Goal: Task Accomplishment & Management: Manage account settings

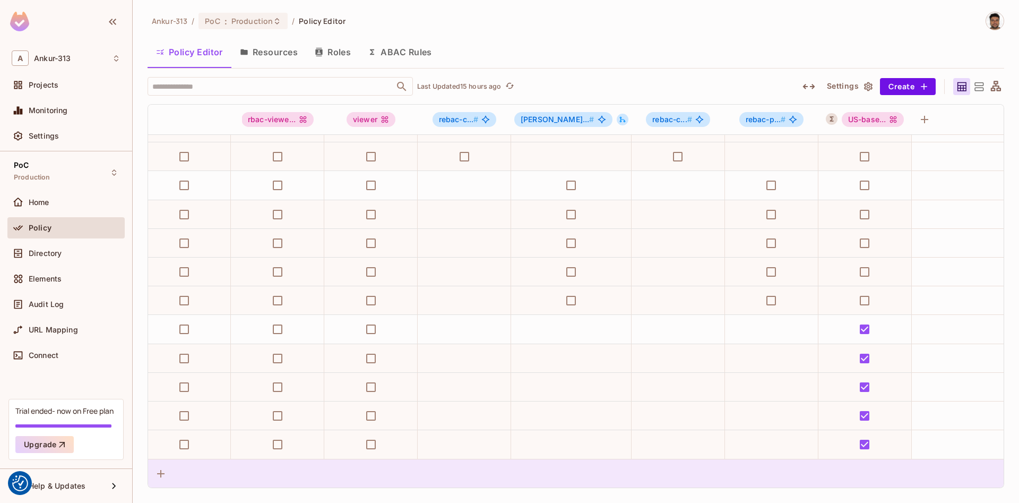
scroll to position [396, 0]
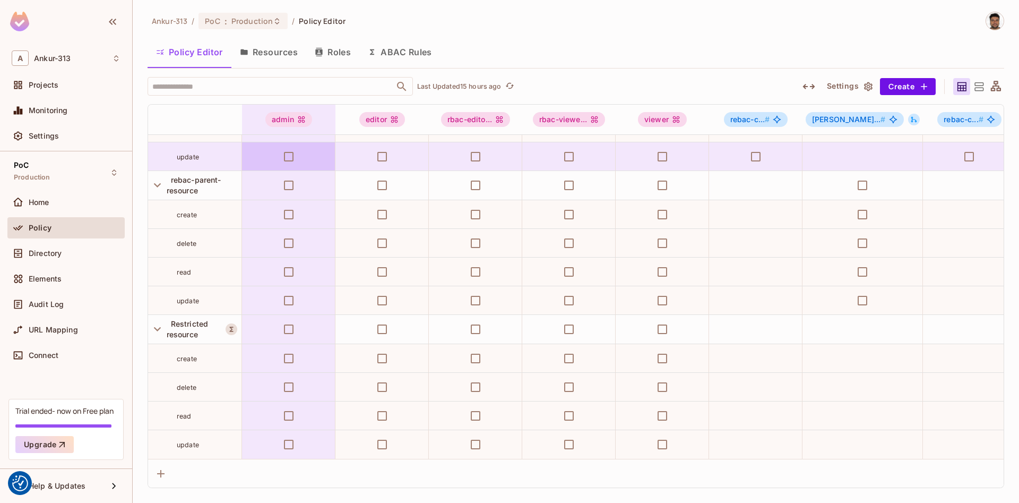
click at [339, 49] on button "Roles" at bounding box center [332, 52] width 53 height 27
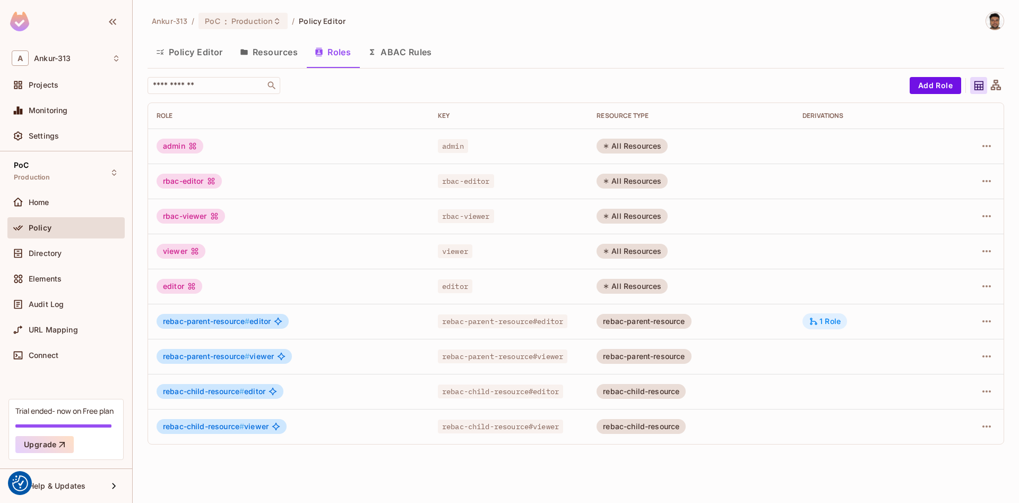
click at [826, 321] on div "1 Role" at bounding box center [825, 321] width 32 height 10
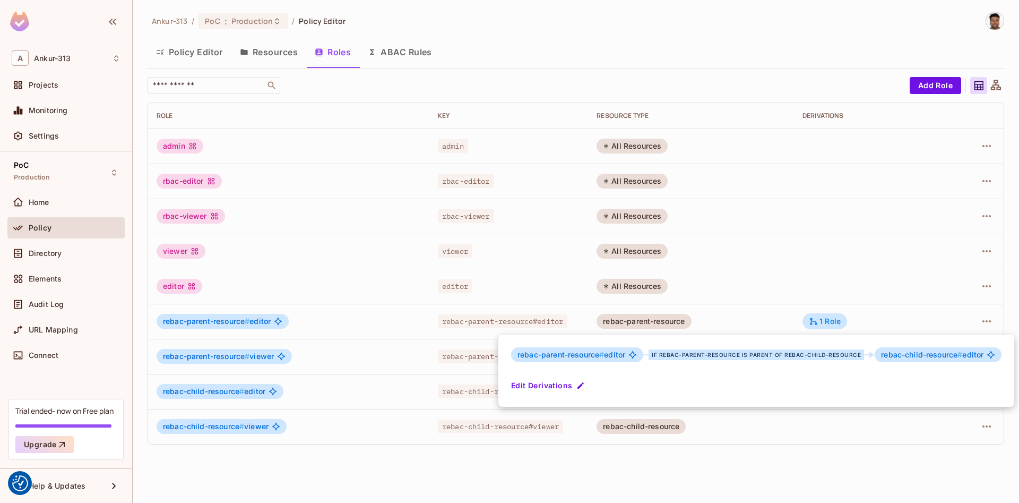
click at [194, 51] on div at bounding box center [509, 251] width 1019 height 503
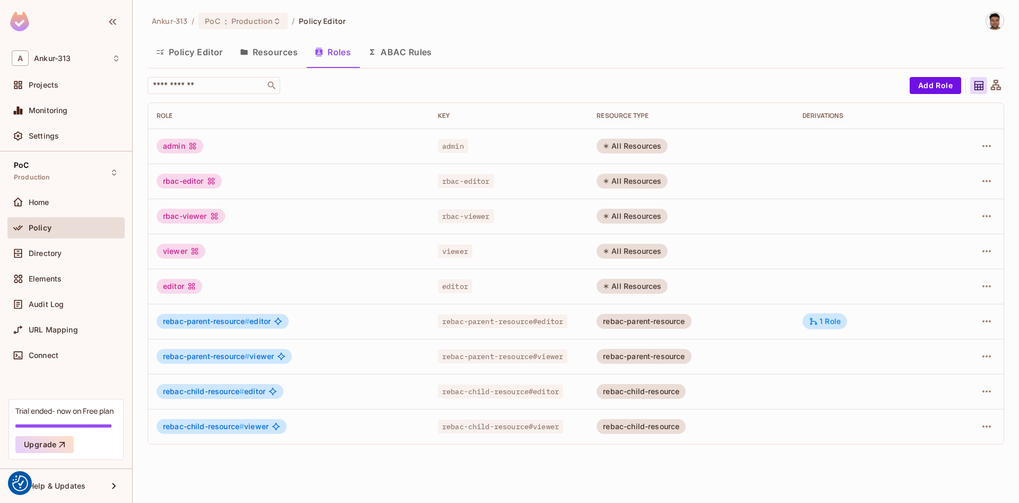
click at [196, 51] on button "Policy Editor" at bounding box center [190, 52] width 84 height 27
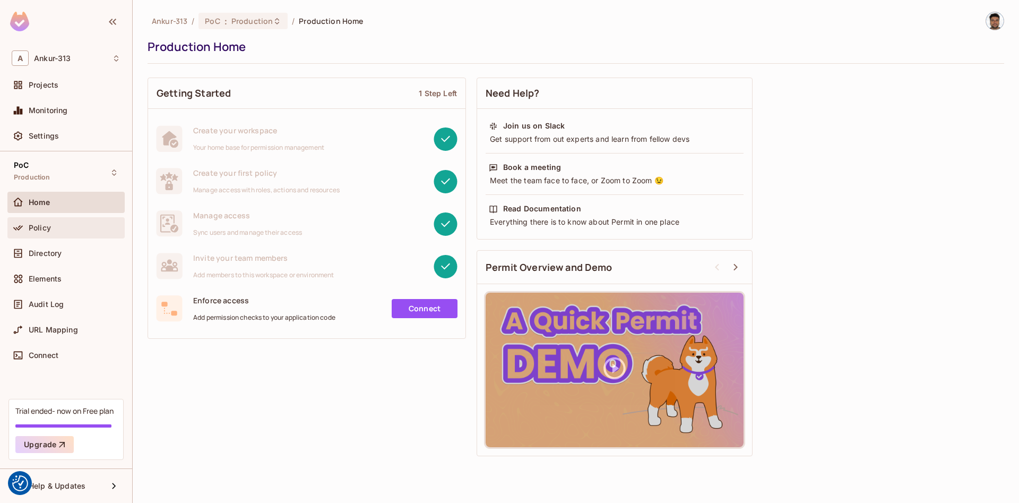
click at [30, 230] on span "Policy" at bounding box center [40, 228] width 22 height 8
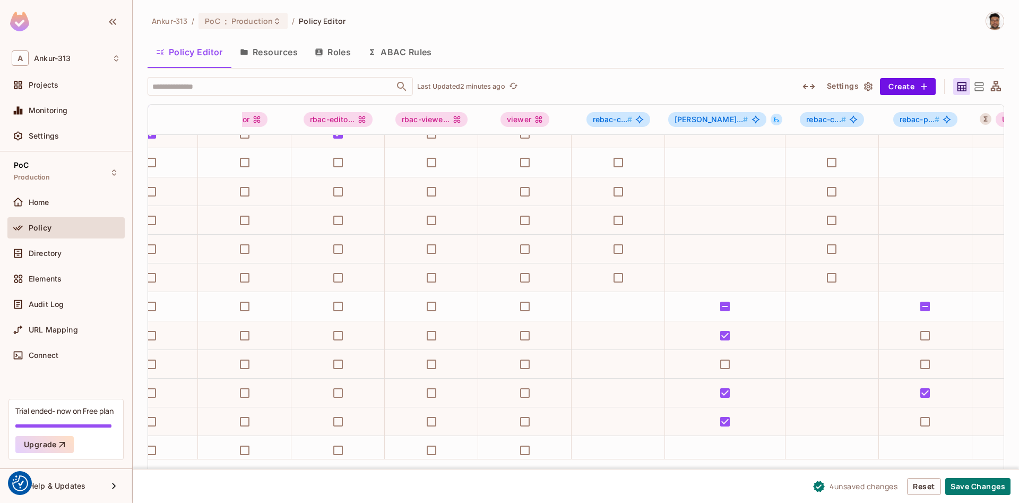
scroll to position [274, 0]
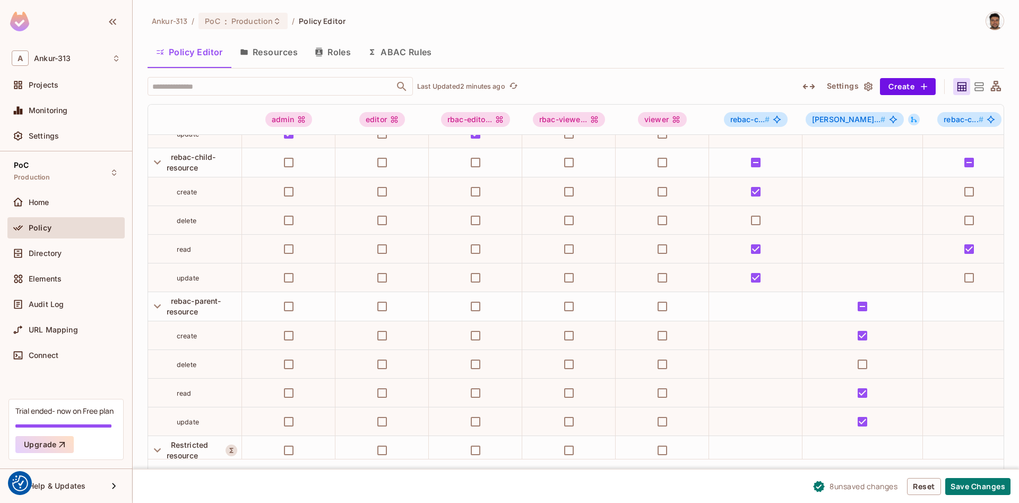
click at [810, 88] on icon "button" at bounding box center [809, 86] width 13 height 13
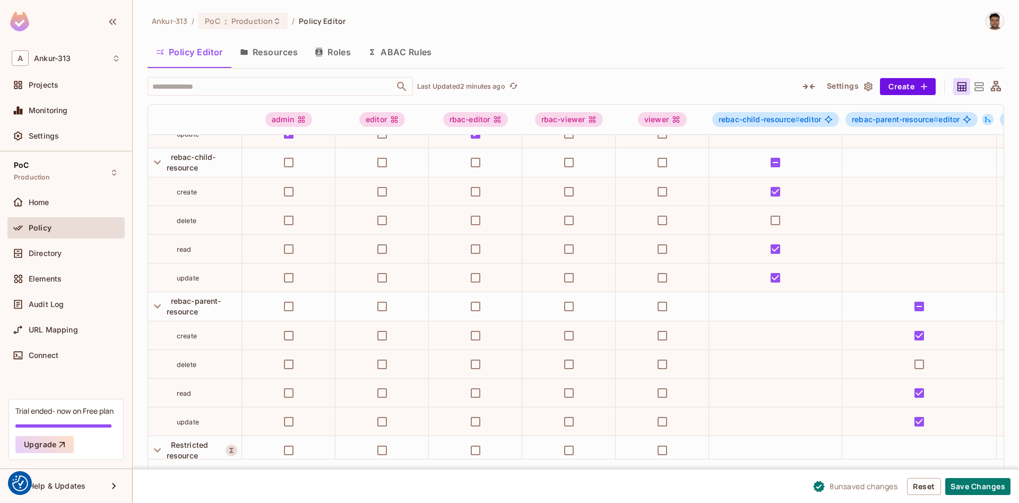
click at [810, 88] on icon "button" at bounding box center [809, 86] width 13 height 13
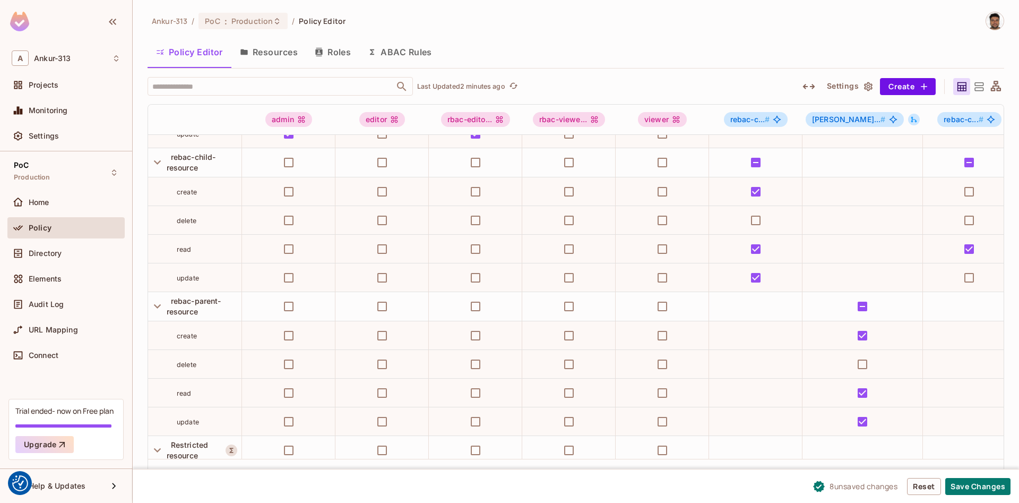
click at [810, 88] on icon "button" at bounding box center [809, 86] width 13 height 13
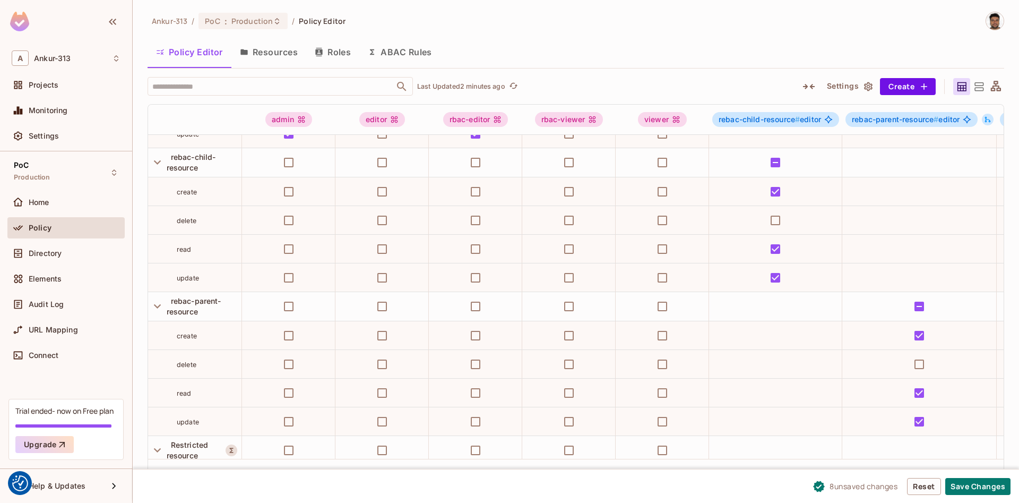
click at [810, 88] on icon "button" at bounding box center [809, 86] width 13 height 13
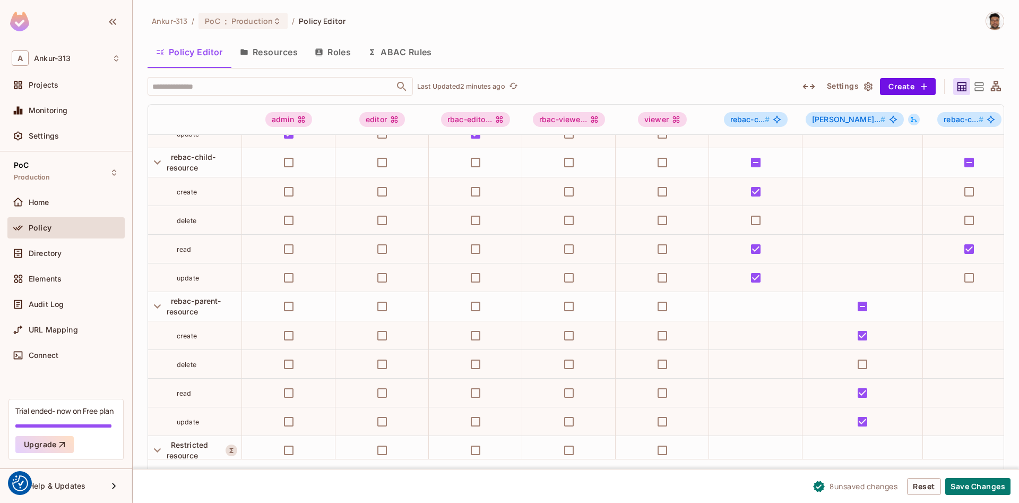
click at [810, 88] on icon "button" at bounding box center [809, 86] width 13 height 13
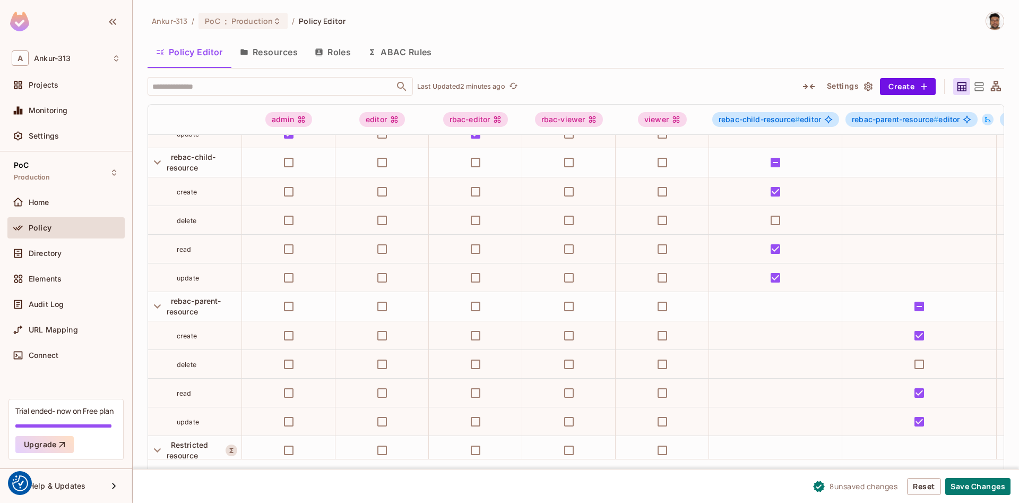
click at [810, 88] on icon "button" at bounding box center [809, 86] width 13 height 13
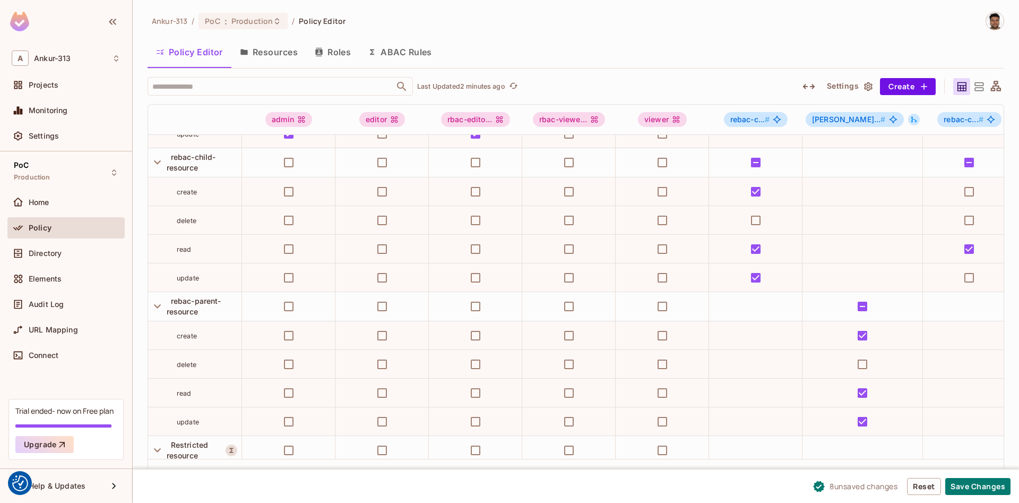
click at [810, 88] on icon "button" at bounding box center [809, 86] width 13 height 13
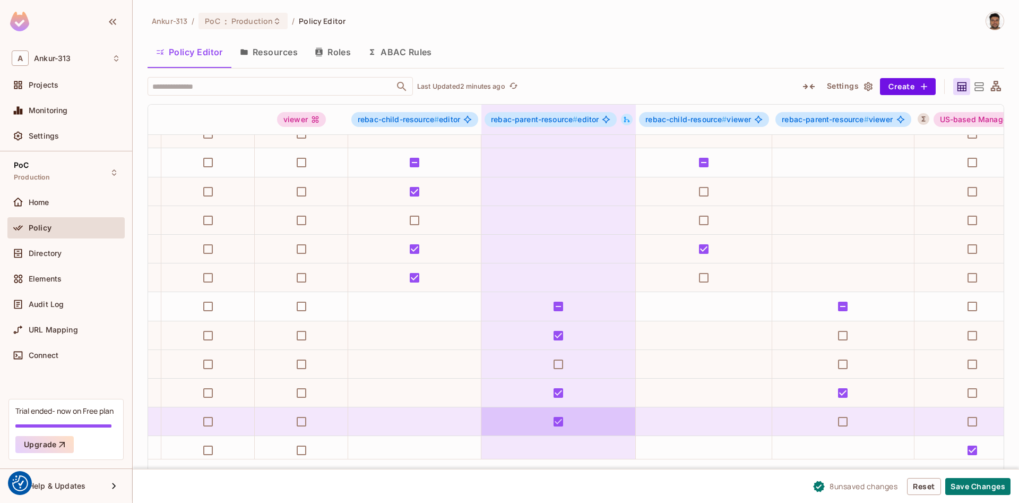
scroll to position [274, 359]
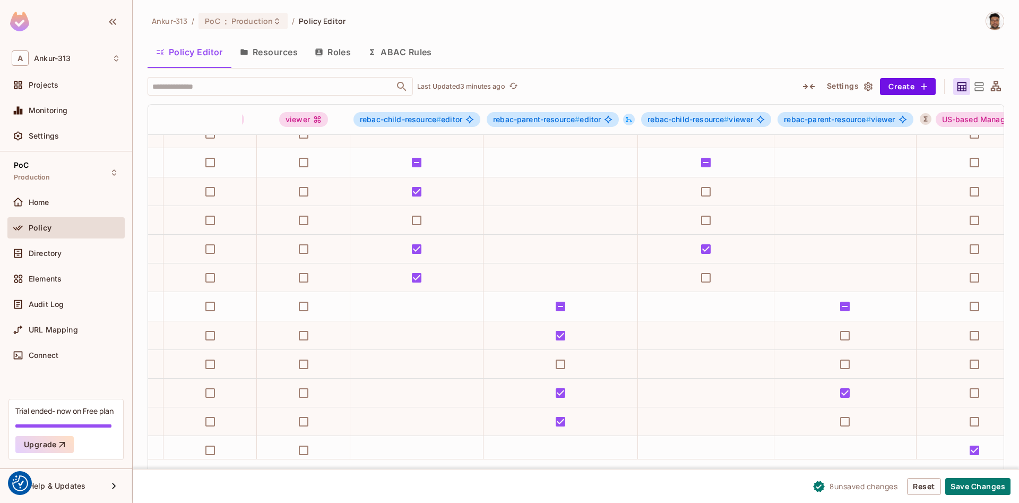
click at [852, 86] on button "Settings" at bounding box center [849, 86] width 53 height 17
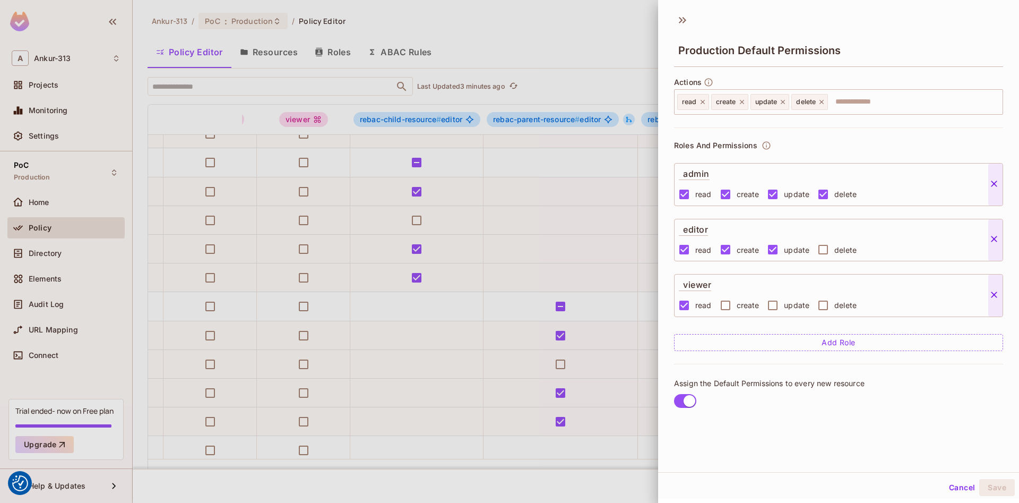
scroll to position [2, 0]
click at [959, 487] on button "Cancel" at bounding box center [962, 485] width 35 height 17
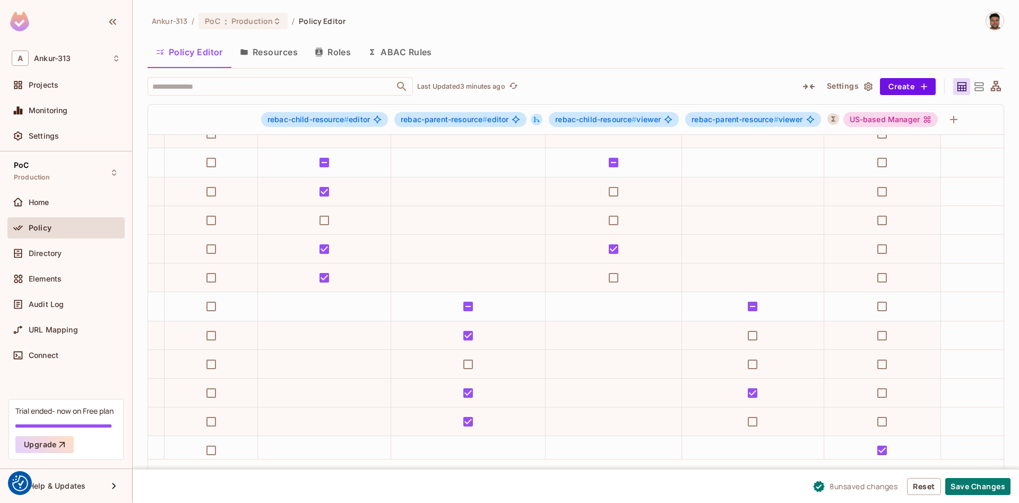
scroll to position [274, 0]
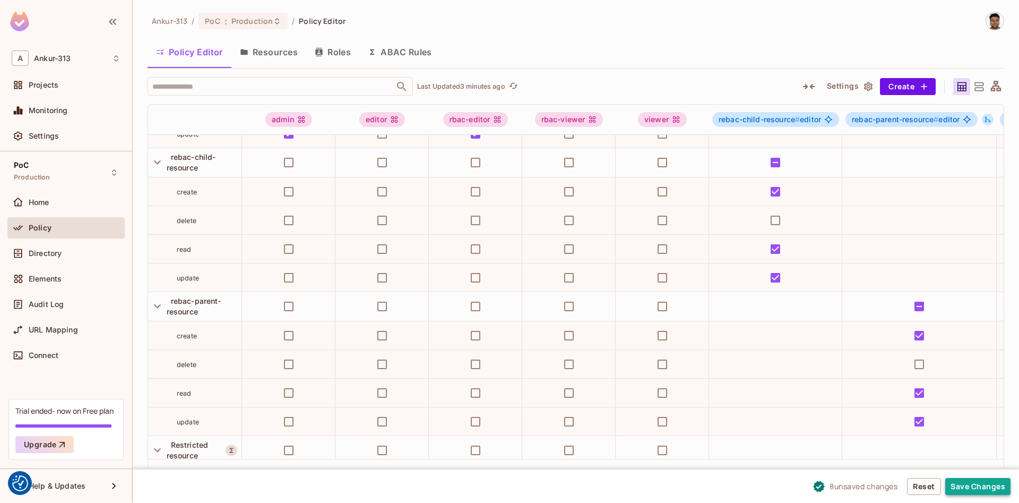
click at [967, 487] on button "Save Changes" at bounding box center [978, 486] width 65 height 17
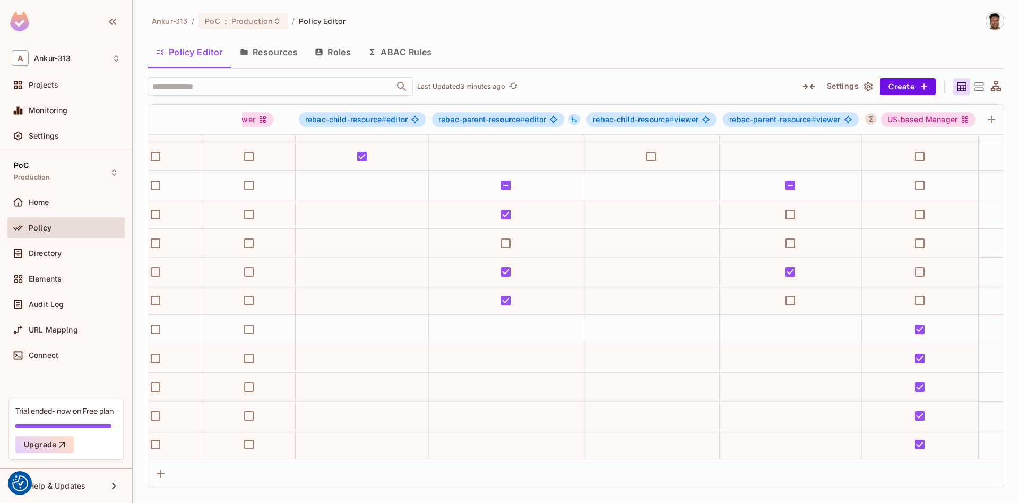
scroll to position [396, 0]
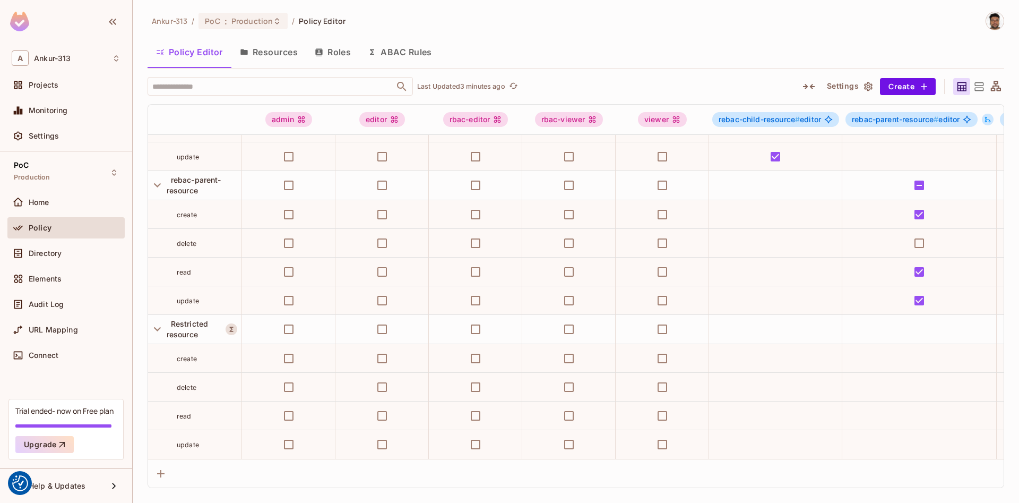
click at [274, 44] on button "Resources" at bounding box center [268, 52] width 75 height 27
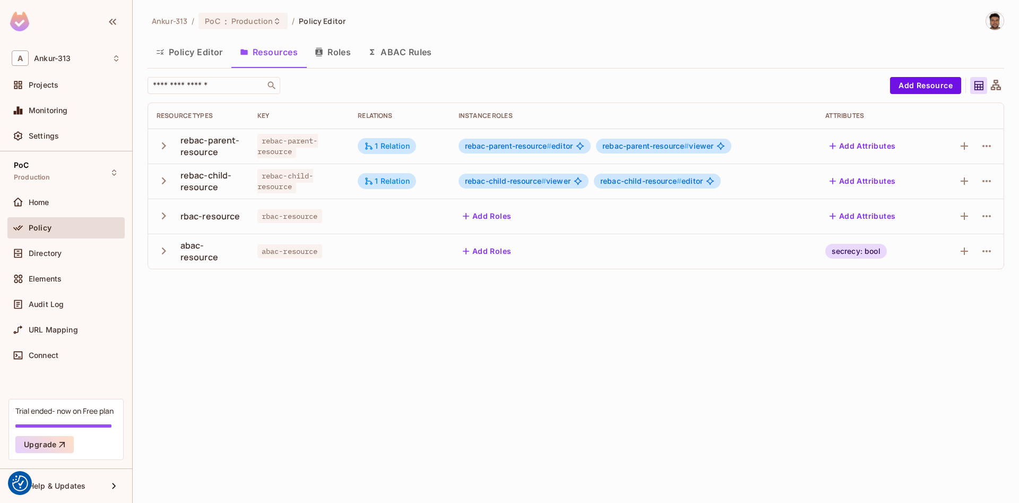
click at [165, 214] on icon "button" at bounding box center [164, 216] width 14 height 14
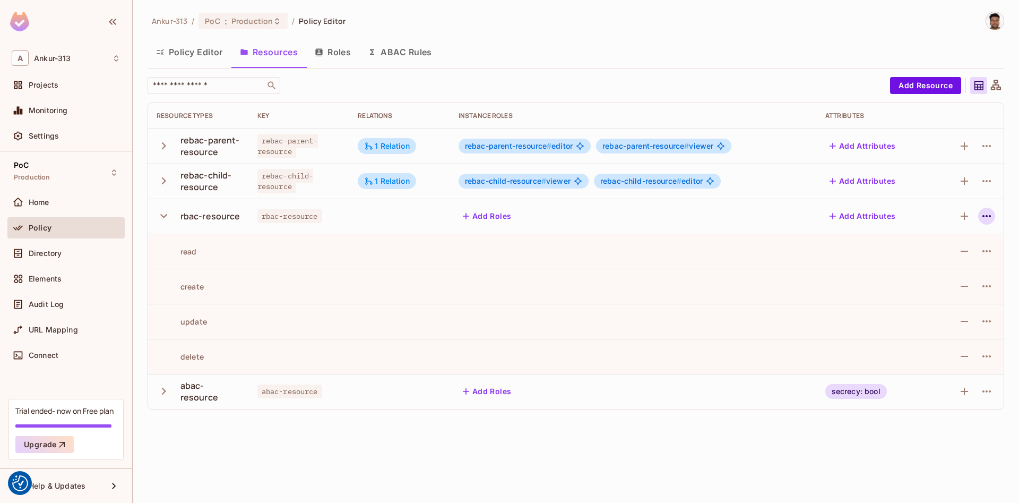
click at [984, 217] on icon "button" at bounding box center [987, 216] width 13 height 13
click at [928, 262] on div "Edit Resource" at bounding box center [941, 258] width 50 height 11
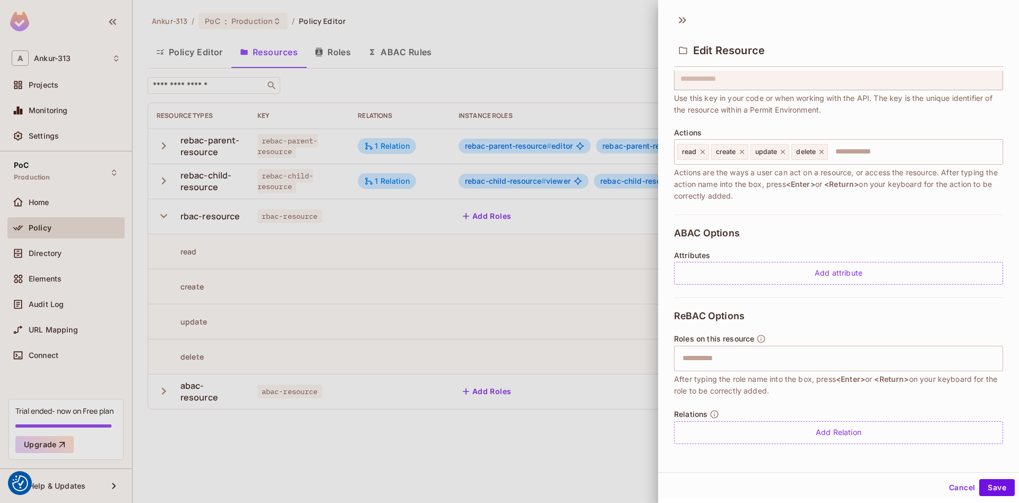
scroll to position [2, 0]
click at [955, 486] on button "Cancel" at bounding box center [962, 485] width 35 height 17
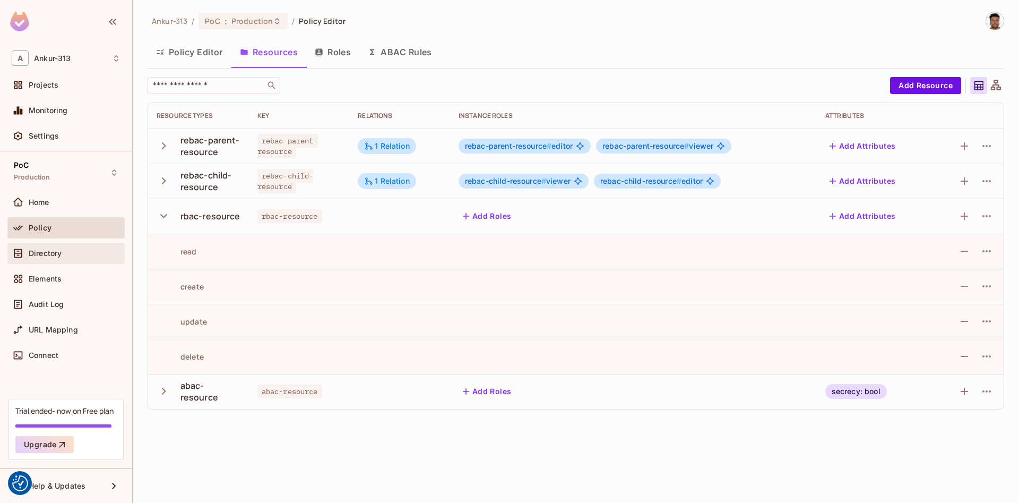
click at [31, 250] on span "Directory" at bounding box center [45, 253] width 33 height 8
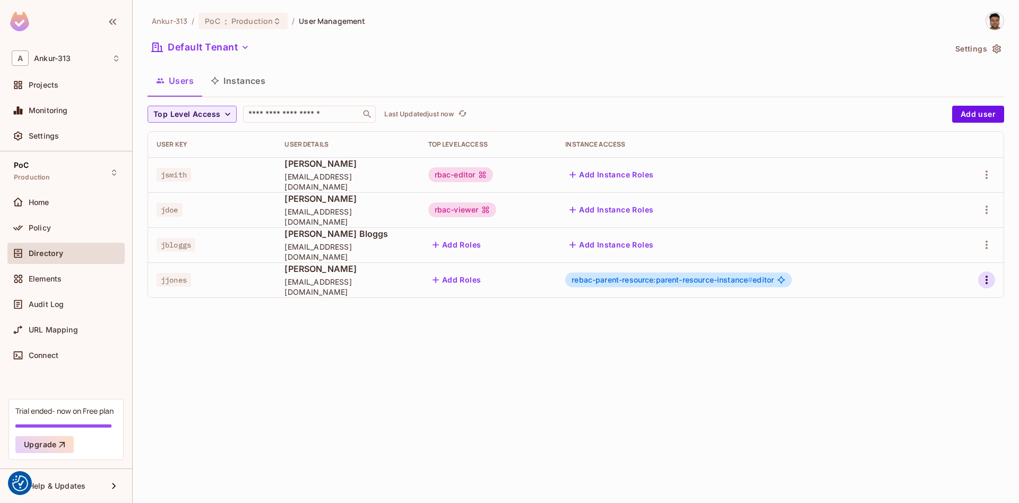
click at [995, 281] on button "button" at bounding box center [986, 279] width 17 height 17
click at [936, 306] on div "Edit" at bounding box center [931, 304] width 14 height 11
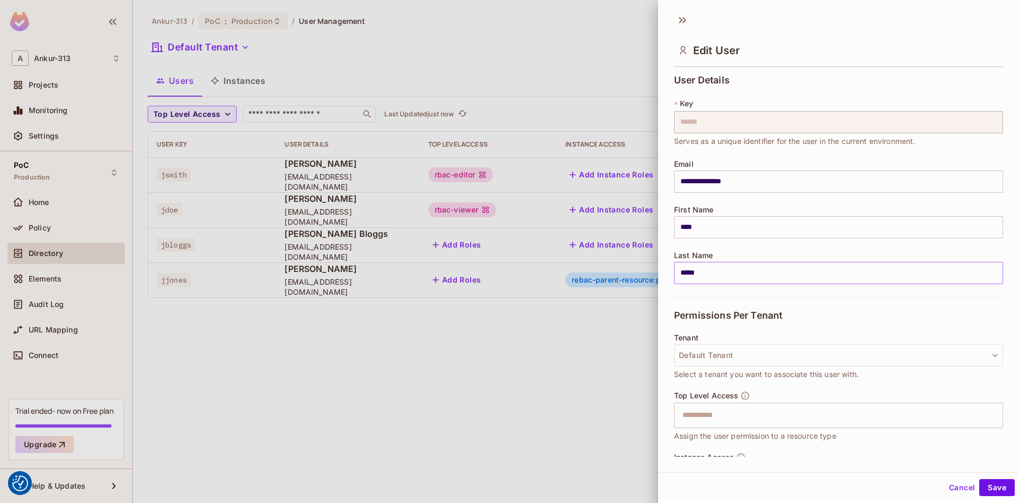
scroll to position [93, 0]
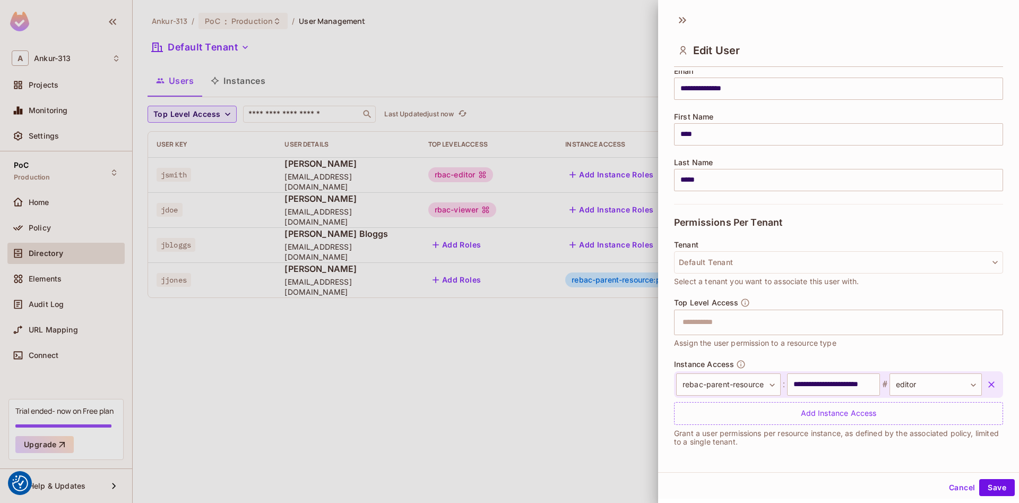
click at [955, 486] on button "Cancel" at bounding box center [962, 487] width 35 height 17
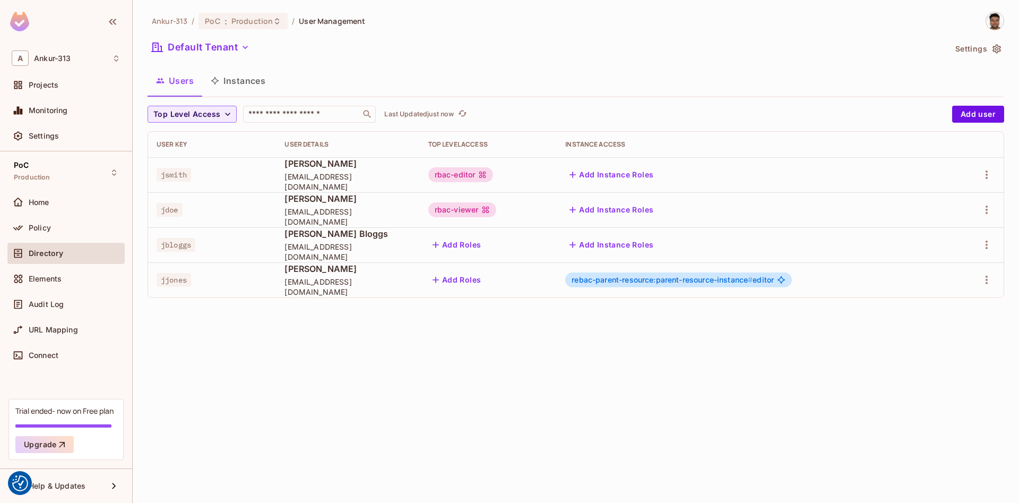
click at [221, 76] on button "Instances" at bounding box center [238, 80] width 72 height 27
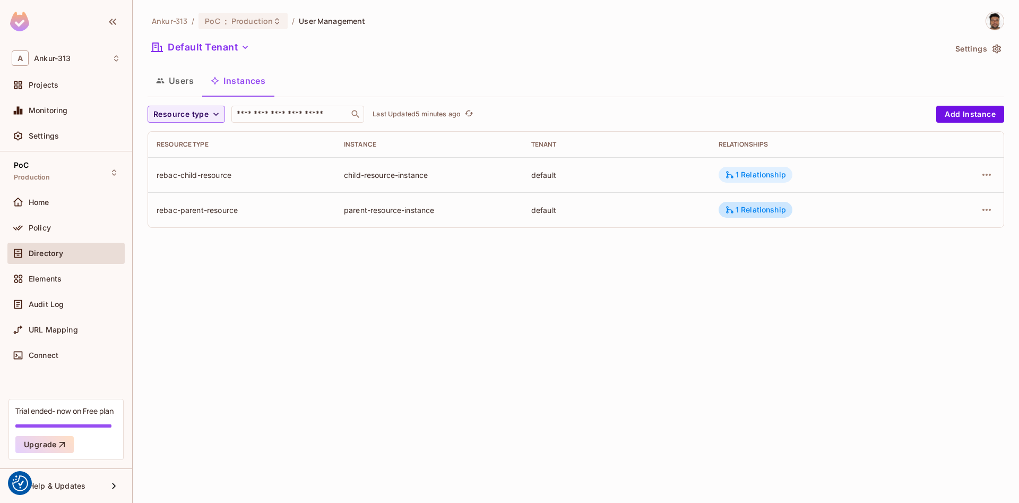
click at [742, 174] on div "1 Relationship" at bounding box center [755, 175] width 61 height 10
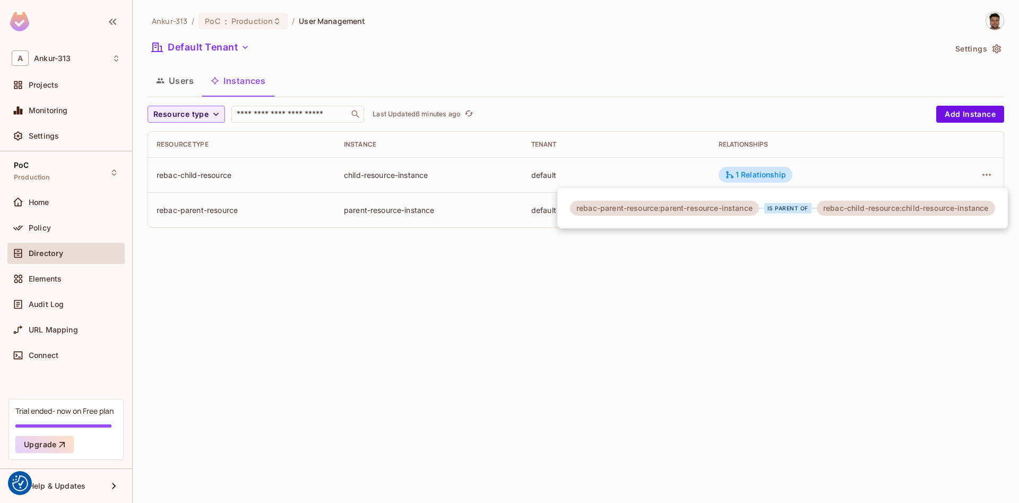
click at [677, 353] on div at bounding box center [509, 251] width 1019 height 503
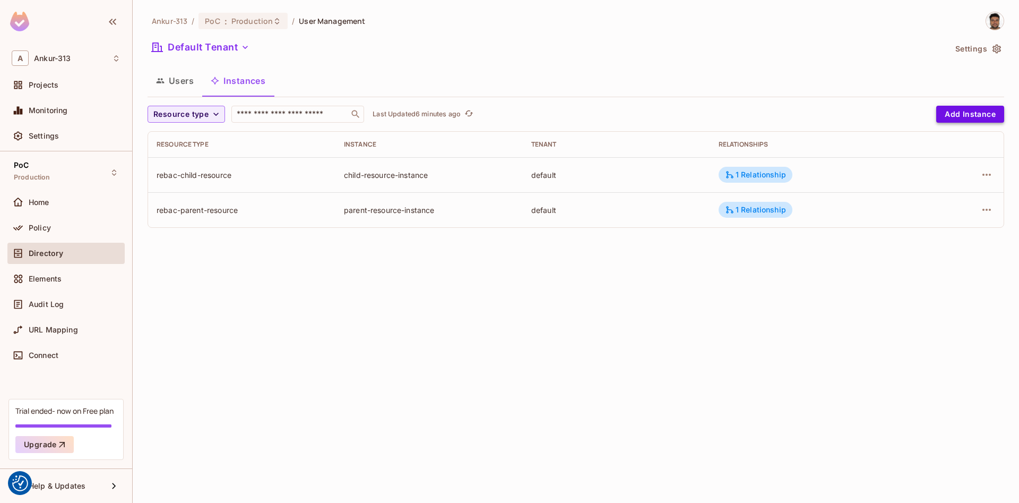
click at [957, 109] on button "Add Instance" at bounding box center [971, 114] width 68 height 17
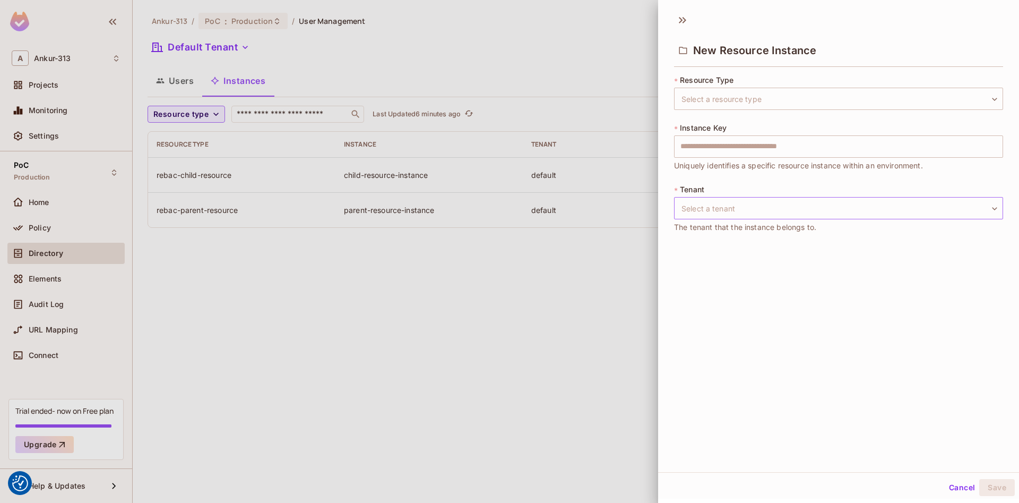
click at [748, 203] on body "We use cookies to enhance your browsing experience, serve personalized ads or c…" at bounding box center [509, 251] width 1019 height 503
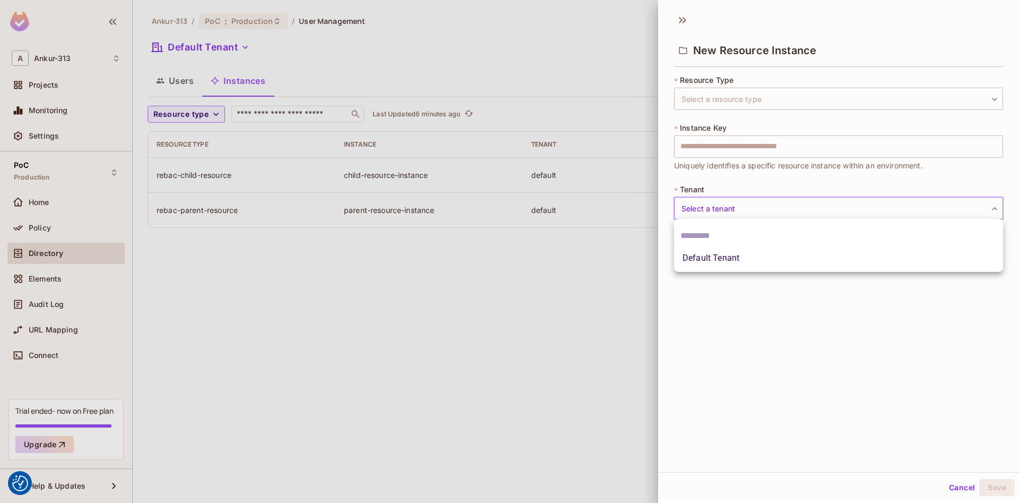
click at [748, 203] on div at bounding box center [509, 251] width 1019 height 503
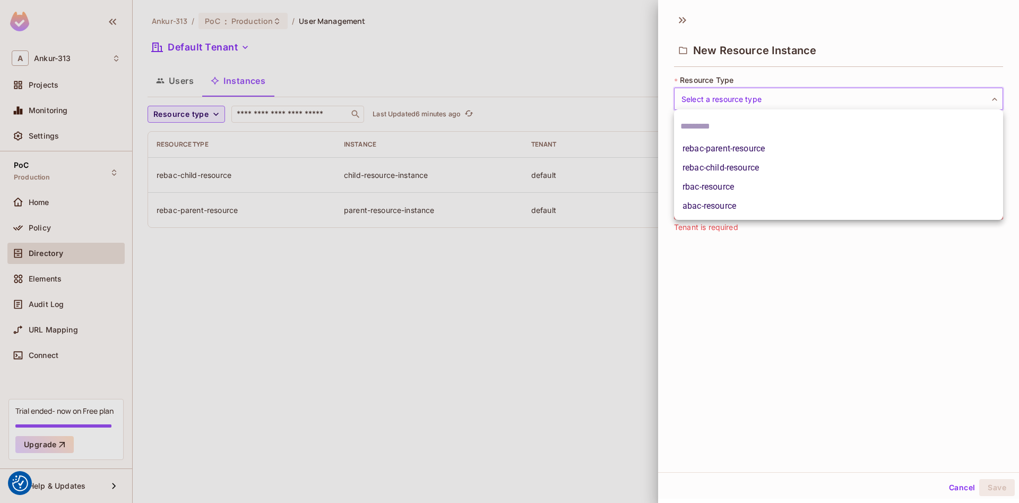
click at [734, 101] on body "We use cookies to enhance your browsing experience, serve personalized ads or c…" at bounding box center [509, 251] width 1019 height 503
click at [733, 329] on div at bounding box center [509, 251] width 1019 height 503
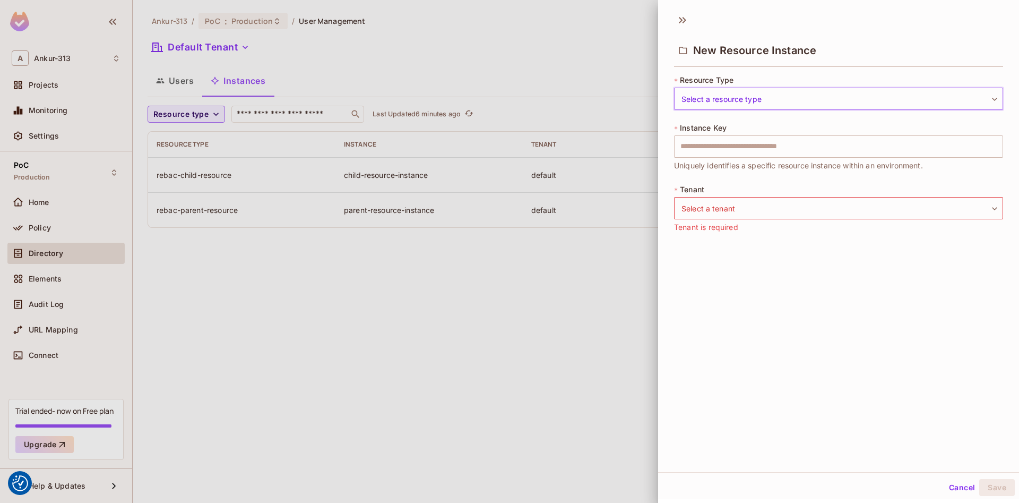
click at [738, 94] on body "We use cookies to enhance your browsing experience, serve personalized ads or c…" at bounding box center [509, 251] width 1019 height 503
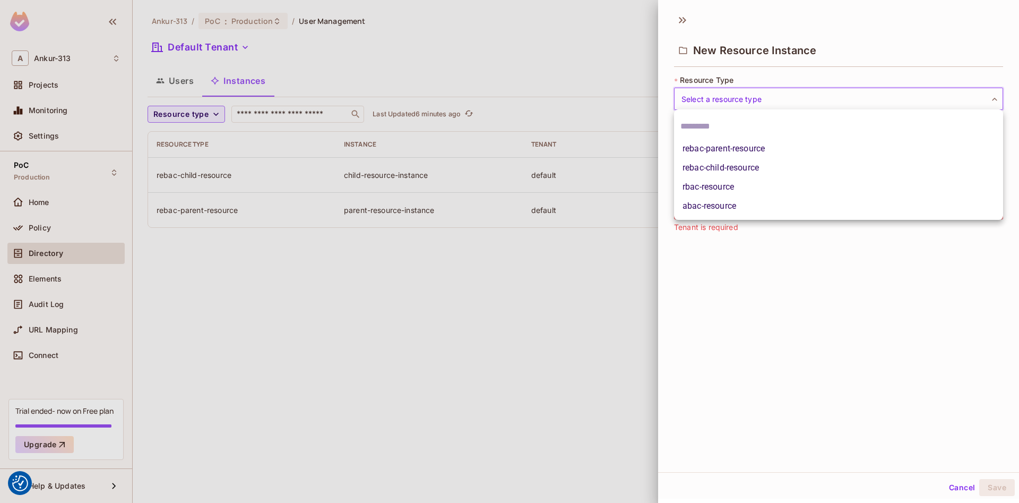
click at [717, 313] on div at bounding box center [509, 251] width 1019 height 503
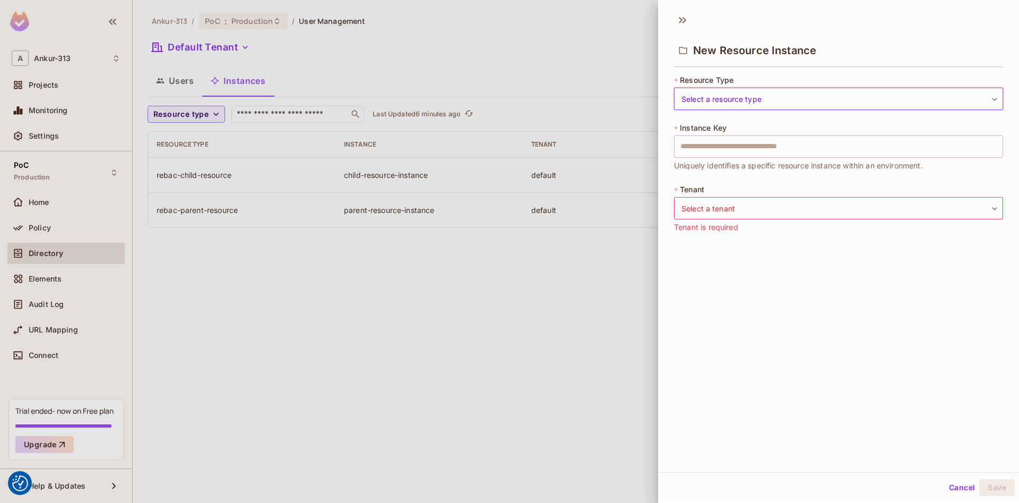
click at [955, 489] on button "Cancel" at bounding box center [962, 487] width 35 height 17
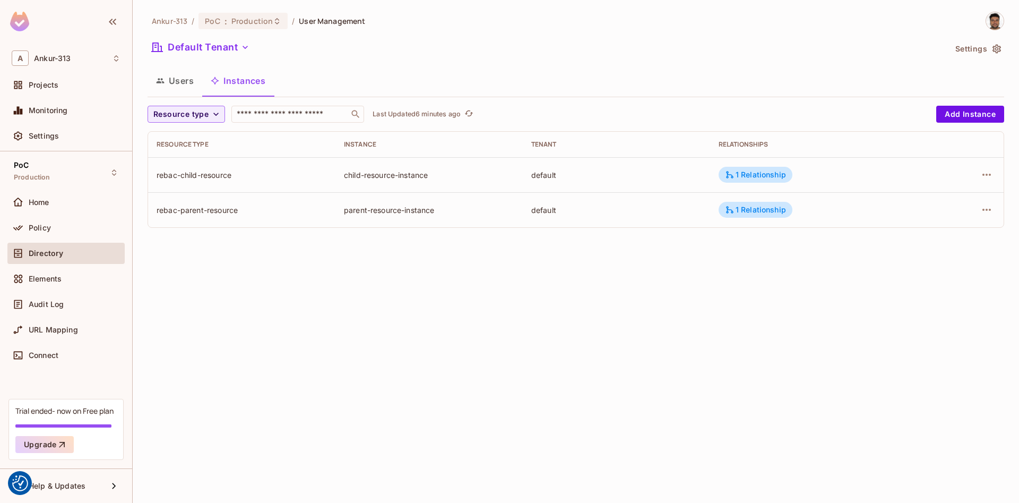
click at [174, 84] on button "Users" at bounding box center [175, 80] width 55 height 27
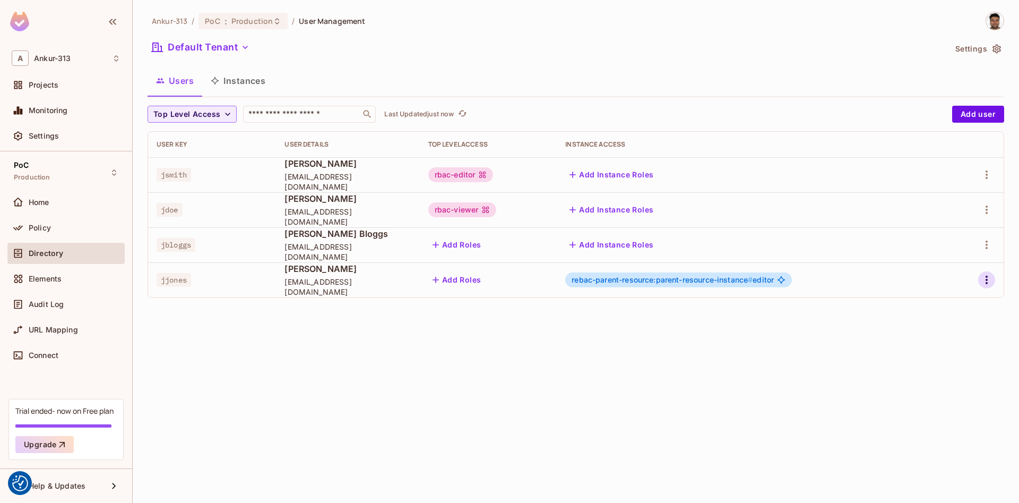
click at [990, 282] on icon "button" at bounding box center [987, 279] width 13 height 13
click at [925, 306] on div "Edit" at bounding box center [931, 304] width 14 height 11
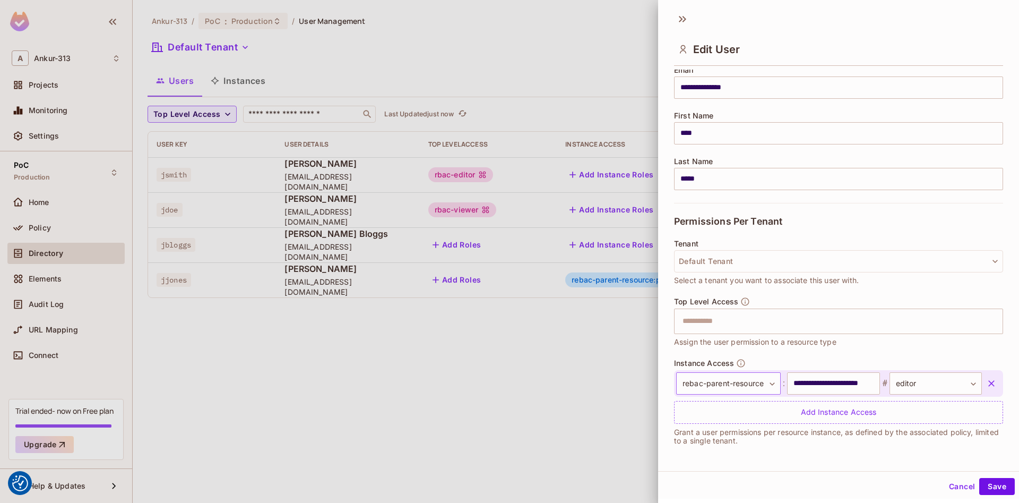
scroll to position [2, 0]
click at [932, 380] on body "We use cookies to enhance your browsing experience, serve personalized ads or c…" at bounding box center [509, 251] width 1019 height 503
click at [899, 353] on div at bounding box center [509, 251] width 1019 height 503
click at [901, 385] on body "We use cookies to enhance your browsing experience, serve personalized ads or c…" at bounding box center [509, 251] width 1019 height 503
click at [904, 384] on div at bounding box center [509, 251] width 1019 height 503
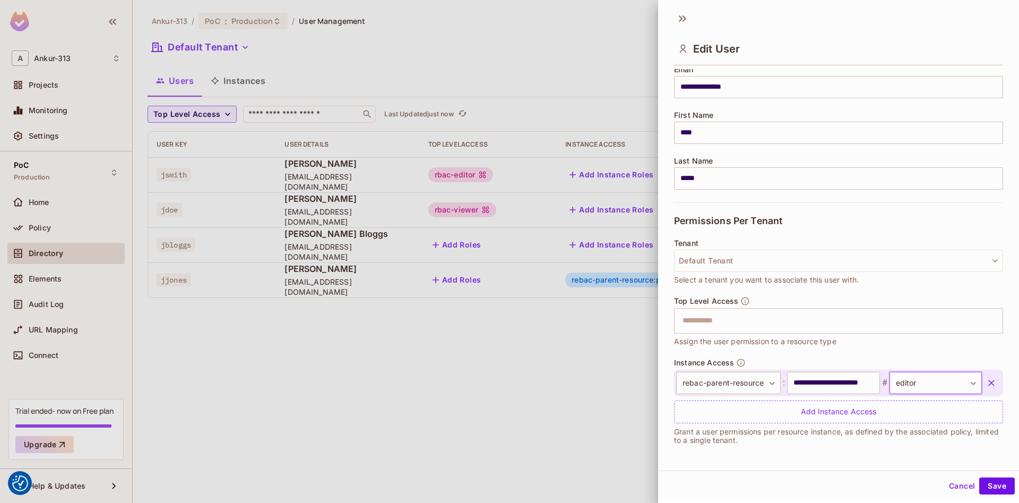
click at [697, 465] on div "**********" at bounding box center [838, 238] width 361 height 465
click at [469, 395] on div at bounding box center [509, 251] width 1019 height 503
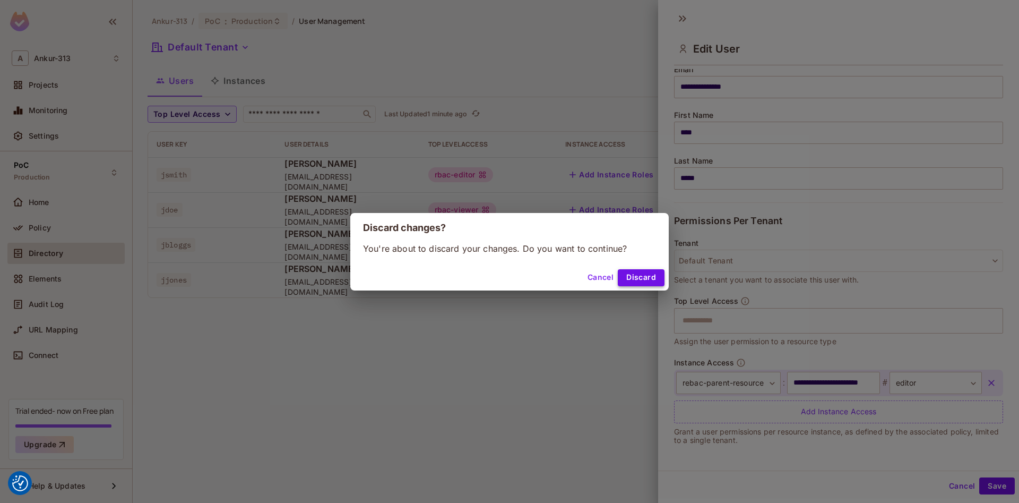
click at [661, 280] on button "Discard" at bounding box center [641, 277] width 47 height 17
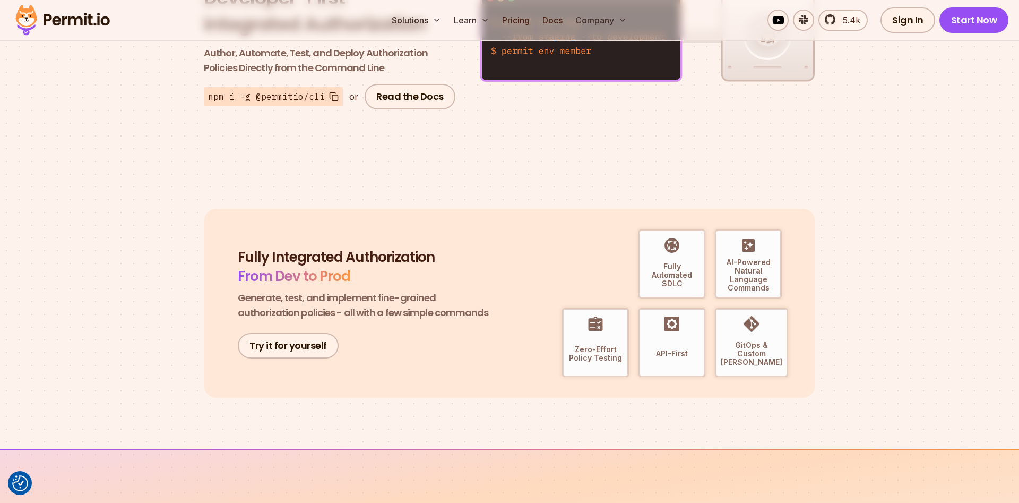
scroll to position [217, 0]
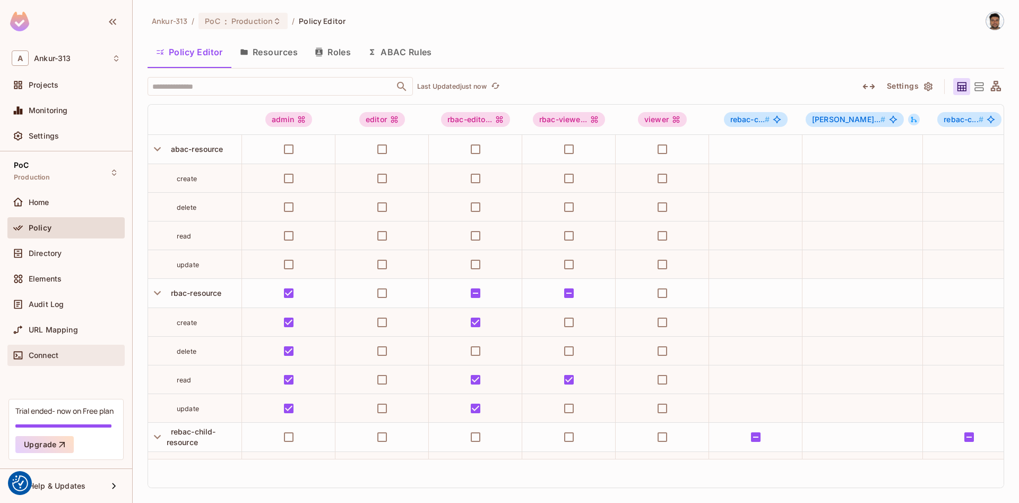
click at [61, 354] on div "Connect" at bounding box center [75, 355] width 92 height 8
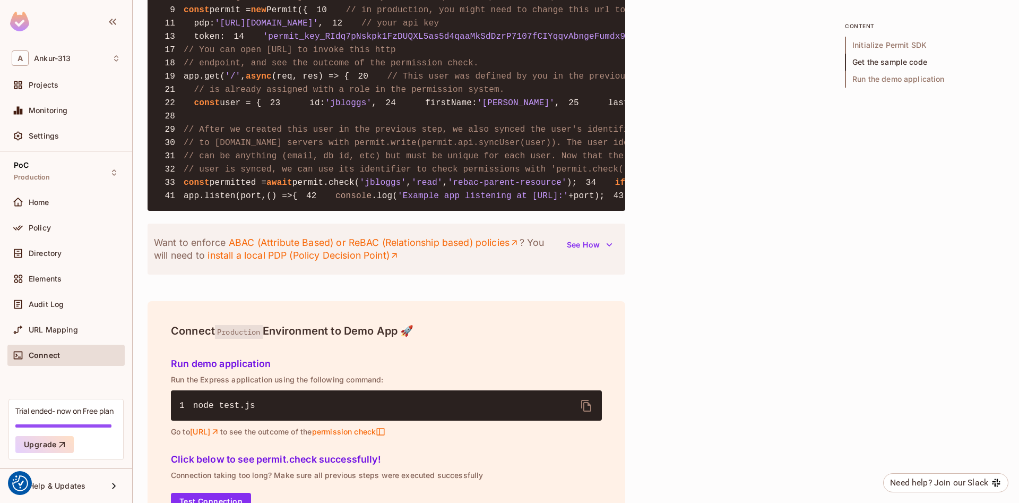
scroll to position [1245, 0]
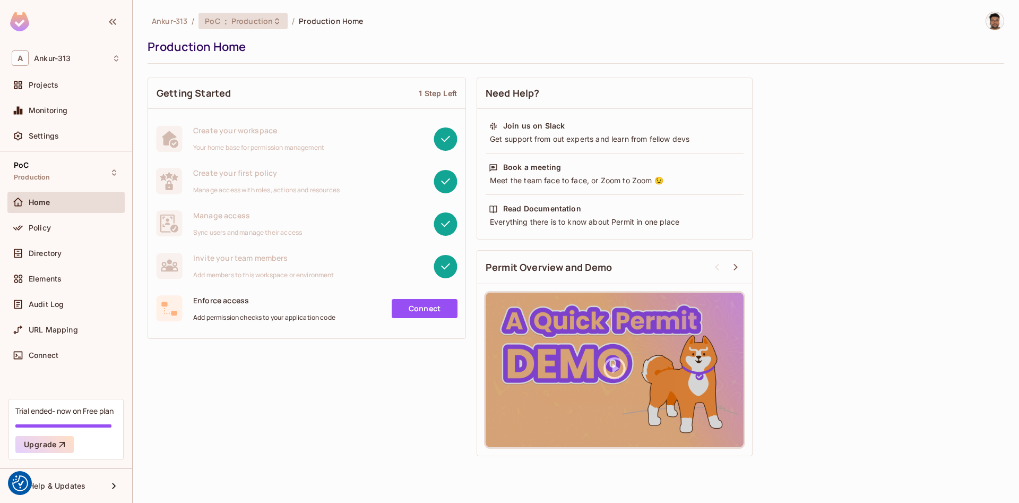
click at [230, 20] on div "PoC : Production" at bounding box center [237, 21] width 64 height 10
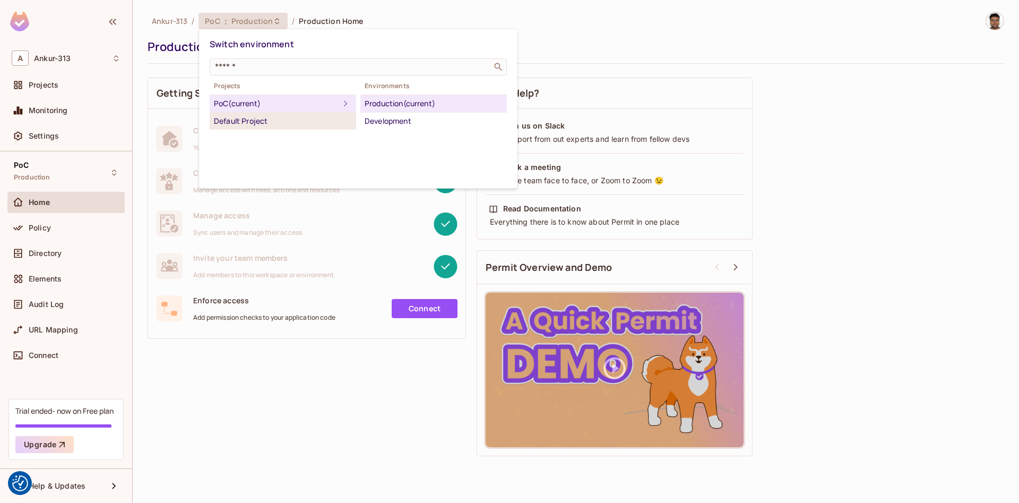
click at [252, 124] on div "Default Project" at bounding box center [283, 121] width 138 height 13
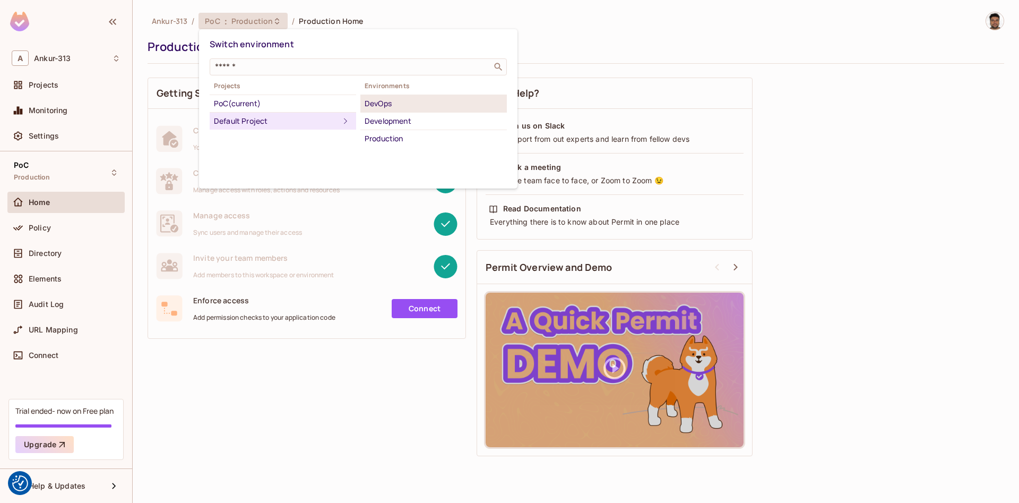
click at [385, 101] on div "DevOps" at bounding box center [434, 103] width 138 height 13
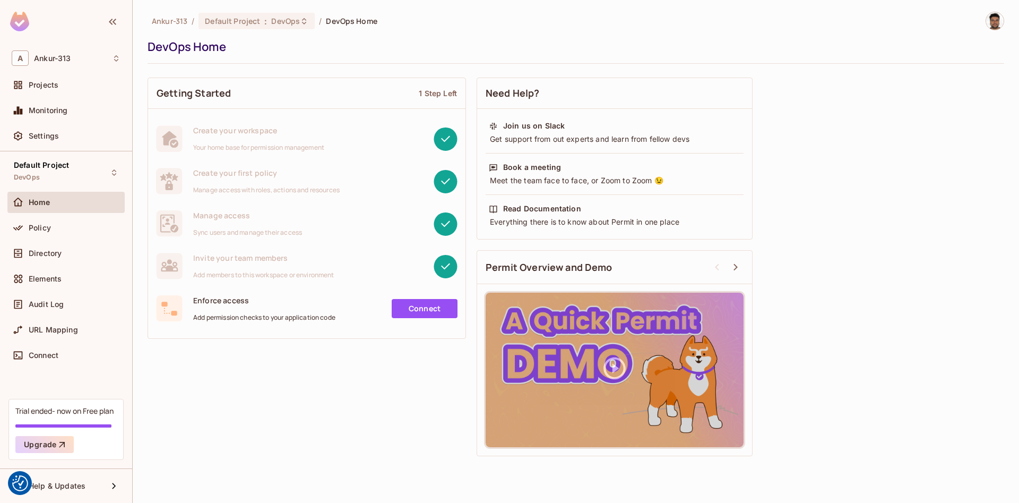
click at [41, 125] on div "Monitoring" at bounding box center [65, 112] width 117 height 25
click at [41, 138] on span "Settings" at bounding box center [44, 136] width 30 height 8
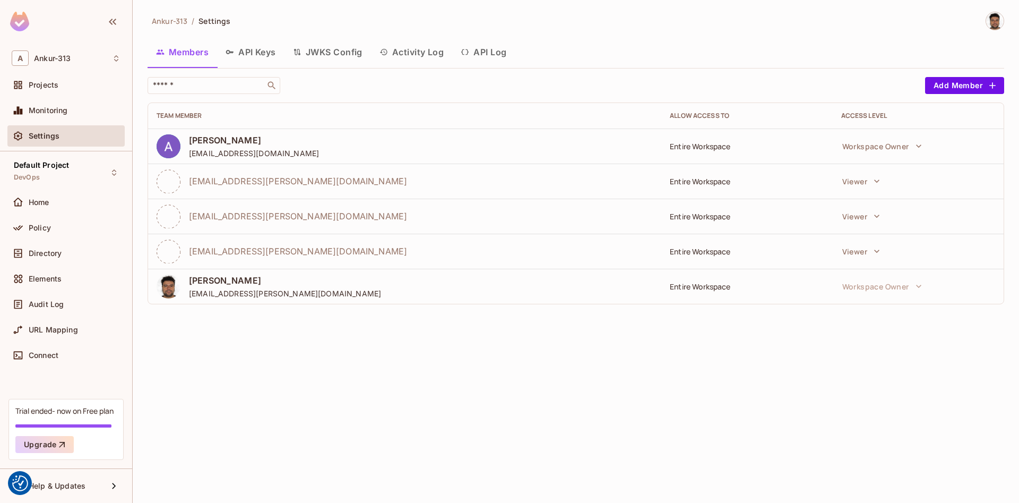
click at [245, 62] on button "API Keys" at bounding box center [250, 52] width 67 height 27
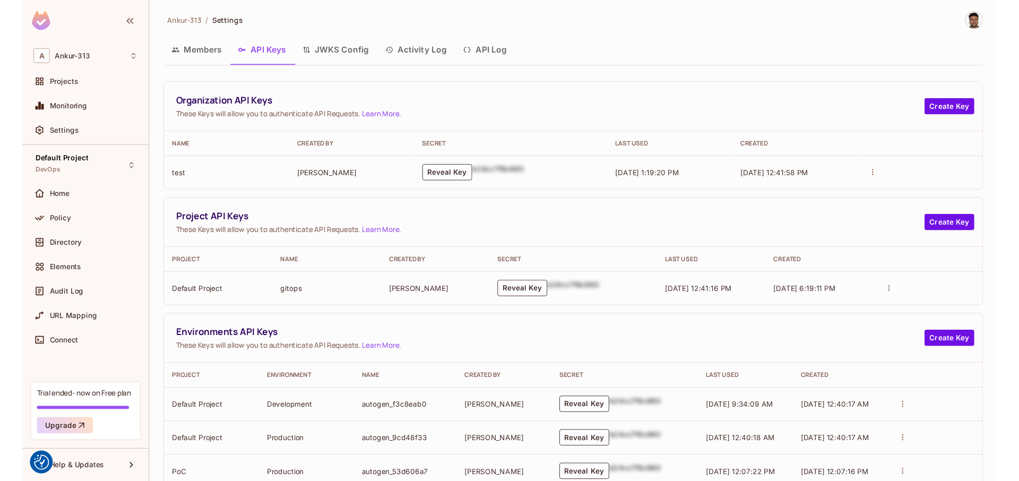
scroll to position [101, 0]
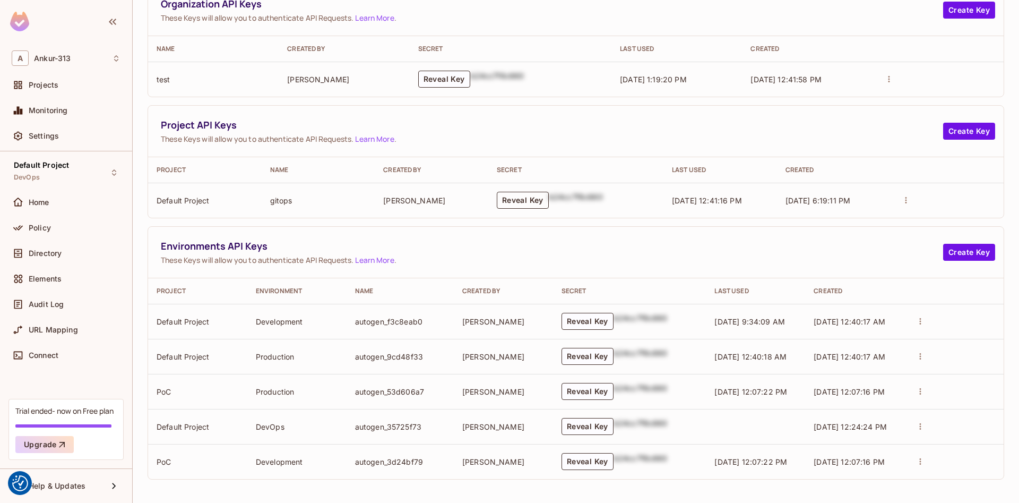
click at [514, 199] on button "Reveal Key" at bounding box center [523, 200] width 52 height 17
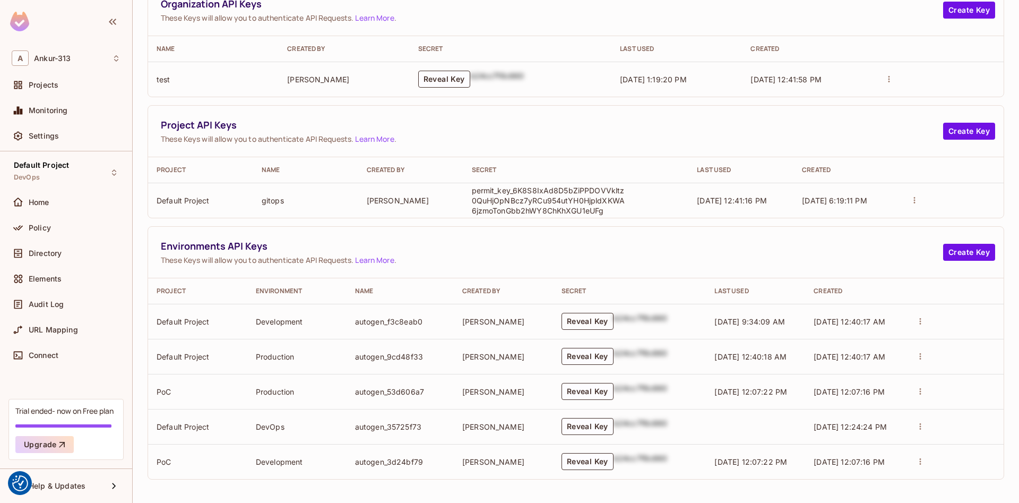
click at [598, 312] on td "Reveal Key b24cc7f8c660" at bounding box center [629, 321] width 153 height 35
click at [590, 329] on button "Reveal Key" at bounding box center [588, 321] width 52 height 17
click at [572, 352] on button "Reveal Key" at bounding box center [588, 356] width 52 height 17
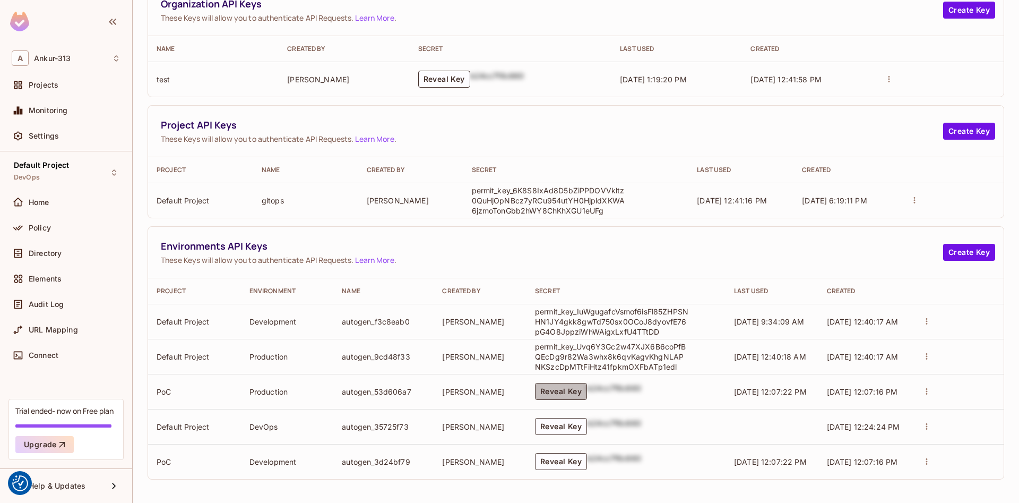
click at [582, 390] on button "Reveal Key" at bounding box center [561, 391] width 52 height 17
click at [560, 432] on button "Reveal Key" at bounding box center [561, 426] width 52 height 17
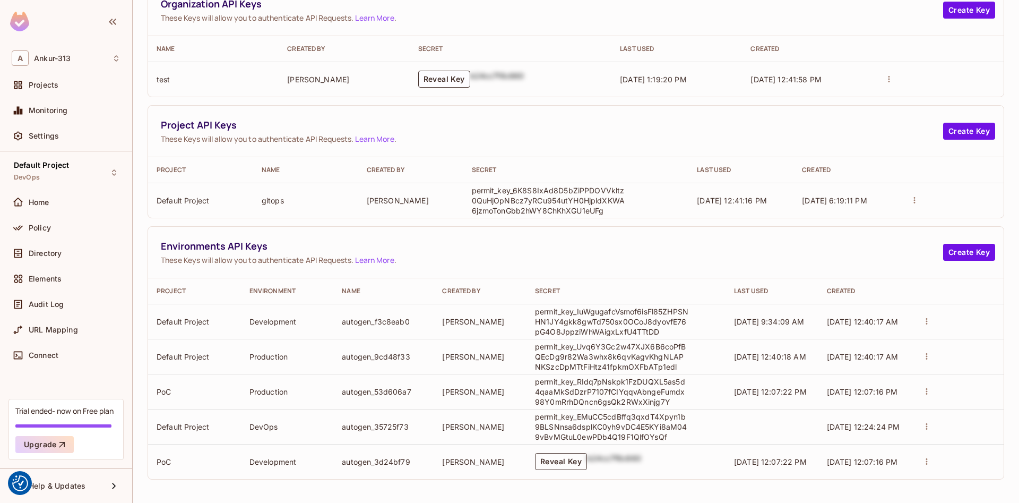
click at [552, 461] on button "Reveal Key" at bounding box center [561, 461] width 52 height 17
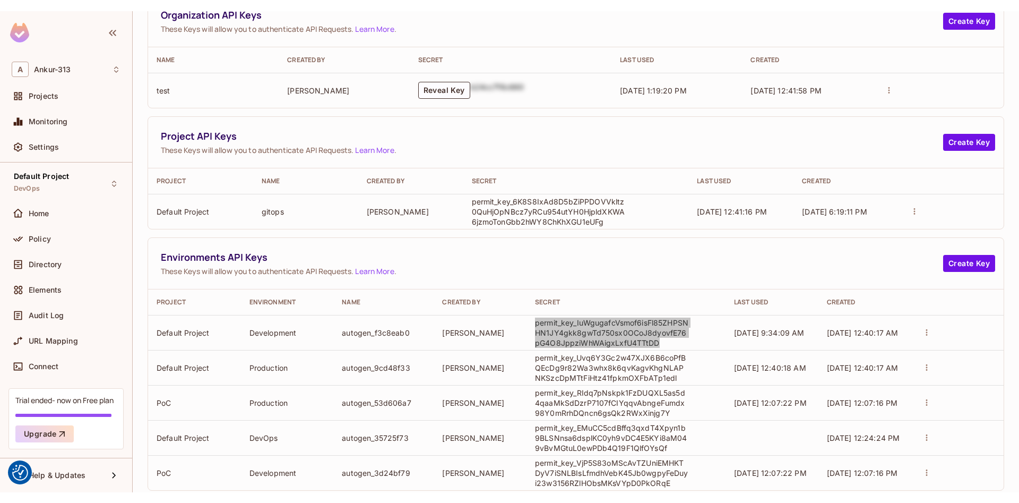
scroll to position [0, 0]
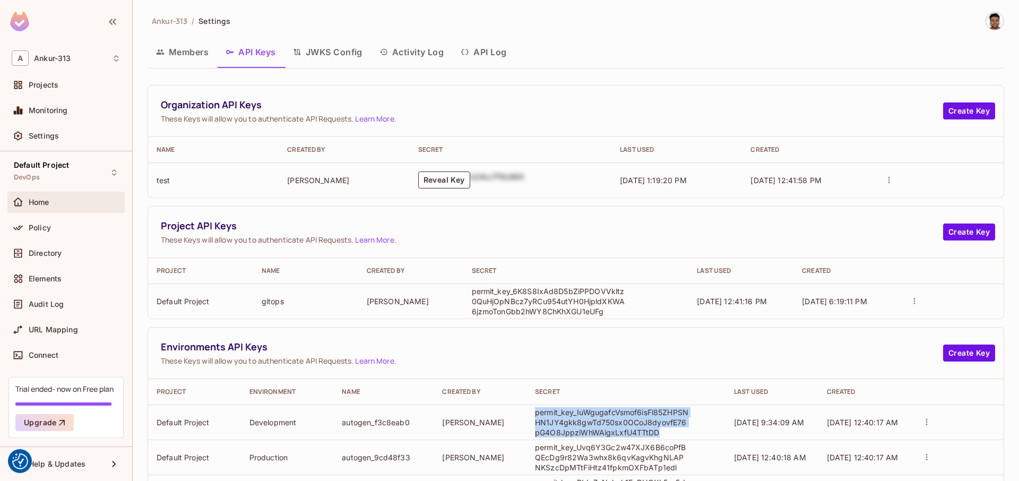
click at [33, 203] on span "Home" at bounding box center [39, 202] width 21 height 8
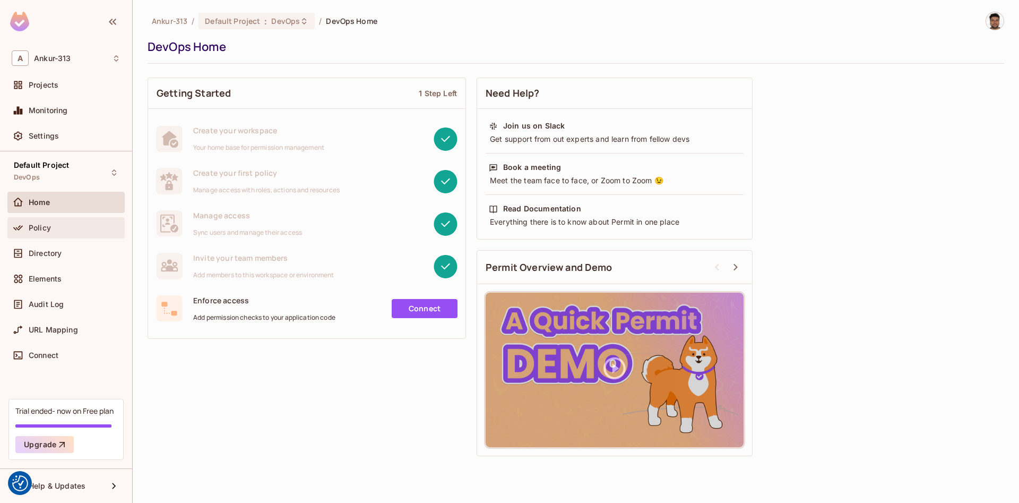
click at [41, 233] on div "Policy" at bounding box center [66, 227] width 109 height 13
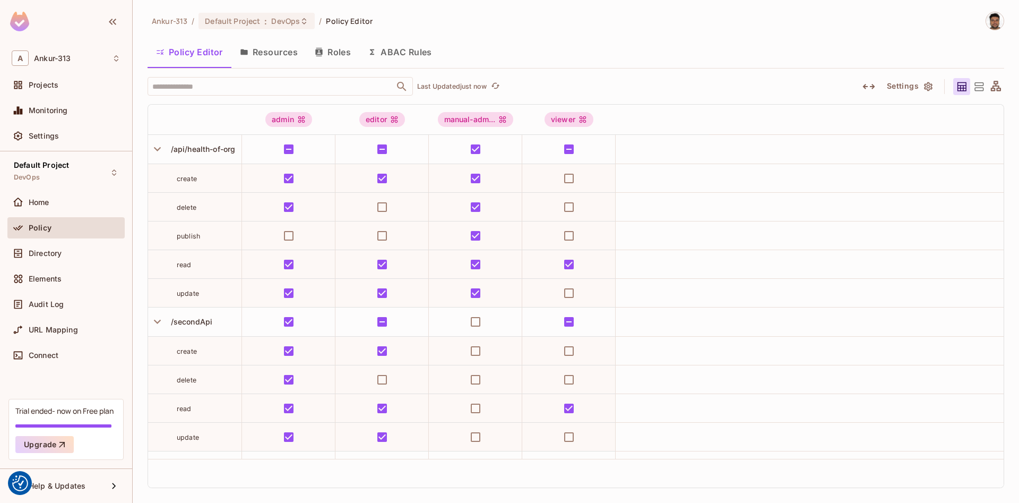
click at [276, 55] on button "Resources" at bounding box center [268, 52] width 75 height 27
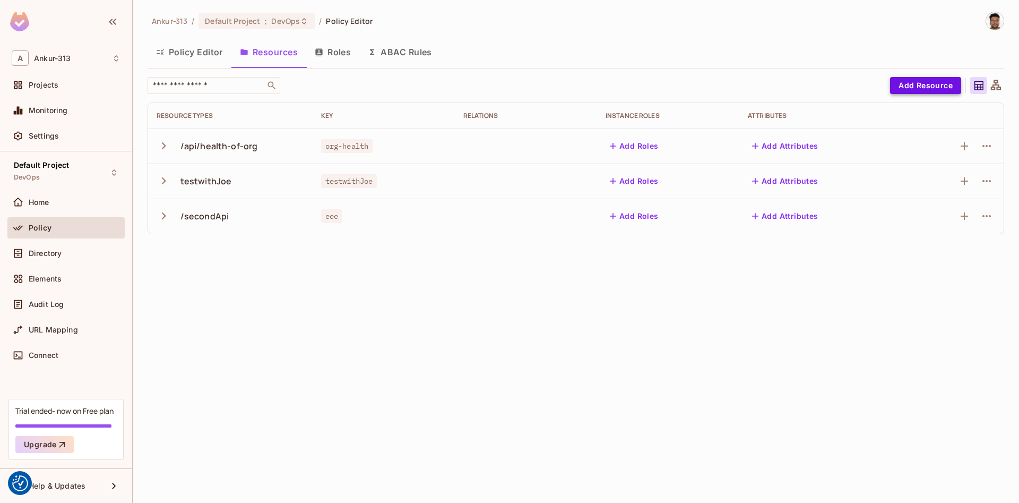
click at [917, 87] on button "Add Resource" at bounding box center [925, 85] width 71 height 17
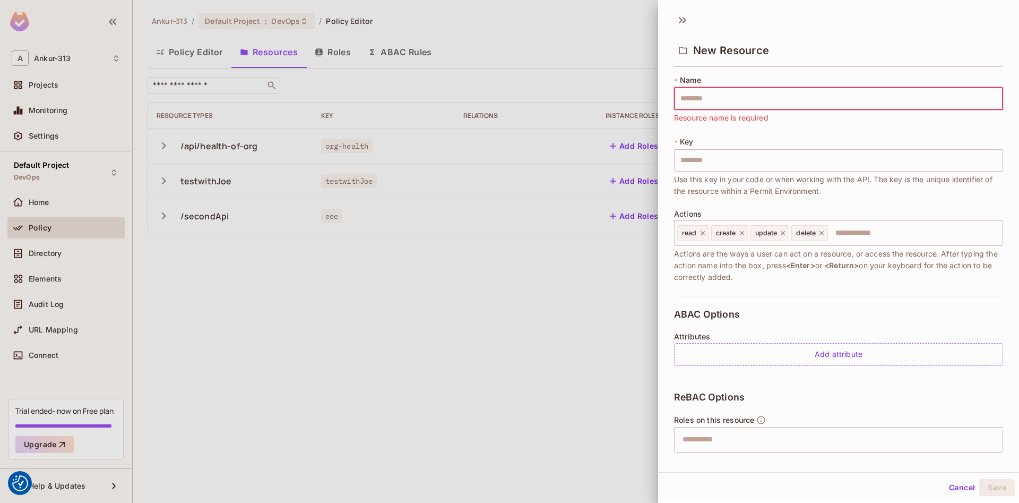
type input "*"
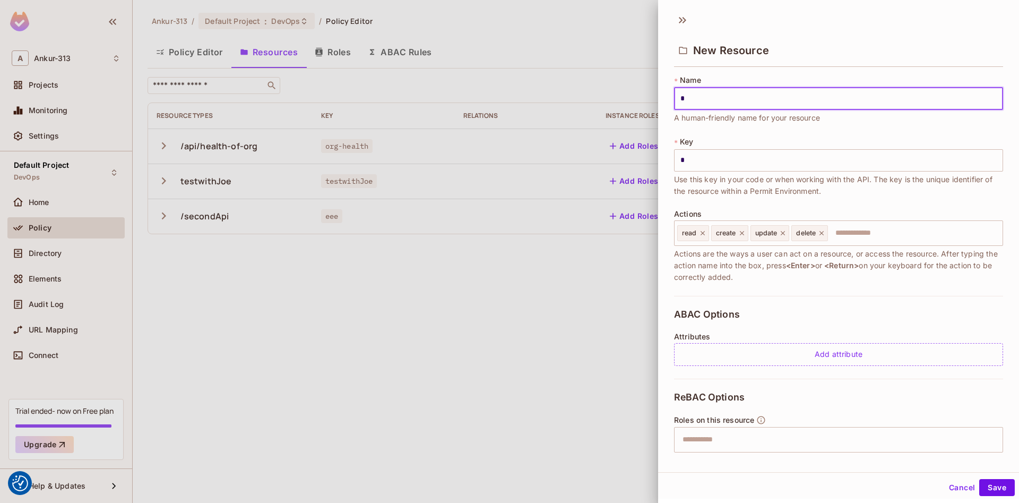
type input "**"
type input "***"
type input "****"
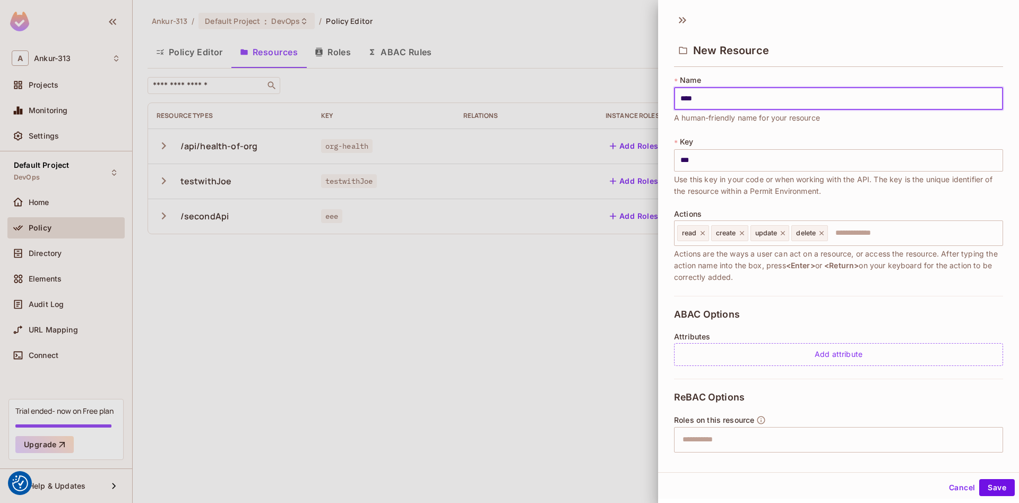
type input "****"
type input "*****"
type input "******"
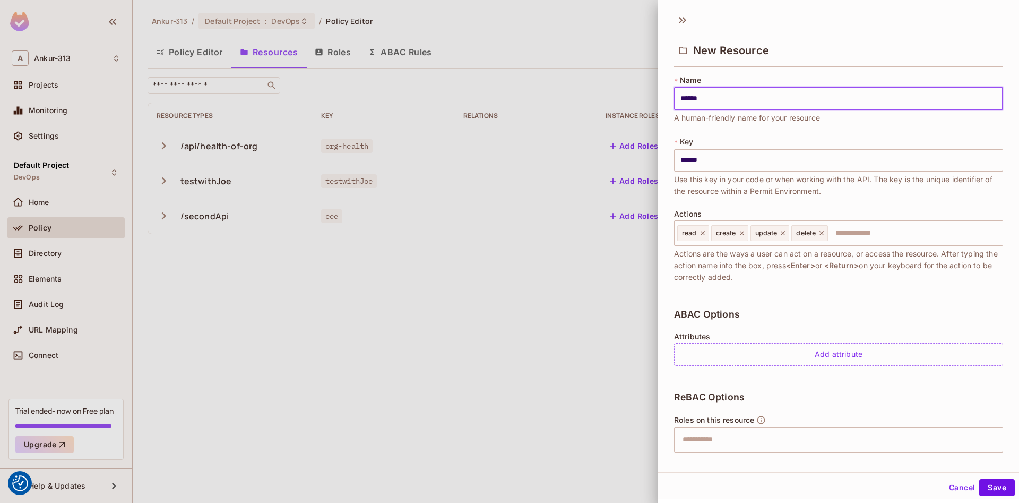
type input "*******"
type input "********"
type input "*********"
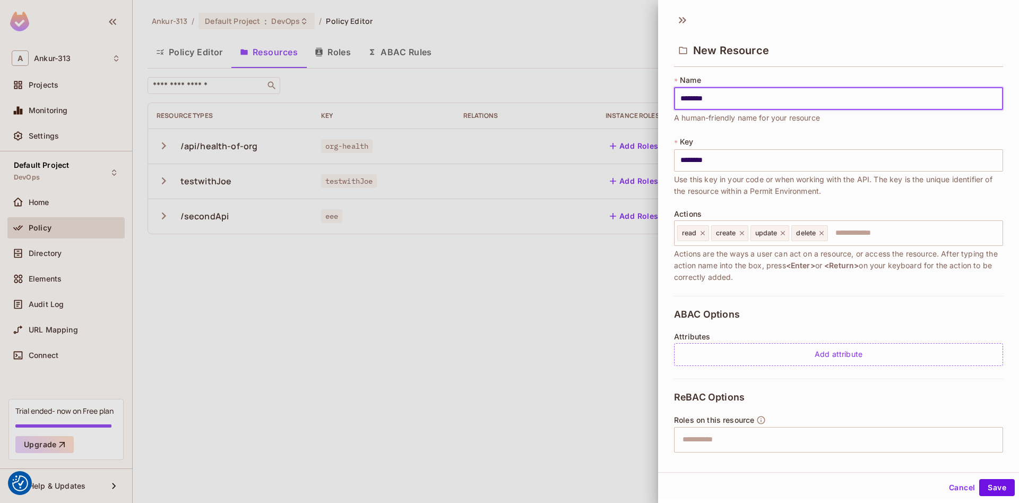
type input "*********"
click at [821, 232] on icon at bounding box center [821, 232] width 7 height 7
click at [782, 232] on icon at bounding box center [782, 232] width 7 height 7
click at [741, 234] on icon at bounding box center [742, 233] width 4 height 4
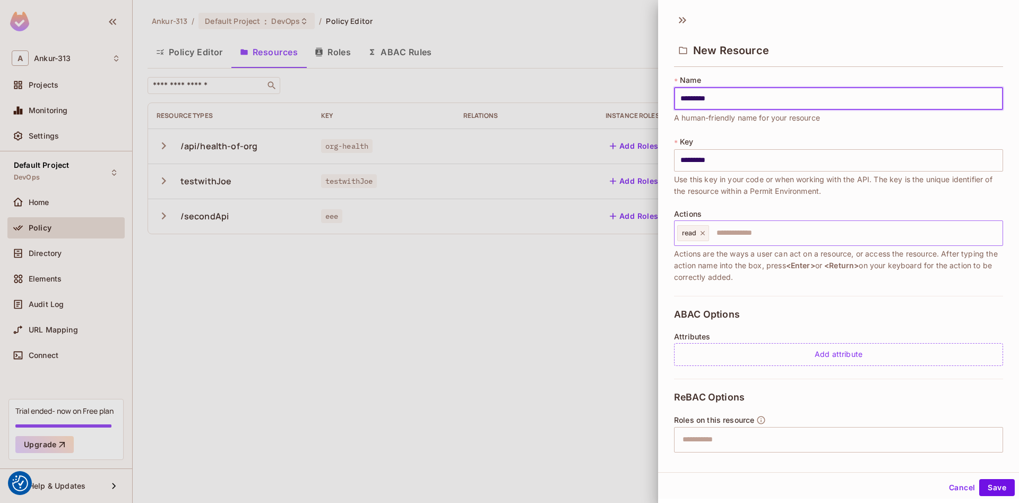
click at [701, 231] on icon at bounding box center [703, 233] width 4 height 4
click at [701, 231] on input "text" at bounding box center [837, 232] width 322 height 21
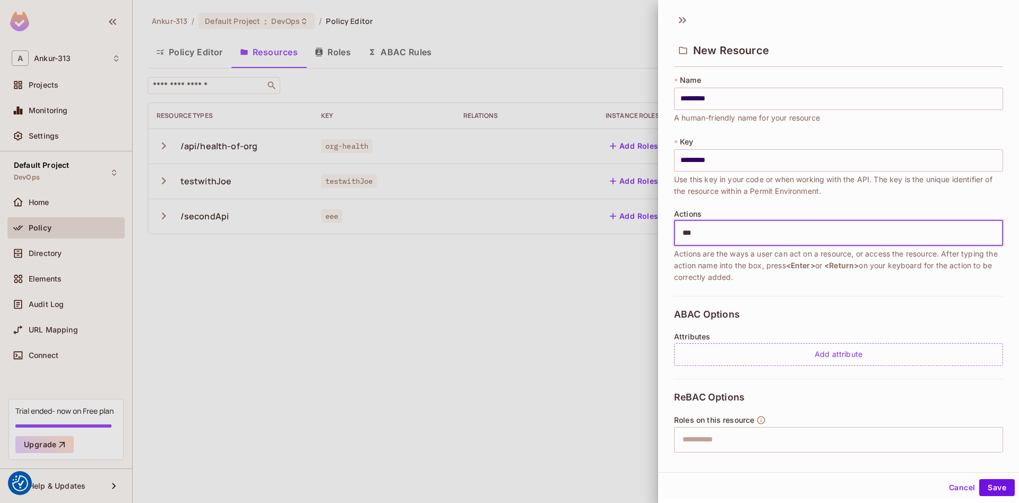
type input "****"
type input "**********"
type input "****"
type input "******"
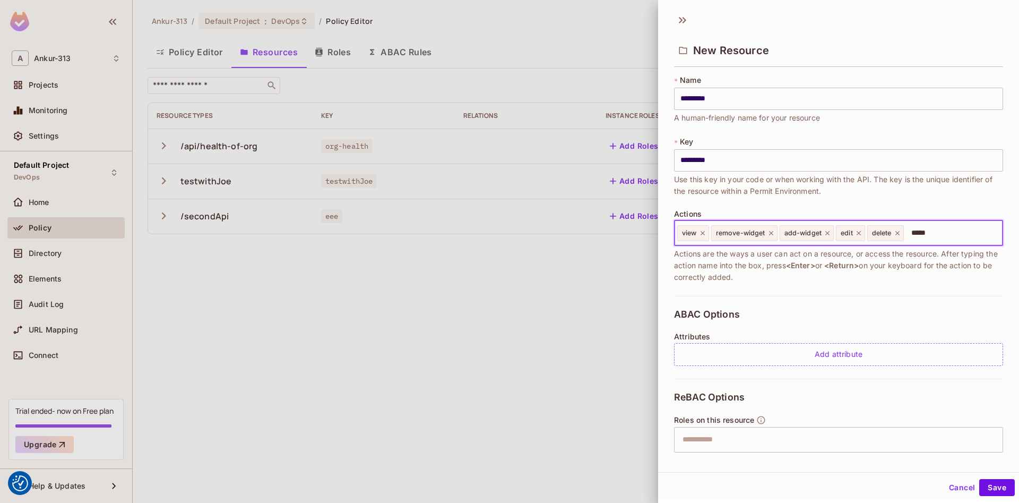
type input "******"
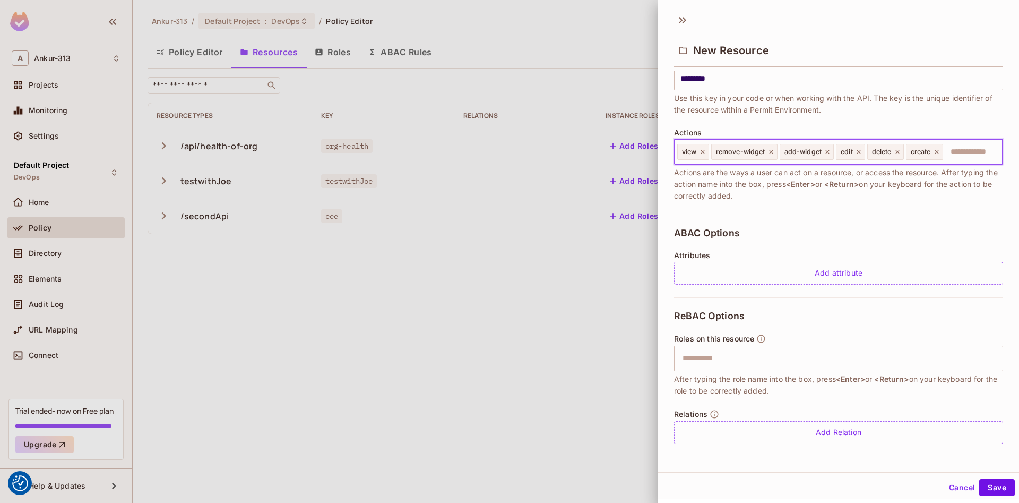
scroll to position [2, 0]
click at [699, 357] on input "text" at bounding box center [837, 356] width 322 height 21
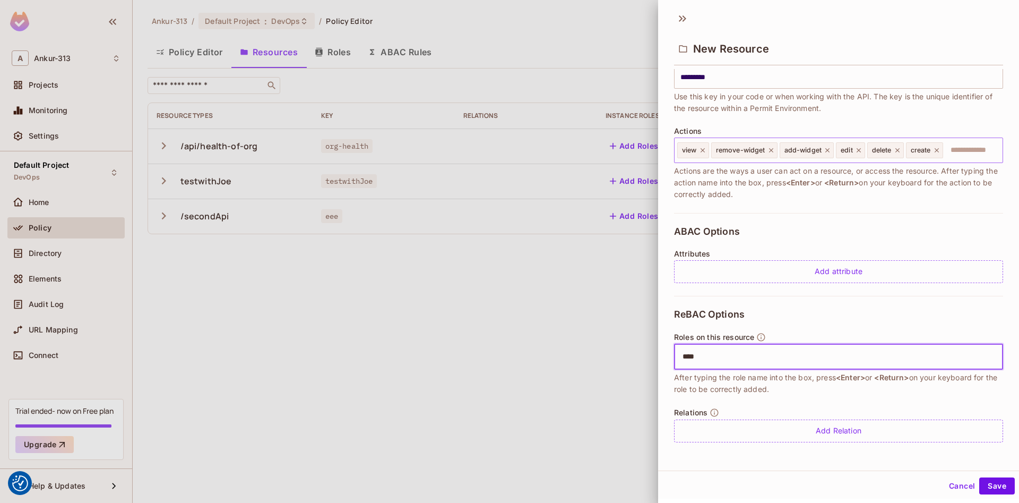
type input "*****"
type input "******"
click at [909, 358] on icon at bounding box center [911, 356] width 7 height 7
type input "*******"
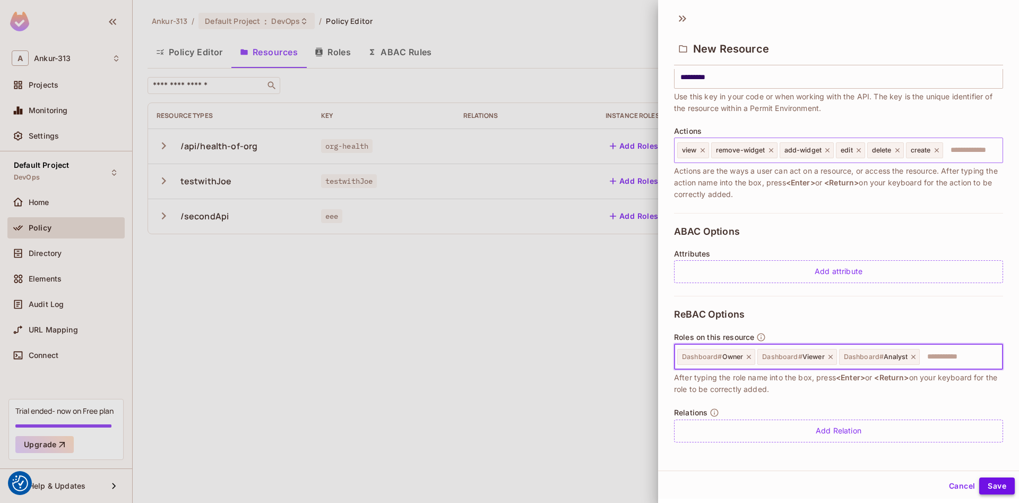
click at [991, 487] on button "Save" at bounding box center [998, 485] width 36 height 17
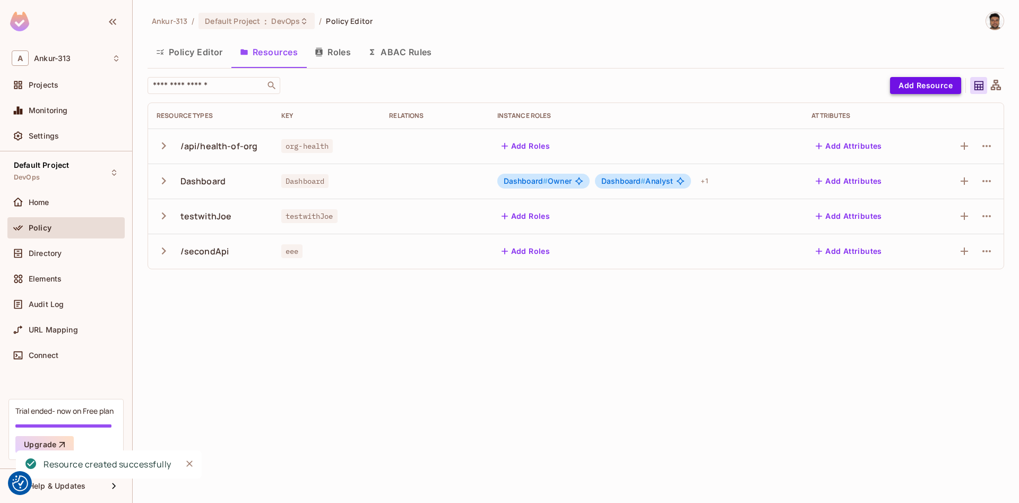
click at [915, 84] on button "Add Resource" at bounding box center [925, 85] width 71 height 17
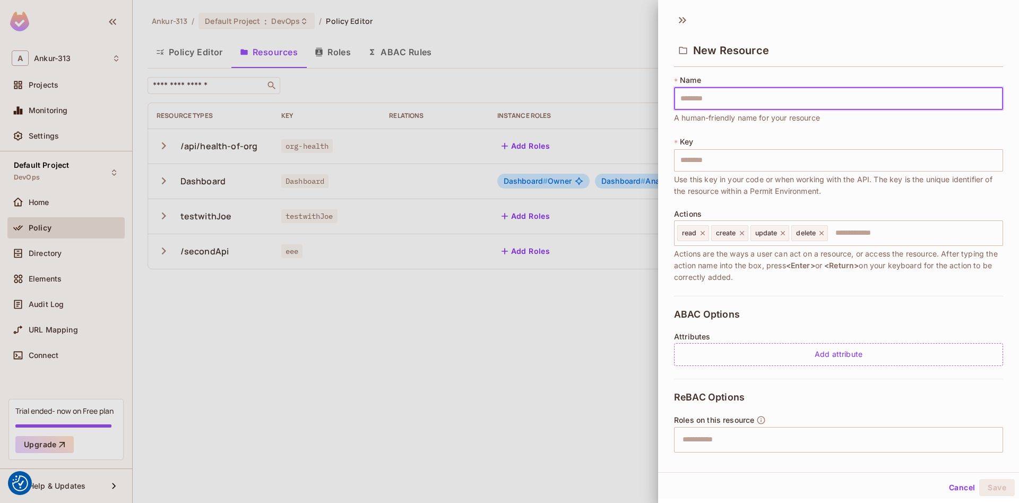
type input "*"
type input "**"
type input "***"
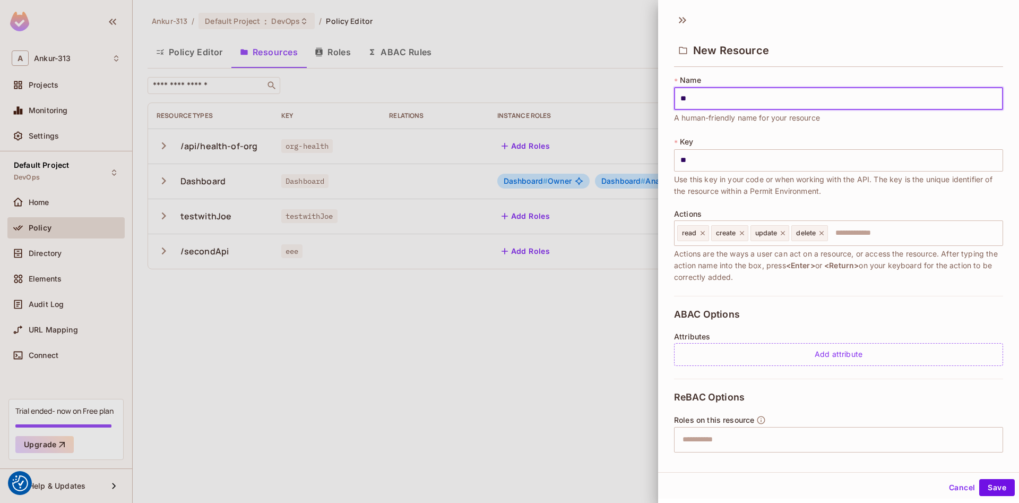
type input "***"
type input "****"
type input "*****"
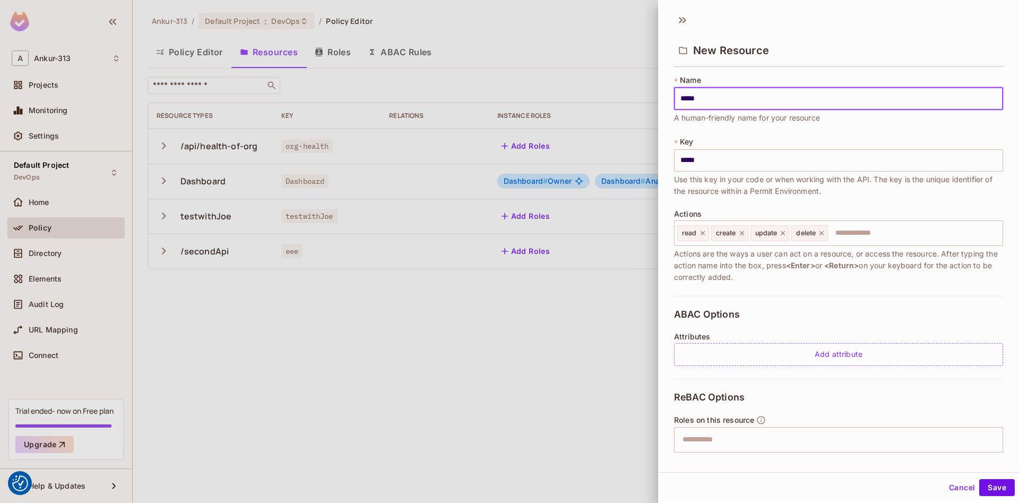
type input "******"
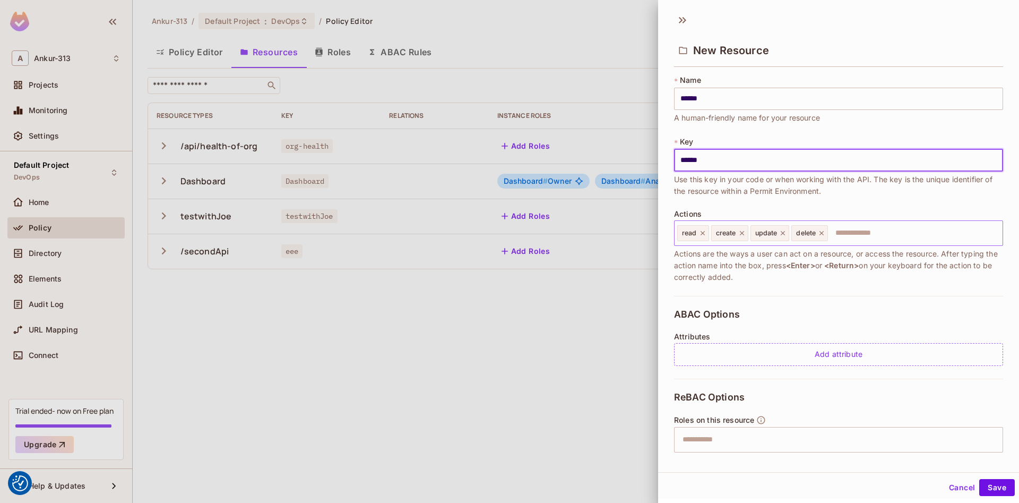
click at [823, 231] on icon at bounding box center [821, 232] width 7 height 7
click at [784, 230] on icon at bounding box center [782, 232] width 7 height 7
click at [741, 230] on icon at bounding box center [741, 232] width 7 height 7
click at [707, 235] on div "read" at bounding box center [693, 233] width 32 height 16
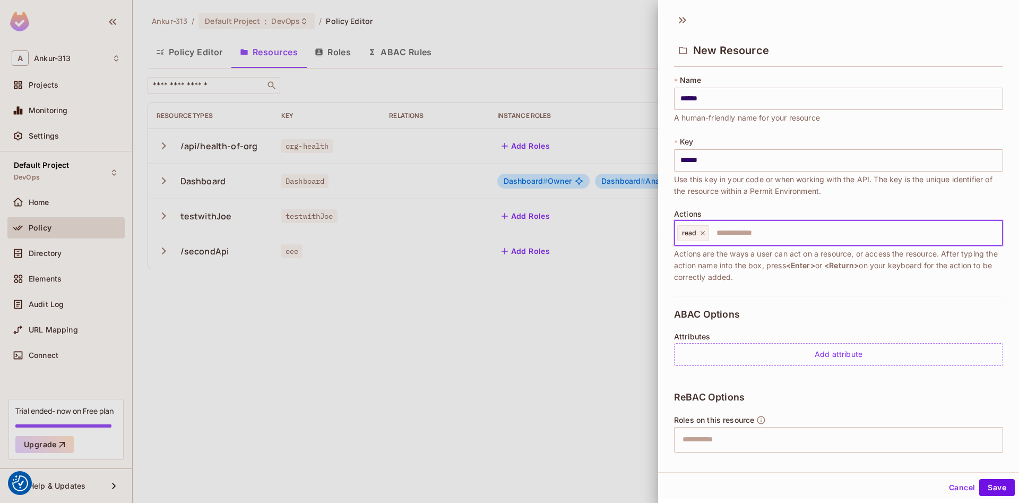
click at [699, 233] on icon at bounding box center [702, 232] width 7 height 7
click at [711, 233] on input "text" at bounding box center [837, 232] width 322 height 21
type input "****"
type input "******"
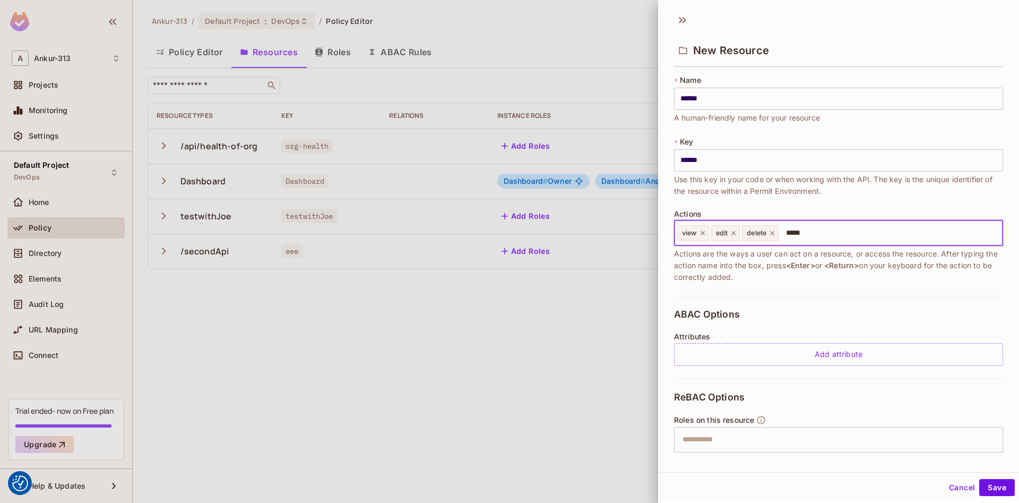
type input "******"
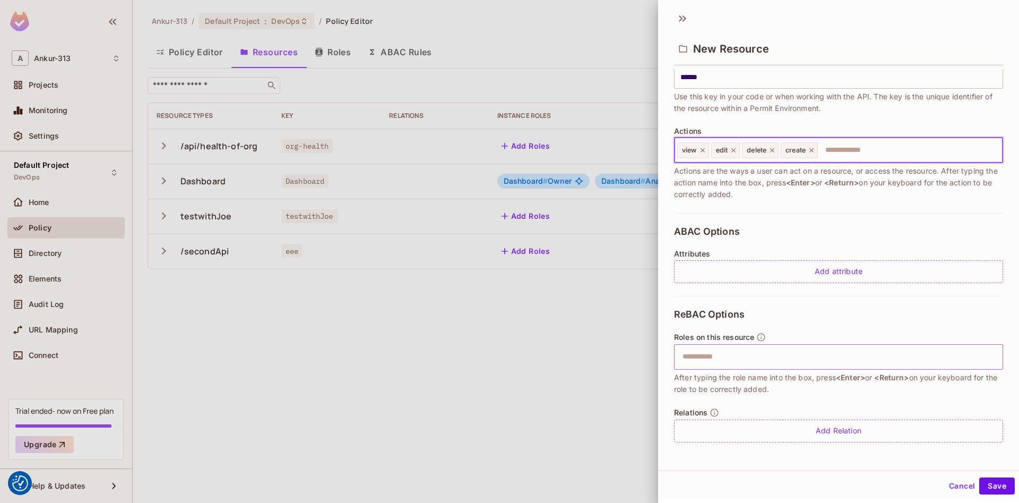
click at [716, 351] on input "text" at bounding box center [837, 356] width 322 height 21
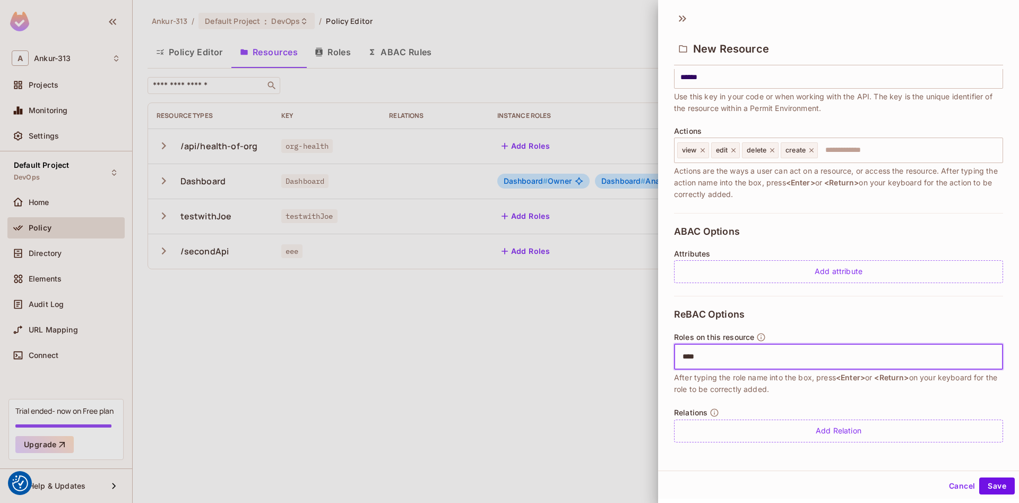
type input "*****"
type input "******"
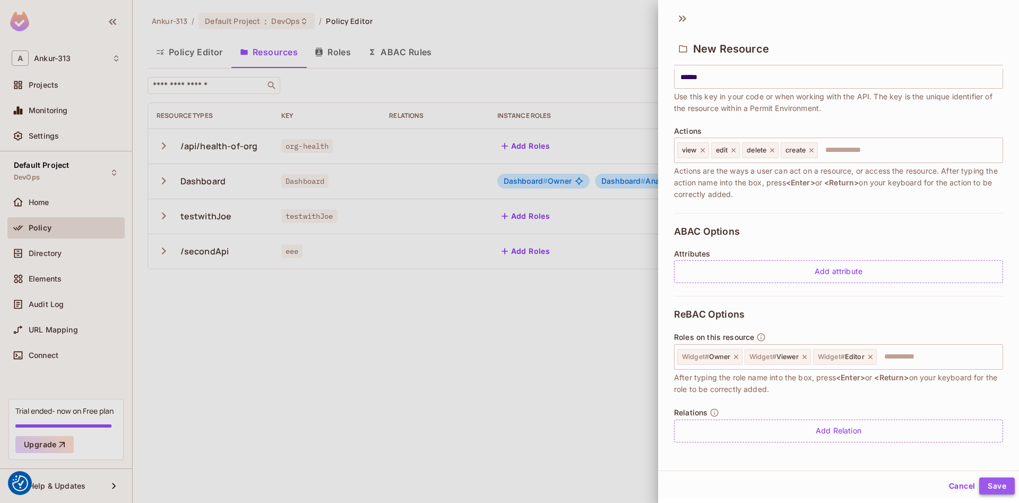
click at [1010, 487] on button "Save" at bounding box center [998, 485] width 36 height 17
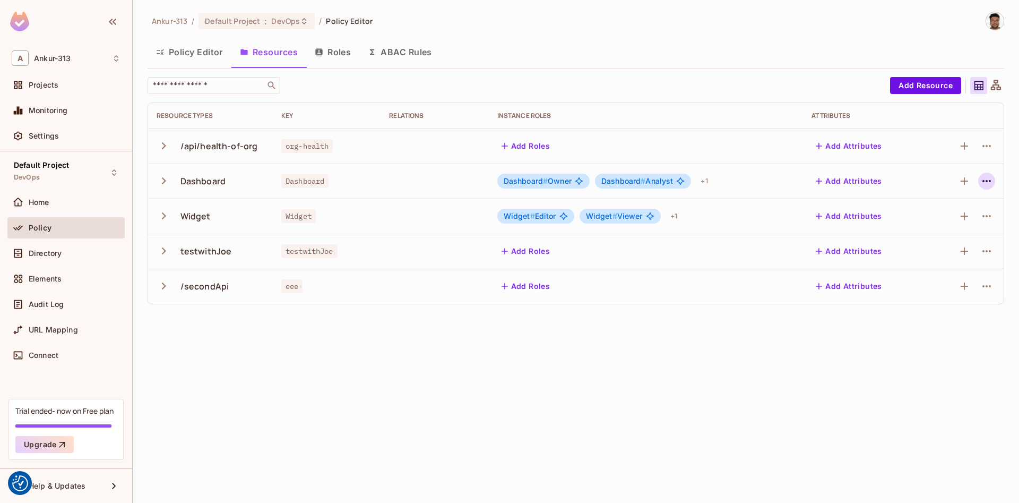
click at [984, 176] on icon "button" at bounding box center [987, 181] width 13 height 13
click at [933, 224] on div "Edit Resource" at bounding box center [941, 223] width 50 height 11
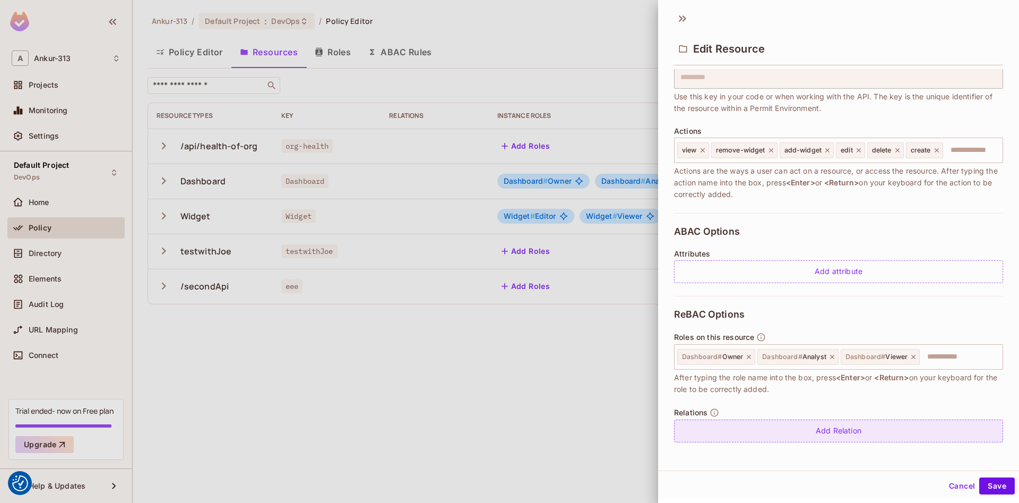
click at [837, 430] on div "Add Relation" at bounding box center [838, 430] width 329 height 23
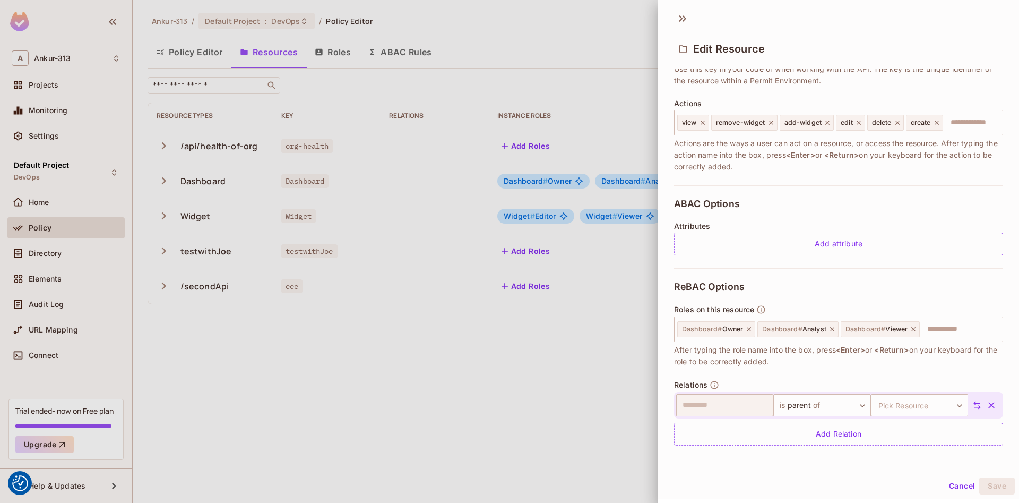
scroll to position [112, 0]
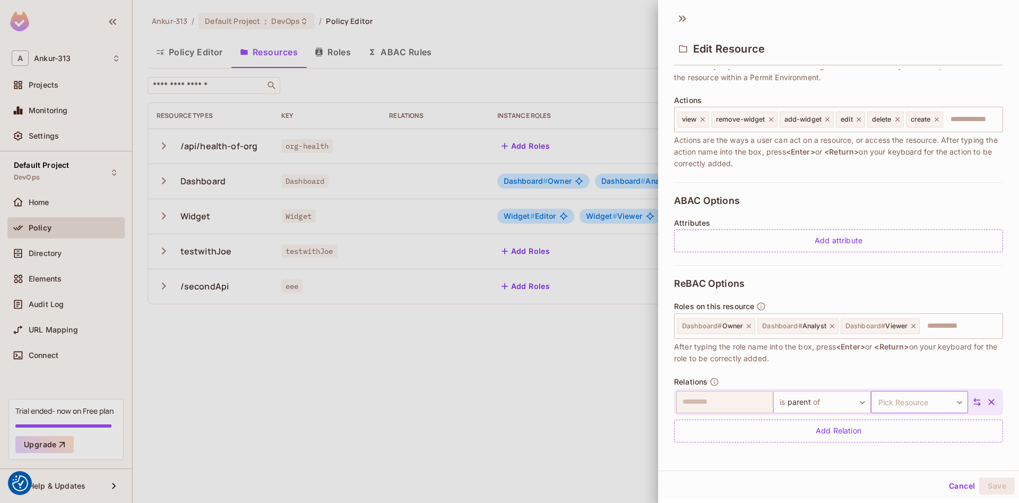
click at [889, 405] on body "We use cookies to enhance your browsing experience, serve personalized ads or c…" at bounding box center [509, 251] width 1019 height 503
click at [890, 444] on li "Widget" at bounding box center [911, 442] width 98 height 19
click at [992, 488] on button "Save" at bounding box center [998, 485] width 36 height 17
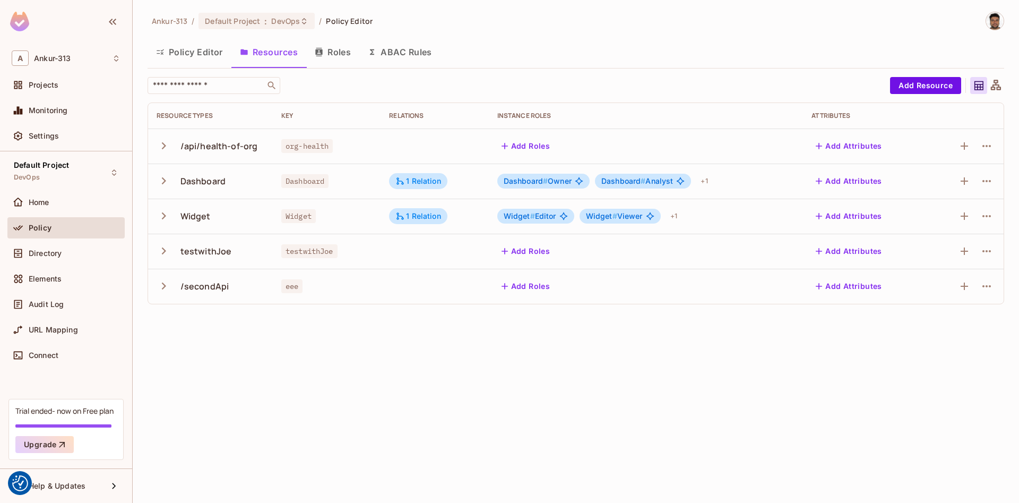
click at [177, 51] on button "Policy Editor" at bounding box center [190, 52] width 84 height 27
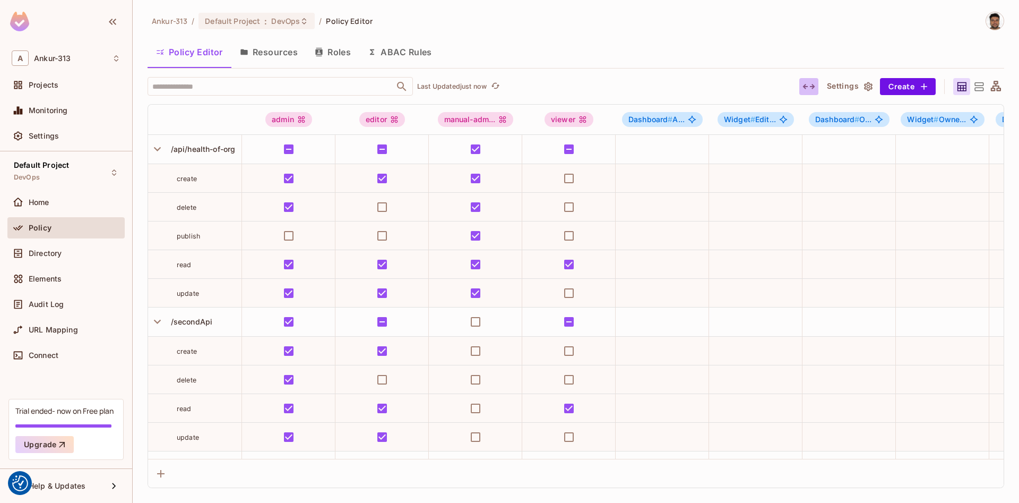
click at [808, 89] on icon "button" at bounding box center [809, 86] width 13 height 13
click at [158, 143] on icon "button" at bounding box center [157, 149] width 14 height 14
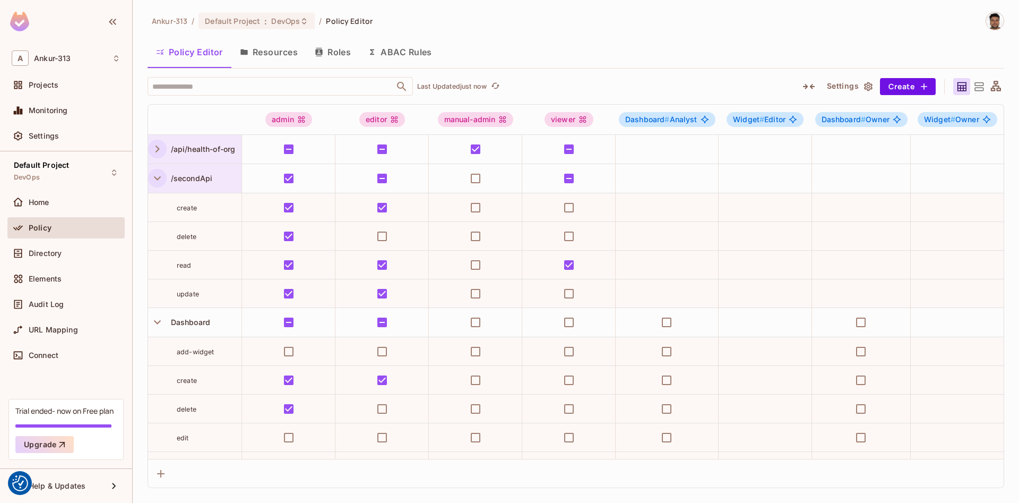
click at [158, 176] on icon "button" at bounding box center [157, 178] width 14 height 14
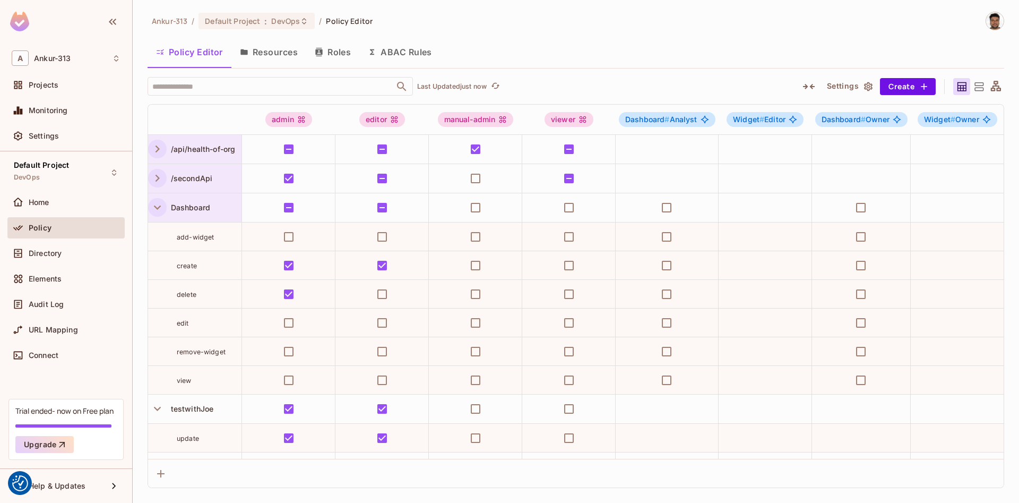
click at [154, 206] on icon "button" at bounding box center [157, 207] width 7 height 4
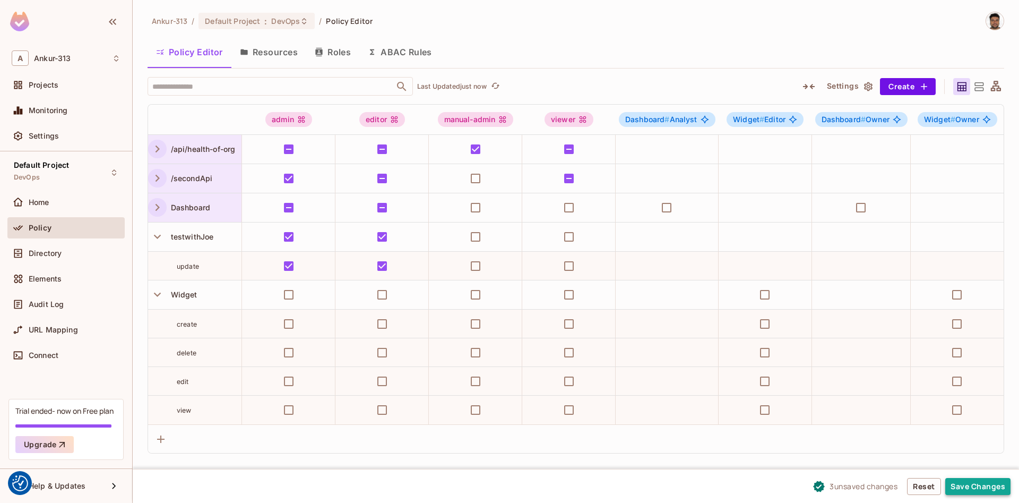
click at [982, 493] on button "Save Changes" at bounding box center [978, 486] width 65 height 17
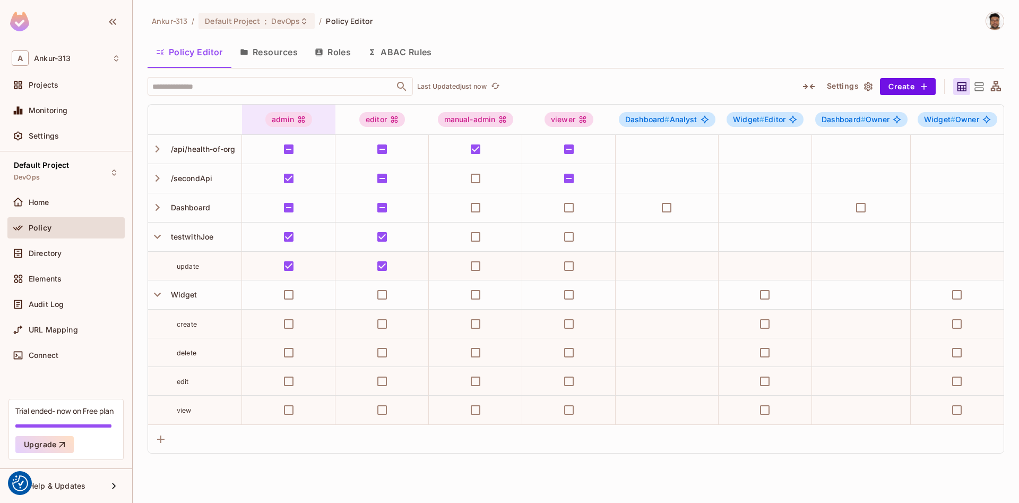
drag, startPoint x: 319, startPoint y: 128, endPoint x: 311, endPoint y: 121, distance: 10.5
click at [311, 121] on div "admin" at bounding box center [288, 120] width 93 height 30
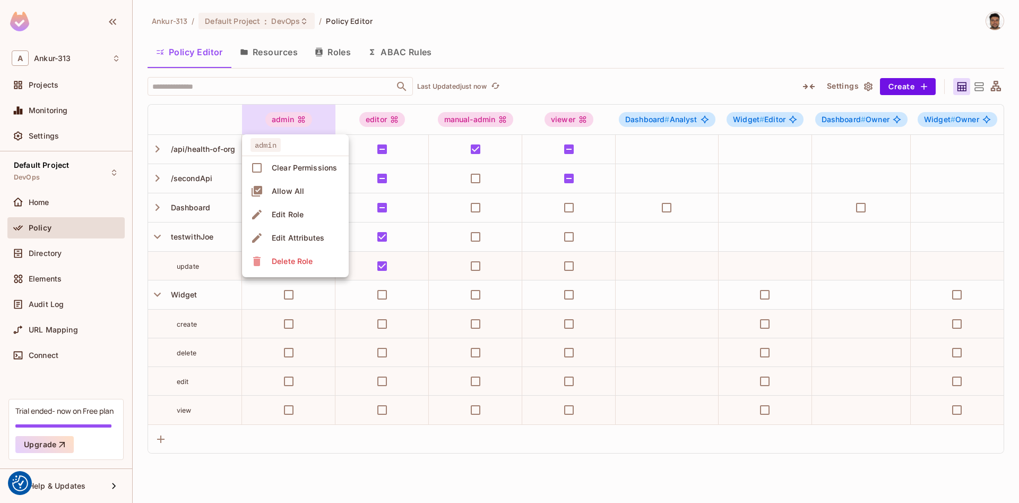
click at [519, 54] on div at bounding box center [509, 251] width 1019 height 503
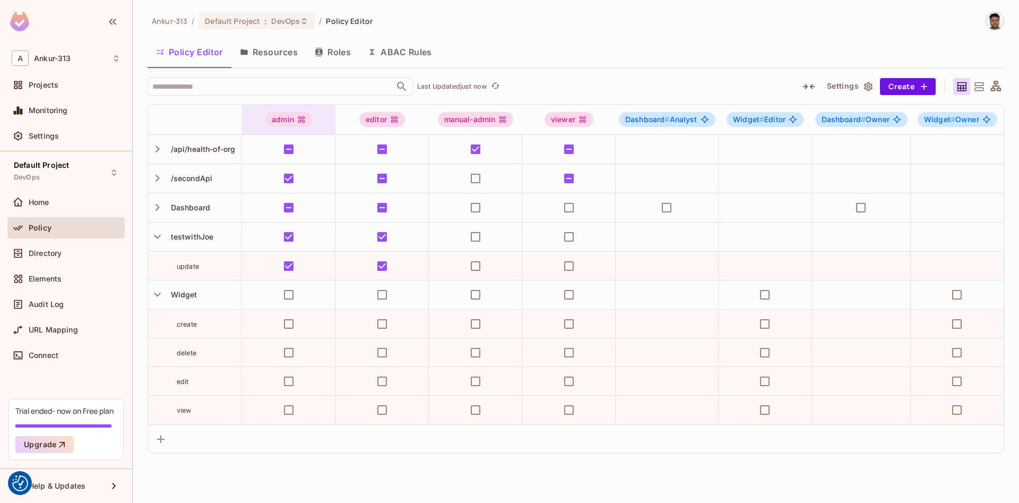
click at [301, 121] on icon at bounding box center [301, 119] width 7 height 7
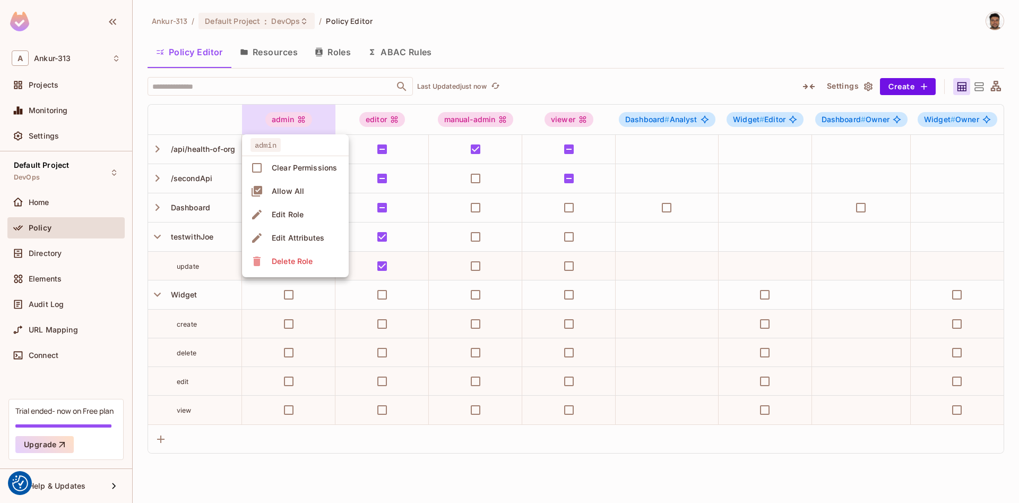
click at [614, 31] on div at bounding box center [509, 251] width 1019 height 503
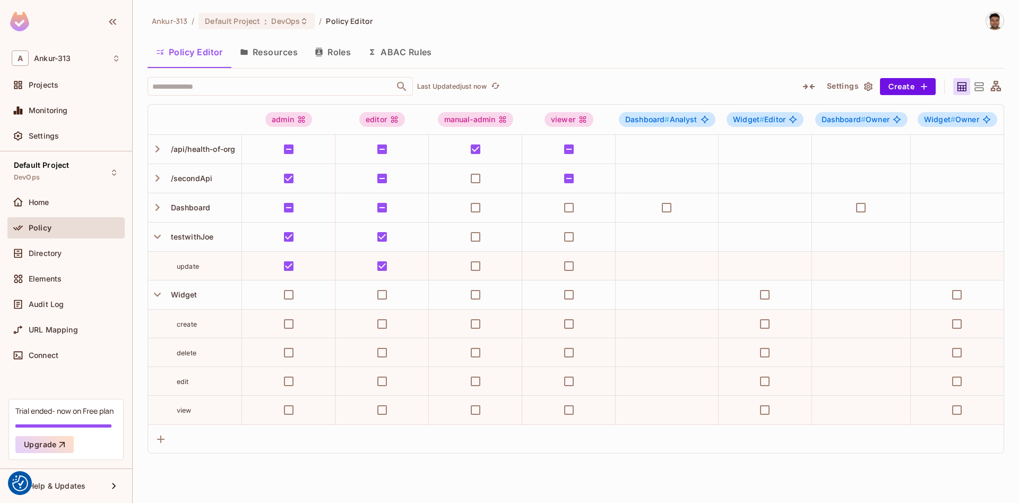
click at [977, 89] on icon at bounding box center [979, 86] width 13 height 13
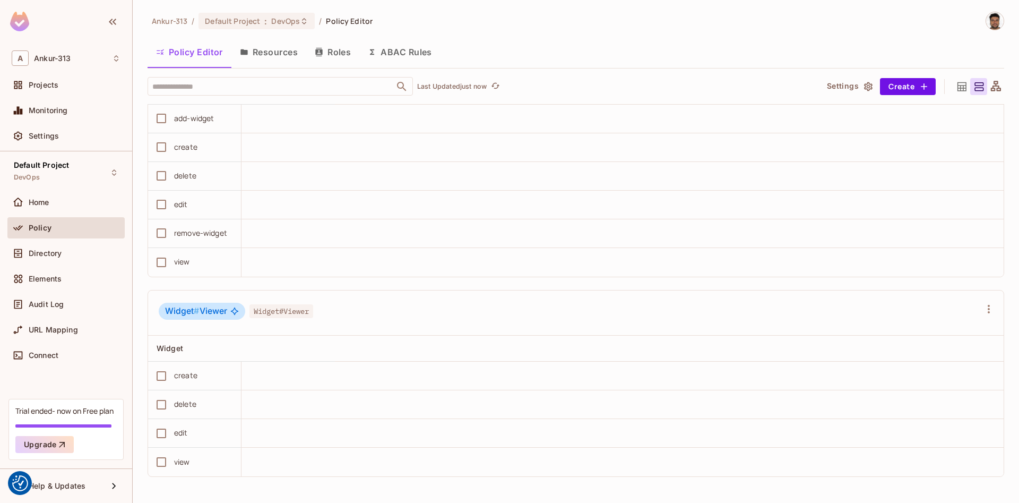
scroll to position [1, 0]
click at [995, 88] on icon at bounding box center [996, 85] width 10 height 10
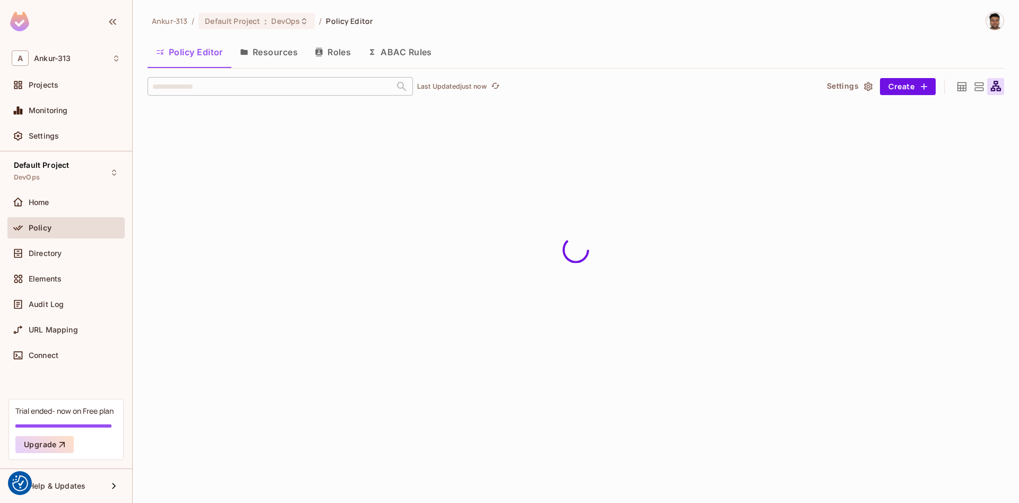
scroll to position [0, 0]
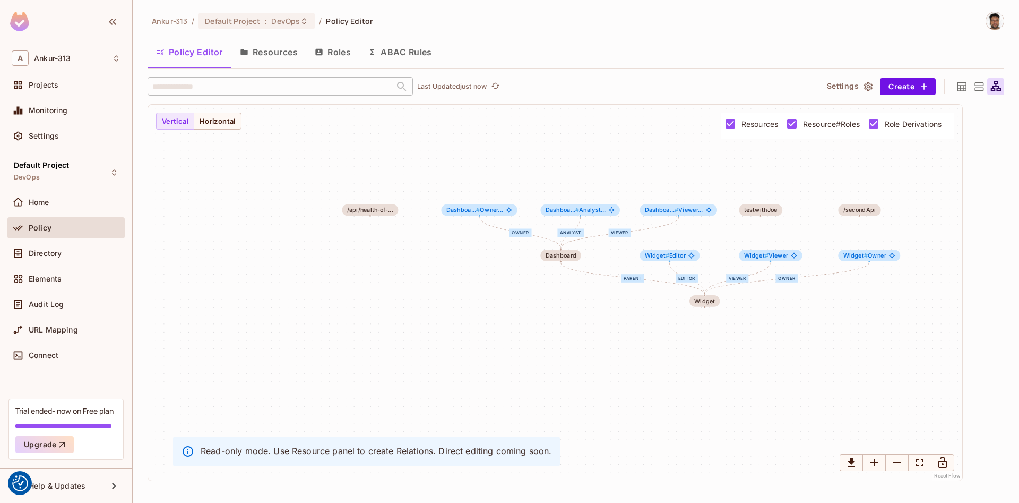
click at [964, 87] on icon at bounding box center [962, 86] width 13 height 13
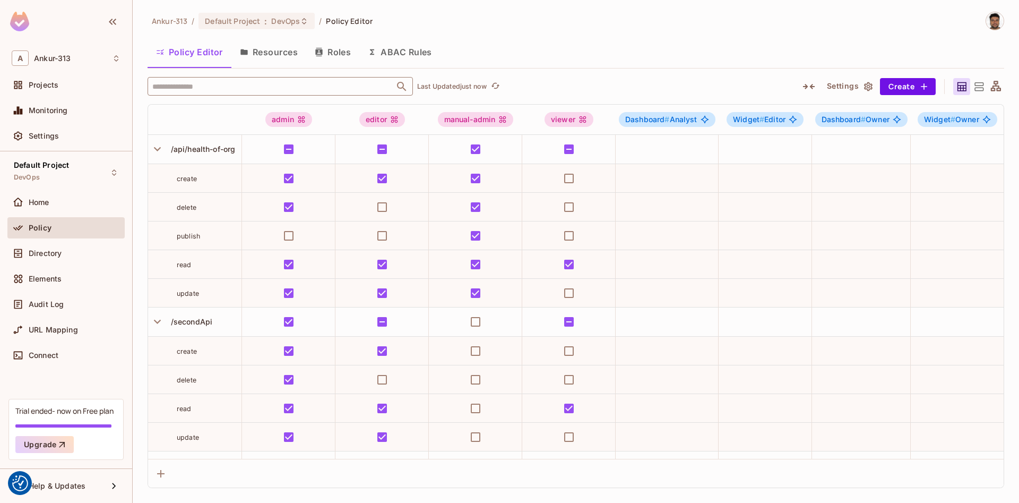
click at [208, 85] on input "text" at bounding box center [271, 86] width 243 height 19
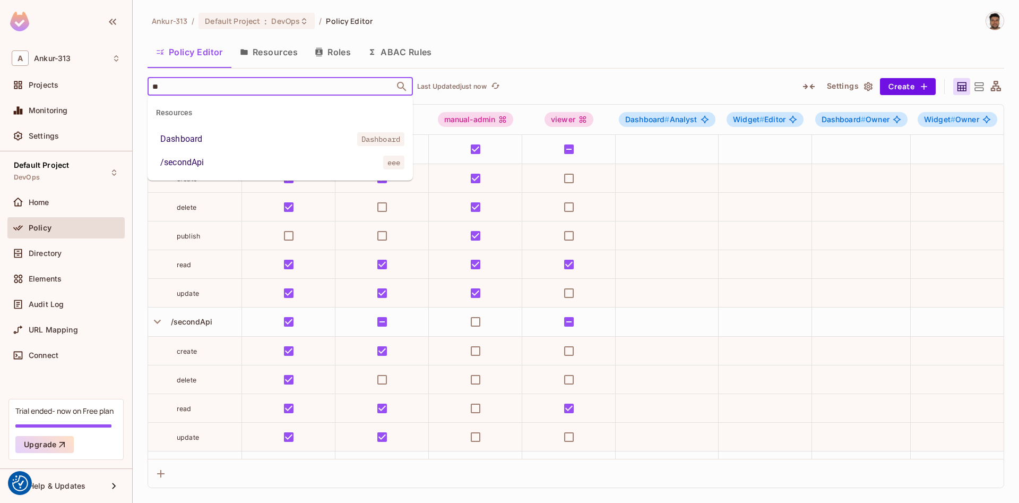
type input "*"
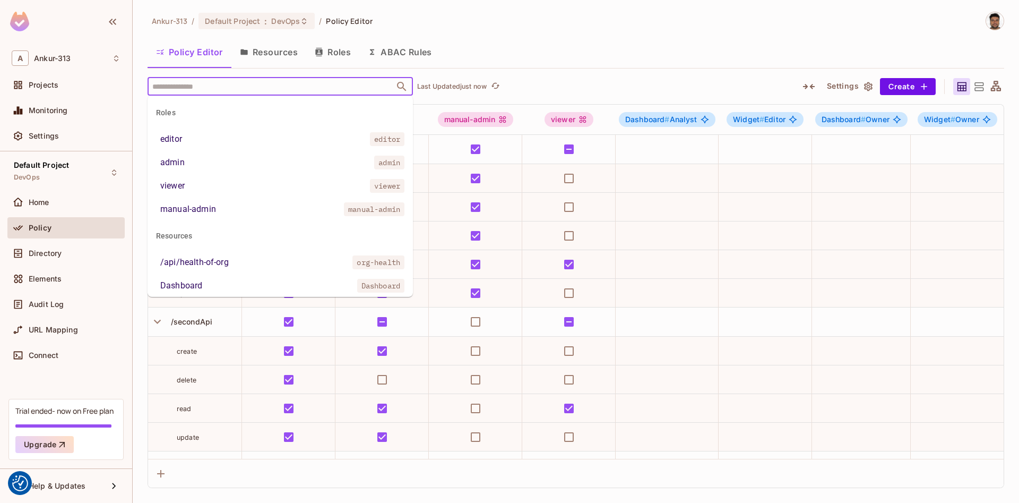
scroll to position [61, 0]
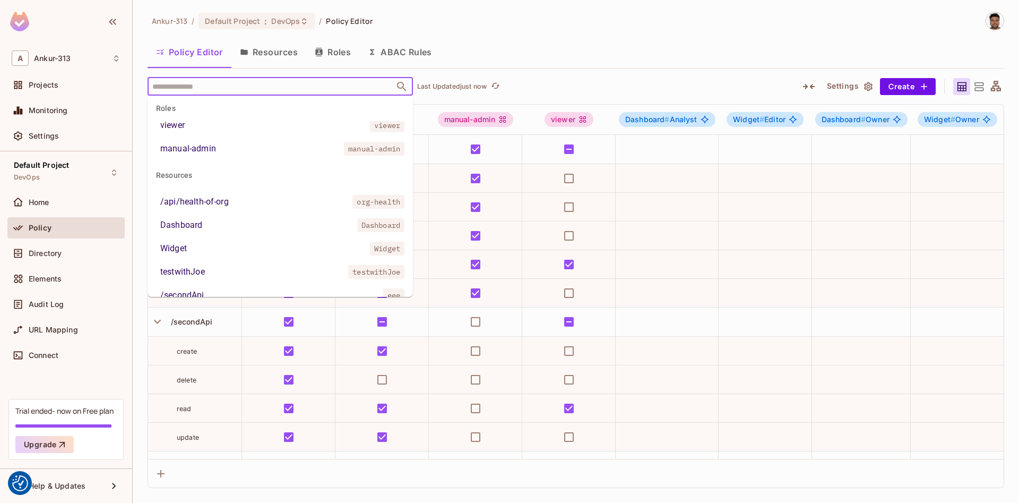
click at [188, 228] on div "Dashboard" at bounding box center [181, 225] width 42 height 13
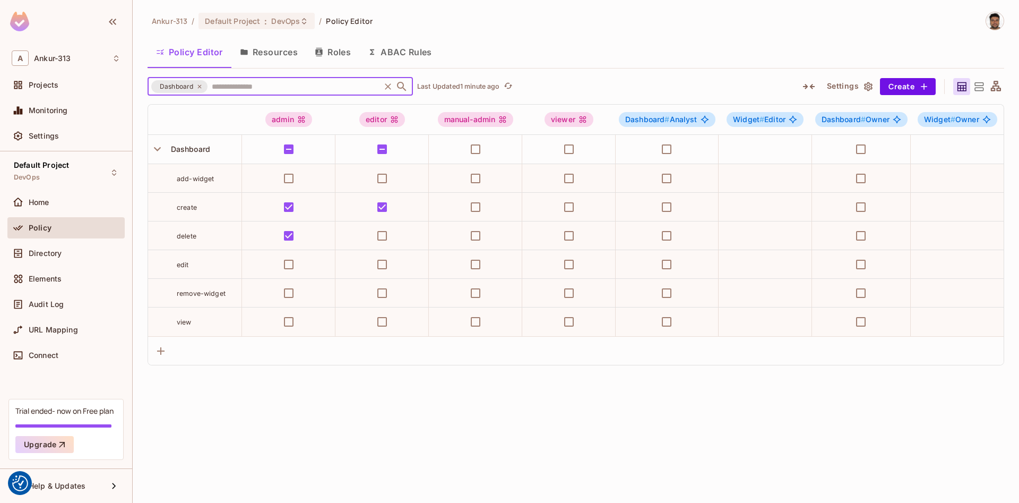
click at [198, 89] on icon at bounding box center [199, 86] width 6 height 6
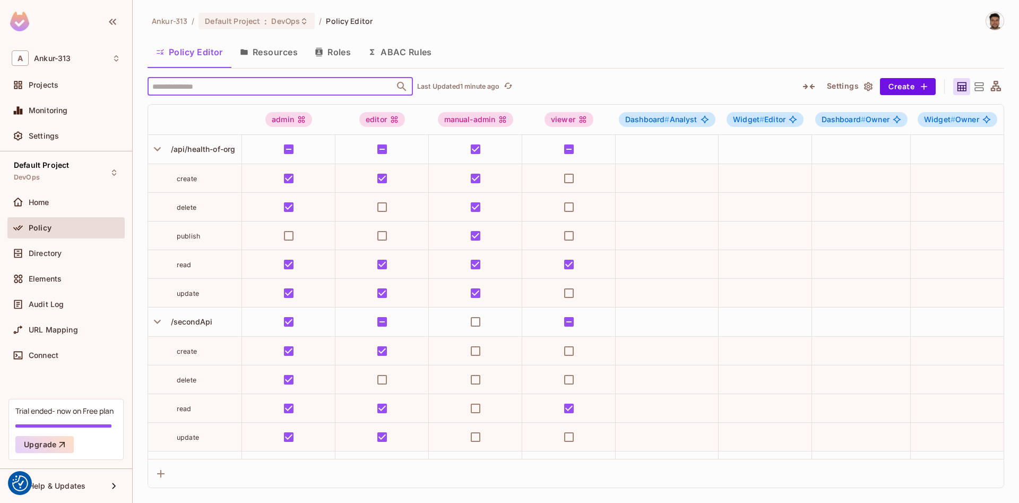
click at [198, 89] on input "text" at bounding box center [271, 86] width 243 height 19
type input "*"
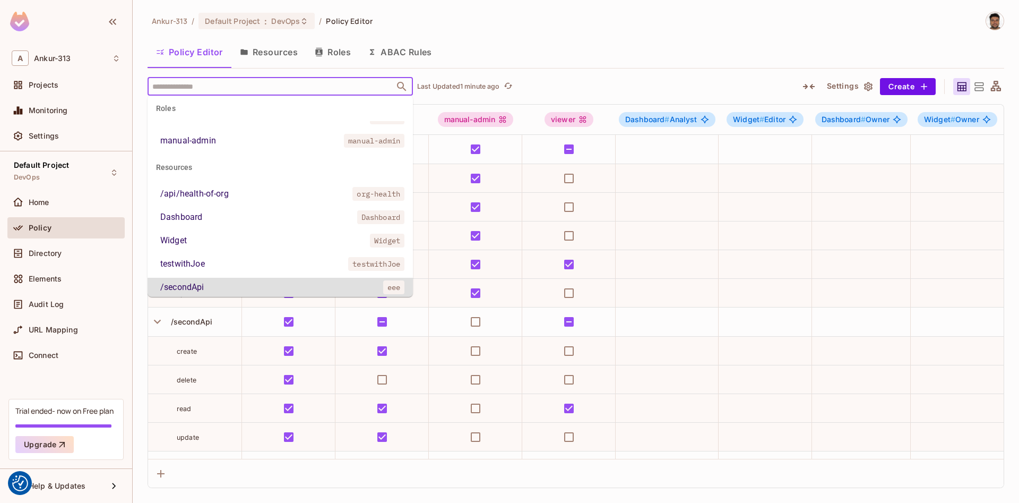
scroll to position [9, 0]
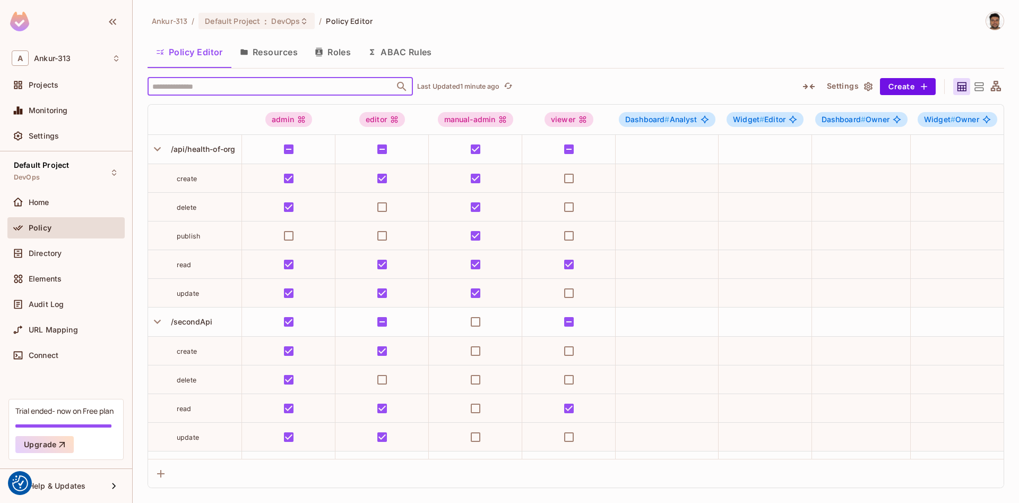
click at [726, 55] on div "Policy Editor Resources Roles ABAC Rules" at bounding box center [576, 52] width 857 height 27
click at [977, 89] on icon at bounding box center [979, 86] width 13 height 13
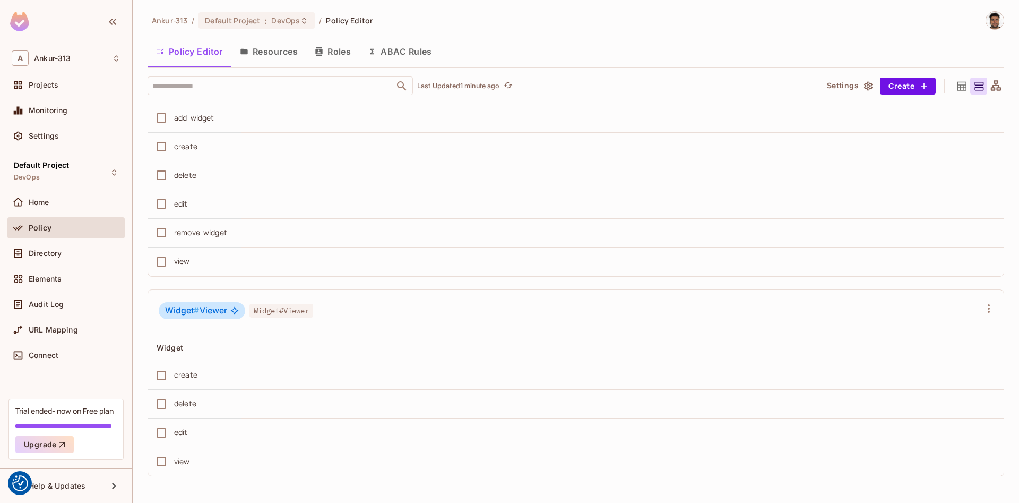
scroll to position [0, 0]
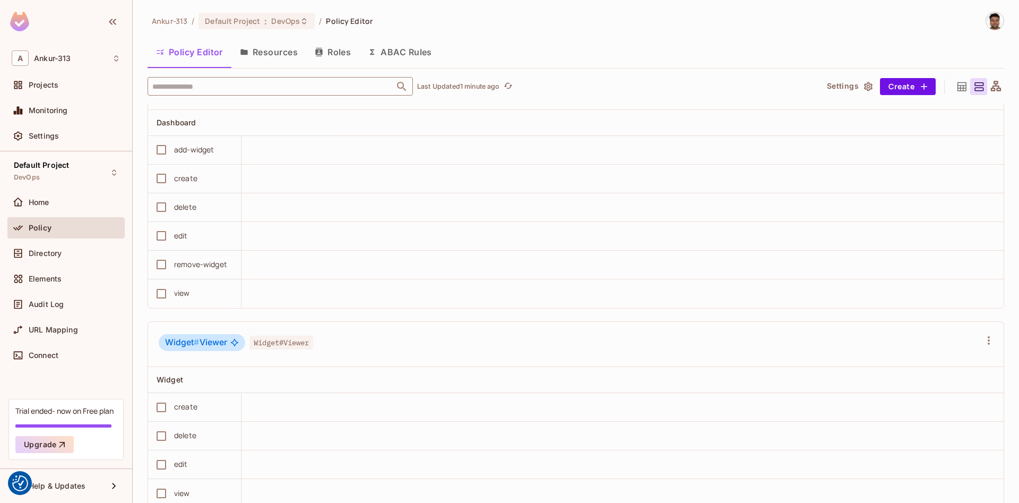
click at [277, 90] on input "text" at bounding box center [271, 86] width 243 height 19
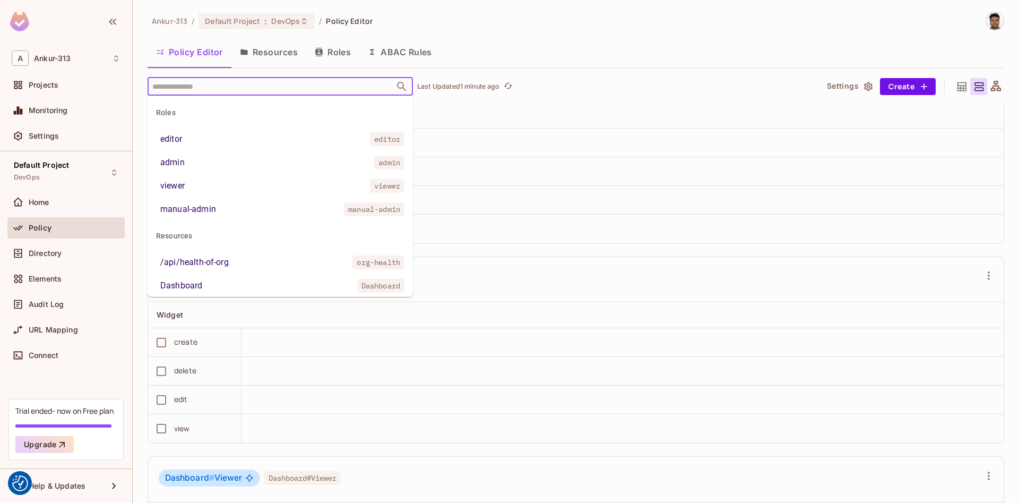
scroll to position [77, 0]
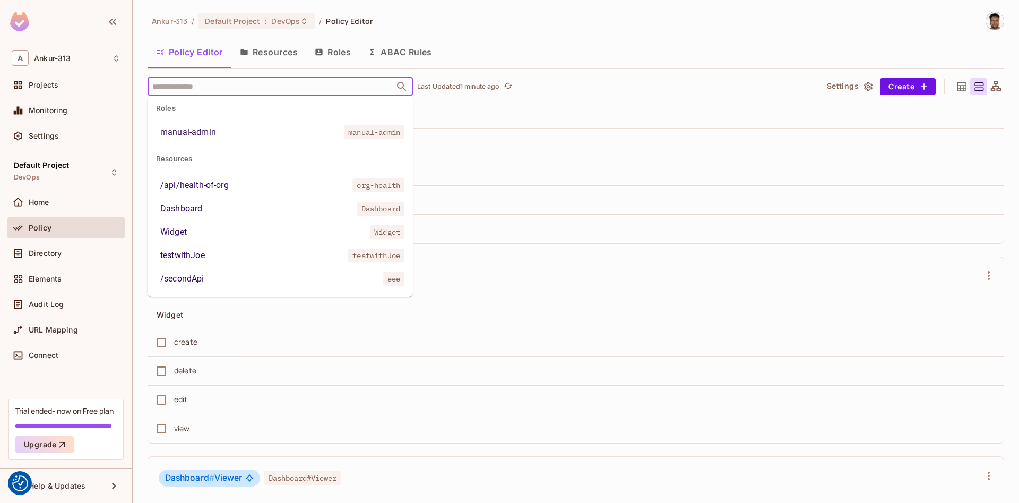
click at [185, 214] on div "Dashboard" at bounding box center [181, 208] width 42 height 13
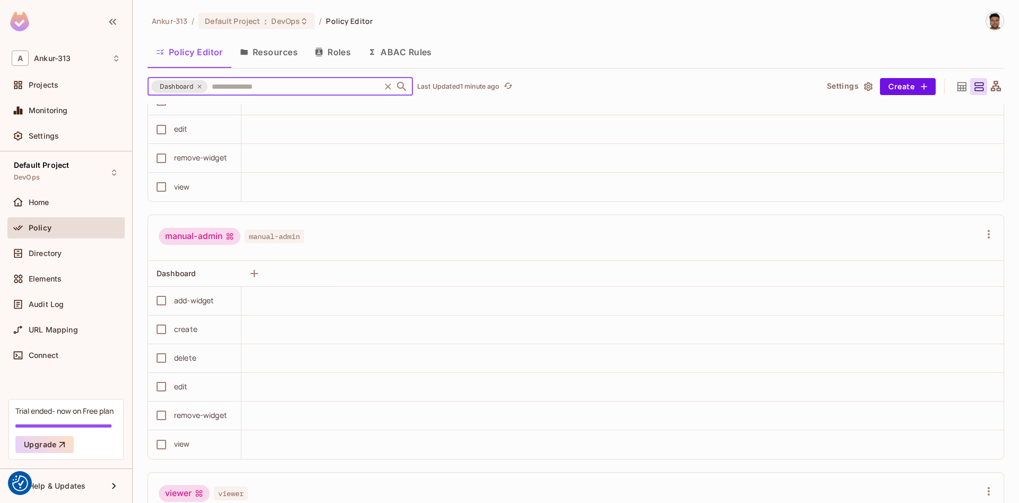
scroll to position [0, 0]
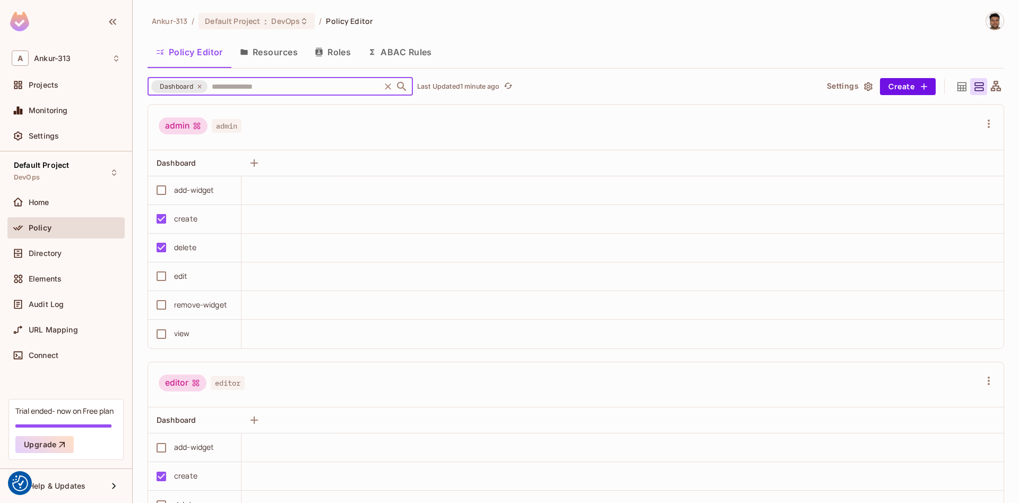
click at [197, 88] on icon at bounding box center [199, 86] width 6 height 6
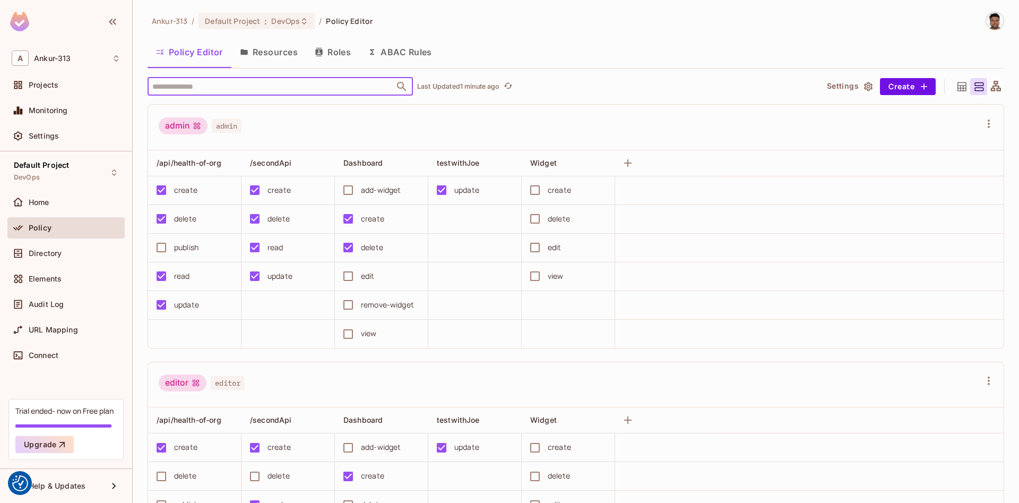
click at [962, 89] on icon at bounding box center [962, 86] width 13 height 13
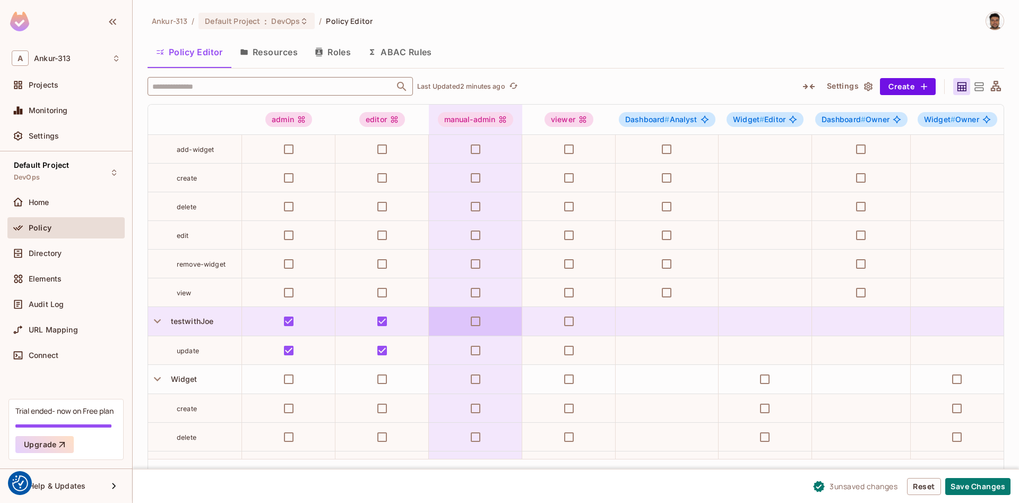
scroll to position [396, 0]
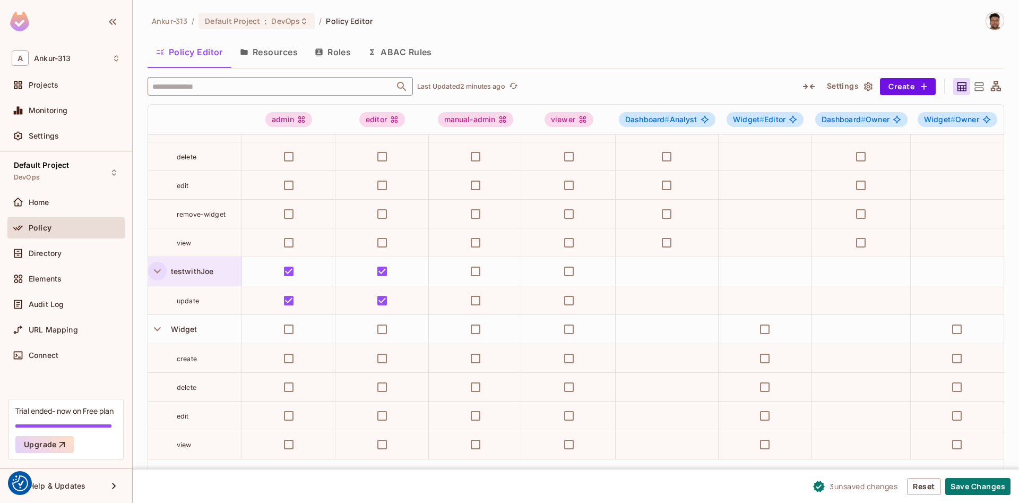
click at [158, 271] on icon "button" at bounding box center [157, 271] width 7 height 4
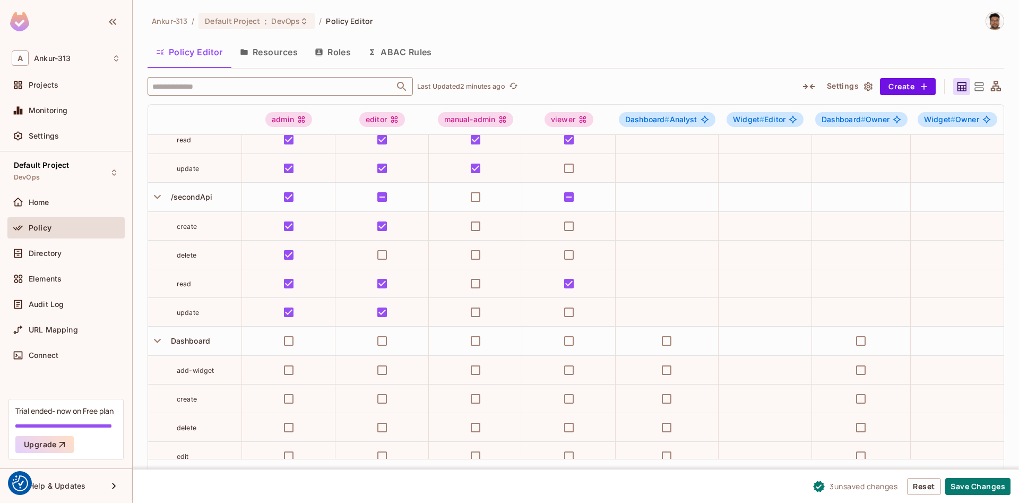
scroll to position [0, 0]
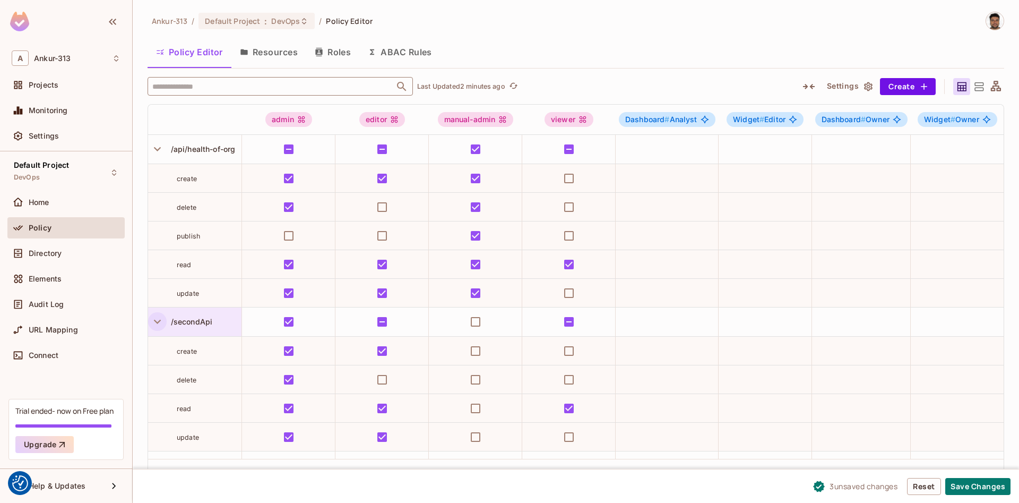
click at [153, 321] on icon "button" at bounding box center [157, 321] width 14 height 14
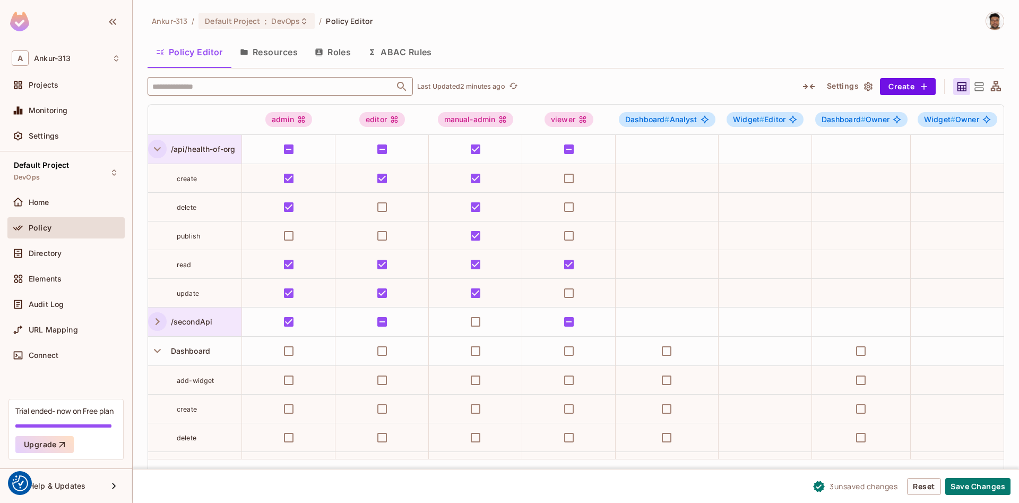
click at [157, 145] on icon "button" at bounding box center [157, 149] width 14 height 14
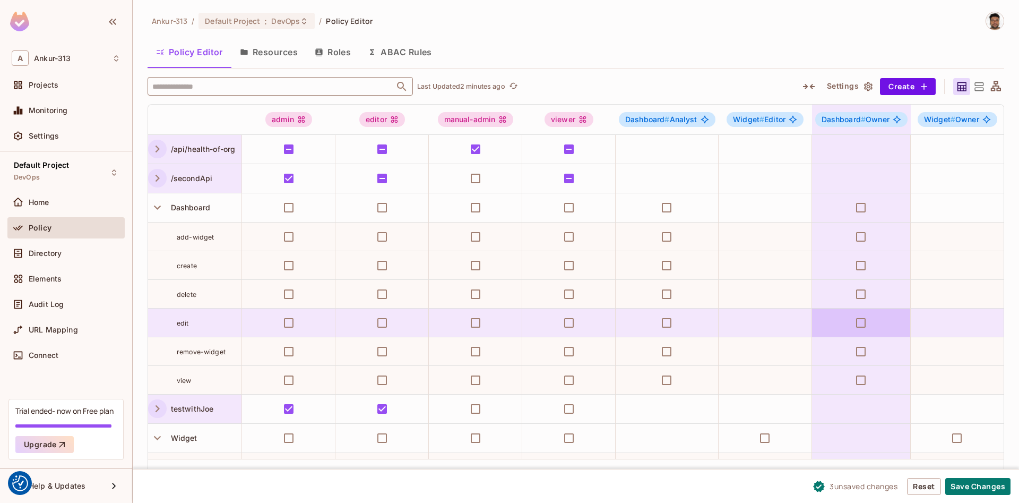
scroll to position [109, 0]
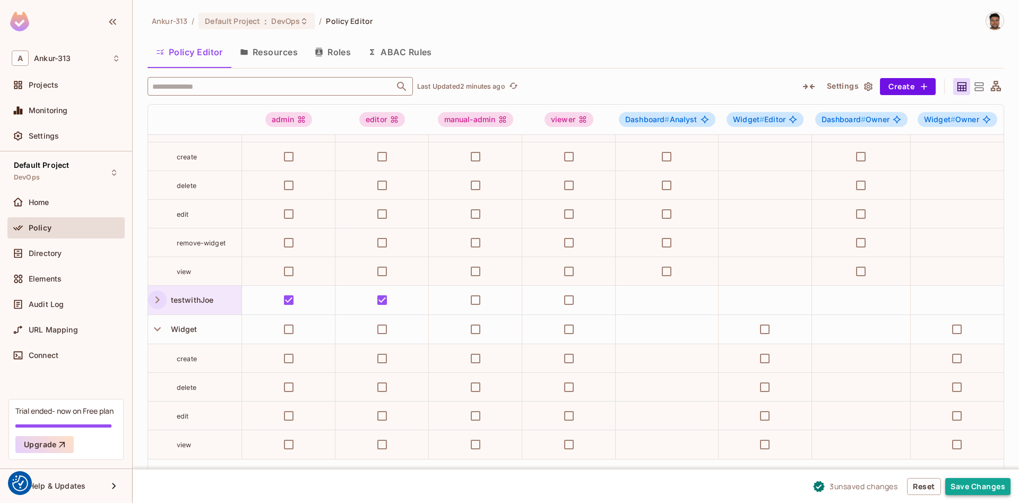
click at [969, 490] on button "Save Changes" at bounding box center [978, 486] width 65 height 17
click at [333, 50] on button "Roles" at bounding box center [332, 52] width 53 height 27
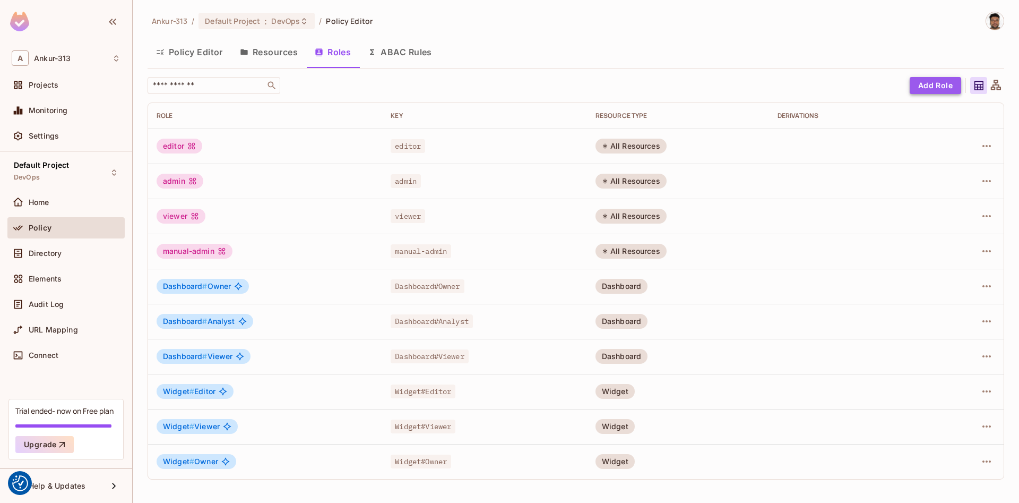
click at [946, 83] on button "Add Role" at bounding box center [935, 85] width 51 height 17
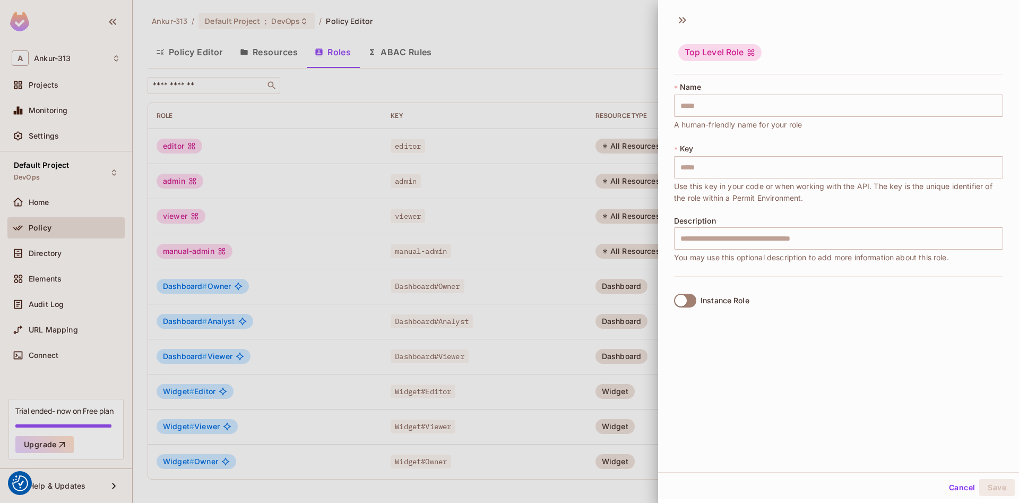
click at [540, 46] on div at bounding box center [509, 251] width 1019 height 503
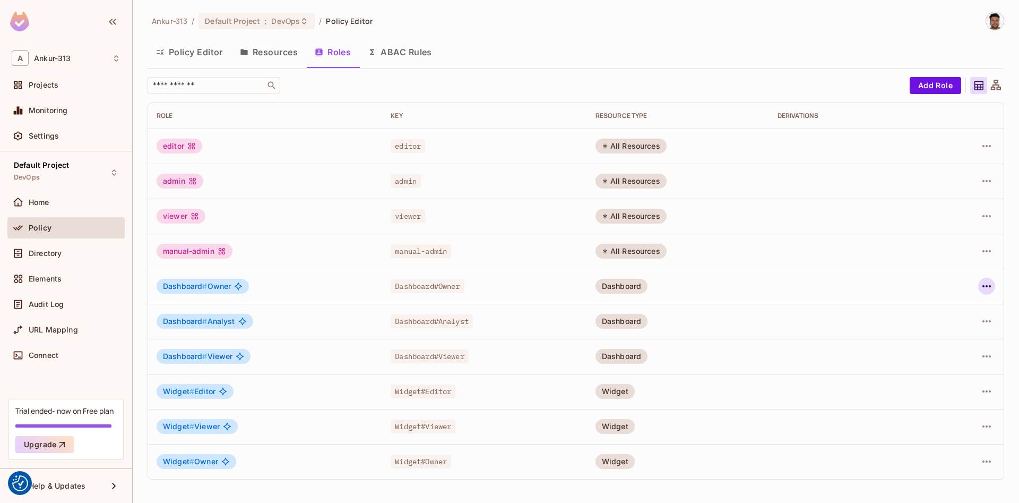
click at [986, 287] on icon "button" at bounding box center [987, 286] width 13 height 13
click at [948, 311] on div "Edit Role" at bounding box center [940, 310] width 32 height 11
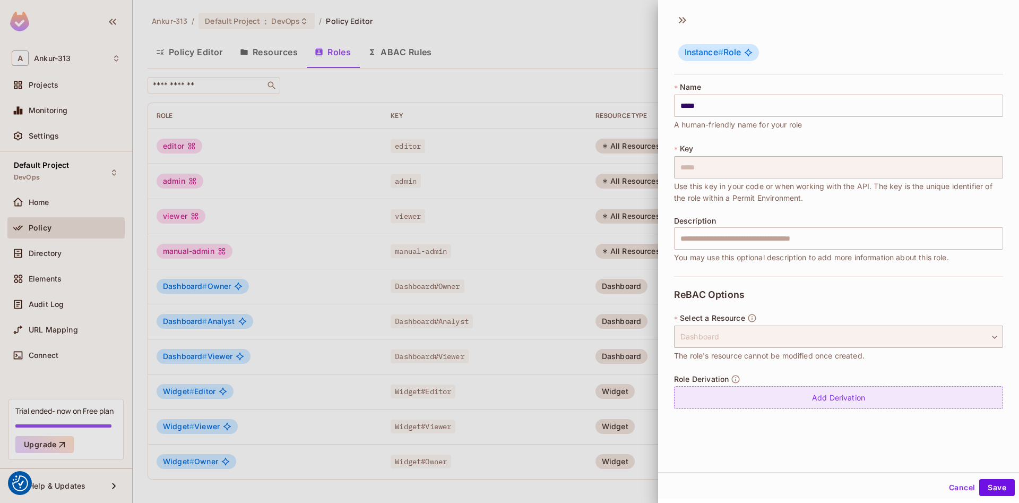
click at [847, 398] on div "Add Derivation" at bounding box center [838, 397] width 329 height 23
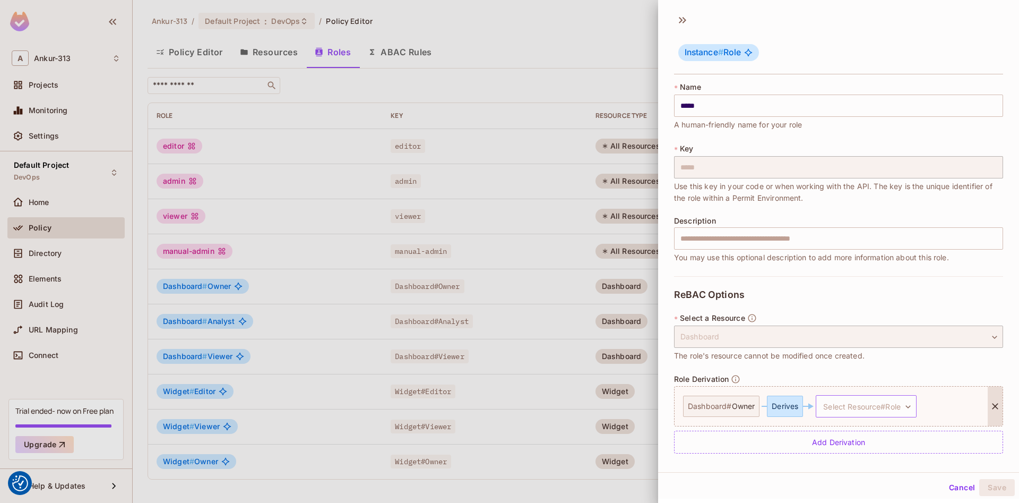
click at [824, 406] on body "We use cookies to enhance your browsing experience, serve personalized ads or c…" at bounding box center [509, 251] width 1019 height 503
click at [846, 444] on span "Widget # Editor" at bounding box center [845, 442] width 54 height 13
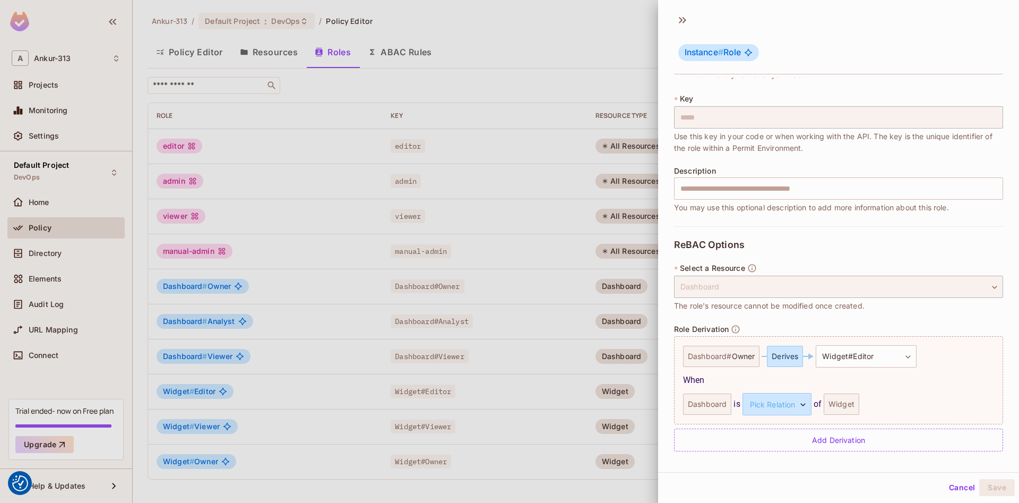
scroll to position [50, 0]
click at [767, 402] on body "We use cookies to enhance your browsing experience, serve personalized ads or c…" at bounding box center [509, 251] width 1019 height 503
click at [740, 456] on li "parent" at bounding box center [768, 453] width 98 height 19
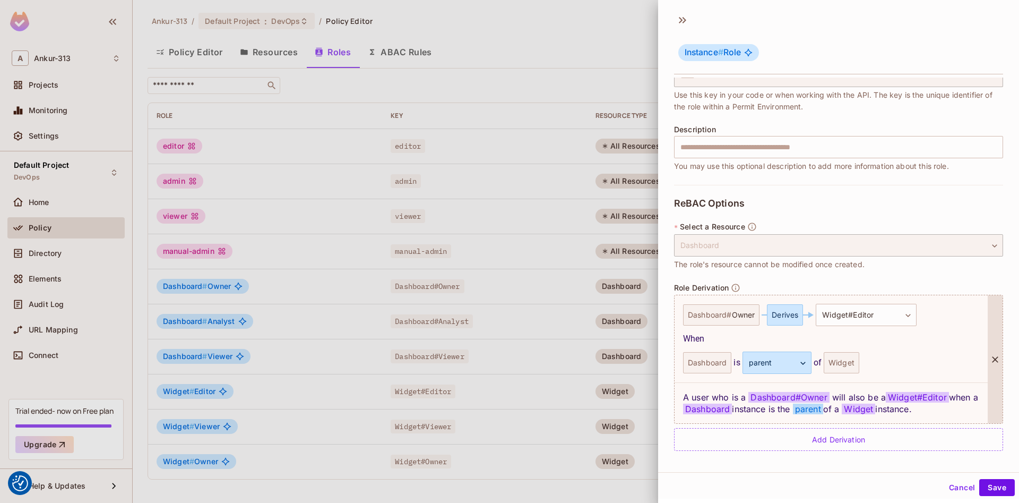
scroll to position [2, 0]
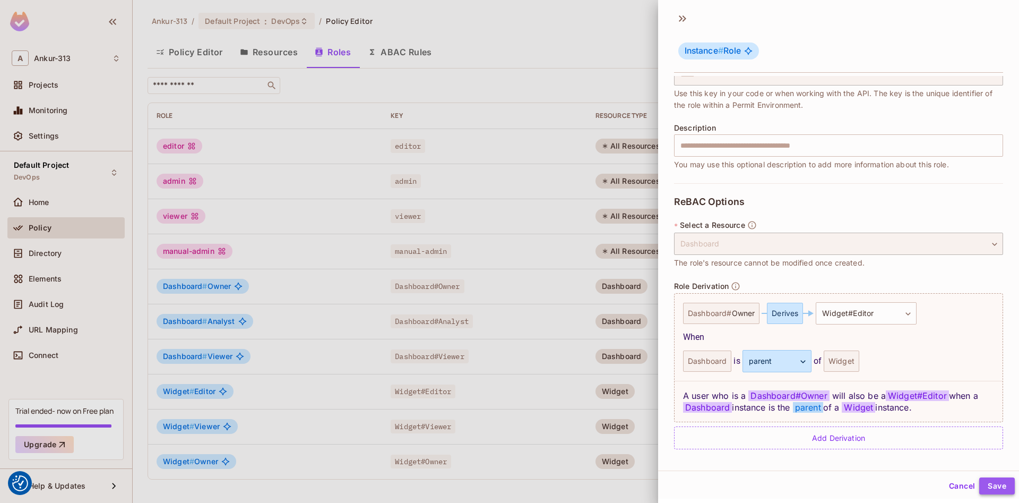
click at [994, 488] on button "Save" at bounding box center [998, 485] width 36 height 17
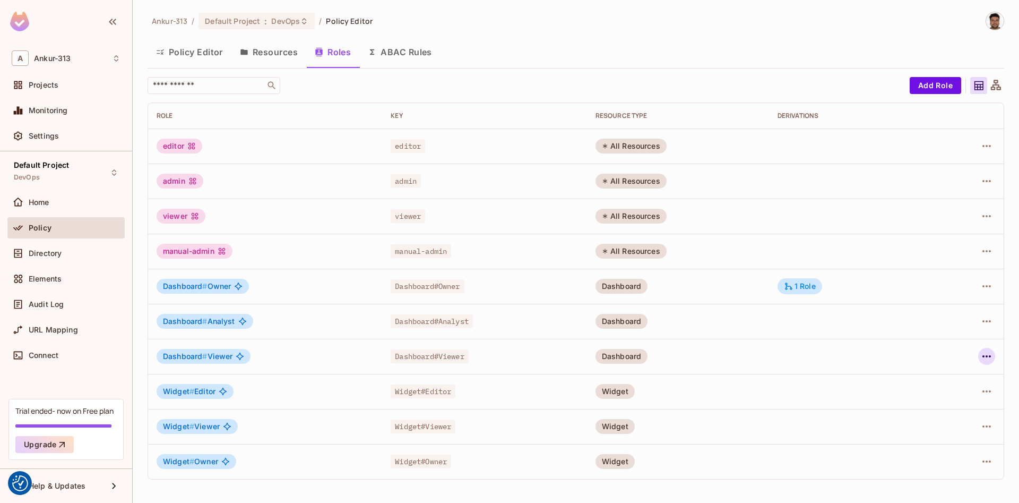
click at [988, 359] on icon "button" at bounding box center [987, 356] width 13 height 13
click at [934, 386] on span "Edit Role" at bounding box center [940, 380] width 38 height 17
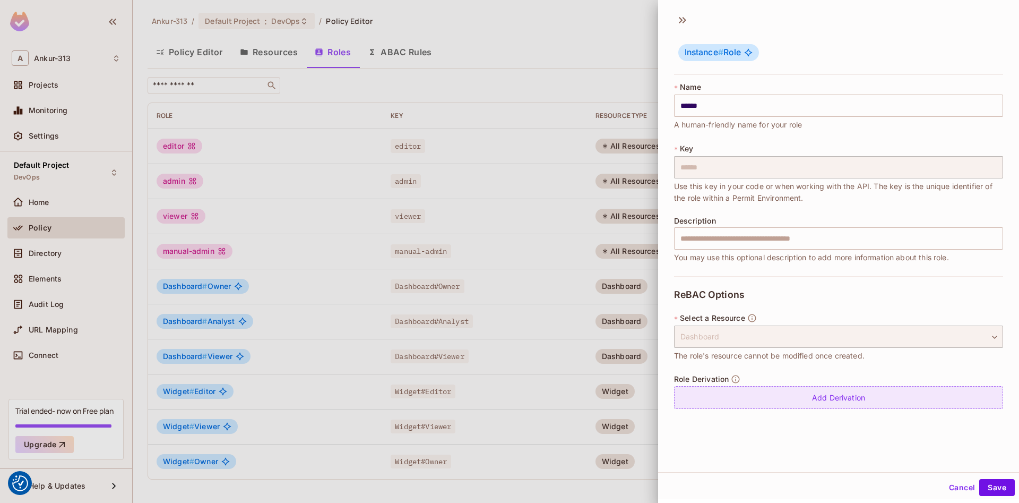
click at [836, 401] on div "Add Derivation" at bounding box center [838, 397] width 329 height 23
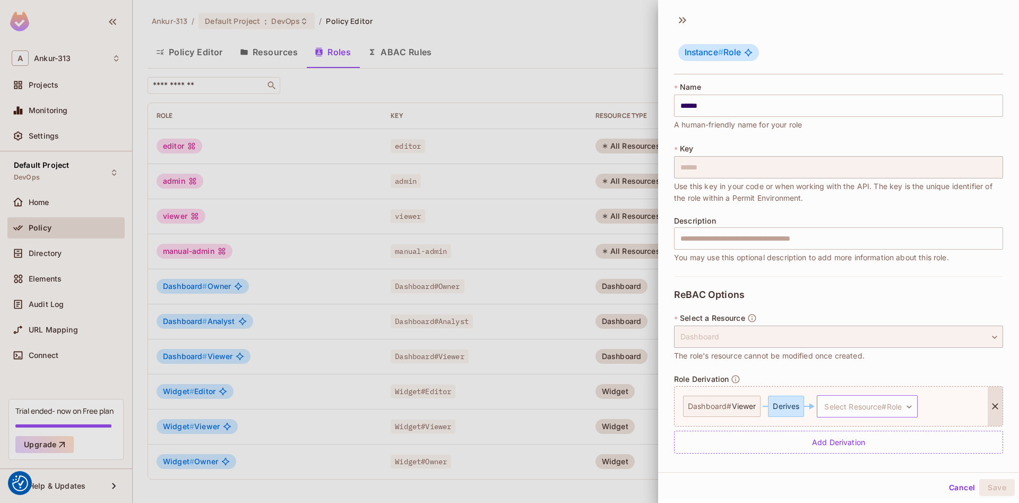
click at [845, 408] on body "We use cookies to enhance your browsing experience, serve personalized ads or c…" at bounding box center [509, 251] width 1019 height 503
click at [847, 462] on span "Widget # Viewer" at bounding box center [847, 461] width 57 height 13
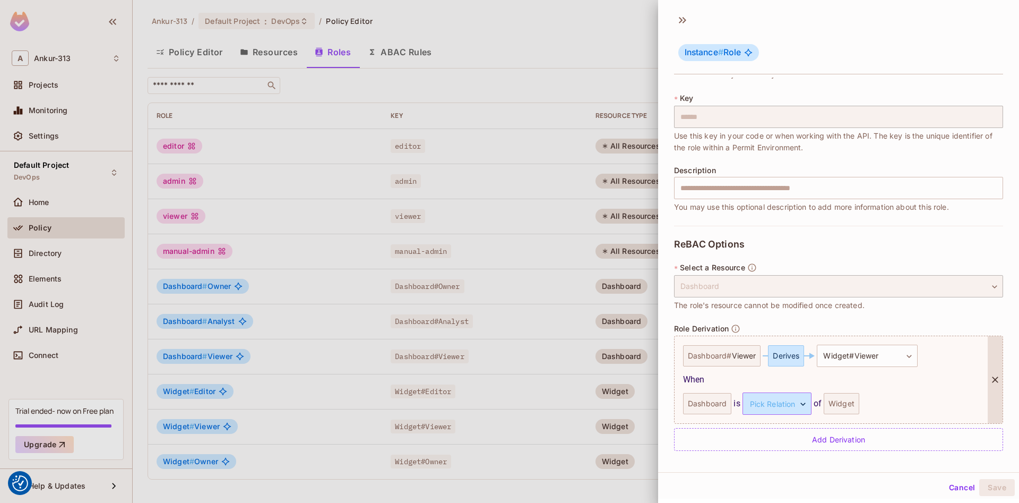
click at [782, 406] on body "We use cookies to enhance your browsing experience, serve personalized ads or c…" at bounding box center [509, 251] width 1019 height 503
click at [746, 457] on li "parent" at bounding box center [768, 453] width 98 height 19
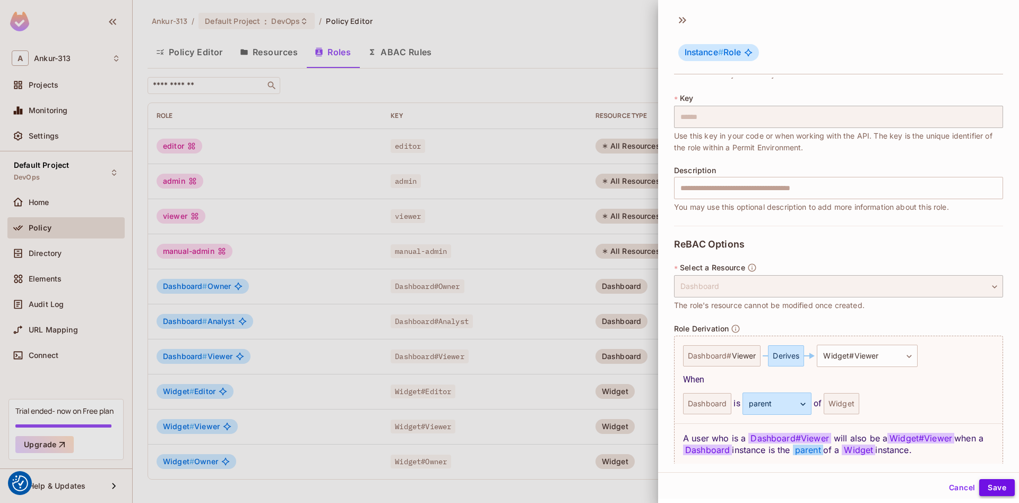
click at [997, 485] on button "Save" at bounding box center [998, 487] width 36 height 17
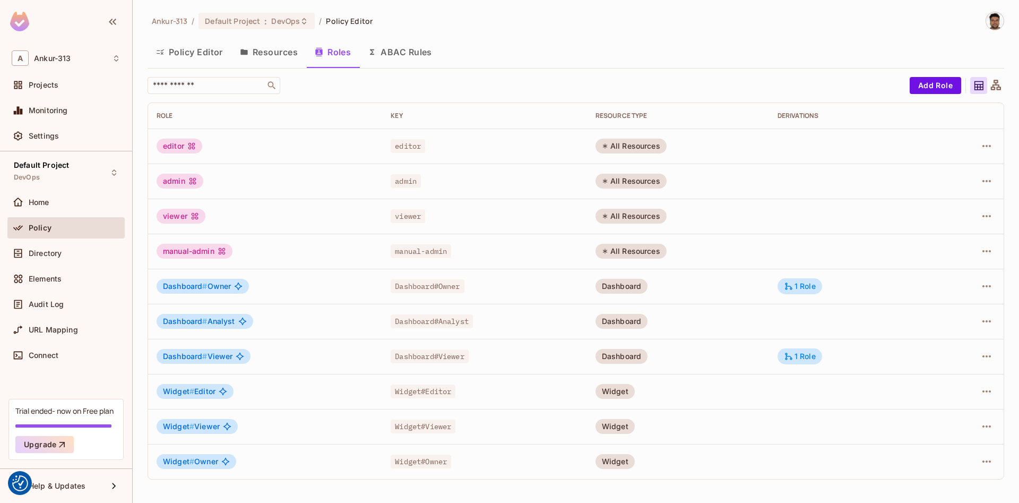
click at [193, 287] on span "Dashboard #" at bounding box center [185, 285] width 45 height 9
click at [803, 287] on div "1 Role" at bounding box center [800, 286] width 32 height 10
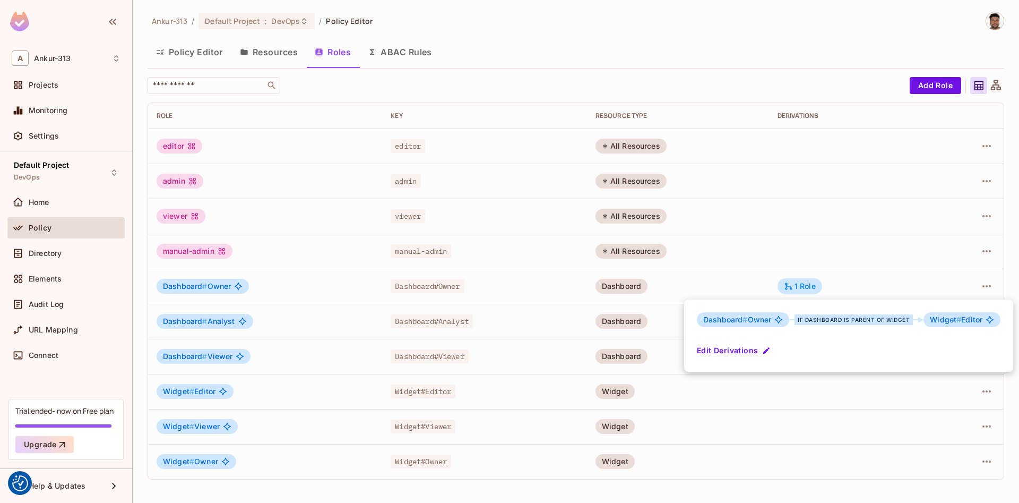
click at [789, 403] on div at bounding box center [509, 251] width 1019 height 503
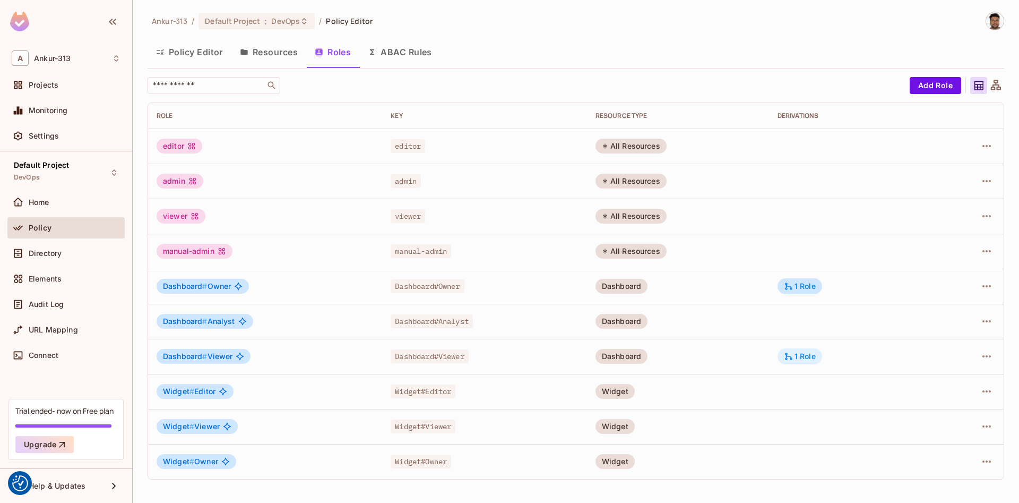
click at [797, 358] on div "1 Role" at bounding box center [800, 356] width 32 height 10
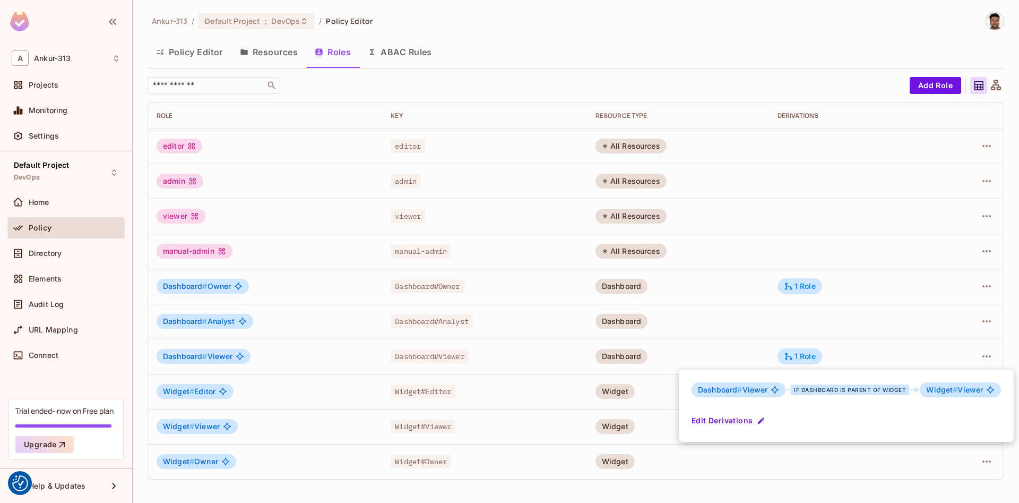
click at [186, 55] on div at bounding box center [509, 251] width 1019 height 503
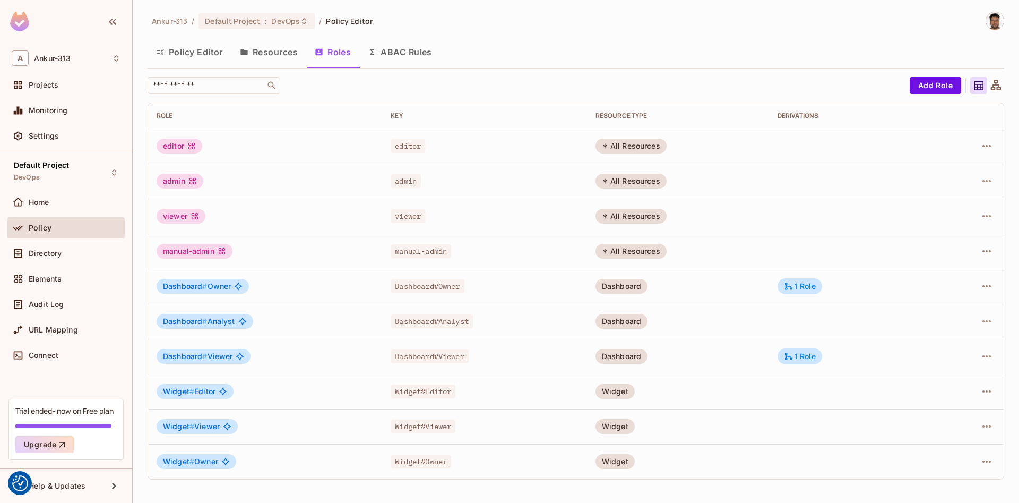
click at [195, 49] on button "Policy Editor" at bounding box center [190, 52] width 84 height 27
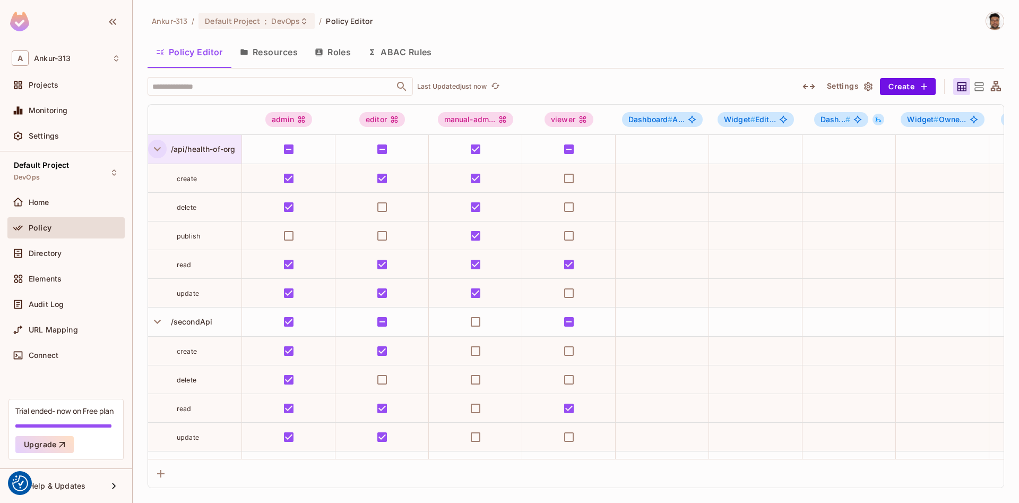
click at [158, 150] on icon "button" at bounding box center [157, 149] width 7 height 4
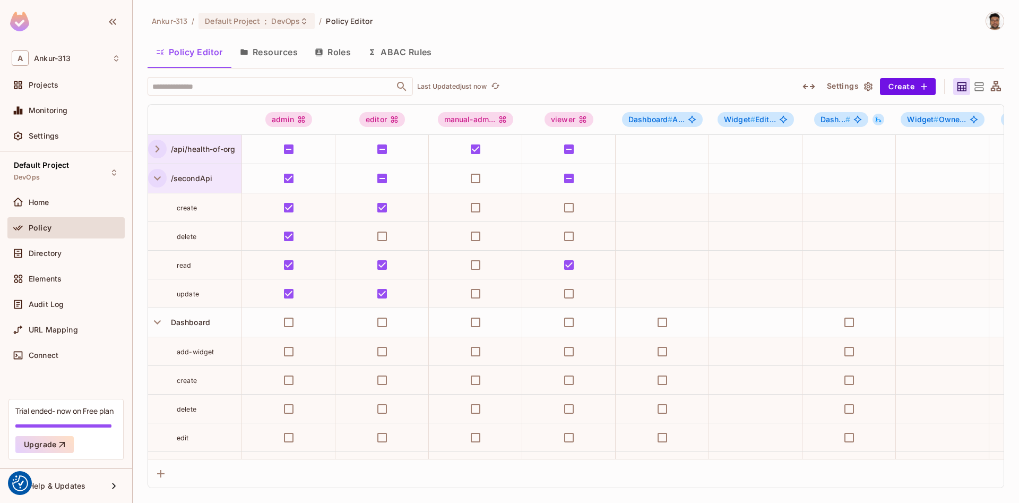
click at [157, 181] on icon "button" at bounding box center [157, 178] width 14 height 14
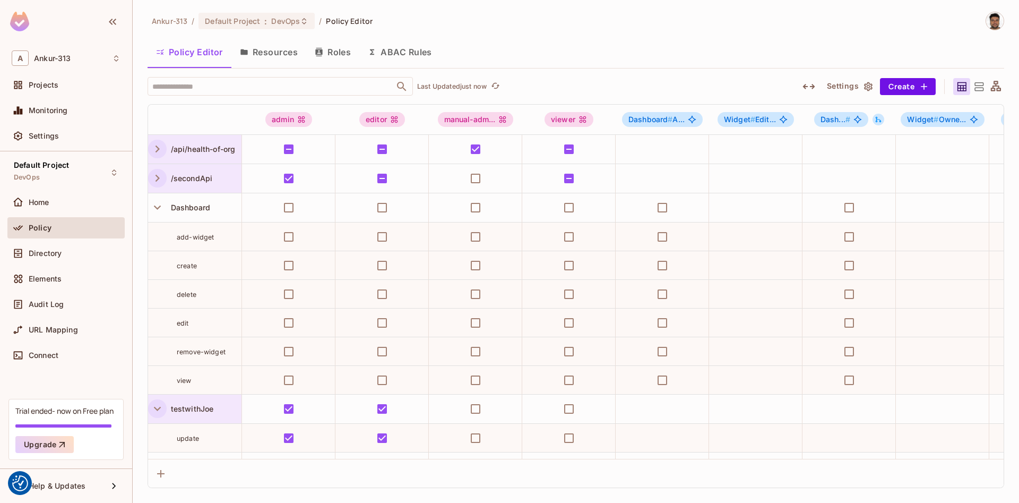
click at [159, 406] on icon "button" at bounding box center [157, 408] width 14 height 14
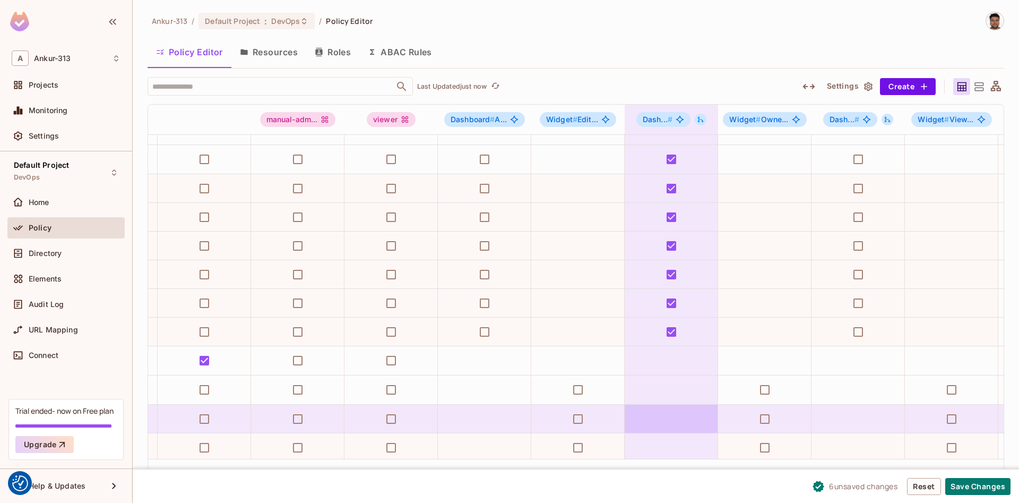
scroll to position [48, 179]
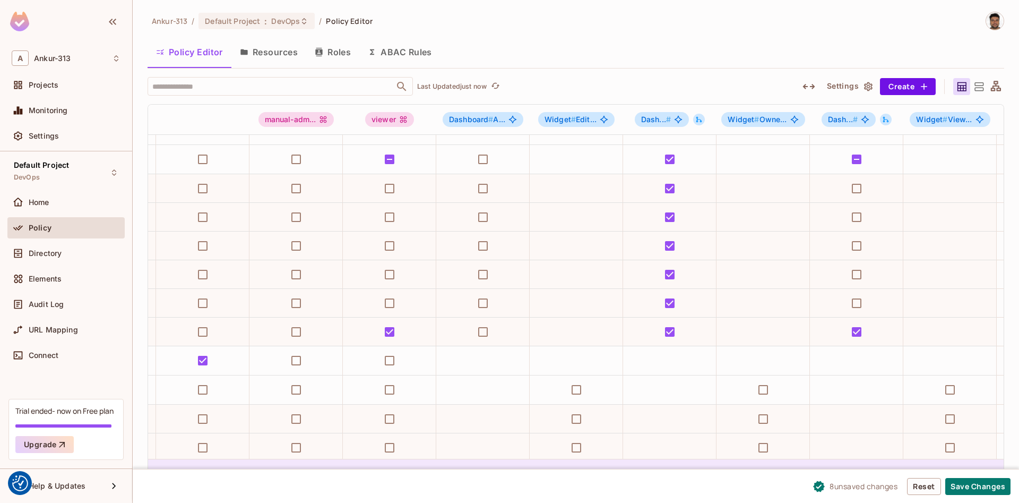
click at [482, 460] on div at bounding box center [576, 473] width 856 height 29
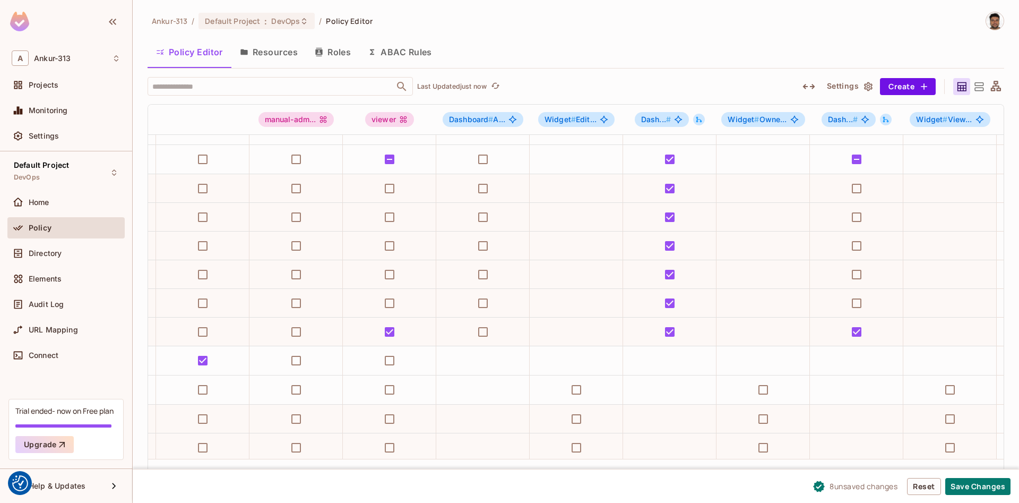
scroll to position [48, 0]
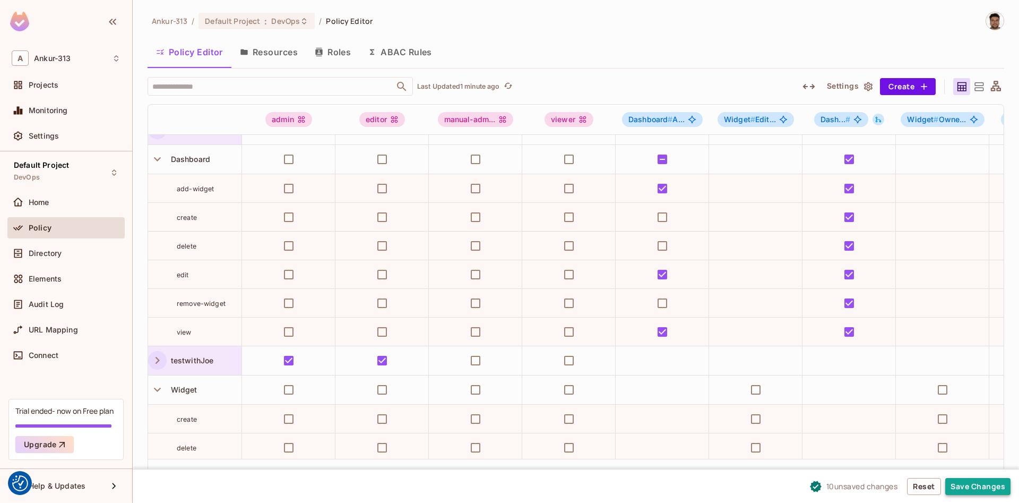
click at [974, 491] on button "Save Changes" at bounding box center [978, 486] width 65 height 17
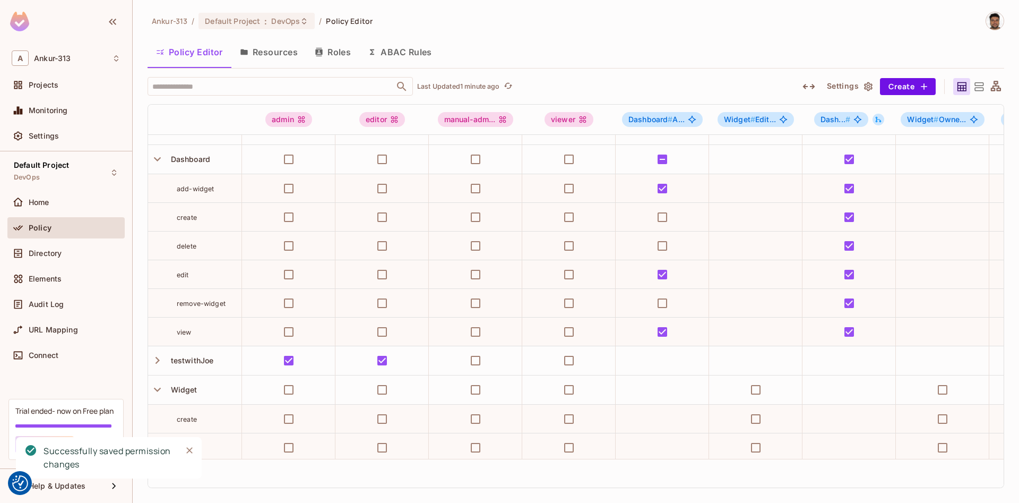
click at [977, 88] on icon at bounding box center [979, 86] width 9 height 8
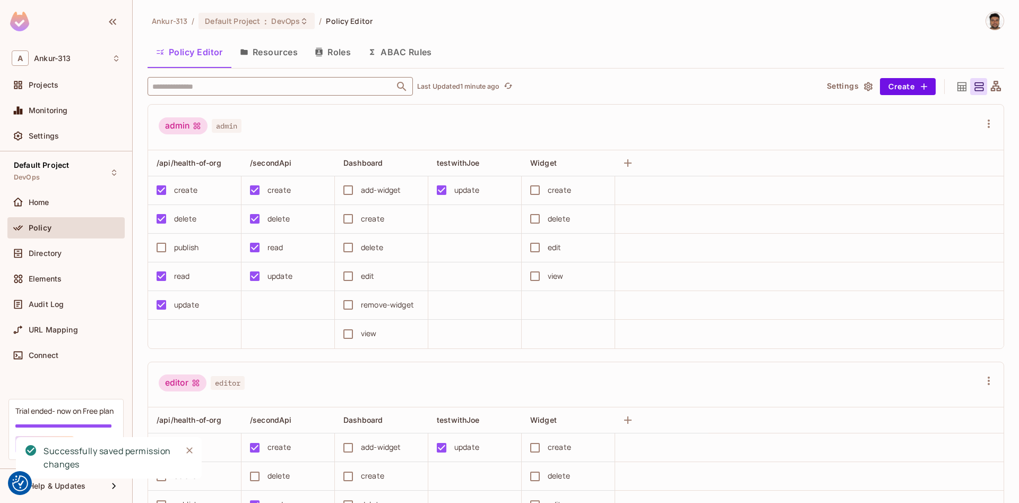
click at [216, 88] on input "text" at bounding box center [271, 86] width 243 height 19
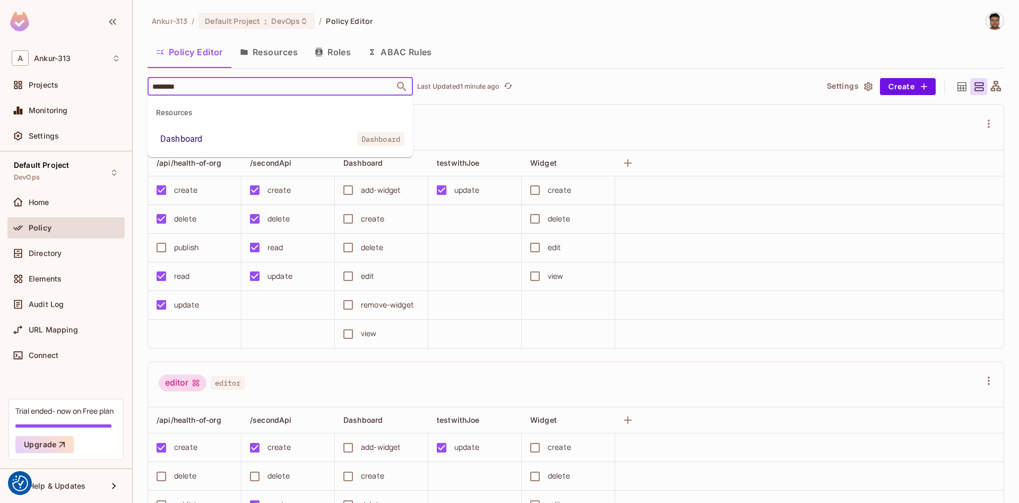
type input "*********"
click at [184, 139] on div "Dashboard" at bounding box center [181, 139] width 42 height 13
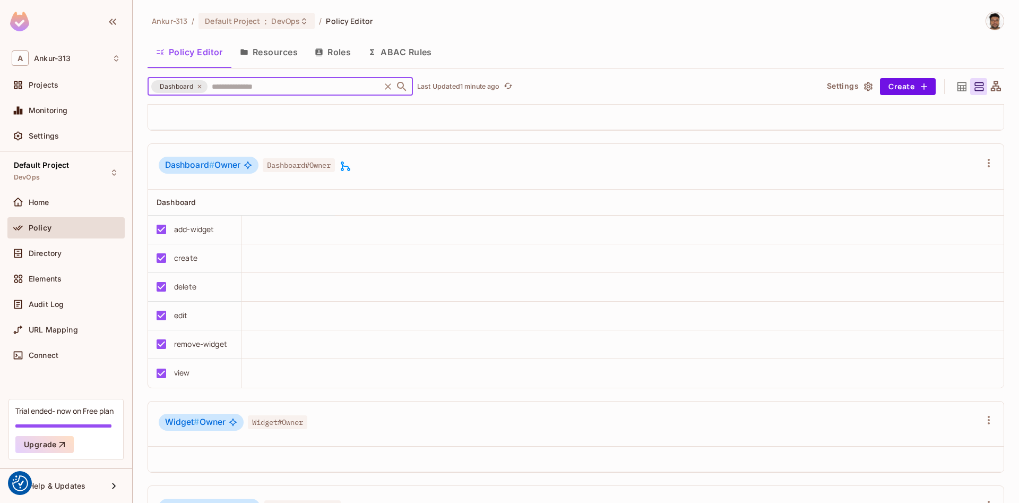
scroll to position [1669, 0]
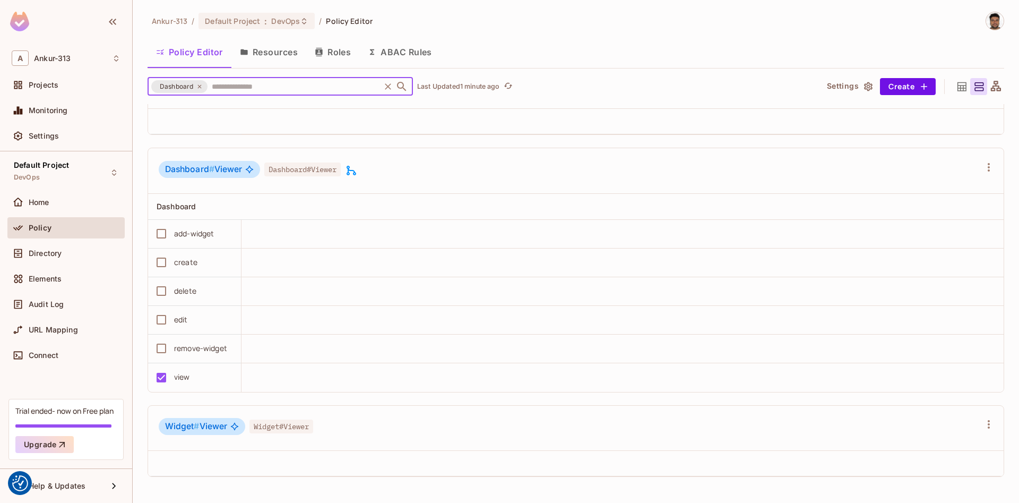
click at [200, 88] on icon at bounding box center [199, 86] width 6 height 6
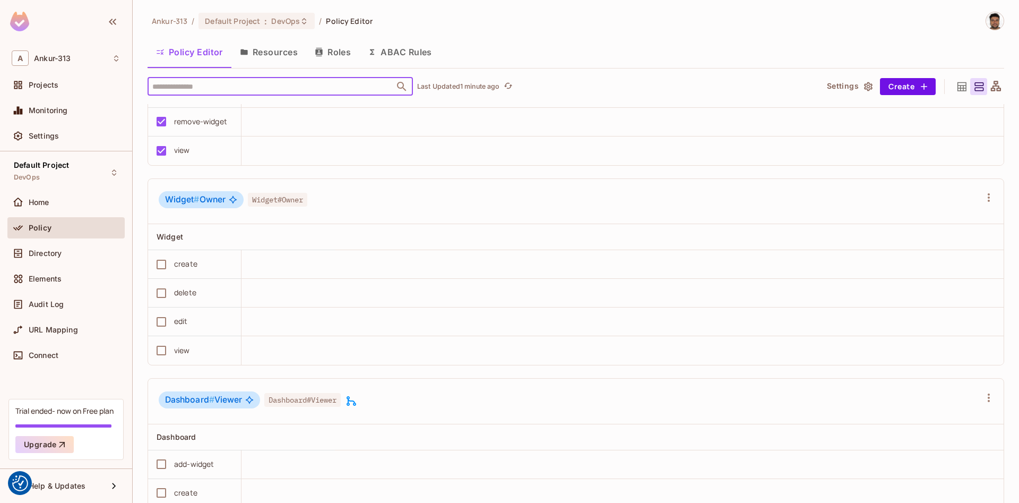
click at [200, 88] on input "text" at bounding box center [271, 86] width 243 height 19
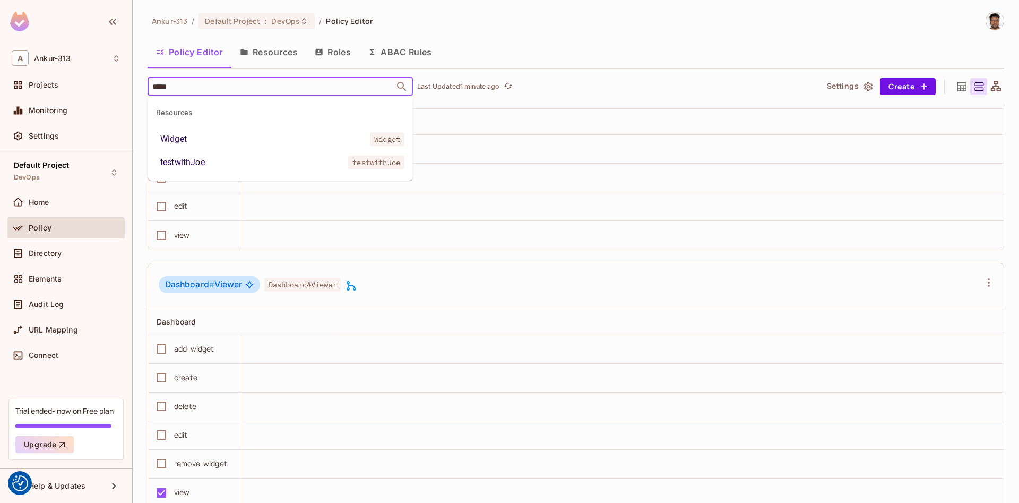
type input "******"
click at [192, 134] on li "Widget Widget" at bounding box center [280, 139] width 265 height 19
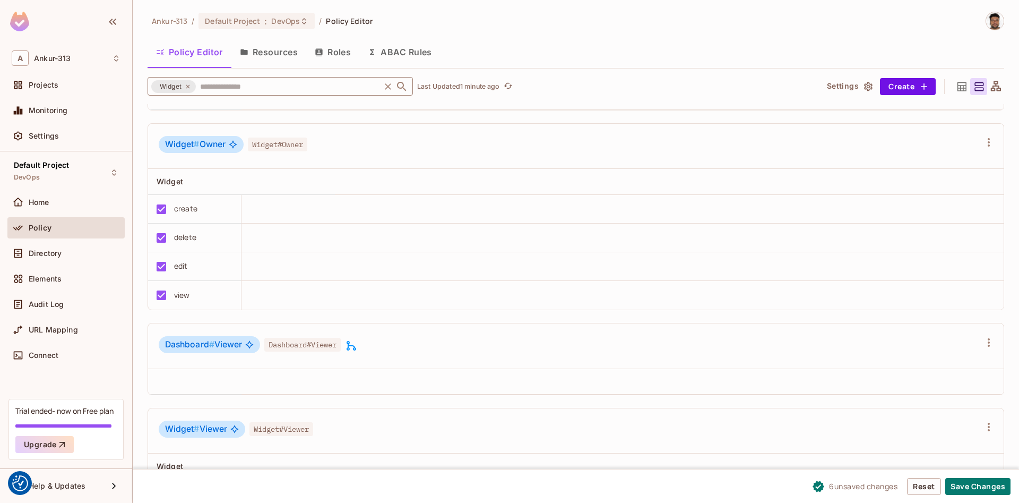
scroll to position [1268, 0]
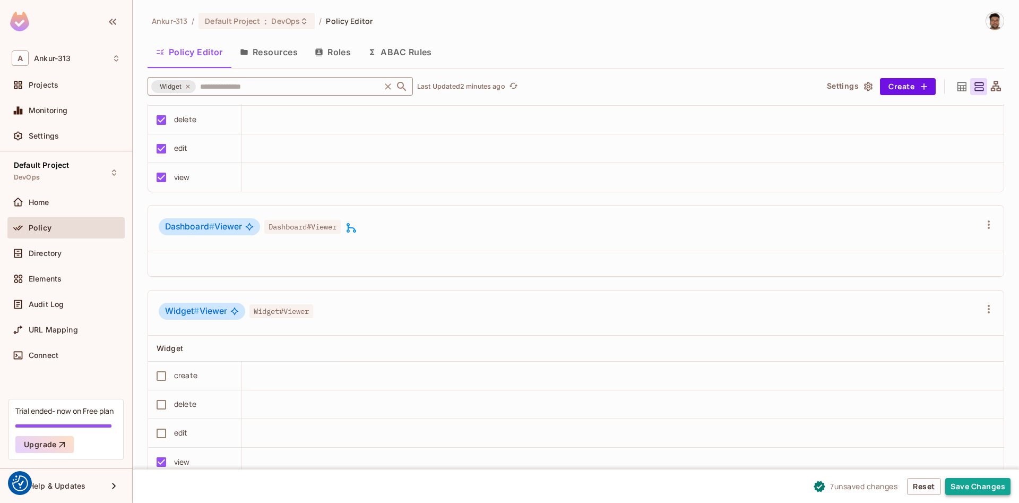
click at [968, 487] on button "Save Changes" at bounding box center [978, 486] width 65 height 17
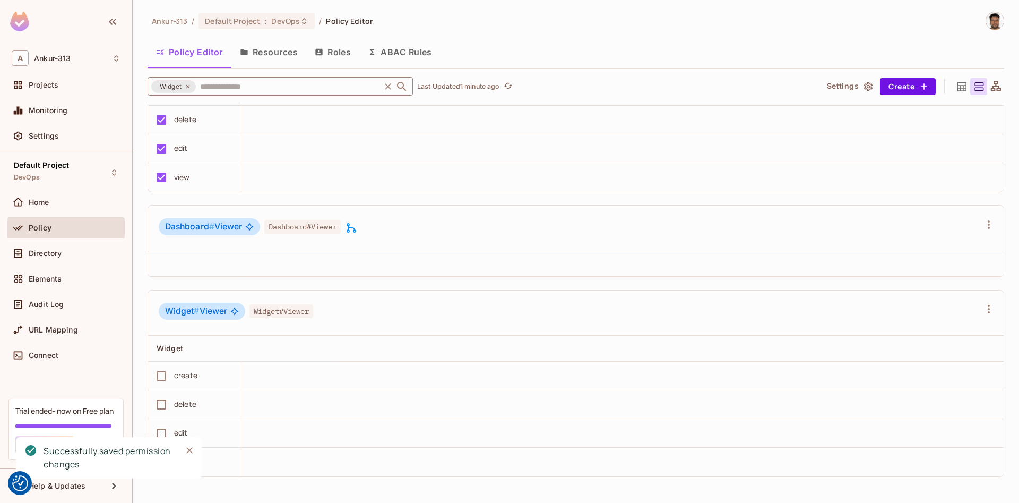
click at [967, 90] on icon at bounding box center [962, 86] width 13 height 13
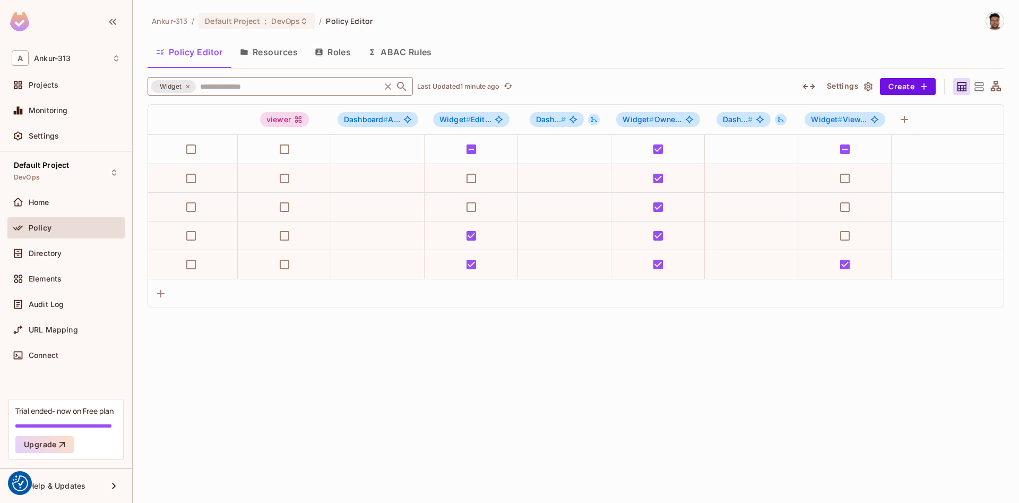
scroll to position [0, 291]
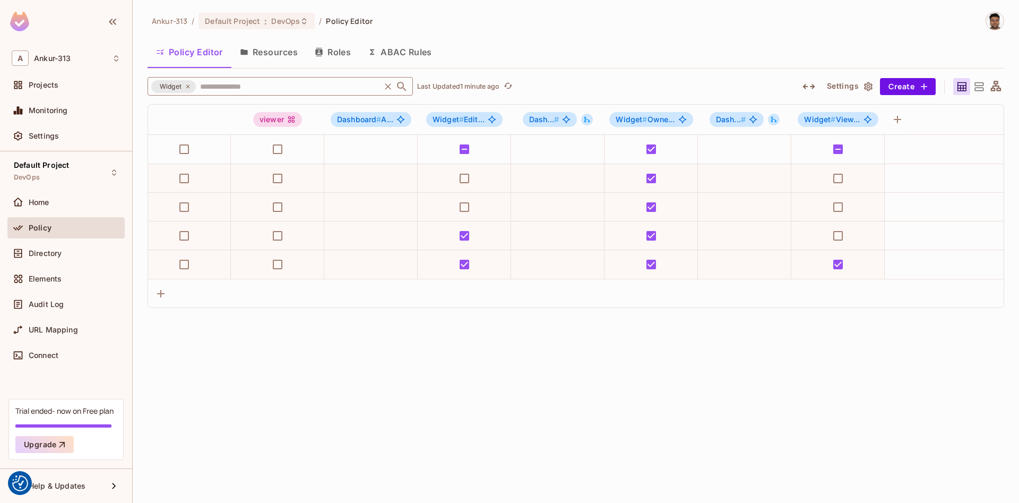
click at [870, 89] on icon "button" at bounding box center [868, 86] width 8 height 9
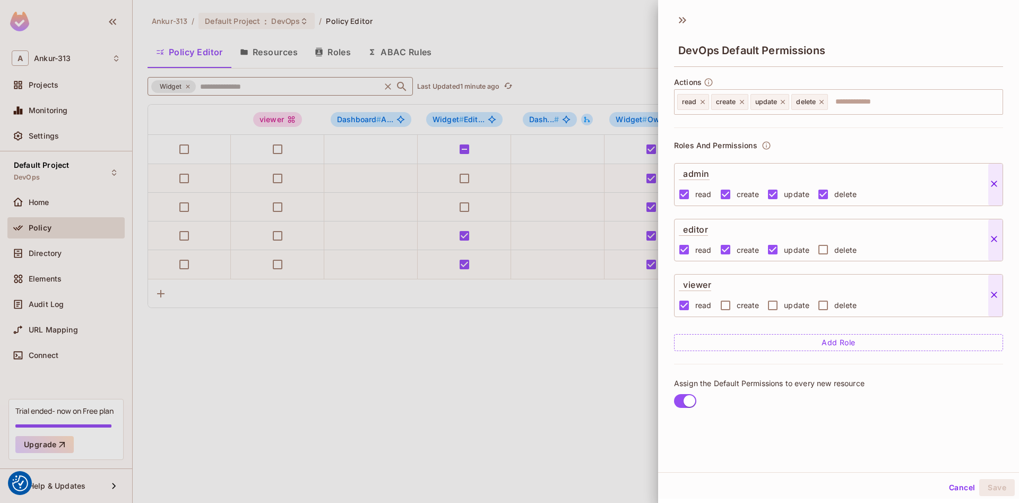
click at [954, 487] on button "Cancel" at bounding box center [962, 487] width 35 height 17
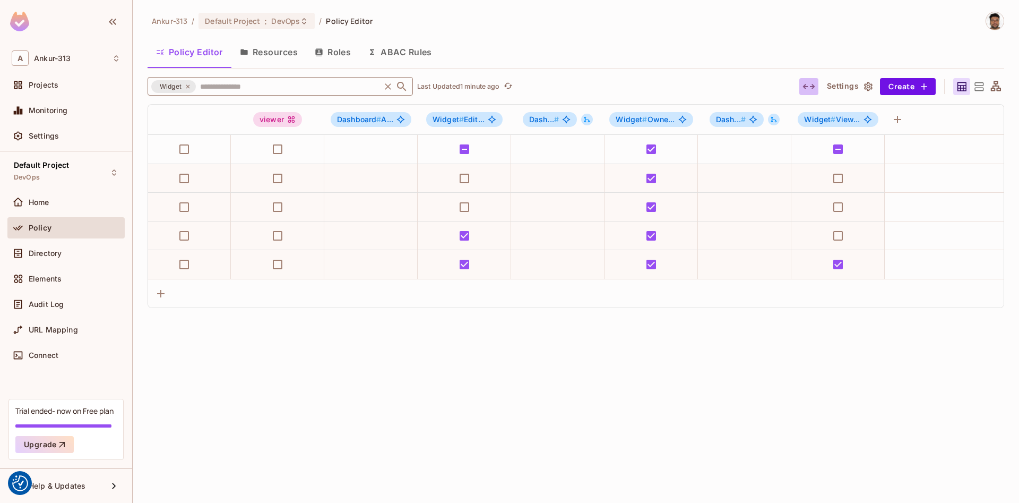
click at [808, 89] on icon "button" at bounding box center [809, 86] width 13 height 13
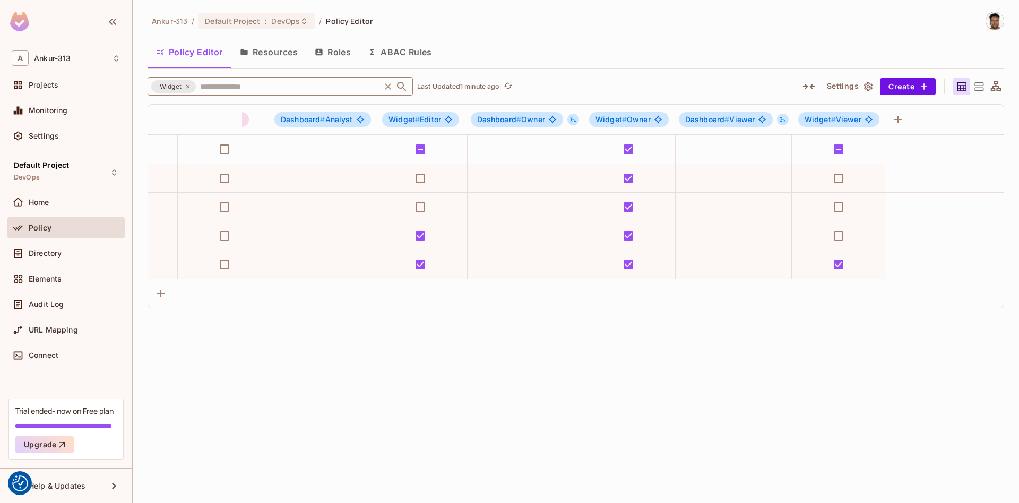
scroll to position [0, 0]
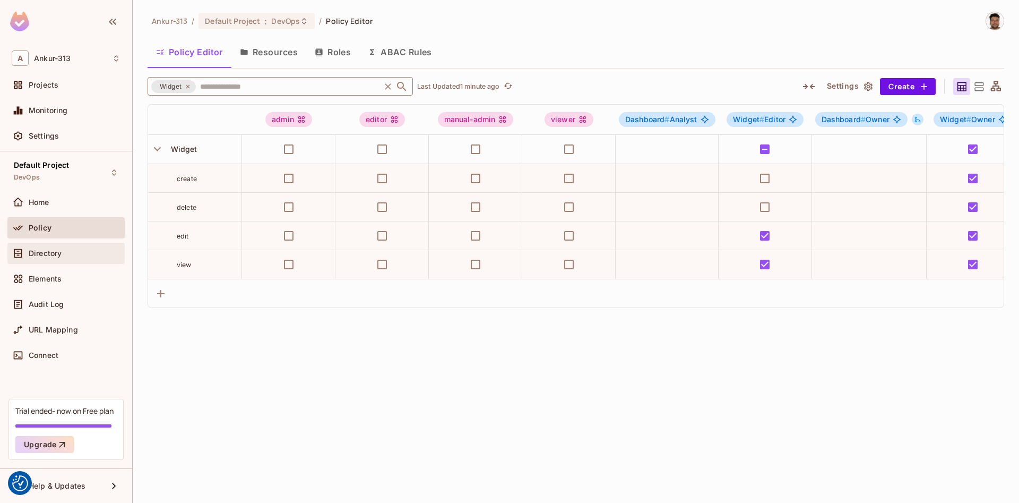
click at [42, 258] on div "Directory" at bounding box center [66, 253] width 109 height 13
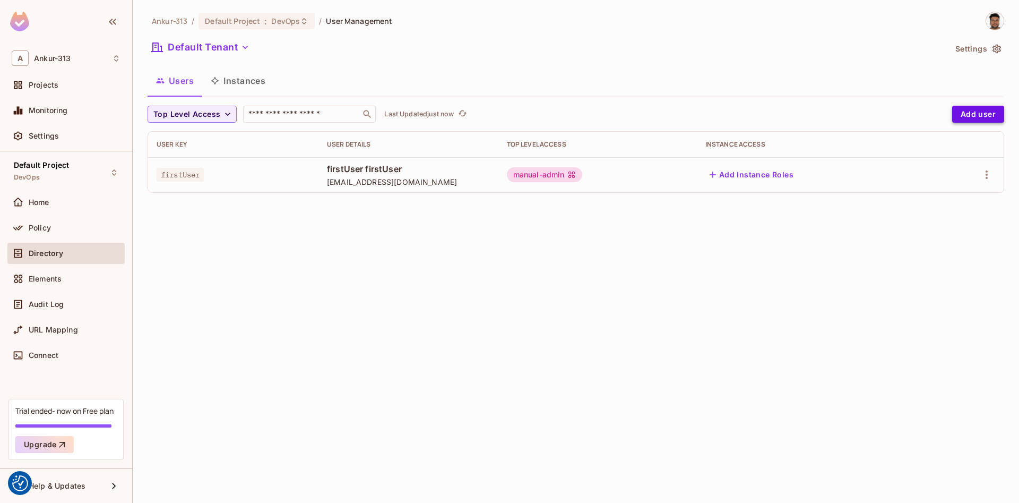
click at [981, 110] on button "Add user" at bounding box center [978, 114] width 52 height 17
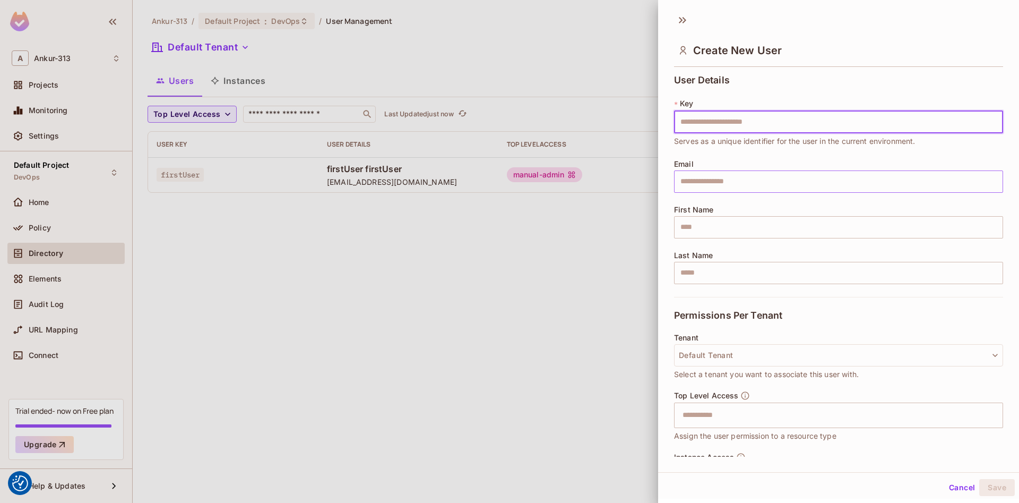
type input "*"
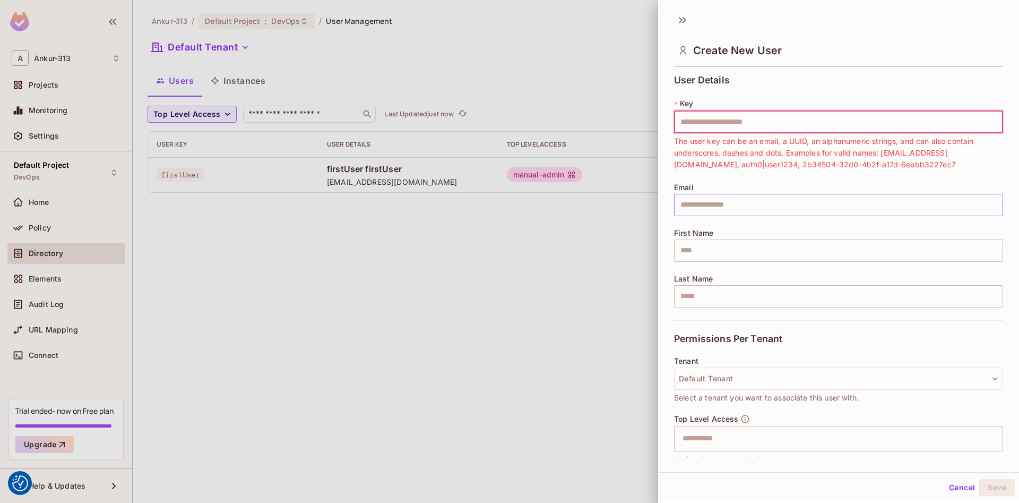
type input "*"
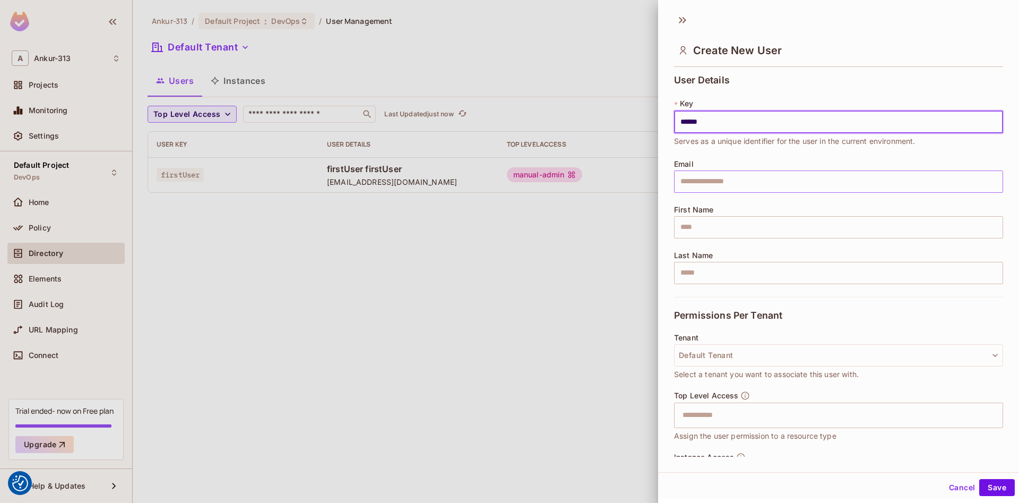
type input "******"
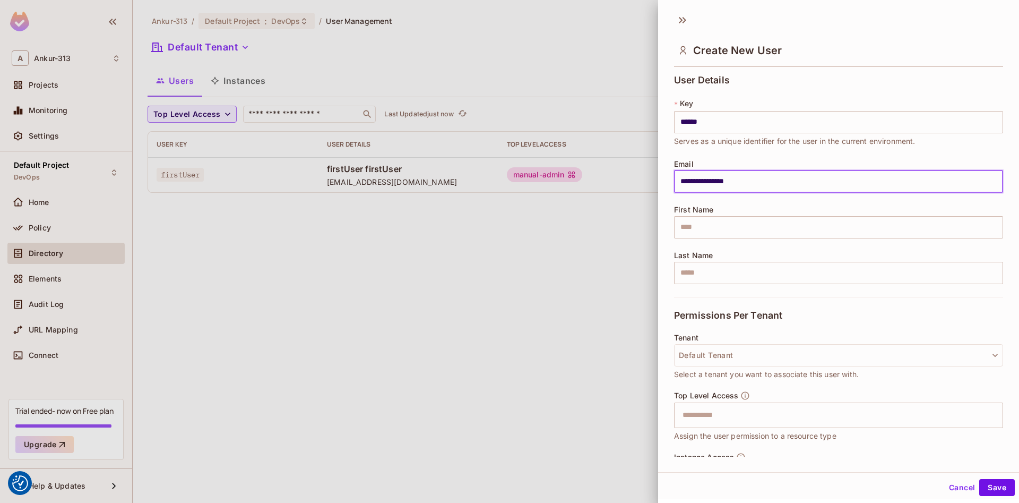
type input "**********"
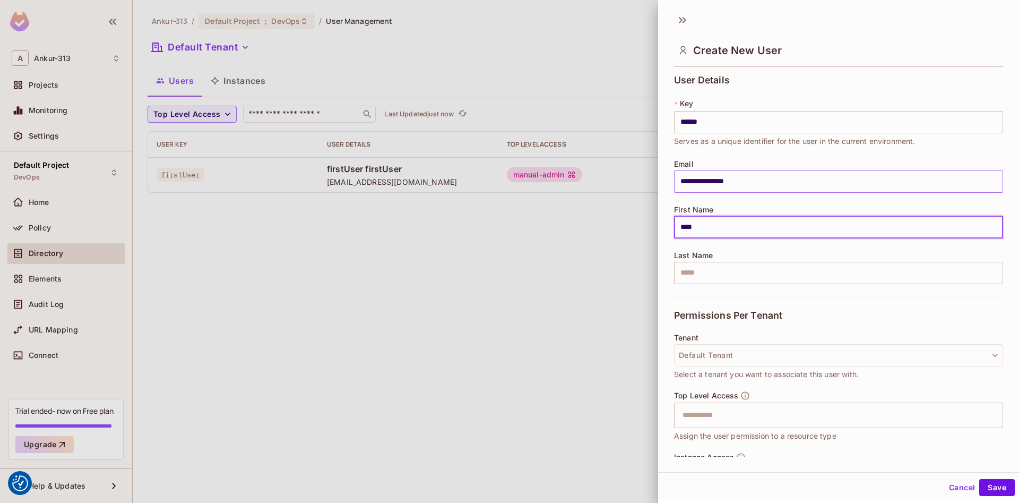
type input "****"
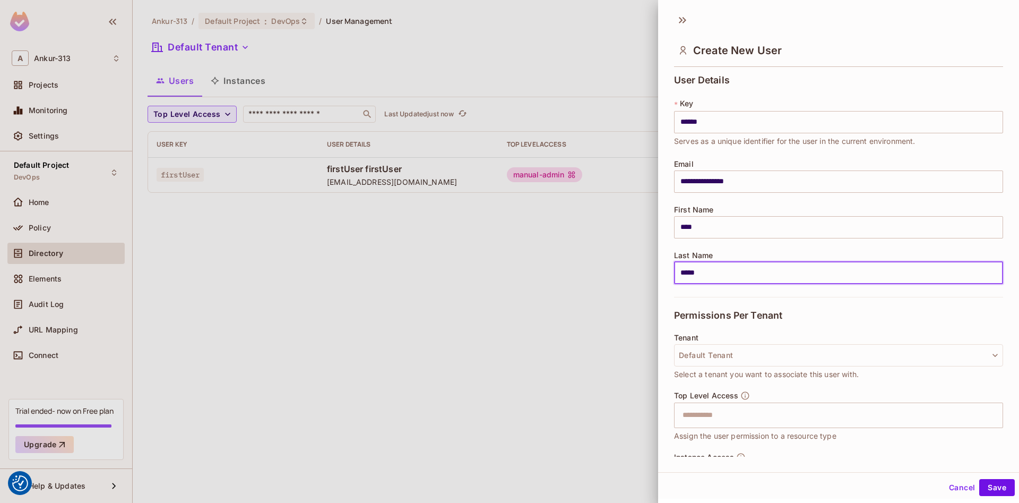
type input "*****"
click at [830, 306] on div "Permissions Per Tenant" at bounding box center [838, 315] width 329 height 37
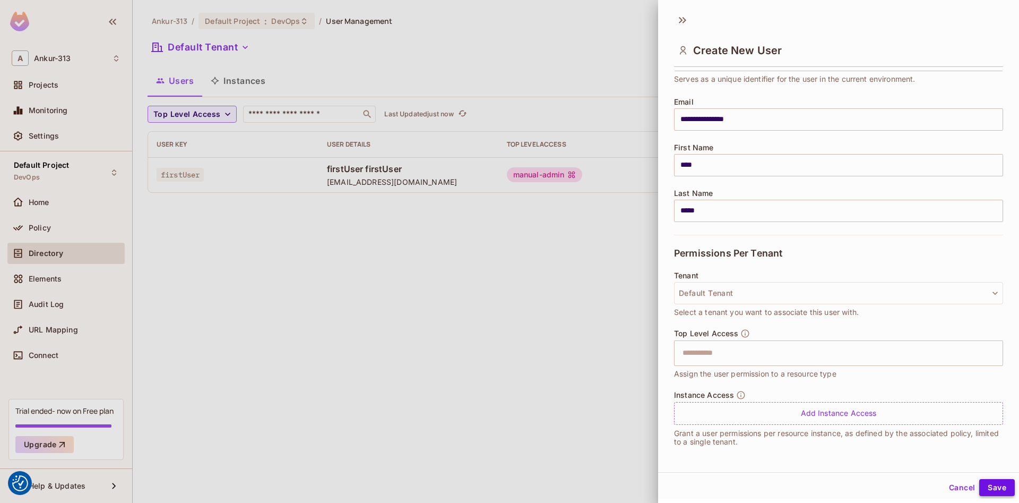
click at [997, 486] on button "Save" at bounding box center [998, 487] width 36 height 17
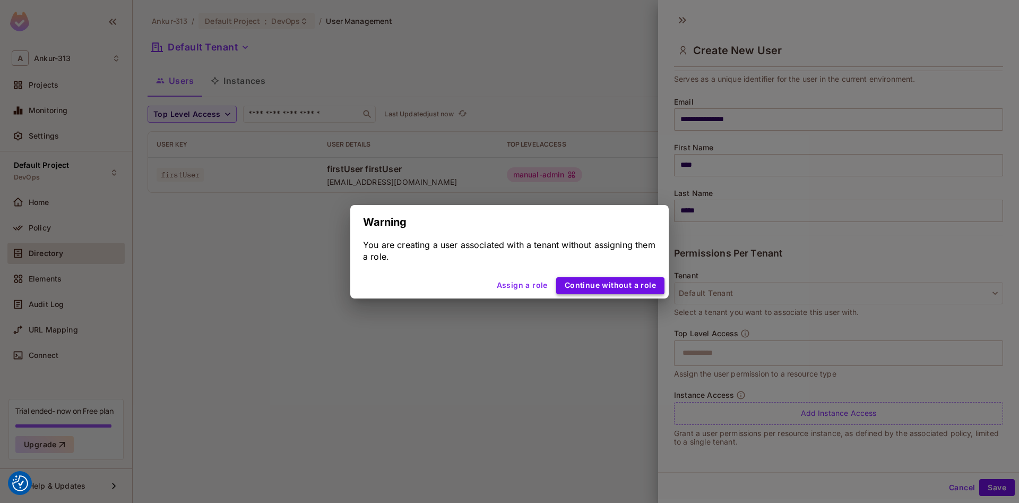
click at [613, 289] on button "Continue without a role" at bounding box center [610, 285] width 108 height 17
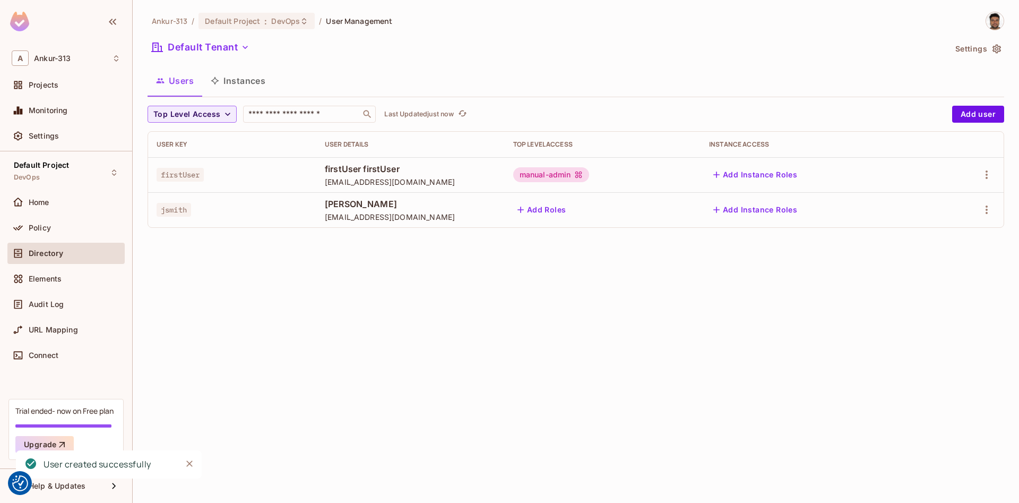
click at [417, 310] on div "Ankur-313 / Default Project : DevOps / User Management Default Tenant Settings …" at bounding box center [576, 251] width 887 height 503
click at [263, 82] on button "Instances" at bounding box center [238, 80] width 72 height 27
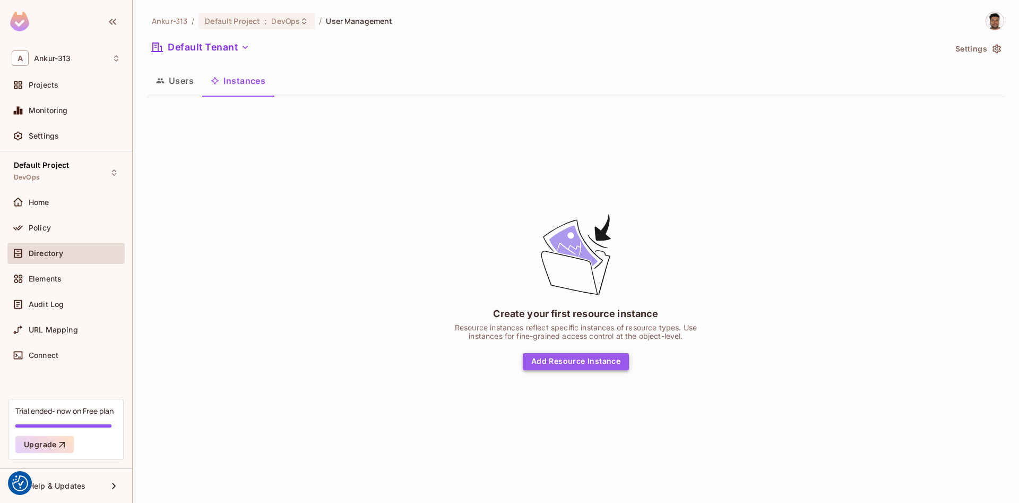
click at [597, 360] on button "Add Resource Instance" at bounding box center [576, 361] width 106 height 17
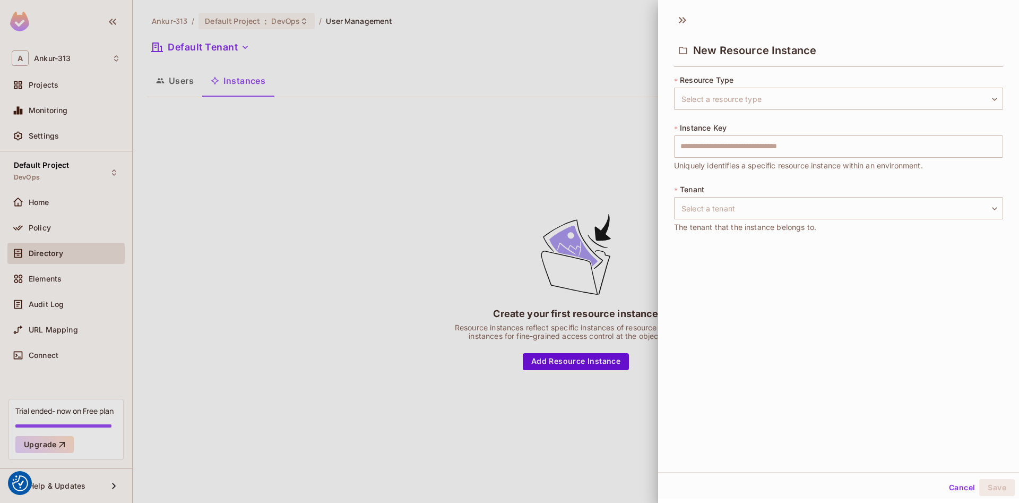
click at [797, 111] on div "* Resource Type Select a resource type ​ Select a resource type * Instance Key …" at bounding box center [838, 160] width 329 height 171
click at [784, 100] on body "We use cookies to enhance your browsing experience, serve personalized ads or c…" at bounding box center [509, 251] width 1019 height 503
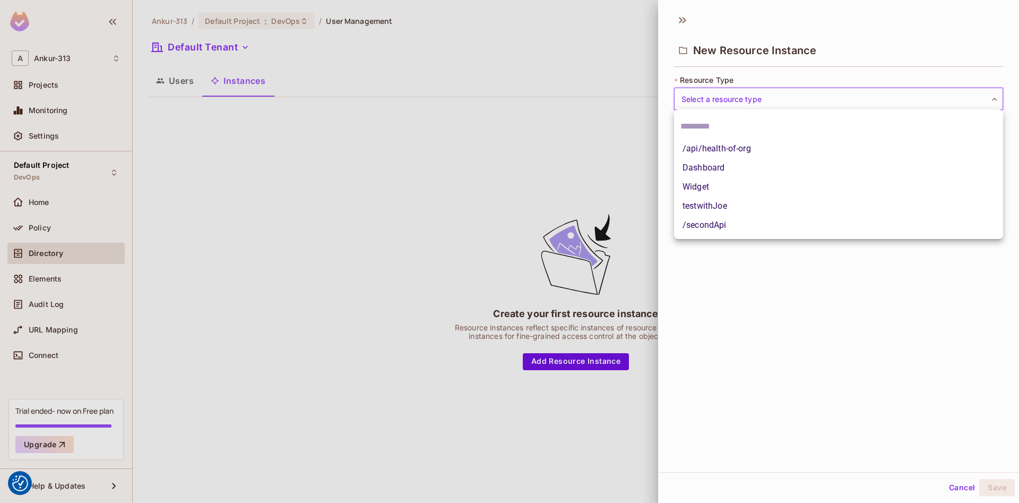
click at [717, 170] on li "Dashboard" at bounding box center [838, 167] width 329 height 19
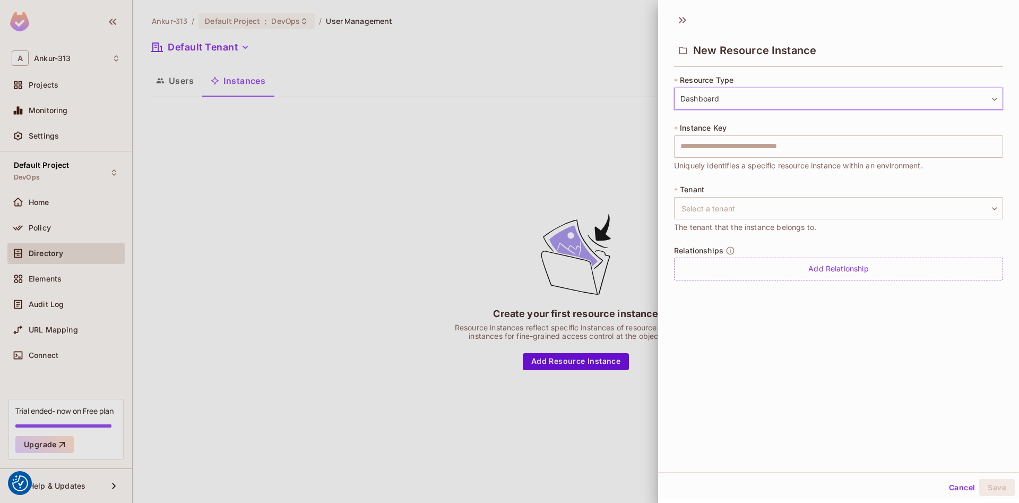
click at [738, 96] on body "We use cookies to enhance your browsing experience, serve personalized ads or c…" at bounding box center [509, 251] width 1019 height 503
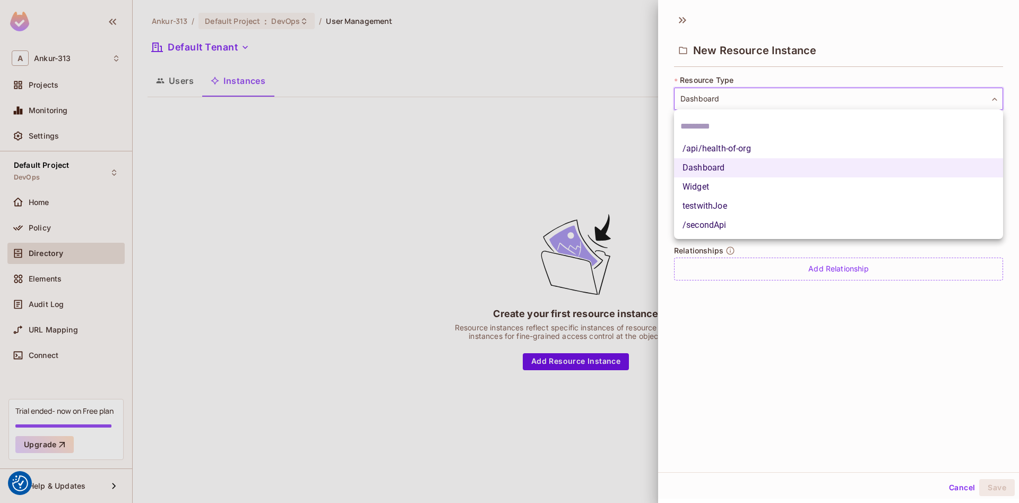
click at [702, 190] on li "Widget" at bounding box center [838, 186] width 329 height 19
type input "******"
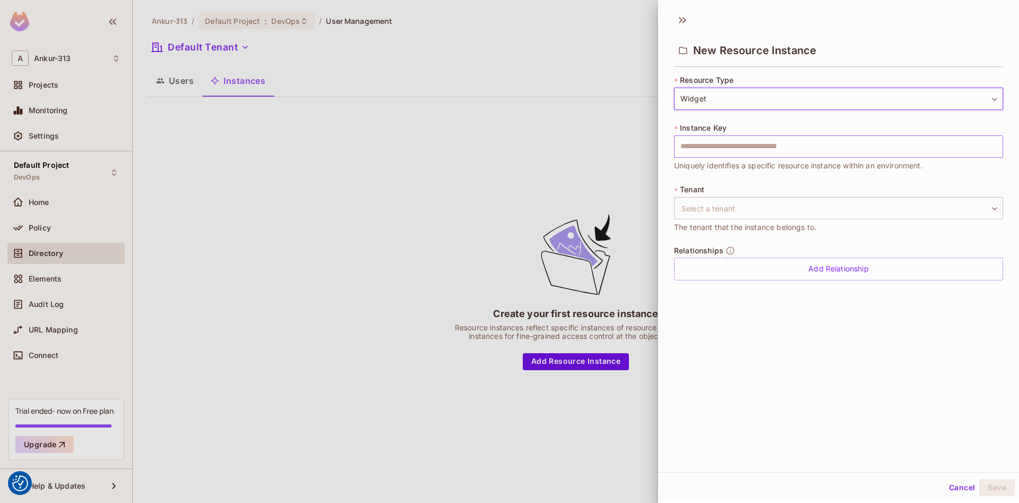
click at [708, 147] on input "text" at bounding box center [838, 146] width 329 height 22
paste input "**********"
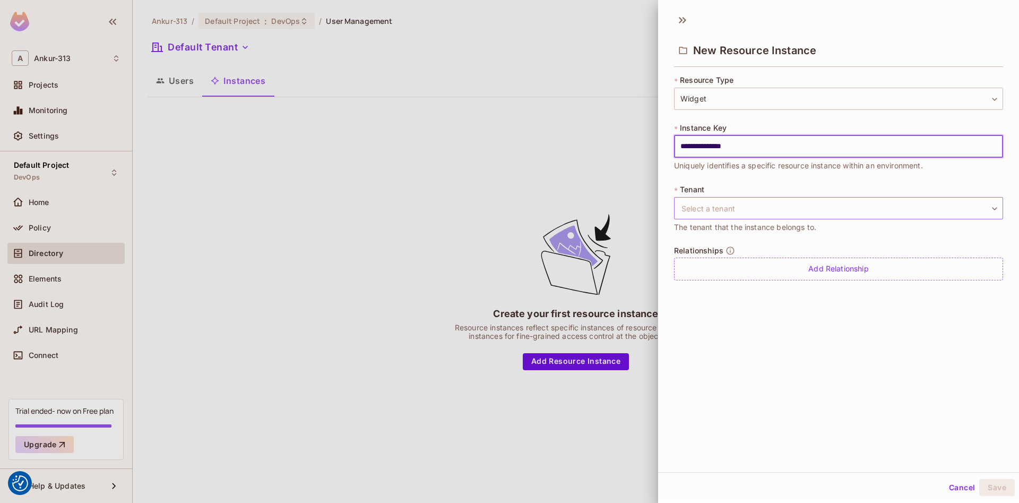
type input "**********"
click at [746, 202] on body "We use cookies to enhance your browsing experience, serve personalized ads or c…" at bounding box center [509, 251] width 1019 height 503
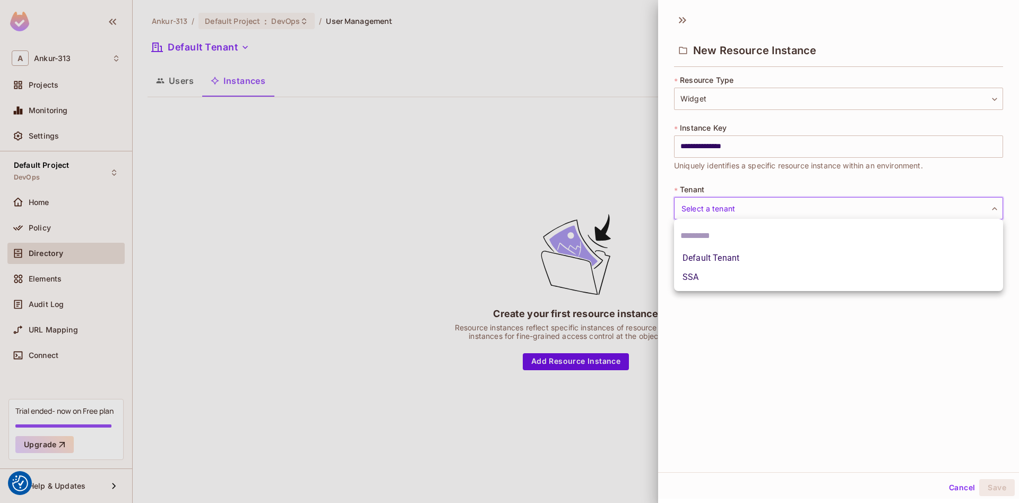
click at [711, 258] on li "Default Tenant" at bounding box center [838, 257] width 329 height 19
type input "*******"
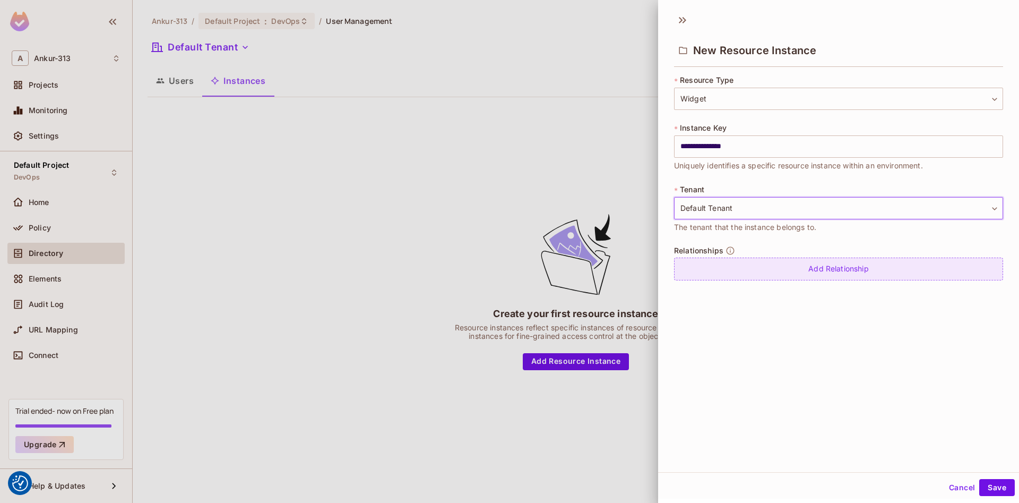
click at [836, 271] on div "Add Relationship" at bounding box center [838, 268] width 329 height 23
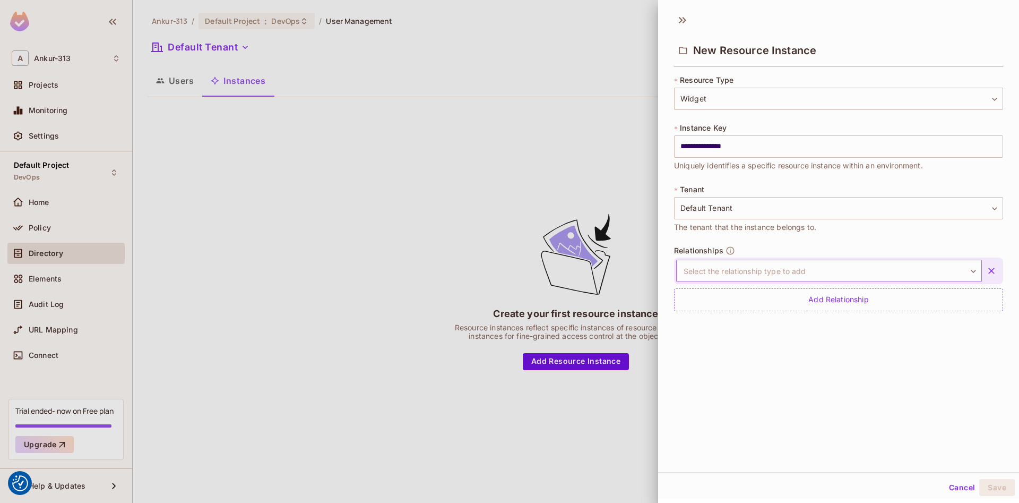
click at [769, 274] on body "We use cookies to enhance your browsing experience, serve personalized ads or c…" at bounding box center [509, 251] width 1019 height 503
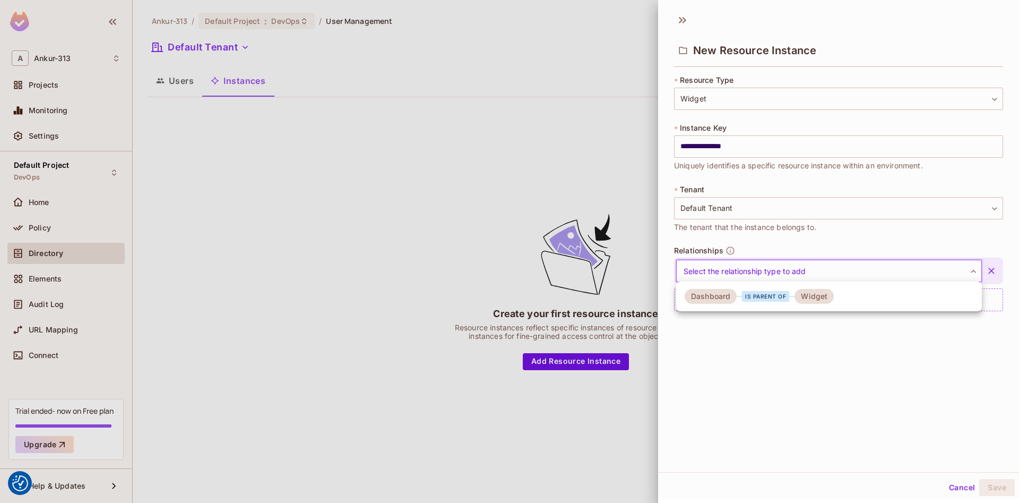
click at [765, 298] on div "is parent of" at bounding box center [765, 296] width 47 height 11
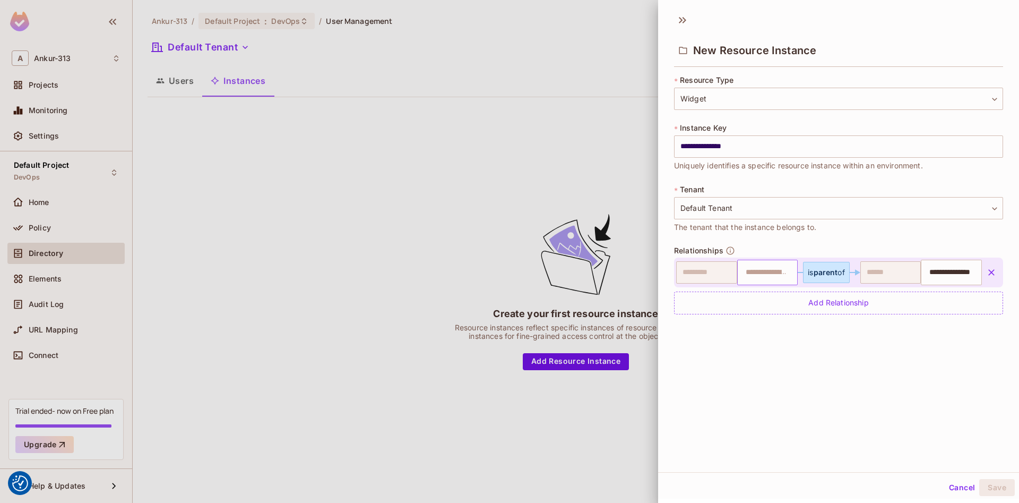
click at [778, 263] on input "text" at bounding box center [767, 272] width 54 height 21
drag, startPoint x: 755, startPoint y: 269, endPoint x: 837, endPoint y: 274, distance: 81.4
click at [794, 274] on input "text" at bounding box center [767, 272] width 54 height 21
click at [761, 272] on input "text" at bounding box center [767, 272] width 54 height 21
click at [994, 273] on icon "button" at bounding box center [991, 272] width 11 height 11
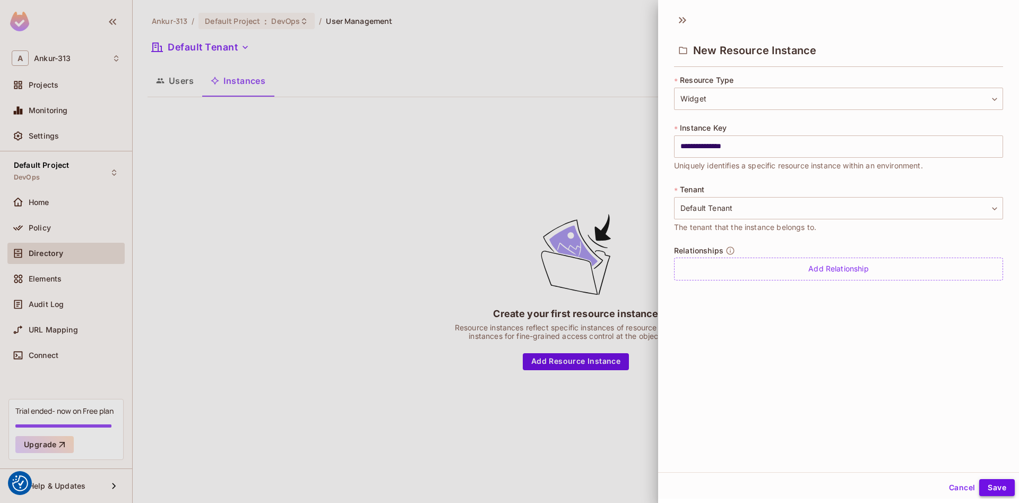
click at [997, 490] on button "Save" at bounding box center [998, 487] width 36 height 17
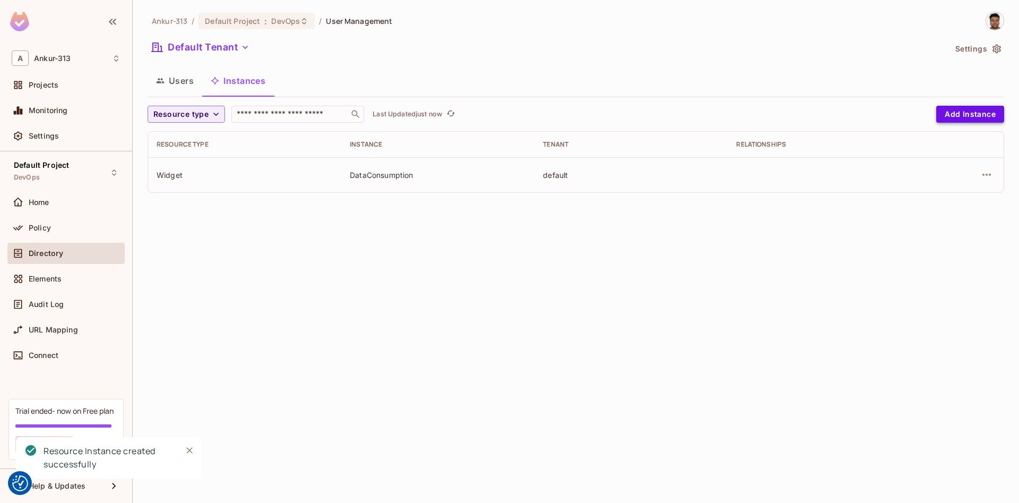
click at [967, 114] on button "Add Instance" at bounding box center [971, 114] width 68 height 17
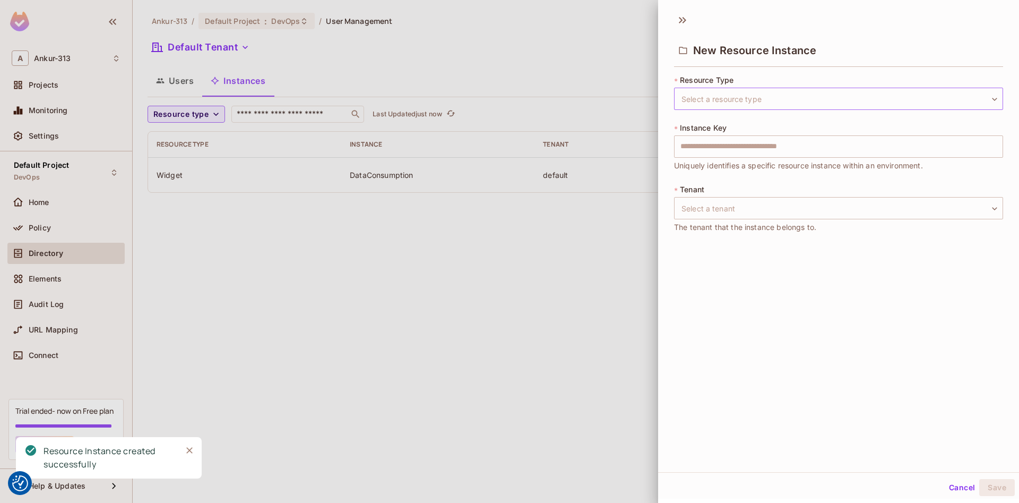
click at [732, 95] on body "We use cookies to enhance your browsing experience, serve personalized ads or c…" at bounding box center [509, 251] width 1019 height 503
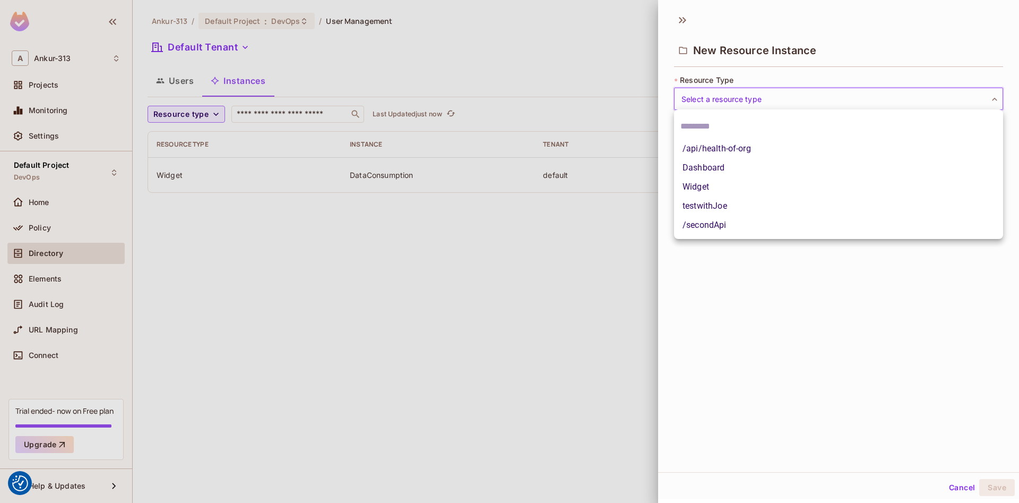
click at [715, 169] on li "Dashboard" at bounding box center [838, 167] width 329 height 19
type input "*********"
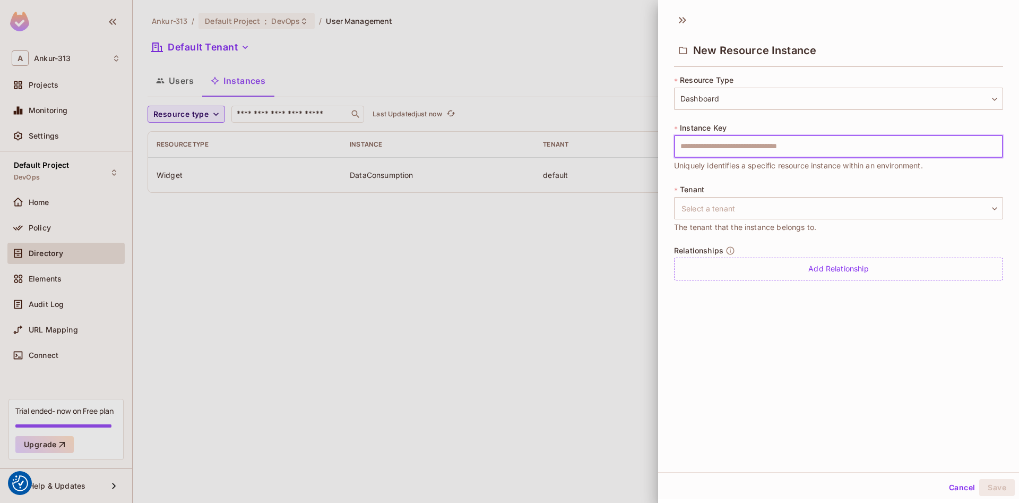
click at [697, 150] on input "text" at bounding box center [838, 146] width 329 height 22
type input "****"
click at [724, 208] on body "We use cookies to enhance your browsing experience, serve personalized ads or c…" at bounding box center [509, 251] width 1019 height 503
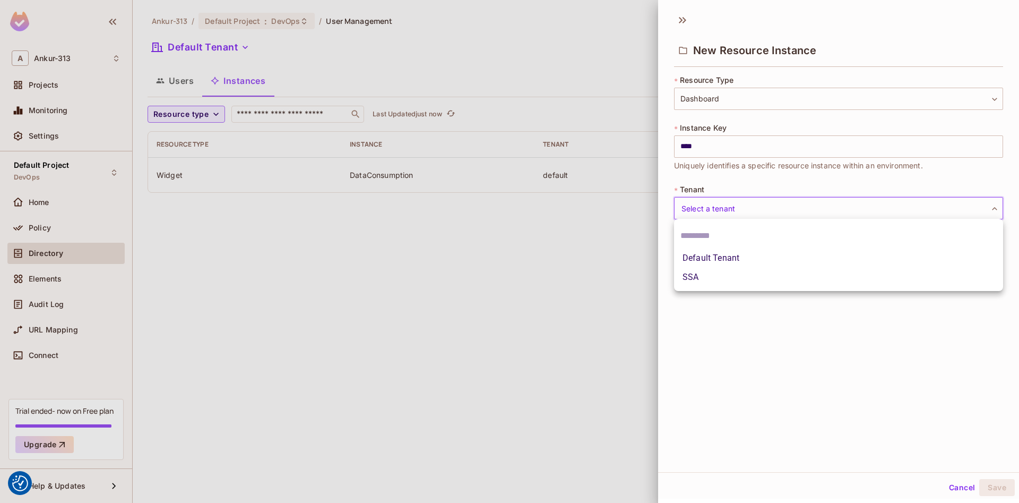
click at [711, 260] on li "Default Tenant" at bounding box center [838, 257] width 329 height 19
type input "*******"
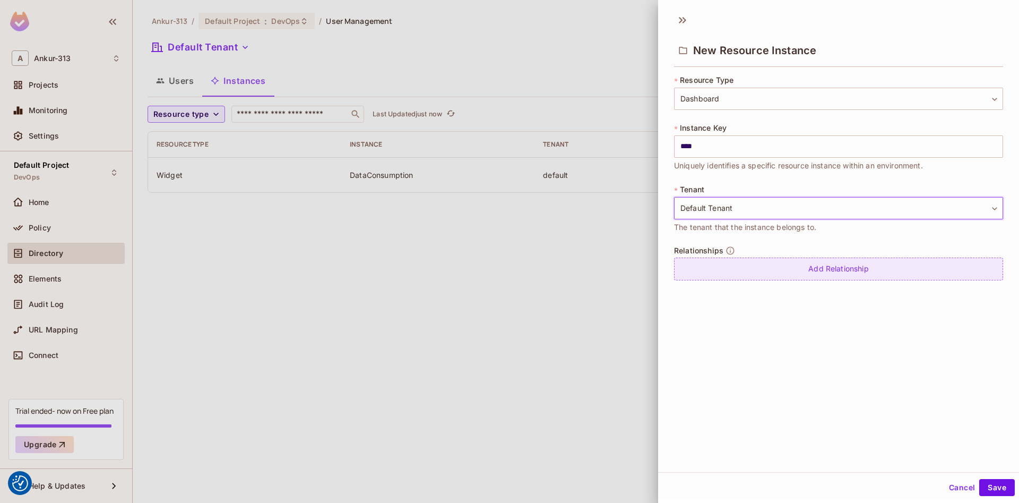
click at [836, 266] on div "Add Relationship" at bounding box center [838, 268] width 329 height 23
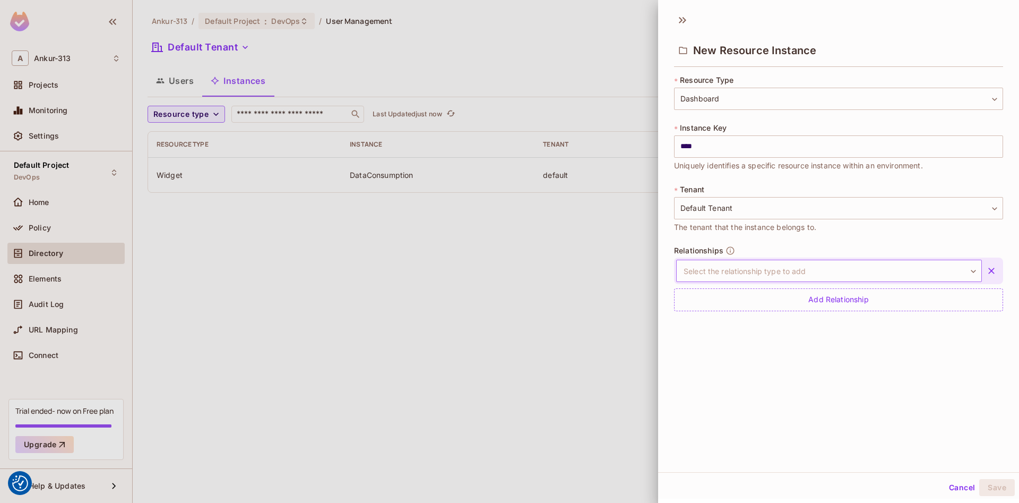
click at [803, 270] on body "We use cookies to enhance your browsing experience, serve personalized ads or c…" at bounding box center [509, 251] width 1019 height 503
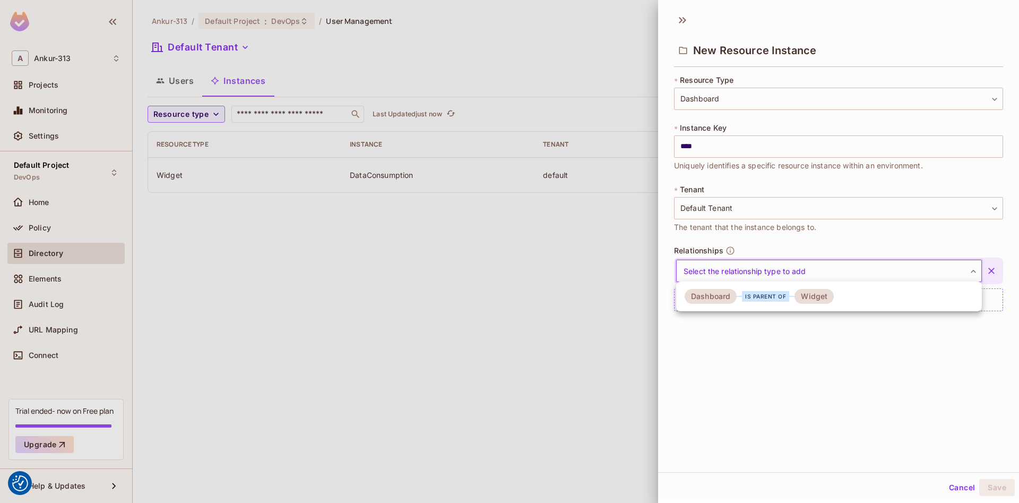
click at [760, 298] on div "is parent of" at bounding box center [765, 296] width 47 height 11
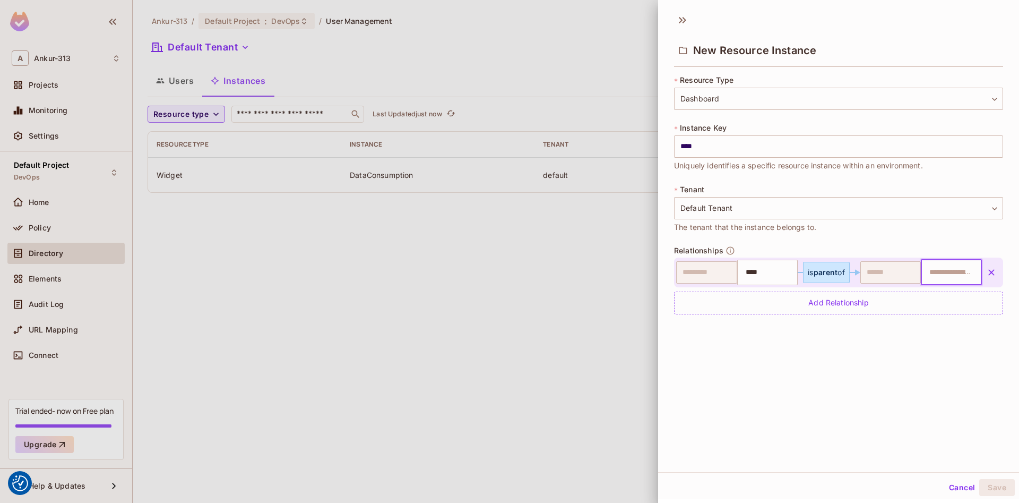
click at [953, 264] on input "text" at bounding box center [950, 272] width 54 height 21
click at [968, 270] on input "text" at bounding box center [950, 272] width 54 height 21
click at [959, 269] on input "text" at bounding box center [950, 272] width 54 height 21
click at [934, 271] on input "text" at bounding box center [950, 272] width 54 height 21
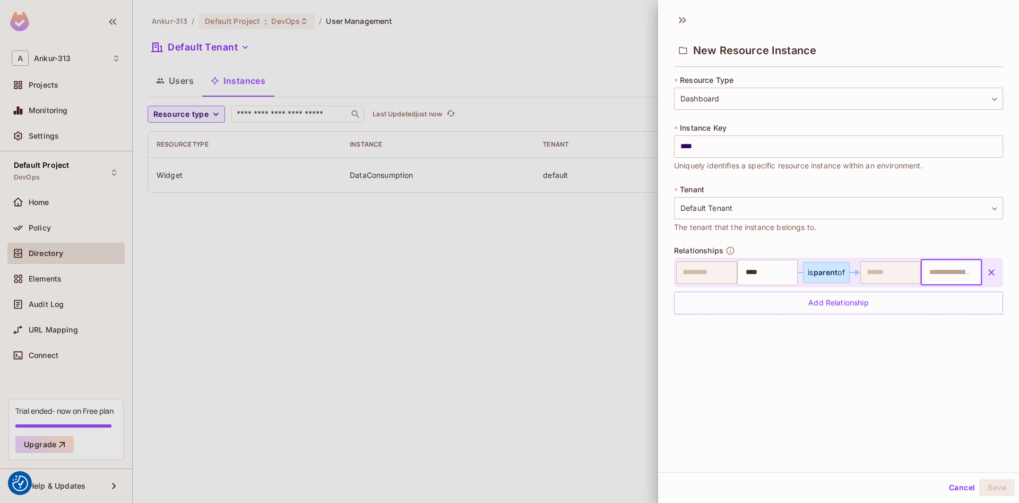
click at [934, 271] on input "text" at bounding box center [950, 272] width 54 height 21
type input "**********"
click at [960, 301] on li "DataConsumption" at bounding box center [952, 298] width 60 height 19
click at [1005, 494] on button "Save" at bounding box center [998, 487] width 36 height 17
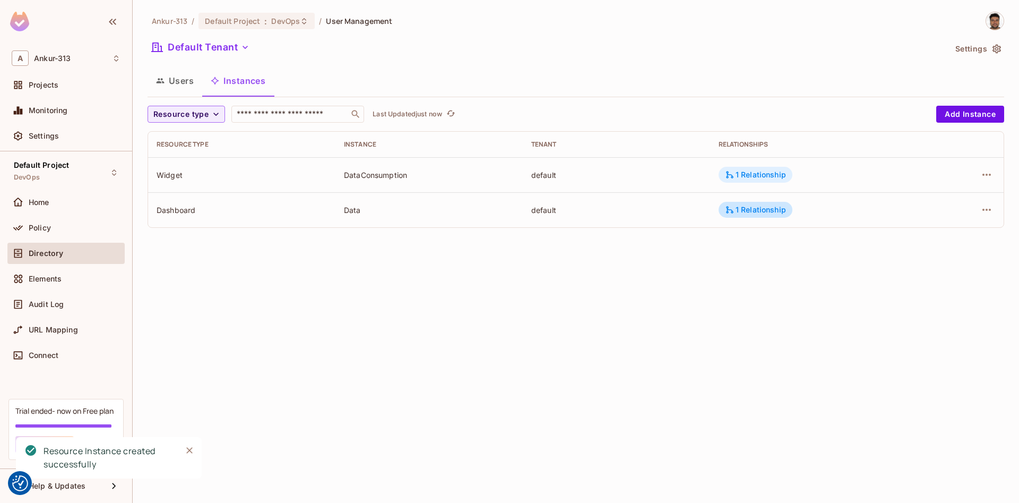
click at [758, 176] on div "1 Relationship" at bounding box center [755, 175] width 61 height 10
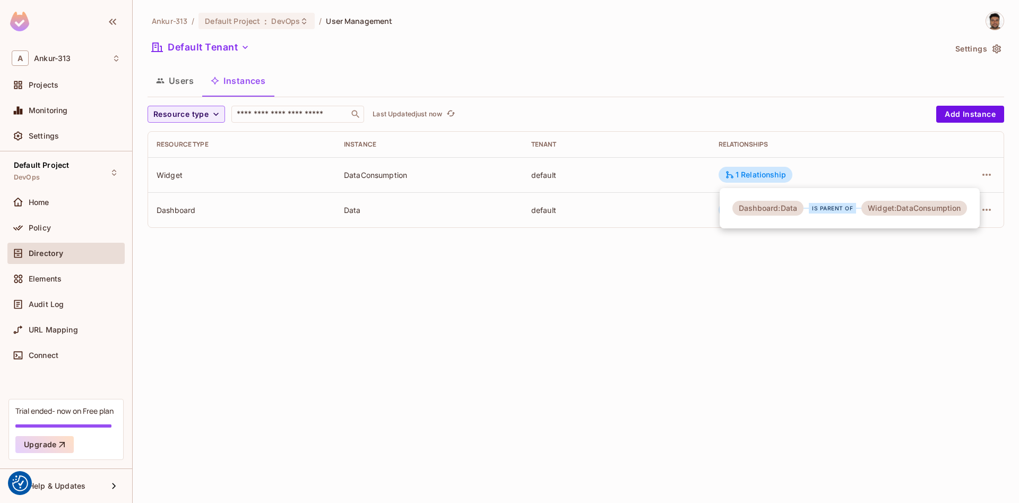
click at [667, 274] on div at bounding box center [509, 251] width 1019 height 503
click at [761, 206] on div "1 Relationship" at bounding box center [755, 210] width 61 height 10
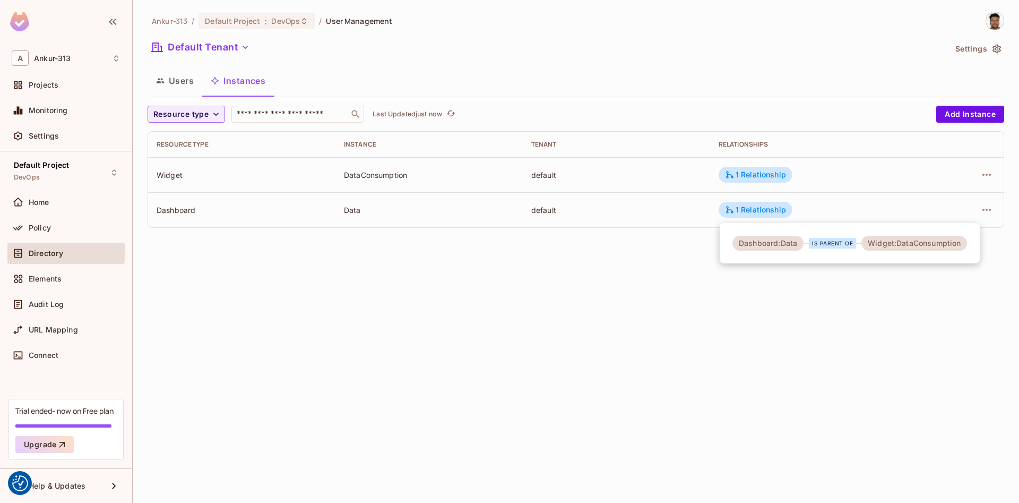
click at [589, 347] on div at bounding box center [509, 251] width 1019 height 503
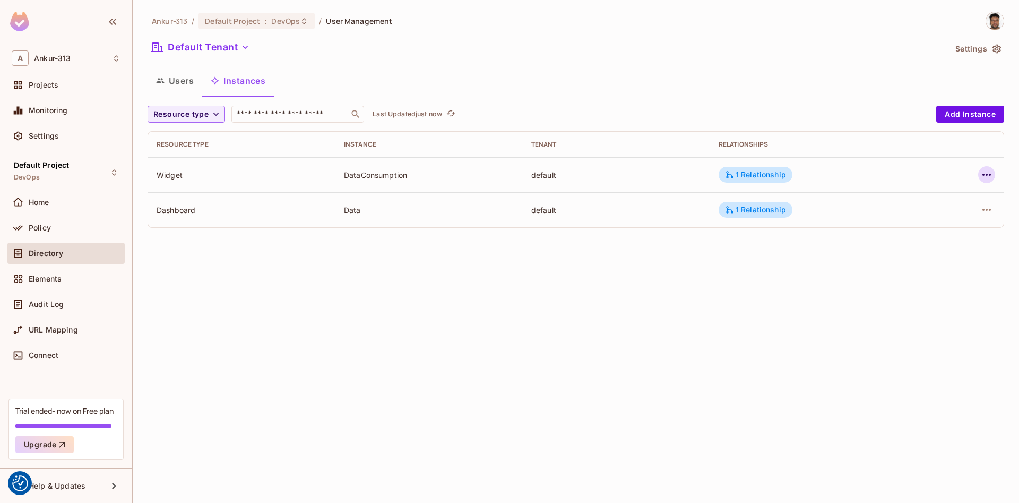
click at [988, 174] on icon "button" at bounding box center [987, 174] width 13 height 13
click at [905, 201] on div "Edit Resource Instance" at bounding box center [924, 199] width 83 height 11
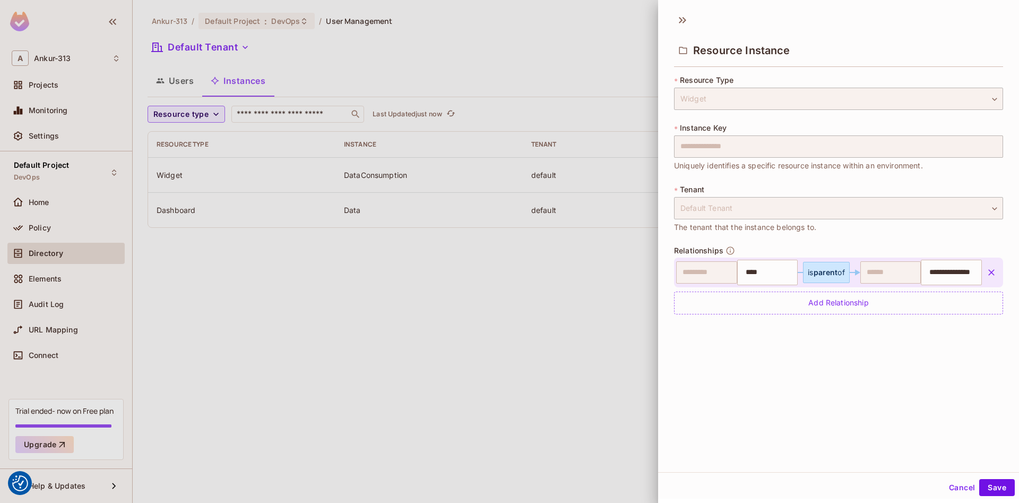
scroll to position [2, 0]
click at [960, 488] on button "Cancel" at bounding box center [962, 485] width 35 height 17
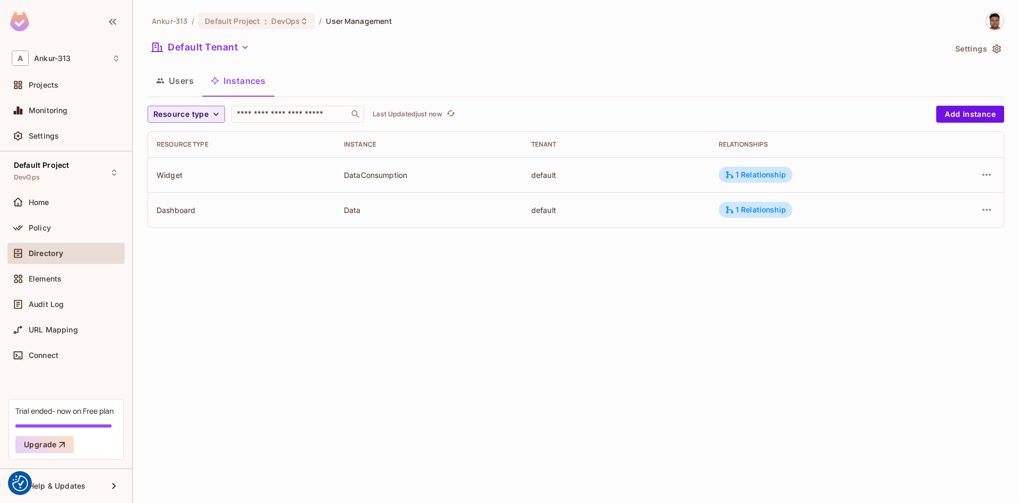
click at [179, 82] on button "Users" at bounding box center [175, 80] width 55 height 27
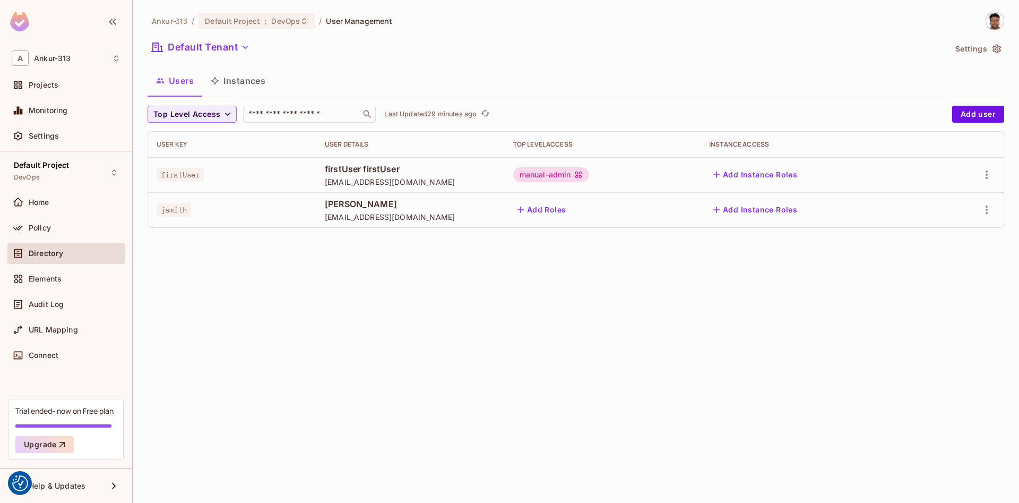
click at [572, 291] on div "Ankur-313 / Default Project : DevOps / User Management Default Tenant Settings …" at bounding box center [576, 251] width 887 height 503
click at [985, 212] on icon "button" at bounding box center [987, 209] width 13 height 13
click at [925, 239] on div "Edit" at bounding box center [931, 234] width 14 height 11
click at [992, 214] on icon "button" at bounding box center [987, 209] width 13 height 13
click at [934, 236] on div "Edit" at bounding box center [931, 234] width 14 height 11
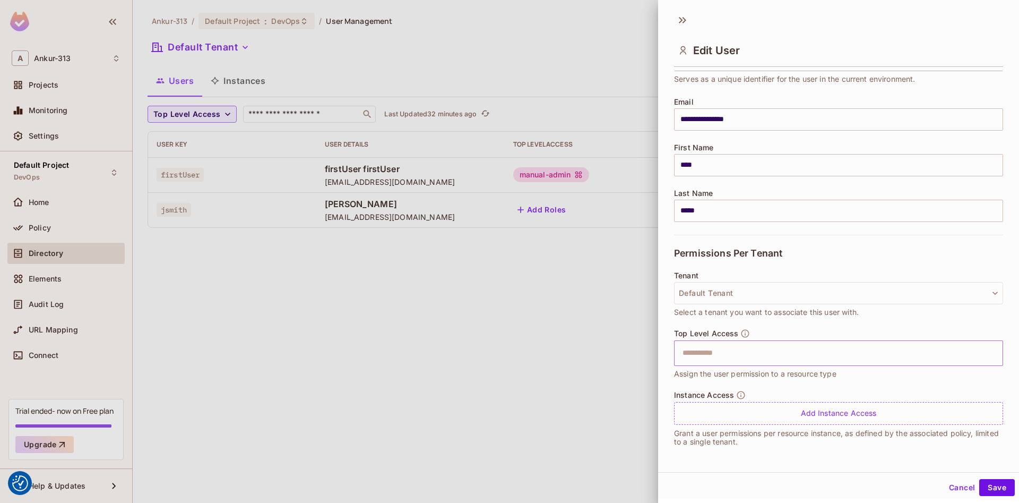
scroll to position [2, 0]
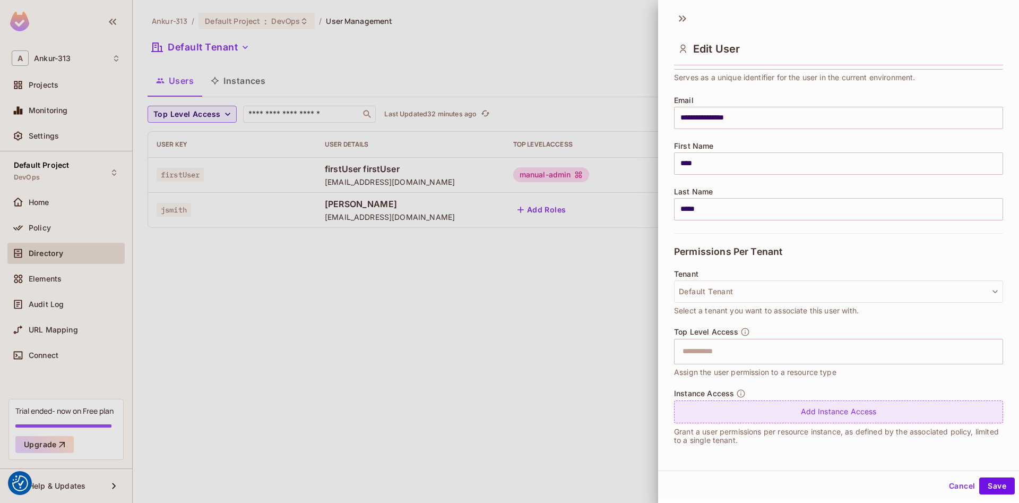
click at [822, 419] on div "Add Instance Access" at bounding box center [838, 411] width 329 height 23
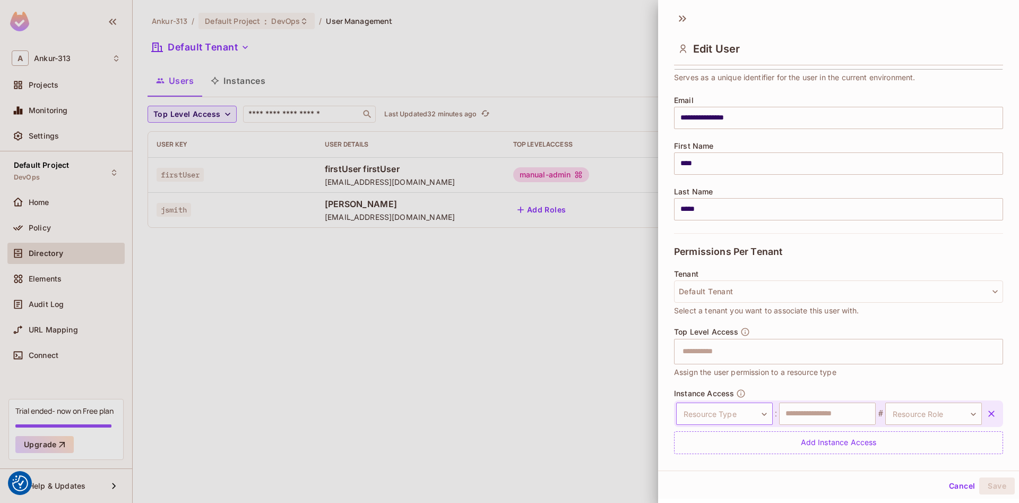
click at [735, 417] on body "We use cookies to enhance your browsing experience, serve personalized ads or c…" at bounding box center [509, 251] width 1019 height 503
click at [693, 428] on li "Dashboard" at bounding box center [715, 423] width 98 height 19
click at [808, 420] on input "text" at bounding box center [827, 413] width 97 height 22
click at [829, 416] on input "text" at bounding box center [827, 413] width 97 height 22
type input "*"
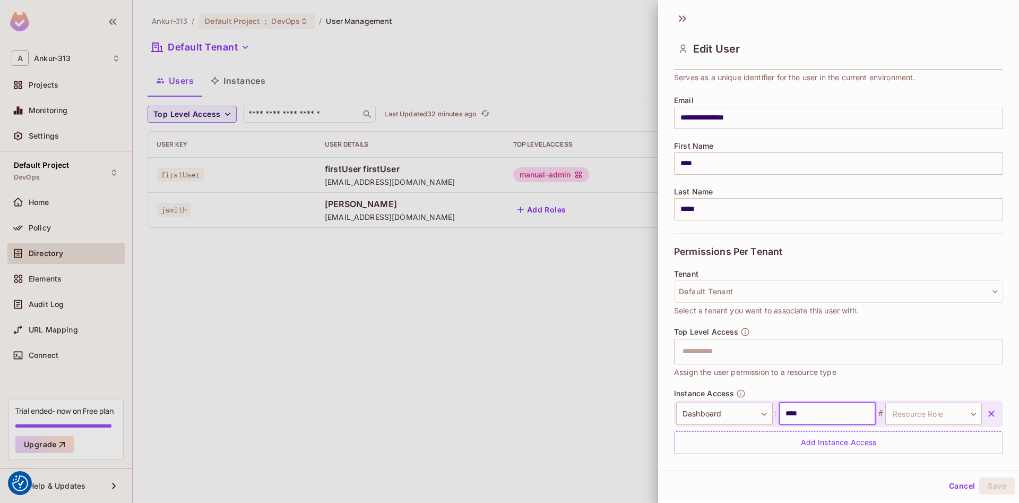
type input "****"
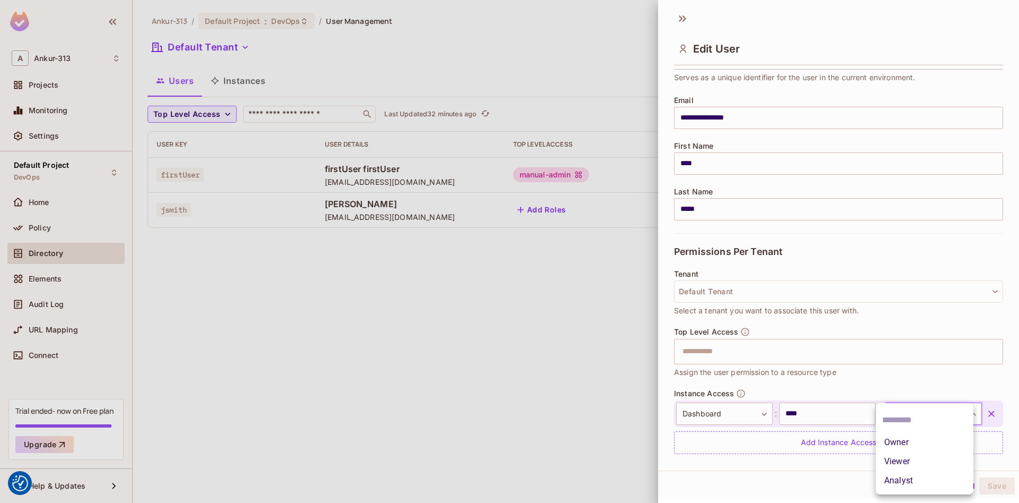
click at [906, 418] on body "We use cookies to enhance your browsing experience, serve personalized ads or c…" at bounding box center [509, 251] width 1019 height 503
click at [897, 460] on li "Viewer" at bounding box center [925, 461] width 98 height 19
click at [992, 482] on button "Save" at bounding box center [998, 485] width 36 height 17
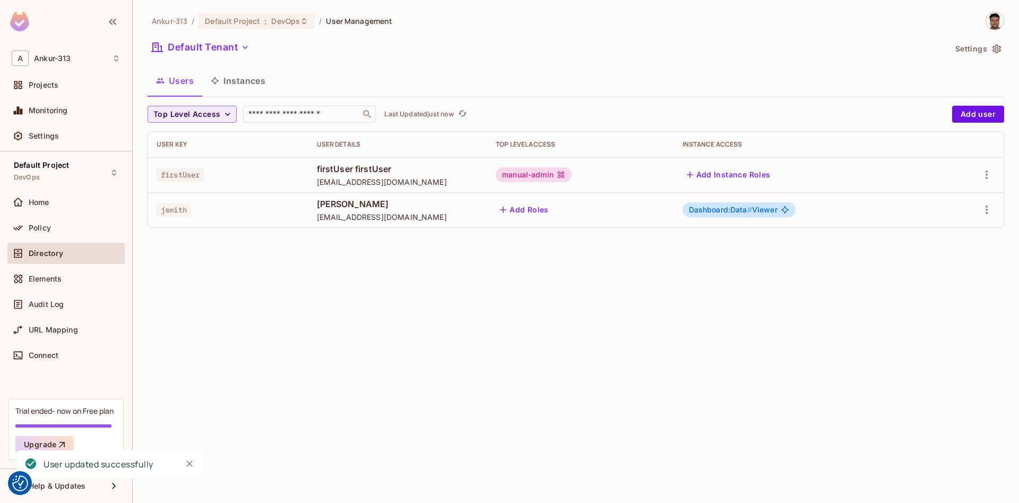
click at [618, 389] on div "Ankur-313 / Default Project : DevOps / User Management Default Tenant Settings …" at bounding box center [576, 251] width 887 height 503
click at [991, 212] on icon "button" at bounding box center [987, 209] width 13 height 13
click at [929, 235] on div "Edit" at bounding box center [931, 234] width 14 height 11
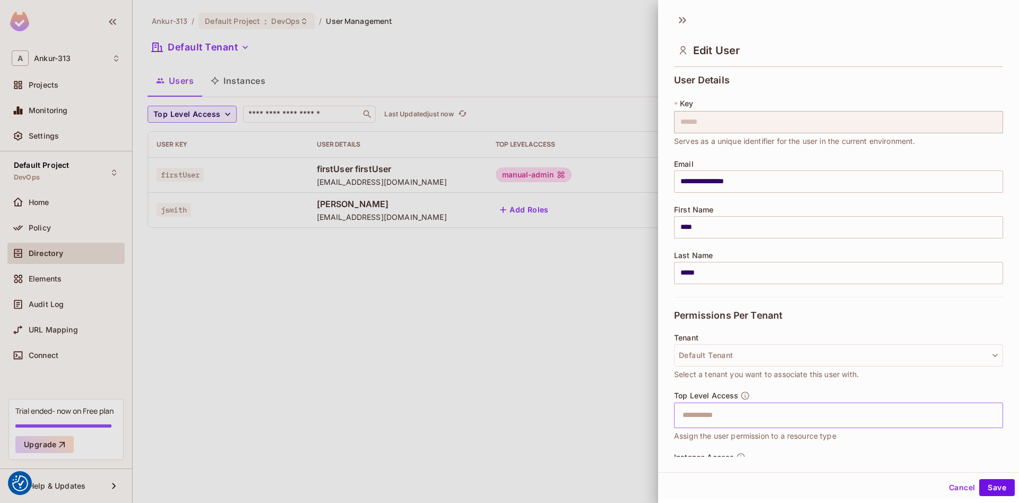
scroll to position [93, 0]
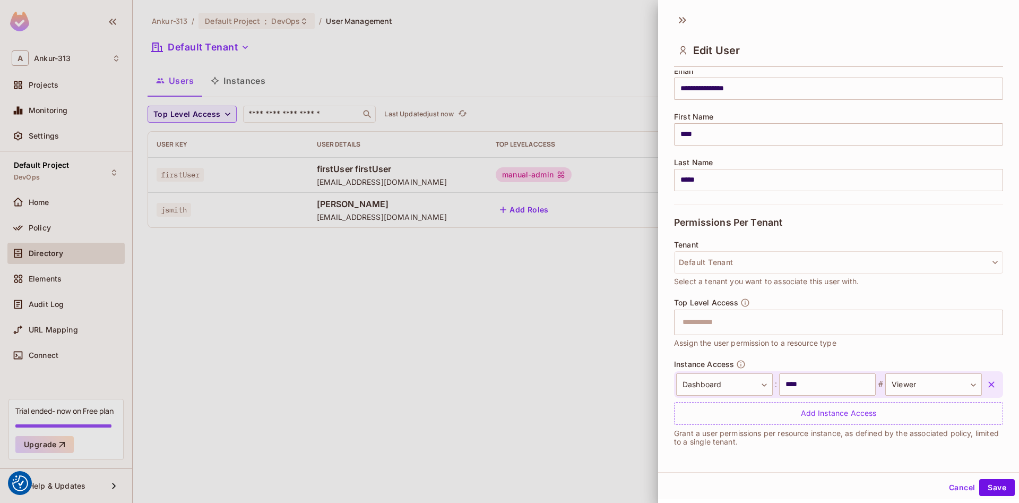
click at [964, 492] on button "Cancel" at bounding box center [962, 487] width 35 height 17
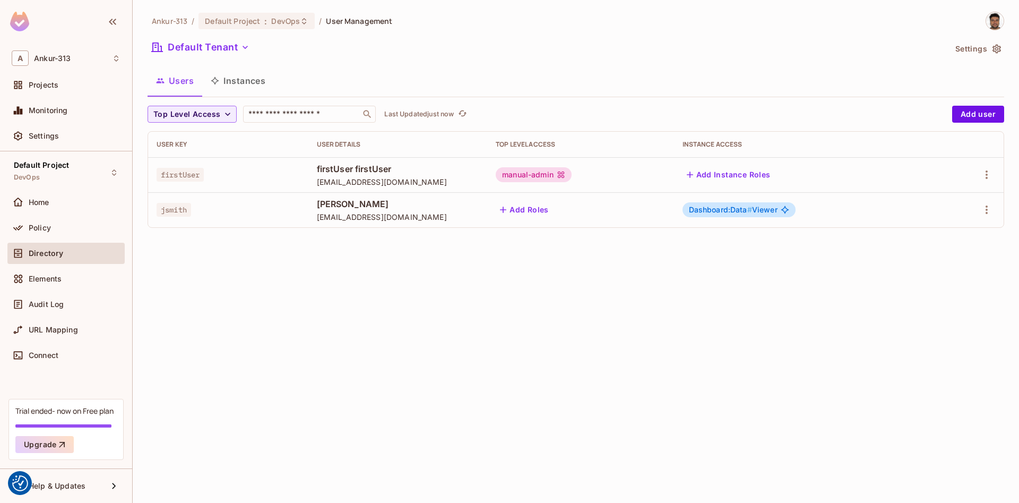
click at [487, 415] on div "Ankur-313 / Default Project : DevOps / User Management Default Tenant Settings …" at bounding box center [576, 251] width 887 height 503
click at [246, 84] on button "Instances" at bounding box center [238, 80] width 72 height 27
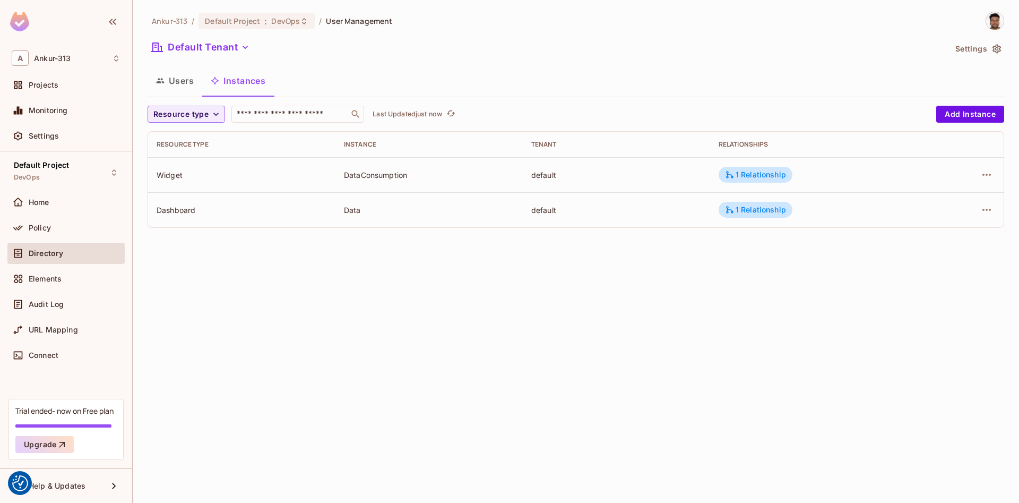
click at [174, 80] on button "Users" at bounding box center [175, 80] width 55 height 27
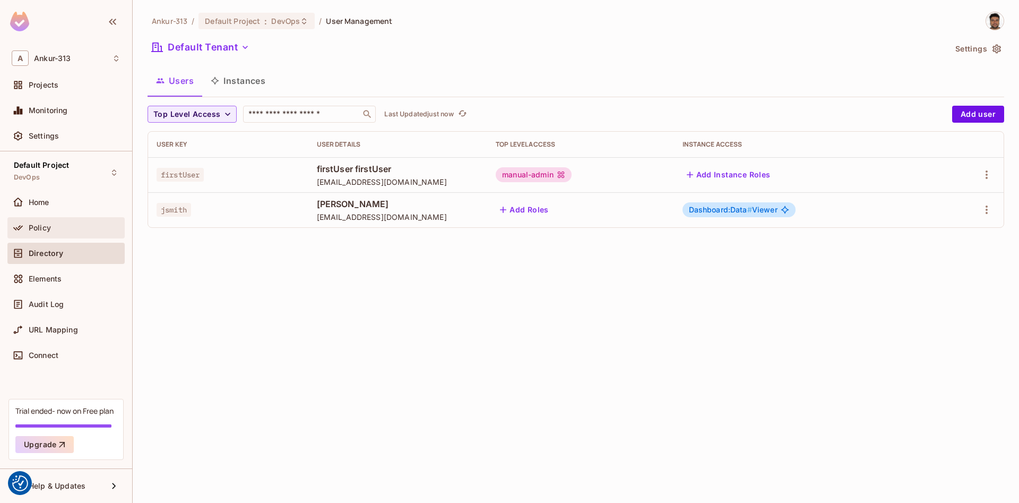
click at [45, 223] on div "Policy" at bounding box center [66, 227] width 109 height 13
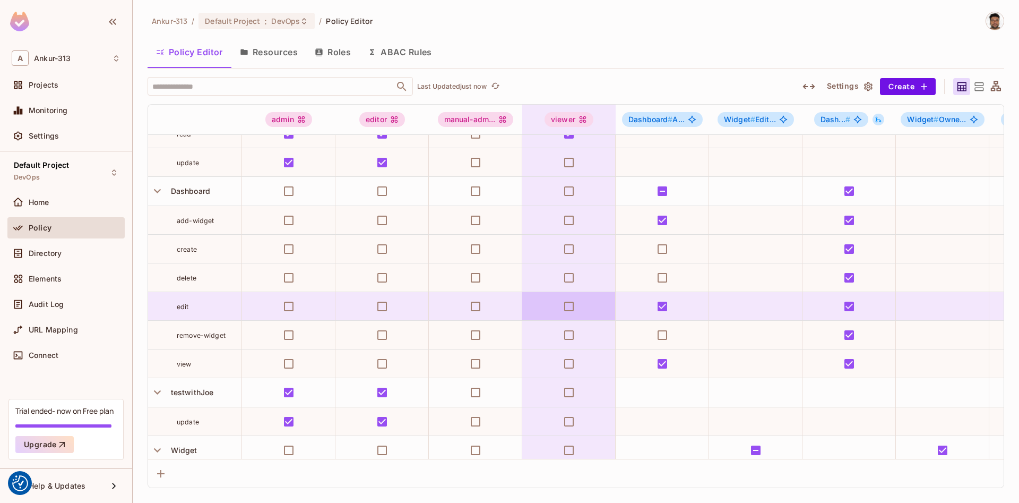
scroll to position [214, 0]
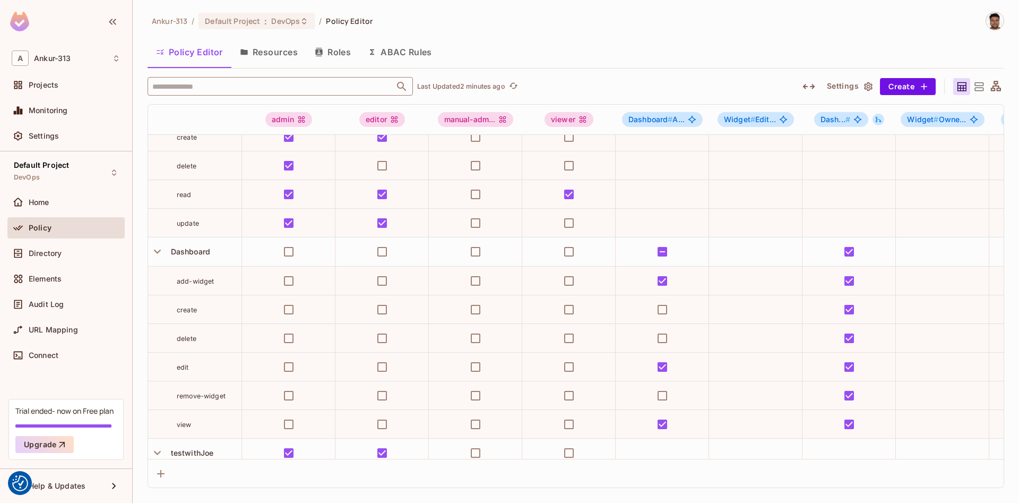
click at [289, 87] on input "text" at bounding box center [271, 86] width 243 height 19
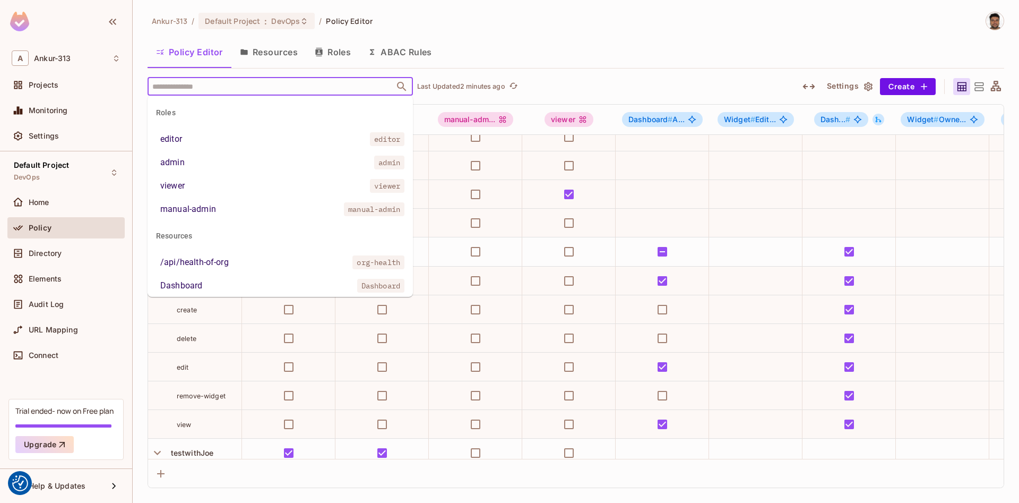
click at [604, 32] on div "Ankur-313 / Default Project : DevOps / Policy Editor Policy Editor Resources Ro…" at bounding box center [576, 250] width 857 height 476
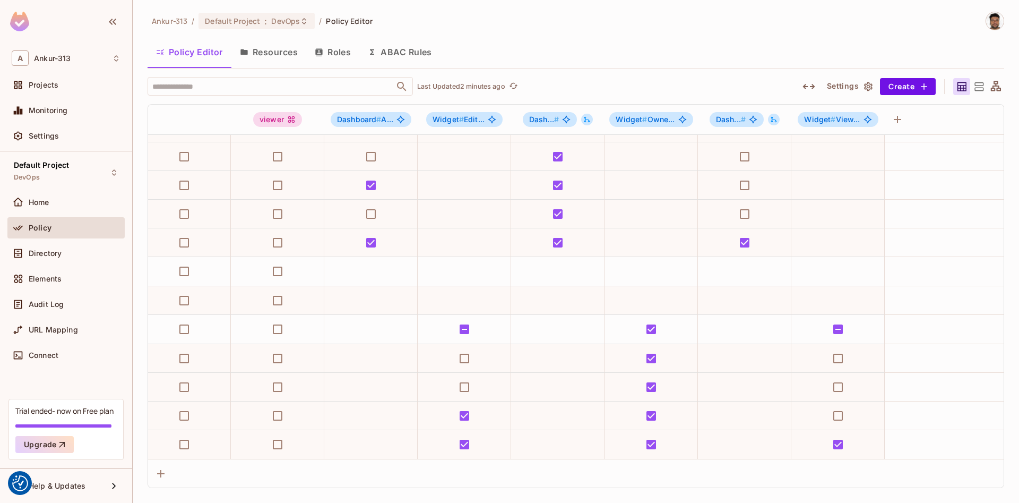
scroll to position [396, 0]
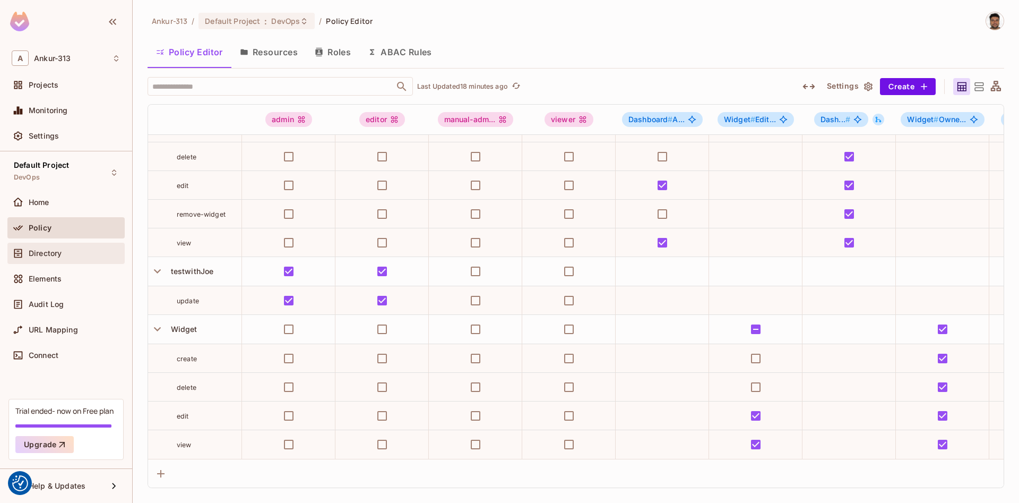
click at [43, 251] on span "Directory" at bounding box center [45, 253] width 33 height 8
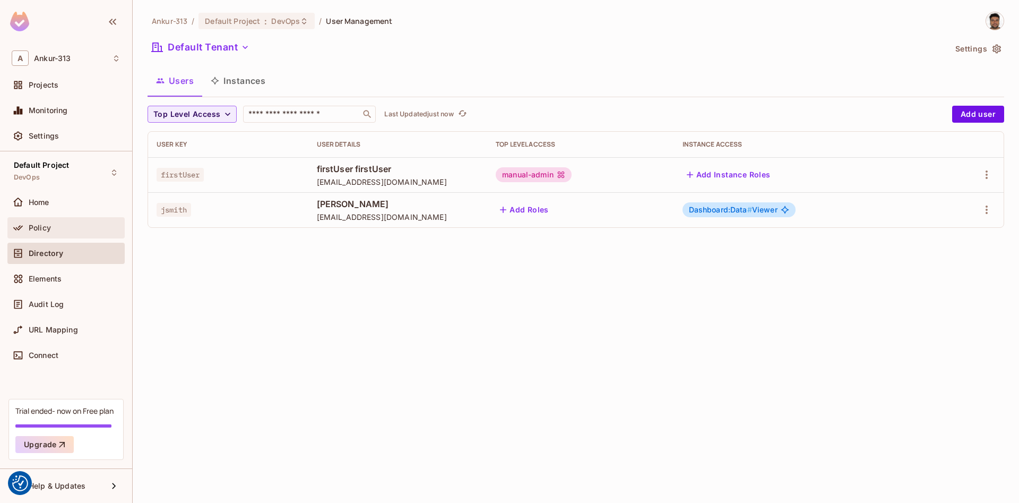
click at [47, 226] on span "Policy" at bounding box center [40, 228] width 22 height 8
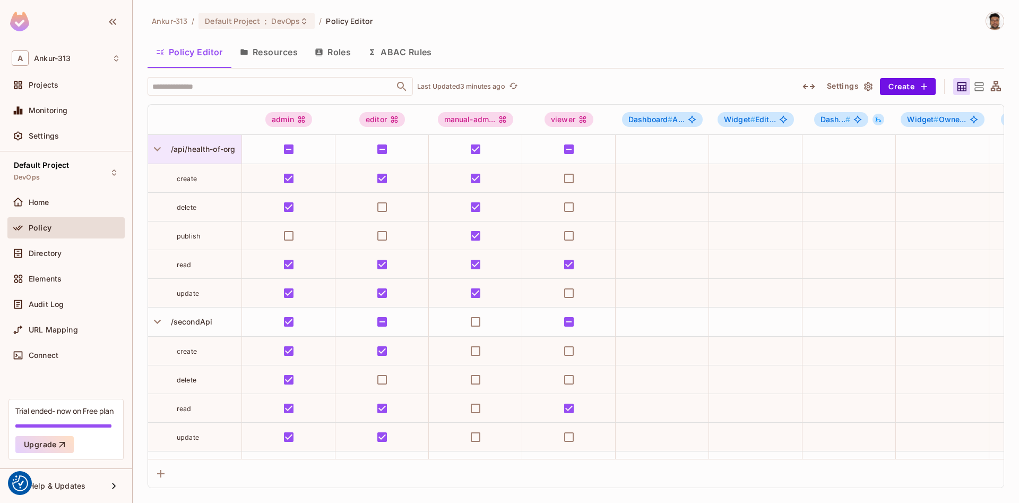
click at [197, 147] on span "/api/health-of-org" at bounding box center [201, 148] width 69 height 9
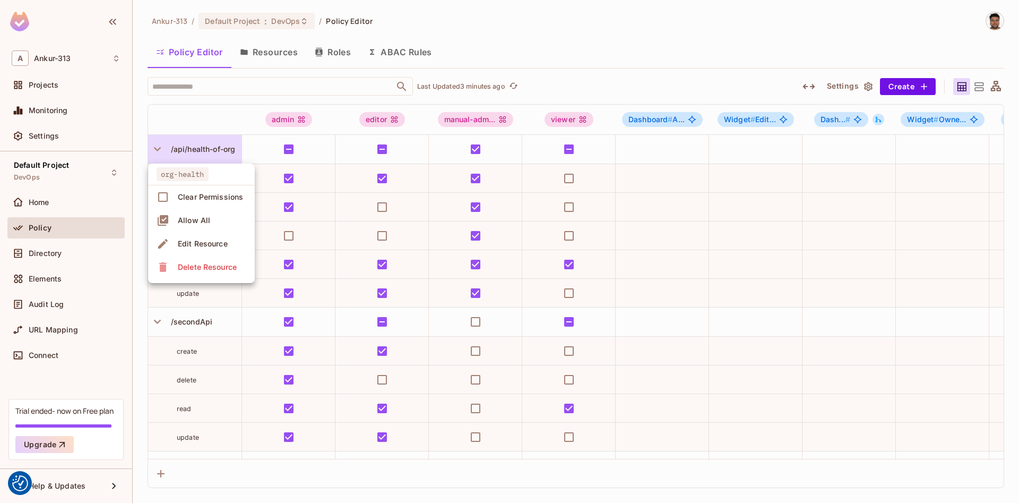
click at [516, 24] on div at bounding box center [509, 251] width 1019 height 503
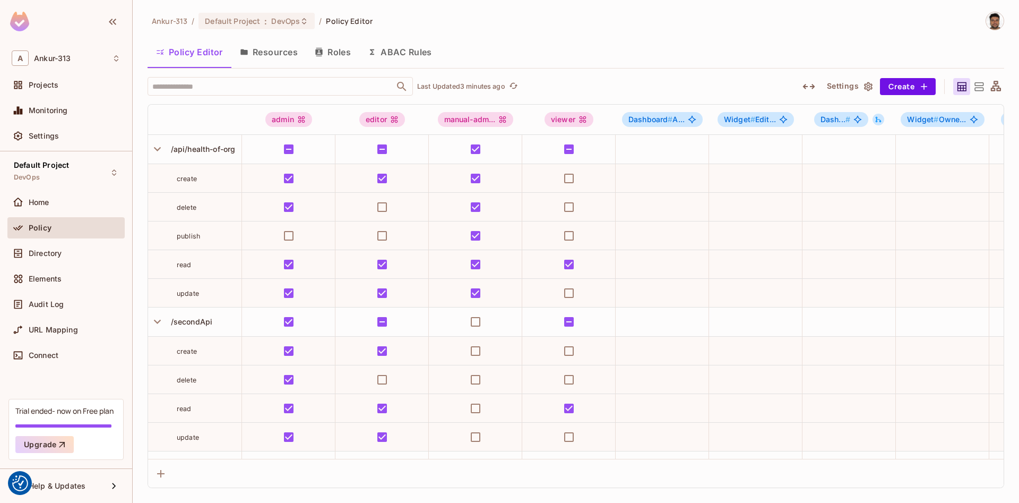
click at [253, 51] on button "Resources" at bounding box center [268, 52] width 75 height 27
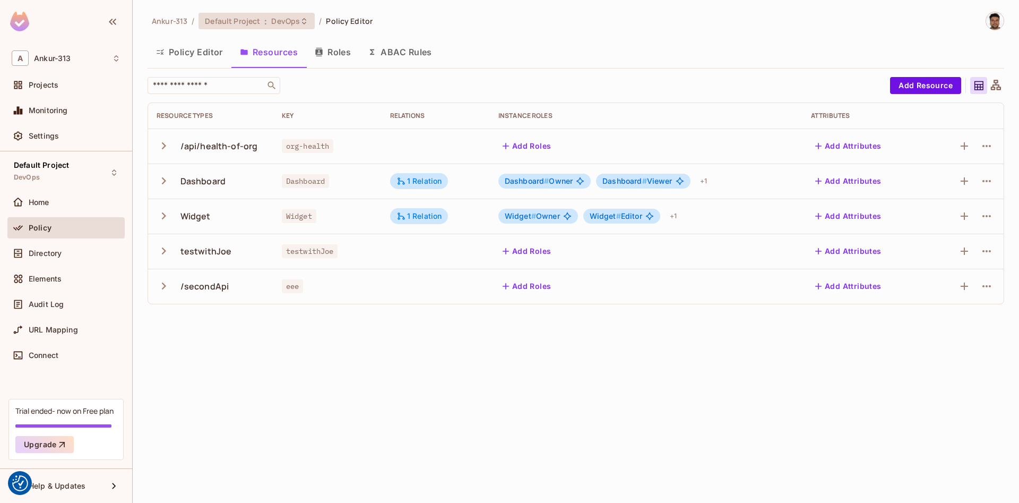
click at [285, 19] on span "DevOps" at bounding box center [285, 21] width 29 height 10
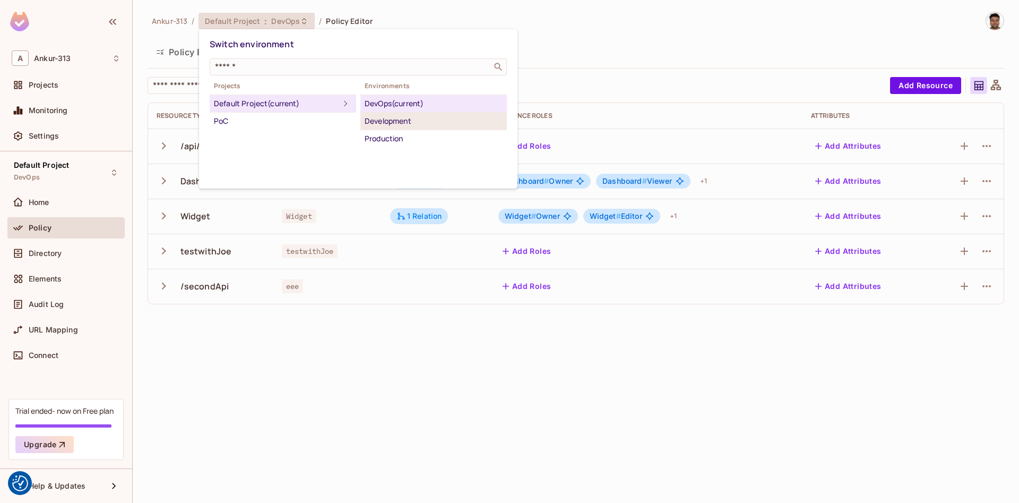
click at [387, 121] on div "Development" at bounding box center [434, 121] width 138 height 13
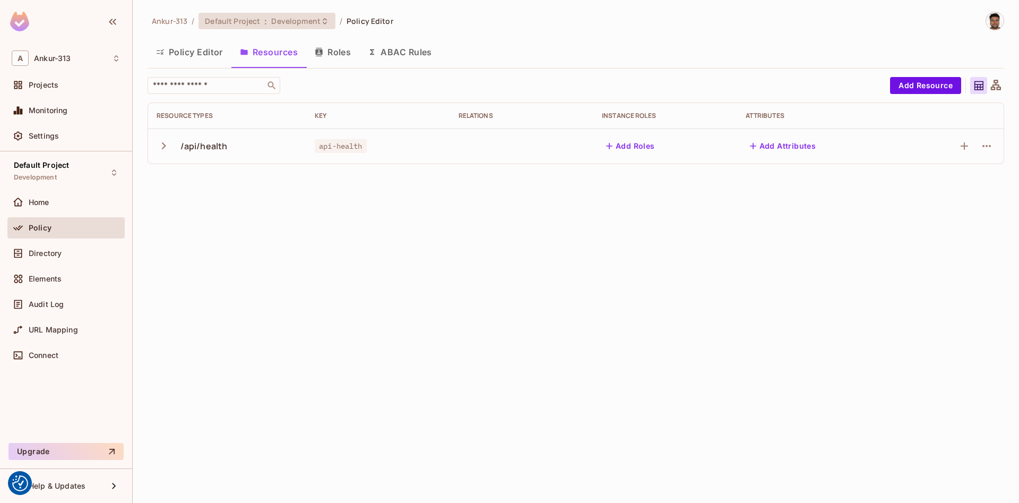
click at [310, 25] on span "Development" at bounding box center [295, 21] width 49 height 10
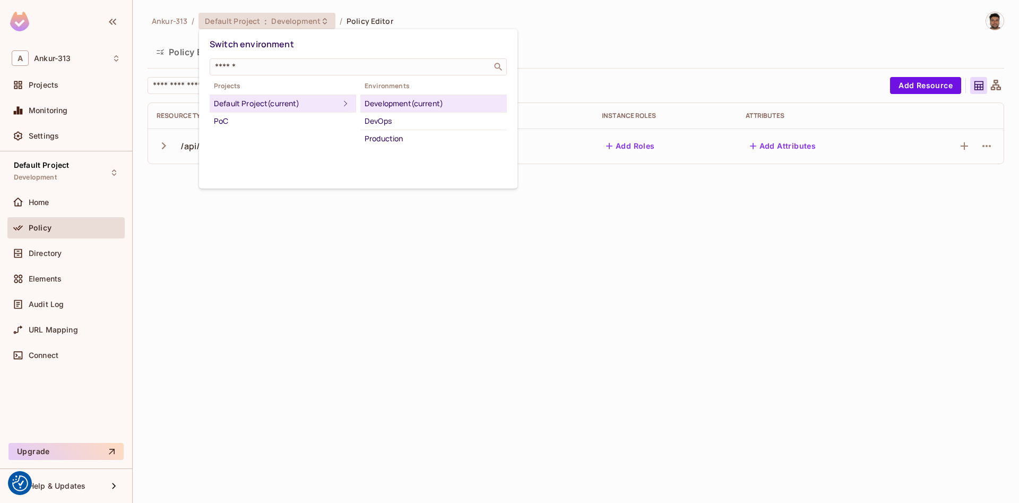
click at [330, 252] on div at bounding box center [509, 251] width 1019 height 503
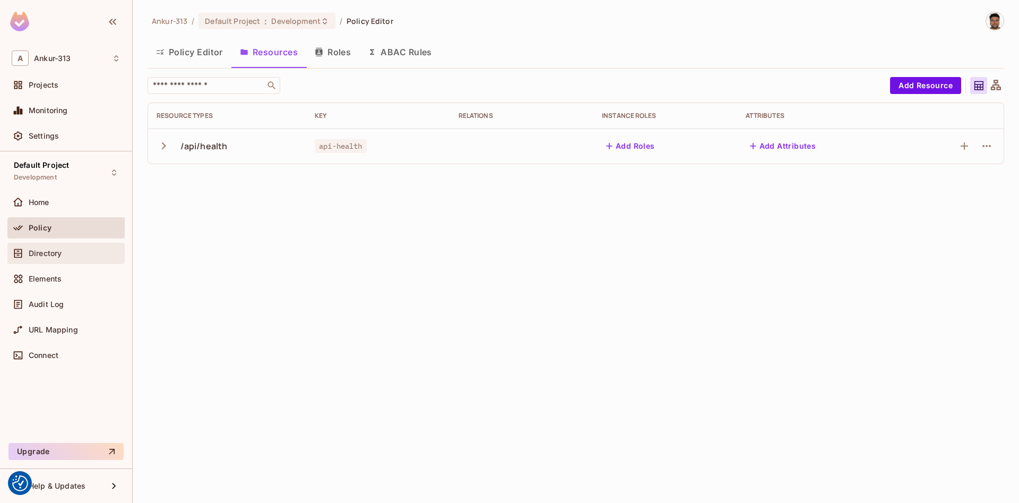
click at [29, 253] on span "Directory" at bounding box center [45, 253] width 33 height 8
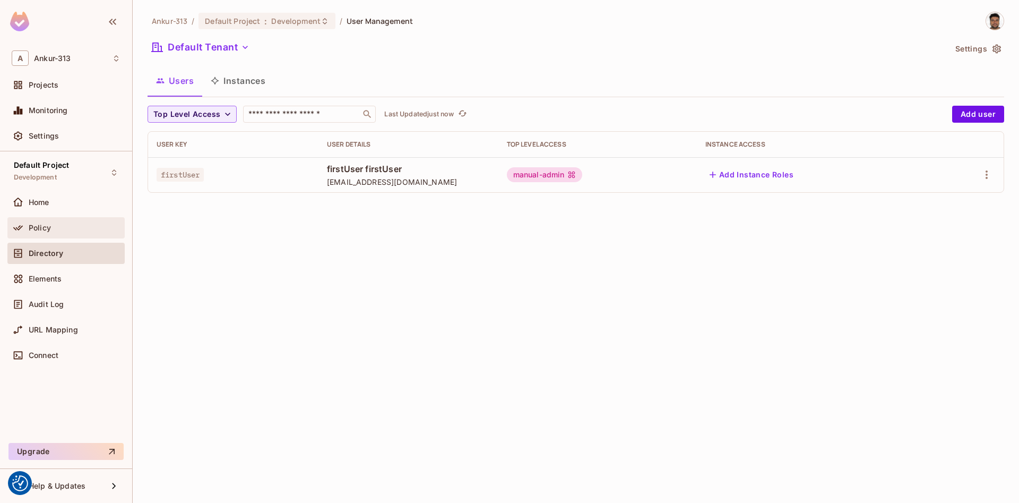
click at [49, 226] on span "Policy" at bounding box center [40, 228] width 22 height 8
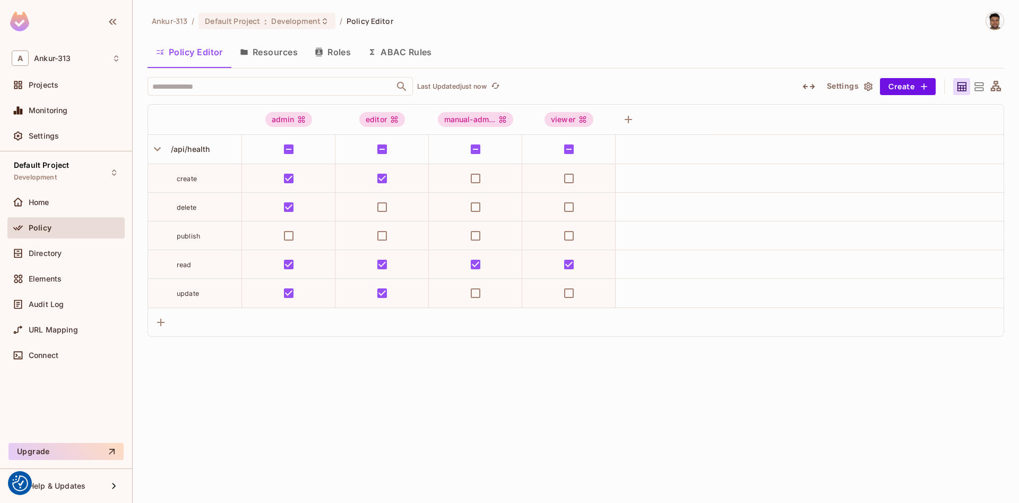
click at [282, 51] on button "Resources" at bounding box center [268, 52] width 75 height 27
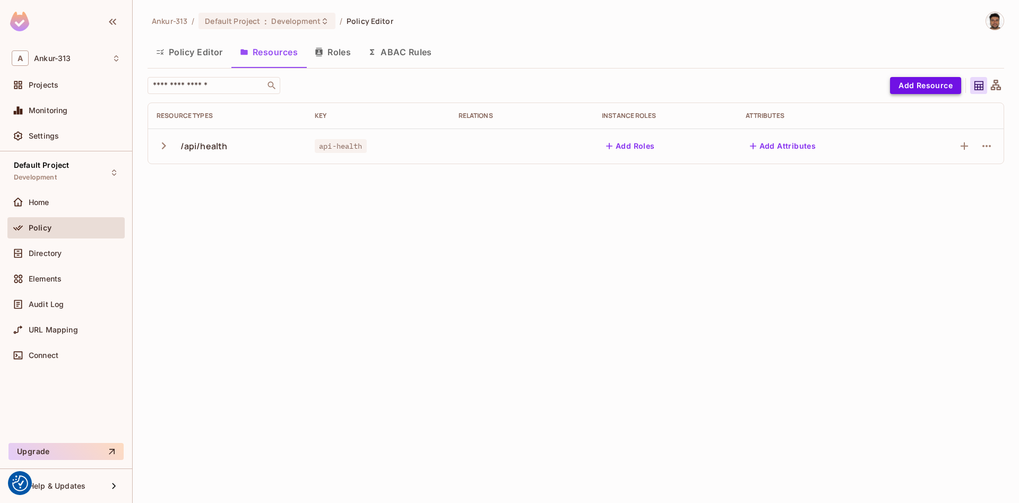
click at [906, 92] on button "Add Resource" at bounding box center [925, 85] width 71 height 17
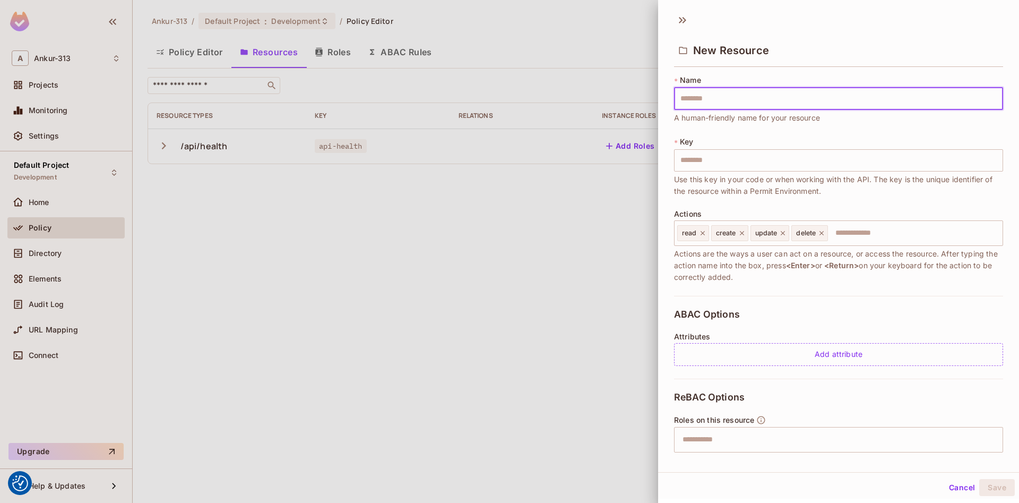
type input "*"
type input "**"
type input "***"
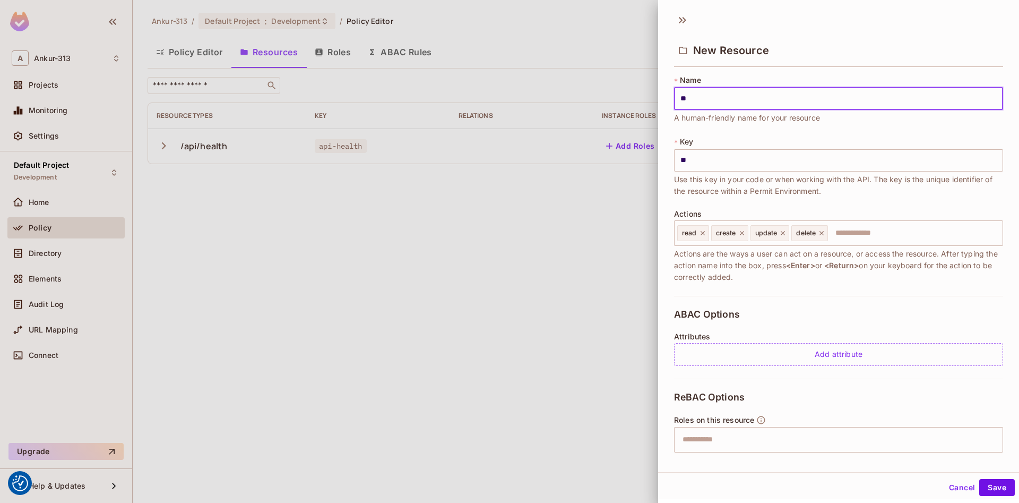
type input "***"
type input "****"
type input "*****"
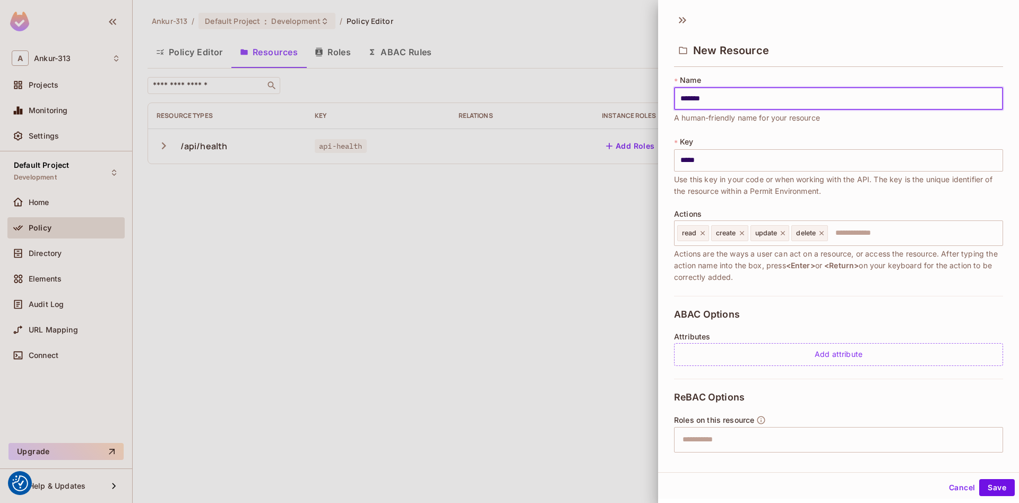
type input "********"
type input "*********"
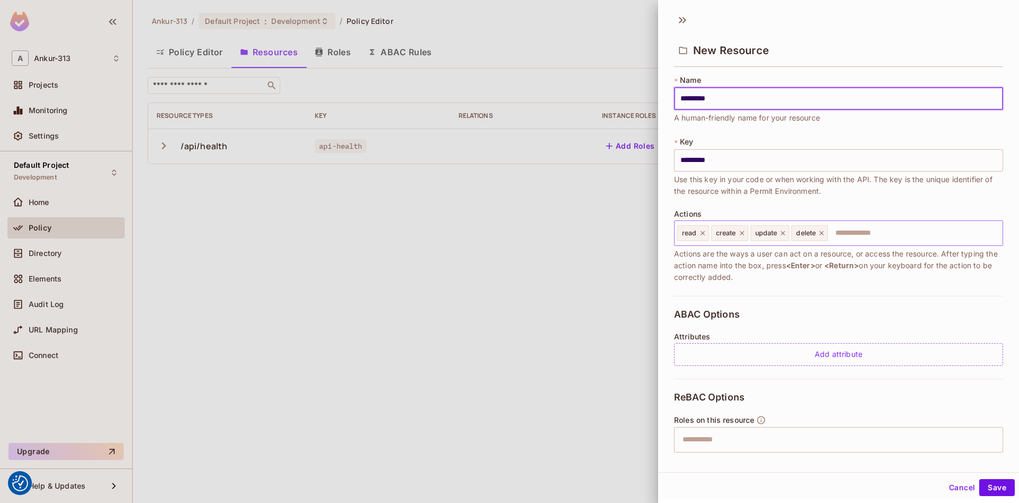
click at [822, 228] on div "delete" at bounding box center [810, 233] width 37 height 16
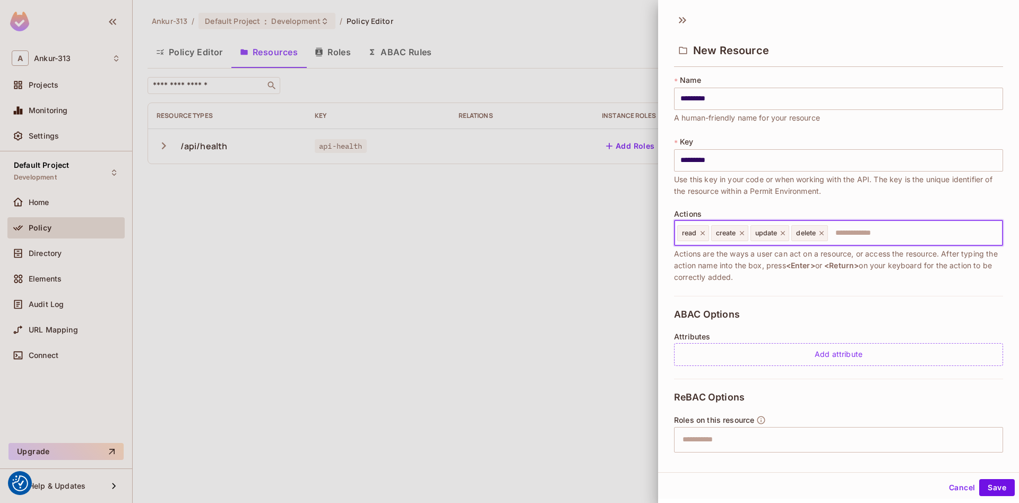
click at [785, 233] on icon at bounding box center [782, 232] width 7 height 7
click at [820, 234] on input "text" at bounding box center [893, 232] width 211 height 21
click at [813, 236] on input "text" at bounding box center [837, 232] width 322 height 21
type input "****"
type input "**********"
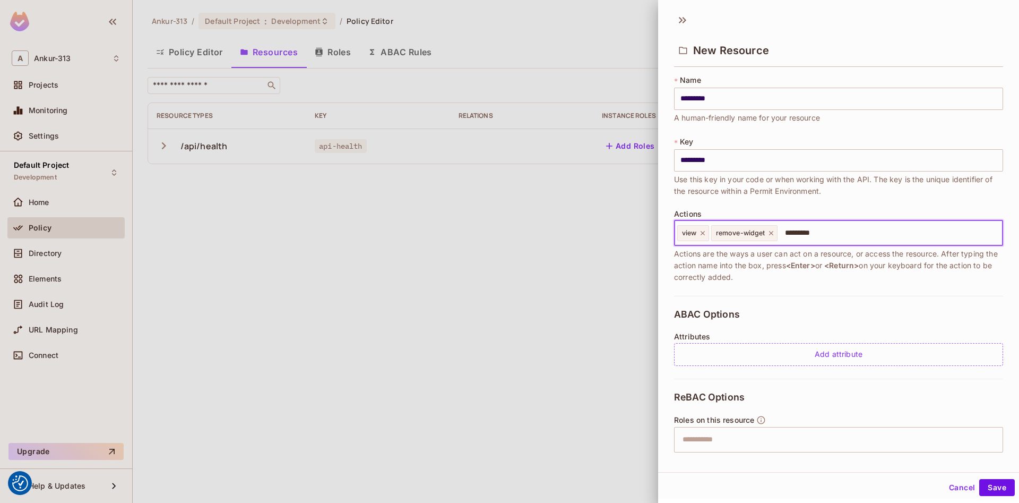
type input "**********"
type input "****"
type input "******"
click at [796, 442] on input "text" at bounding box center [837, 439] width 322 height 21
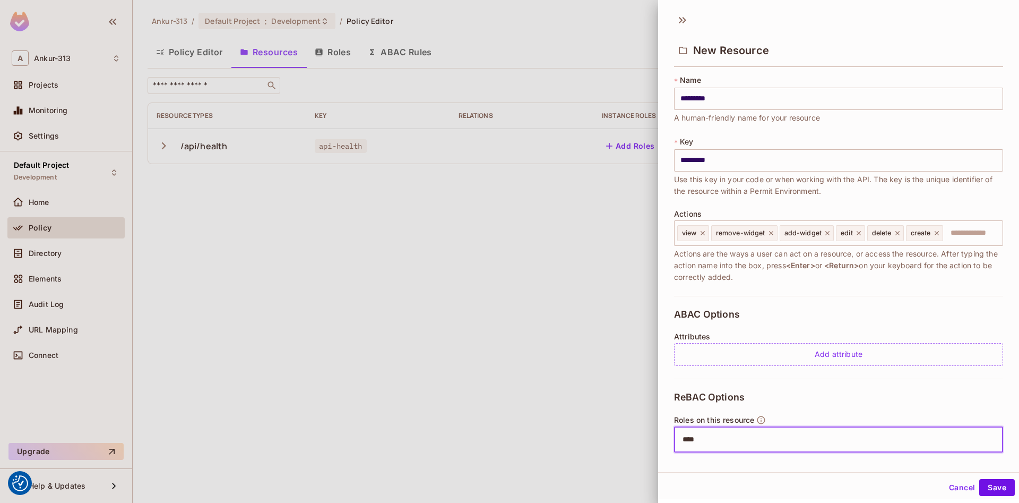
type input "*****"
type input "******"
type input "*******"
click at [1006, 486] on button "Save" at bounding box center [998, 487] width 36 height 17
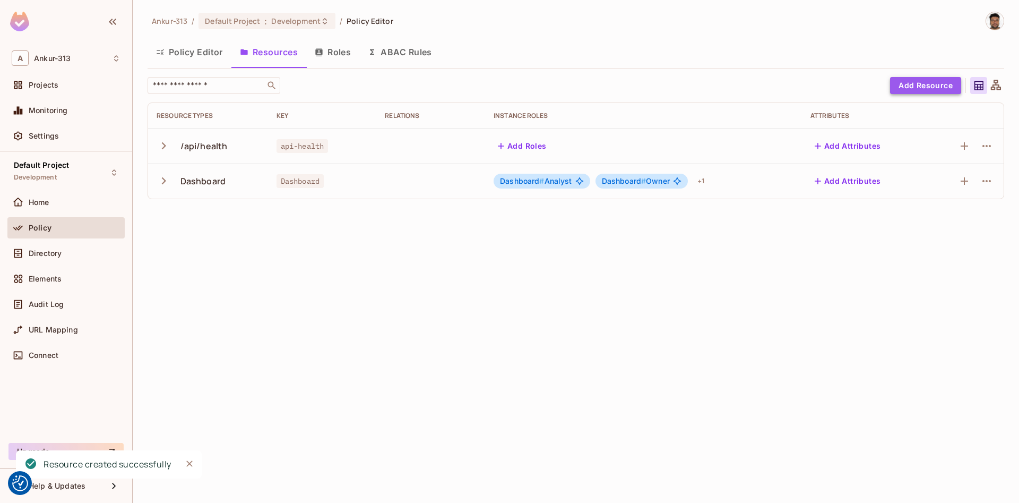
click at [925, 81] on button "Add Resource" at bounding box center [925, 85] width 71 height 17
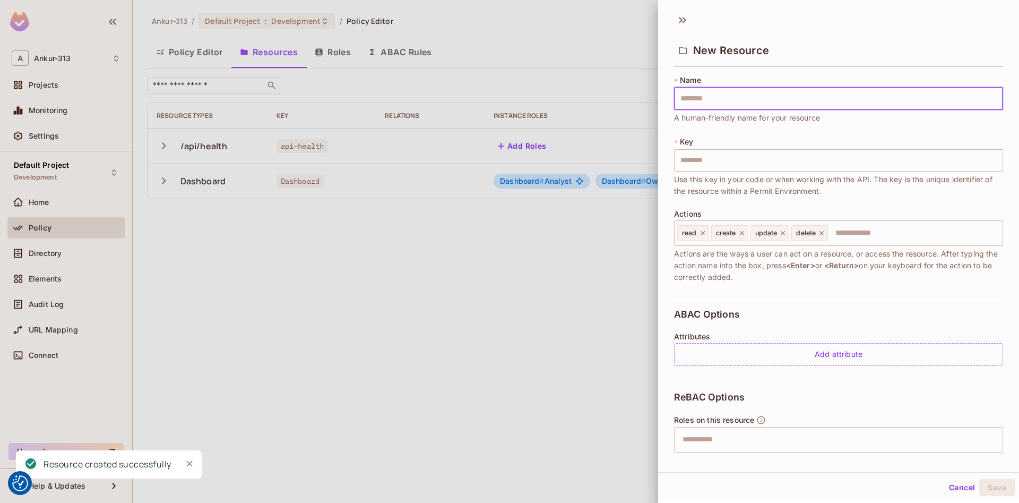
click at [732, 96] on input "text" at bounding box center [838, 99] width 329 height 22
type input "*"
type input "**"
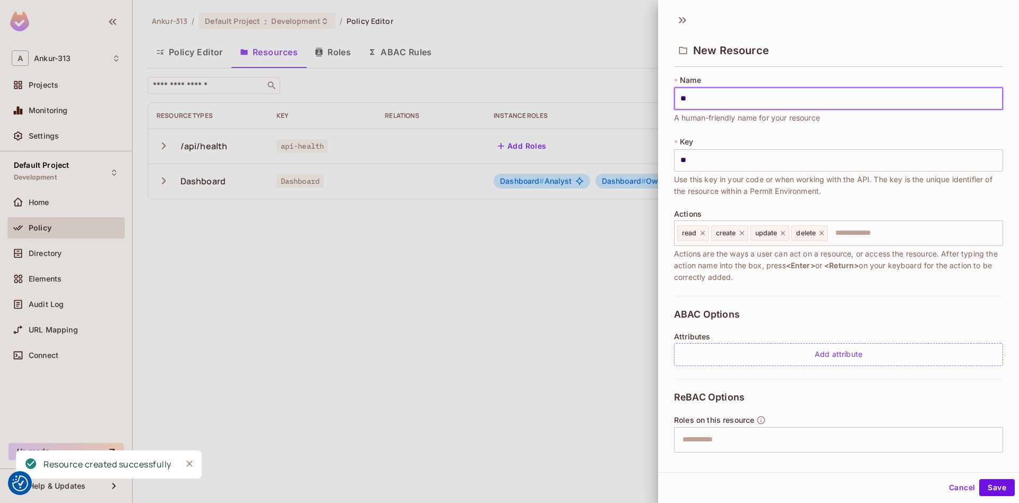
type input "***"
type input "****"
type input "*****"
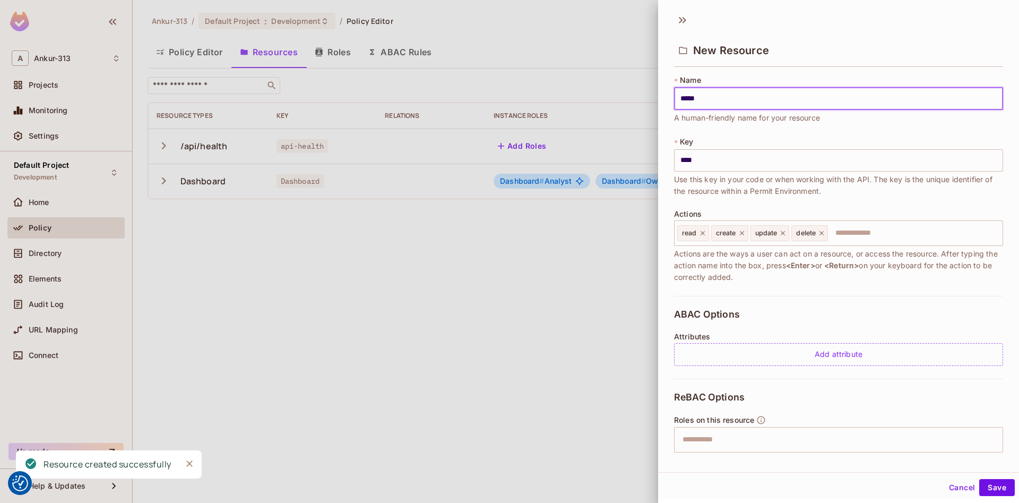
type input "*****"
type input "******"
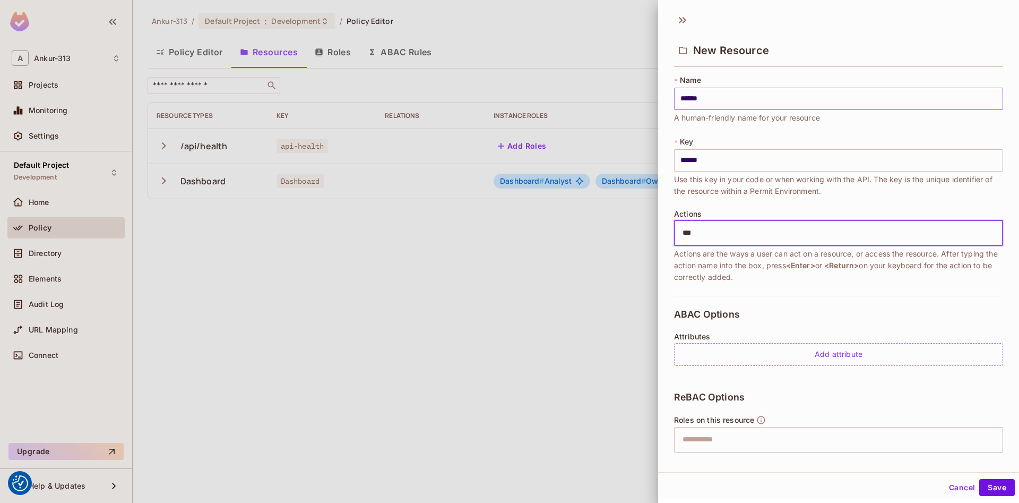
type input "****"
type input "******"
click at [767, 441] on input "text" at bounding box center [837, 439] width 322 height 21
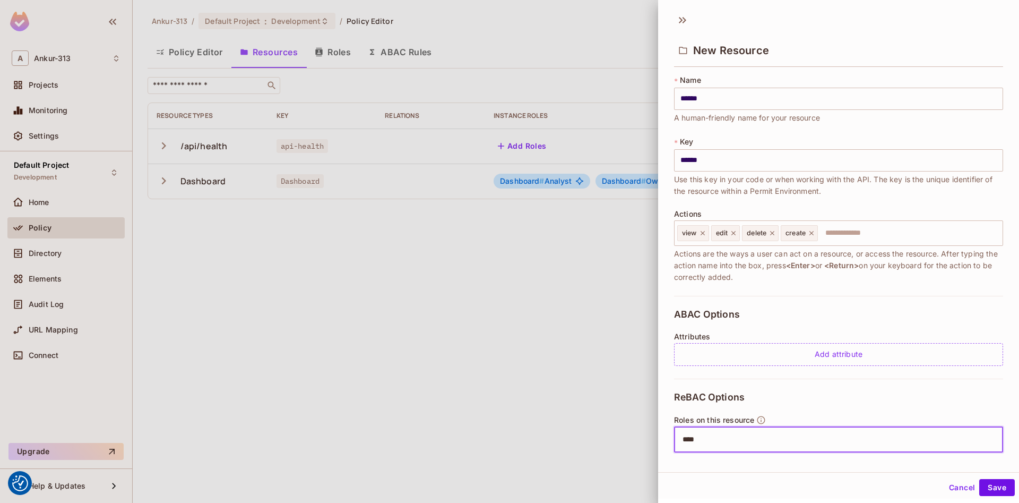
type input "*****"
type input "******"
click at [999, 487] on button "Save" at bounding box center [998, 487] width 36 height 17
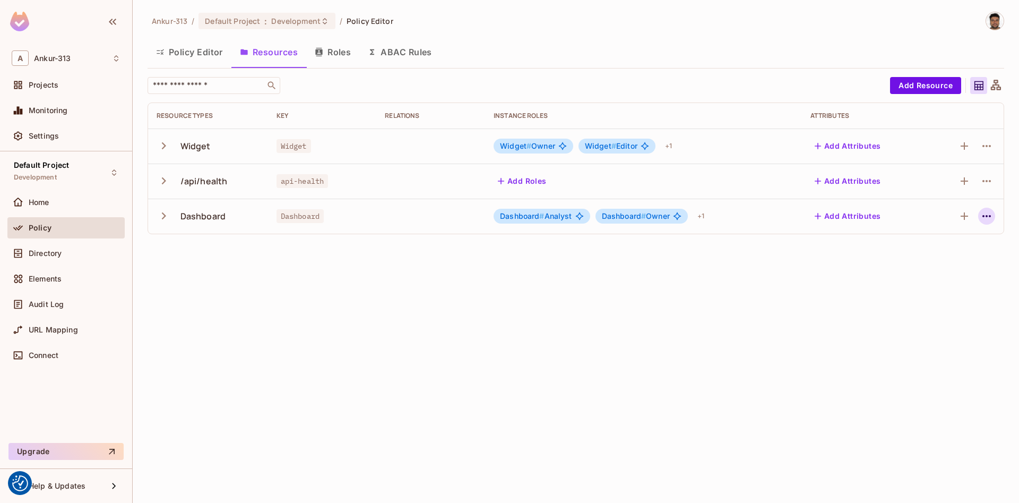
click at [989, 215] on icon "button" at bounding box center [987, 216] width 13 height 13
click at [927, 257] on div "Edit Resource" at bounding box center [941, 258] width 50 height 11
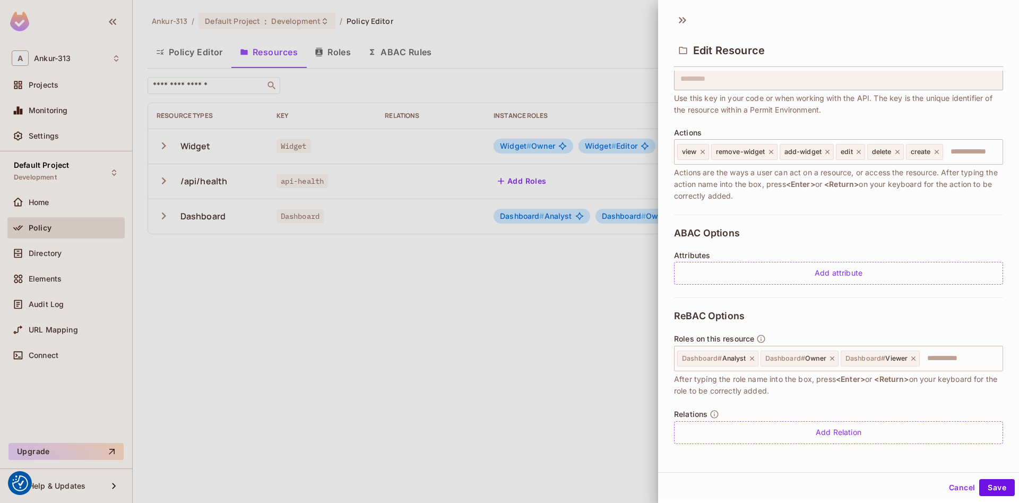
scroll to position [2, 0]
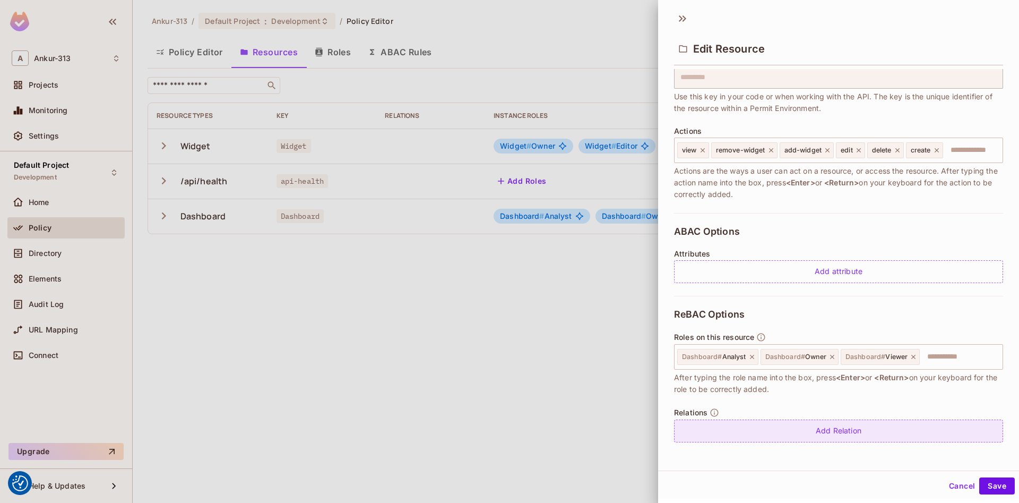
click at [854, 430] on div "Add Relation" at bounding box center [838, 430] width 329 height 23
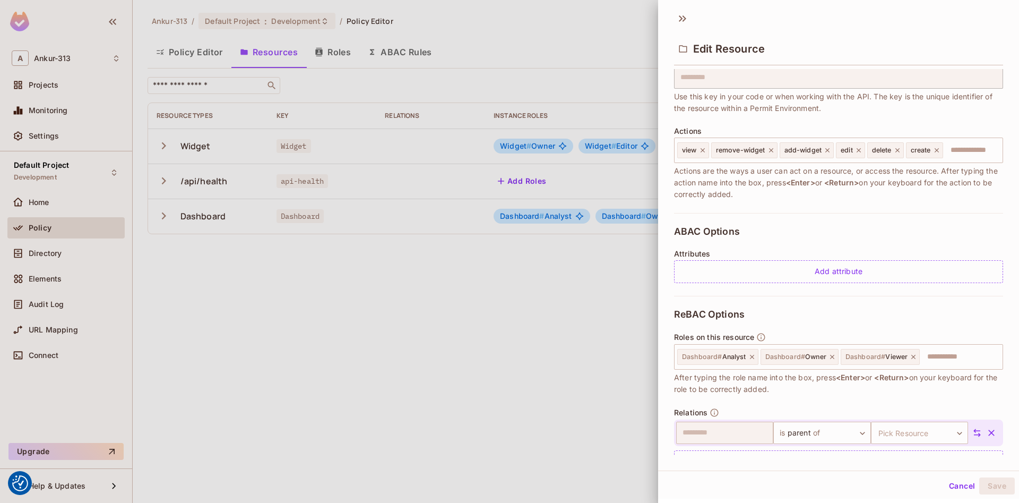
scroll to position [112, 0]
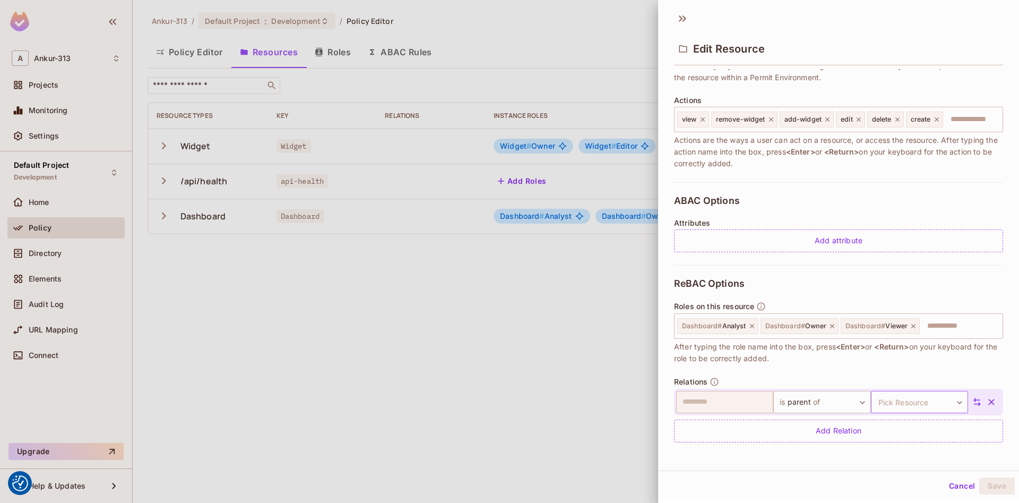
click at [896, 403] on body "We use cookies to enhance your browsing experience, serve personalized ads or c…" at bounding box center [509, 251] width 1019 height 503
click at [891, 452] on li "Widget" at bounding box center [911, 451] width 98 height 19
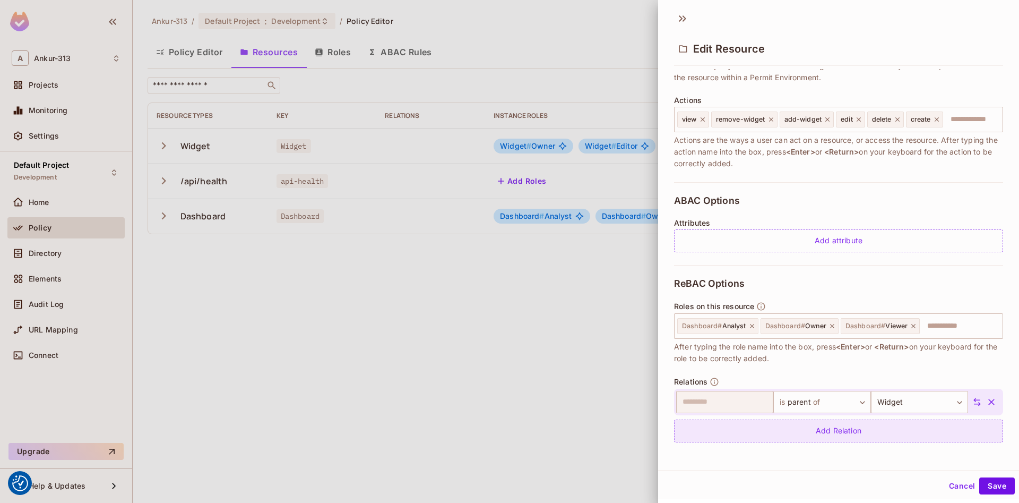
click at [997, 485] on button "Save" at bounding box center [998, 485] width 36 height 17
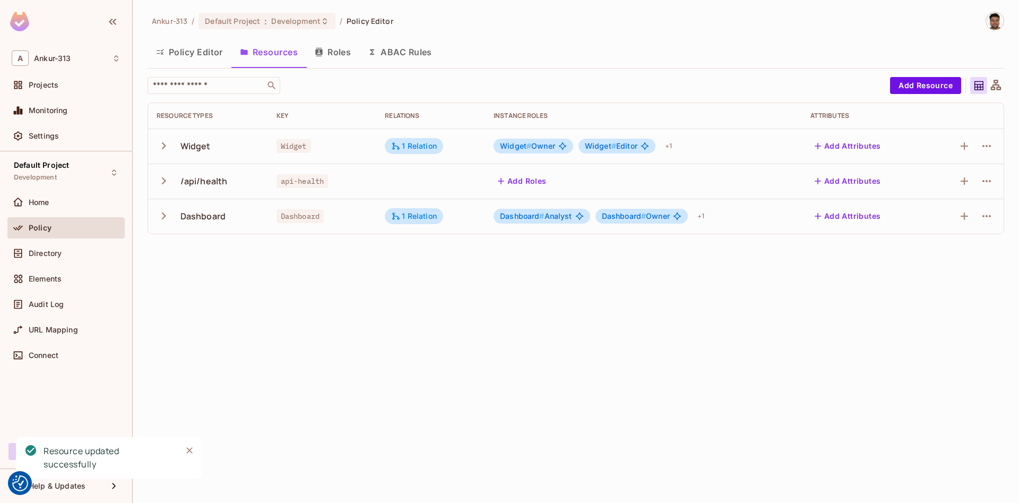
click at [537, 356] on div "Ankur-313 / Default Project : Development / Policy Editor Policy Editor Resourc…" at bounding box center [576, 251] width 887 height 503
click at [336, 56] on button "Roles" at bounding box center [332, 52] width 53 height 27
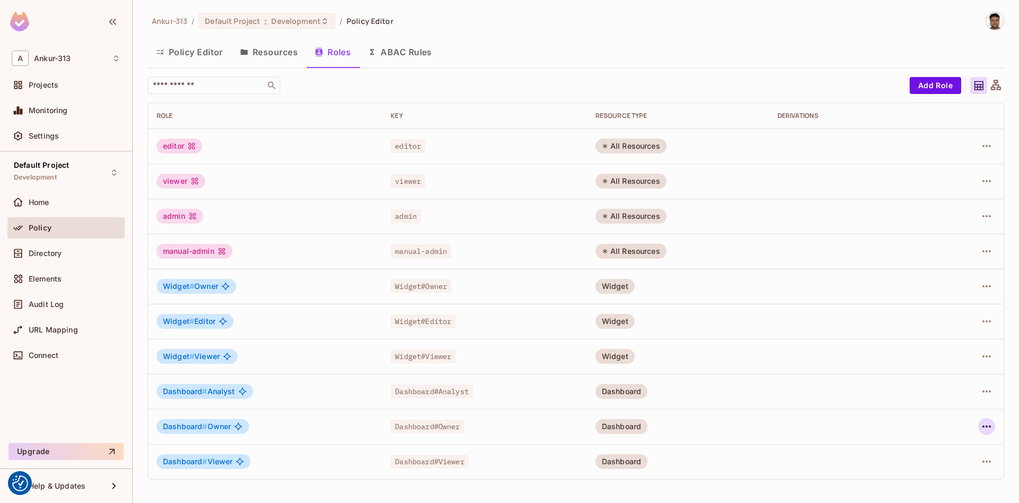
click at [994, 427] on button "button" at bounding box center [986, 426] width 17 height 17
click at [940, 436] on div "Edit Role" at bounding box center [940, 431] width 32 height 11
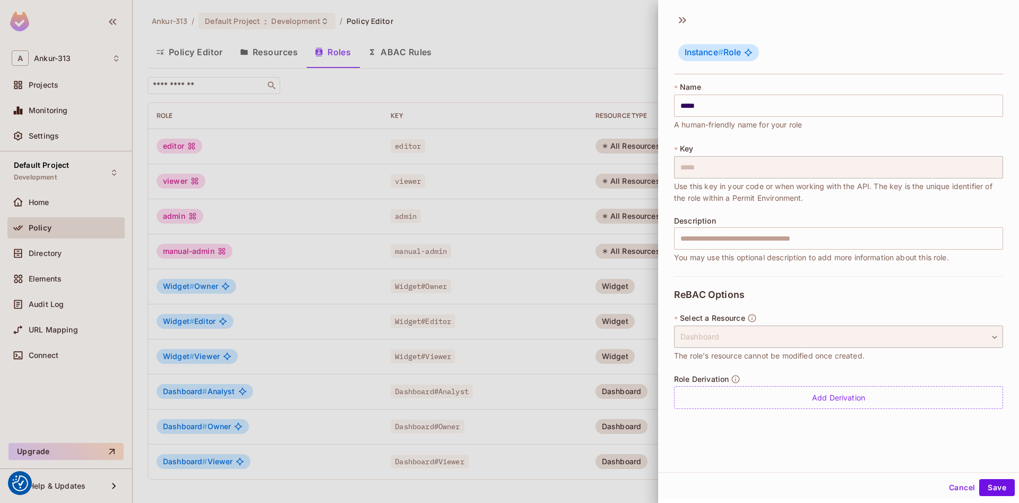
scroll to position [2, 0]
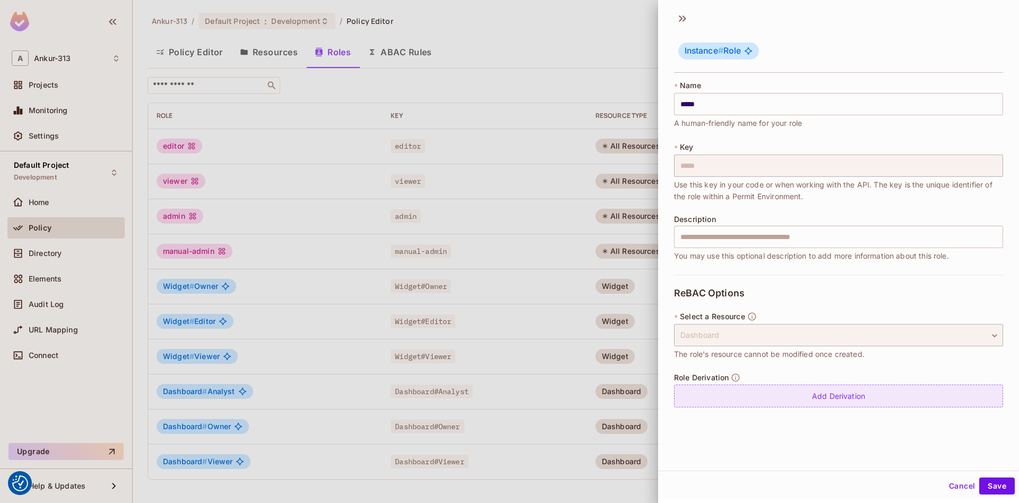
click at [848, 395] on div "Add Derivation" at bounding box center [838, 395] width 329 height 23
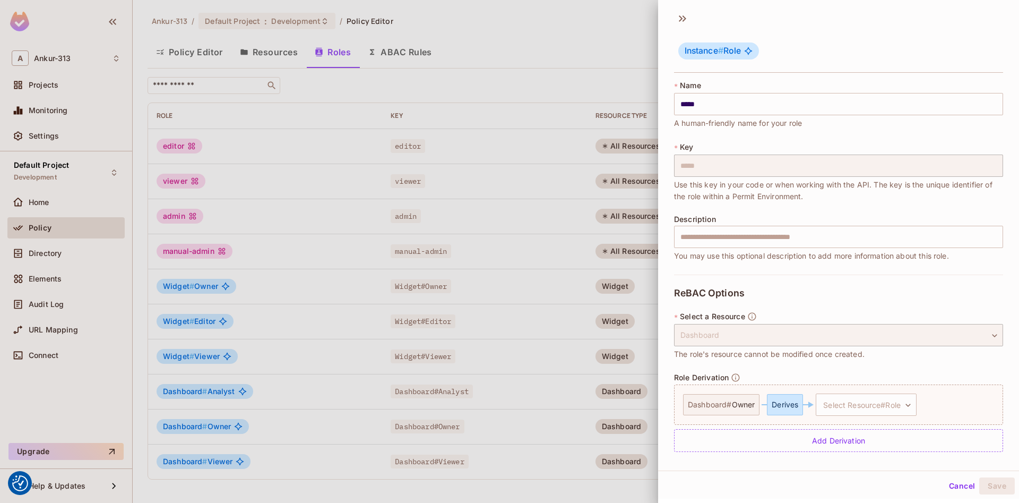
scroll to position [3, 0]
click at [857, 399] on body "We use cookies to enhance your browsing experience, serve personalized ads or c…" at bounding box center [509, 251] width 1019 height 503
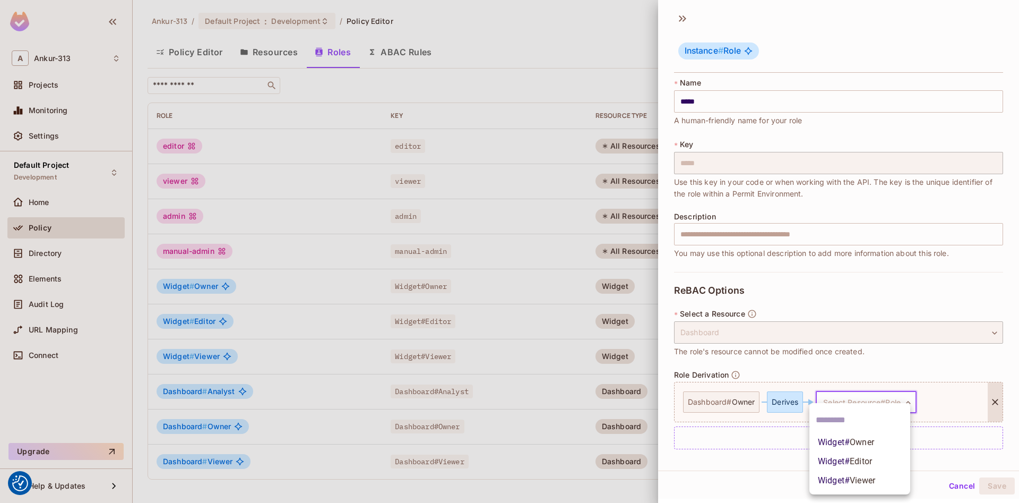
click at [852, 466] on span "Editor" at bounding box center [861, 461] width 22 height 10
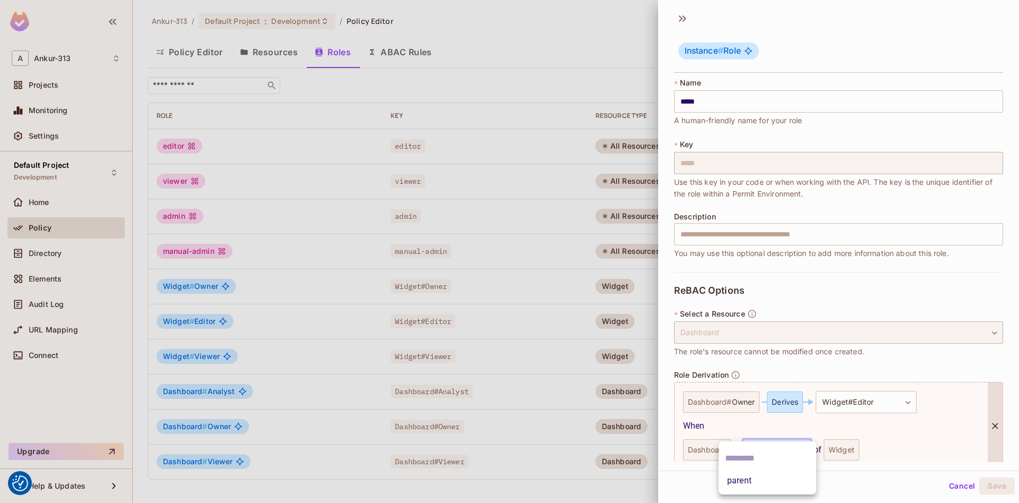
click at [761, 450] on body "We use cookies to enhance your browsing experience, serve personalized ads or c…" at bounding box center [509, 251] width 1019 height 503
click at [753, 480] on li "parent" at bounding box center [768, 480] width 98 height 19
click at [1000, 490] on button "Save" at bounding box center [998, 485] width 36 height 17
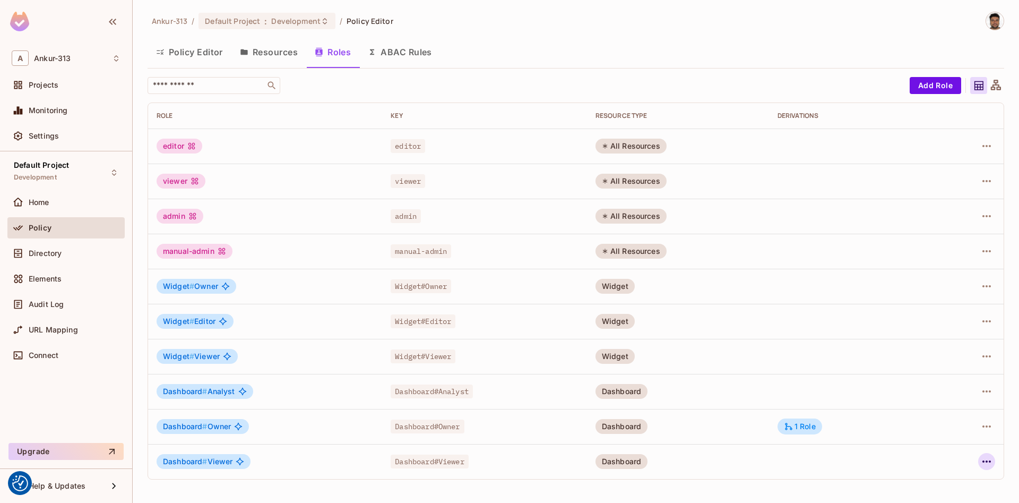
click at [991, 464] on icon "button" at bounding box center [987, 461] width 13 height 13
click at [941, 433] on div "Edit Role" at bounding box center [940, 431] width 32 height 11
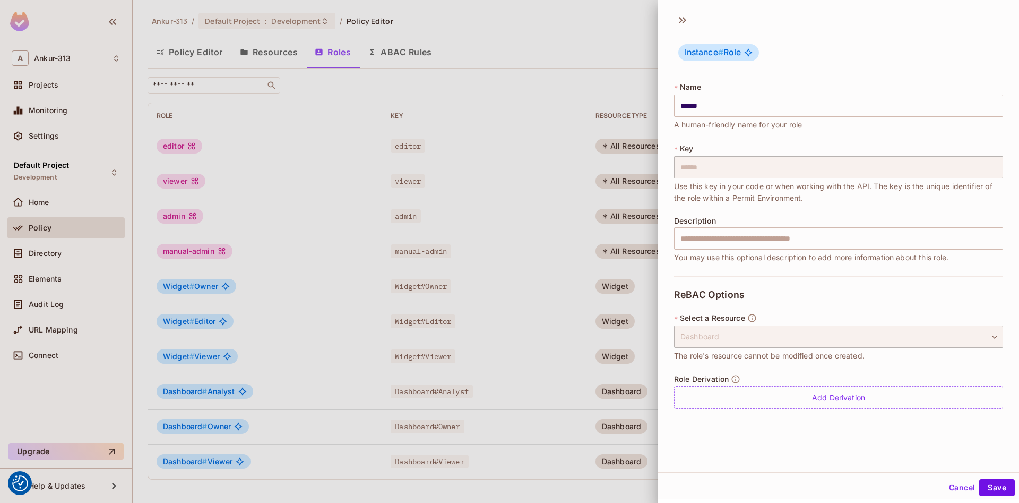
click at [839, 398] on div "Add Derivation" at bounding box center [838, 397] width 329 height 23
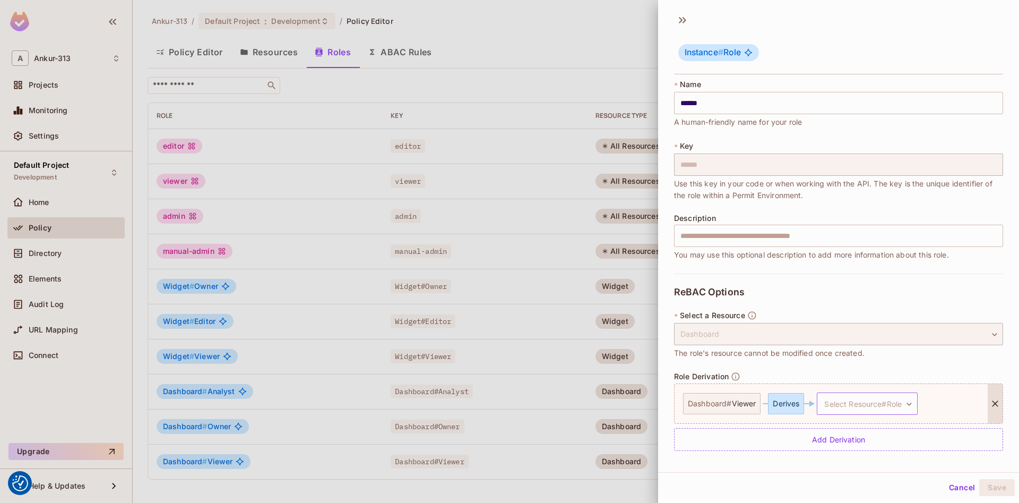
click at [864, 405] on body "We use cookies to enhance your browsing experience, serve personalized ads or c…" at bounding box center [509, 251] width 1019 height 503
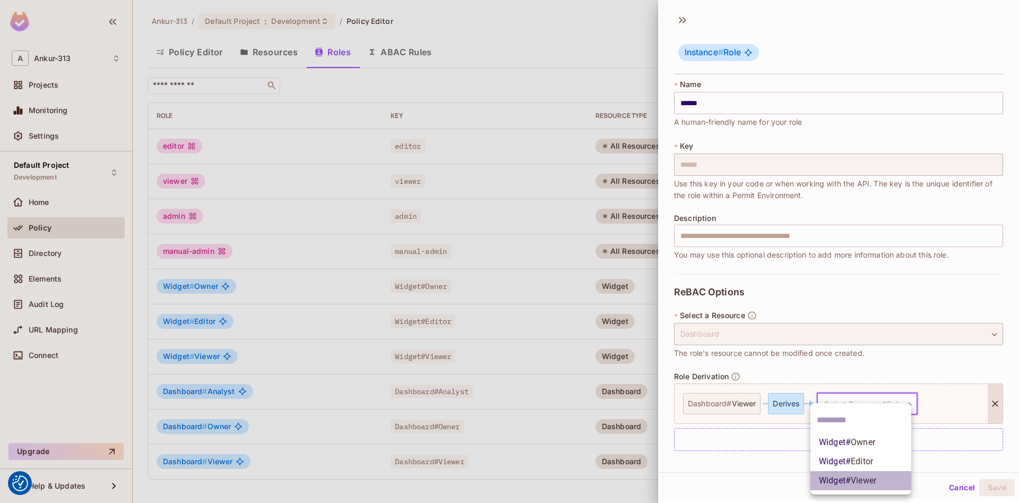
click at [866, 480] on span "Viewer" at bounding box center [863, 480] width 25 height 10
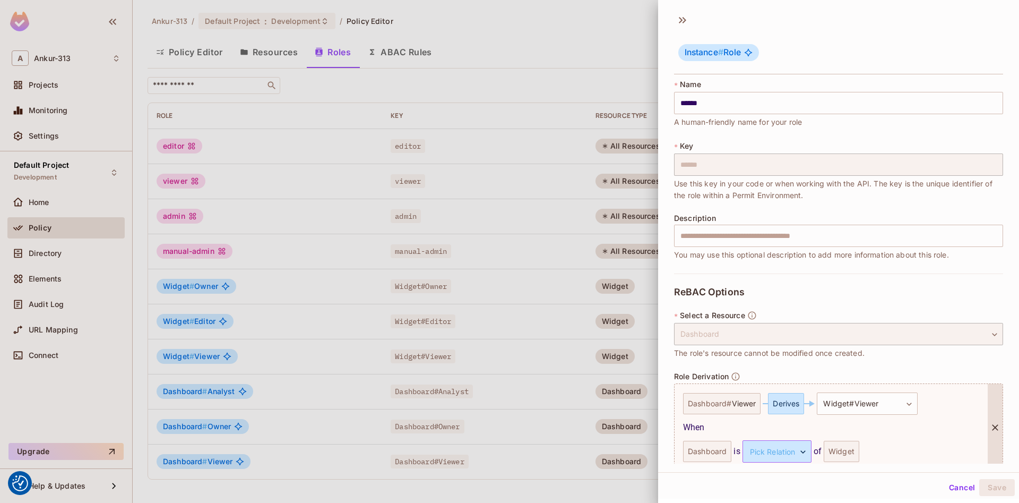
click at [791, 449] on body "We use cookies to enhance your browsing experience, serve personalized ads or c…" at bounding box center [509, 251] width 1019 height 503
click at [754, 485] on li "parent" at bounding box center [768, 480] width 98 height 19
click at [999, 489] on button "Save" at bounding box center [998, 487] width 36 height 17
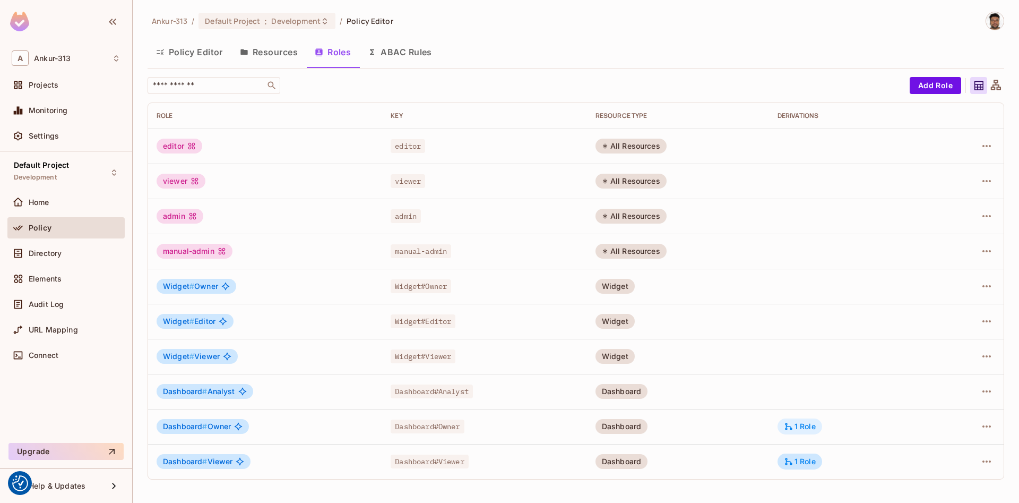
click at [810, 425] on div "1 Role" at bounding box center [800, 427] width 32 height 10
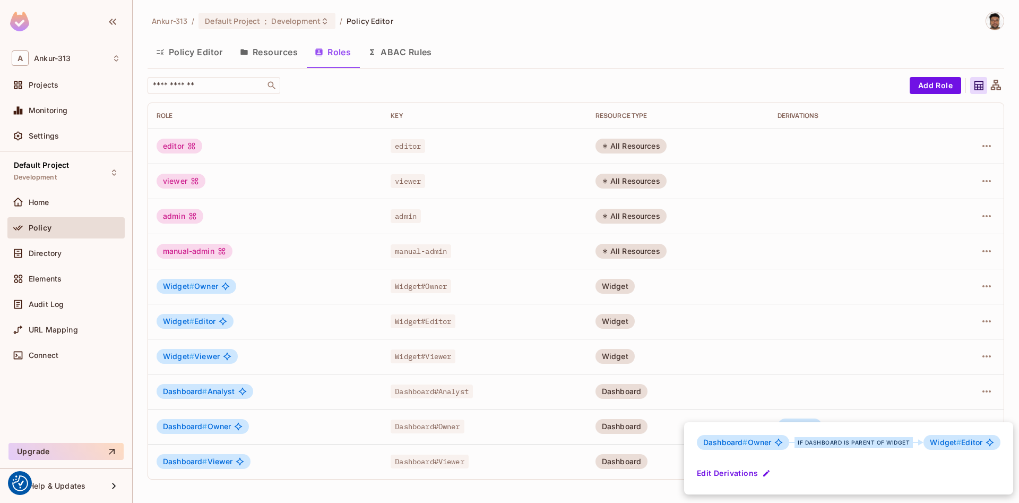
click at [809, 350] on div at bounding box center [509, 251] width 1019 height 503
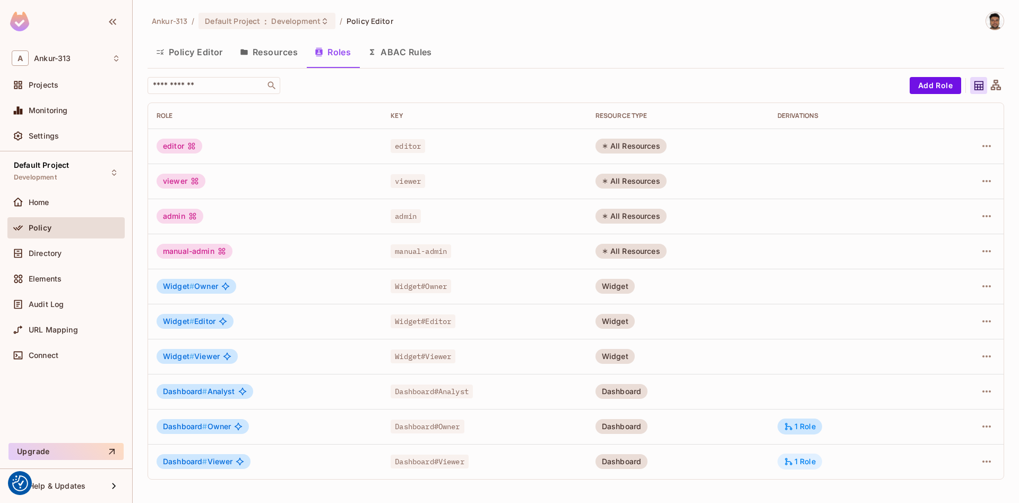
click at [800, 463] on div "1 Role" at bounding box center [800, 462] width 32 height 10
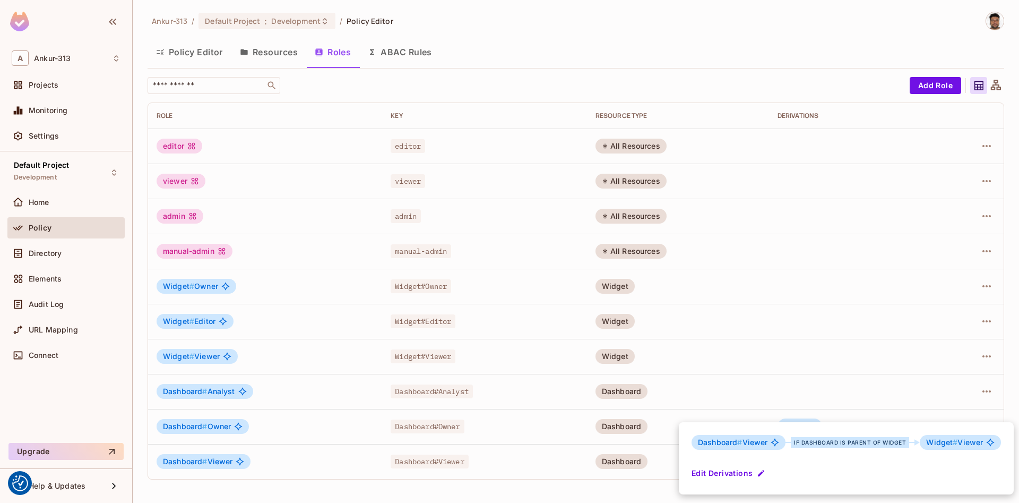
click at [203, 55] on div at bounding box center [509, 251] width 1019 height 503
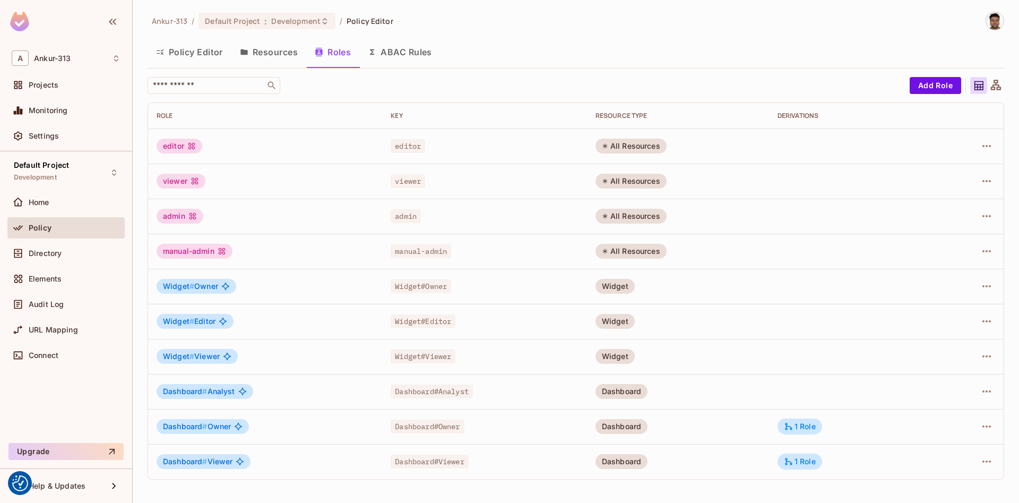
click at [203, 55] on button "Policy Editor" at bounding box center [190, 52] width 84 height 27
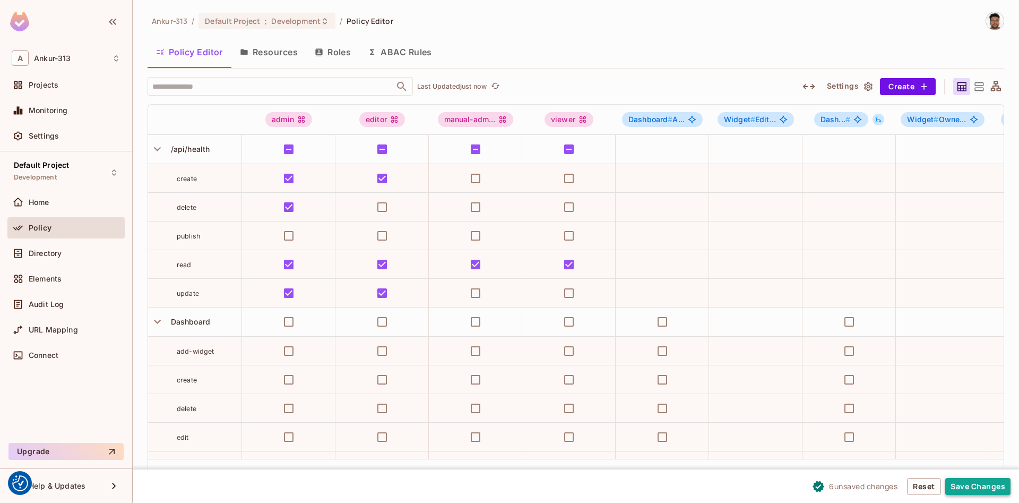
click at [971, 484] on button "Save Changes" at bounding box center [978, 486] width 65 height 17
click at [978, 87] on icon at bounding box center [979, 86] width 13 height 13
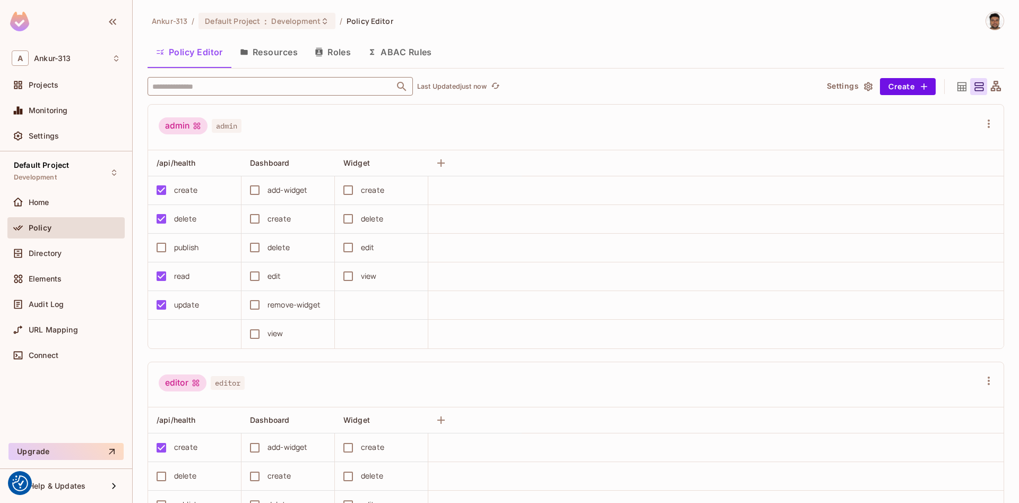
click at [242, 89] on input "text" at bounding box center [271, 86] width 243 height 19
type input "********"
click at [201, 141] on div "Dashboard" at bounding box center [181, 139] width 42 height 13
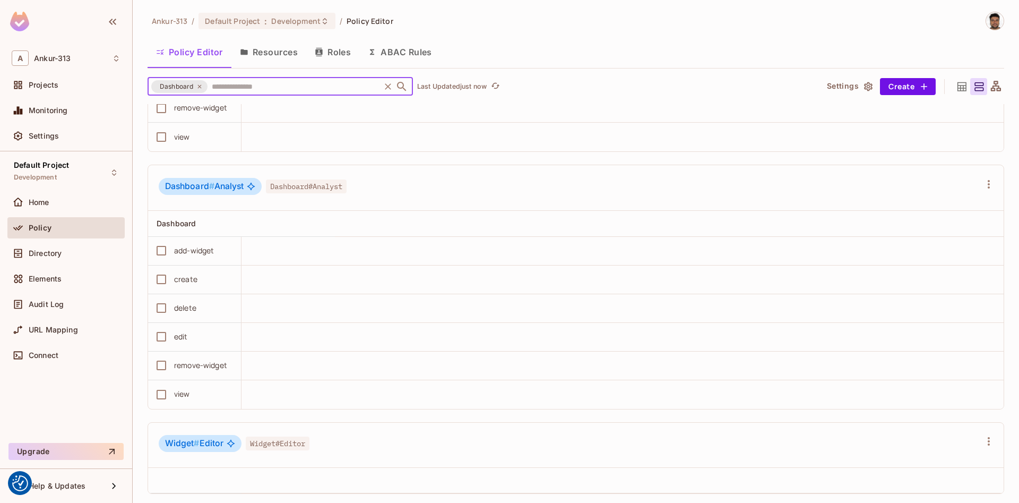
scroll to position [1392, 0]
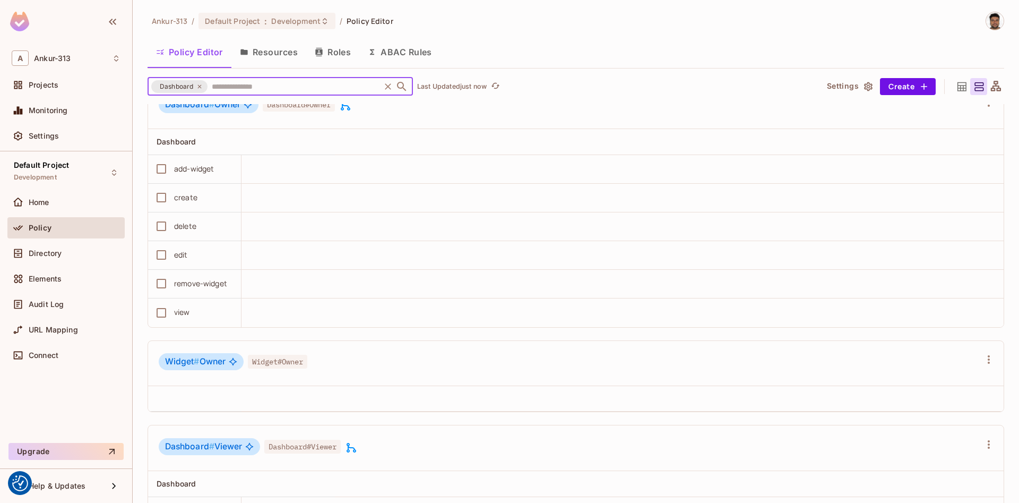
click at [247, 92] on input "text" at bounding box center [293, 86] width 169 height 19
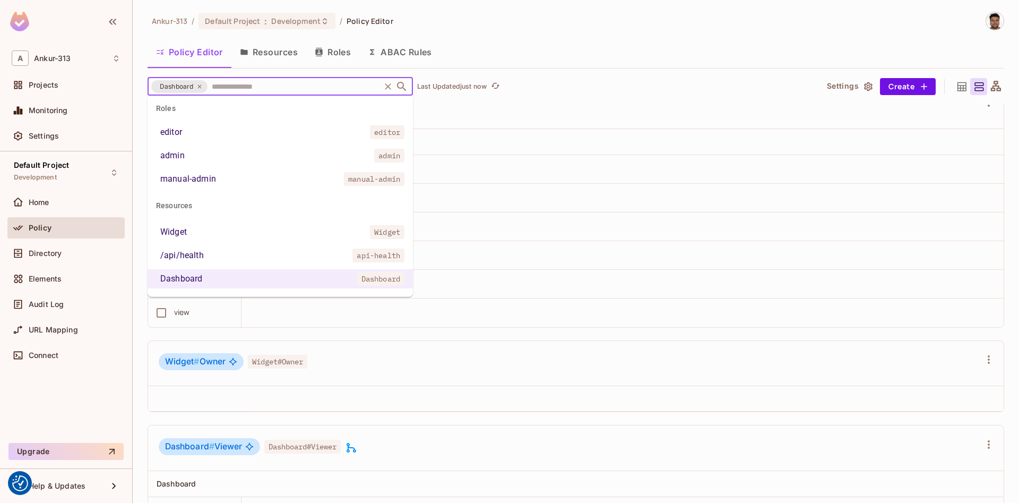
scroll to position [0, 0]
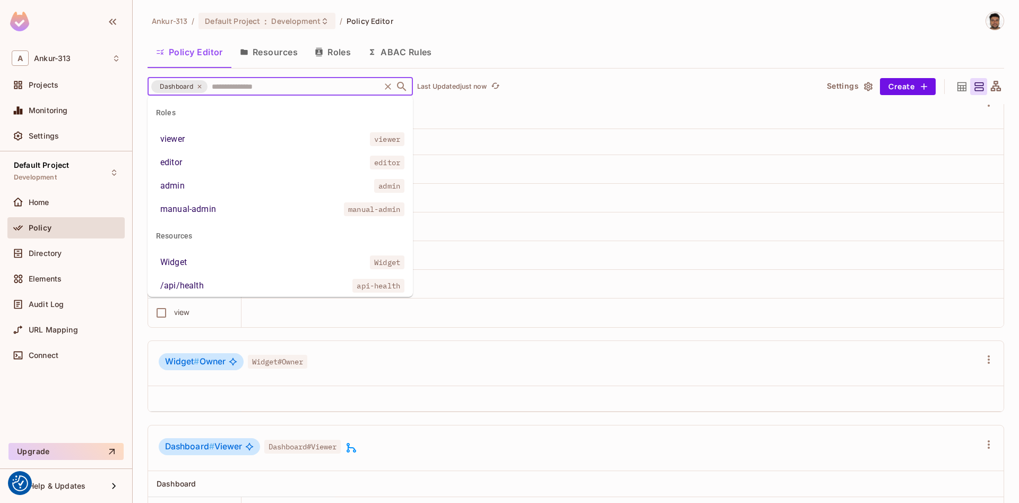
click at [572, 31] on div "Ankur-313 / Default Project : Development / Policy Editor Policy Editor Resourc…" at bounding box center [576, 258] width 857 height 492
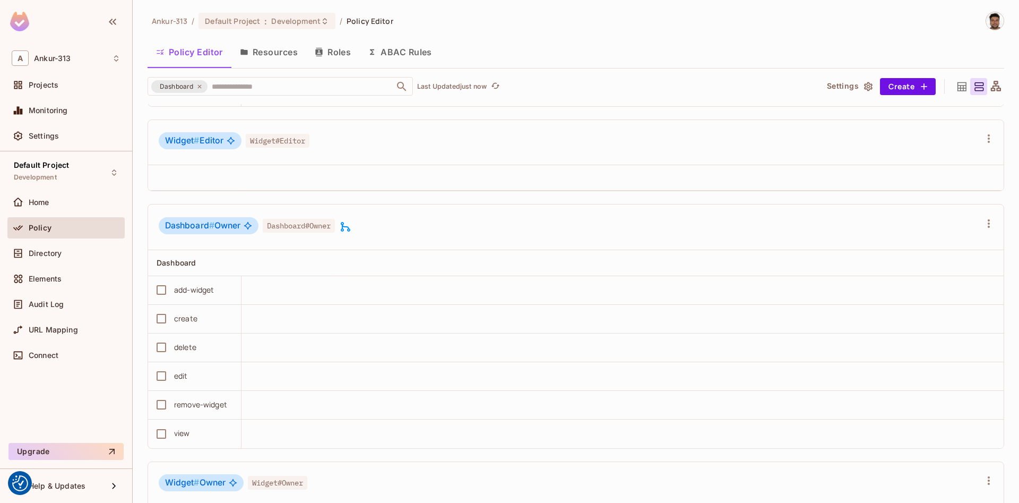
scroll to position [1332, 0]
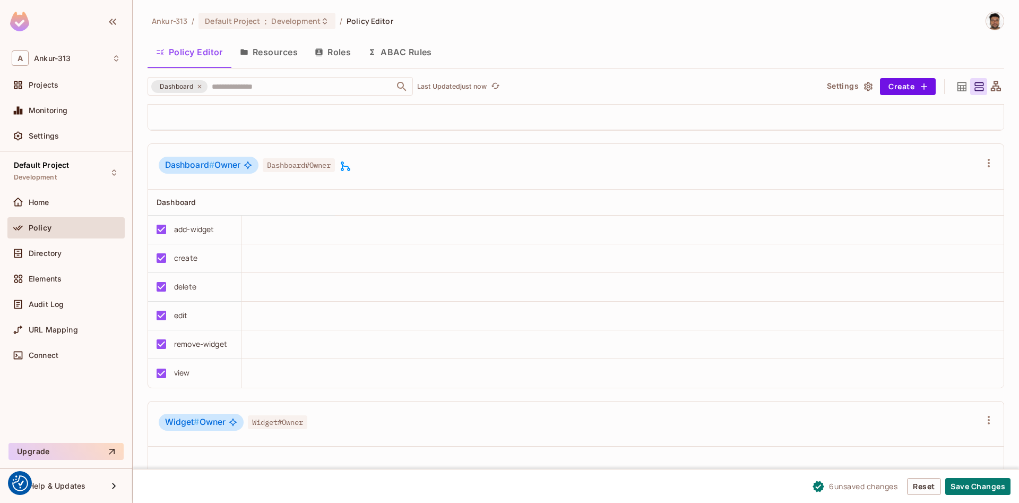
click at [446, 200] on th at bounding box center [669, 203] width 669 height 26
click at [216, 205] on div "Dashboard" at bounding box center [192, 202] width 70 height 11
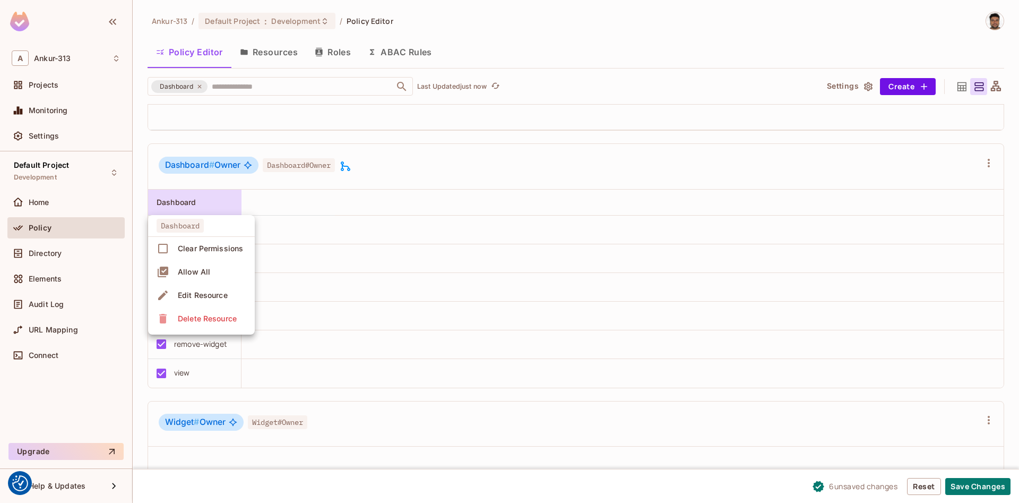
click at [296, 205] on div at bounding box center [509, 251] width 1019 height 503
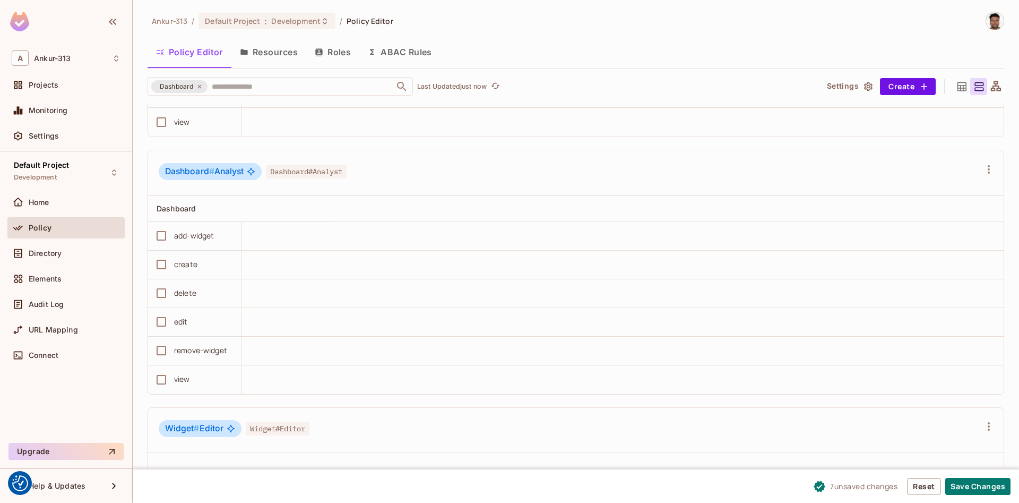
scroll to position [943, 0]
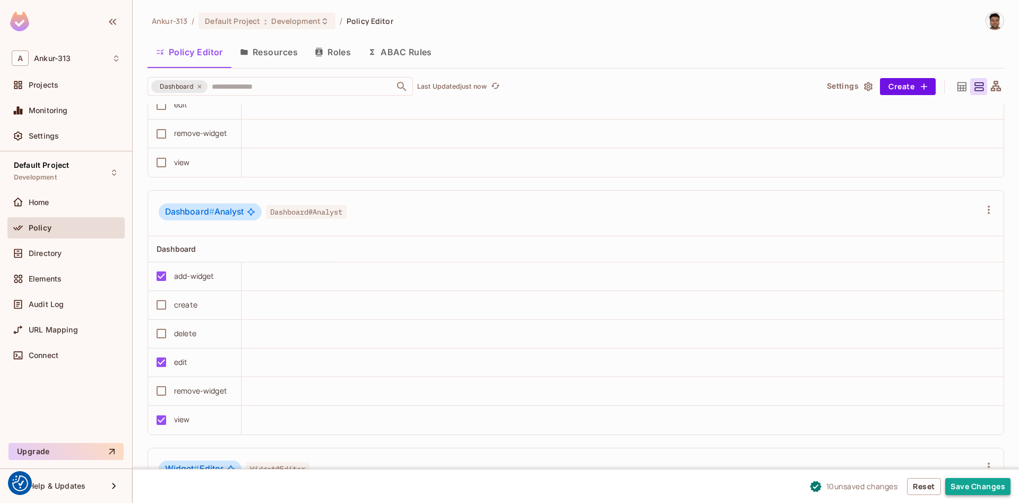
click at [975, 491] on button "Save Changes" at bounding box center [978, 486] width 65 height 17
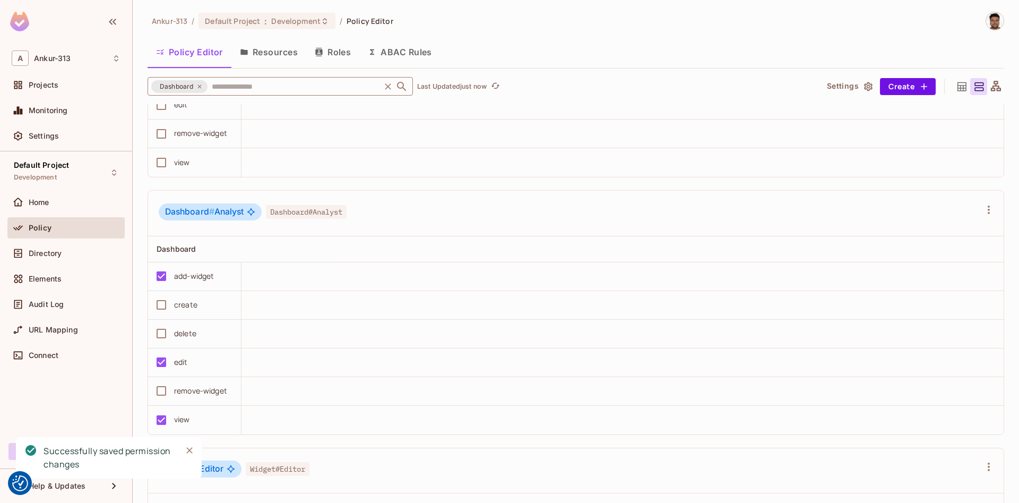
click at [198, 87] on icon at bounding box center [199, 86] width 6 height 6
click at [200, 87] on input "text" at bounding box center [271, 86] width 243 height 19
type input "*****"
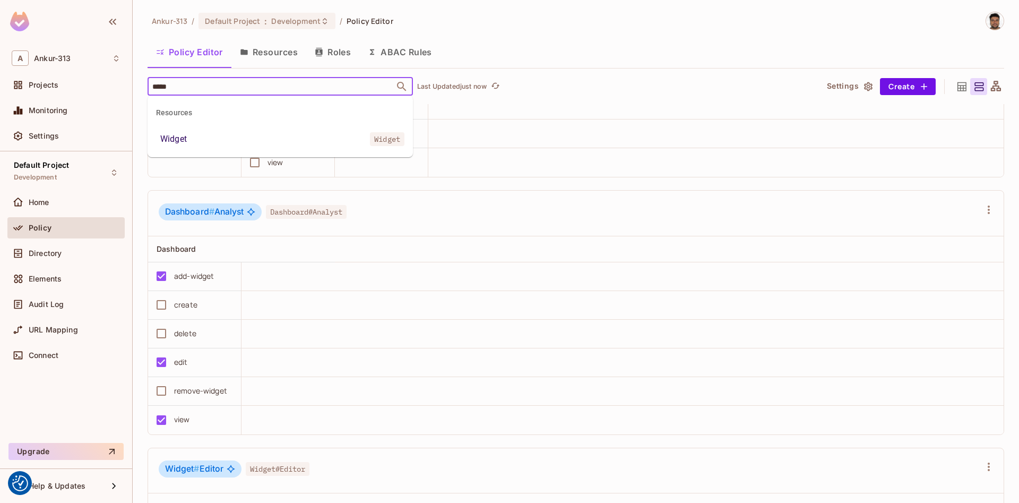
click at [199, 145] on li "Widget Widget" at bounding box center [280, 139] width 265 height 19
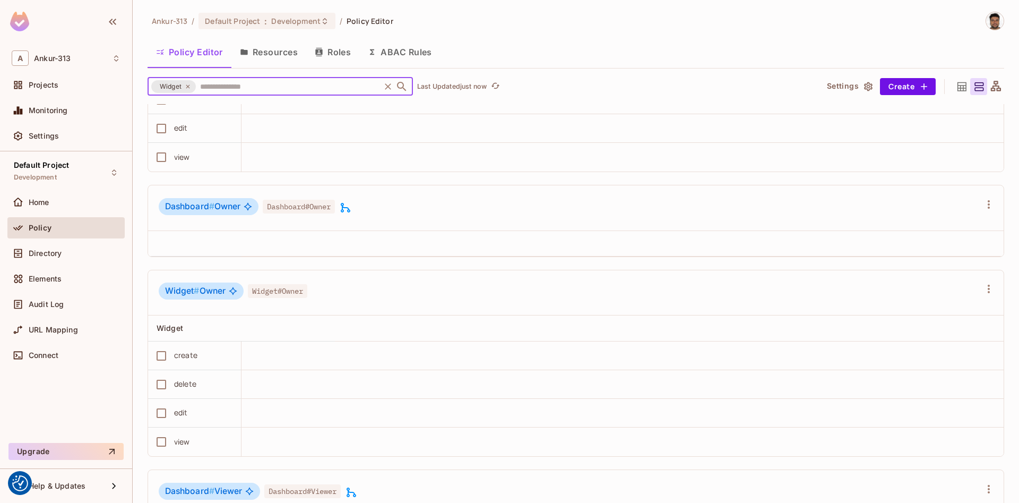
scroll to position [1013, 0]
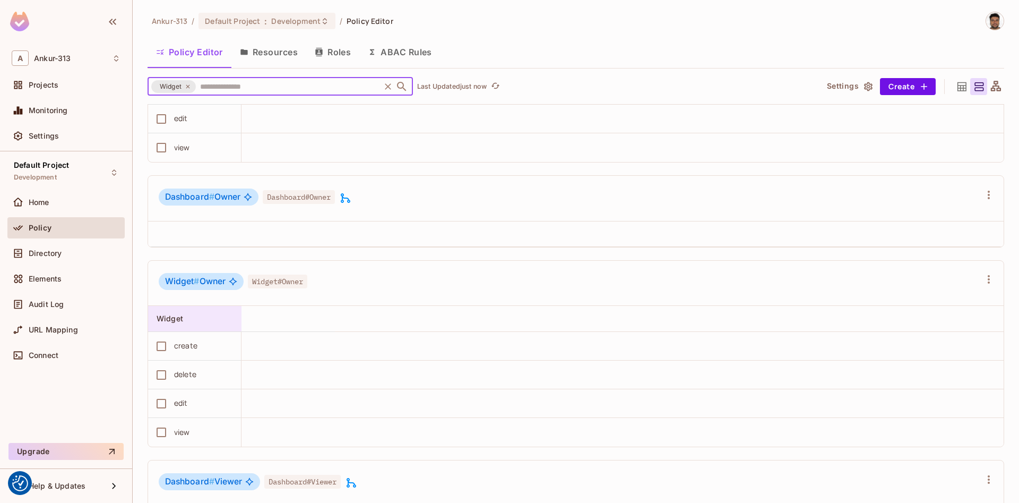
click at [174, 316] on span "Widget" at bounding box center [170, 318] width 27 height 9
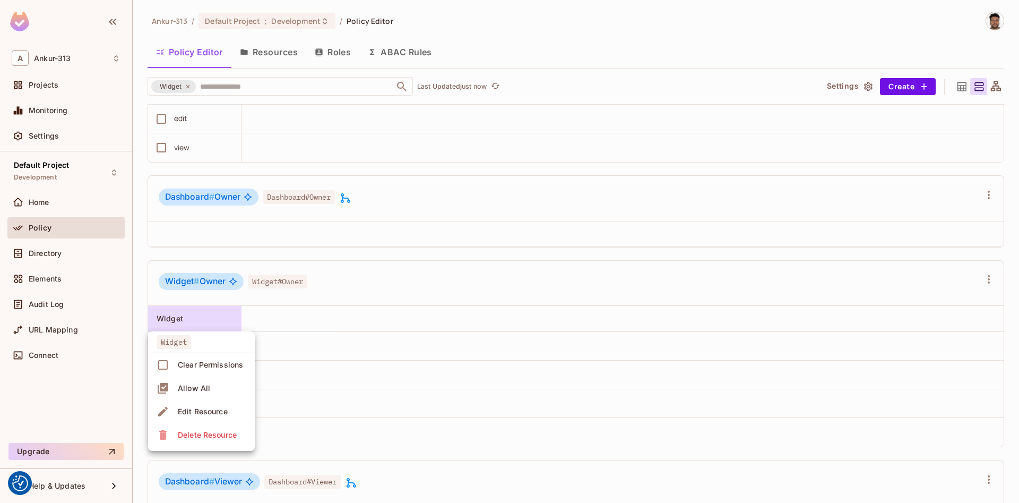
click at [183, 384] on div "Allow All" at bounding box center [194, 388] width 32 height 11
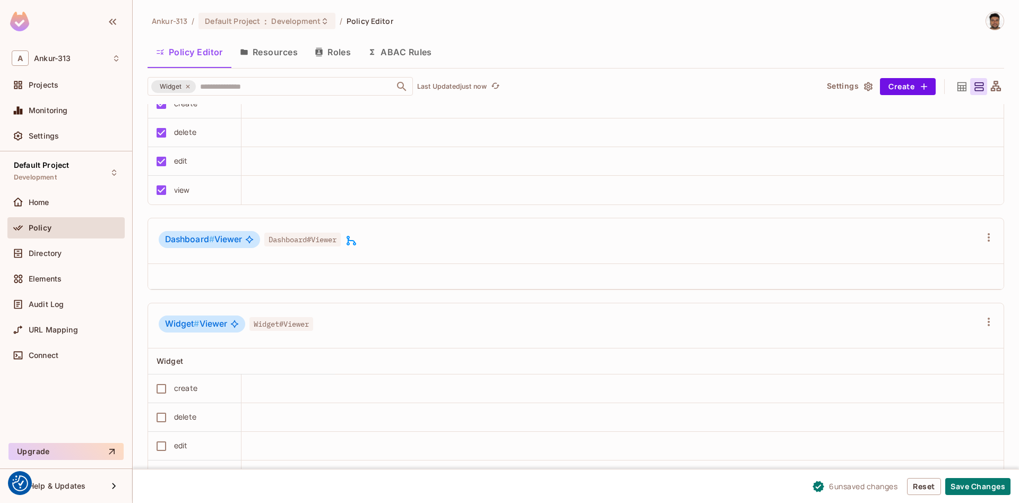
scroll to position [1268, 0]
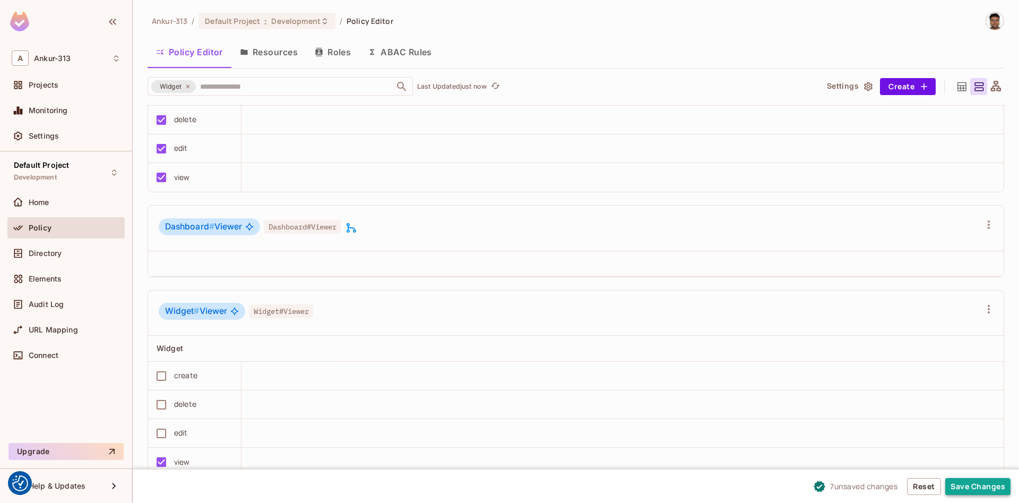
click at [994, 486] on button "Save Changes" at bounding box center [978, 486] width 65 height 17
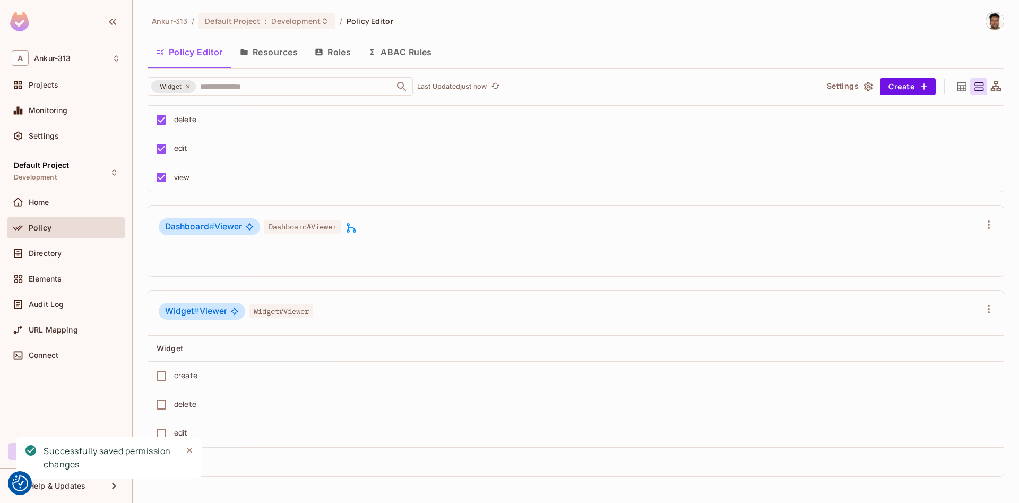
click at [959, 84] on icon at bounding box center [962, 86] width 13 height 13
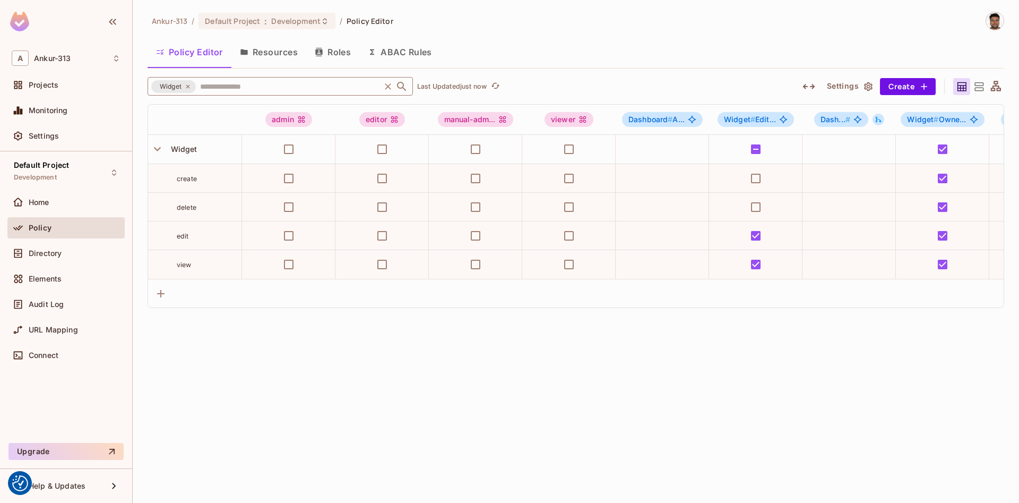
click at [187, 83] on span "Widget" at bounding box center [170, 86] width 35 height 11
click at [187, 86] on icon at bounding box center [188, 86] width 6 height 6
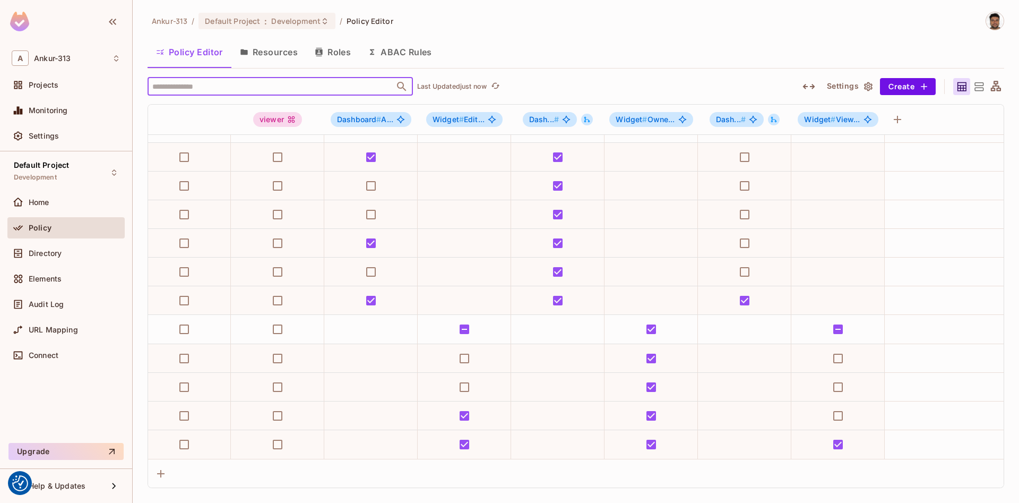
scroll to position [194, 0]
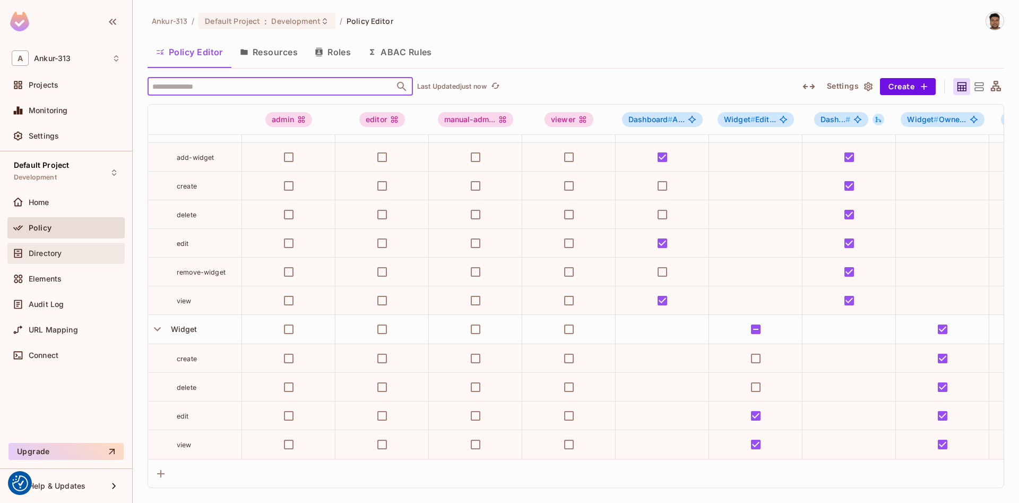
click at [37, 250] on span "Directory" at bounding box center [45, 253] width 33 height 8
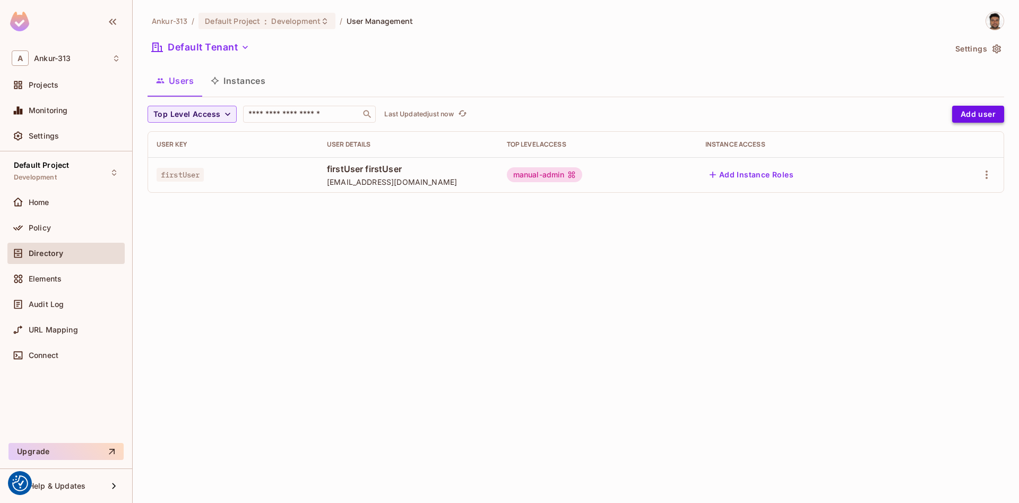
click at [977, 114] on button "Add user" at bounding box center [978, 114] width 52 height 17
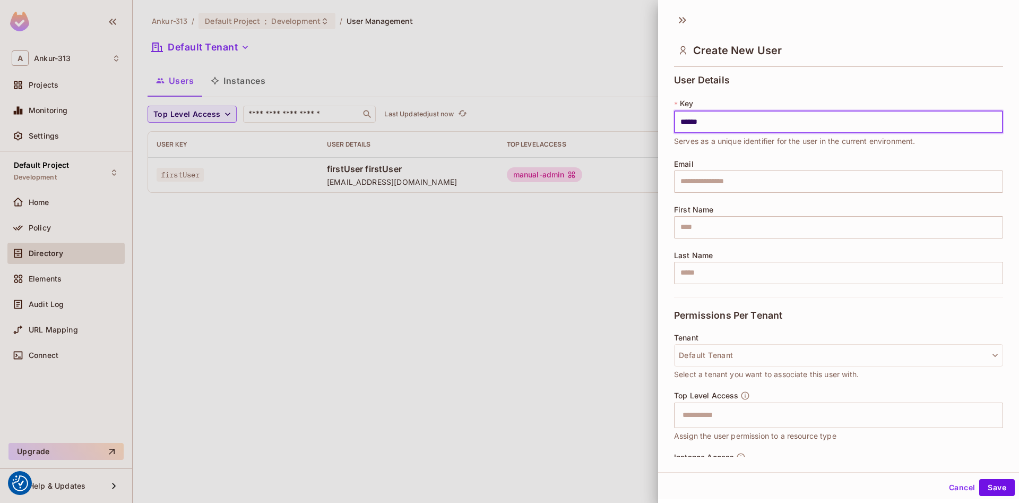
type input "******"
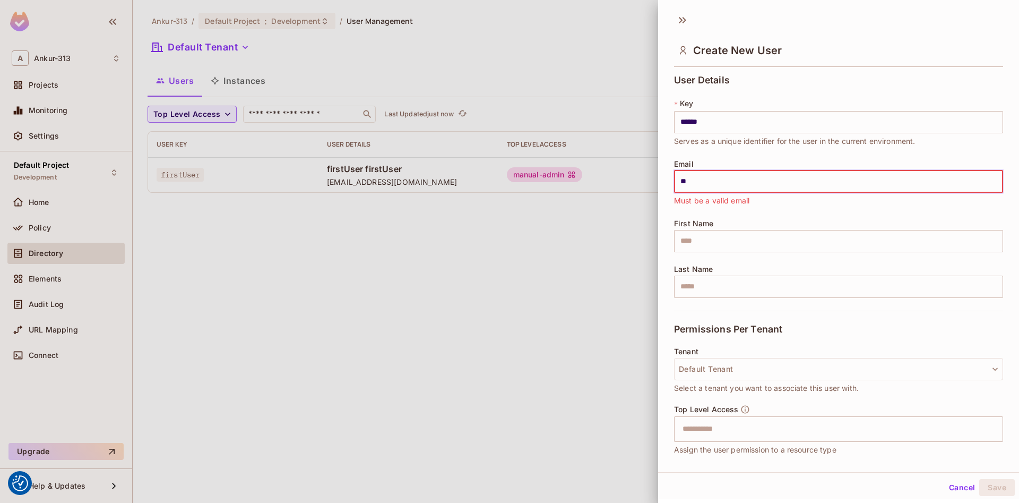
type input "*"
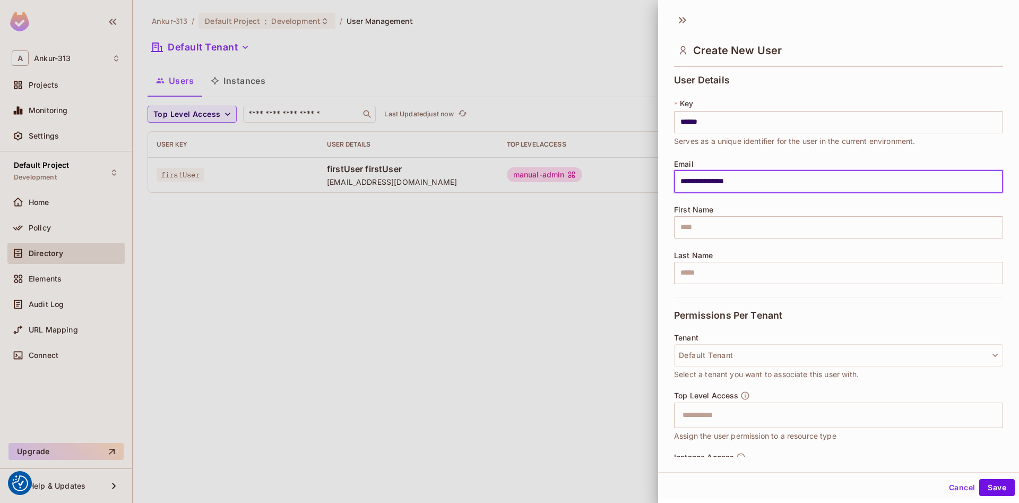
type input "**********"
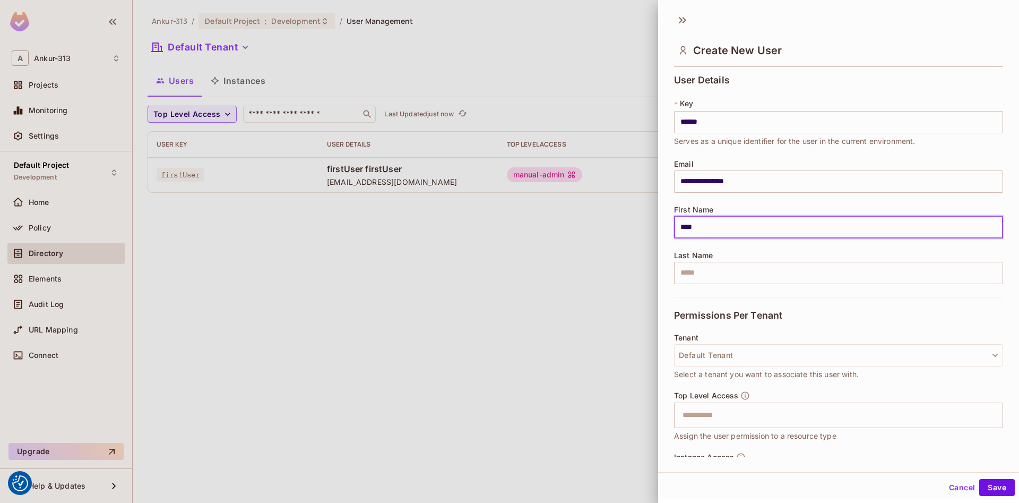
type input "****"
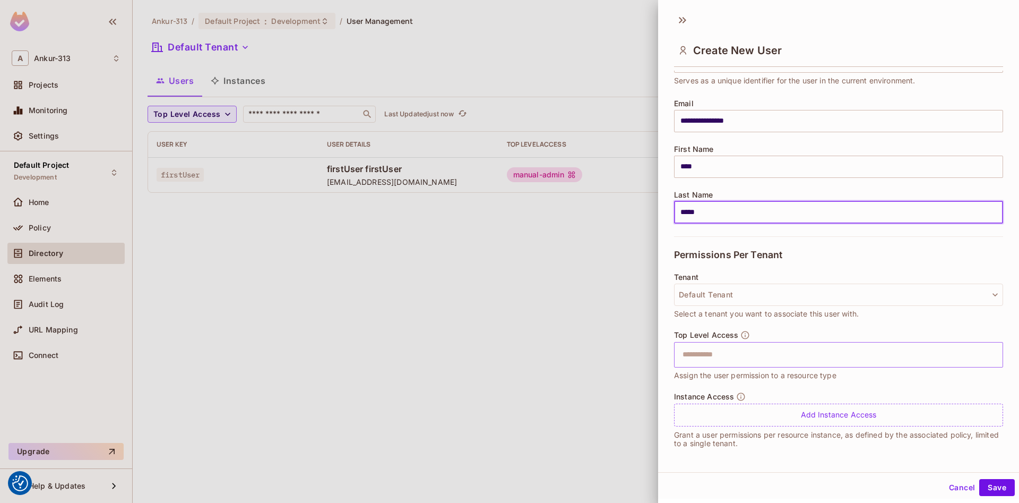
scroll to position [62, 0]
type input "*****"
click at [993, 495] on button "Save" at bounding box center [998, 487] width 36 height 17
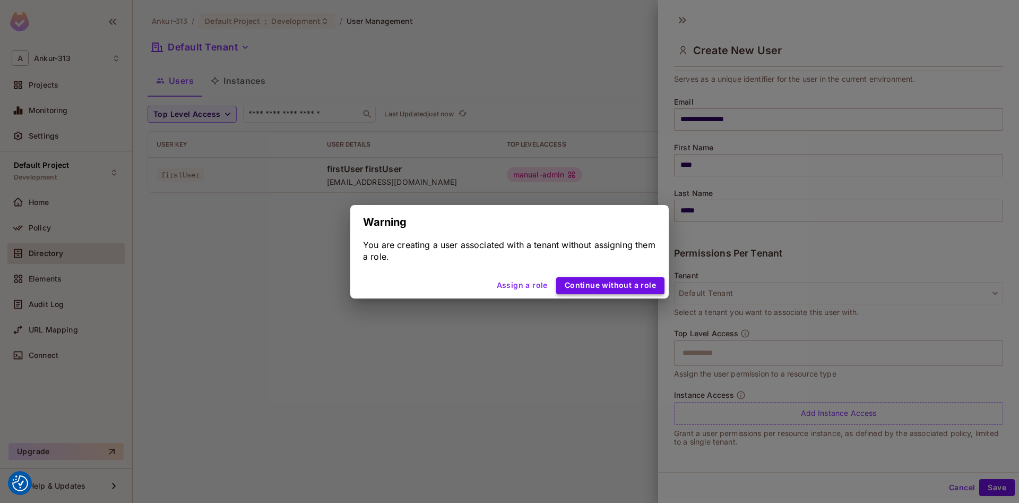
click at [579, 289] on button "Continue without a role" at bounding box center [610, 285] width 108 height 17
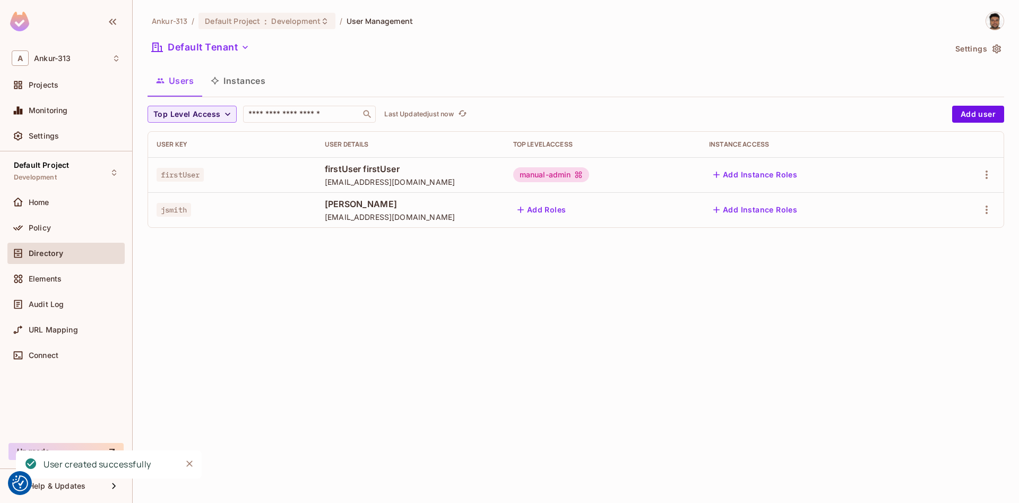
click at [237, 83] on button "Instances" at bounding box center [238, 80] width 72 height 27
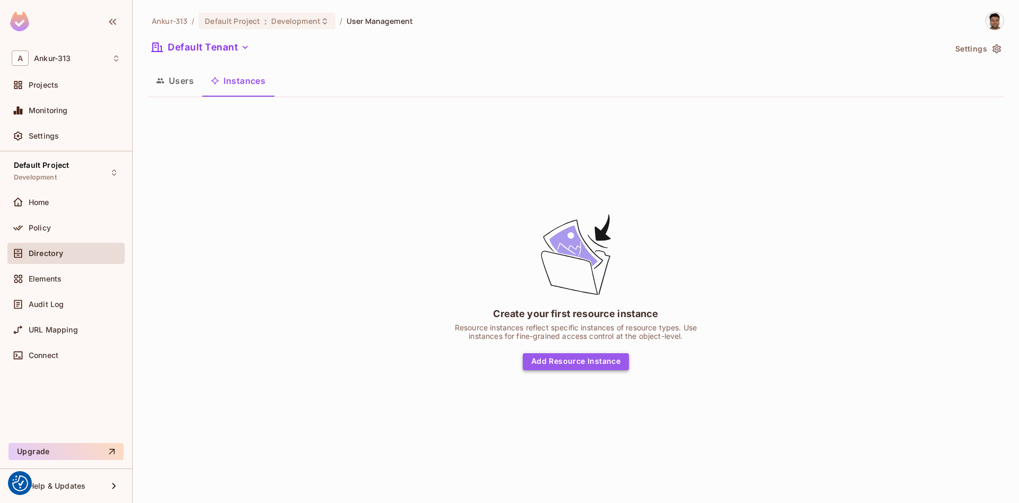
click at [584, 358] on button "Add Resource Instance" at bounding box center [576, 361] width 106 height 17
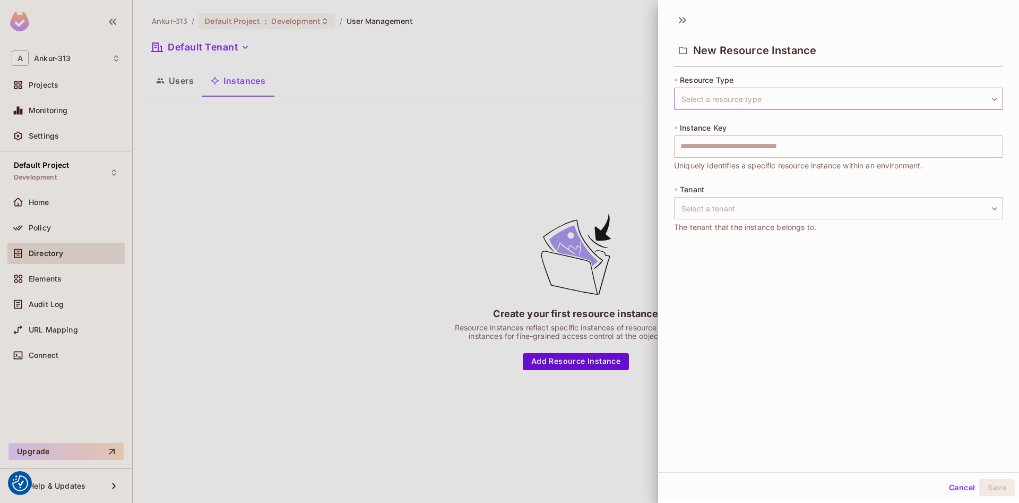
click at [723, 105] on body "We use cookies to enhance your browsing experience, serve personalized ads or c…" at bounding box center [509, 251] width 1019 height 503
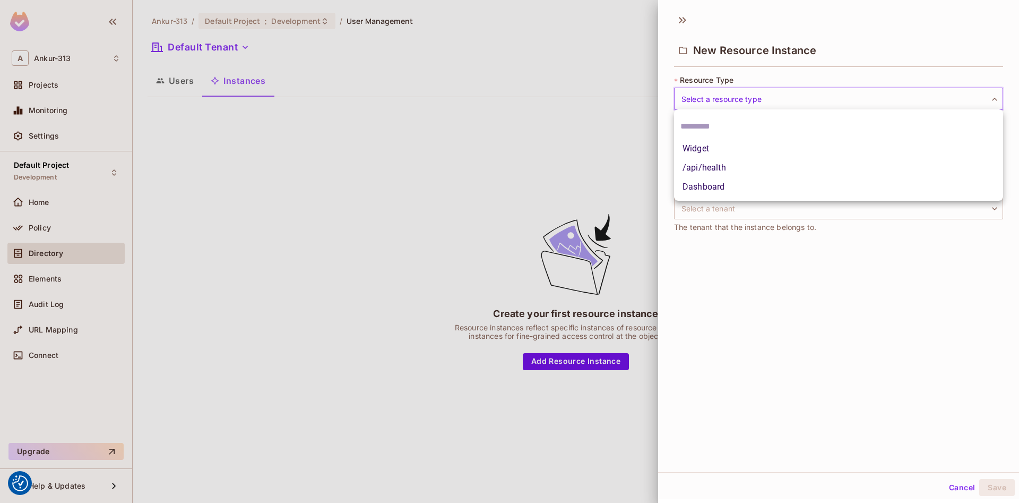
click at [695, 193] on li "Dashboard" at bounding box center [838, 186] width 329 height 19
type input "*********"
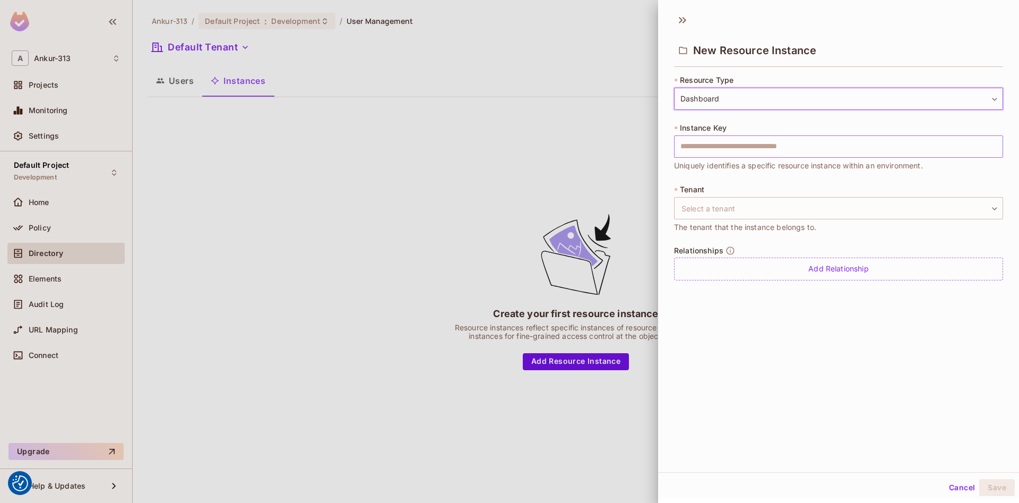
click at [697, 145] on input "text" at bounding box center [838, 146] width 329 height 22
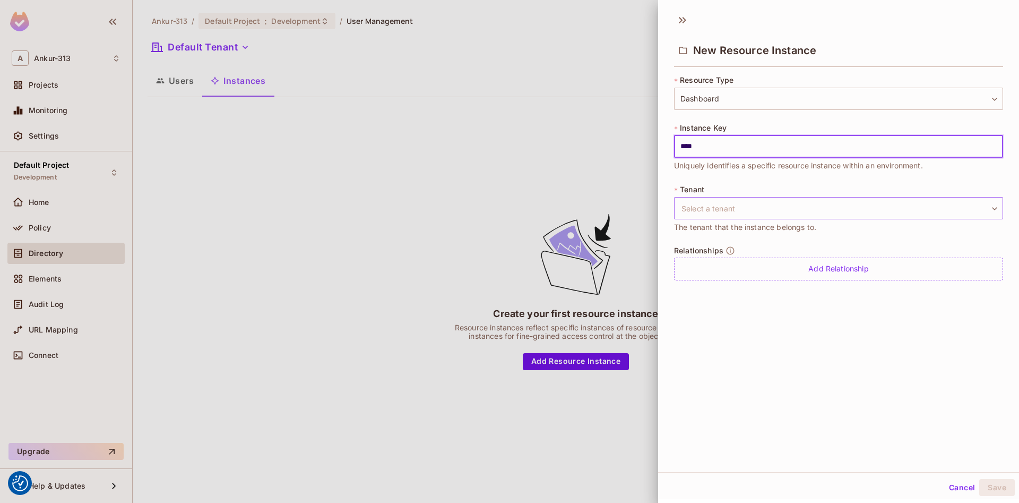
type input "****"
click at [711, 206] on body "We use cookies to enhance your browsing experience, serve personalized ads or c…" at bounding box center [509, 251] width 1019 height 503
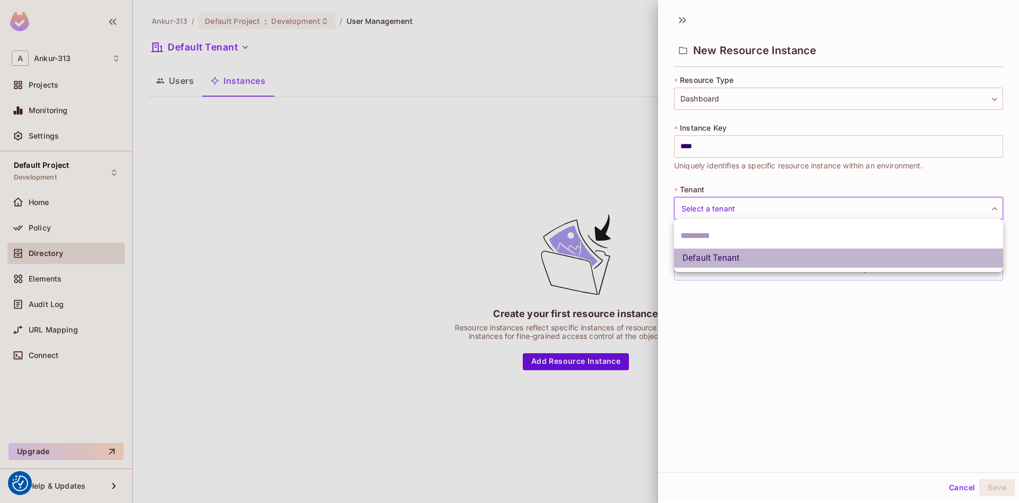
click at [708, 256] on li "Default Tenant" at bounding box center [838, 257] width 329 height 19
type input "*******"
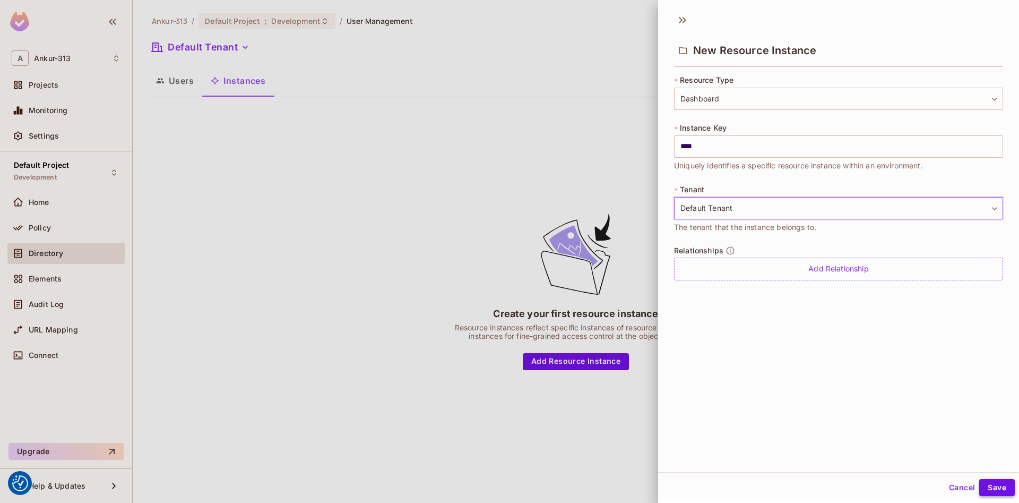
click at [999, 494] on button "Save" at bounding box center [998, 487] width 36 height 17
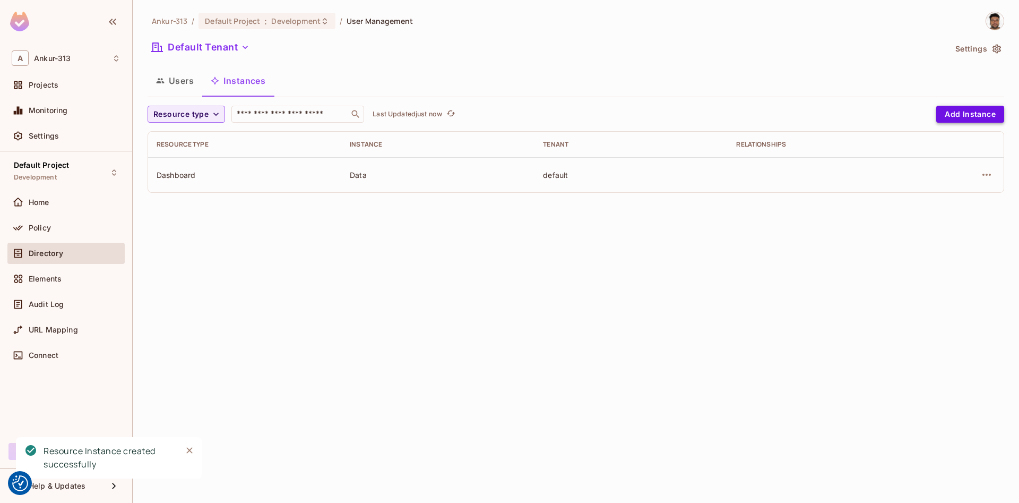
click at [978, 117] on button "Add Instance" at bounding box center [971, 114] width 68 height 17
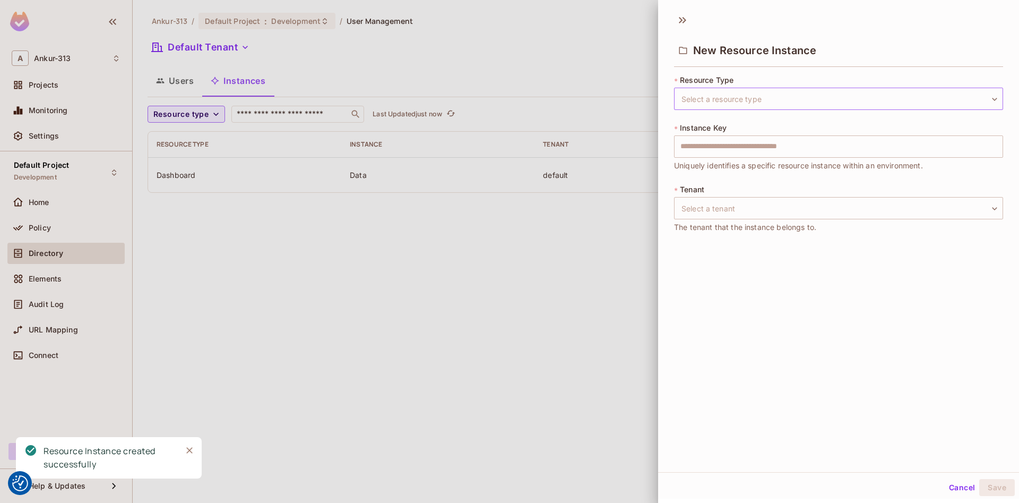
click at [737, 108] on body "We use cookies to enhance your browsing experience, serve personalized ads or c…" at bounding box center [509, 251] width 1019 height 503
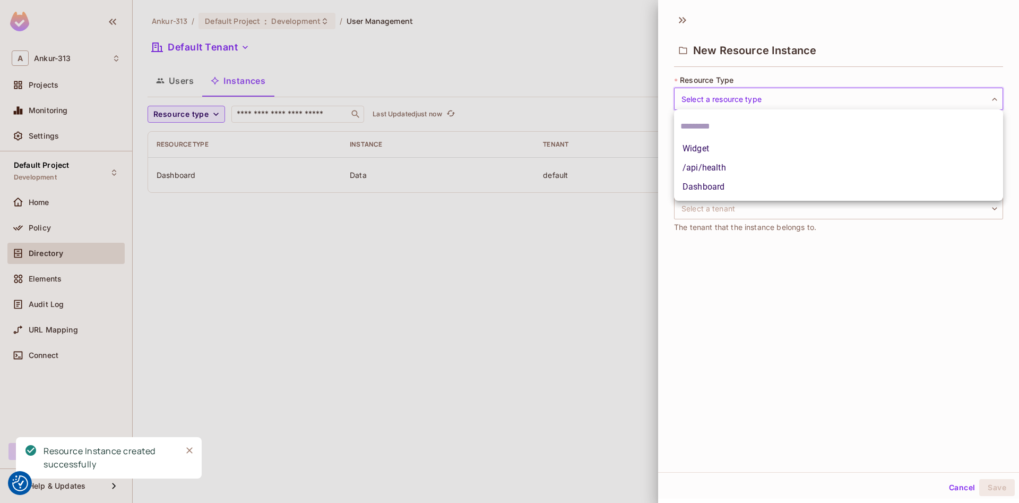
click at [709, 148] on li "Widget" at bounding box center [838, 148] width 329 height 19
type input "******"
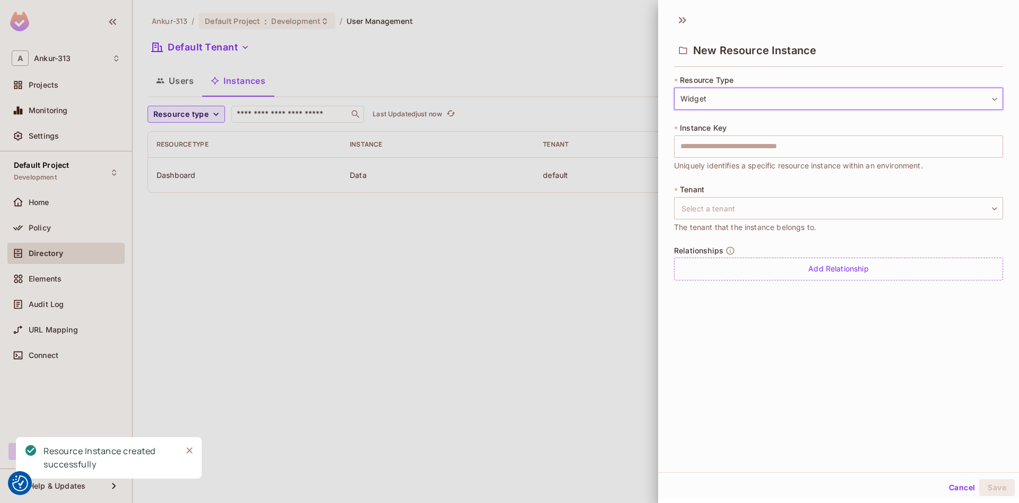
click at [709, 148] on input "text" at bounding box center [838, 146] width 329 height 22
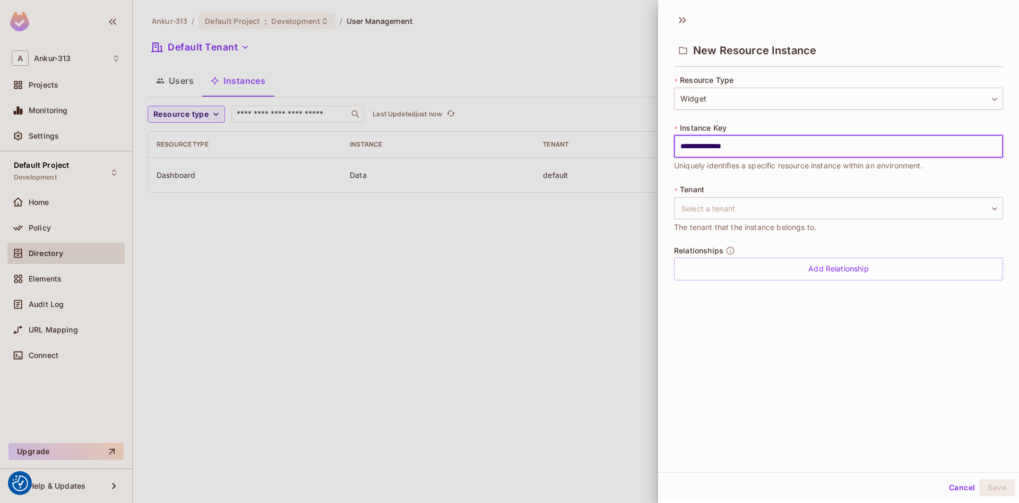
type input "**********"
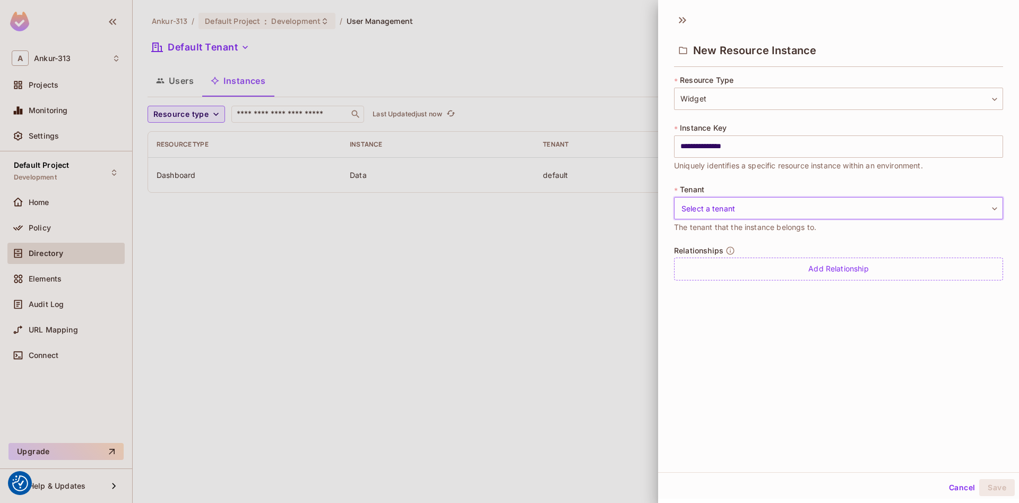
click at [719, 211] on body "We use cookies to enhance your browsing experience, serve personalized ads or c…" at bounding box center [509, 251] width 1019 height 503
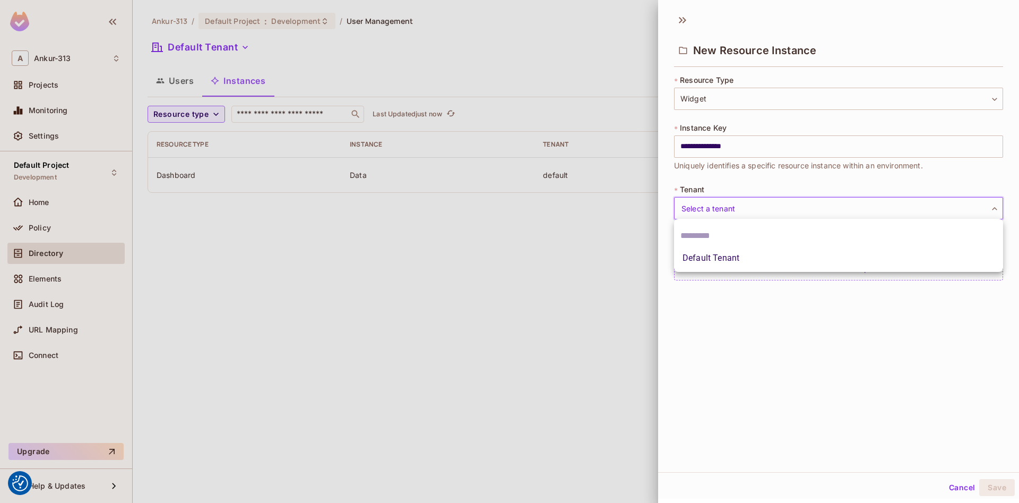
click at [717, 255] on li "Default Tenant" at bounding box center [838, 257] width 329 height 19
type input "*******"
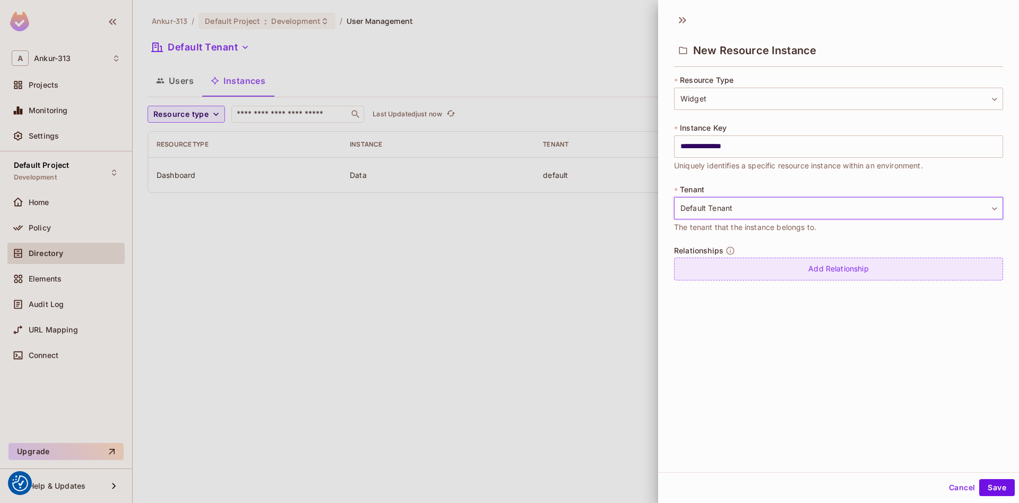
click at [851, 271] on div "Add Relationship" at bounding box center [838, 268] width 329 height 23
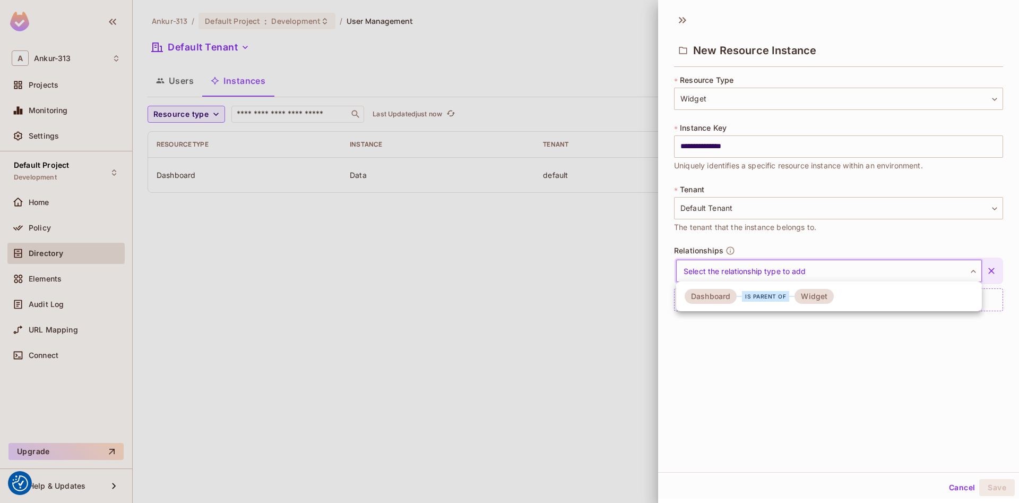
click at [763, 274] on body "We use cookies to enhance your browsing experience, serve personalized ads or c…" at bounding box center [509, 251] width 1019 height 503
click at [774, 300] on div "is parent of" at bounding box center [765, 296] width 47 height 11
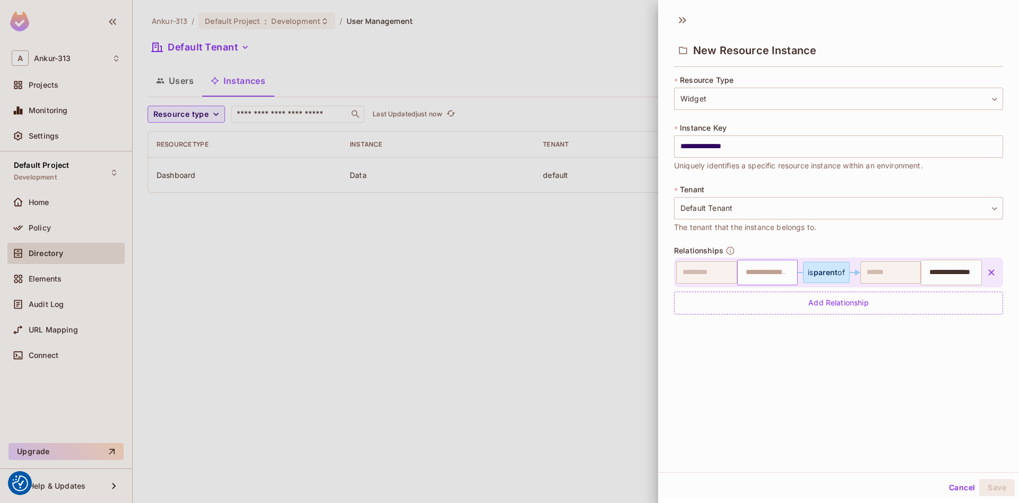
click at [753, 275] on input "text" at bounding box center [767, 272] width 54 height 21
type input "****"
click at [754, 303] on li "Data" at bounding box center [766, 298] width 60 height 19
click at [993, 490] on button "Save" at bounding box center [998, 487] width 36 height 17
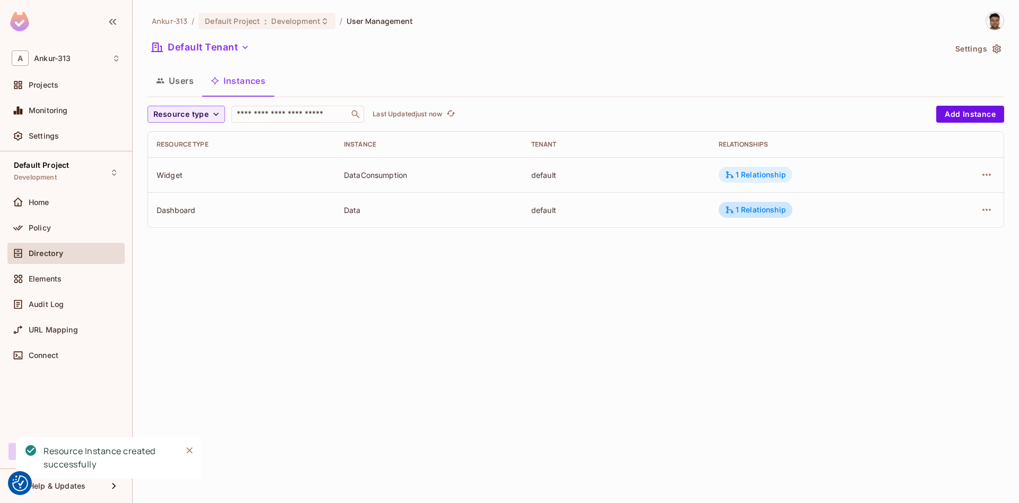
click at [746, 176] on div "1 Relationship" at bounding box center [755, 175] width 61 height 10
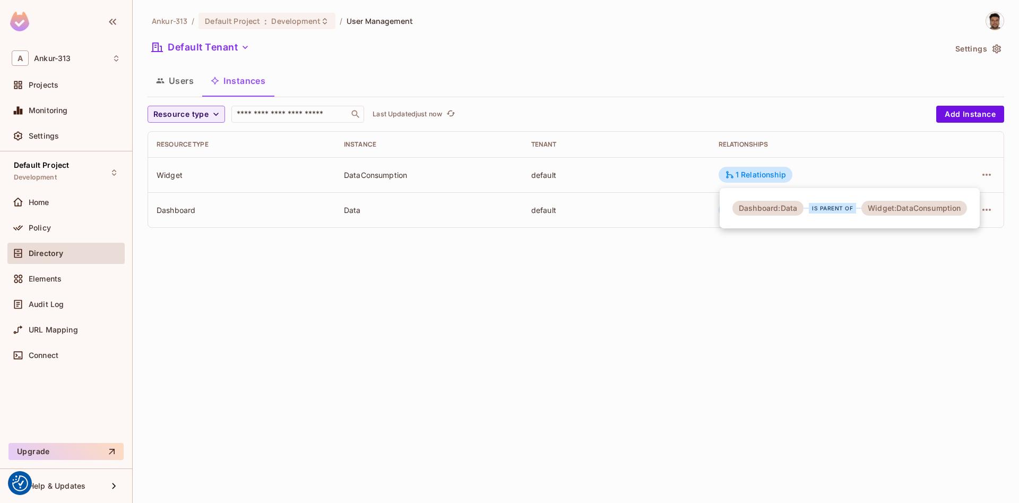
click at [321, 269] on div at bounding box center [509, 251] width 1019 height 503
click at [181, 73] on button "Users" at bounding box center [175, 80] width 55 height 27
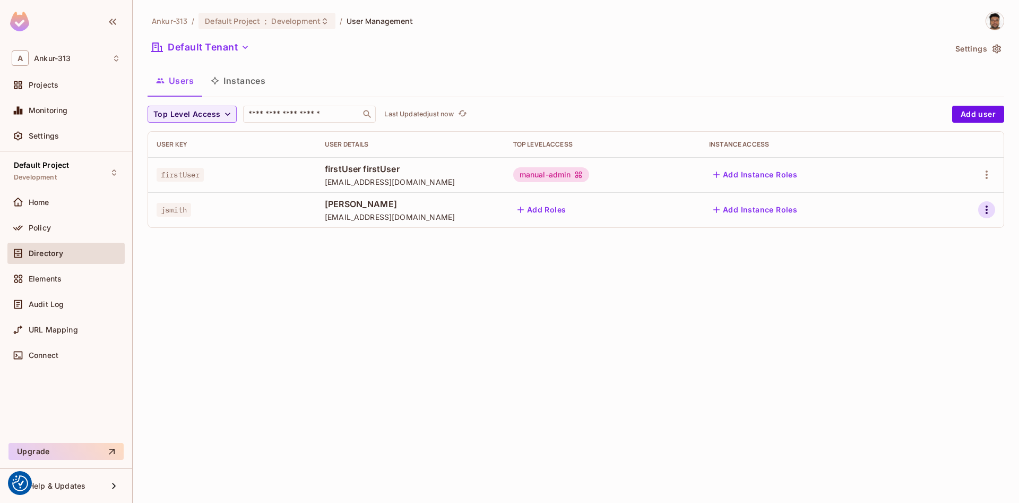
click at [984, 210] on icon "button" at bounding box center [987, 209] width 13 height 13
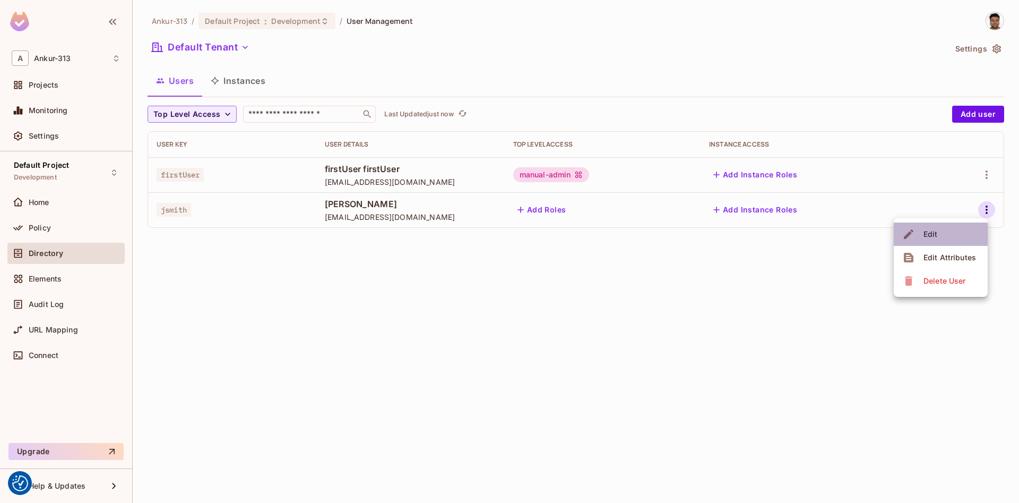
click at [927, 238] on div "Edit" at bounding box center [931, 234] width 14 height 11
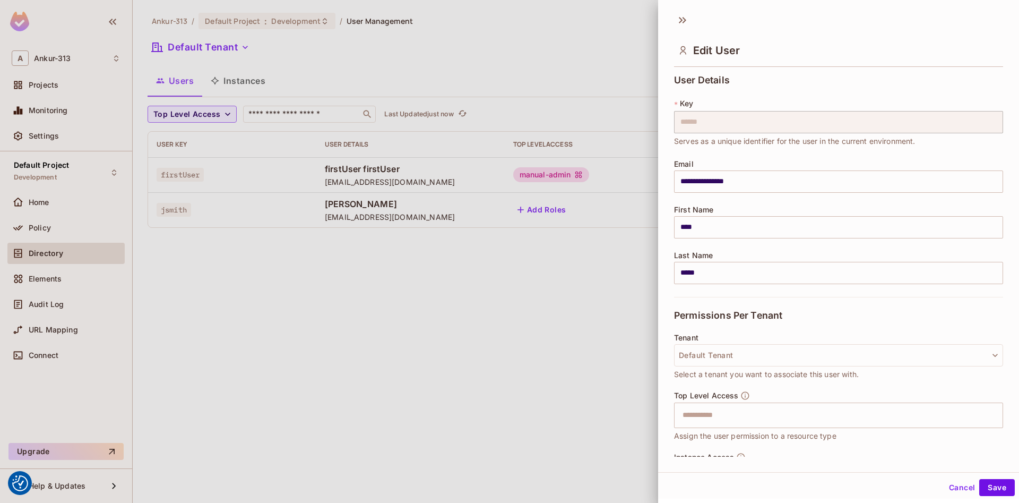
scroll to position [62, 0]
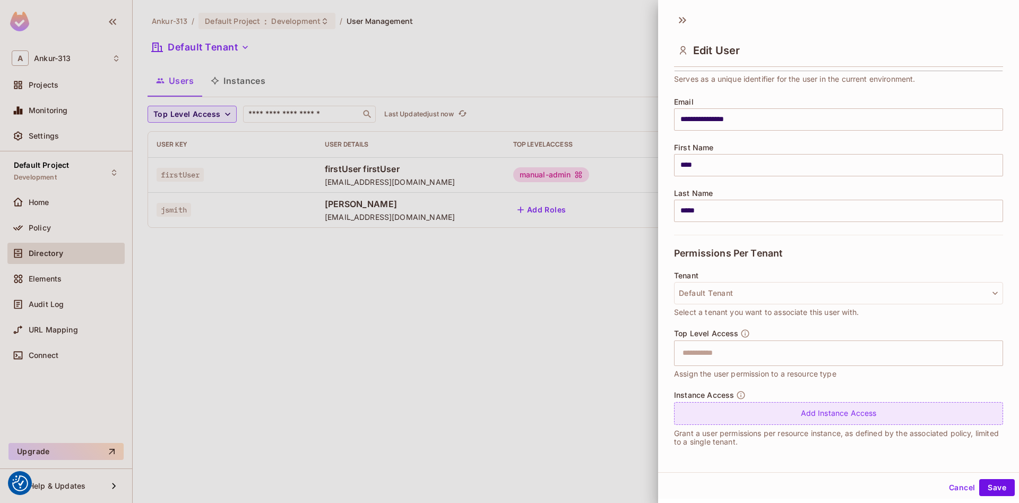
click at [849, 412] on div "Add Instance Access" at bounding box center [838, 413] width 329 height 23
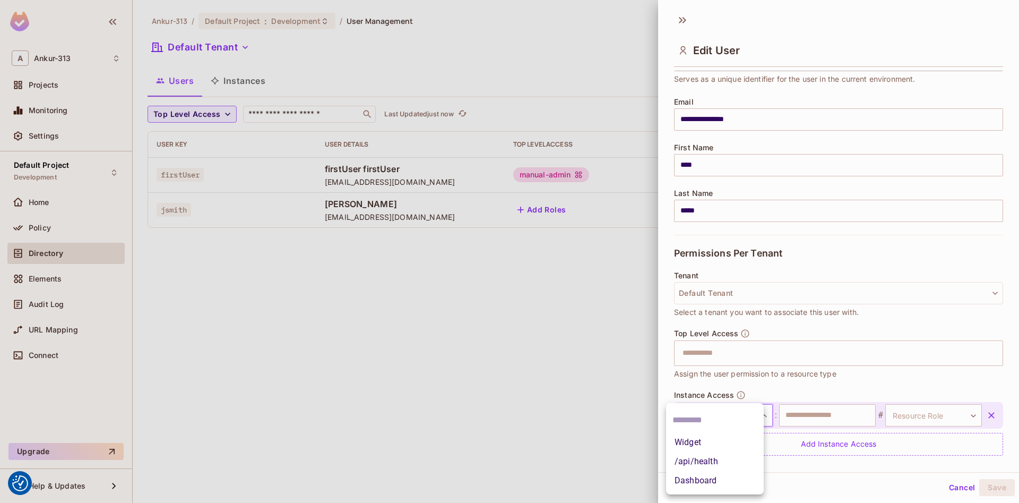
click at [743, 416] on body "We use cookies to enhance your browsing experience, serve personalized ads or c…" at bounding box center [509, 251] width 1019 height 503
click at [692, 483] on li "Dashboard" at bounding box center [715, 480] width 98 height 19
click at [792, 416] on input "text" at bounding box center [827, 415] width 97 height 22
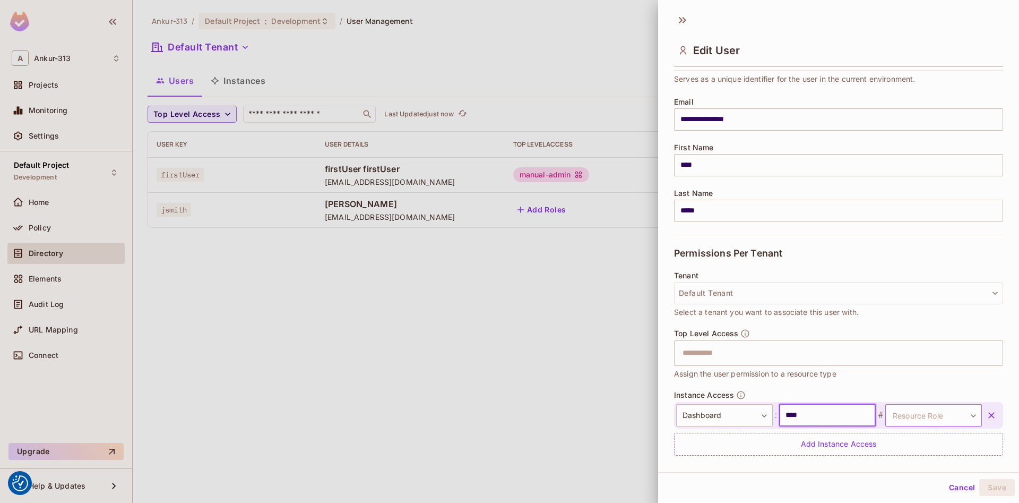
type input "****"
click at [903, 414] on body "We use cookies to enhance your browsing experience, serve personalized ads or c…" at bounding box center [509, 251] width 1019 height 503
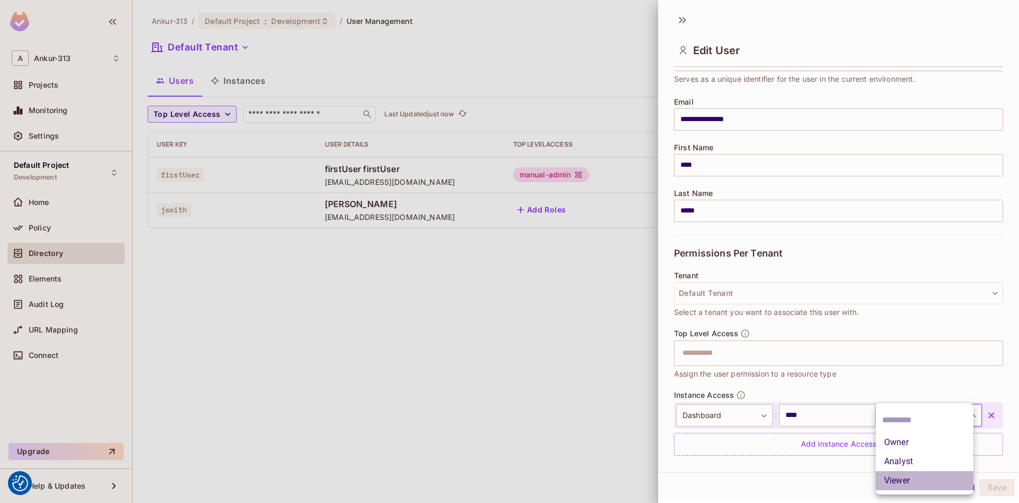
click at [909, 482] on li "Viewer" at bounding box center [925, 480] width 98 height 19
drag, startPoint x: 1000, startPoint y: 485, endPoint x: 576, endPoint y: 399, distance: 432.7
click at [1000, 485] on button "Save" at bounding box center [998, 487] width 36 height 17
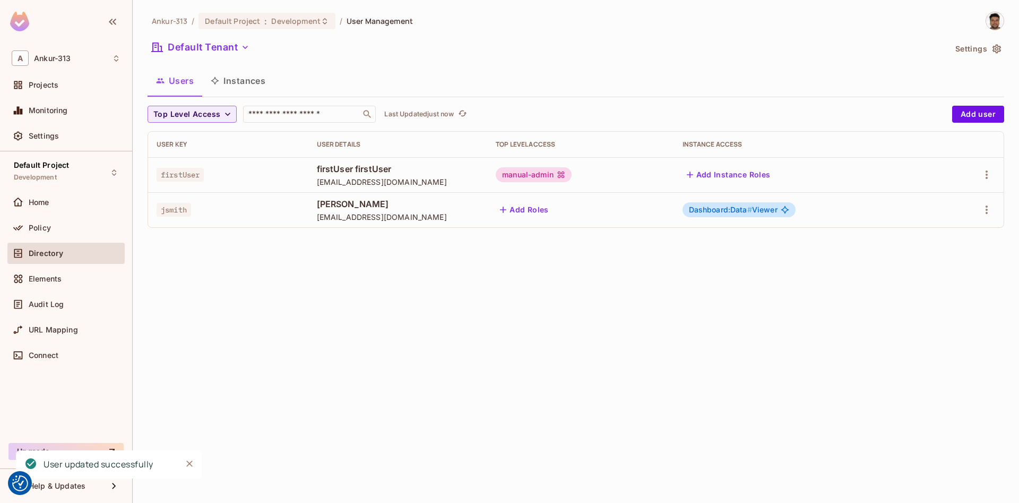
click at [250, 81] on button "Instances" at bounding box center [238, 80] width 72 height 27
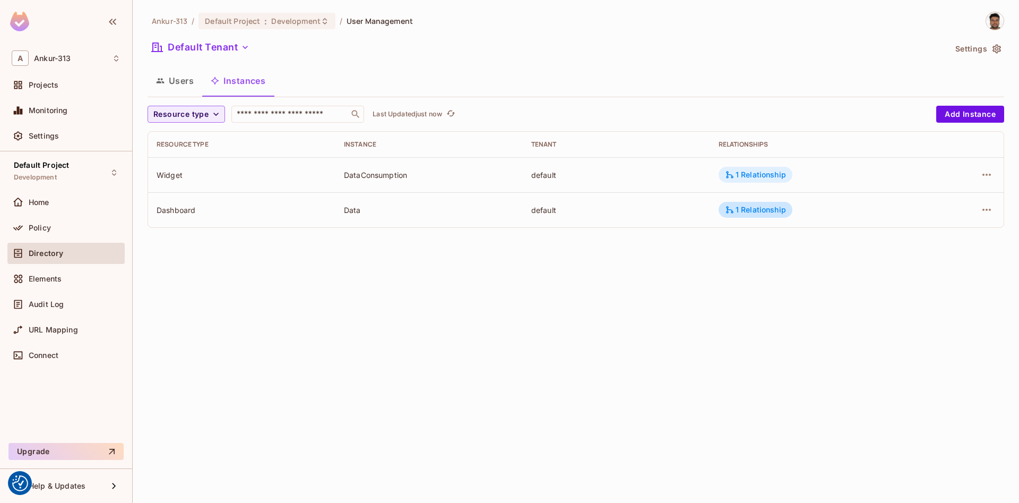
click at [751, 175] on div "1 Relationship" at bounding box center [755, 175] width 61 height 10
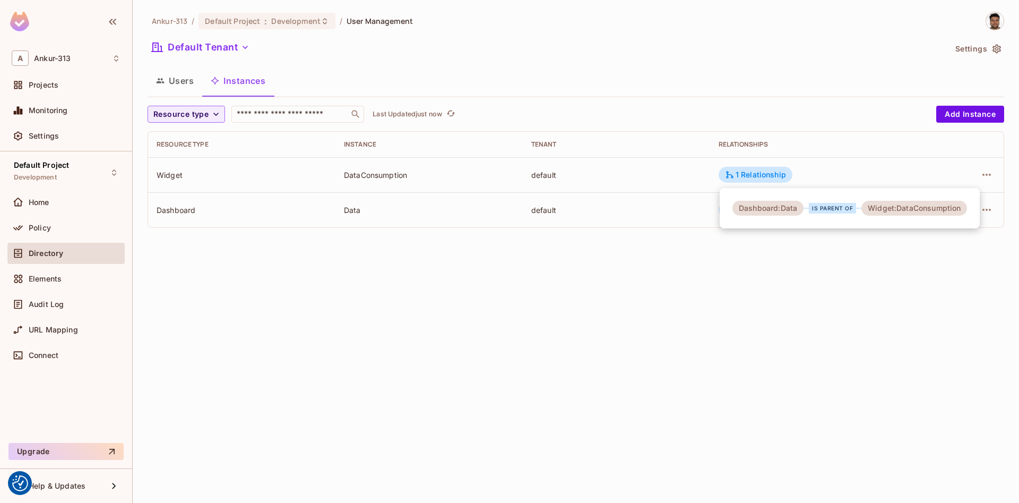
click at [571, 237] on div at bounding box center [509, 251] width 1019 height 503
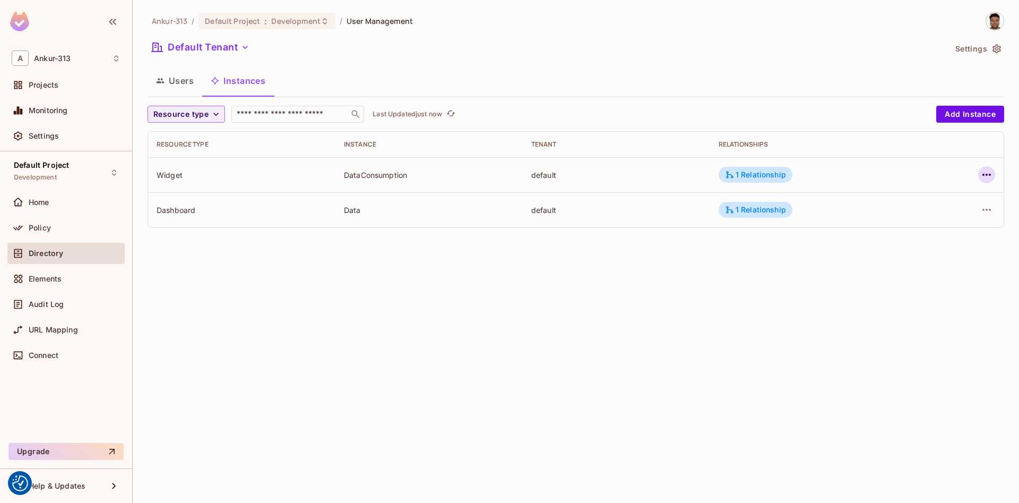
click at [983, 177] on icon "button" at bounding box center [987, 174] width 13 height 13
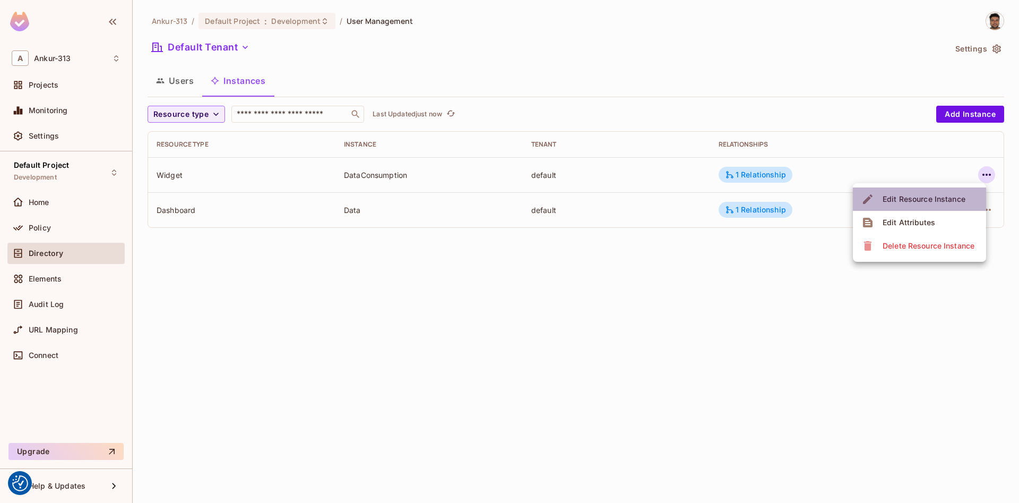
click at [931, 201] on div "Edit Resource Instance" at bounding box center [924, 199] width 83 height 11
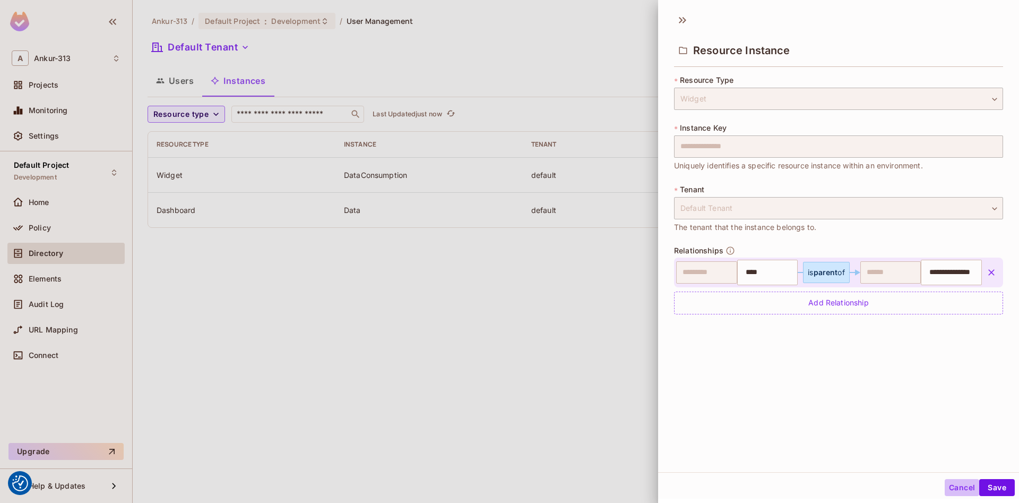
click at [961, 482] on button "Cancel" at bounding box center [962, 487] width 35 height 17
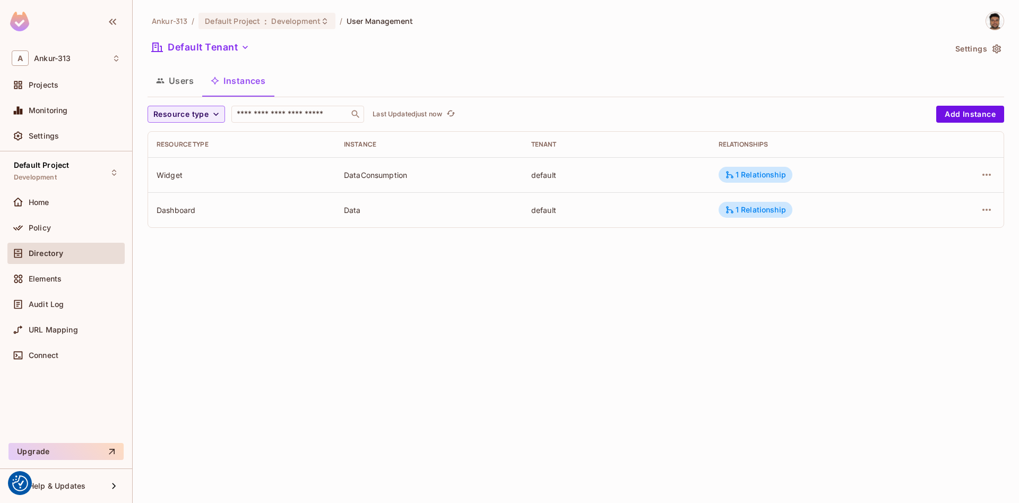
click at [377, 417] on div "Ankur-313 / Default Project : Development / User Management Default Tenant Sett…" at bounding box center [576, 251] width 887 height 503
click at [39, 235] on div "Policy" at bounding box center [65, 227] width 117 height 21
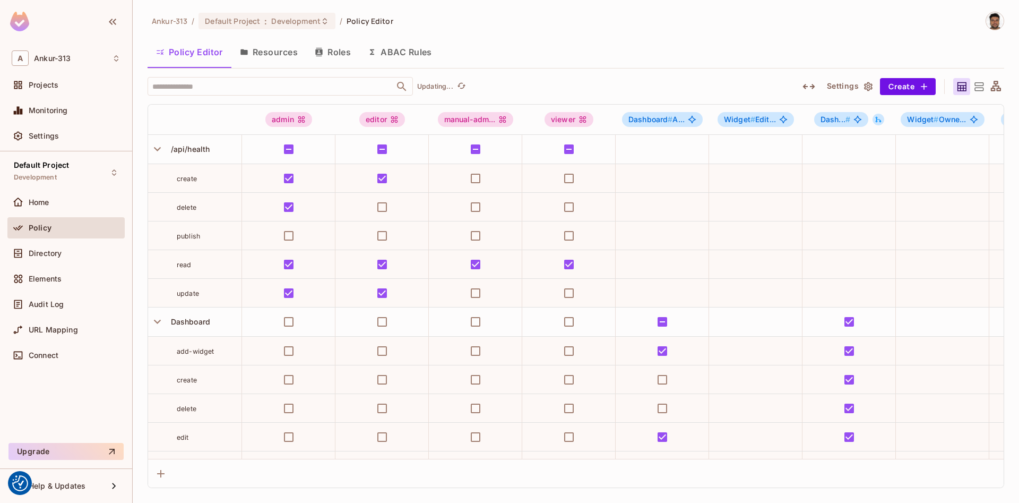
click at [341, 57] on button "Roles" at bounding box center [332, 52] width 53 height 27
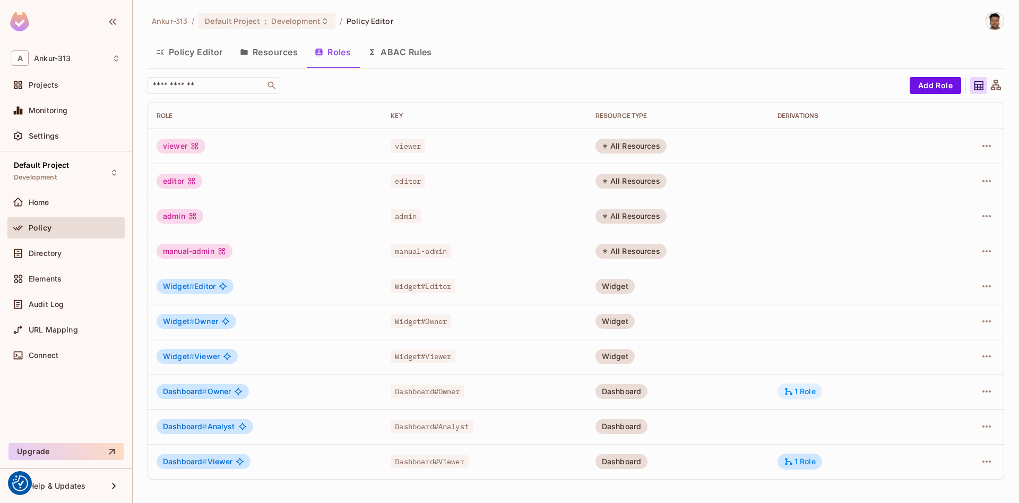
click at [803, 392] on div "1 Role" at bounding box center [800, 392] width 32 height 10
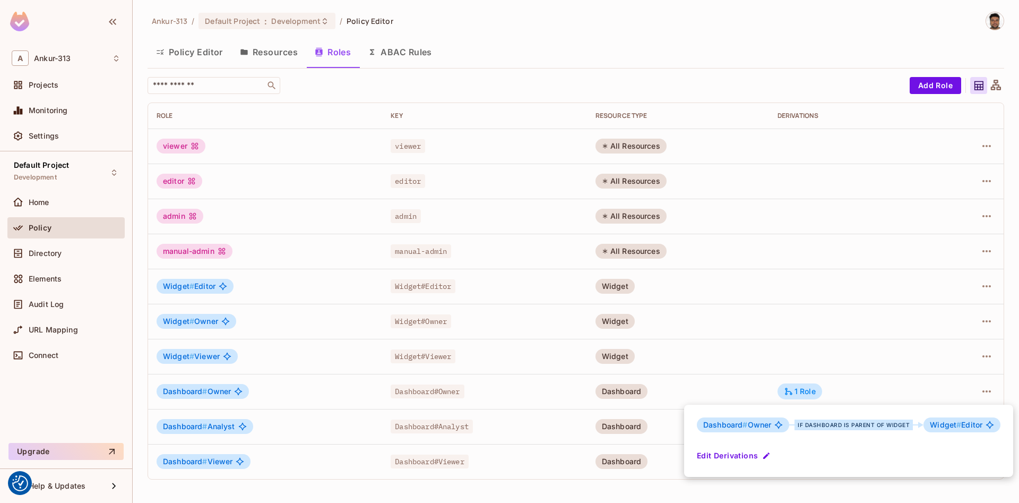
click at [742, 456] on button "Edit Derivations" at bounding box center [735, 455] width 76 height 17
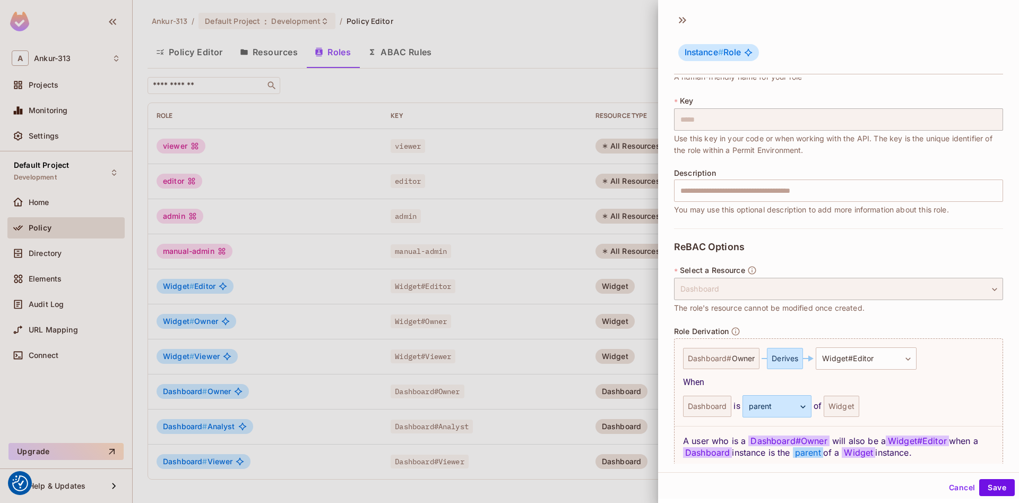
scroll to position [91, 0]
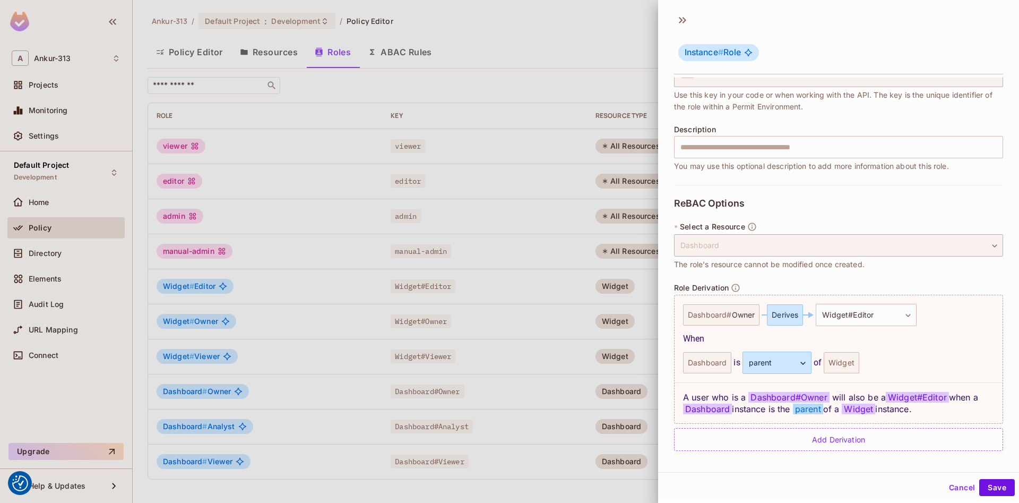
click at [956, 490] on button "Cancel" at bounding box center [962, 487] width 35 height 17
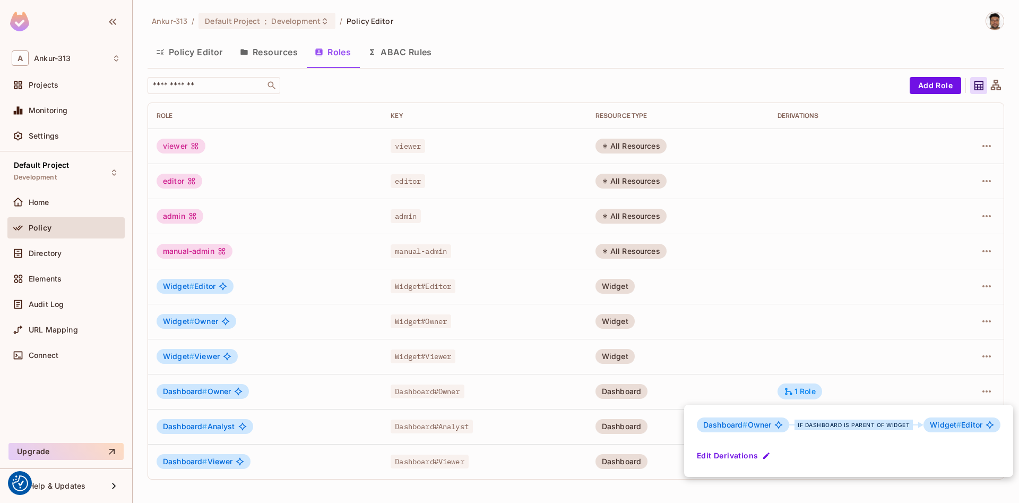
click at [208, 49] on div at bounding box center [509, 251] width 1019 height 503
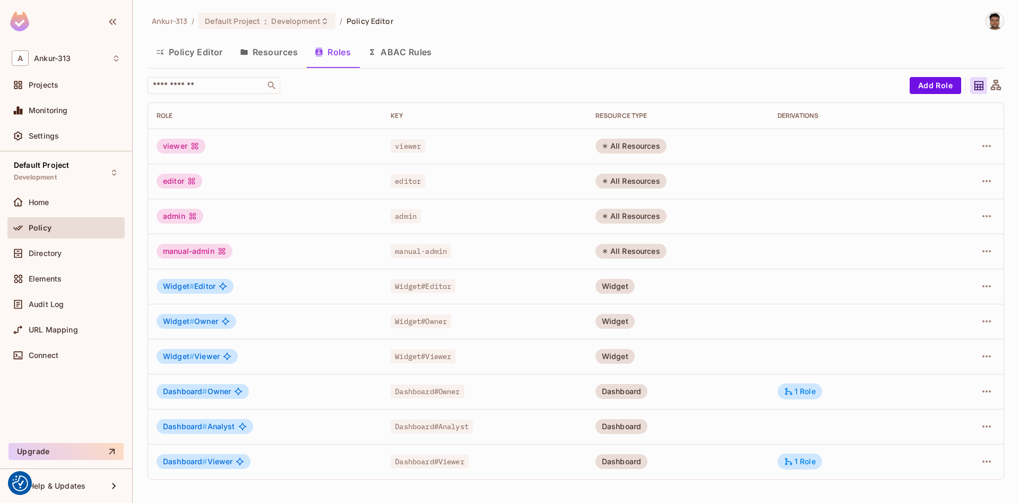
click at [209, 50] on button "Policy Editor" at bounding box center [190, 52] width 84 height 27
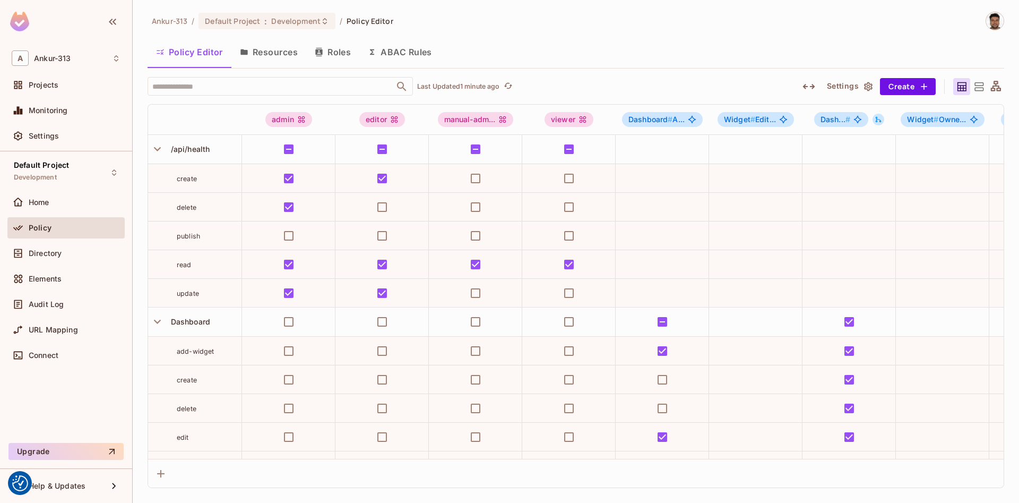
click at [47, 137] on span "Settings" at bounding box center [44, 136] width 30 height 8
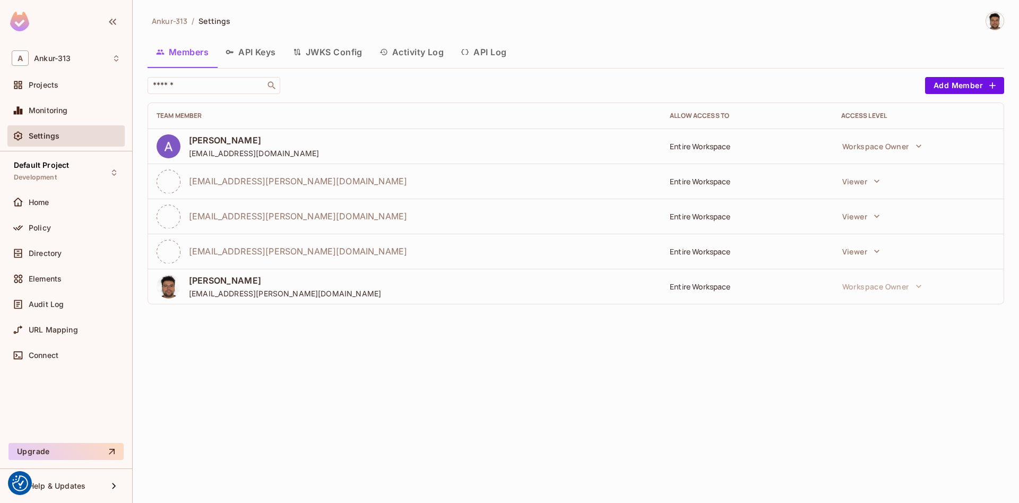
click at [262, 54] on button "API Keys" at bounding box center [250, 52] width 67 height 27
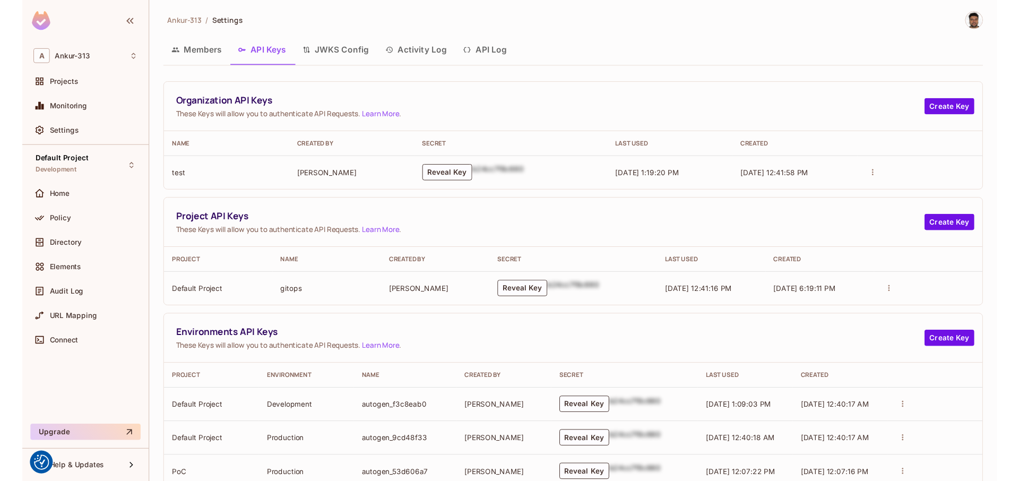
scroll to position [101, 0]
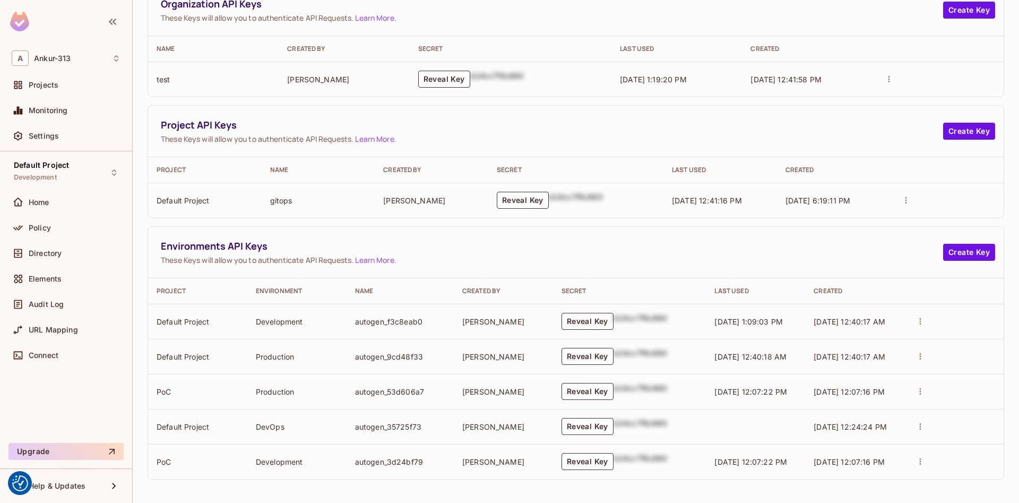
click at [602, 324] on button "Reveal Key" at bounding box center [588, 321] width 52 height 17
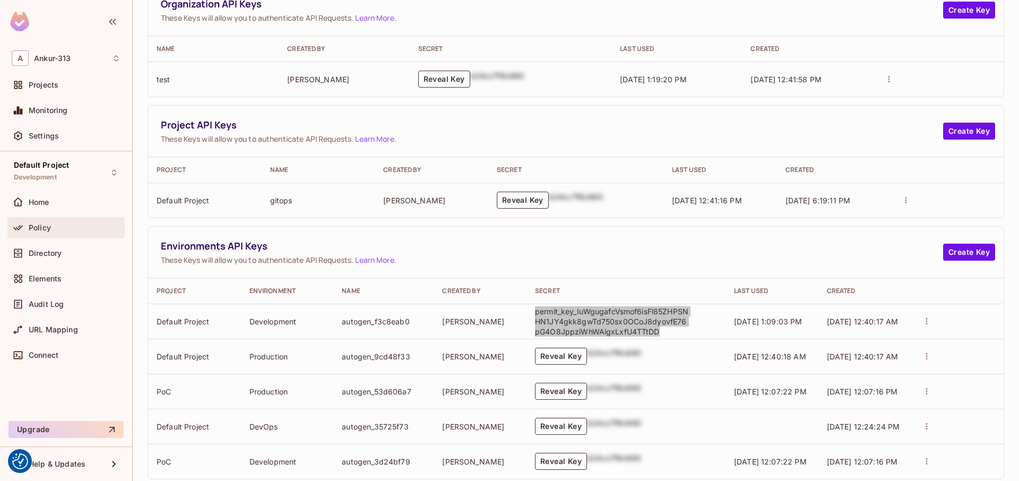
click at [33, 232] on span "Policy" at bounding box center [40, 228] width 22 height 8
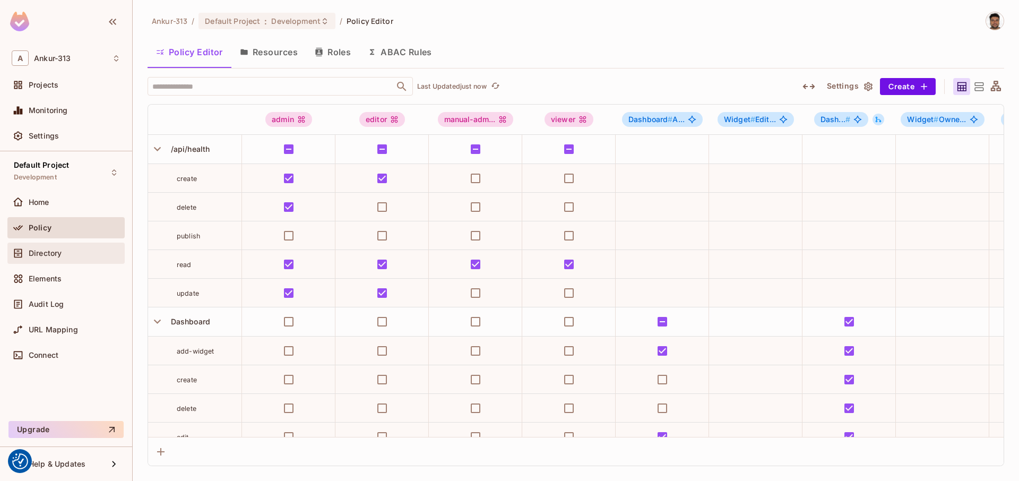
click at [58, 257] on span "Directory" at bounding box center [45, 253] width 33 height 8
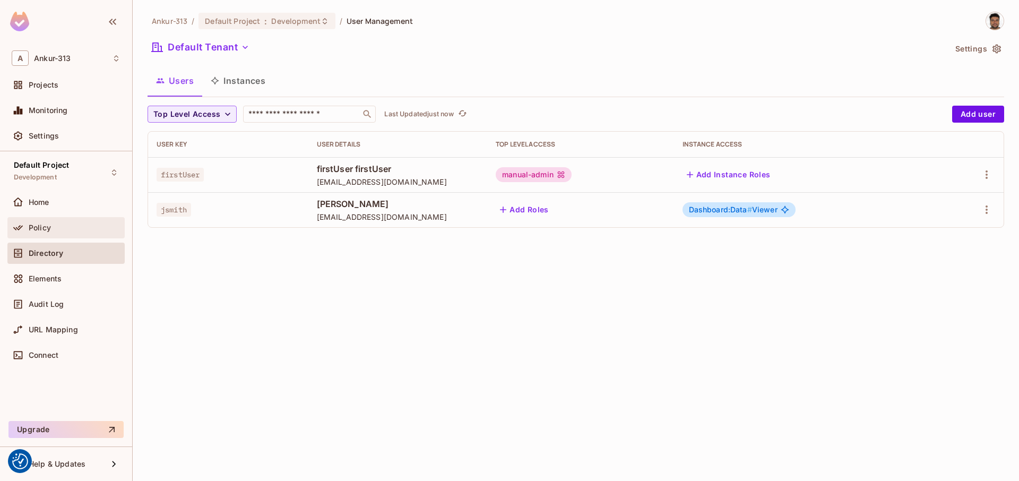
click at [33, 234] on div "Policy" at bounding box center [65, 227] width 117 height 21
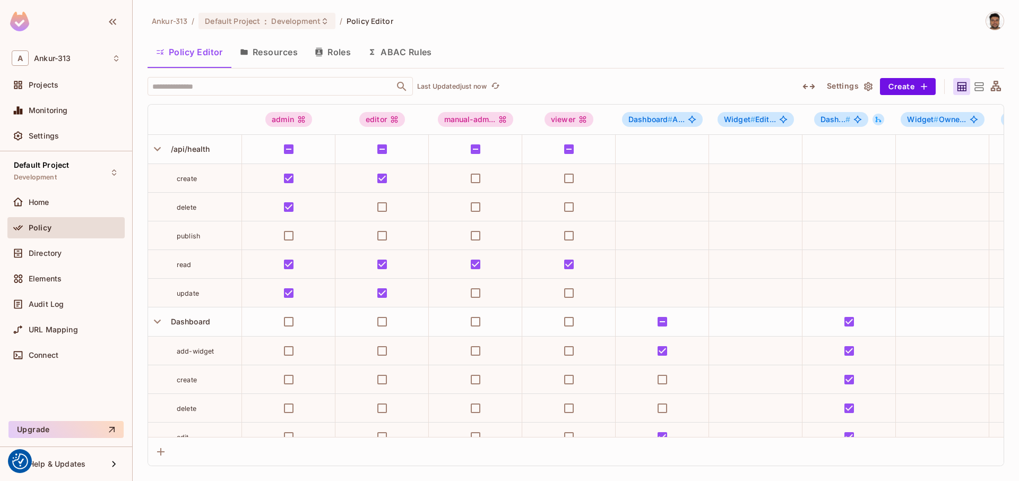
click at [271, 55] on button "Resources" at bounding box center [268, 52] width 75 height 27
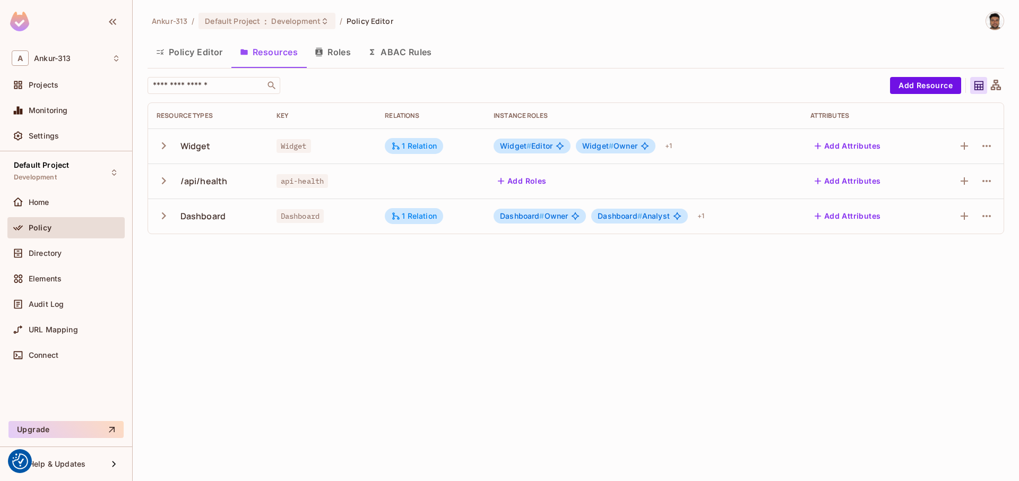
click at [178, 53] on button "Policy Editor" at bounding box center [190, 52] width 84 height 27
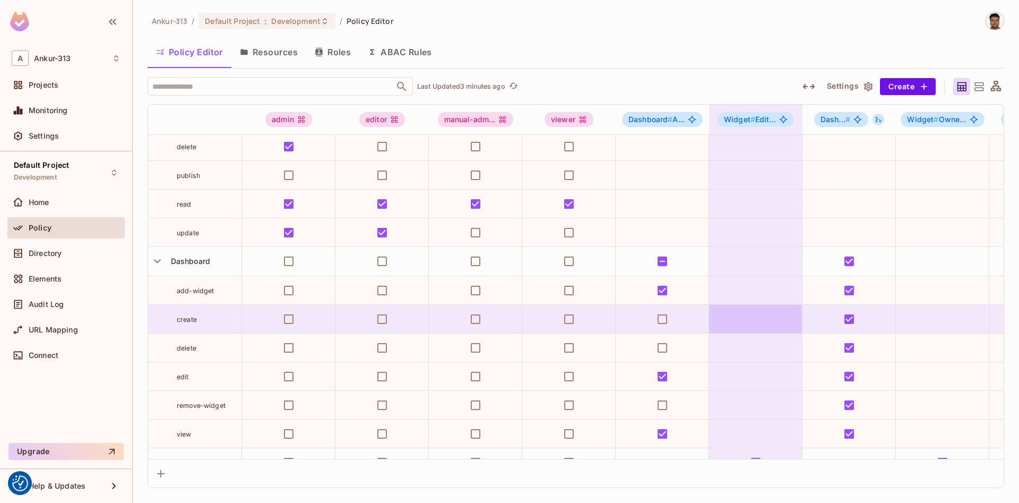
scroll to position [121, 0]
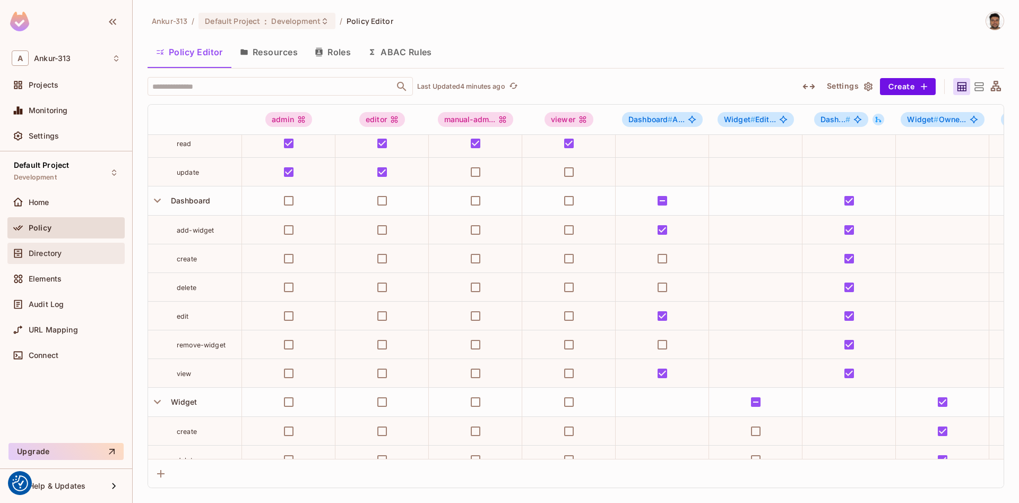
click at [32, 252] on span "Directory" at bounding box center [45, 253] width 33 height 8
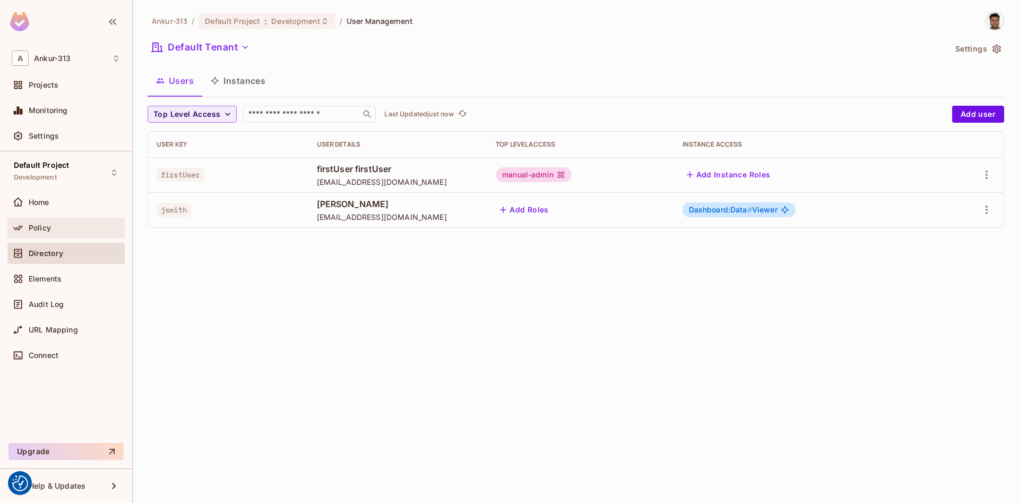
click at [52, 224] on div "Policy" at bounding box center [75, 228] width 92 height 8
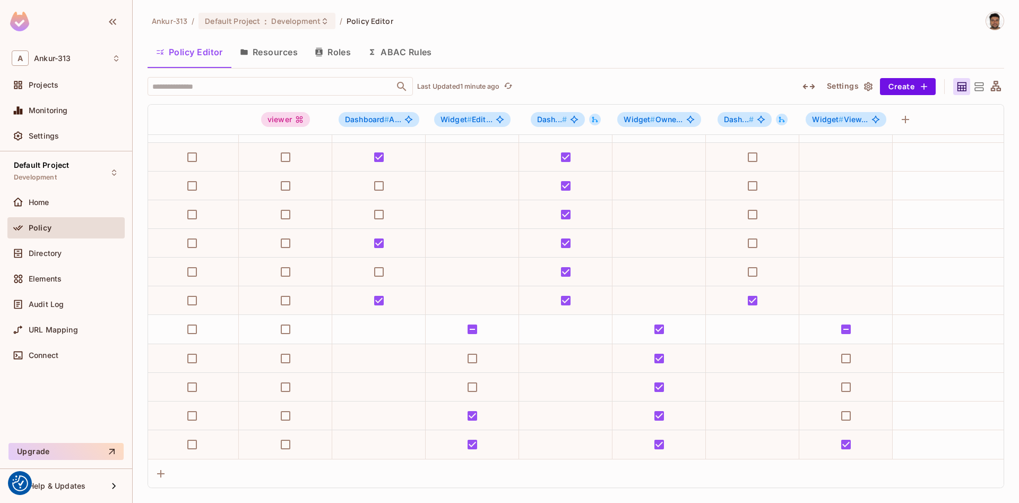
scroll to position [194, 291]
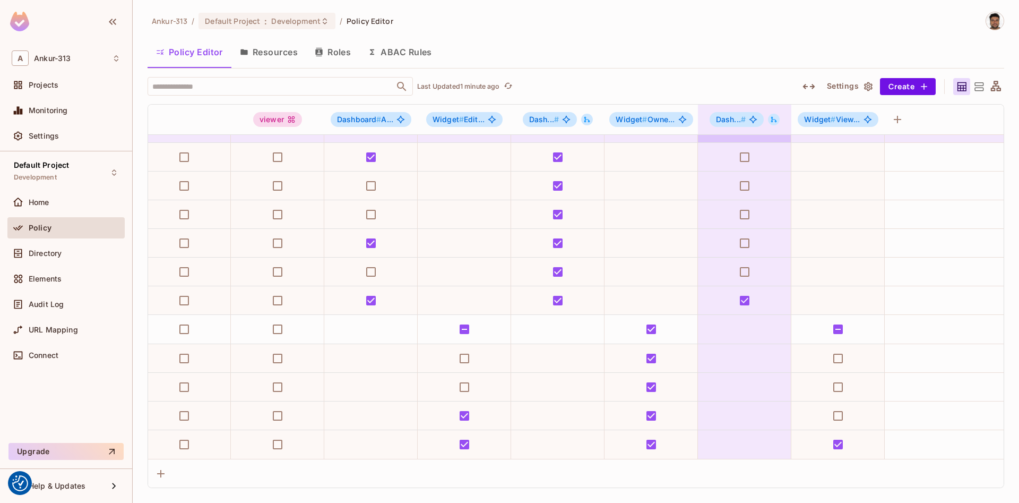
click at [810, 84] on icon "button" at bounding box center [809, 86] width 13 height 13
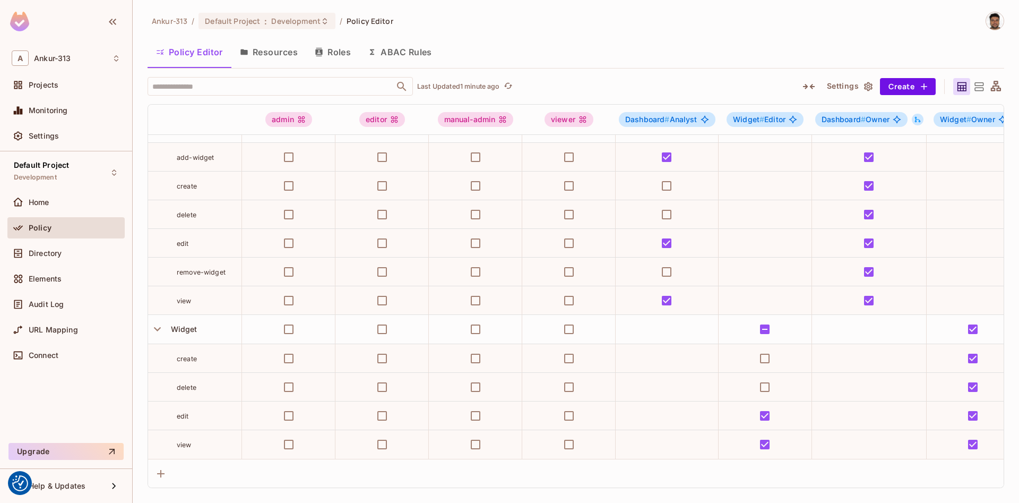
scroll to position [0, 0]
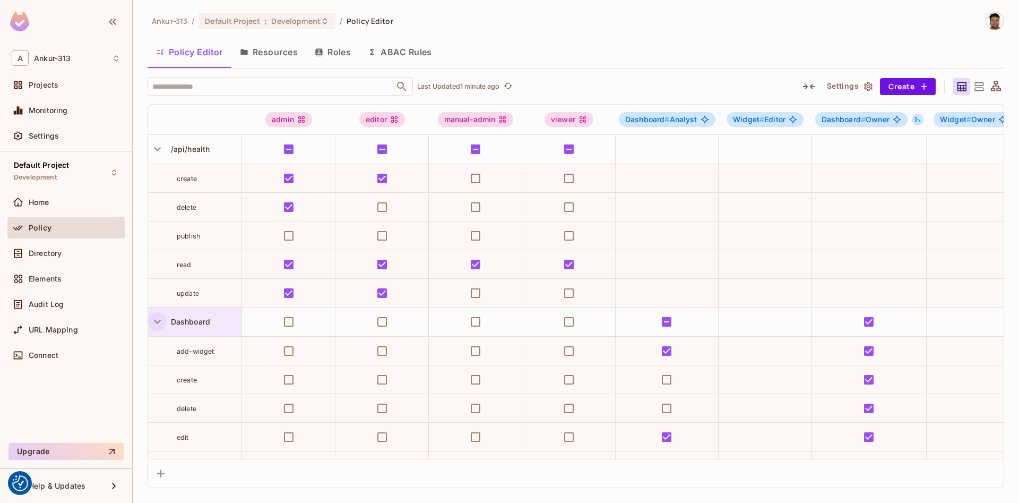
click at [154, 321] on icon "button" at bounding box center [157, 322] width 7 height 4
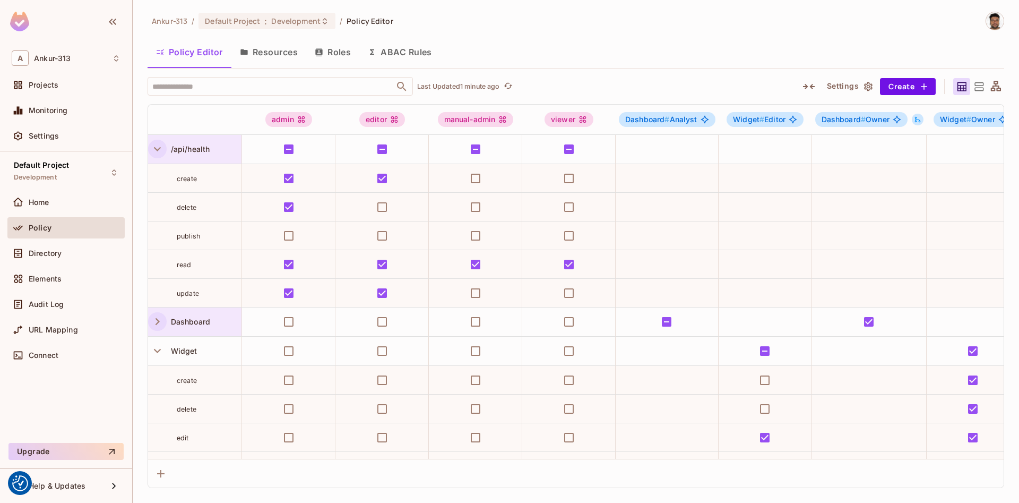
click at [157, 147] on icon "button" at bounding box center [157, 149] width 14 height 14
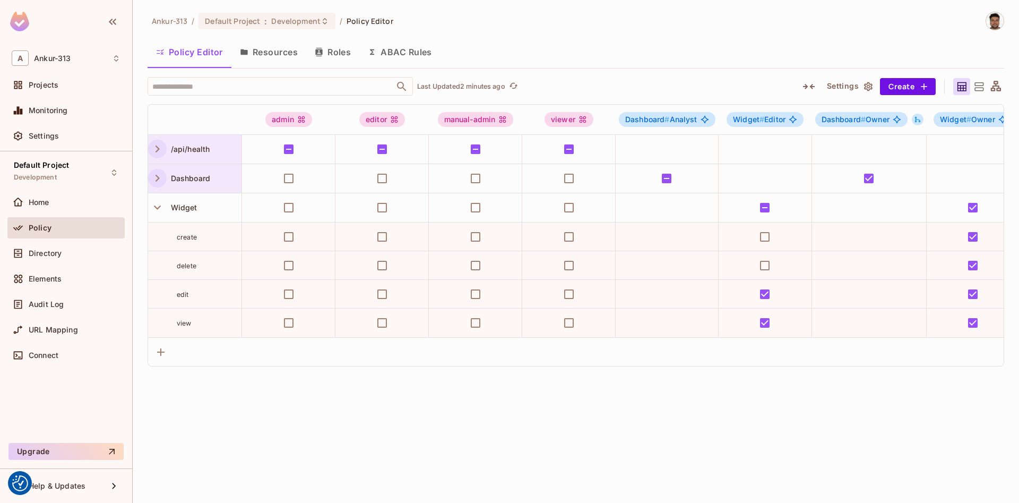
click at [272, 49] on button "Resources" at bounding box center [268, 52] width 75 height 27
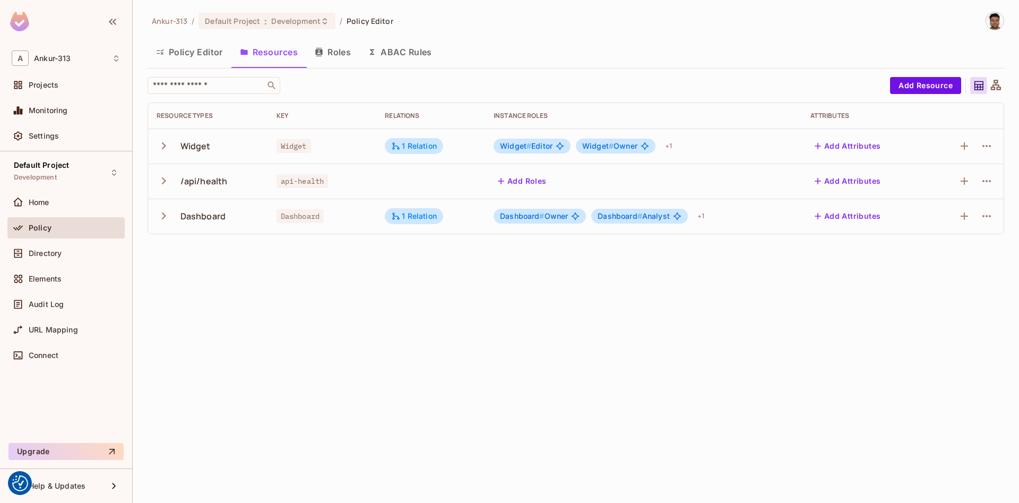
click at [207, 47] on button "Policy Editor" at bounding box center [190, 52] width 84 height 27
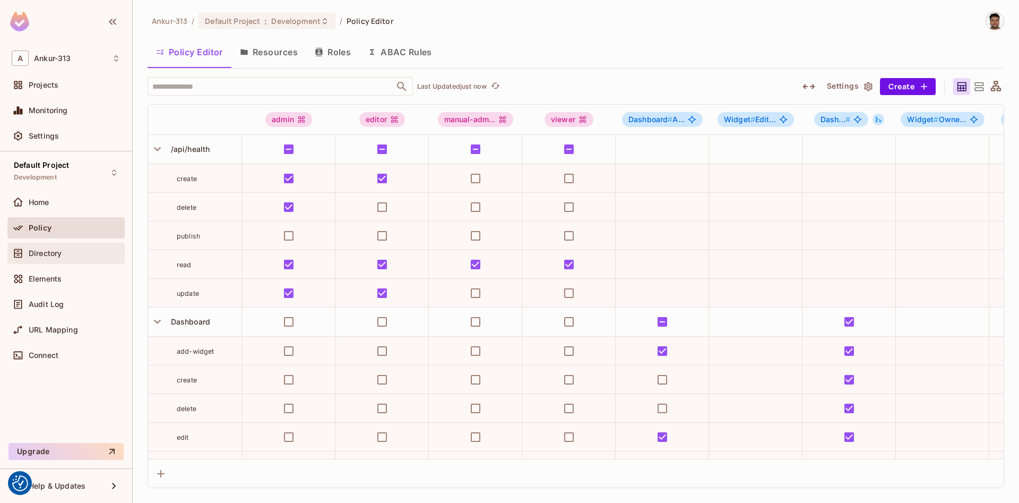
click at [30, 248] on div "Directory" at bounding box center [66, 253] width 109 height 13
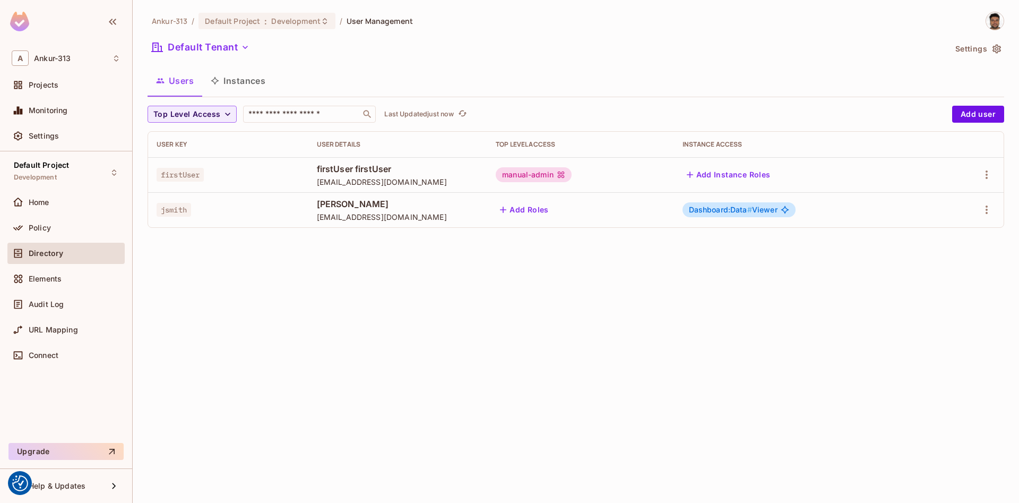
click at [230, 72] on button "Instances" at bounding box center [238, 80] width 72 height 27
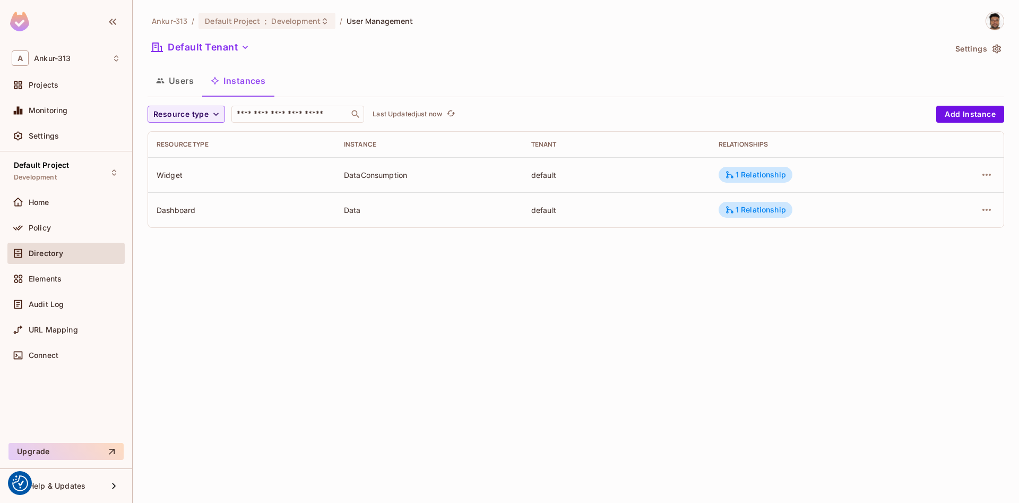
click at [176, 77] on button "Users" at bounding box center [175, 80] width 55 height 27
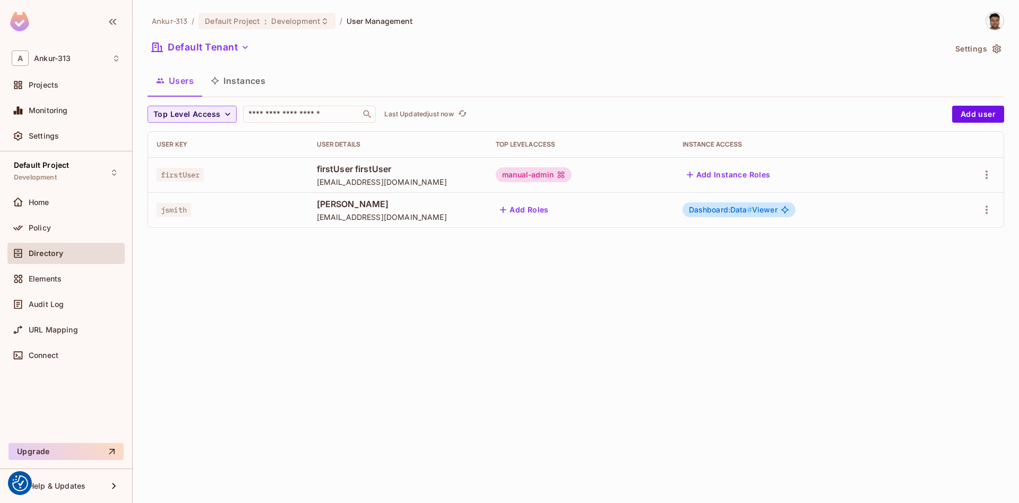
click at [783, 211] on icon at bounding box center [785, 210] width 8 height 8
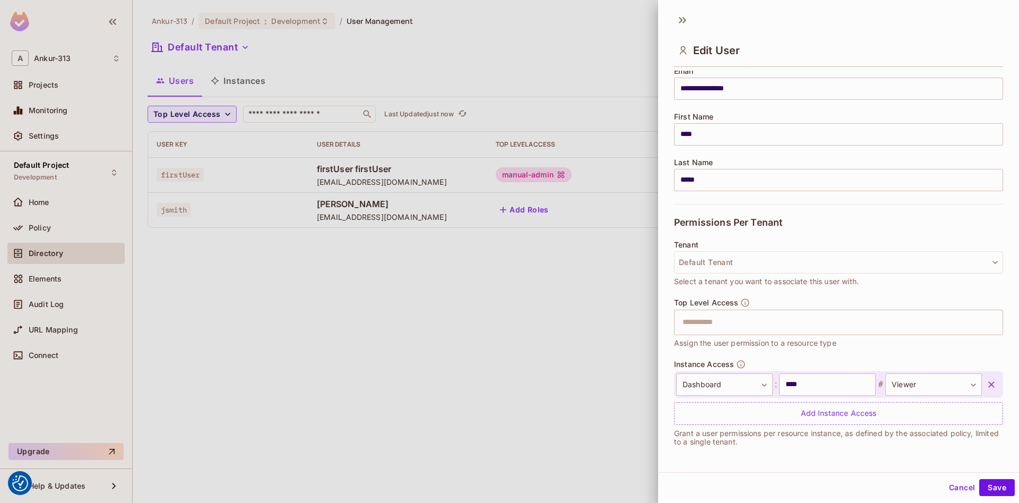
scroll to position [2, 0]
click at [954, 486] on button "Cancel" at bounding box center [962, 485] width 35 height 17
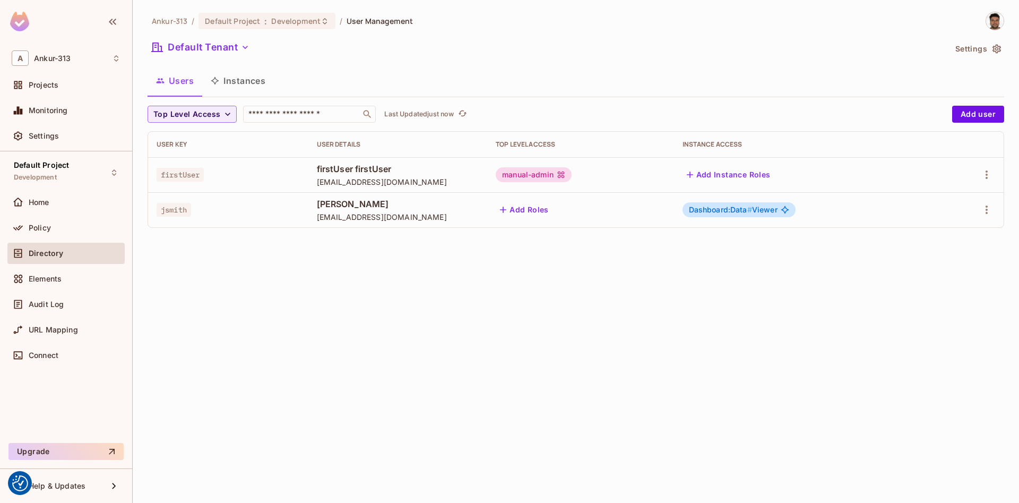
click at [233, 79] on button "Instances" at bounding box center [238, 80] width 72 height 27
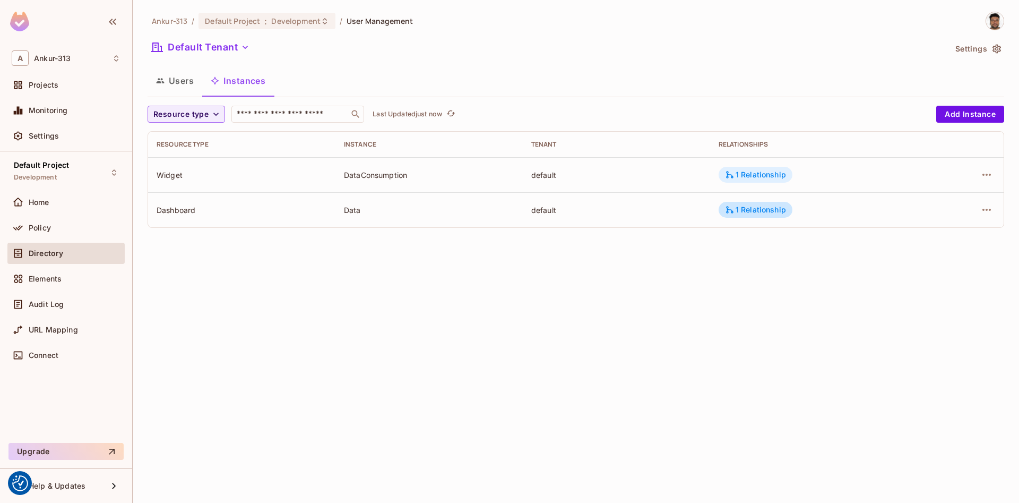
click at [743, 173] on div "1 Relationship" at bounding box center [755, 175] width 61 height 10
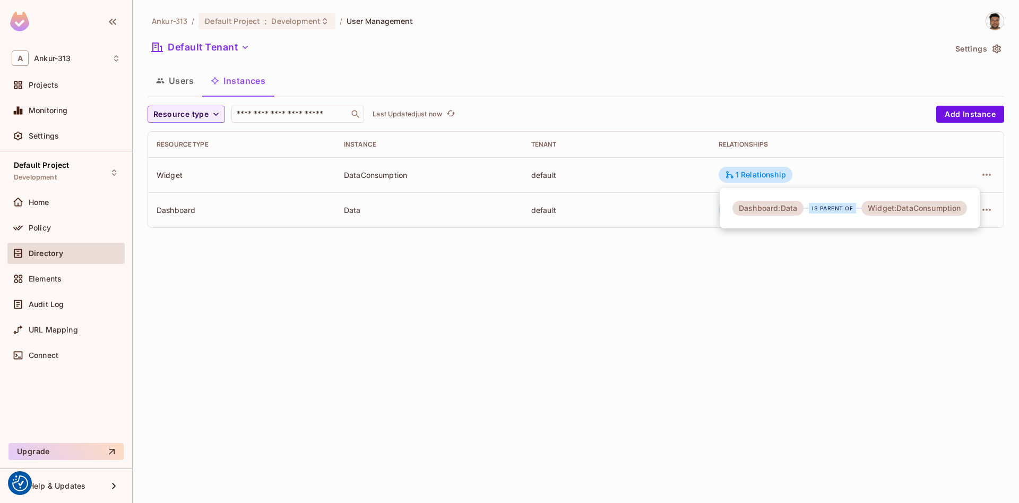
click at [734, 259] on div at bounding box center [509, 251] width 1019 height 503
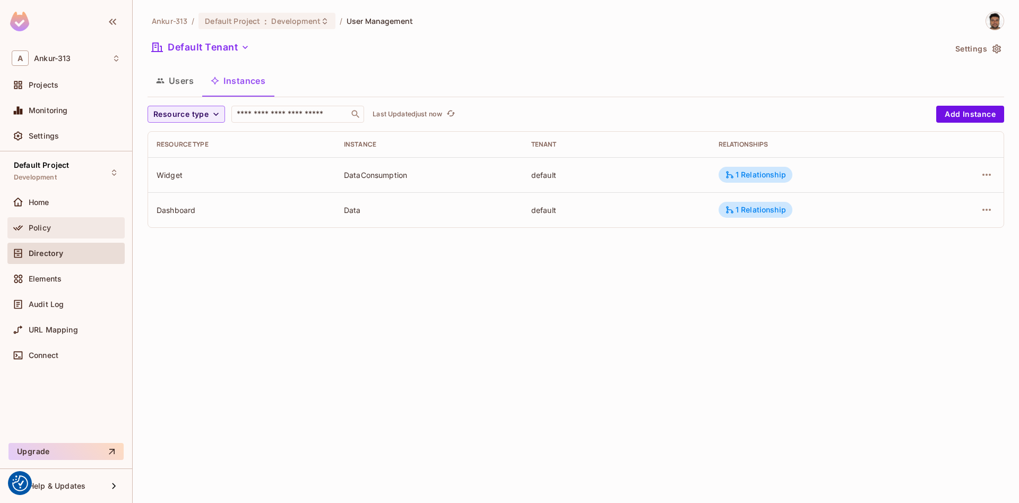
click at [42, 227] on span "Policy" at bounding box center [40, 228] width 22 height 8
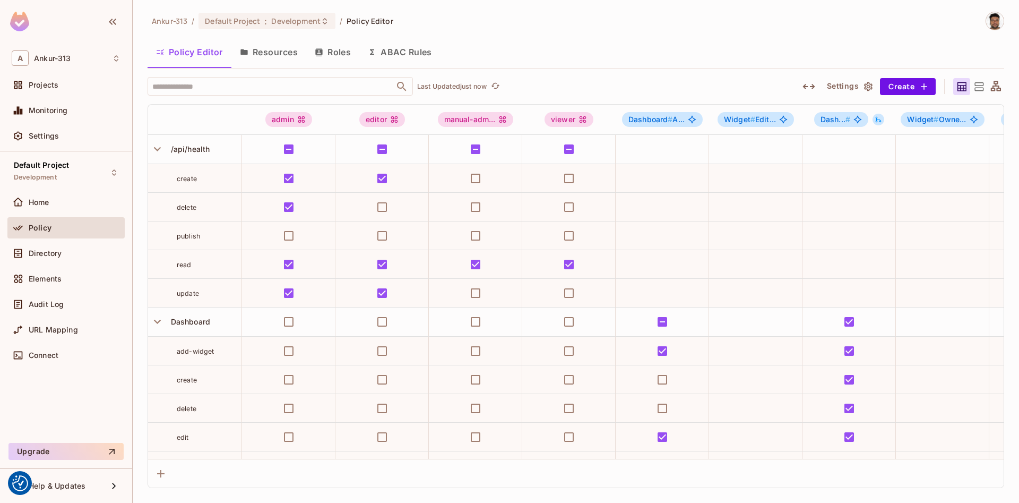
click at [254, 55] on button "Resources" at bounding box center [268, 52] width 75 height 27
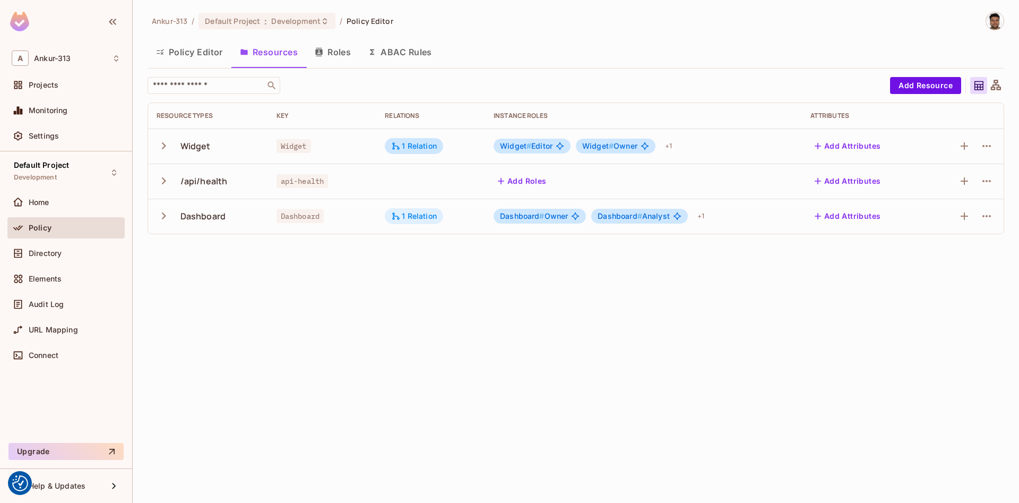
click at [420, 220] on div "1 Relation" at bounding box center [414, 216] width 46 height 10
click at [335, 341] on div at bounding box center [509, 251] width 1019 height 503
click at [352, 50] on button "Roles" at bounding box center [332, 52] width 53 height 27
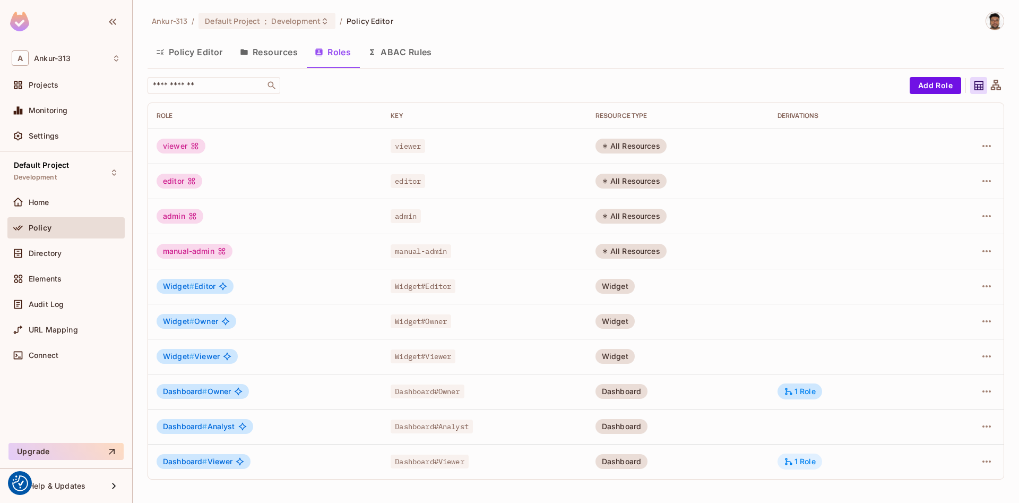
click at [804, 463] on div "1 Role" at bounding box center [800, 462] width 32 height 10
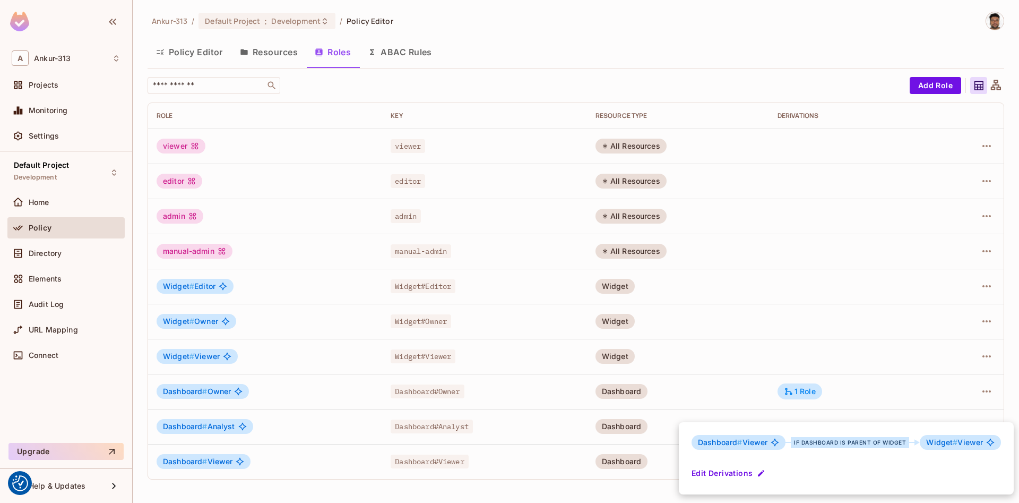
click at [610, 63] on div at bounding box center [509, 251] width 1019 height 503
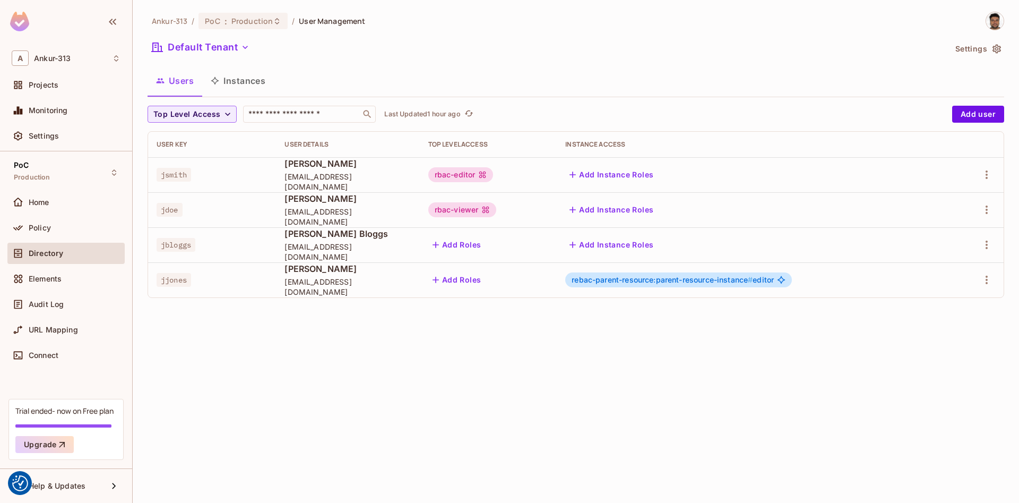
click at [285, 398] on div "Ankur-313 / PoC : Production / User Management Default Tenant Settings Users In…" at bounding box center [576, 251] width 887 height 503
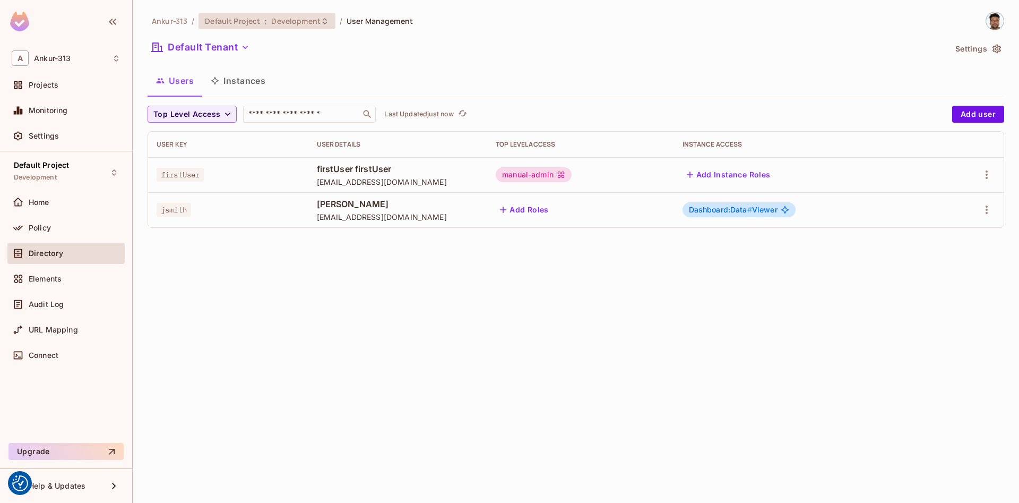
click at [229, 22] on span "Default Project" at bounding box center [232, 21] width 55 height 10
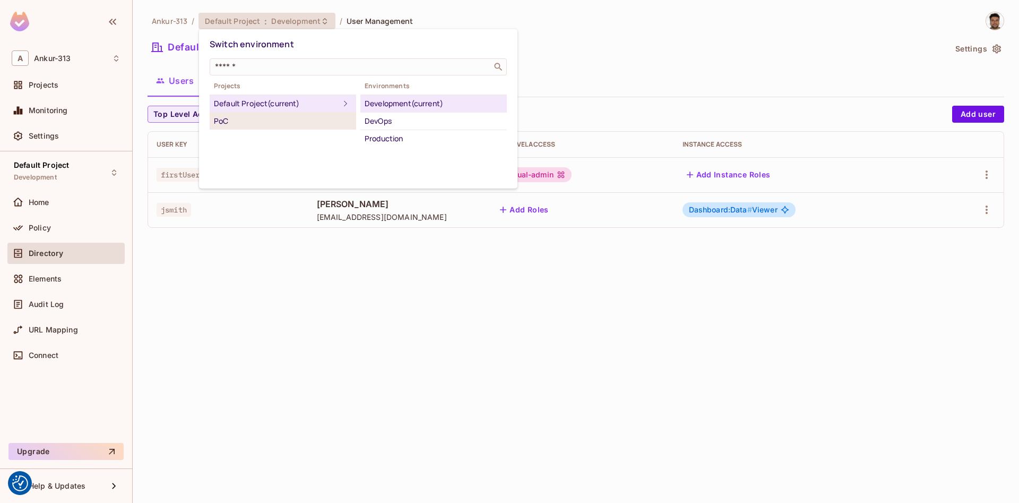
click at [239, 121] on div "PoC" at bounding box center [283, 121] width 138 height 13
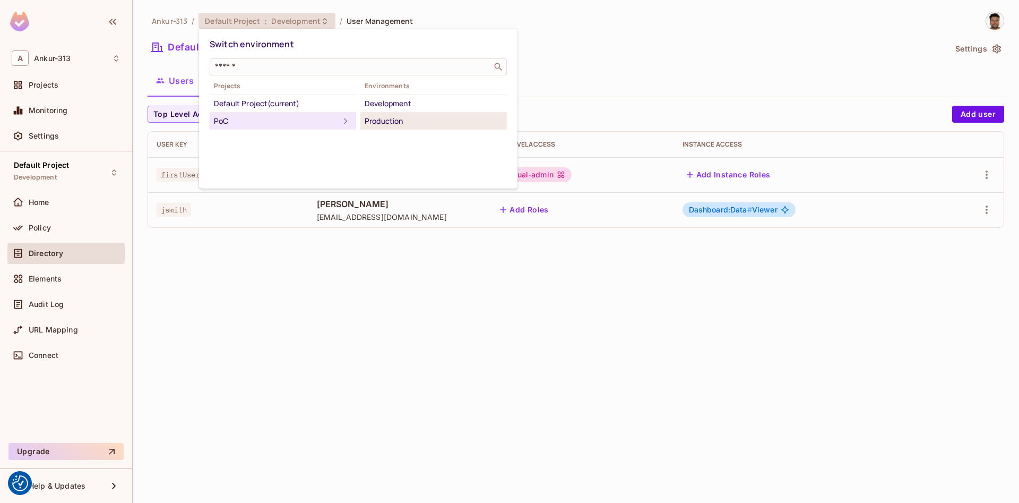
click at [389, 123] on div "Production" at bounding box center [434, 121] width 138 height 13
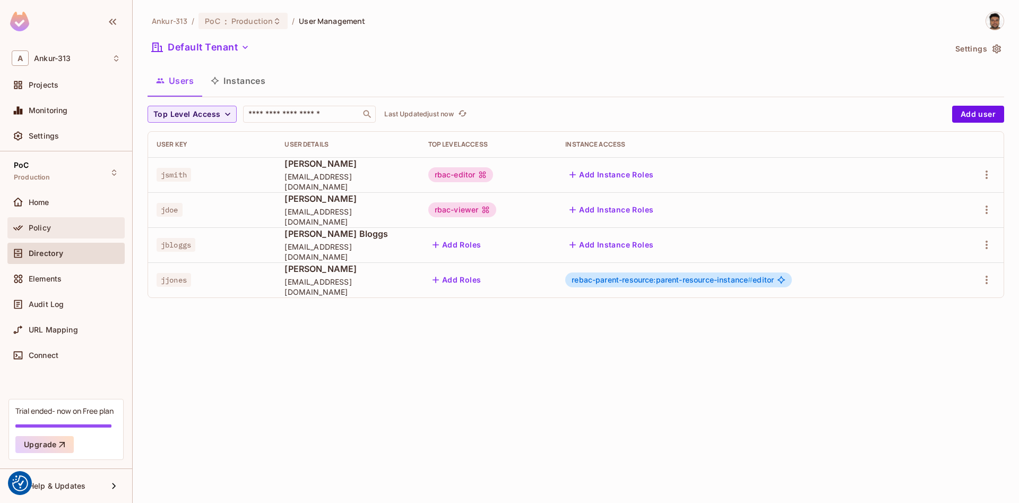
click at [37, 224] on span "Policy" at bounding box center [40, 228] width 22 height 8
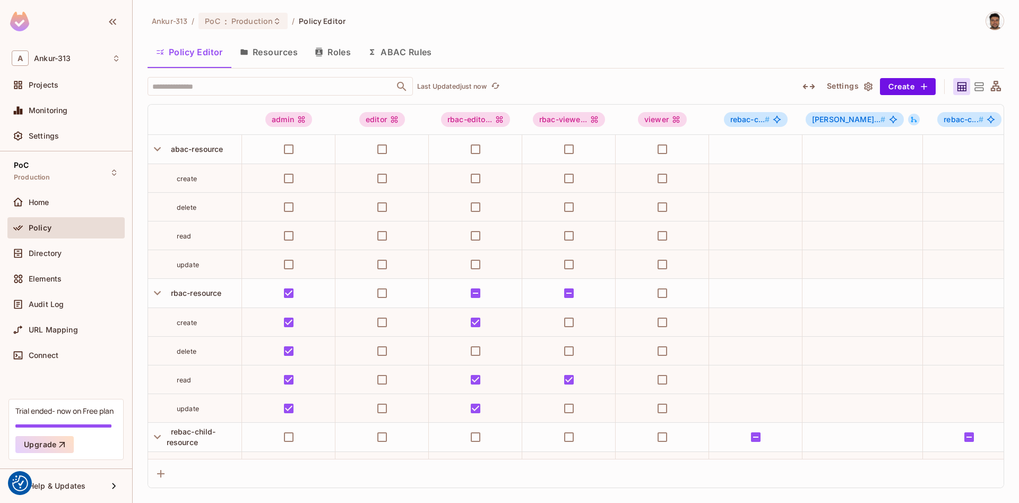
click at [281, 55] on button "Resources" at bounding box center [268, 52] width 75 height 27
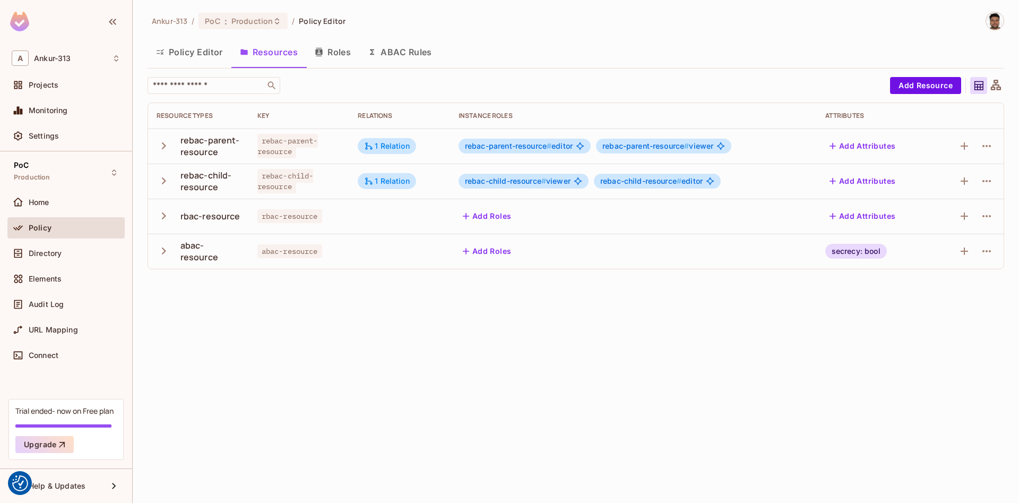
click at [166, 148] on icon "button" at bounding box center [164, 146] width 14 height 14
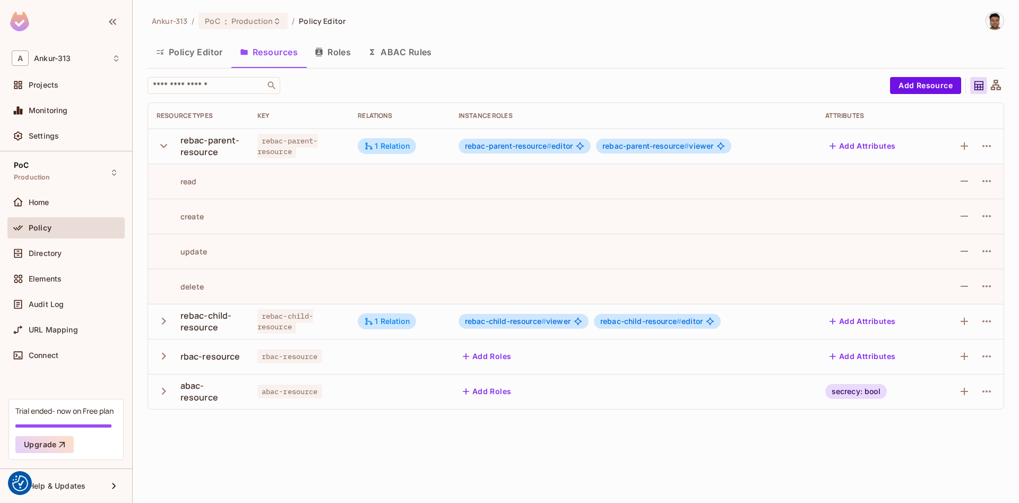
click at [165, 324] on icon "button" at bounding box center [164, 321] width 14 height 14
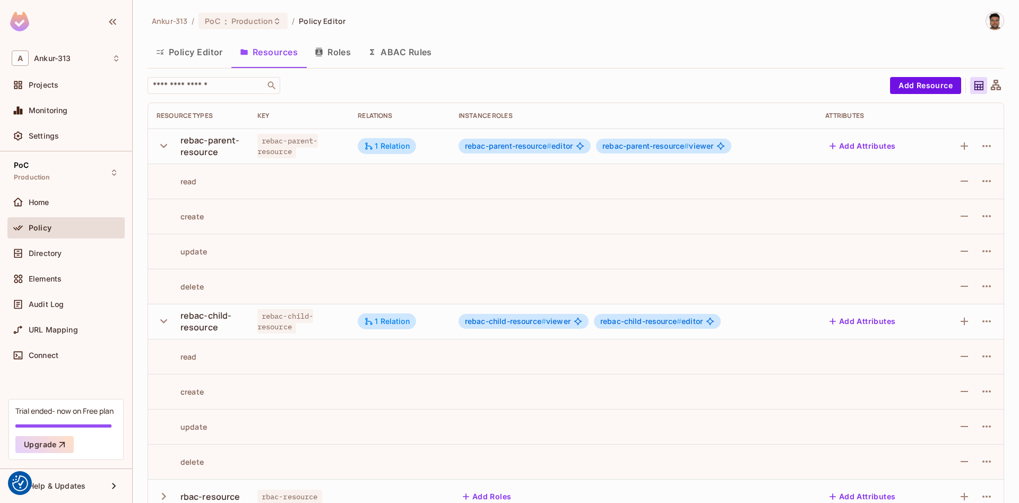
click at [162, 141] on icon "button" at bounding box center [164, 146] width 14 height 14
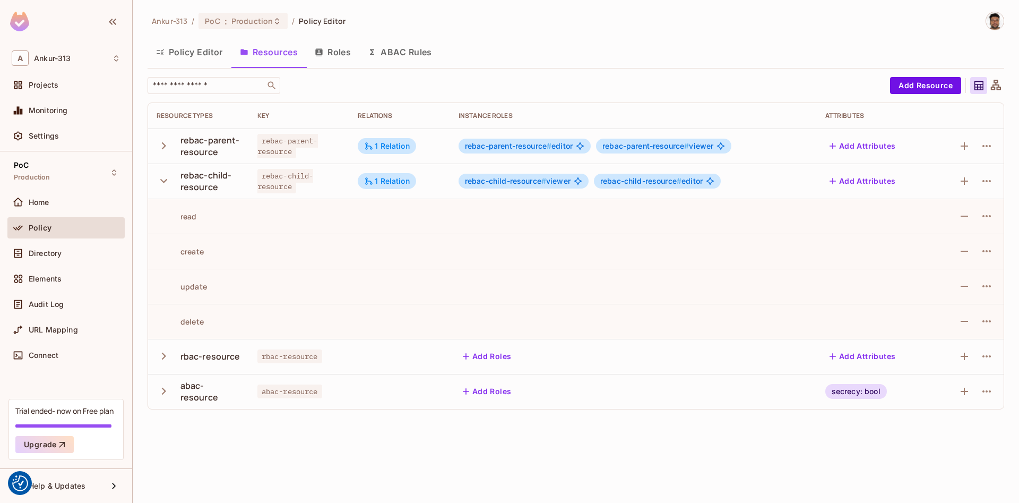
click at [163, 180] on icon "button" at bounding box center [164, 181] width 14 height 14
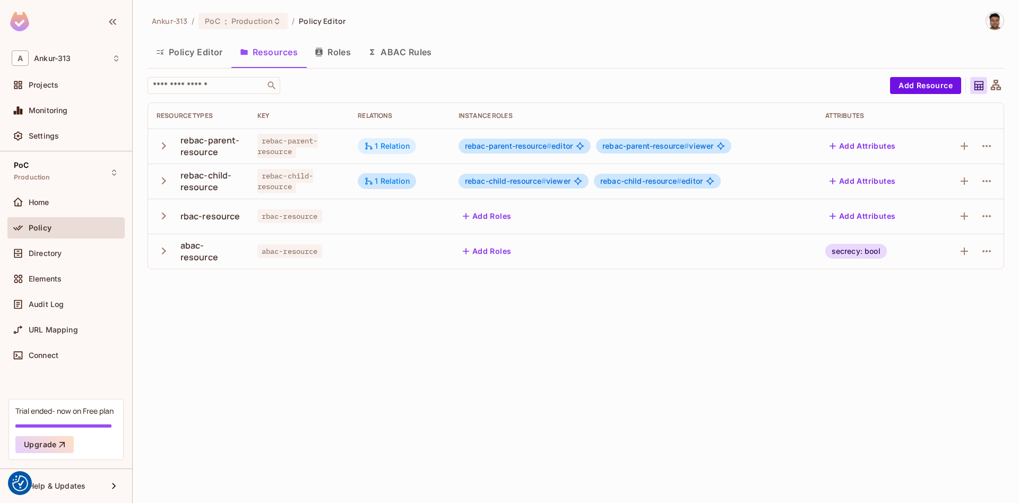
click at [388, 147] on div "1 Relation" at bounding box center [387, 146] width 46 height 10
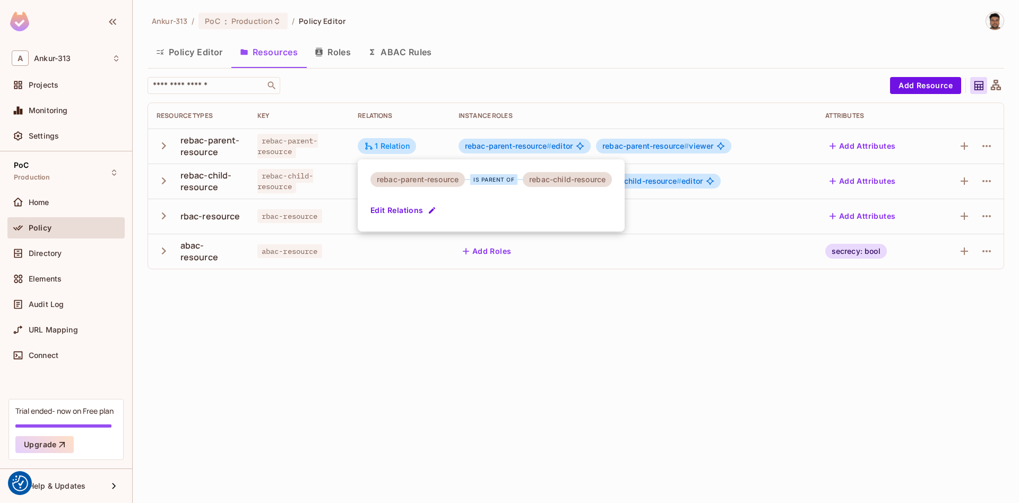
click at [479, 345] on div at bounding box center [509, 251] width 1019 height 503
click at [336, 54] on button "Roles" at bounding box center [332, 52] width 53 height 27
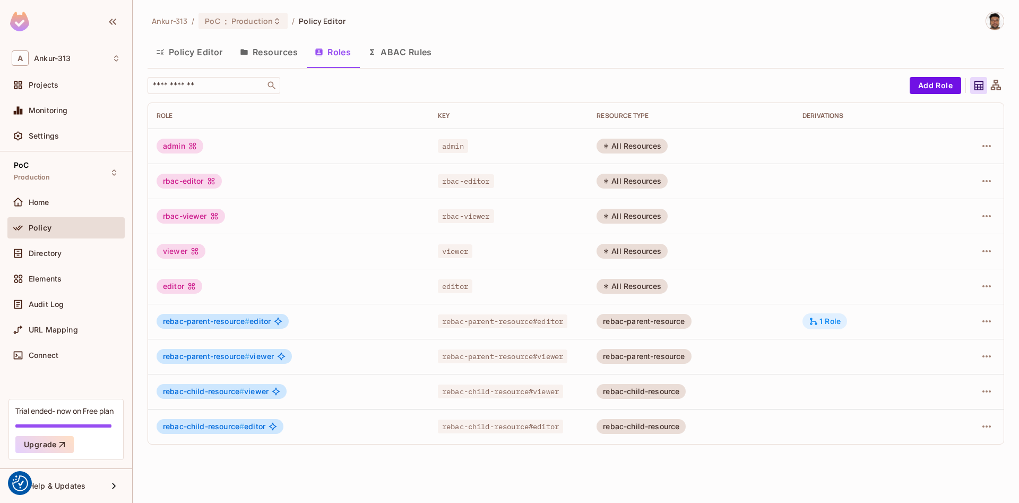
click at [822, 322] on div "1 Role" at bounding box center [825, 321] width 32 height 10
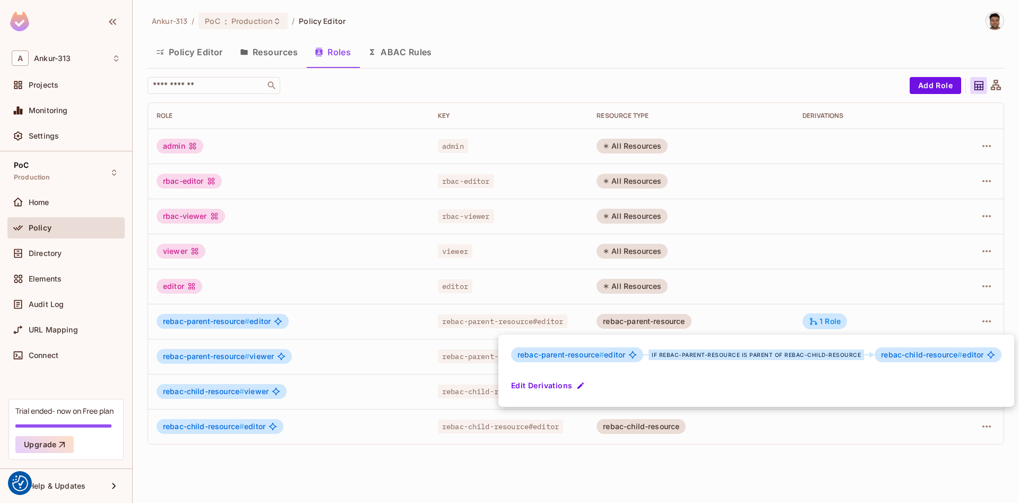
click at [201, 59] on div at bounding box center [509, 251] width 1019 height 503
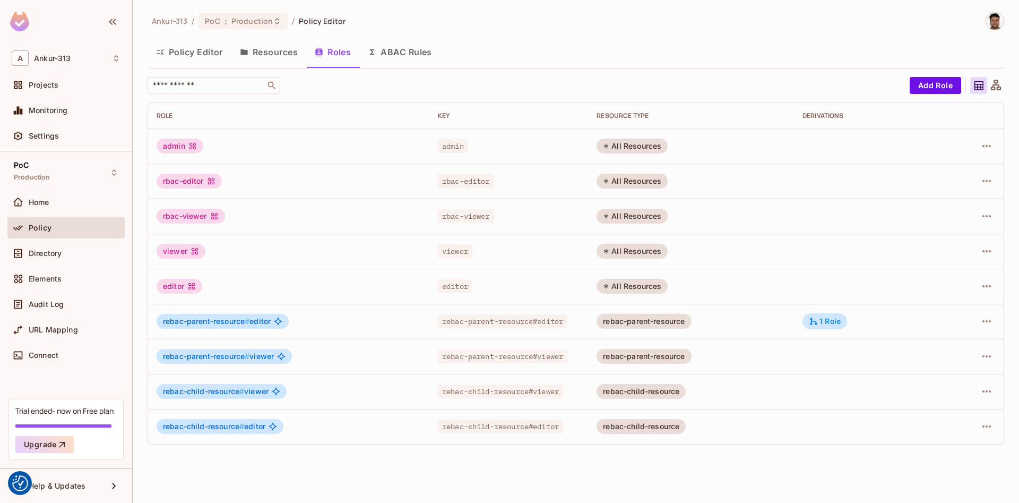
click at [192, 53] on button "Policy Editor" at bounding box center [190, 52] width 84 height 27
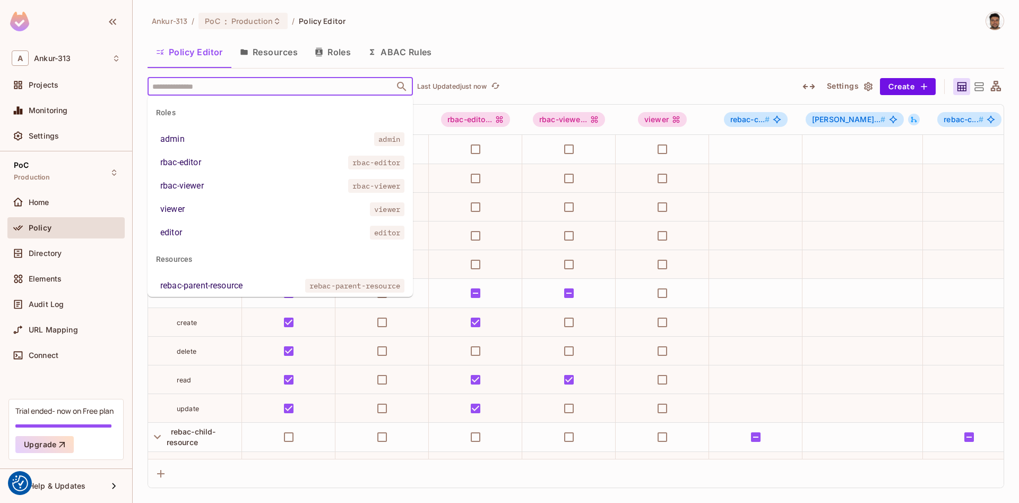
click at [221, 85] on input "text" at bounding box center [271, 86] width 243 height 19
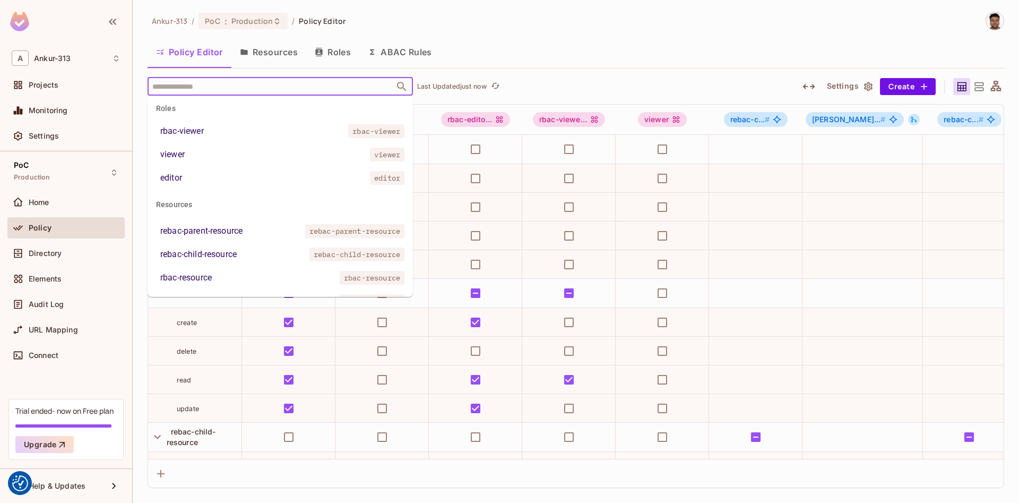
scroll to position [61, 0]
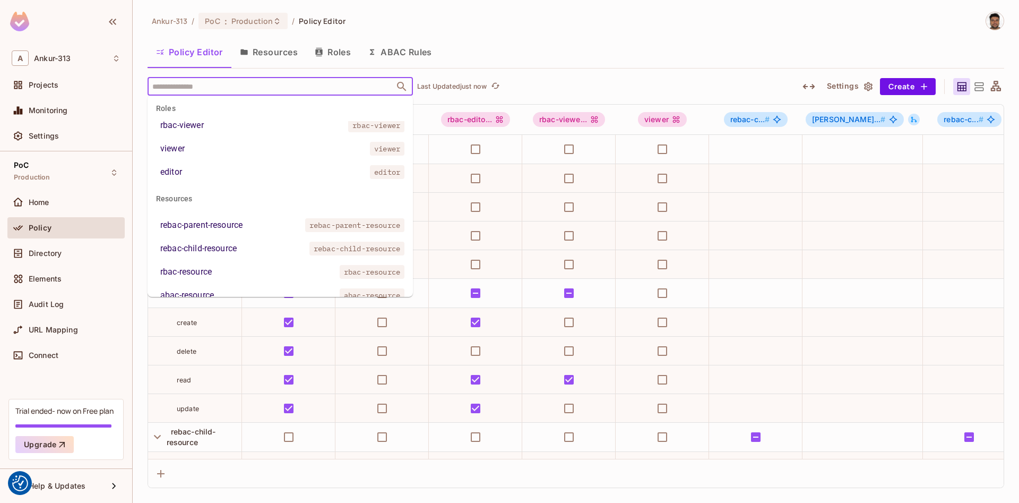
click at [191, 228] on div "rebac-parent-resource" at bounding box center [201, 225] width 82 height 13
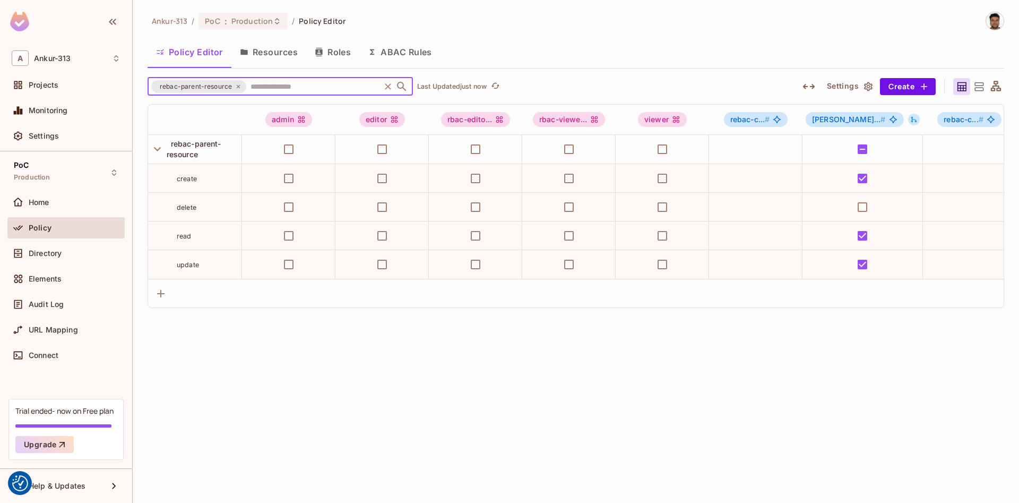
click at [808, 80] on icon "button" at bounding box center [809, 86] width 13 height 13
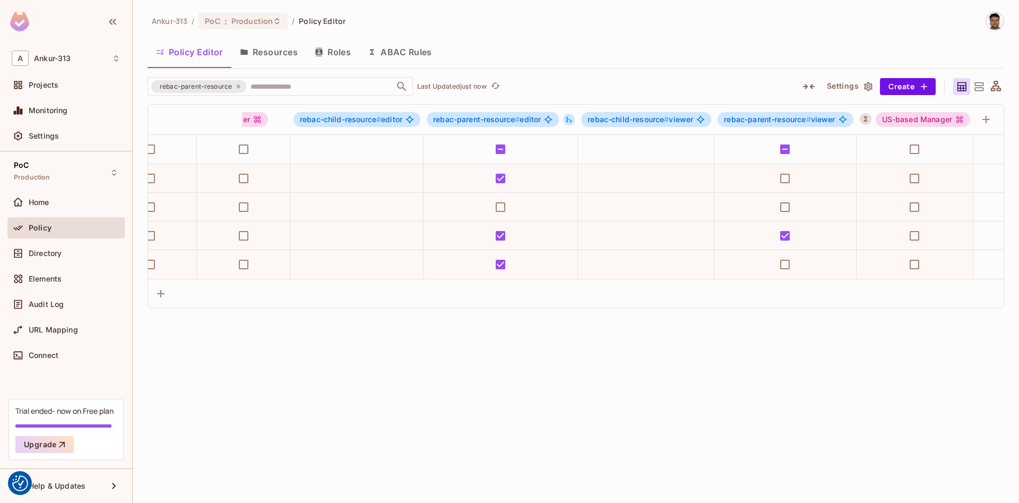
scroll to position [0, 0]
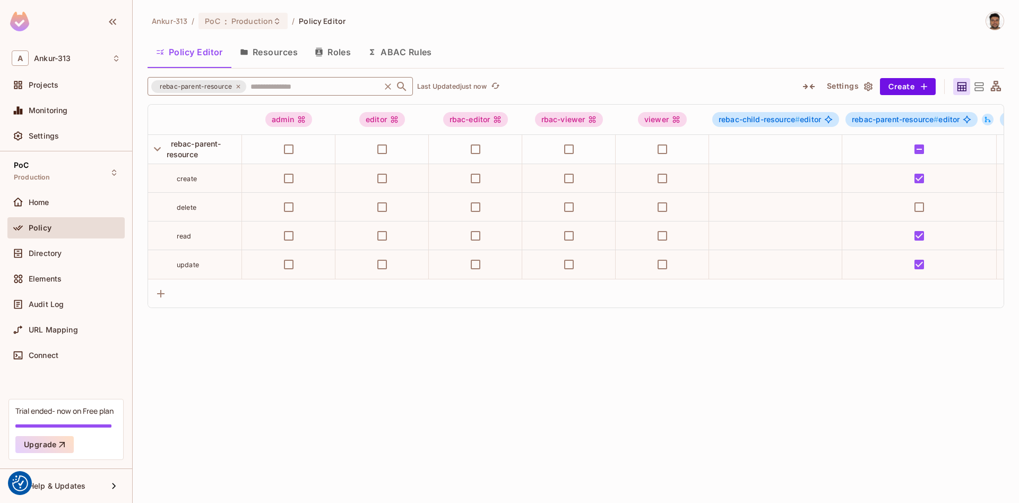
click at [236, 87] on icon at bounding box center [238, 86] width 6 height 6
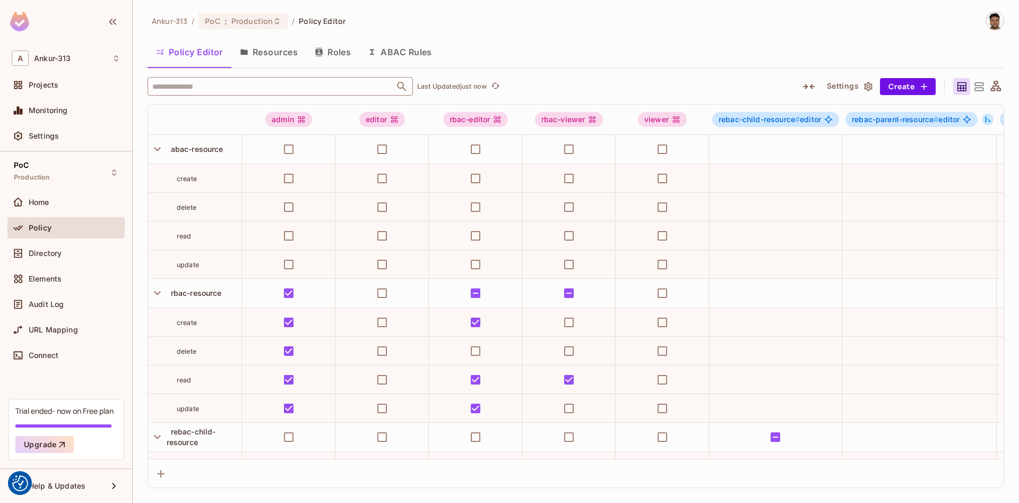
click at [219, 88] on input "text" at bounding box center [271, 86] width 243 height 19
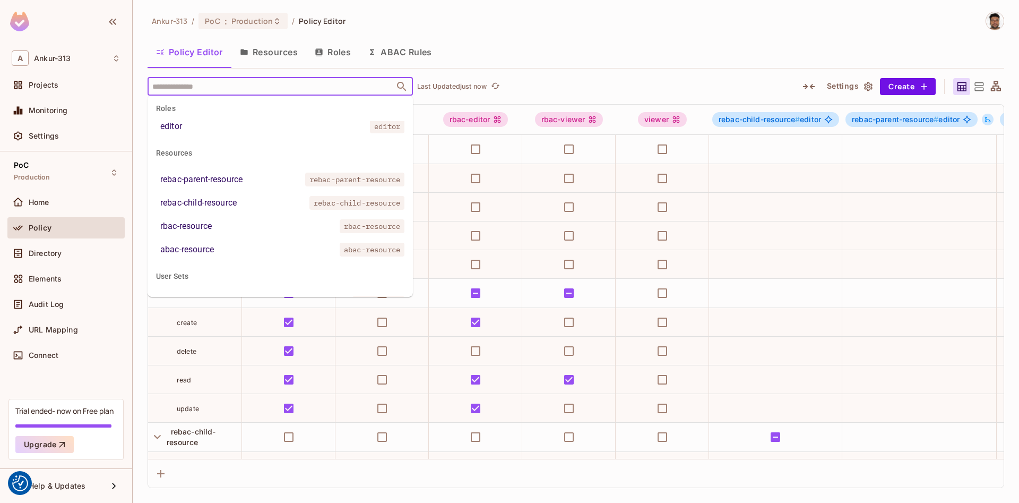
scroll to position [121, 0]
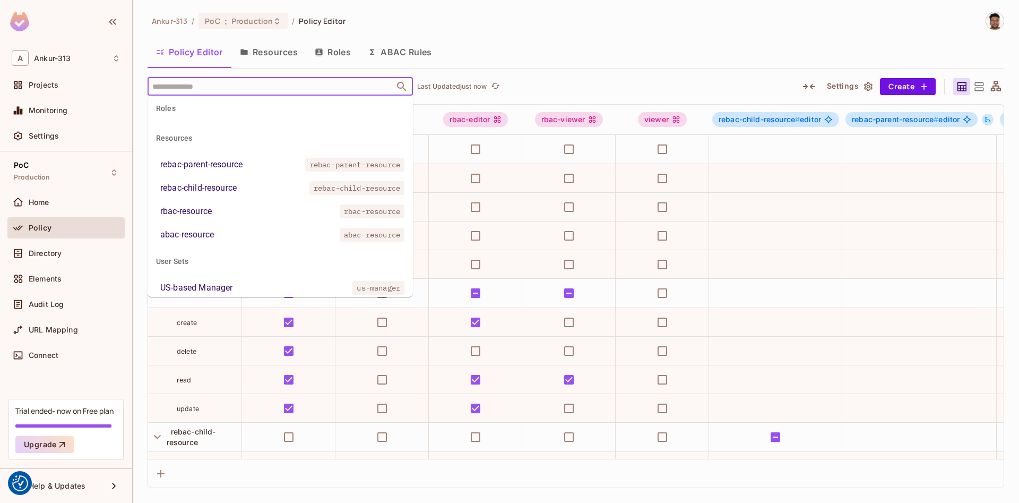
click at [193, 187] on div "rebac-child-resource" at bounding box center [198, 188] width 76 height 13
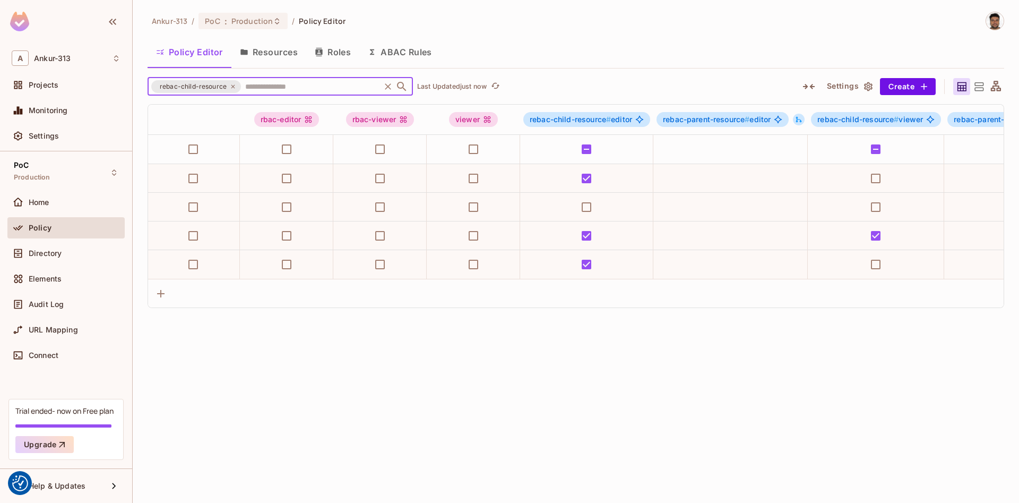
scroll to position [0, 226]
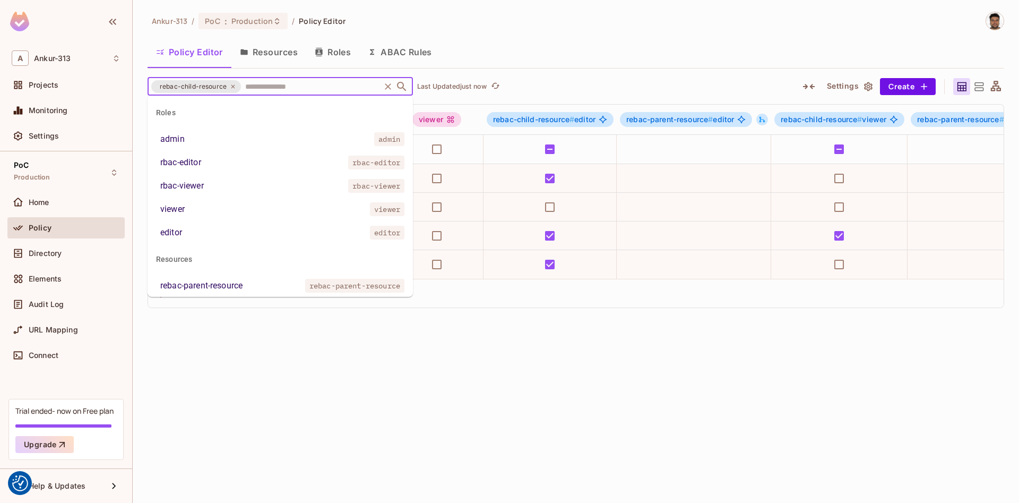
click at [276, 87] on input "text" at bounding box center [311, 86] width 136 height 19
click at [190, 280] on div "rebac-parent-resource" at bounding box center [201, 285] width 82 height 13
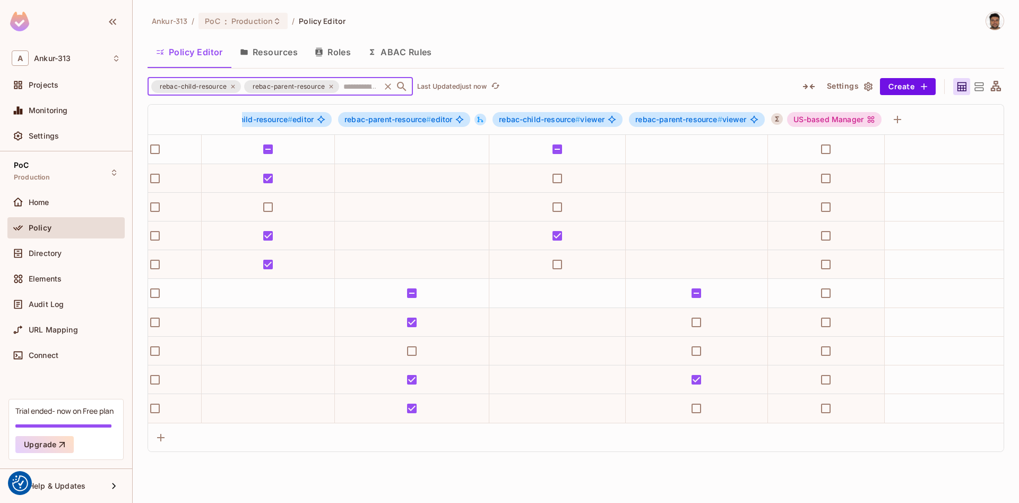
scroll to position [0, 0]
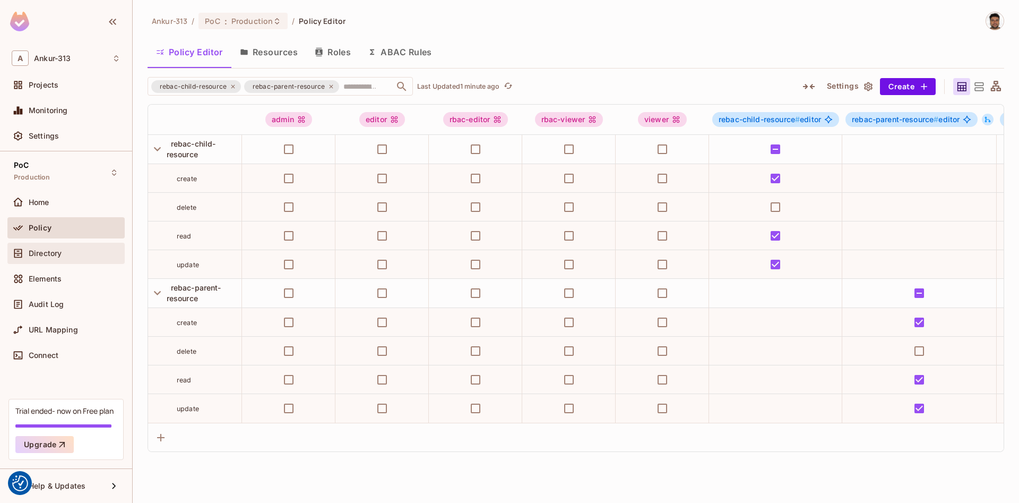
click at [35, 251] on span "Directory" at bounding box center [45, 253] width 33 height 8
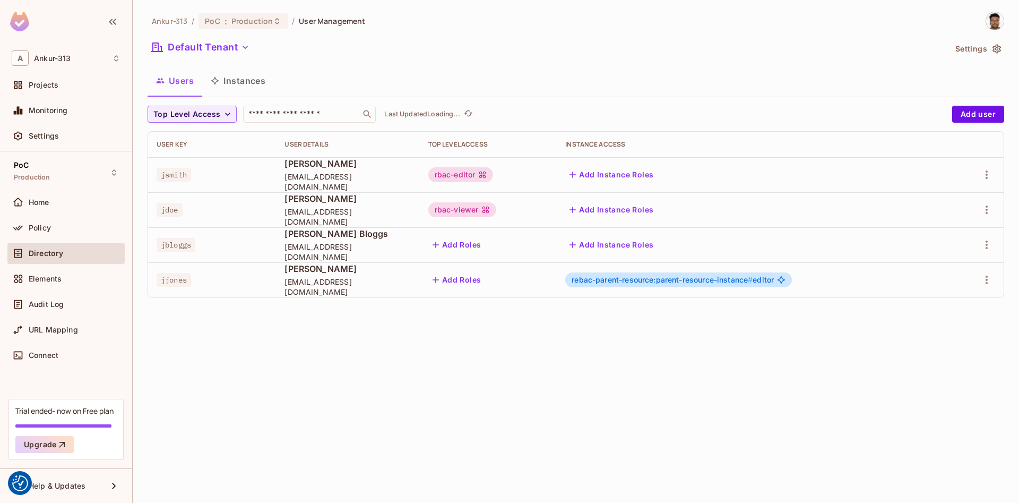
click at [239, 79] on button "Instances" at bounding box center [238, 80] width 72 height 27
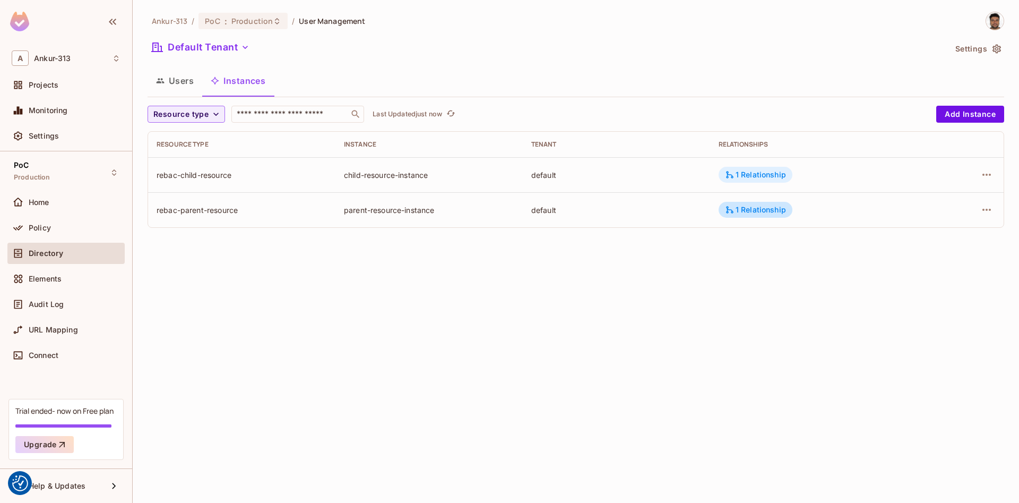
click at [765, 175] on div "1 Relationship" at bounding box center [755, 175] width 61 height 10
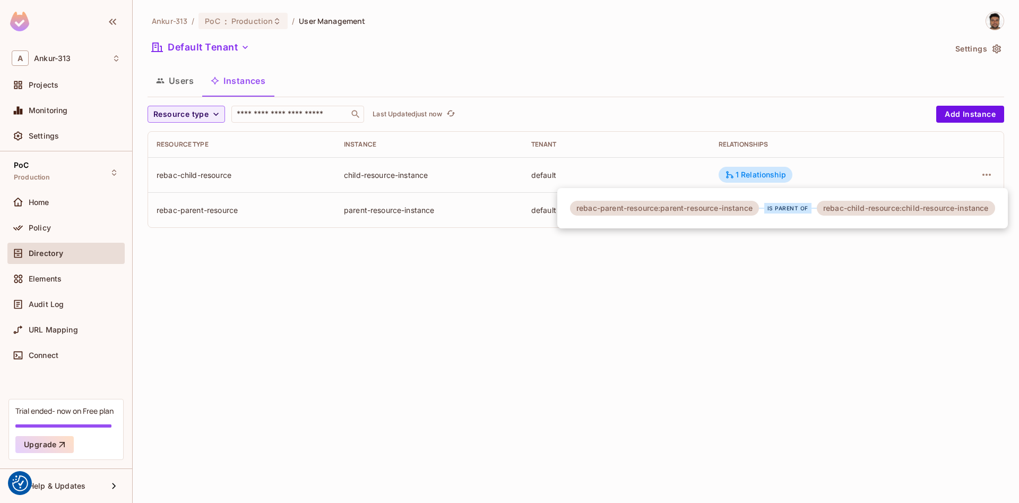
click at [673, 362] on div at bounding box center [509, 251] width 1019 height 503
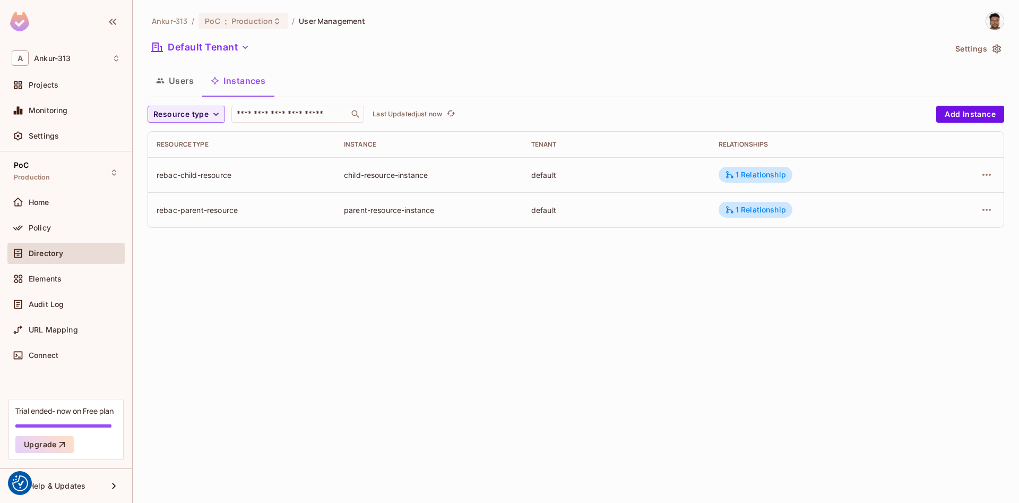
click at [165, 84] on button "Users" at bounding box center [175, 80] width 55 height 27
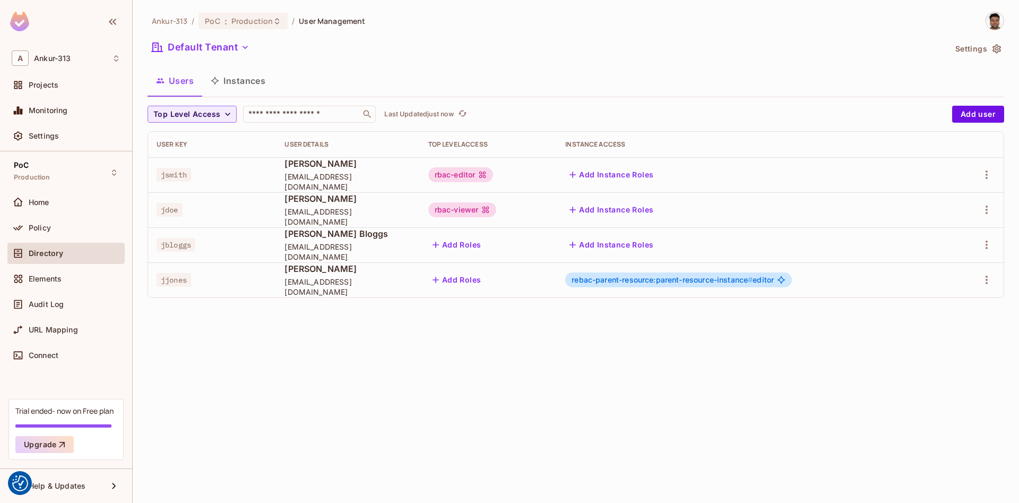
click at [699, 281] on span "rebac-parent-resource:parent-resource-instance #" at bounding box center [662, 279] width 181 height 9
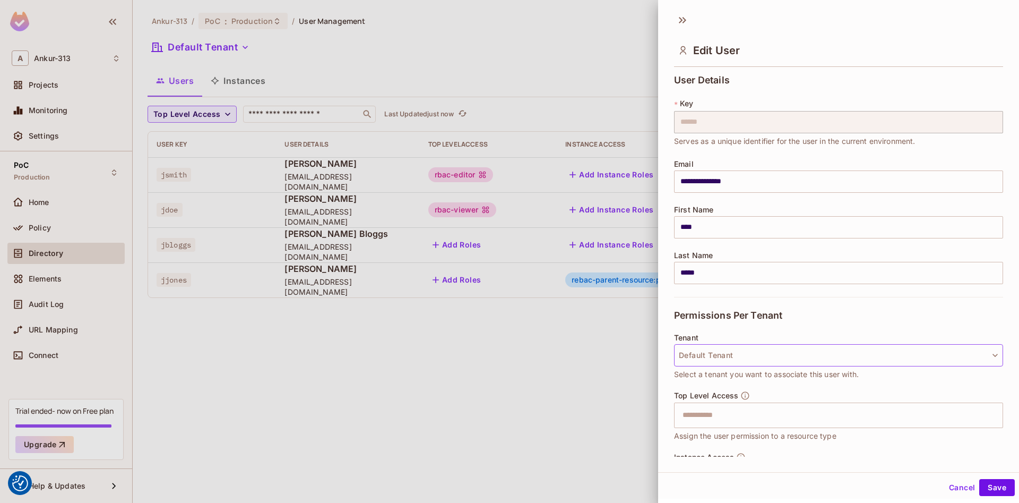
scroll to position [93, 0]
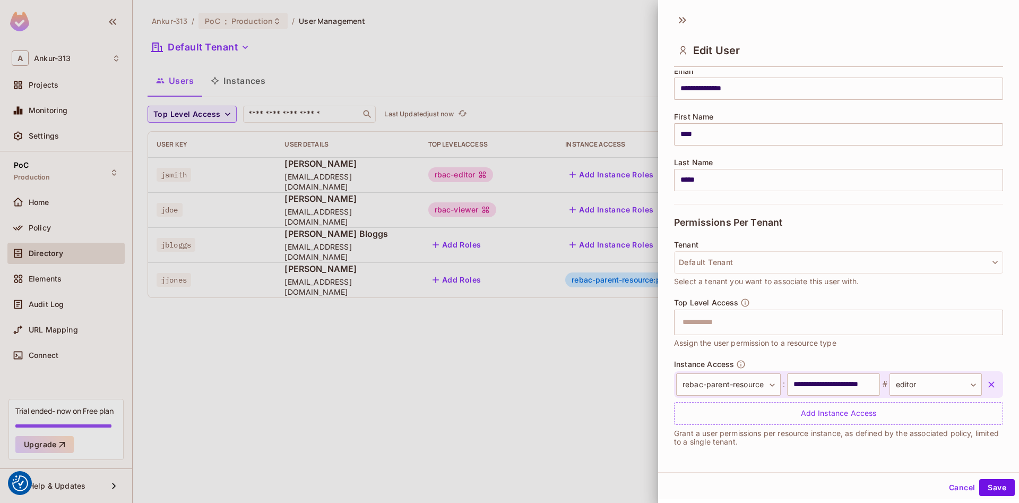
click at [477, 370] on div at bounding box center [509, 251] width 1019 height 503
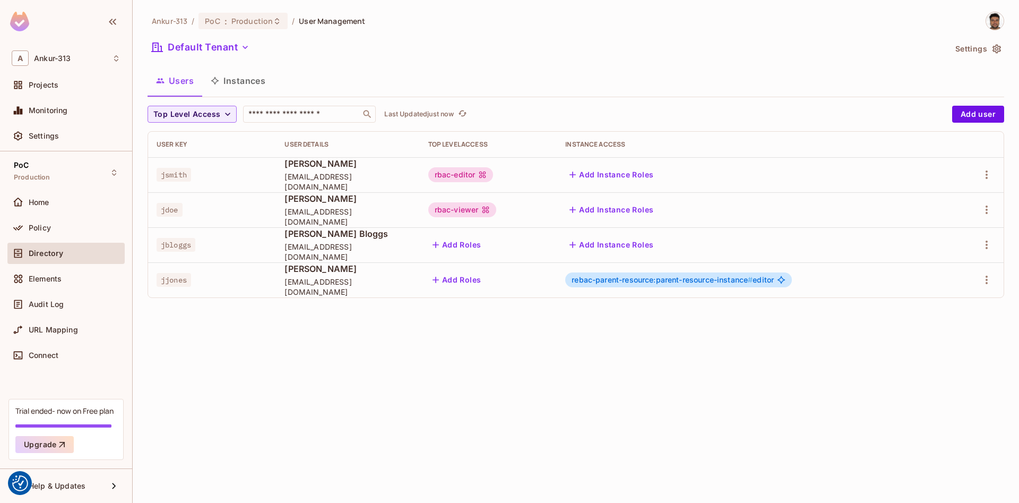
click at [713, 282] on span "rebac-parent-resource:parent-resource-instance #" at bounding box center [662, 279] width 181 height 9
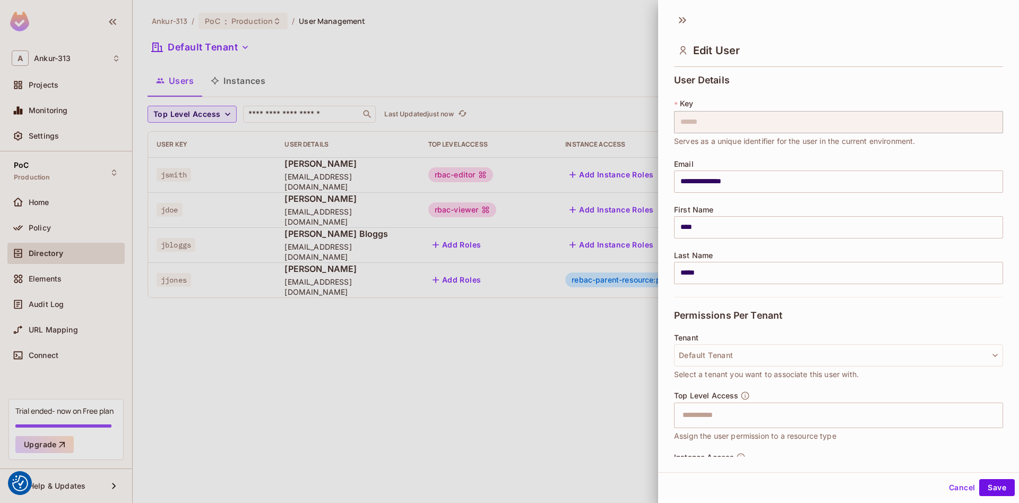
click at [509, 345] on div at bounding box center [509, 251] width 1019 height 503
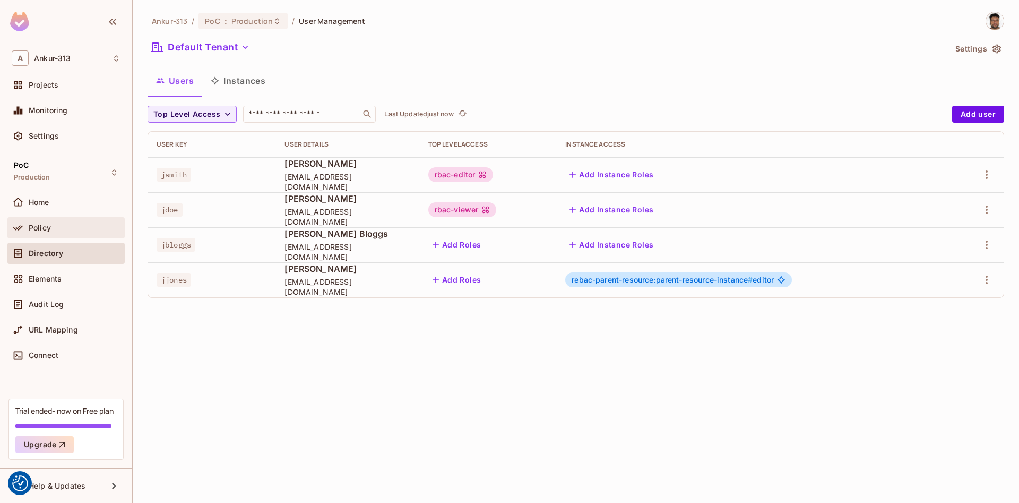
click at [53, 230] on div "Policy" at bounding box center [75, 228] width 92 height 8
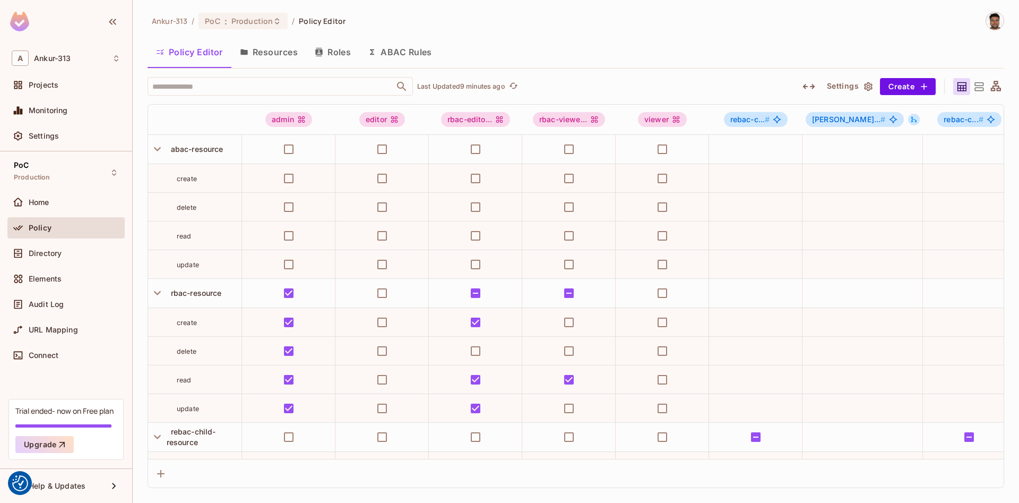
click at [325, 53] on button "Roles" at bounding box center [332, 52] width 53 height 27
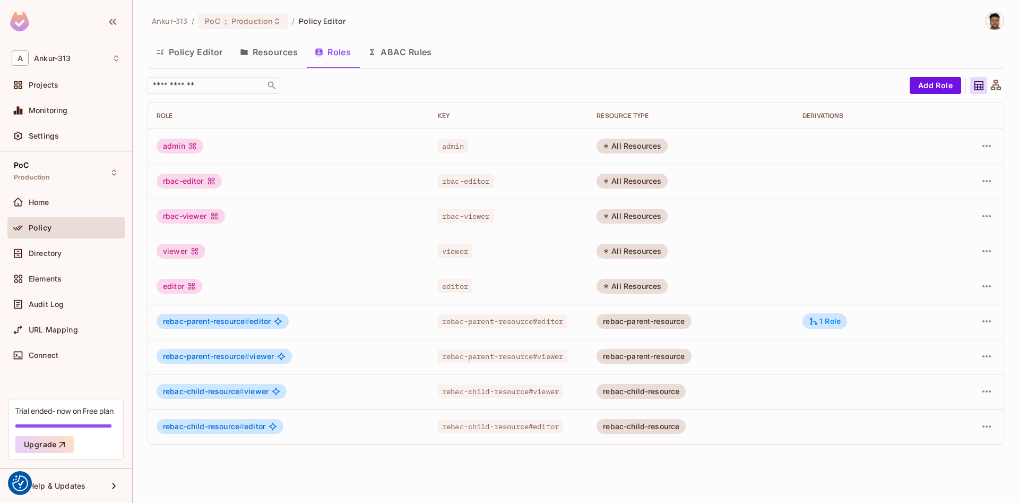
click at [263, 52] on button "Resources" at bounding box center [268, 52] width 75 height 27
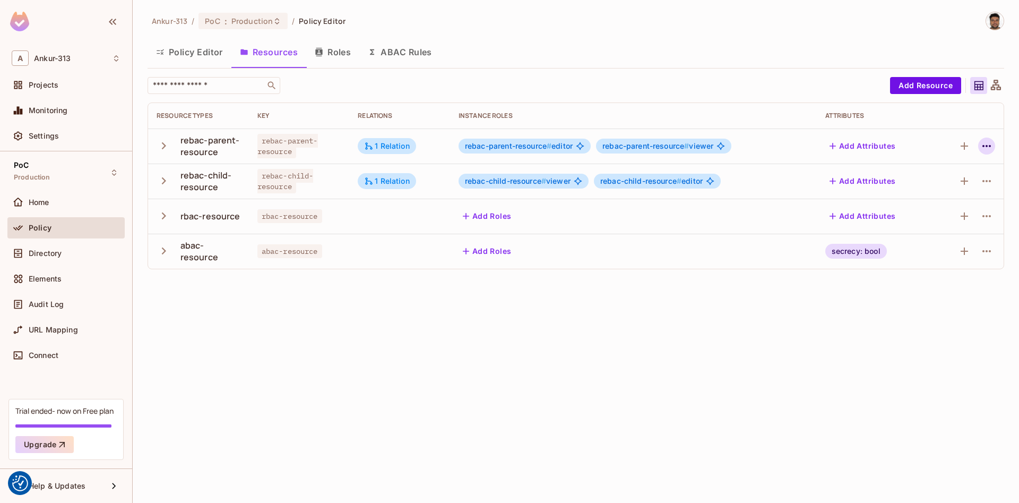
click at [988, 149] on icon "button" at bounding box center [987, 146] width 13 height 13
click at [903, 183] on div "Edit Resource" at bounding box center [921, 188] width 50 height 11
click at [986, 144] on icon "button" at bounding box center [987, 146] width 13 height 13
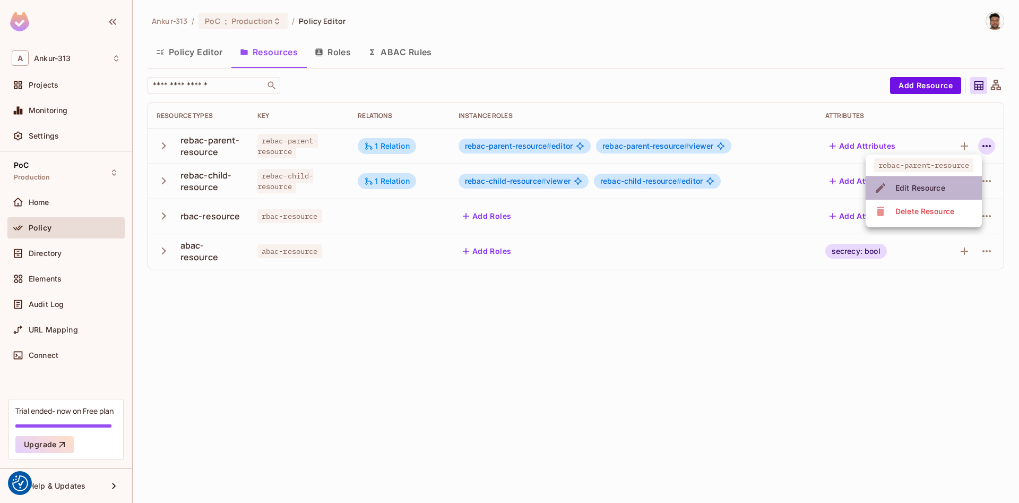
click at [919, 179] on li "Edit Resource" at bounding box center [924, 187] width 116 height 23
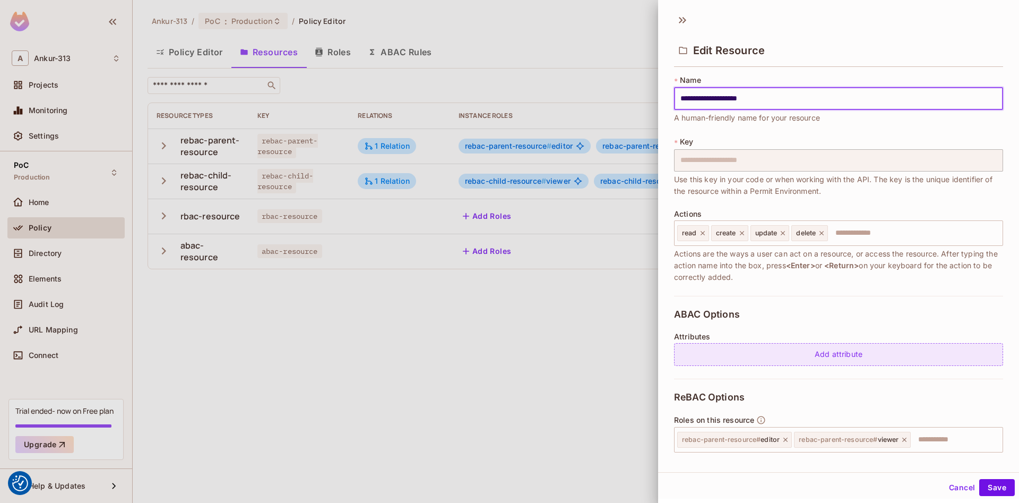
scroll to position [112, 0]
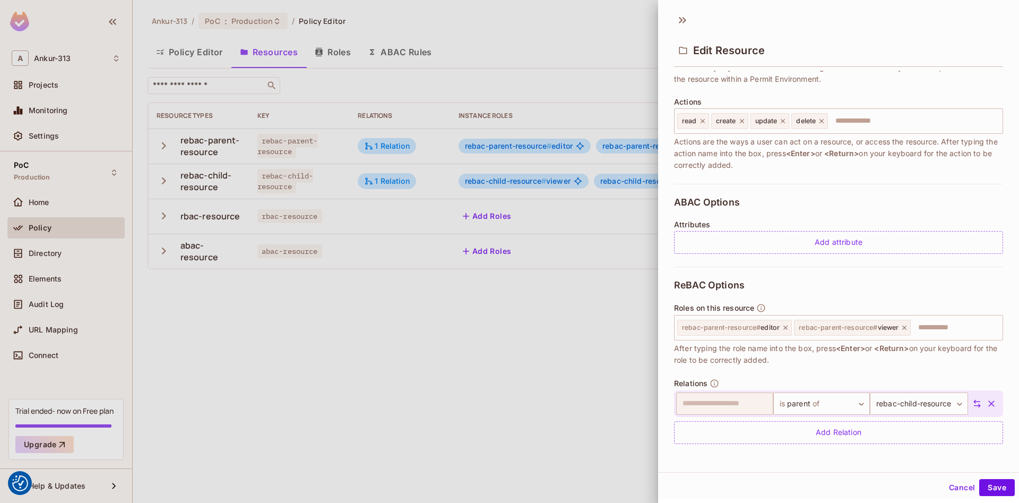
click at [952, 488] on button "Cancel" at bounding box center [962, 487] width 35 height 17
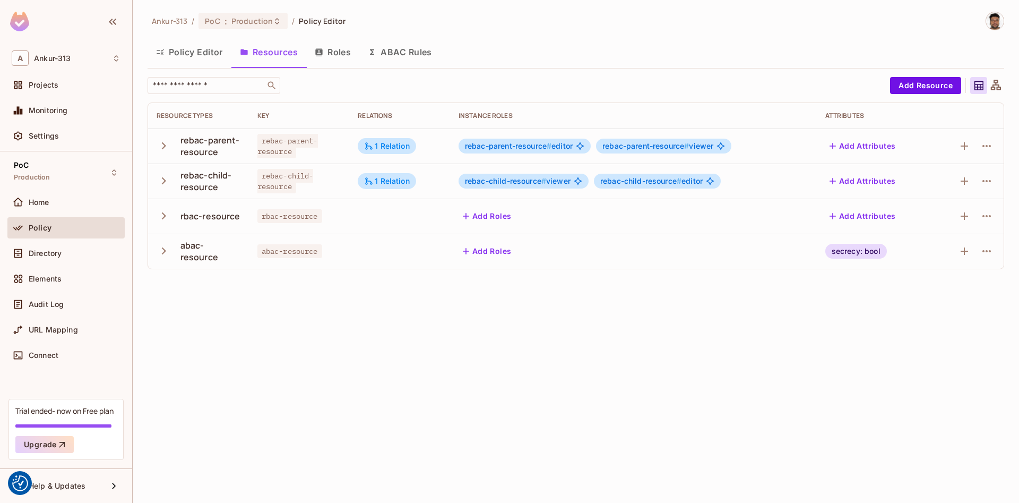
click at [185, 49] on button "Policy Editor" at bounding box center [190, 52] width 84 height 27
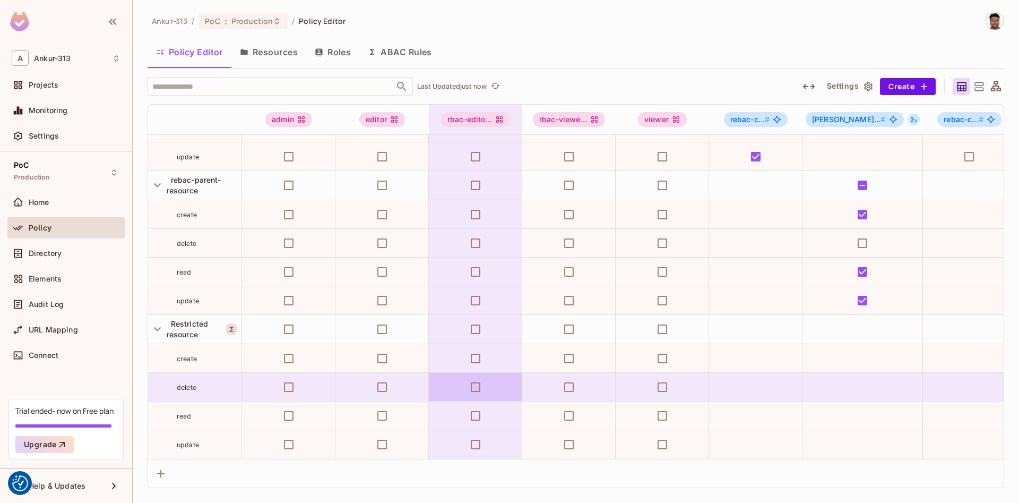
scroll to position [335, 0]
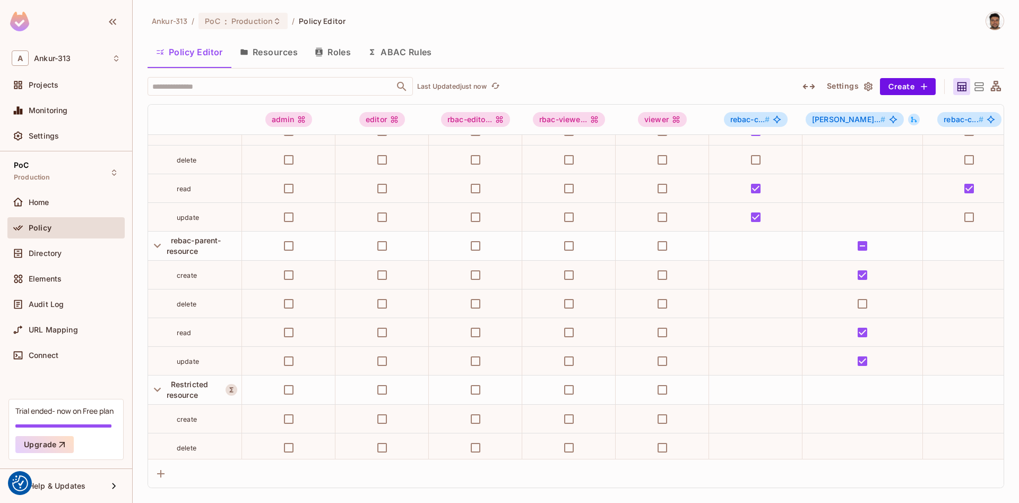
click at [253, 51] on button "Resources" at bounding box center [268, 52] width 75 height 27
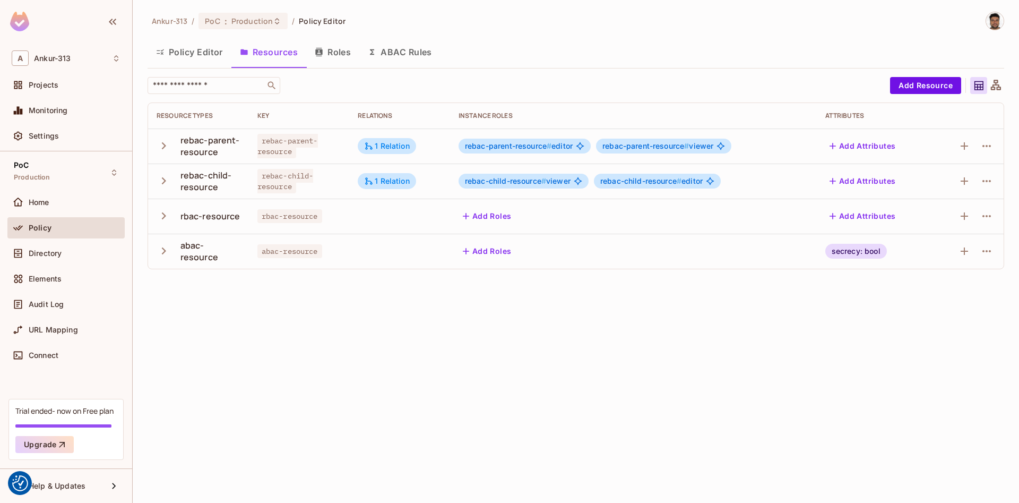
click at [185, 58] on button "Policy Editor" at bounding box center [190, 52] width 84 height 27
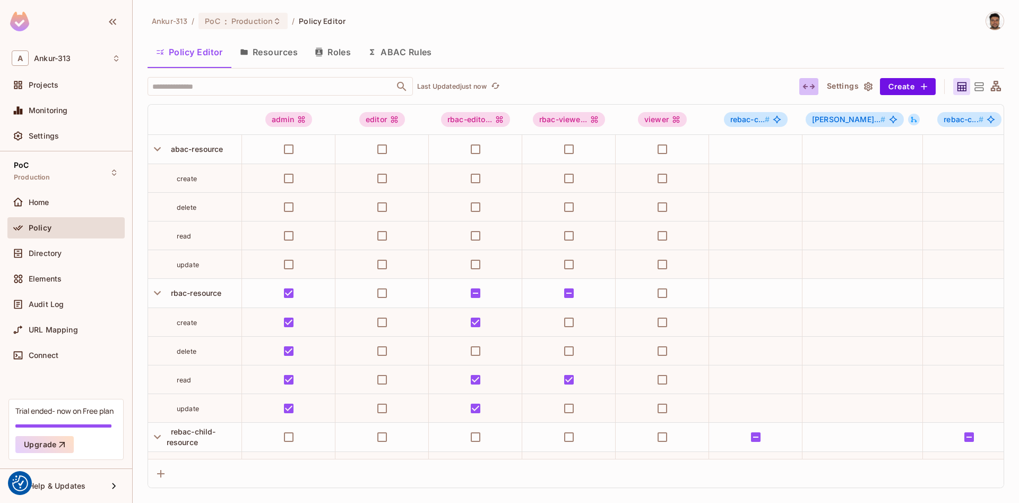
click at [811, 87] on icon "button" at bounding box center [809, 86] width 12 height 5
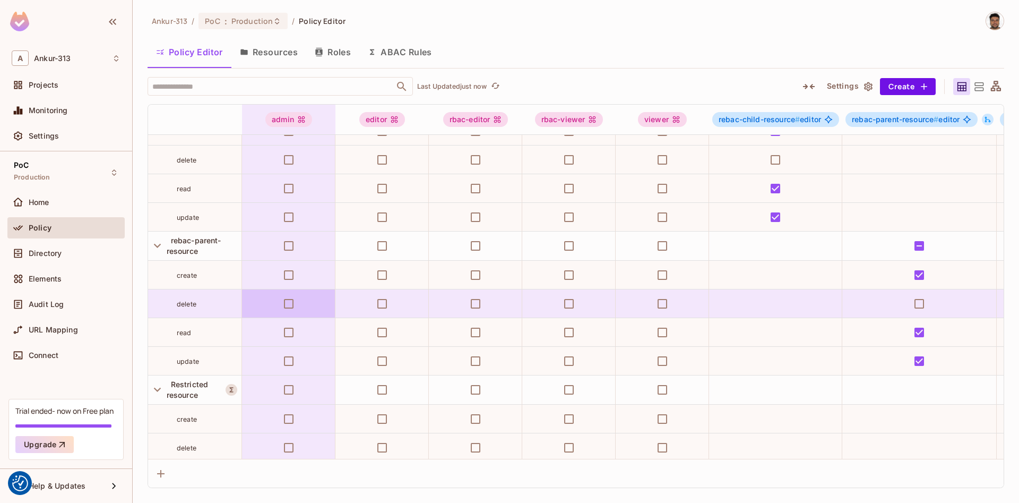
scroll to position [274, 0]
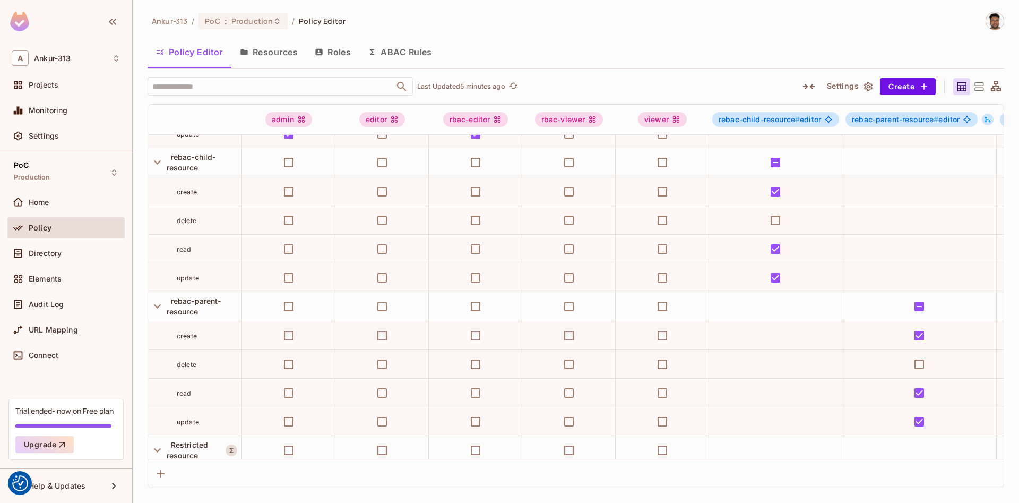
click at [273, 50] on button "Resources" at bounding box center [268, 52] width 75 height 27
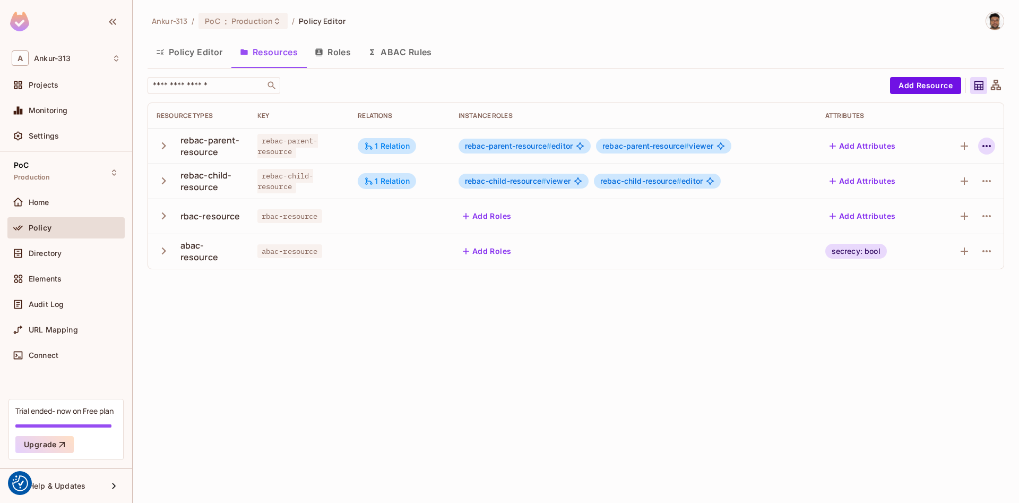
click at [995, 146] on button "button" at bounding box center [986, 146] width 17 height 17
click at [906, 185] on div "Edit Resource" at bounding box center [921, 188] width 50 height 11
click at [993, 147] on icon "button" at bounding box center [987, 146] width 13 height 13
click at [906, 194] on span "Edit Resource" at bounding box center [920, 187] width 56 height 17
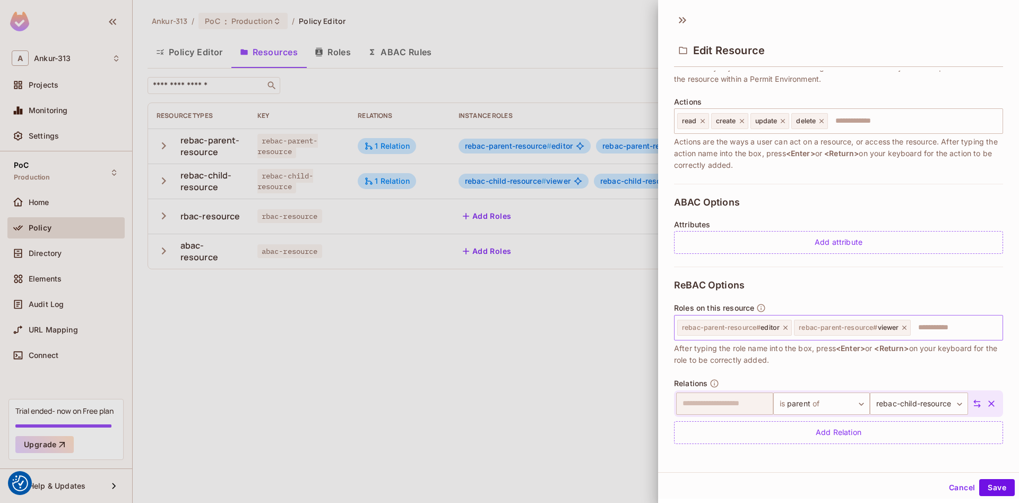
scroll to position [2, 0]
click at [428, 374] on div at bounding box center [509, 251] width 1019 height 503
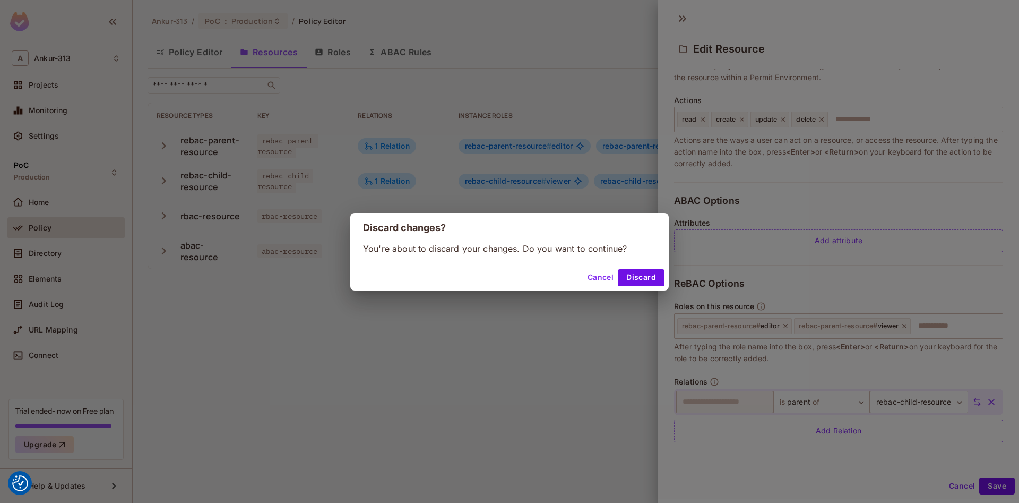
click at [391, 146] on div "Discard changes? You're about to discard your changes. Do you want to continue?…" at bounding box center [509, 251] width 1019 height 503
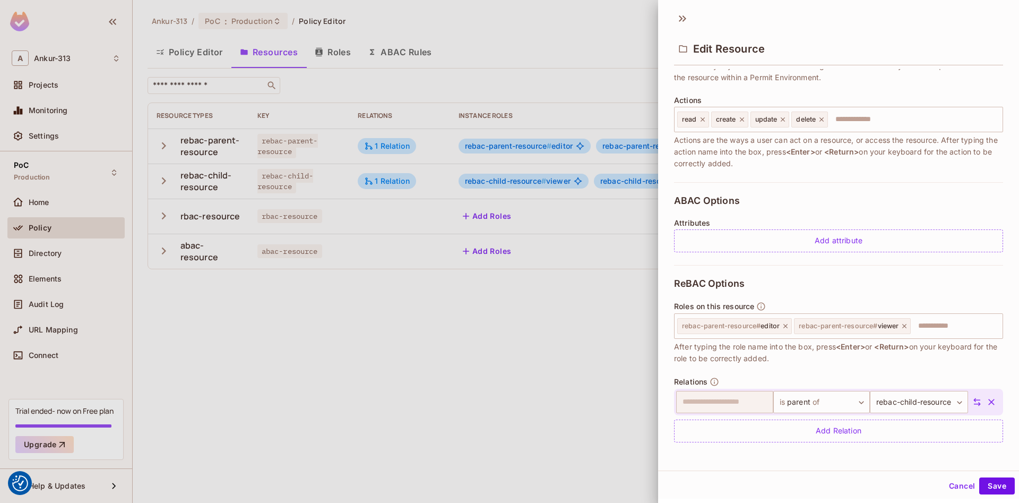
click at [384, 146] on div at bounding box center [509, 251] width 1019 height 503
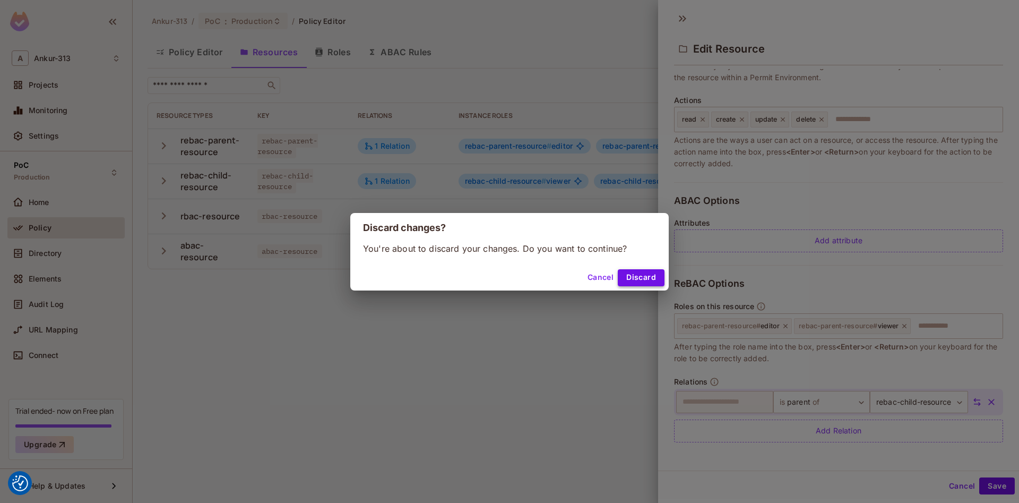
click at [641, 281] on button "Discard" at bounding box center [641, 277] width 47 height 17
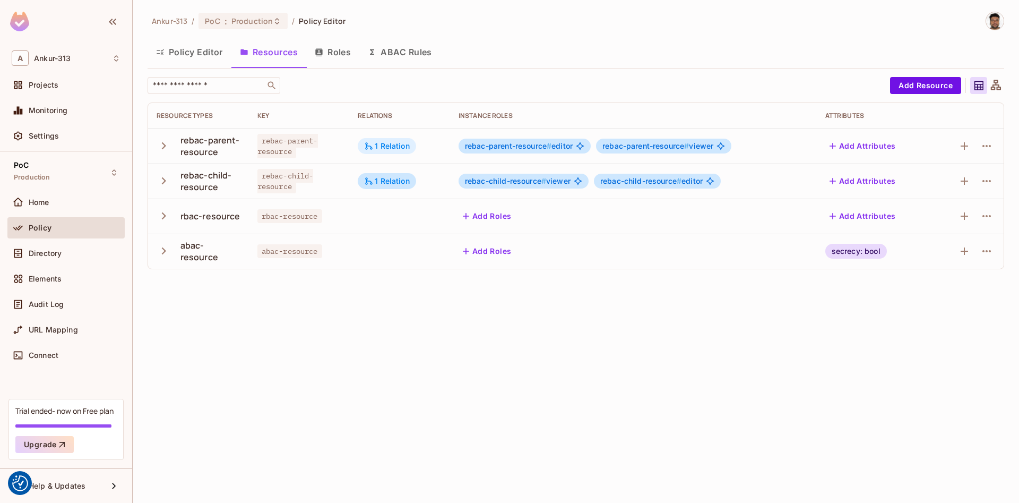
click at [397, 147] on div "1 Relation" at bounding box center [387, 146] width 46 height 10
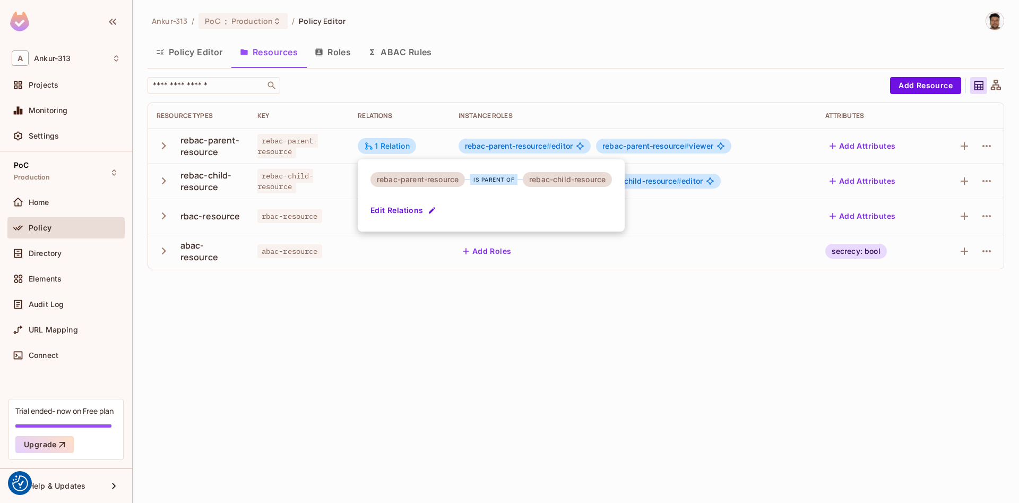
click at [414, 210] on button "Edit Relations" at bounding box center [405, 210] width 68 height 17
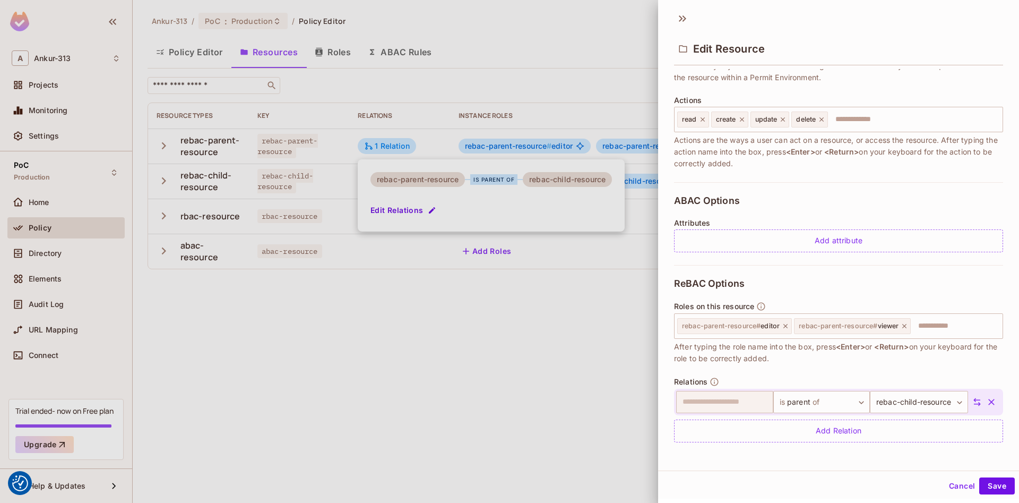
click at [959, 490] on button "Cancel" at bounding box center [962, 485] width 35 height 17
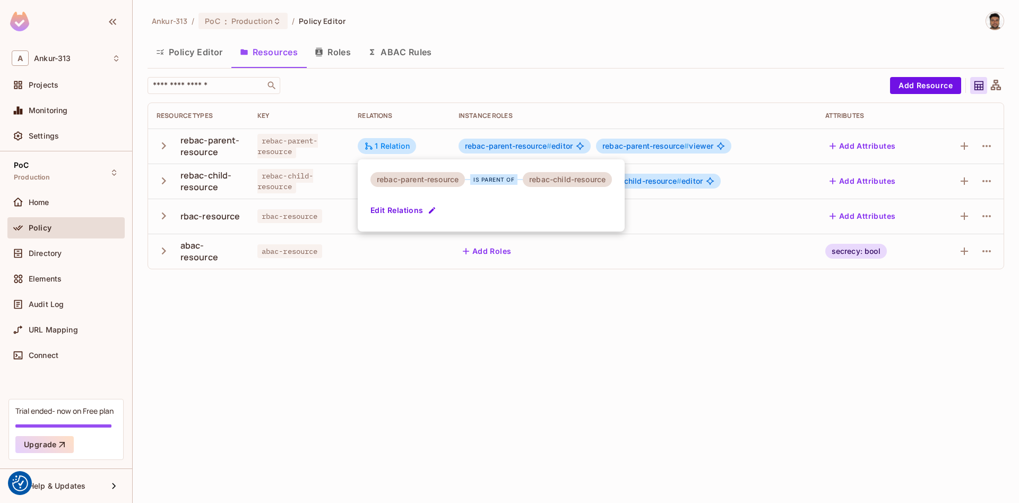
click at [614, 341] on div at bounding box center [509, 251] width 1019 height 503
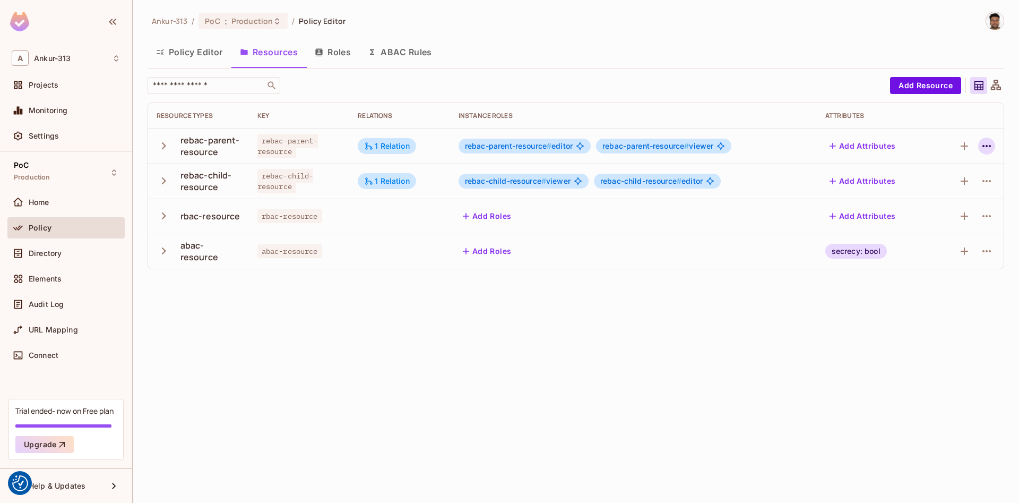
click at [989, 144] on icon "button" at bounding box center [987, 146] width 13 height 13
click at [911, 191] on div "Edit Resource" at bounding box center [921, 188] width 50 height 11
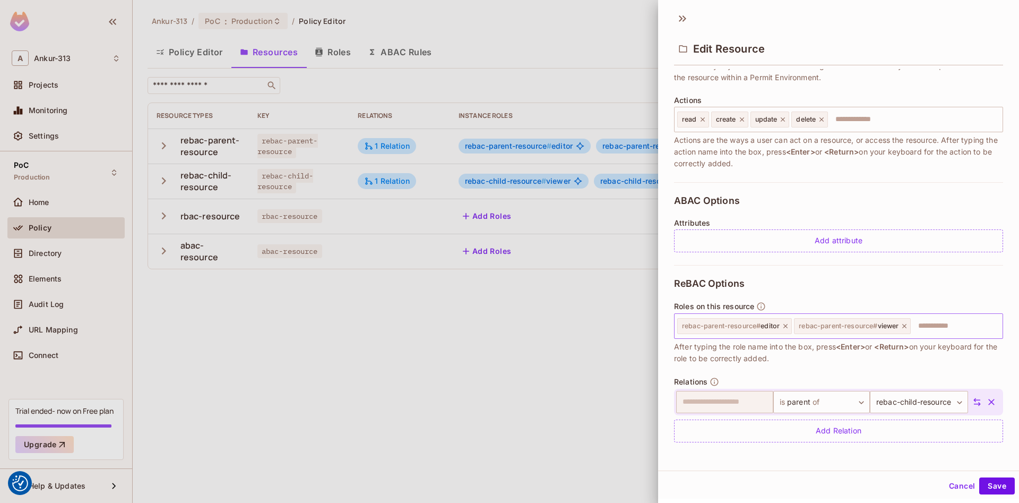
click at [936, 329] on input "text" at bounding box center [955, 325] width 87 height 21
type input "***"
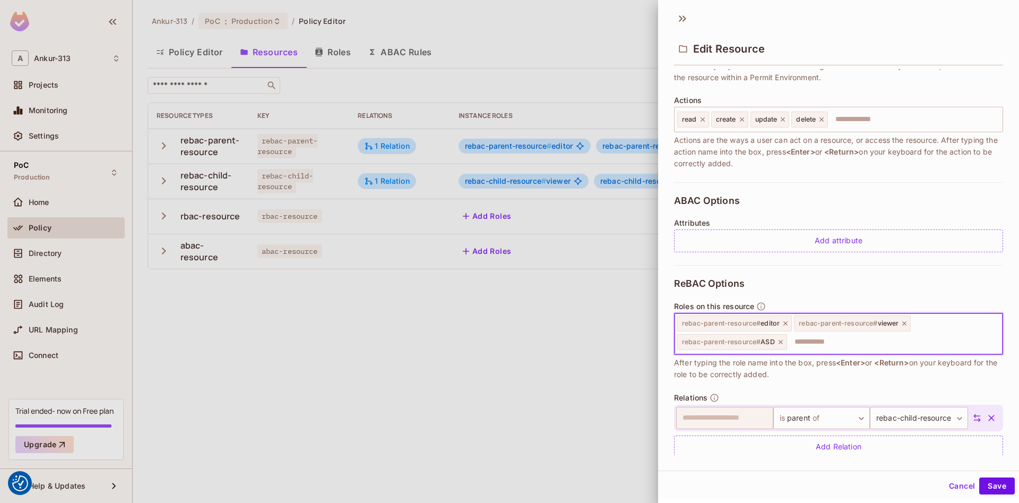
click at [780, 340] on icon at bounding box center [780, 341] width 7 height 7
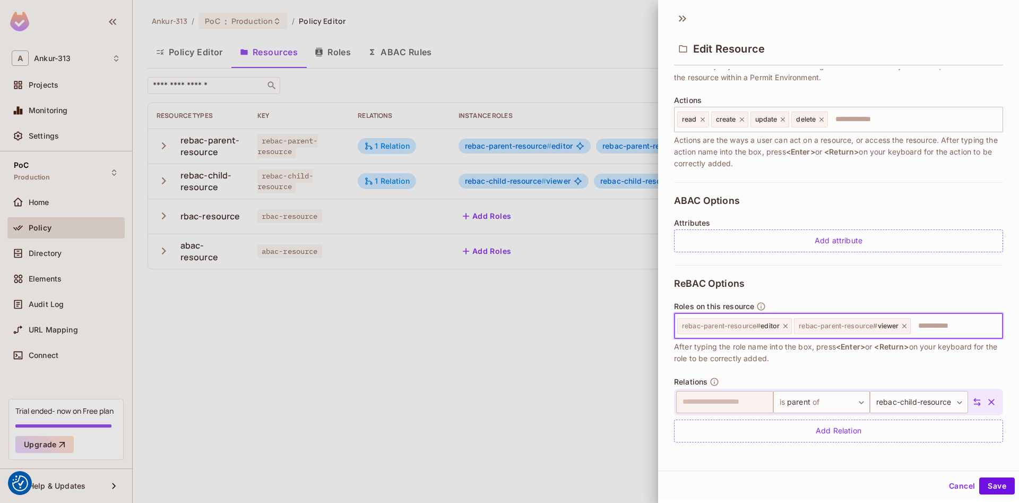
click at [945, 328] on input "text" at bounding box center [955, 325] width 87 height 21
type input "*******"
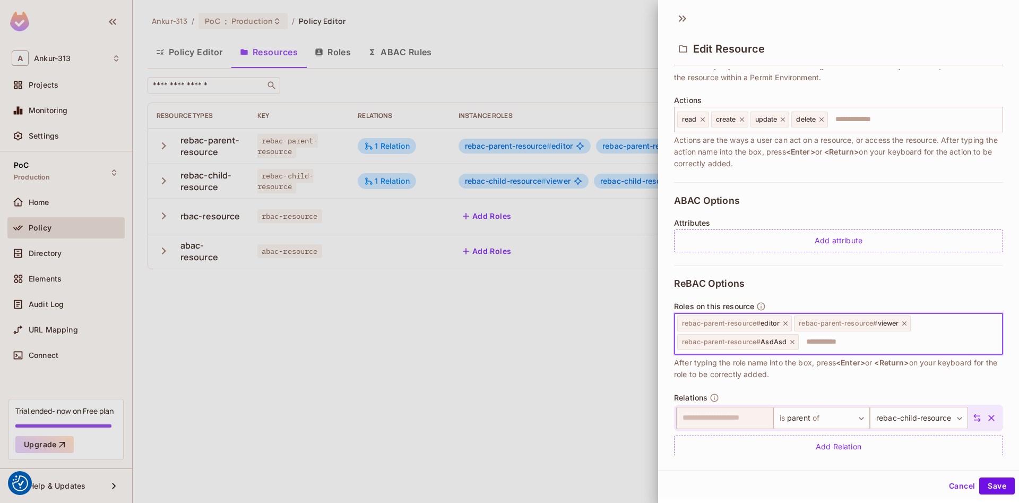
click at [791, 342] on icon at bounding box center [793, 342] width 4 height 4
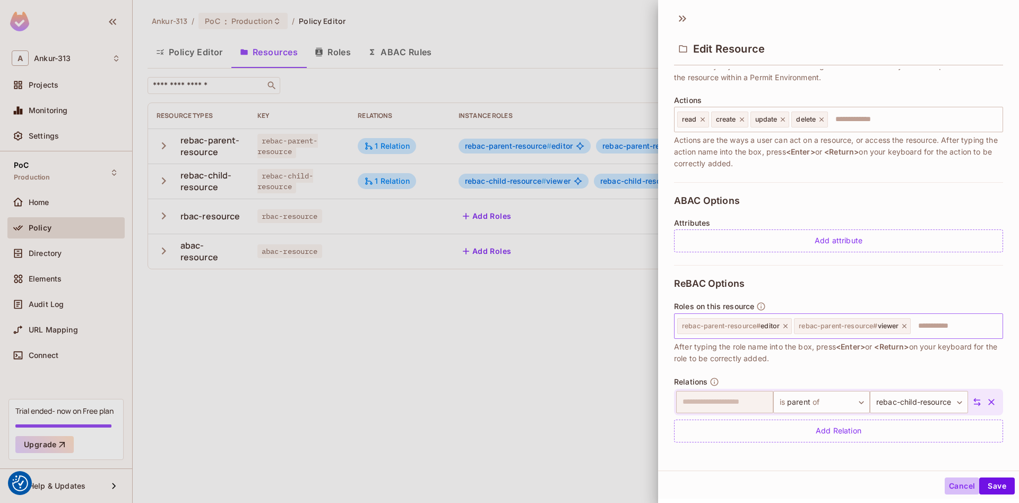
click at [952, 489] on button "Cancel" at bounding box center [962, 485] width 35 height 17
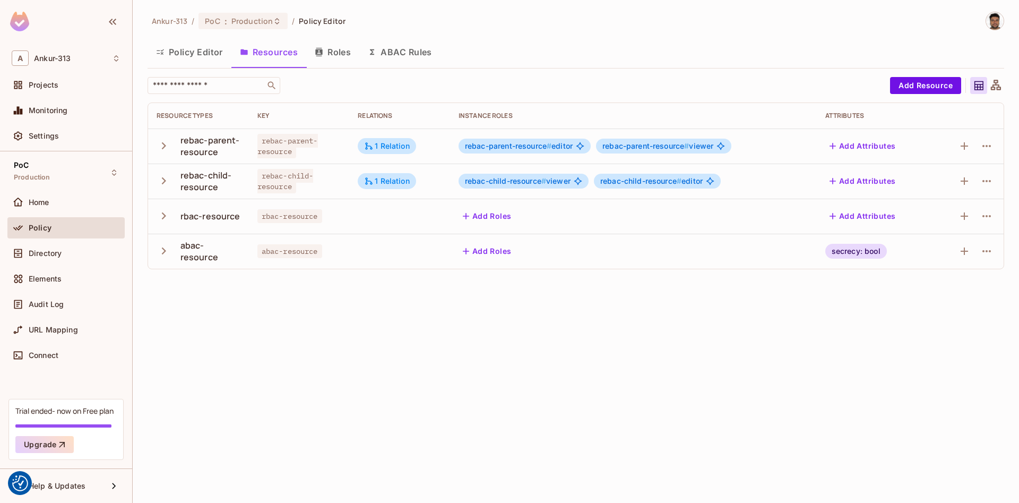
click at [186, 51] on button "Policy Editor" at bounding box center [190, 52] width 84 height 27
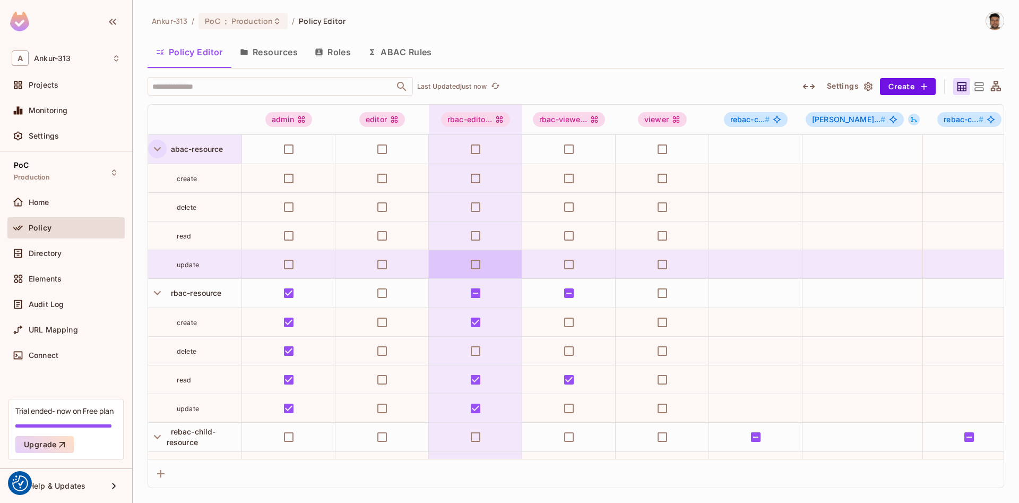
click at [156, 146] on icon "button" at bounding box center [157, 149] width 14 height 14
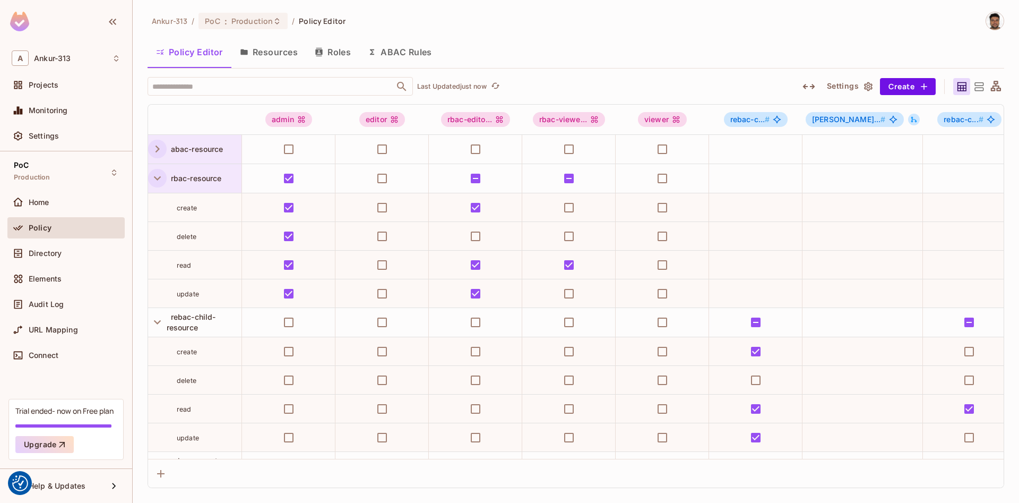
click at [158, 173] on icon "button" at bounding box center [157, 178] width 14 height 14
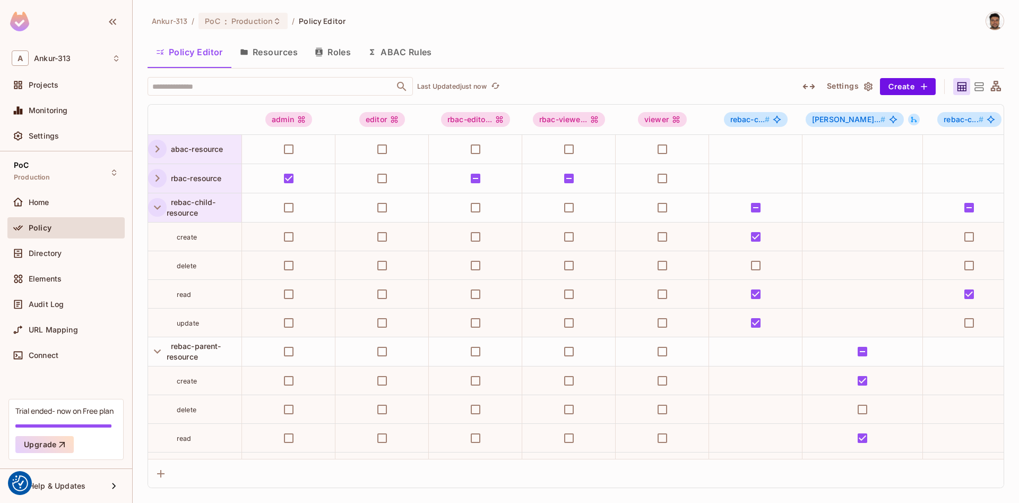
click at [153, 209] on icon "button" at bounding box center [157, 207] width 14 height 14
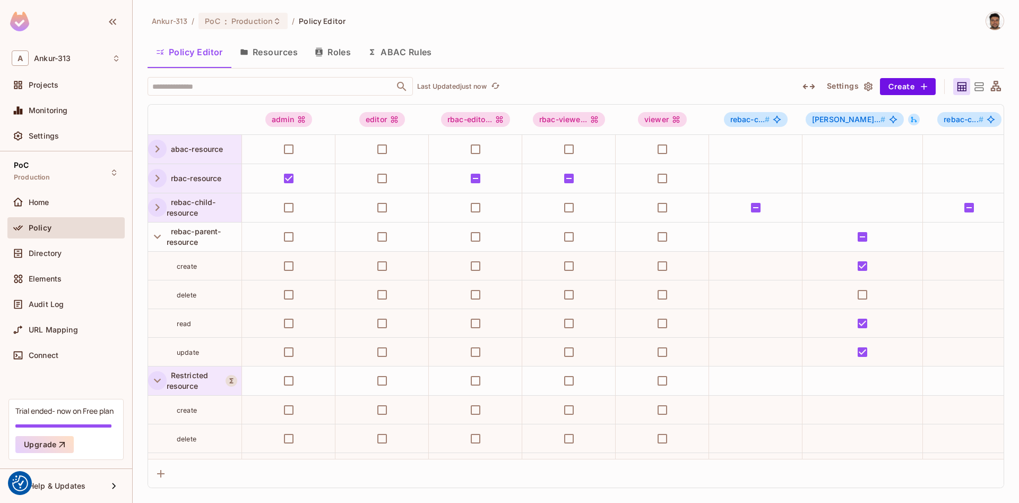
click at [158, 379] on icon "button" at bounding box center [157, 380] width 14 height 14
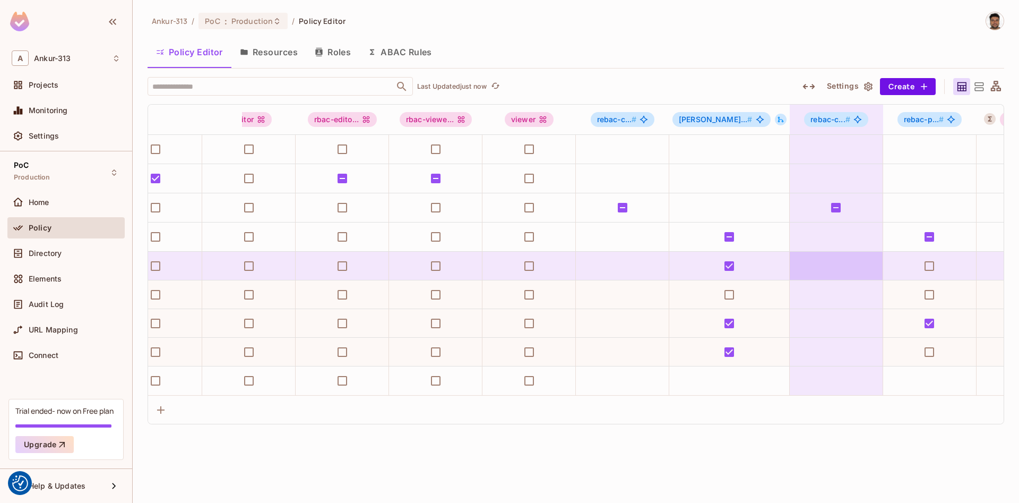
scroll to position [0, 144]
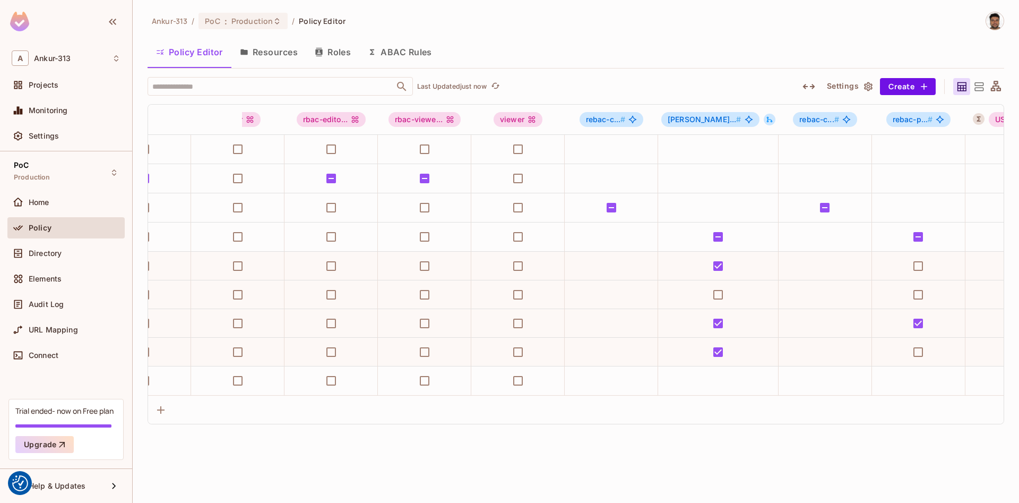
click at [812, 87] on icon "button" at bounding box center [809, 86] width 12 height 5
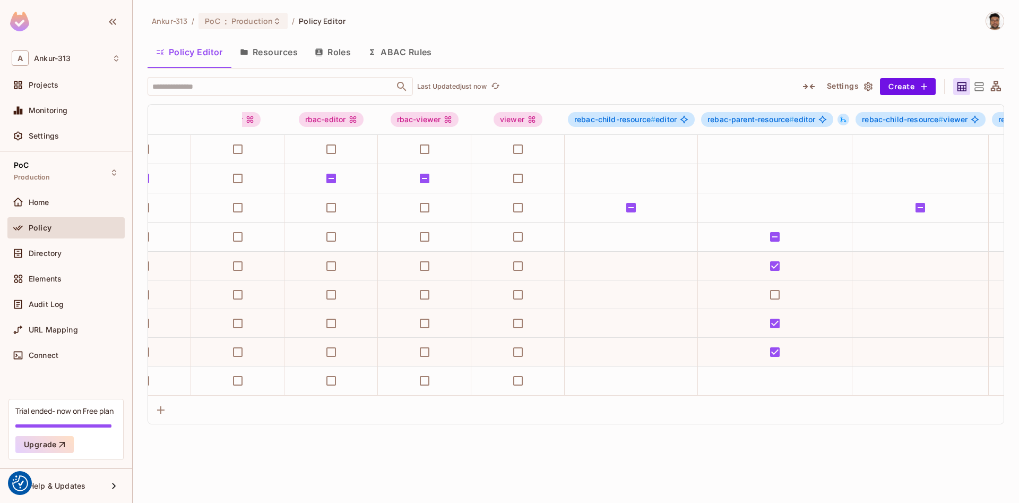
click at [979, 84] on icon at bounding box center [979, 86] width 13 height 13
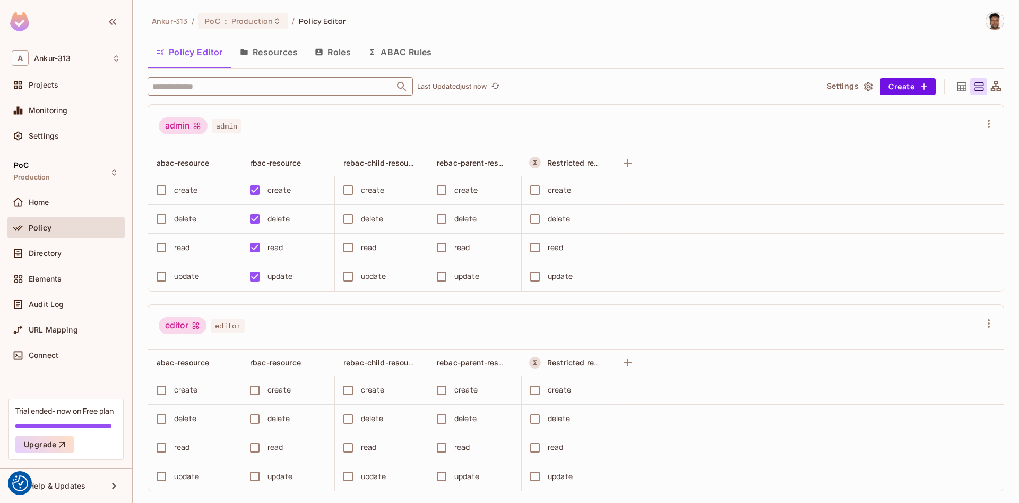
click at [248, 88] on input "text" at bounding box center [271, 86] width 243 height 19
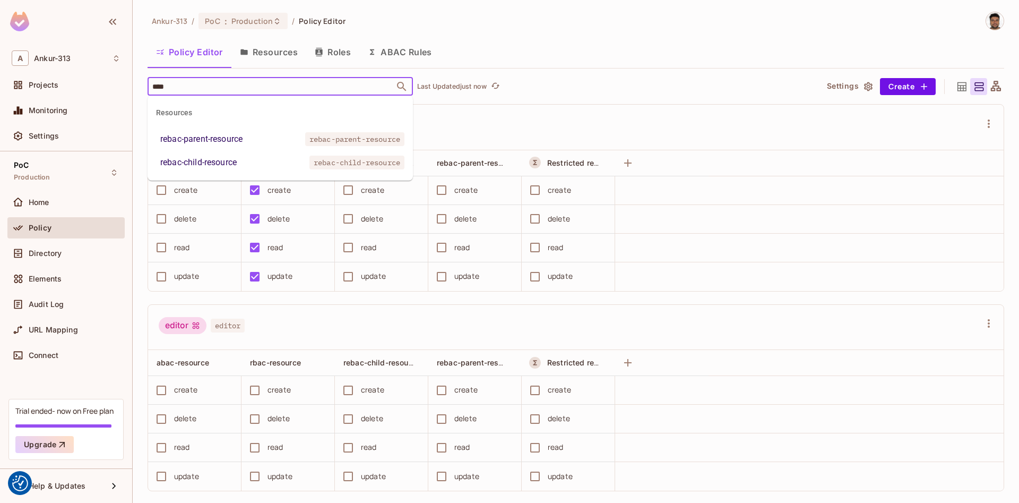
type input "*****"
click at [221, 146] on li "rebac-parent-resource rebac-parent-resource" at bounding box center [280, 139] width 265 height 19
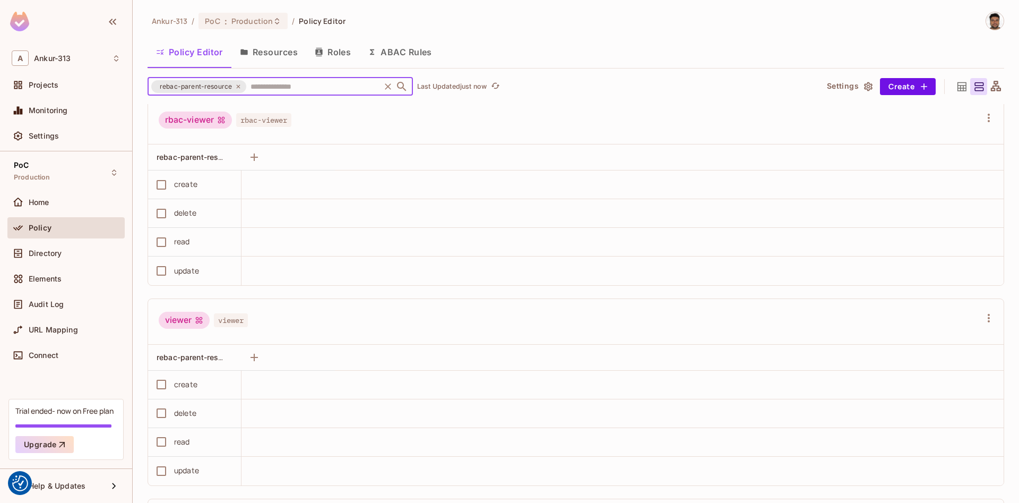
scroll to position [1029, 0]
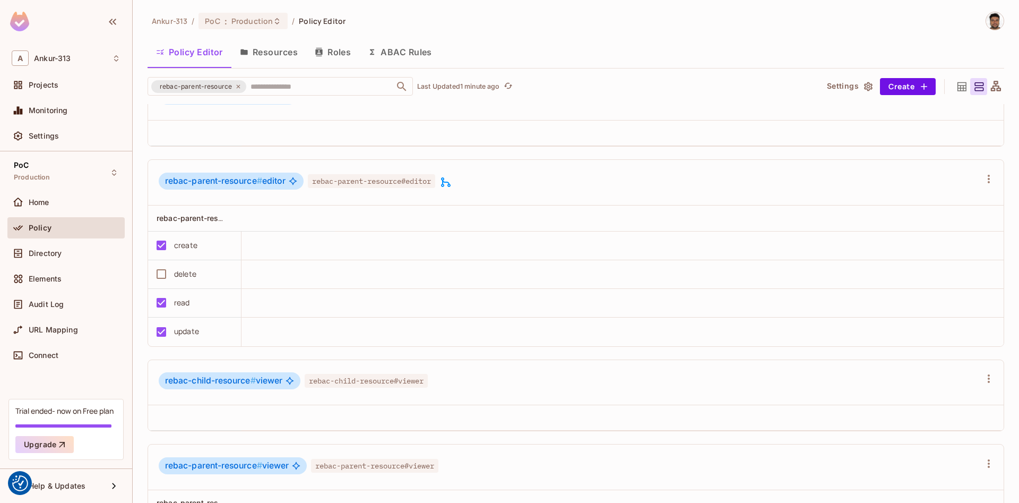
click at [327, 47] on button "Roles" at bounding box center [332, 52] width 53 height 27
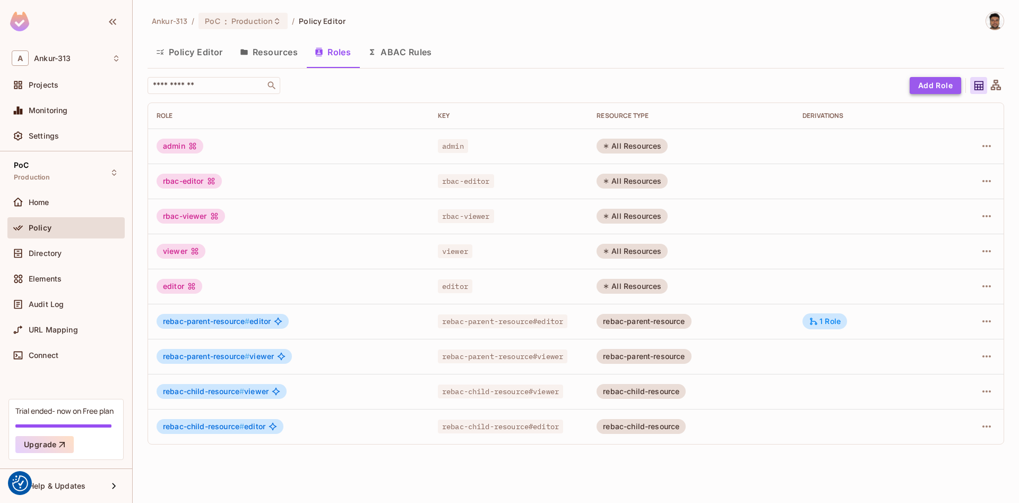
click at [923, 82] on button "Add Role" at bounding box center [935, 85] width 51 height 17
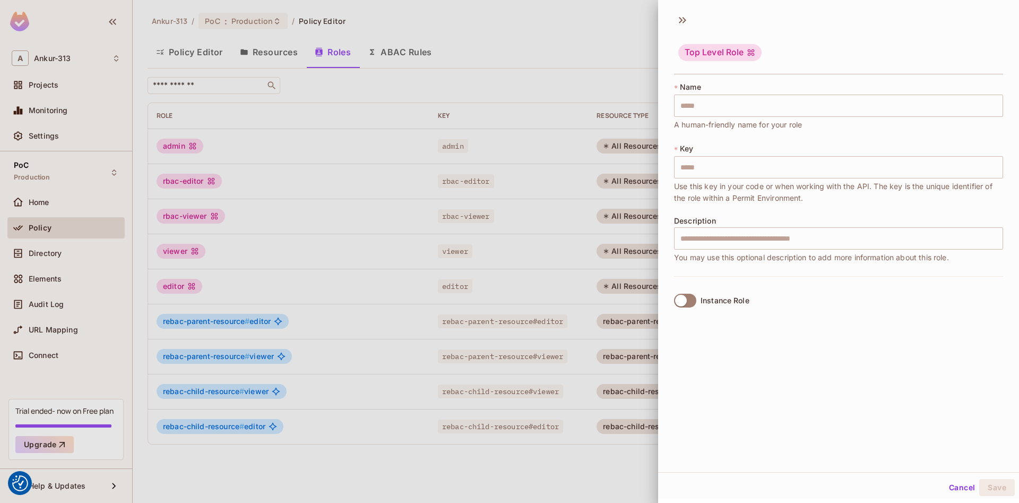
click at [619, 56] on div at bounding box center [509, 251] width 1019 height 503
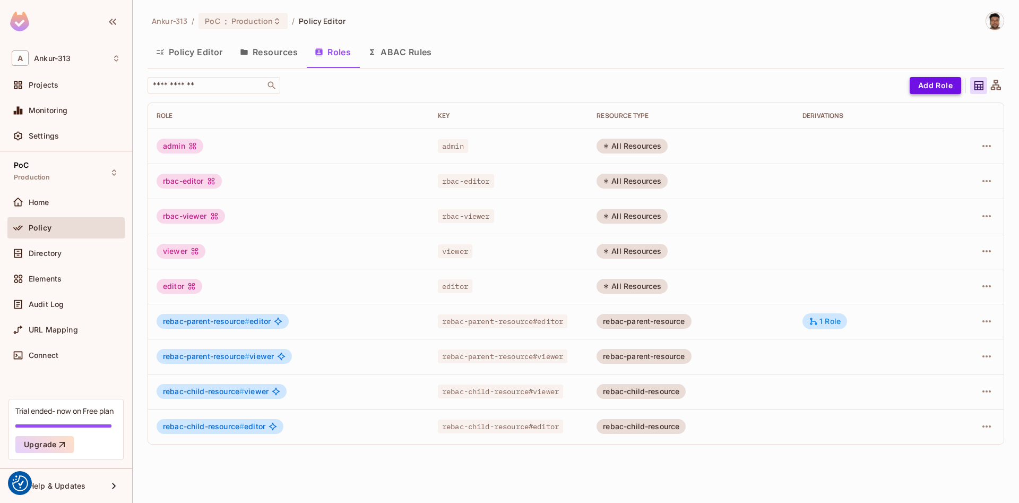
click at [925, 87] on button "Add Role" at bounding box center [935, 85] width 51 height 17
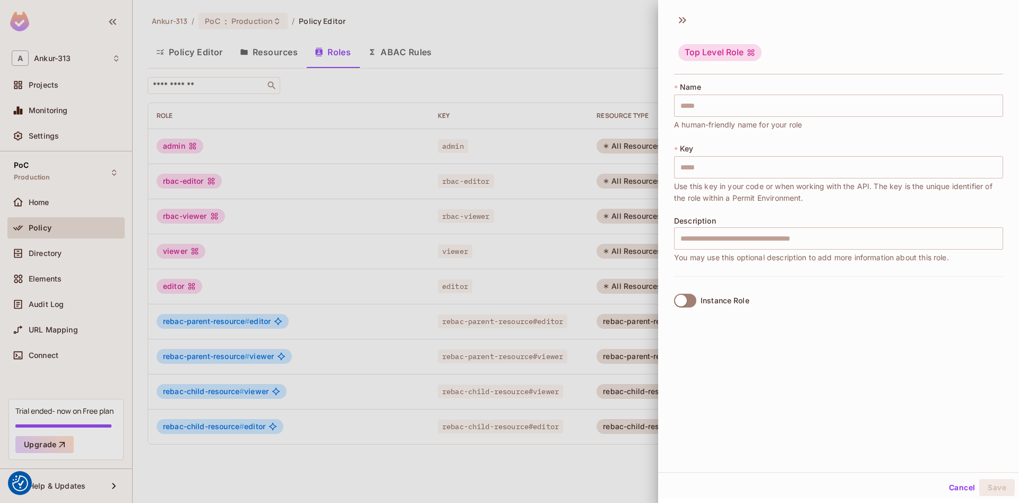
click at [960, 485] on button "Cancel" at bounding box center [962, 487] width 35 height 17
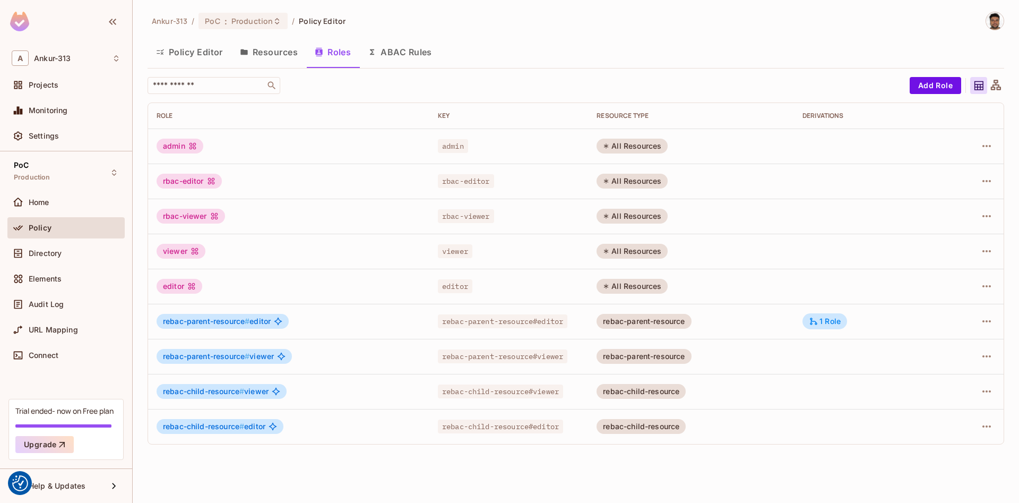
click at [270, 52] on button "Resources" at bounding box center [268, 52] width 75 height 27
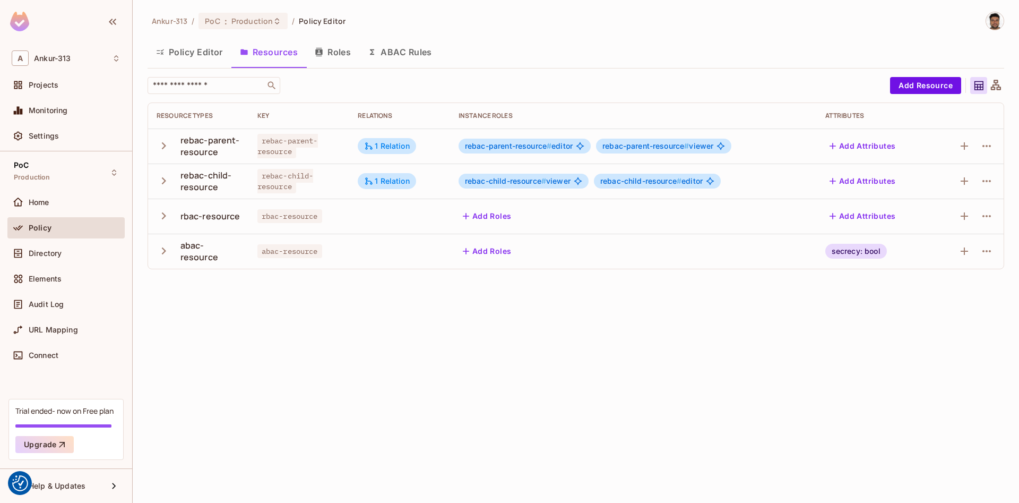
click at [488, 219] on button "Add Roles" at bounding box center [487, 216] width 57 height 17
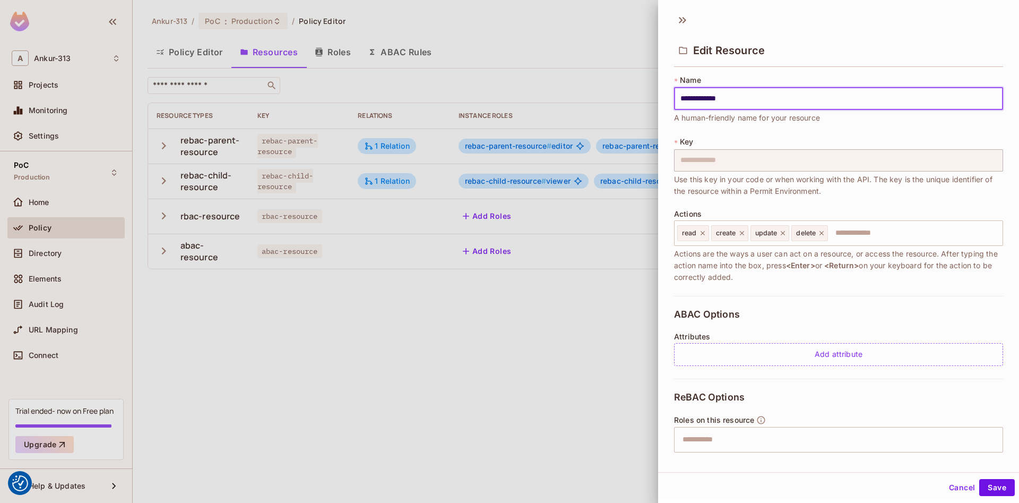
scroll to position [81, 0]
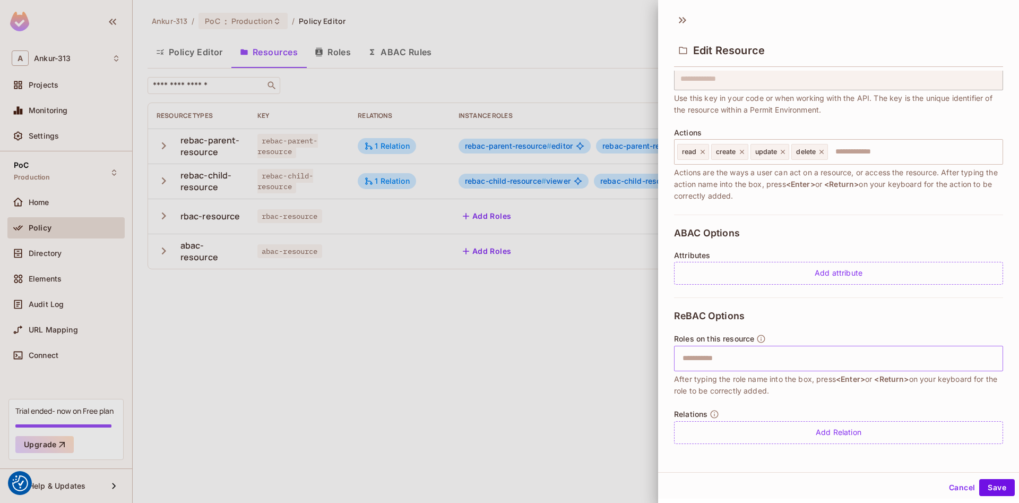
click at [731, 357] on input "text" at bounding box center [837, 358] width 322 height 21
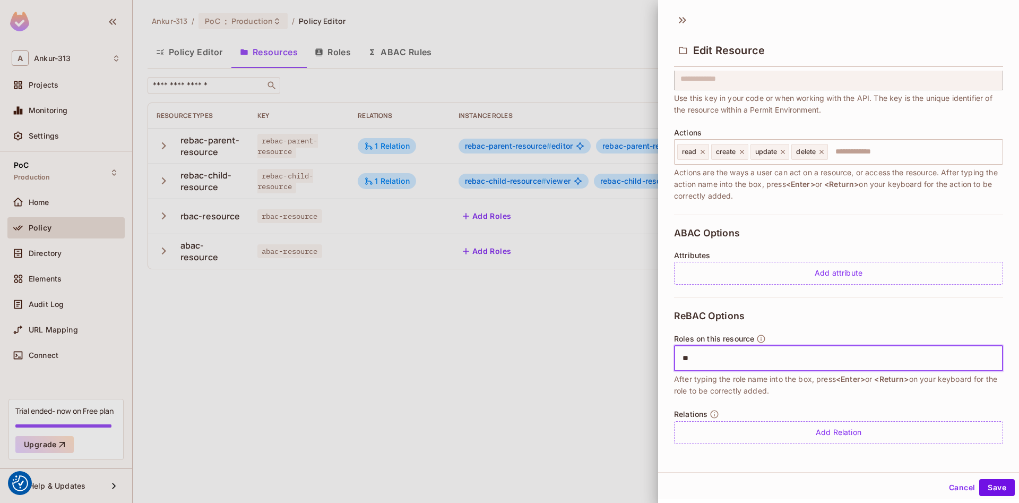
type input "***"
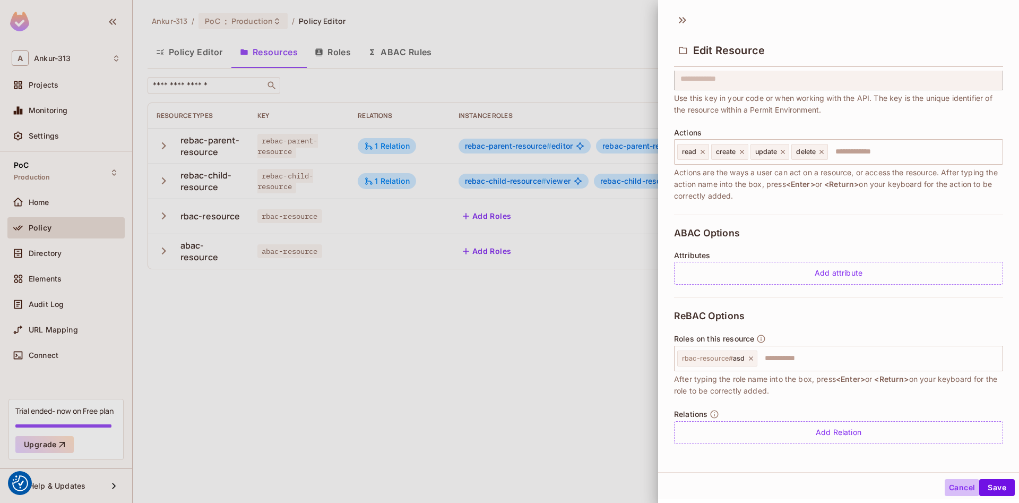
click at [954, 491] on button "Cancel" at bounding box center [962, 487] width 35 height 17
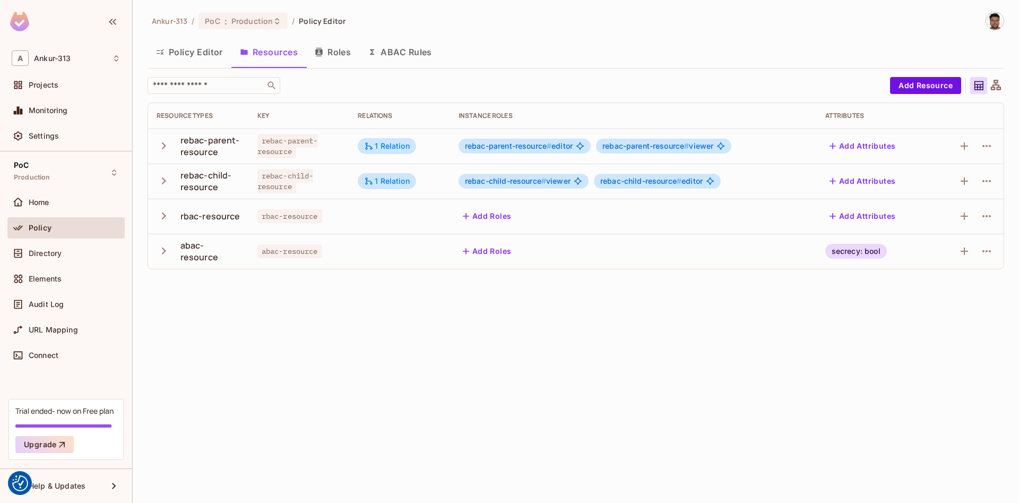
click at [180, 57] on button "Policy Editor" at bounding box center [190, 52] width 84 height 27
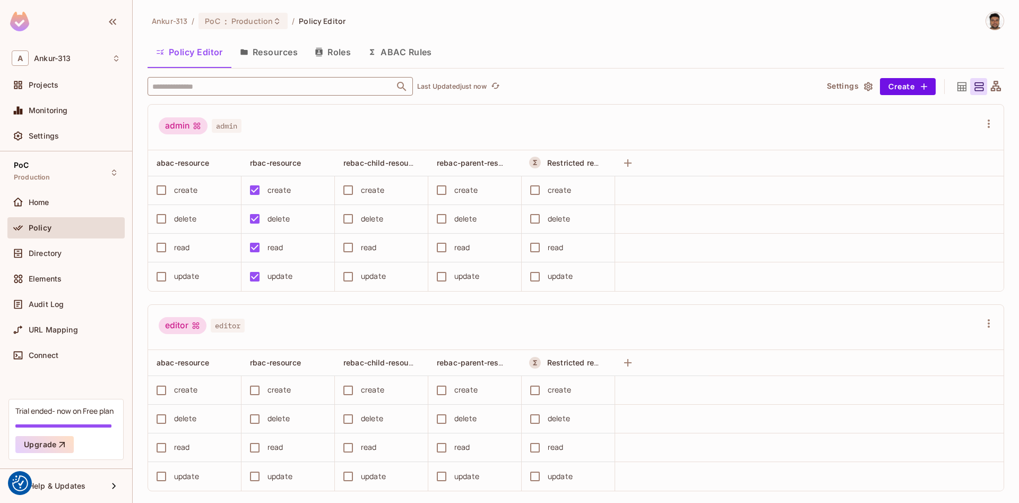
click at [211, 86] on input "text" at bounding box center [271, 86] width 243 height 19
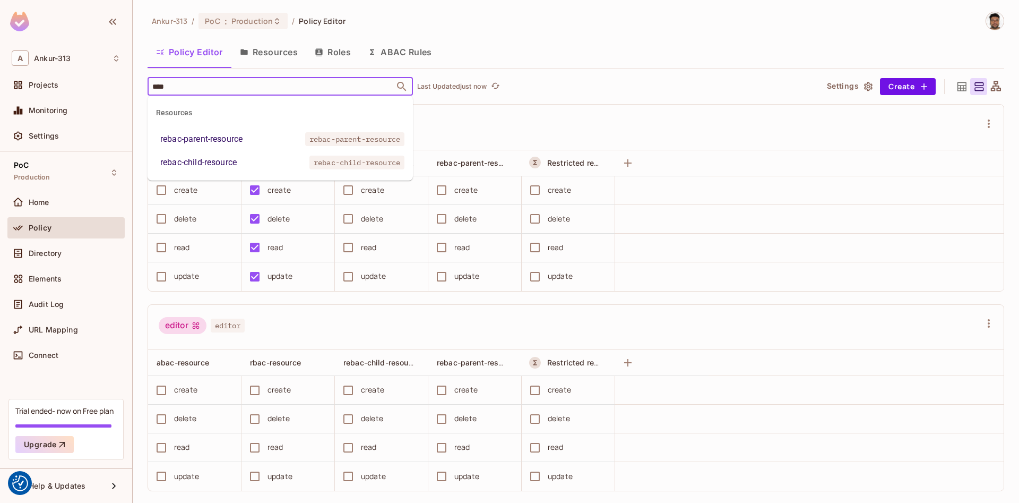
type input "*****"
click at [207, 146] on li "rebac-parent-resource rebac-parent-resource" at bounding box center [280, 139] width 265 height 19
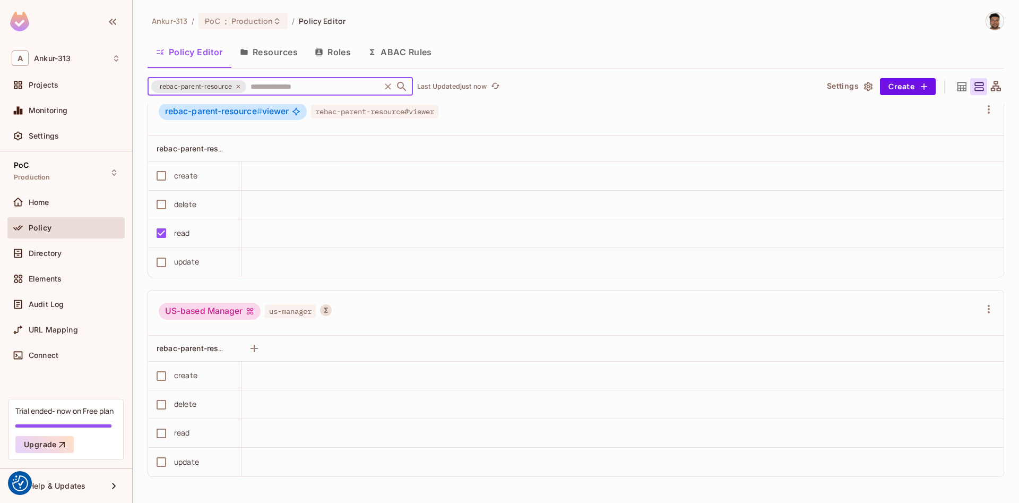
scroll to position [1201, 0]
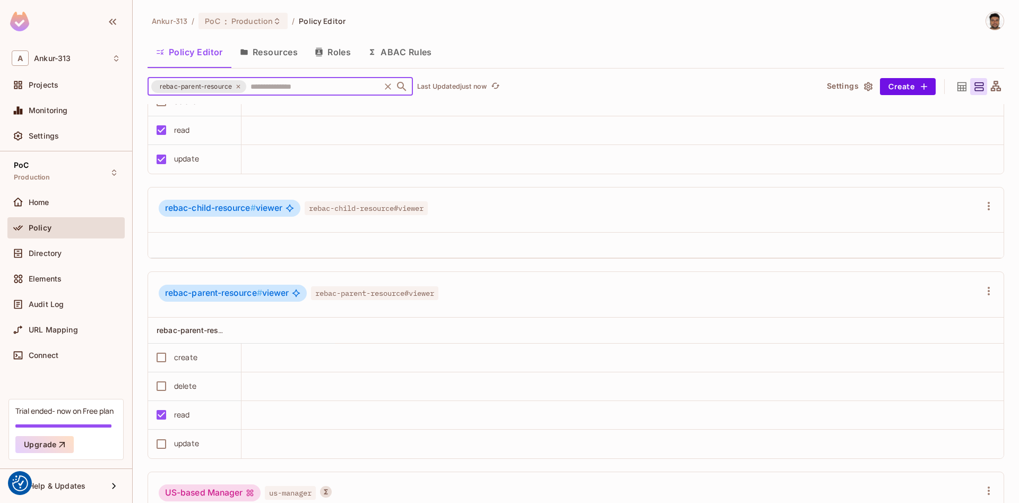
click at [237, 85] on icon at bounding box center [238, 86] width 6 height 6
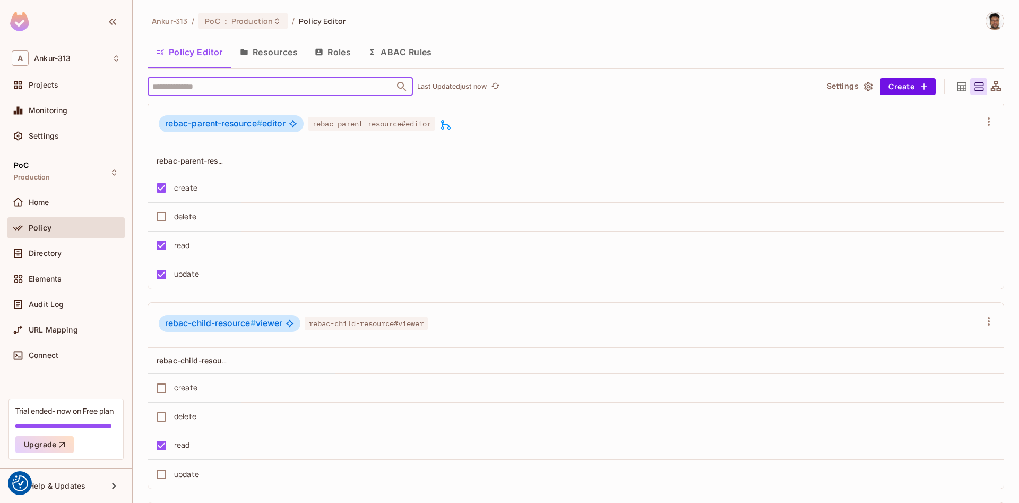
scroll to position [1317, 0]
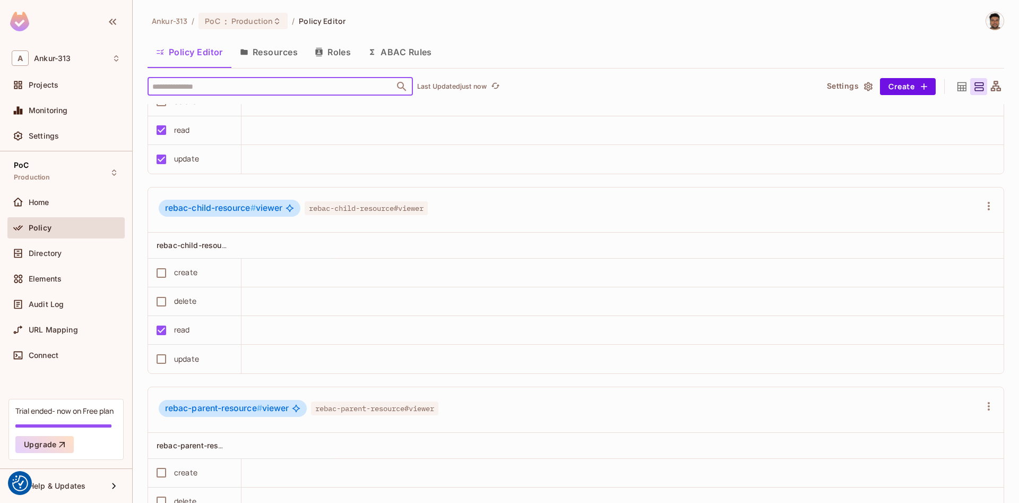
click at [219, 85] on input "text" at bounding box center [271, 86] width 243 height 19
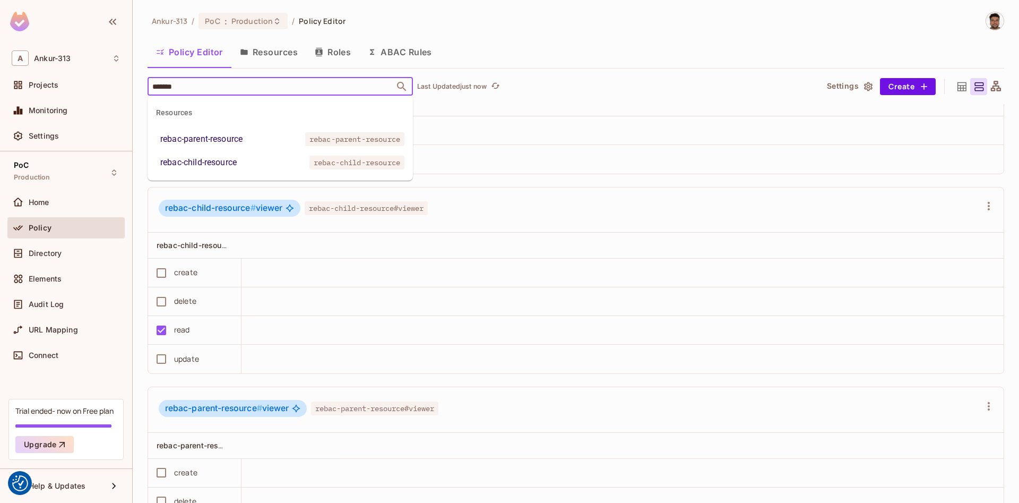
type input "********"
click at [195, 140] on div "rebac-child-resource" at bounding box center [198, 139] width 76 height 13
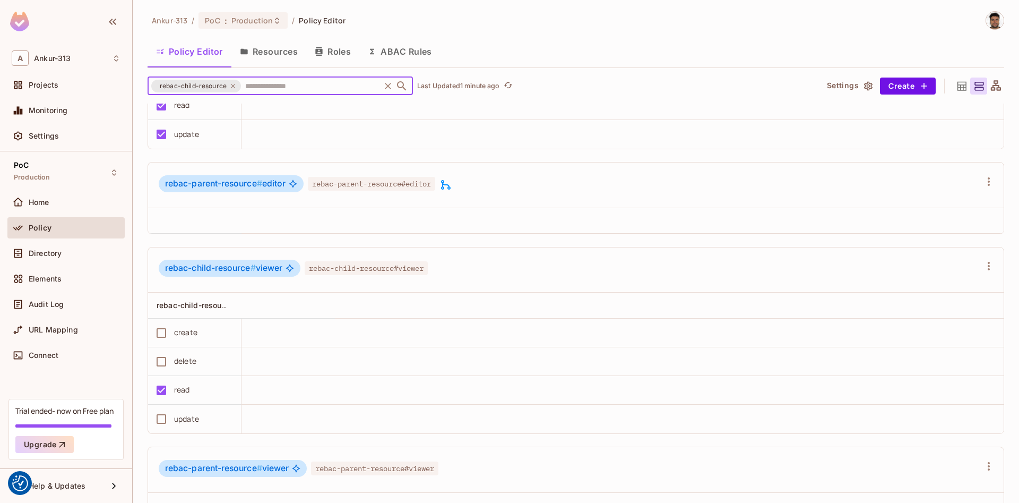
scroll to position [1201, 0]
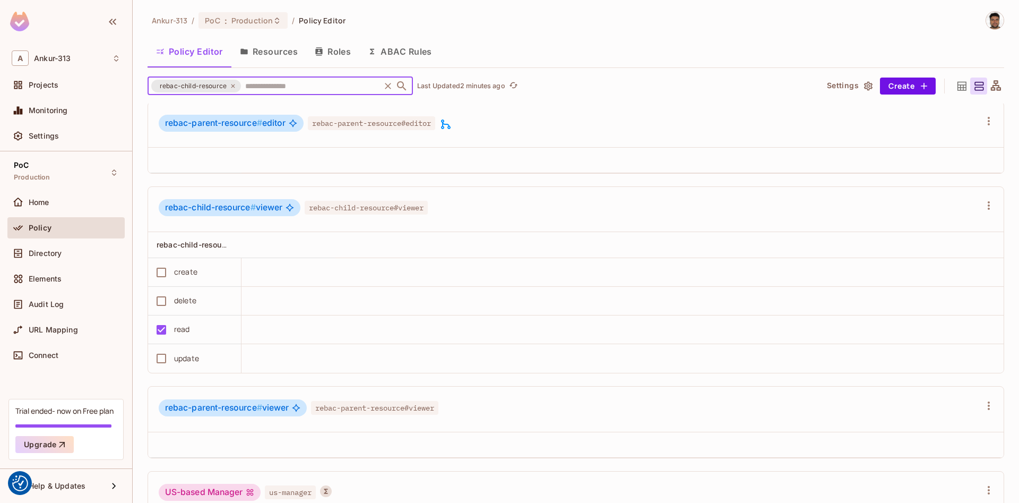
click at [230, 88] on icon at bounding box center [233, 86] width 6 height 6
click at [231, 87] on input "text" at bounding box center [271, 85] width 243 height 19
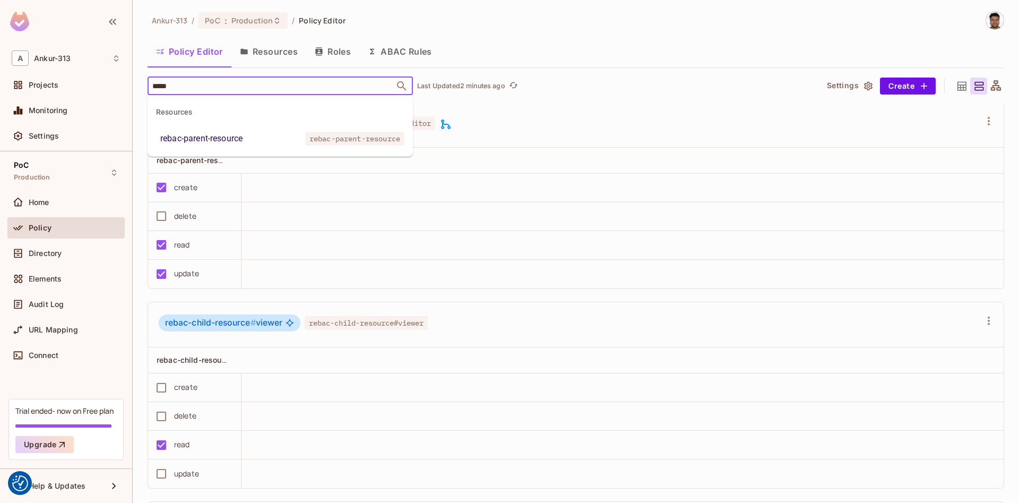
type input "******"
click at [234, 133] on div "rebac-parent-resource" at bounding box center [201, 138] width 82 height 13
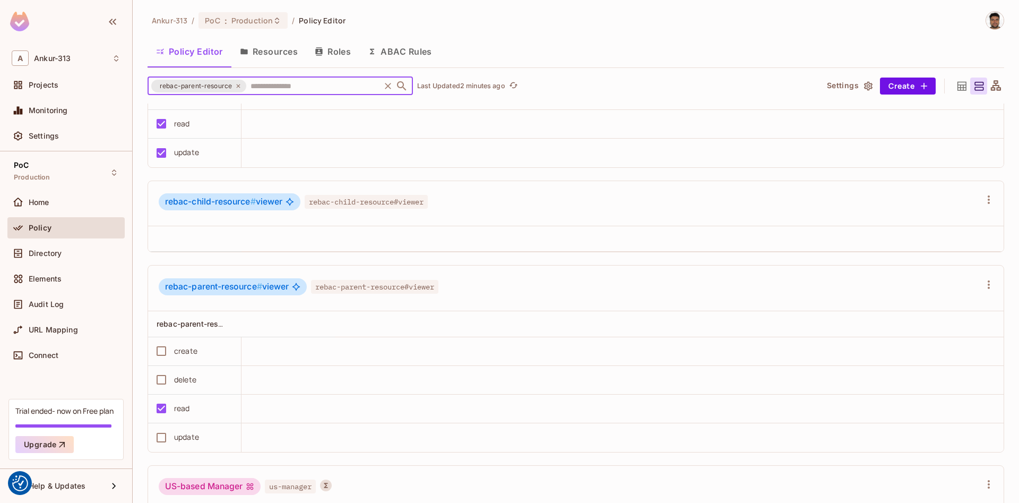
scroll to position [1383, 0]
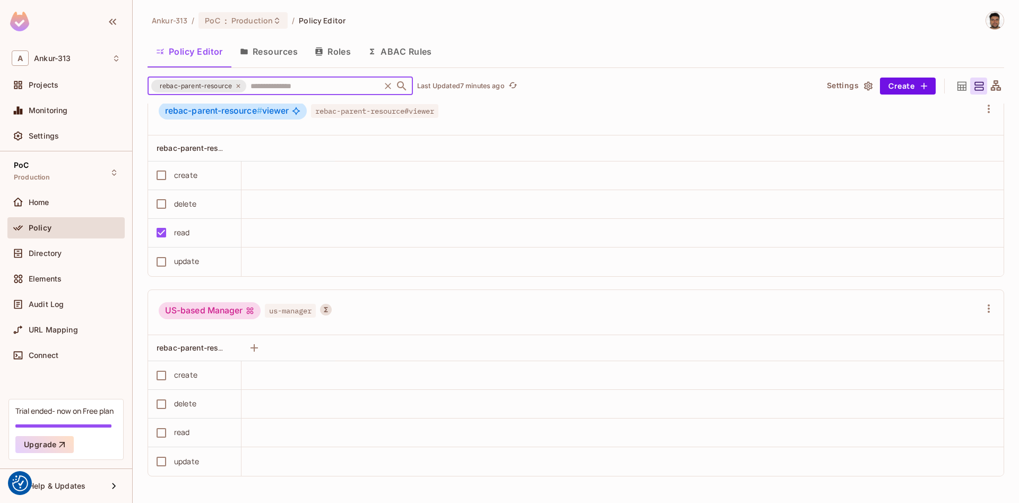
click at [335, 50] on button "Roles" at bounding box center [332, 51] width 53 height 27
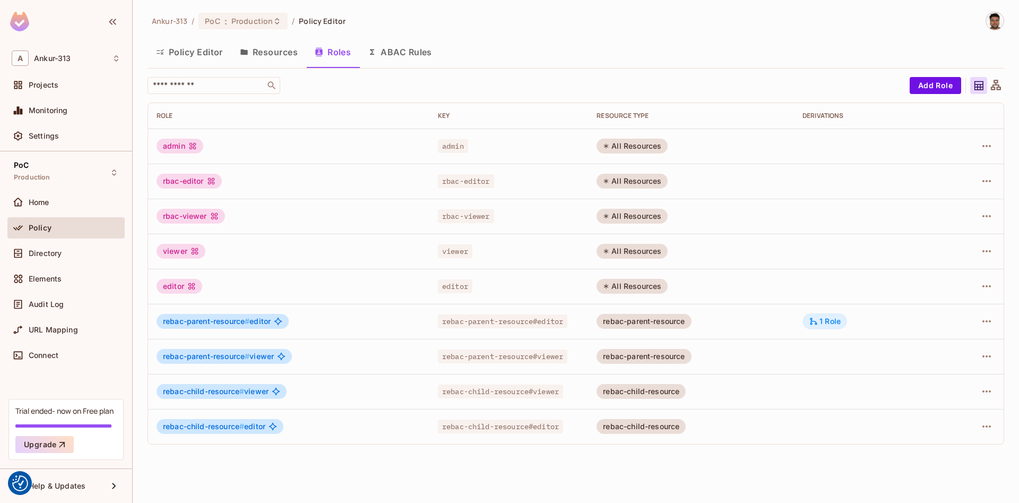
click at [830, 321] on div "1 Role" at bounding box center [825, 321] width 32 height 10
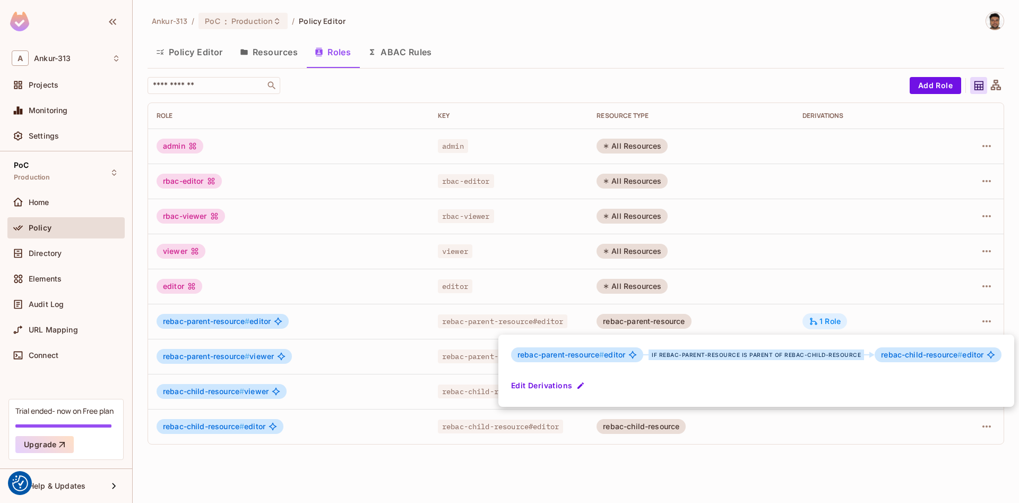
click at [830, 321] on div at bounding box center [509, 251] width 1019 height 503
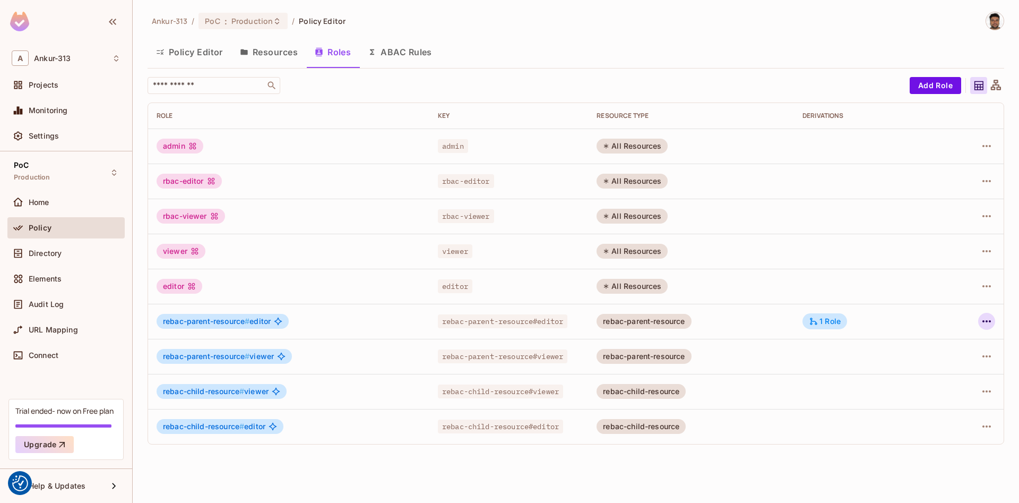
click at [983, 323] on icon "button" at bounding box center [987, 321] width 13 height 13
click at [938, 346] on div "Edit Role" at bounding box center [940, 345] width 32 height 11
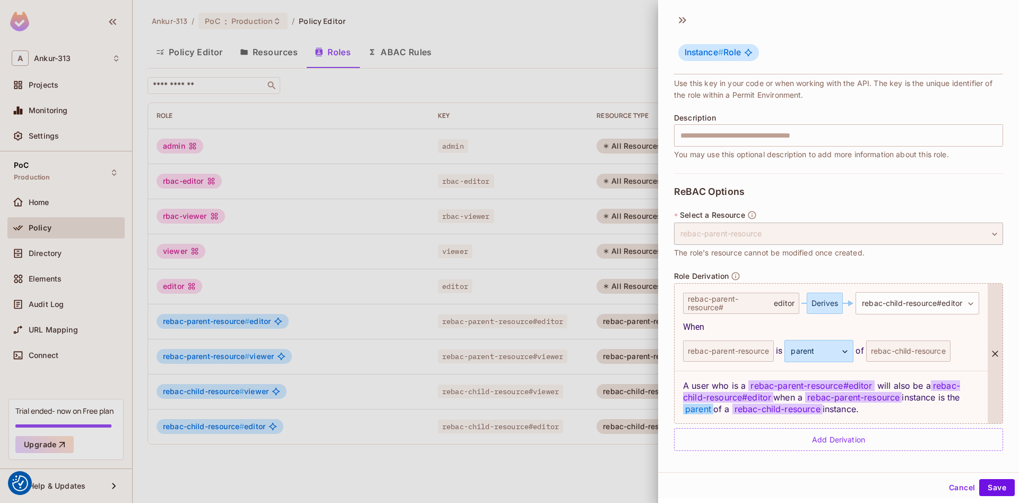
scroll to position [2, 0]
click at [828, 300] on div "Derives" at bounding box center [825, 301] width 36 height 21
click at [826, 303] on div "Derives" at bounding box center [825, 301] width 36 height 21
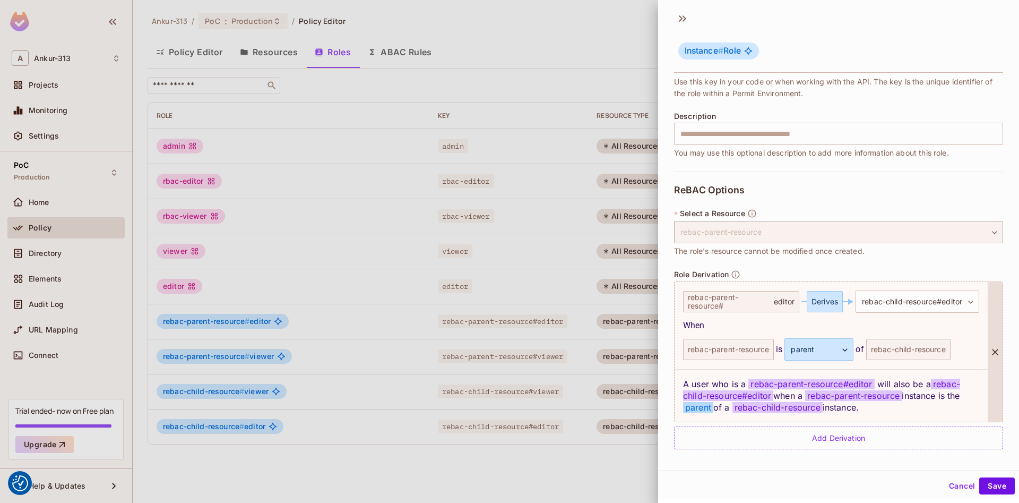
click at [823, 303] on div "Derives" at bounding box center [825, 301] width 36 height 21
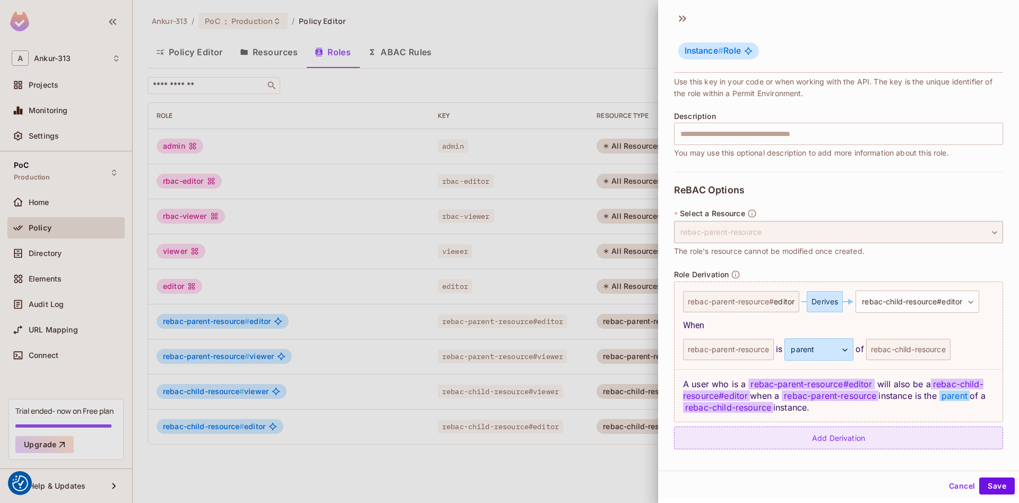
click at [822, 443] on div "Add Derivation" at bounding box center [838, 437] width 329 height 23
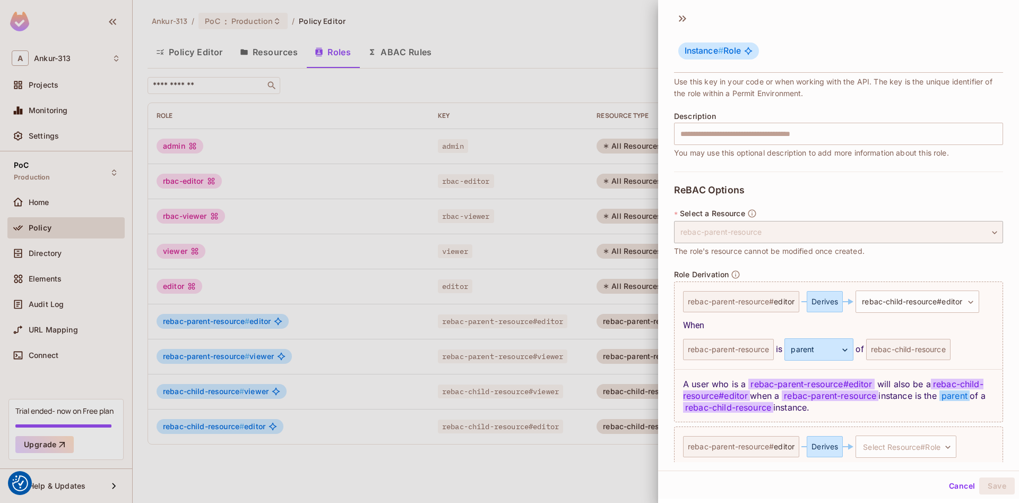
scroll to position [148, 0]
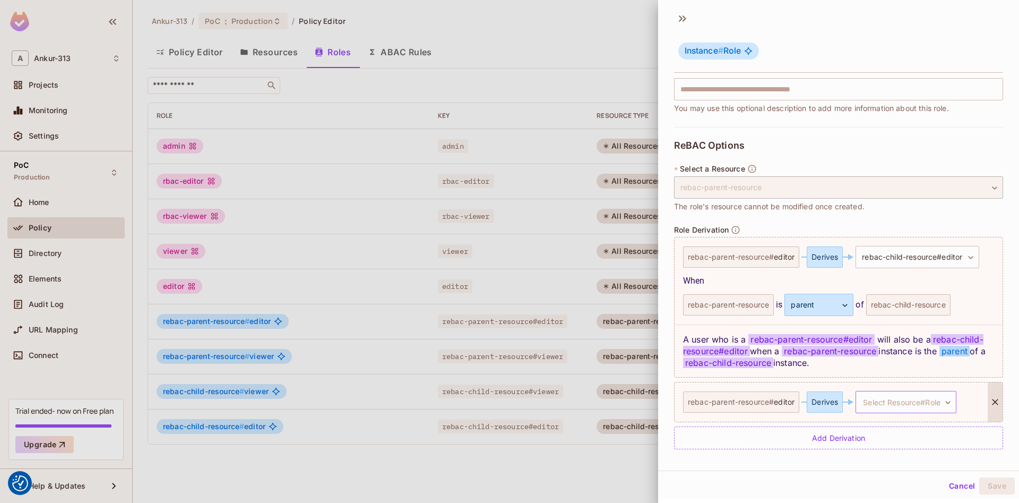
click at [895, 408] on body "We use cookies to enhance your browsing experience, serve personalized ads or c…" at bounding box center [509, 251] width 1019 height 503
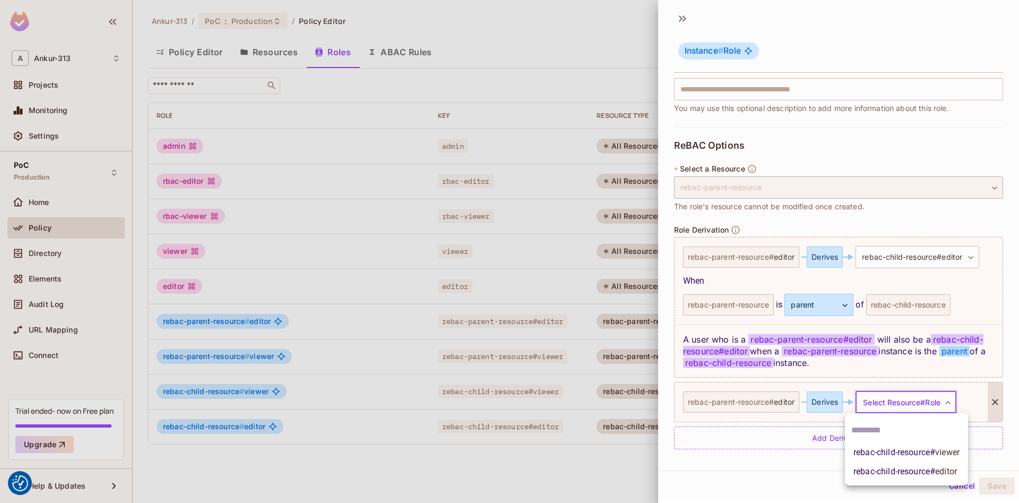
click at [898, 454] on span "rebac-child-resource # viewer" at bounding box center [907, 452] width 106 height 13
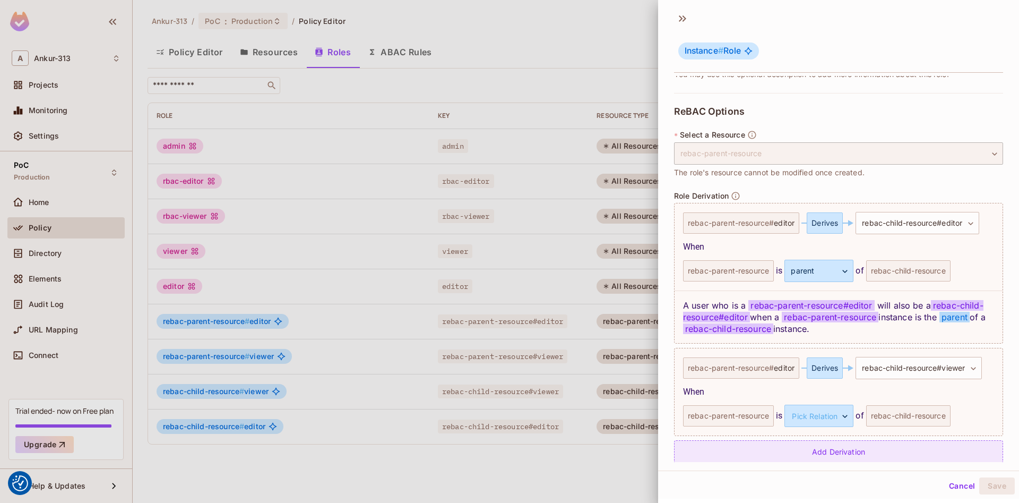
scroll to position [195, 0]
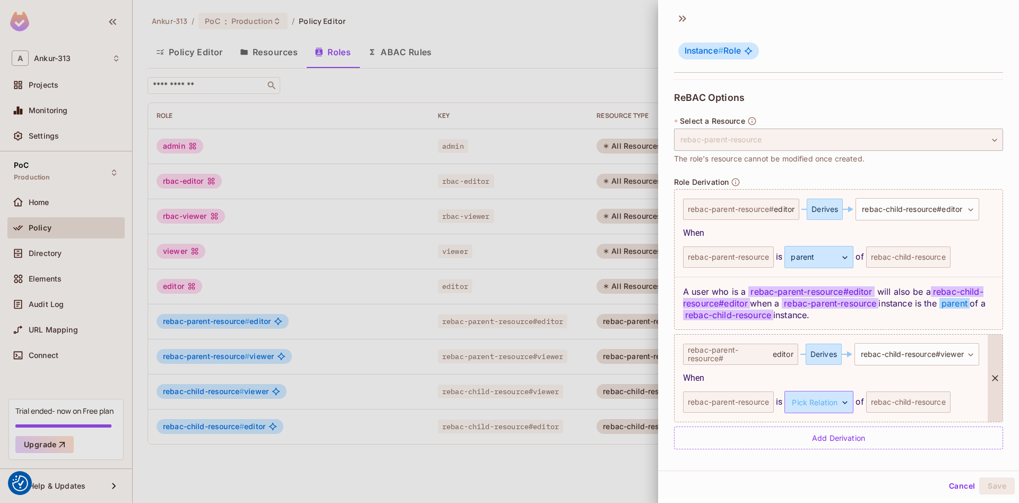
click at [818, 406] on body "We use cookies to enhance your browsing experience, serve personalized ads or c…" at bounding box center [509, 251] width 1019 height 503
click at [792, 450] on li "parent" at bounding box center [811, 452] width 98 height 19
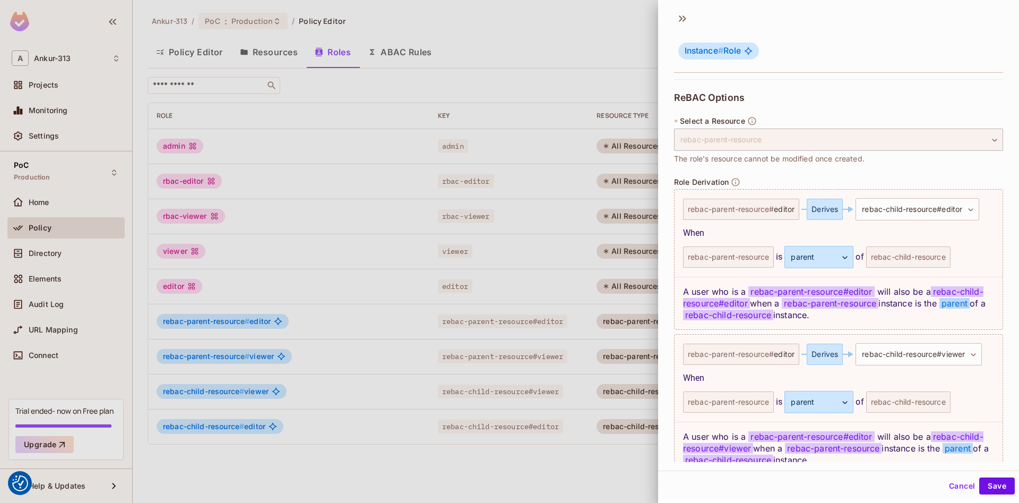
click at [959, 486] on button "Cancel" at bounding box center [962, 485] width 35 height 17
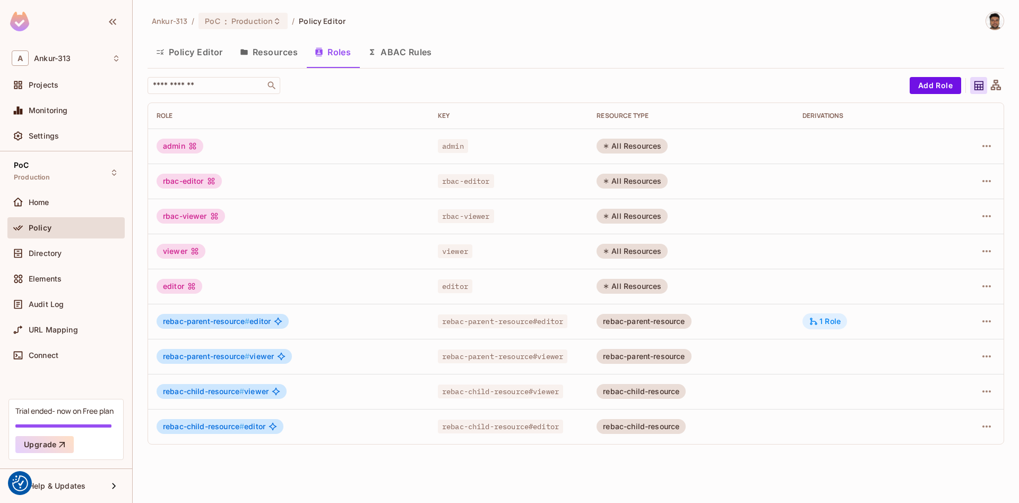
click at [819, 325] on icon at bounding box center [814, 321] width 10 height 10
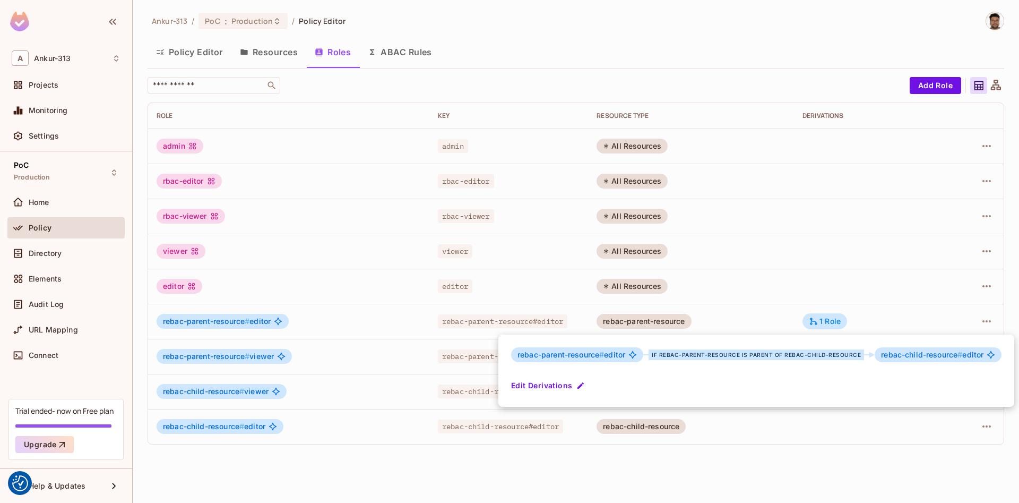
click at [544, 387] on button "Edit Derivations" at bounding box center [549, 385] width 76 height 17
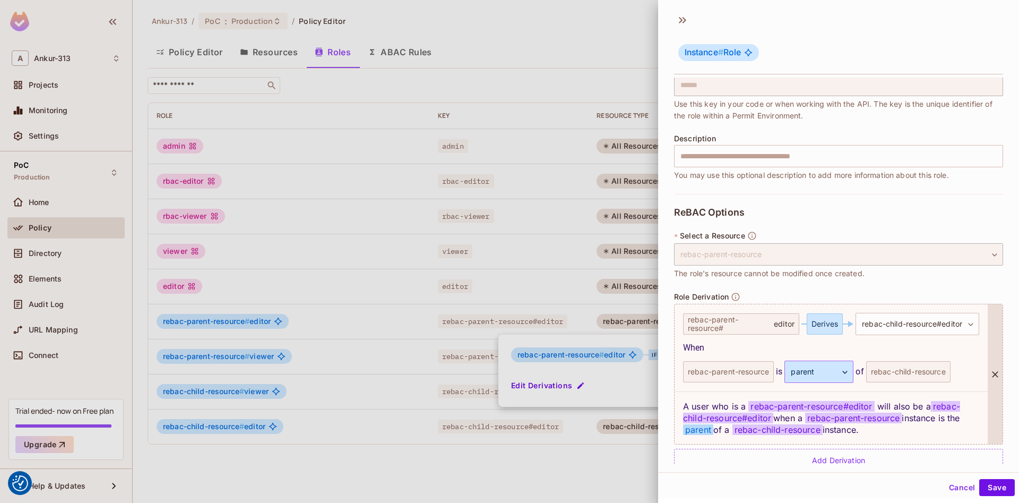
scroll to position [103, 0]
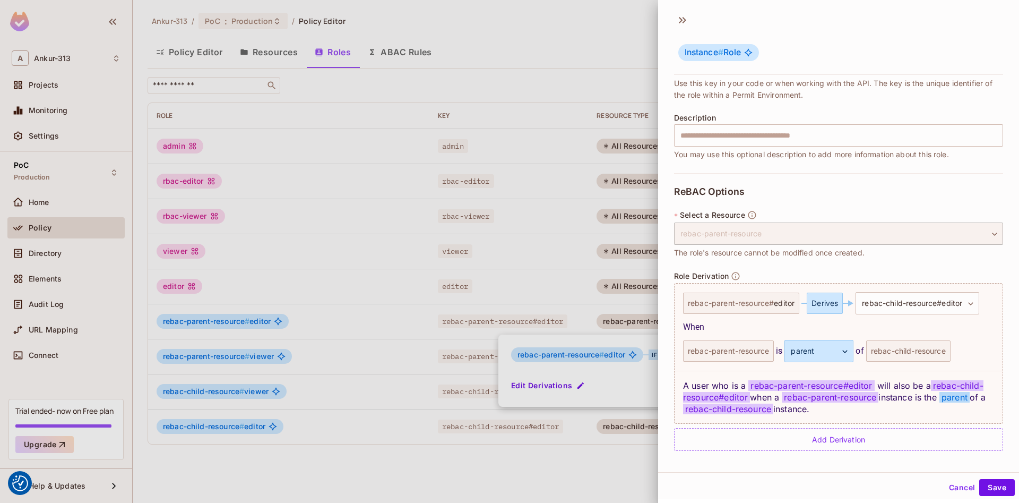
click at [958, 491] on button "Cancel" at bounding box center [962, 487] width 35 height 17
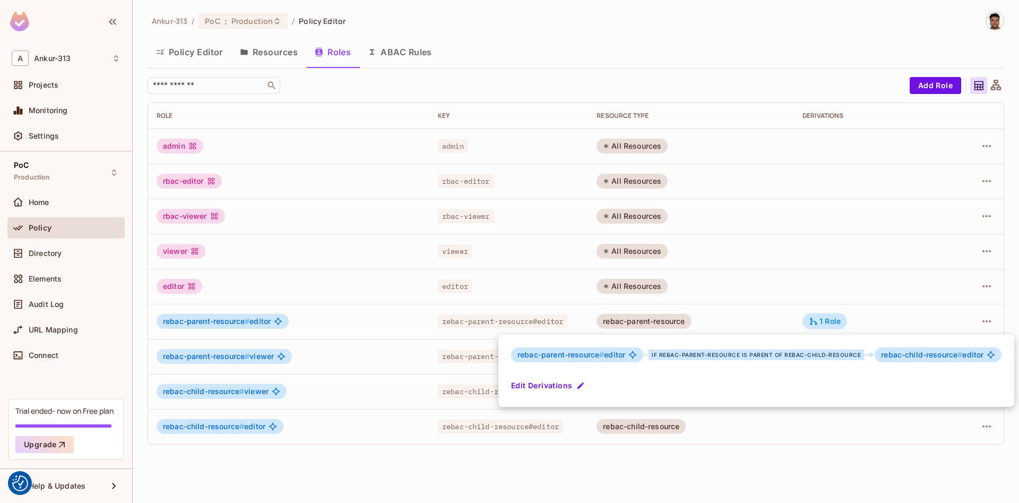
click at [545, 388] on button "Edit Derivations" at bounding box center [549, 385] width 76 height 17
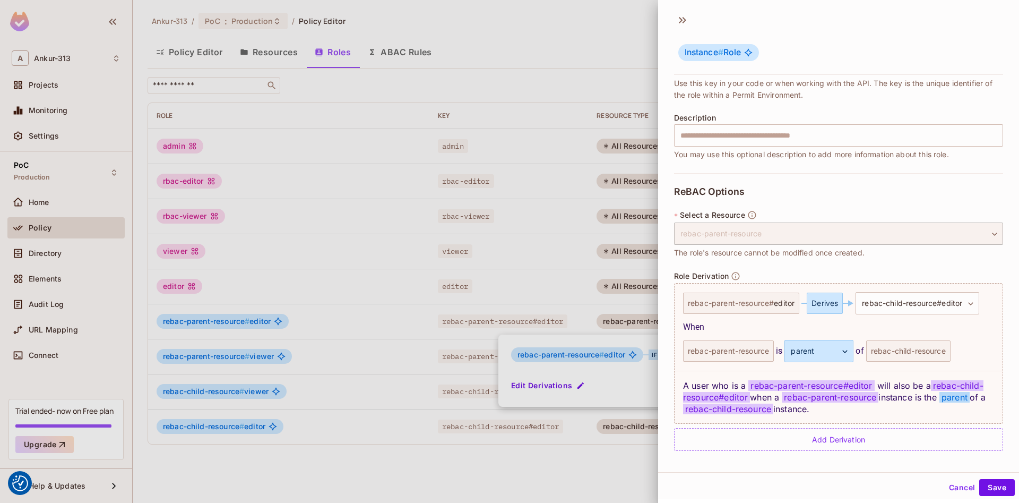
scroll to position [2, 0]
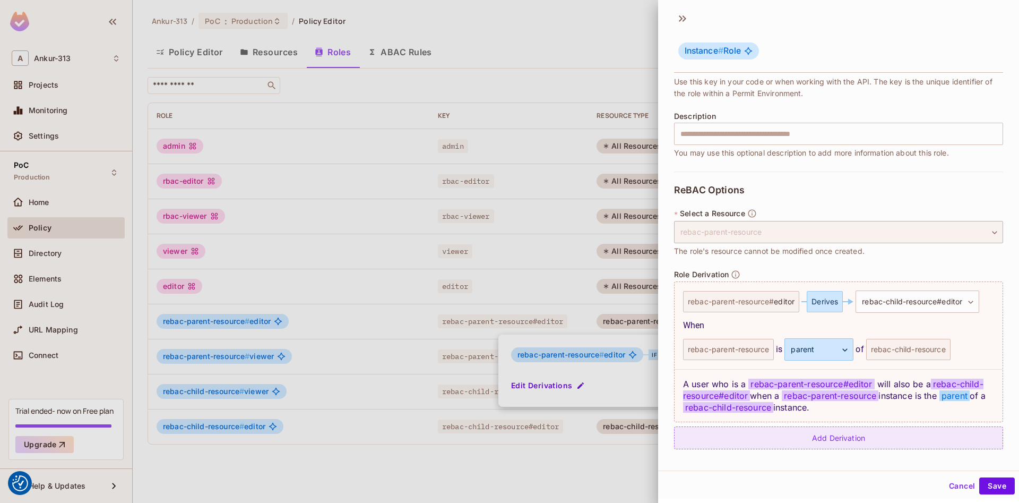
click at [831, 436] on div "Add Derivation" at bounding box center [838, 437] width 329 height 23
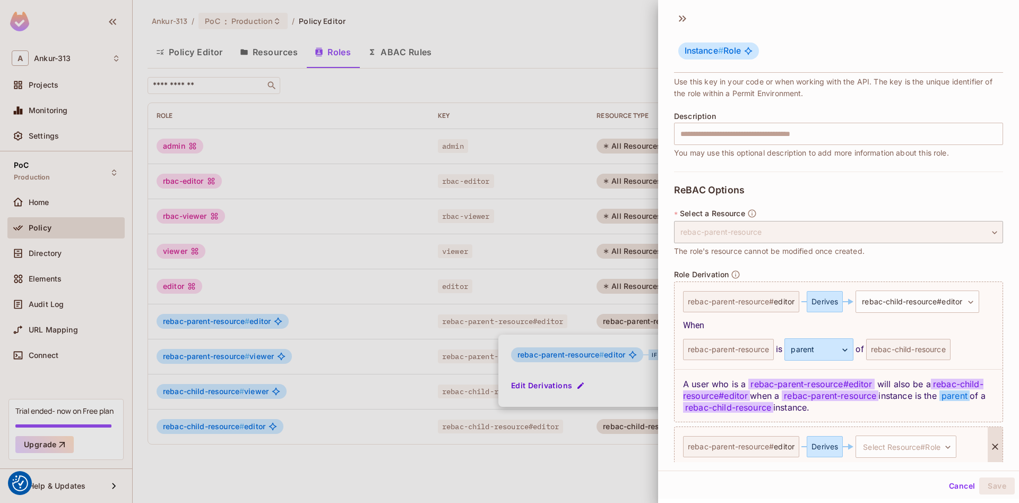
scroll to position [148, 0]
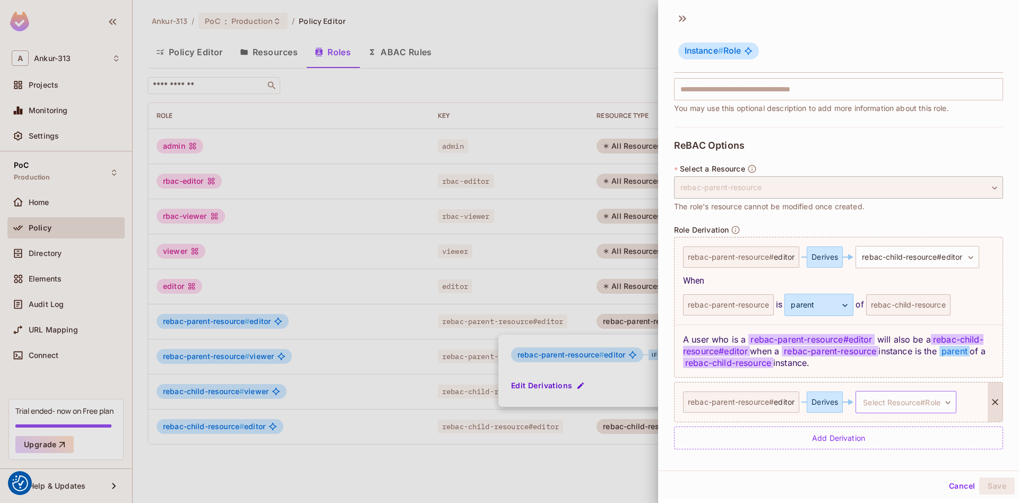
click at [874, 400] on body "We use cookies to enhance your browsing experience, serve personalized ads or c…" at bounding box center [509, 251] width 1019 height 503
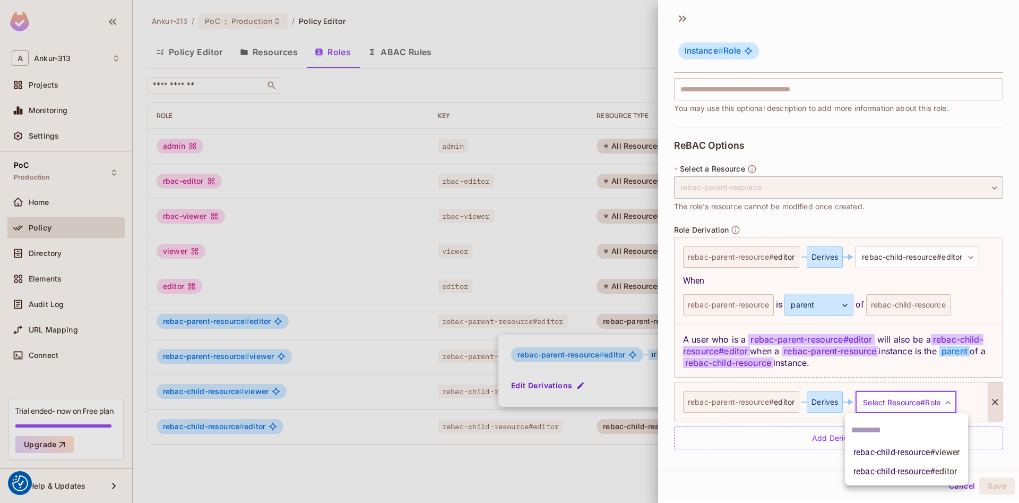
click at [901, 456] on span "rebac-child-resource # viewer" at bounding box center [907, 452] width 106 height 13
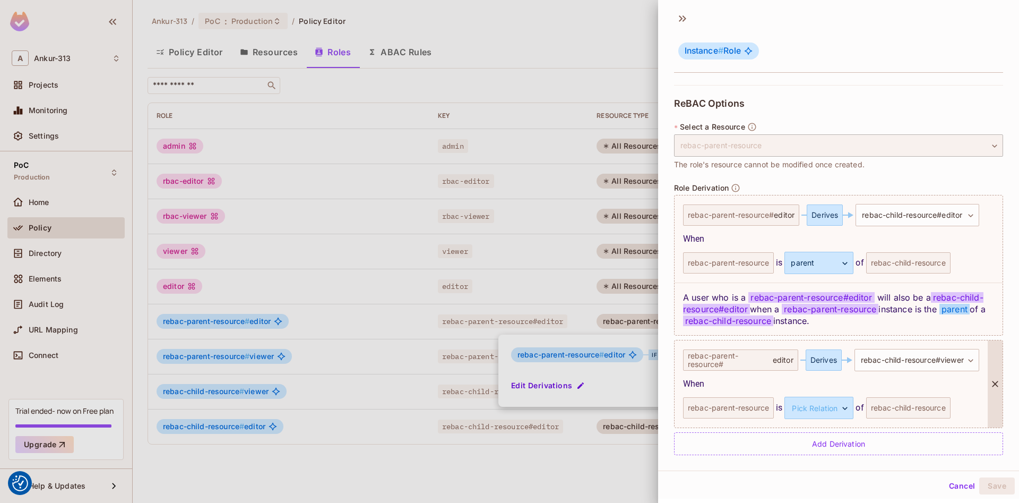
scroll to position [195, 0]
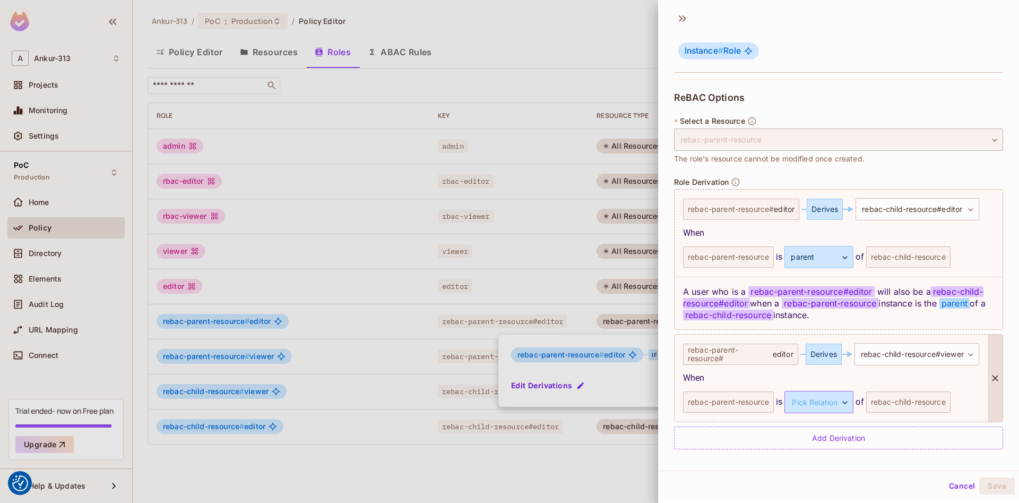
click at [826, 398] on body "We use cookies to enhance your browsing experience, serve personalized ads or c…" at bounding box center [509, 251] width 1019 height 503
click at [822, 399] on div at bounding box center [509, 251] width 1019 height 503
click at [831, 398] on body "We use cookies to enhance your browsing experience, serve personalized ads or c…" at bounding box center [509, 251] width 1019 height 503
click at [960, 484] on button "Cancel" at bounding box center [962, 485] width 35 height 17
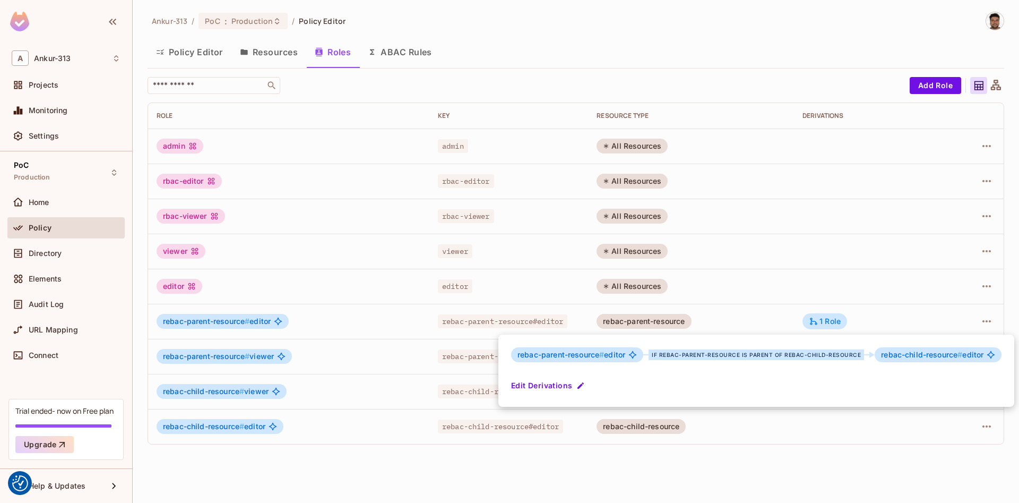
click at [539, 391] on button "Edit Derivations" at bounding box center [549, 385] width 76 height 17
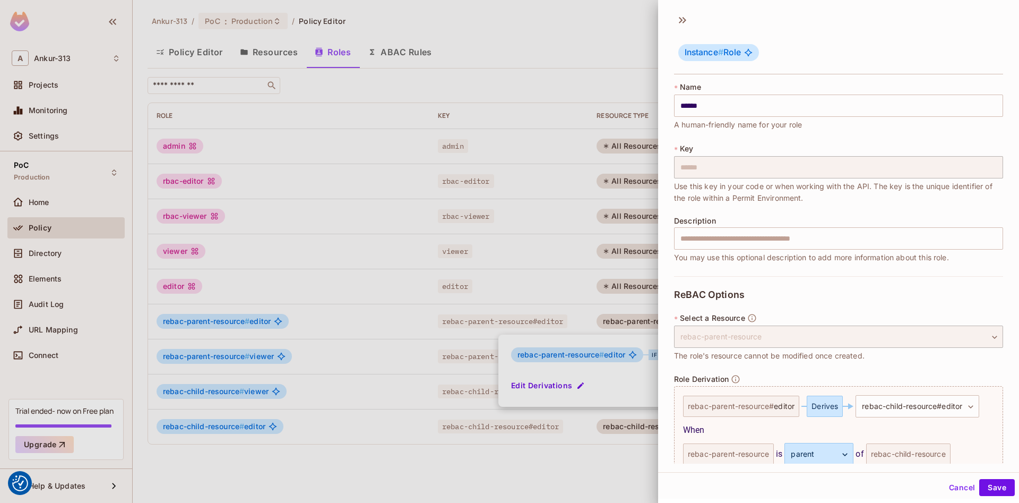
scroll to position [103, 0]
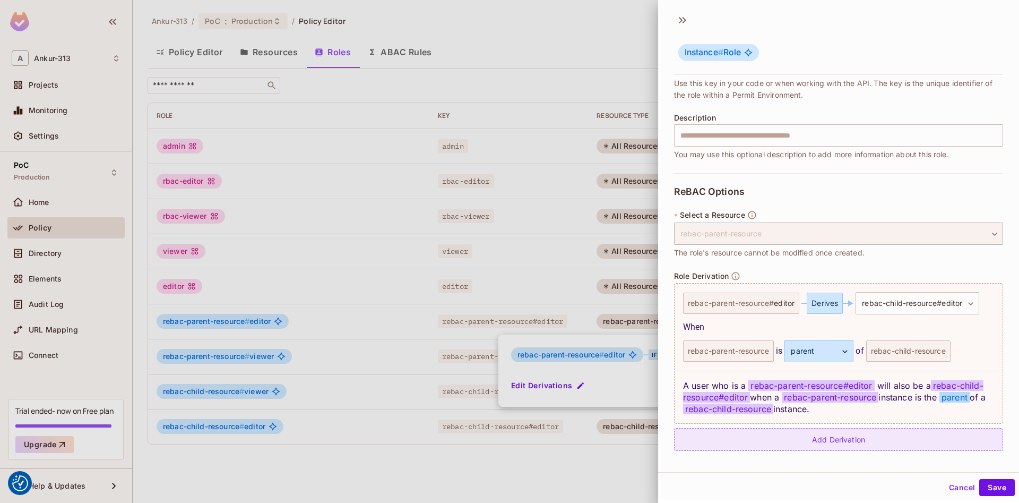
click at [841, 442] on div "Add Derivation" at bounding box center [838, 439] width 329 height 23
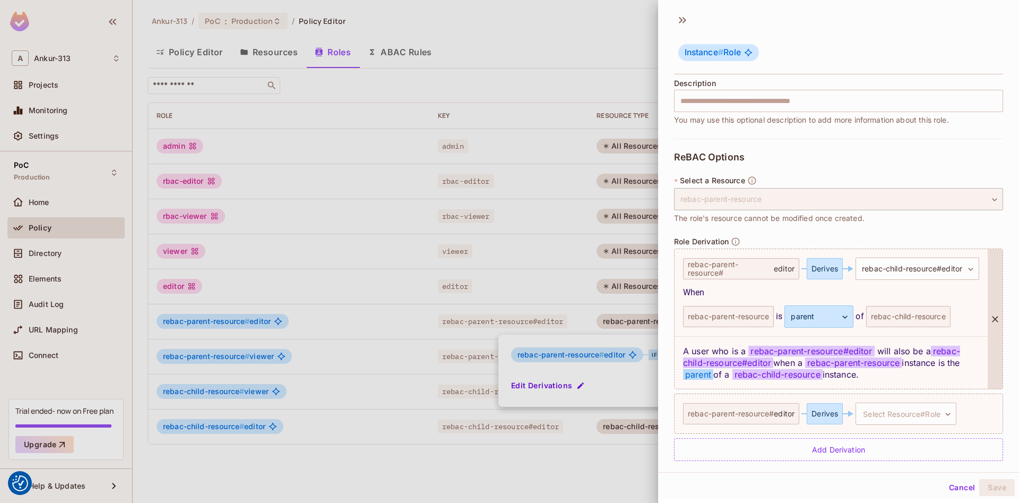
scroll to position [148, 0]
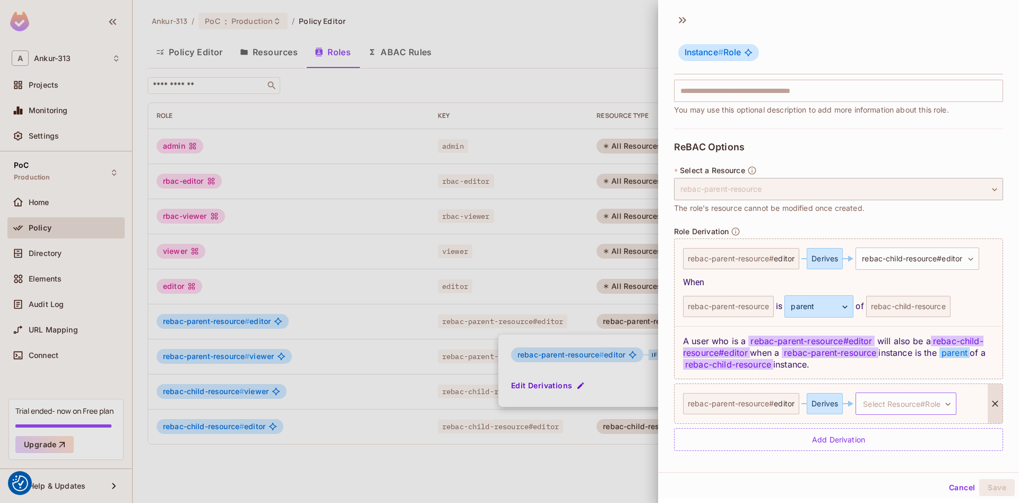
click at [899, 404] on body "We use cookies to enhance your browsing experience, serve personalized ads or c…" at bounding box center [509, 251] width 1019 height 503
click at [899, 404] on div at bounding box center [509, 251] width 1019 height 503
click at [883, 403] on body "We use cookies to enhance your browsing experience, serve personalized ads or c…" at bounding box center [509, 251] width 1019 height 503
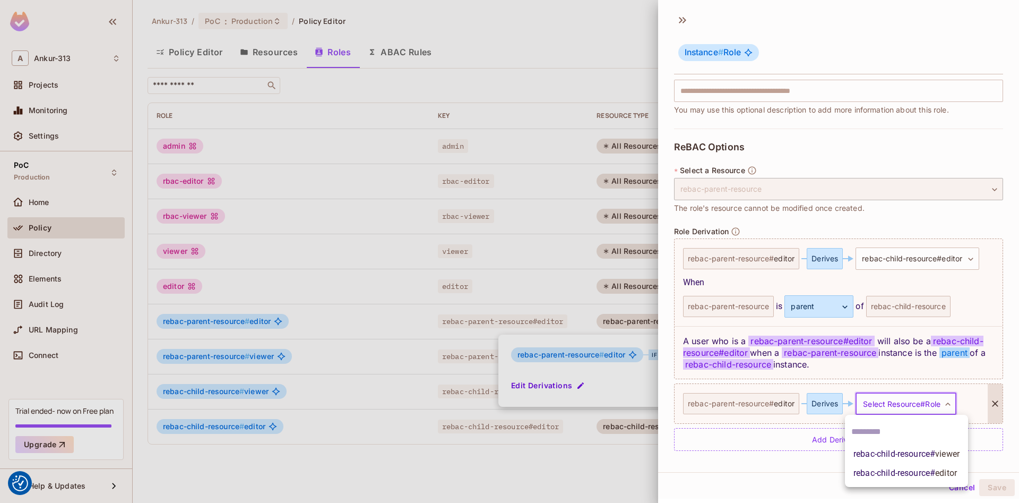
click at [886, 402] on div at bounding box center [509, 251] width 1019 height 503
click at [891, 401] on body "We use cookies to enhance your browsing experience, serve personalized ads or c…" at bounding box center [509, 251] width 1019 height 503
click at [905, 453] on span "rebac-child-resource # viewer" at bounding box center [907, 454] width 106 height 13
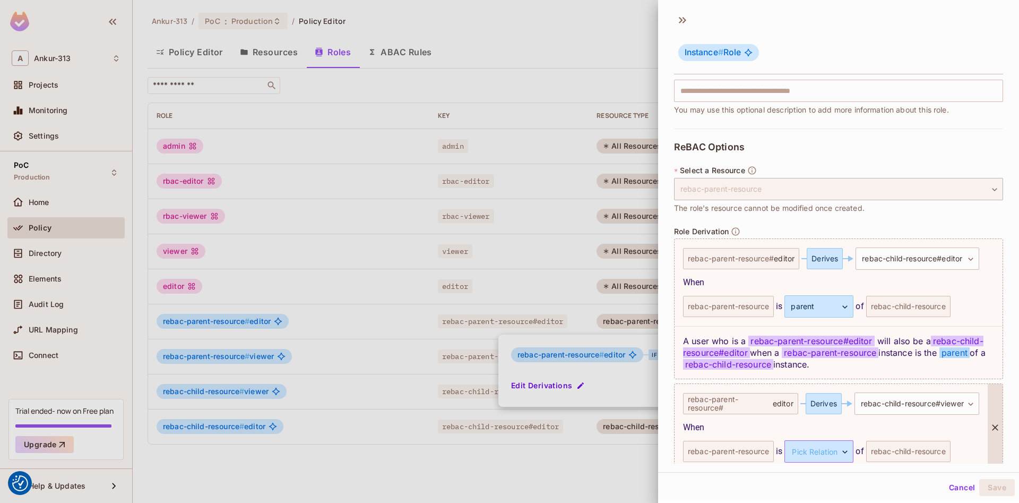
click at [831, 454] on body "We use cookies to enhance your browsing experience, serve personalized ads or c…" at bounding box center [509, 251] width 1019 height 503
click at [818, 435] on div at bounding box center [509, 251] width 1019 height 503
click at [956, 491] on button "Cancel" at bounding box center [962, 487] width 35 height 17
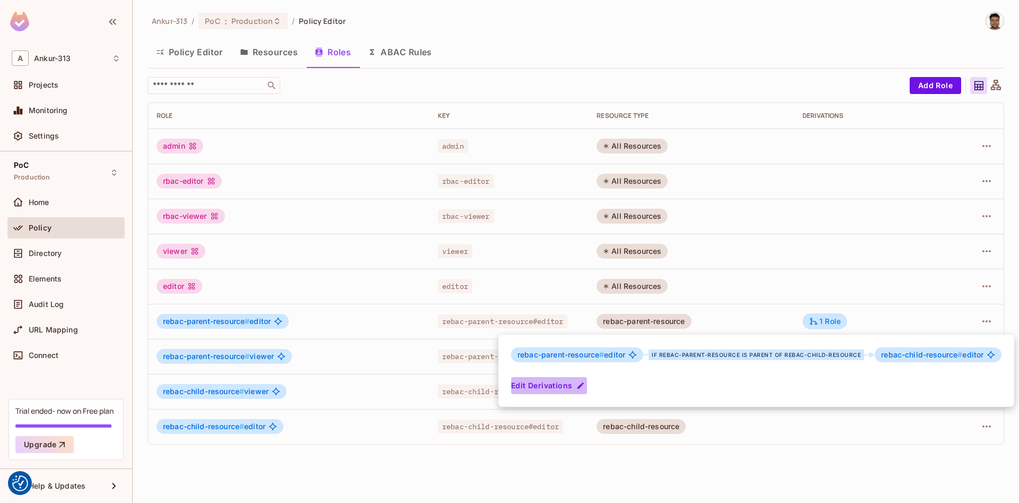
click at [524, 390] on button "Edit Derivations" at bounding box center [549, 385] width 76 height 17
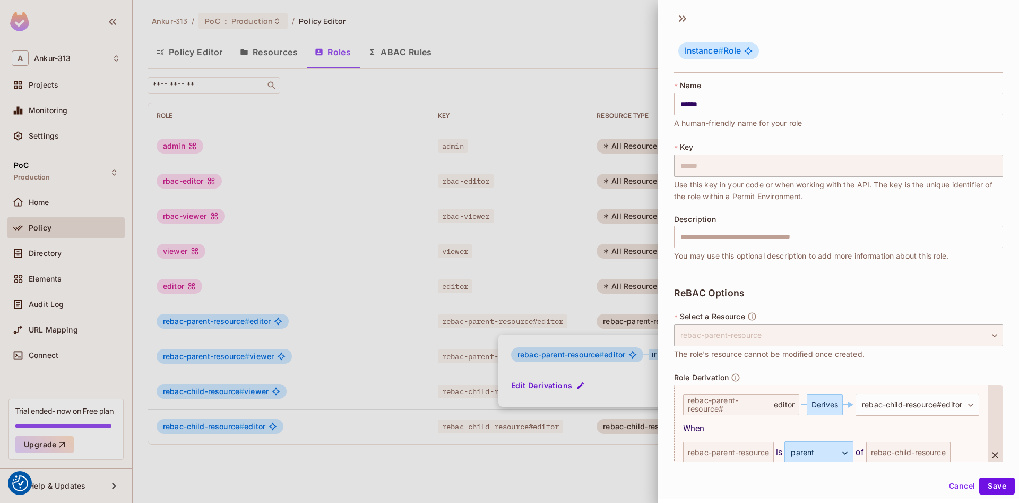
scroll to position [103, 0]
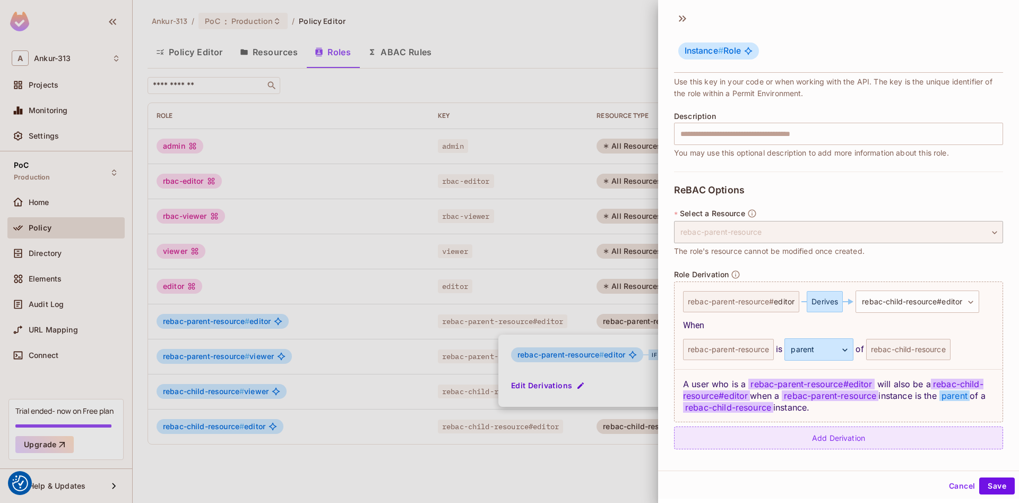
click at [836, 435] on div "Add Derivation" at bounding box center [838, 437] width 329 height 23
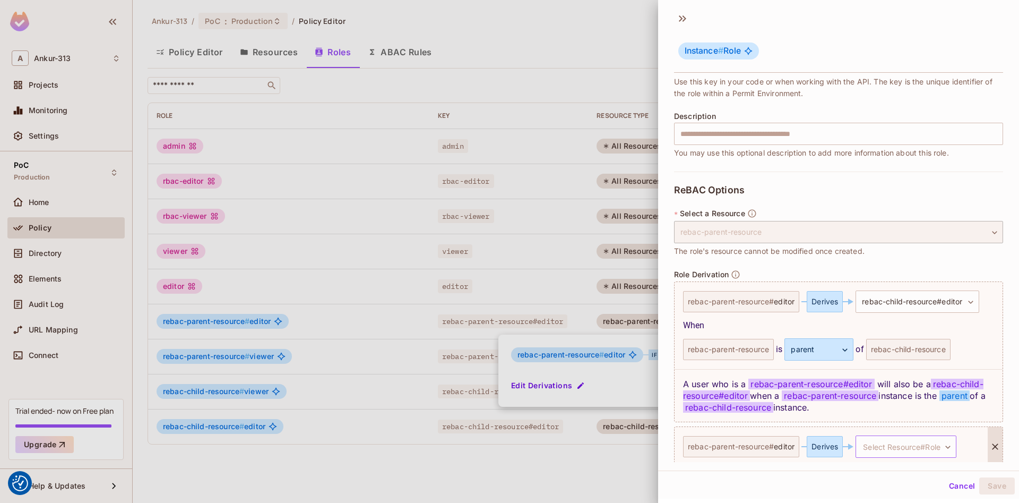
click at [878, 449] on body "We use cookies to enhance your browsing experience, serve personalized ads or c…" at bounding box center [509, 251] width 1019 height 503
click at [889, 482] on span "rebac-child-resource # editor" at bounding box center [906, 480] width 104 height 13
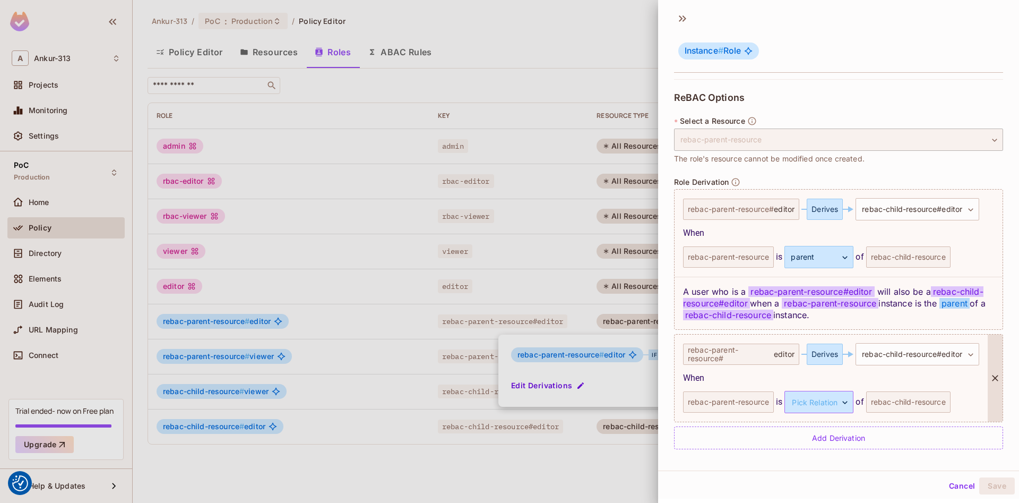
click at [812, 407] on body "We use cookies to enhance your browsing experience, serve personalized ads or c…" at bounding box center [509, 251] width 1019 height 503
click at [795, 454] on li "parent" at bounding box center [811, 452] width 98 height 19
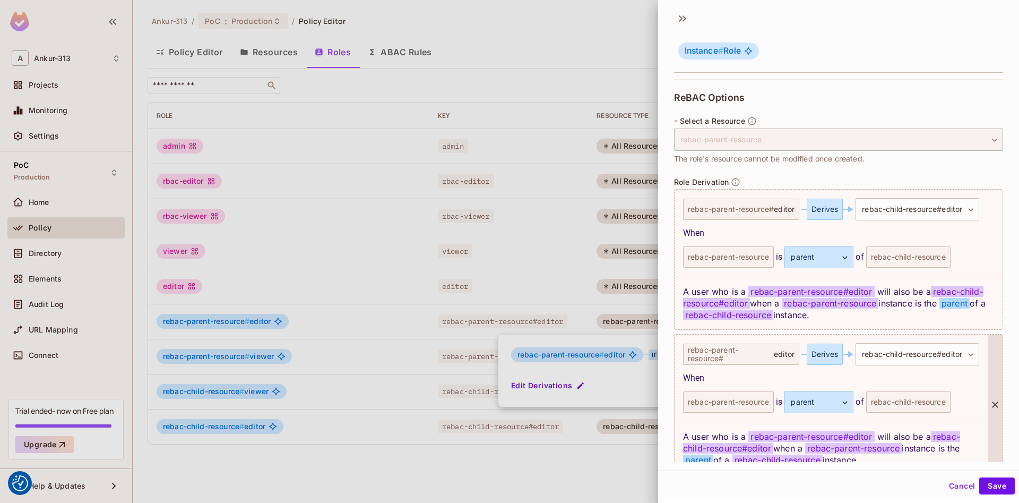
scroll to position [248, 0]
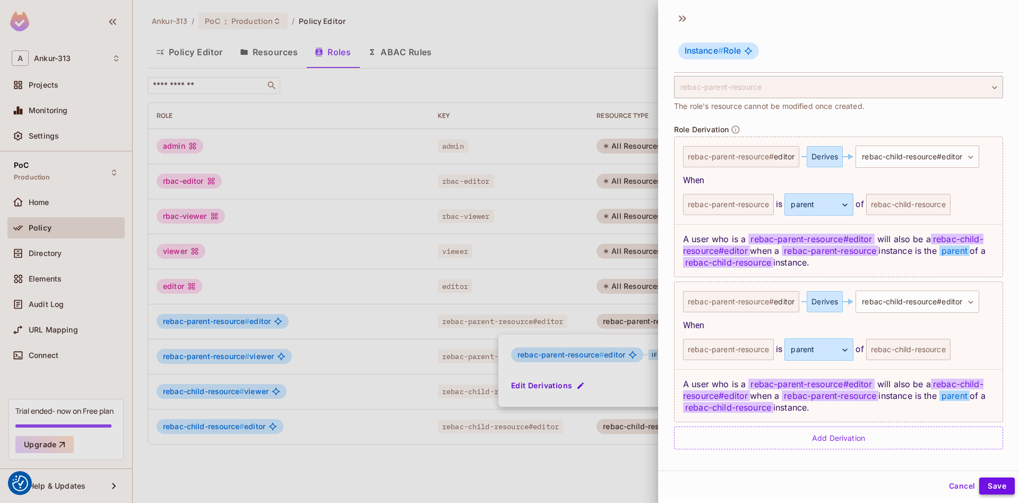
click at [993, 491] on button "Save" at bounding box center [998, 485] width 36 height 17
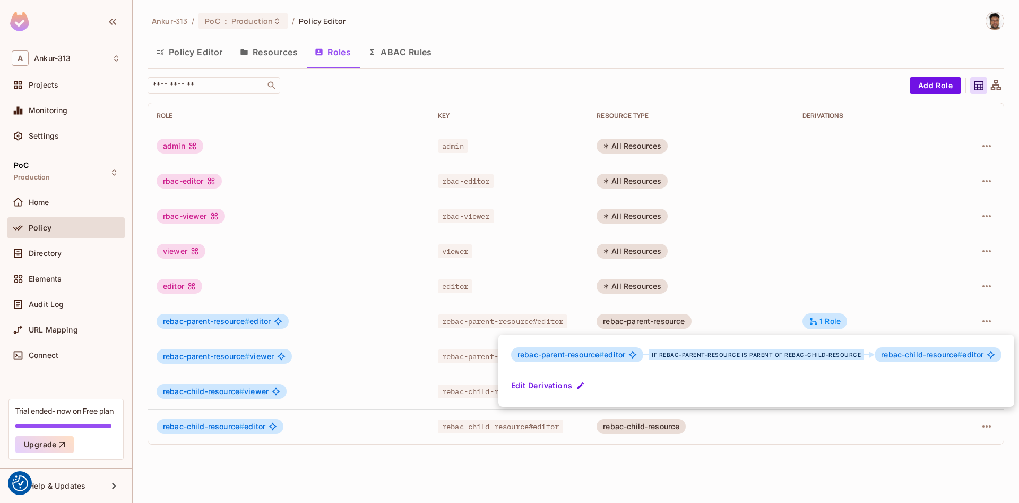
click at [503, 484] on div at bounding box center [509, 251] width 1019 height 503
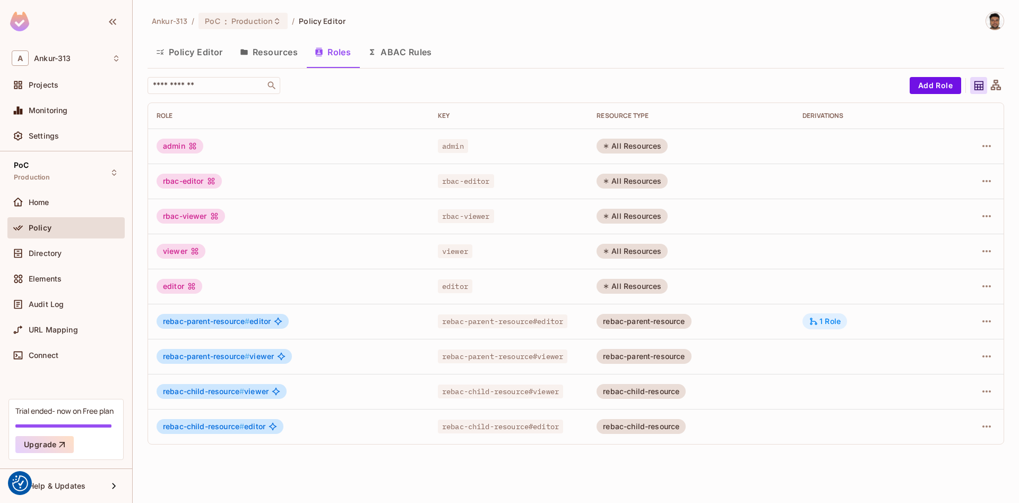
click at [827, 318] on div "1 Role" at bounding box center [825, 321] width 32 height 10
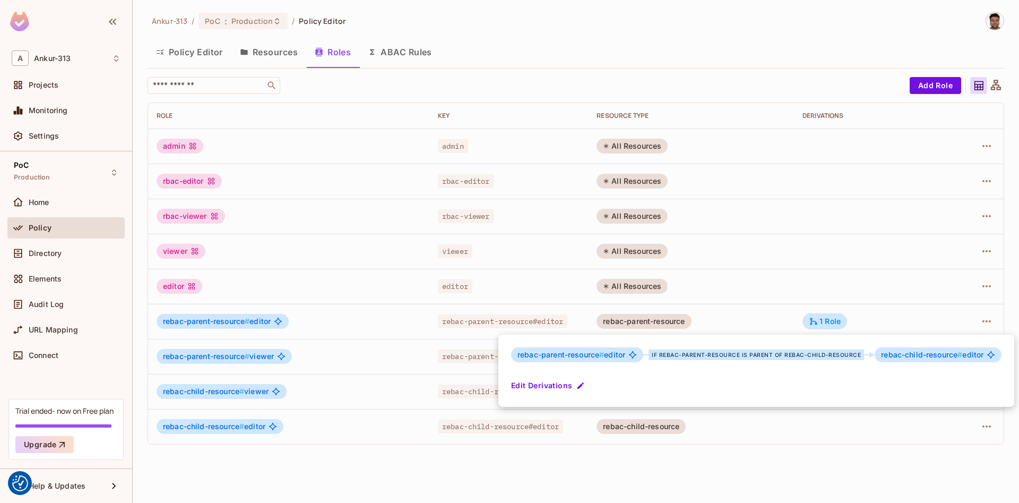
click at [548, 388] on button "Edit Derivations" at bounding box center [549, 385] width 76 height 17
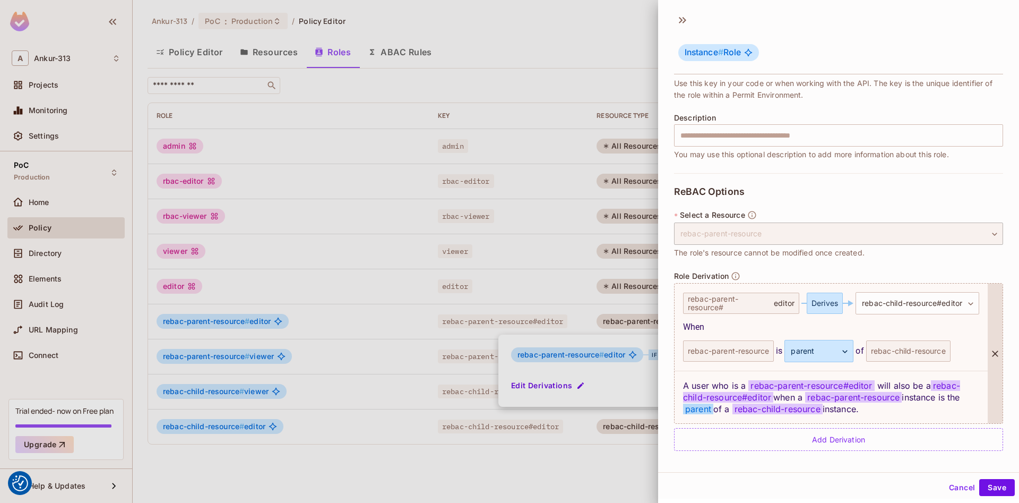
scroll to position [2, 0]
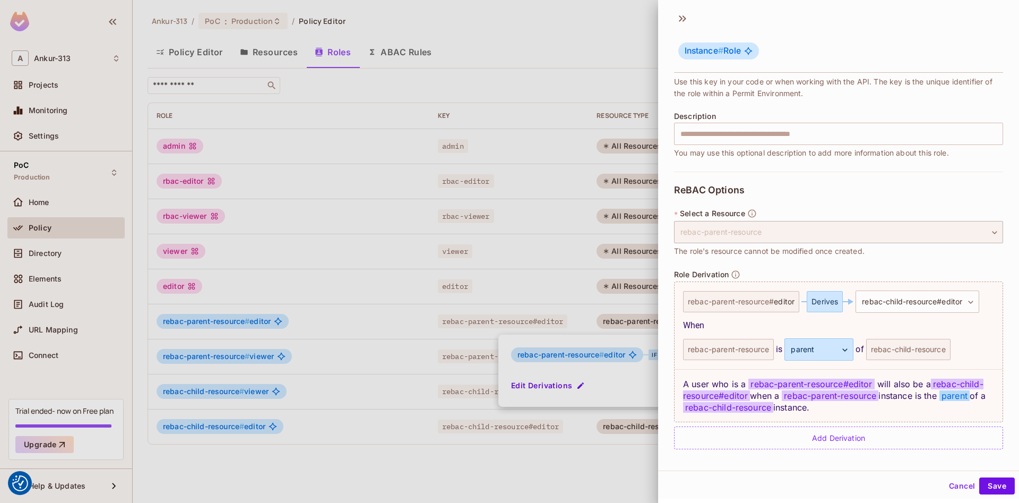
click at [332, 469] on div at bounding box center [509, 251] width 1019 height 503
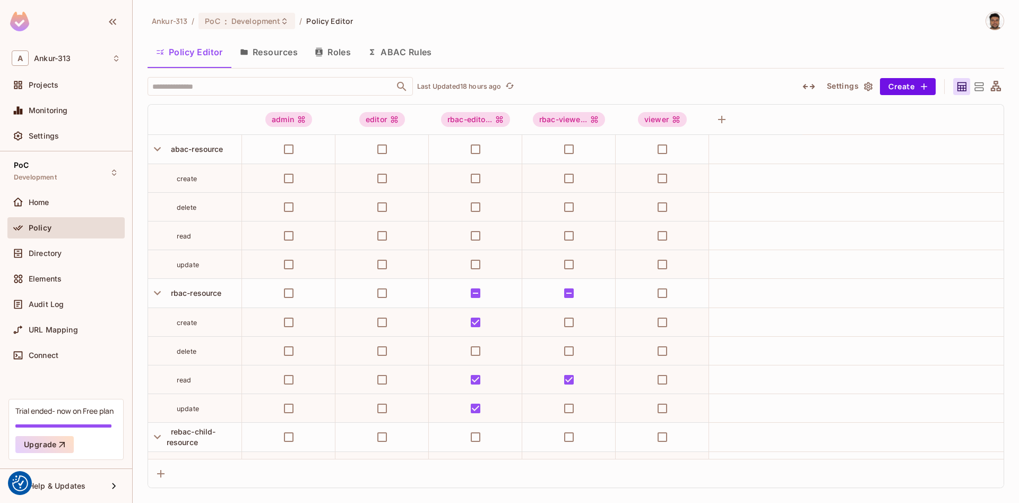
click at [260, 47] on button "Resources" at bounding box center [268, 52] width 75 height 27
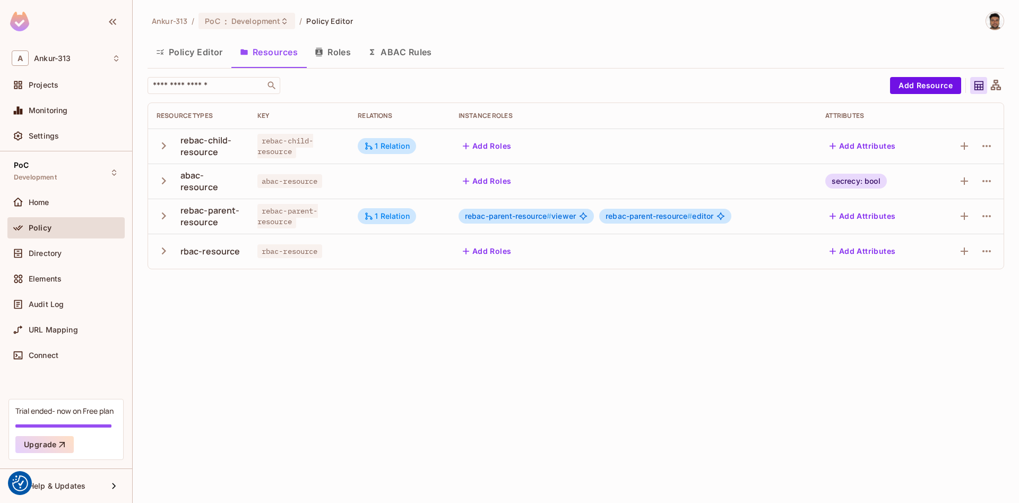
click at [200, 53] on button "Policy Editor" at bounding box center [190, 52] width 84 height 27
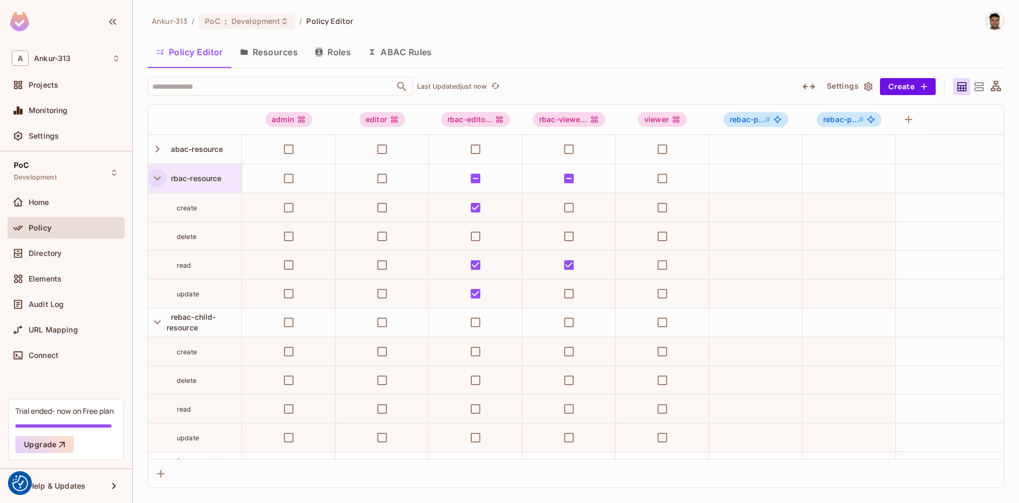
click at [158, 177] on icon "button" at bounding box center [157, 178] width 14 height 14
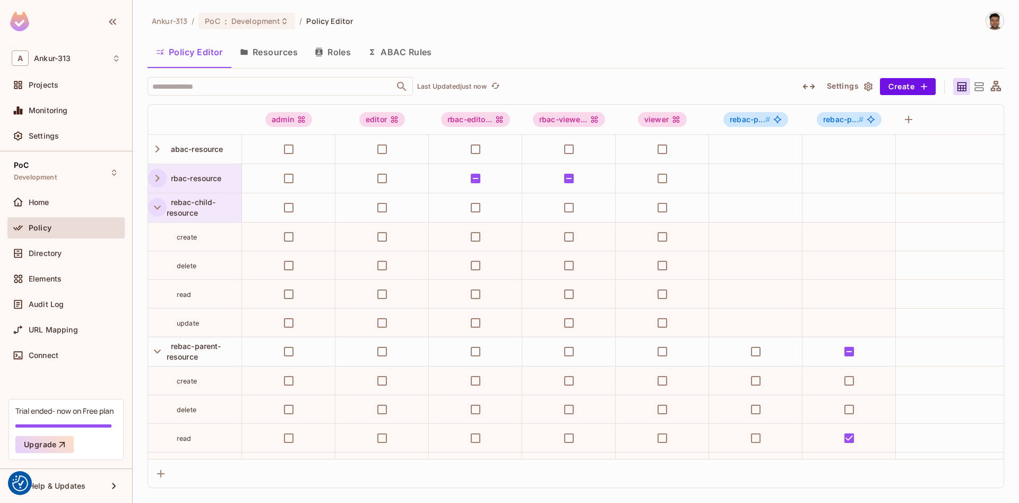
click at [155, 203] on icon "button" at bounding box center [157, 207] width 14 height 14
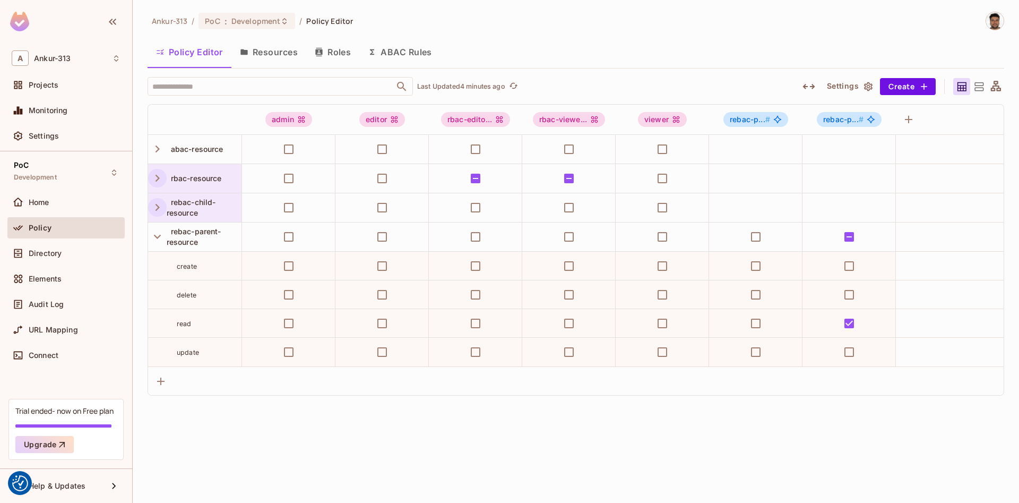
click at [267, 421] on div "Ankur-313 / PoC : Development / Policy Editor Policy Editor Resources Roles ABA…" at bounding box center [576, 251] width 887 height 503
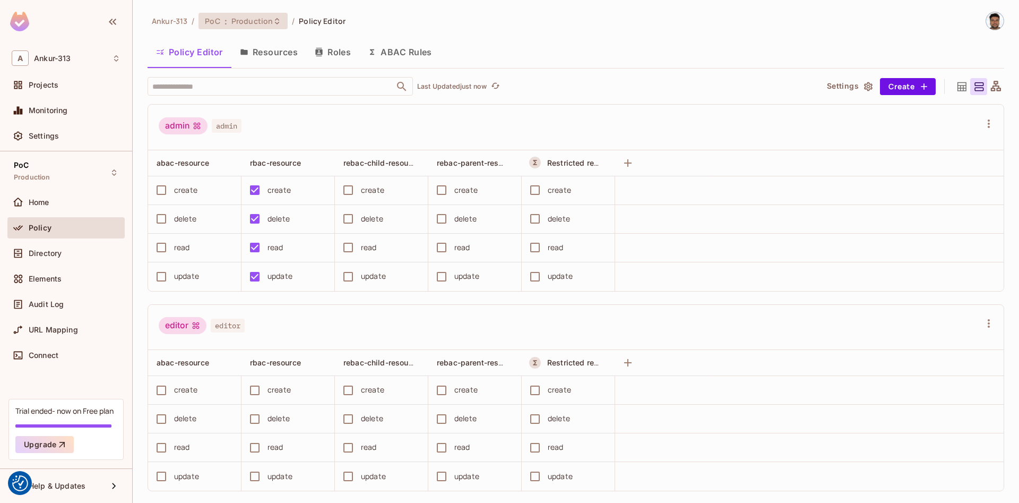
click at [257, 19] on span "Production" at bounding box center [251, 21] width 41 height 10
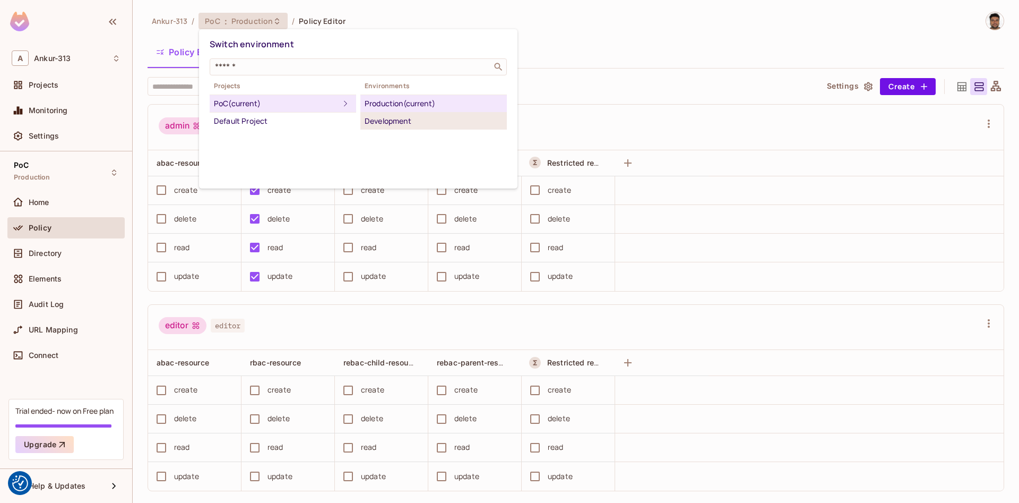
click at [382, 117] on div "Development" at bounding box center [434, 121] width 138 height 13
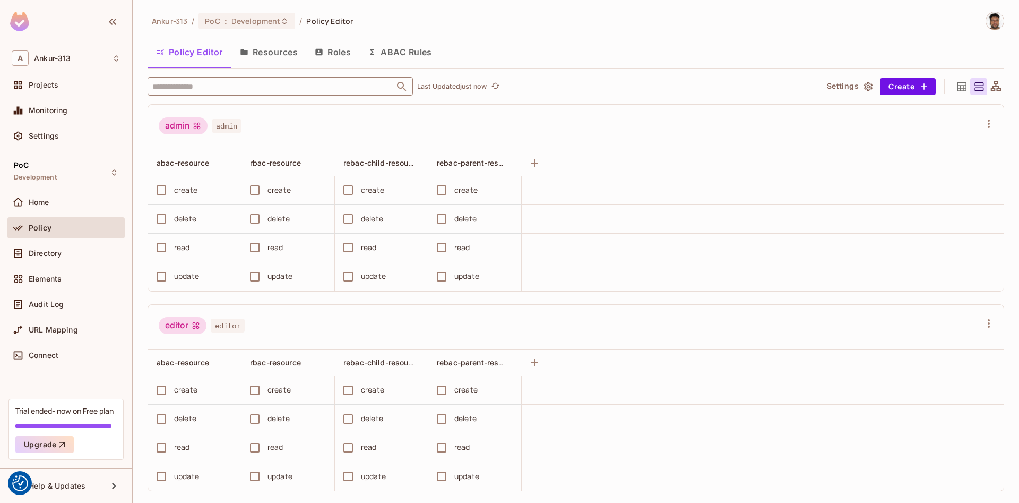
click at [203, 87] on input "text" at bounding box center [271, 86] width 243 height 19
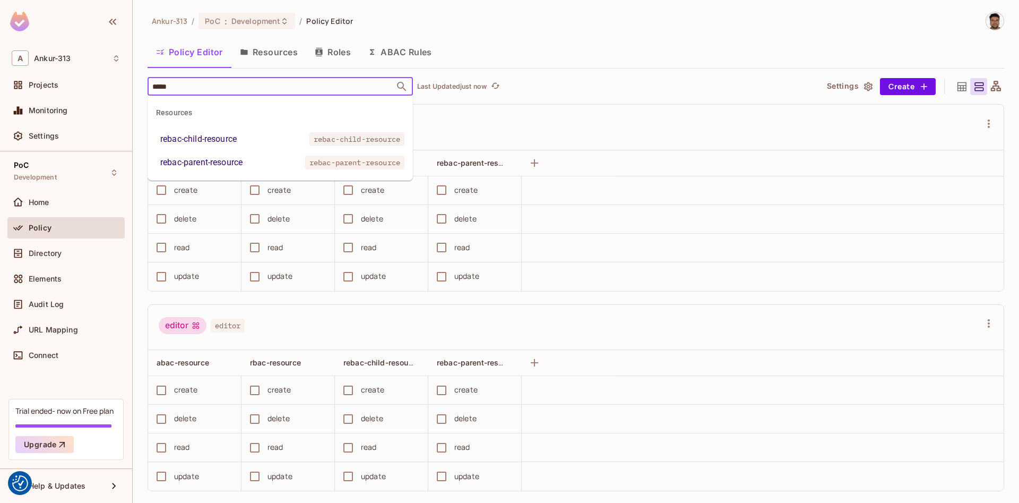
type input "******"
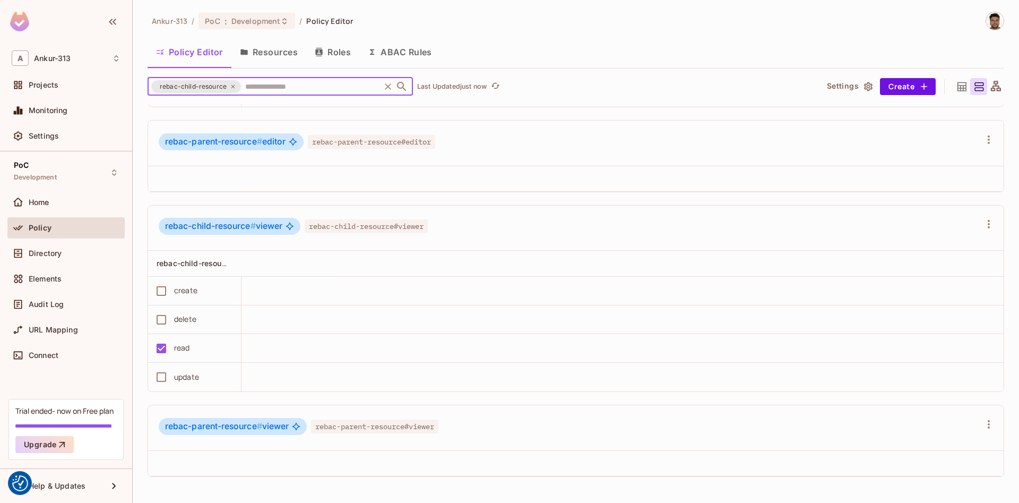
click at [194, 89] on span "rebac-child-resource" at bounding box center [193, 86] width 80 height 11
click at [233, 89] on icon at bounding box center [233, 86] width 6 height 6
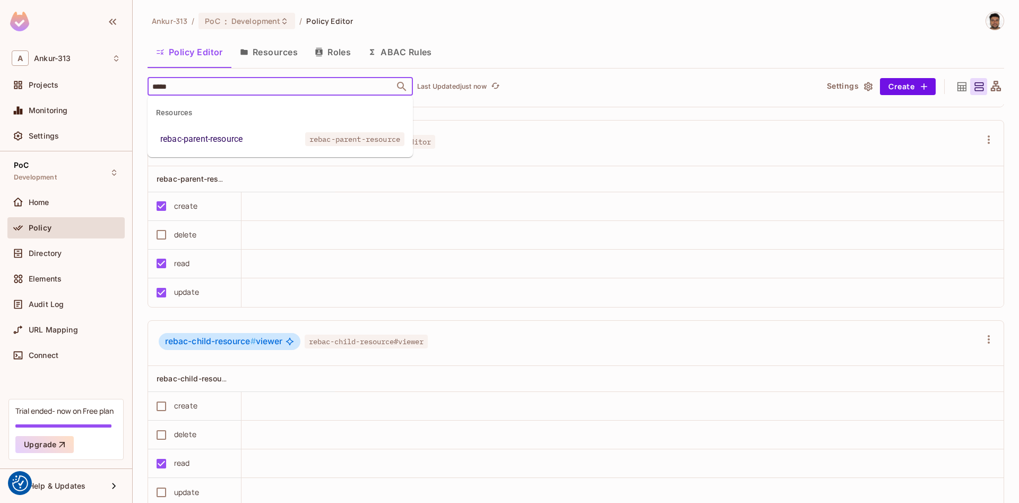
type input "******"
click at [207, 133] on div "rebac-parent-resource" at bounding box center [201, 139] width 82 height 13
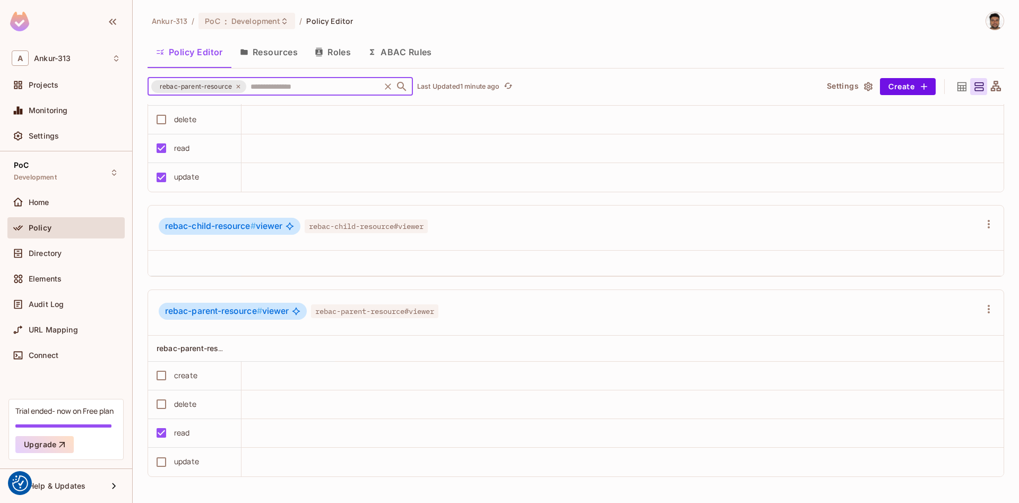
scroll to position [1, 0]
click at [331, 52] on button "Roles" at bounding box center [332, 51] width 53 height 27
